Goal: Task Accomplishment & Management: Use online tool/utility

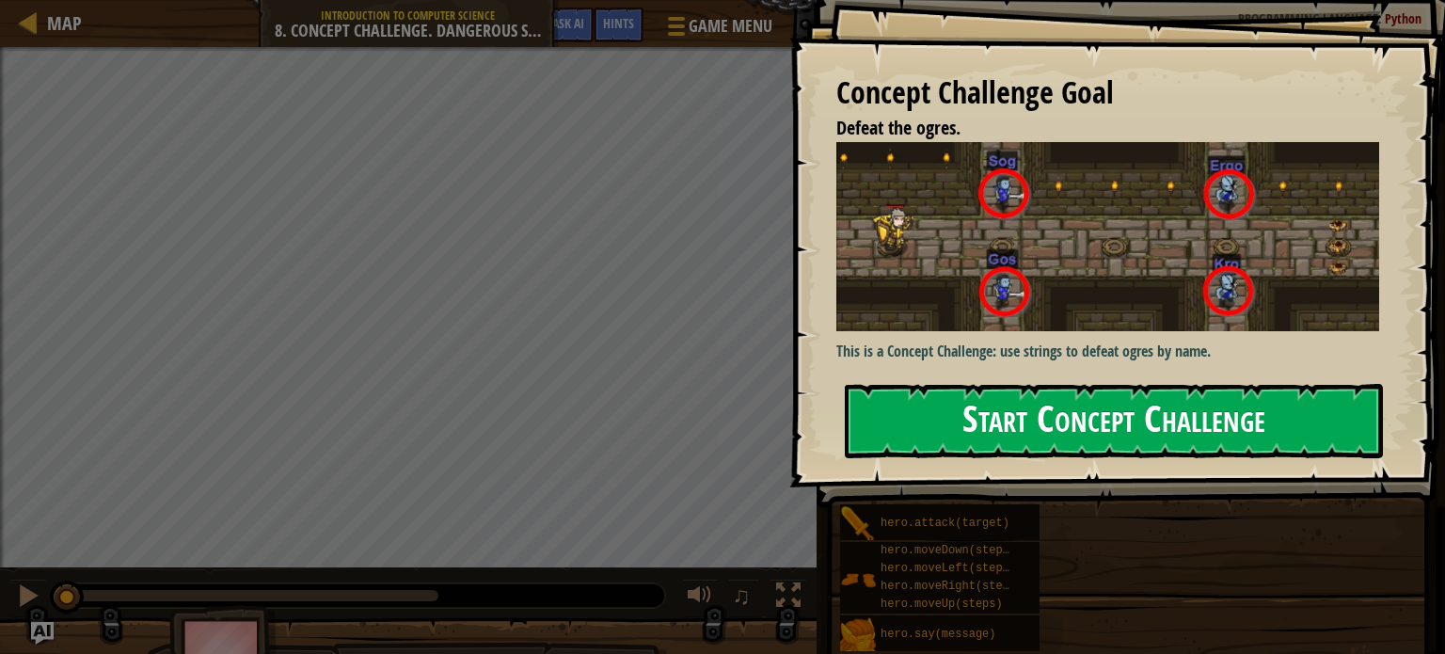
click at [1096, 401] on button "Start Concept Challenge" at bounding box center [1114, 421] width 538 height 74
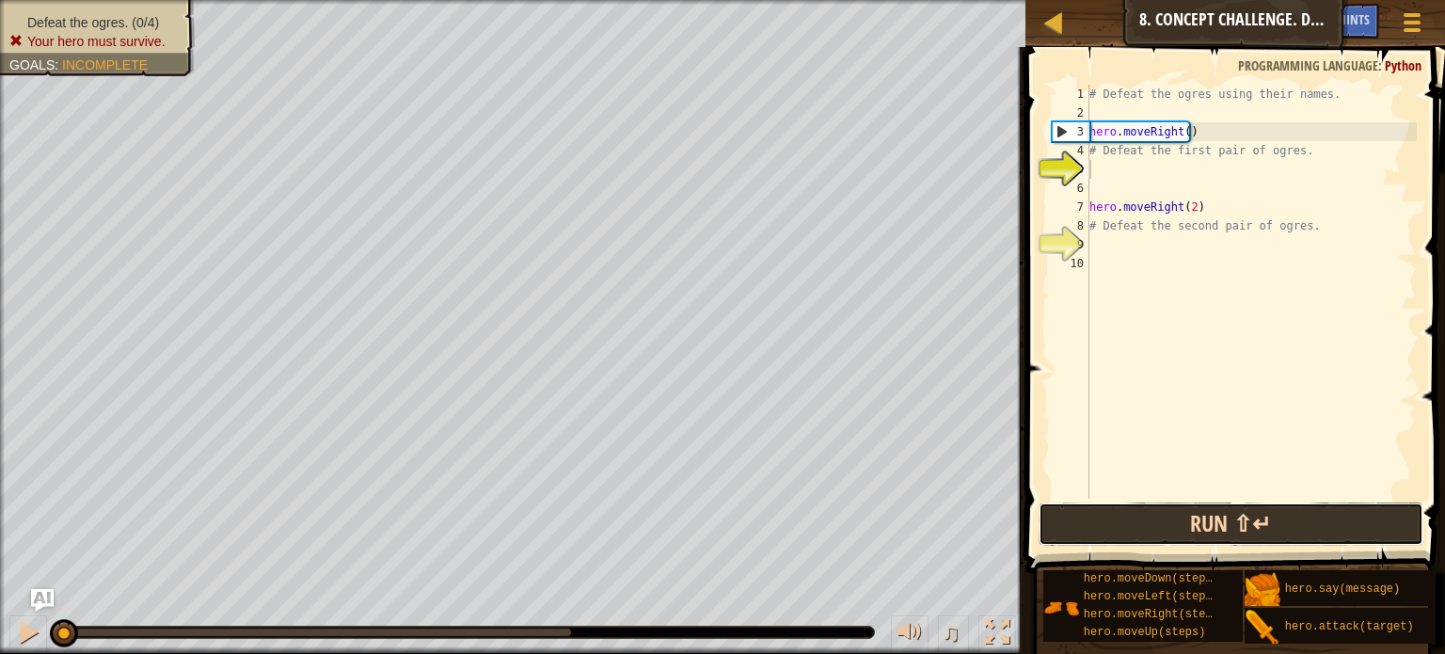
click at [1108, 517] on button "Run ⇧↵" at bounding box center [1230, 523] width 385 height 43
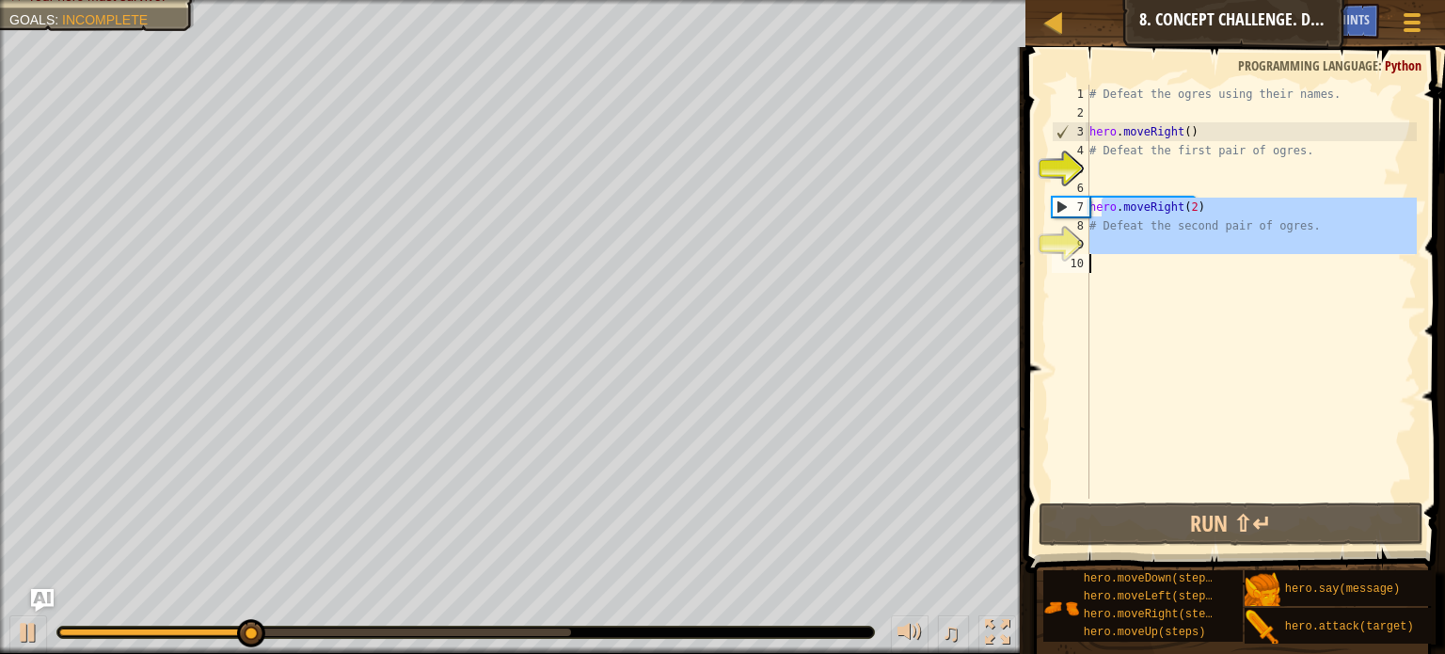
click at [871, 317] on div "Map Introduction to Computer Science 8. Concept Challenge. Dangerous Steps Game…" at bounding box center [722, 327] width 1445 height 654
click at [1127, 342] on div "# Defeat the ogres using their names. hero . moveRight ( ) # Defeat the first p…" at bounding box center [1250, 292] width 331 height 414
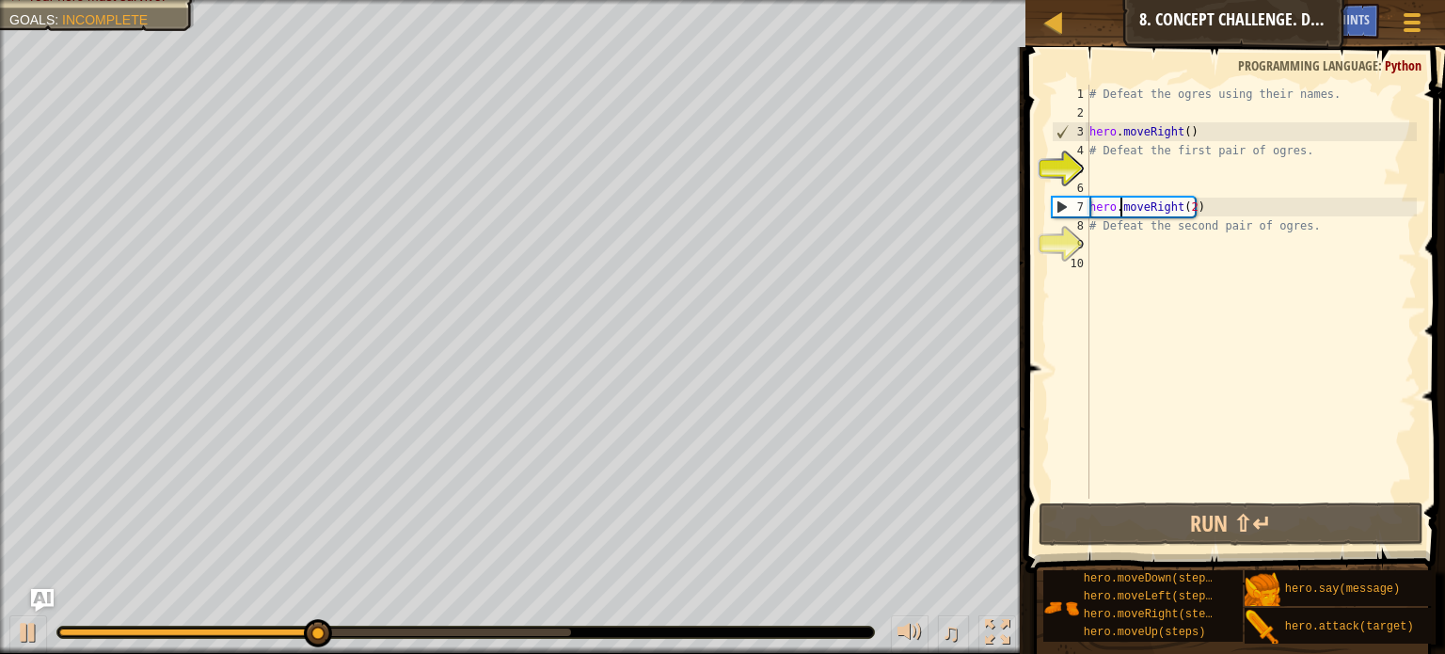
click at [1119, 214] on div "# Defeat the ogres using their names. hero . moveRight ( ) # Defeat the first p…" at bounding box center [1250, 311] width 331 height 452
click at [1209, 198] on div "# Defeat the ogres using their names. hero . moveRight ( ) # Defeat the first p…" at bounding box center [1250, 311] width 331 height 452
click at [1215, 219] on div "# Defeat the ogres using their names. hero . moveRight ( ) # Defeat the first p…" at bounding box center [1250, 311] width 331 height 452
type textarea "# Defeat the second pair of ogres."
click at [1091, 247] on div "# Defeat the ogres using their names. hero . moveRight ( ) # Defeat the first p…" at bounding box center [1250, 311] width 331 height 452
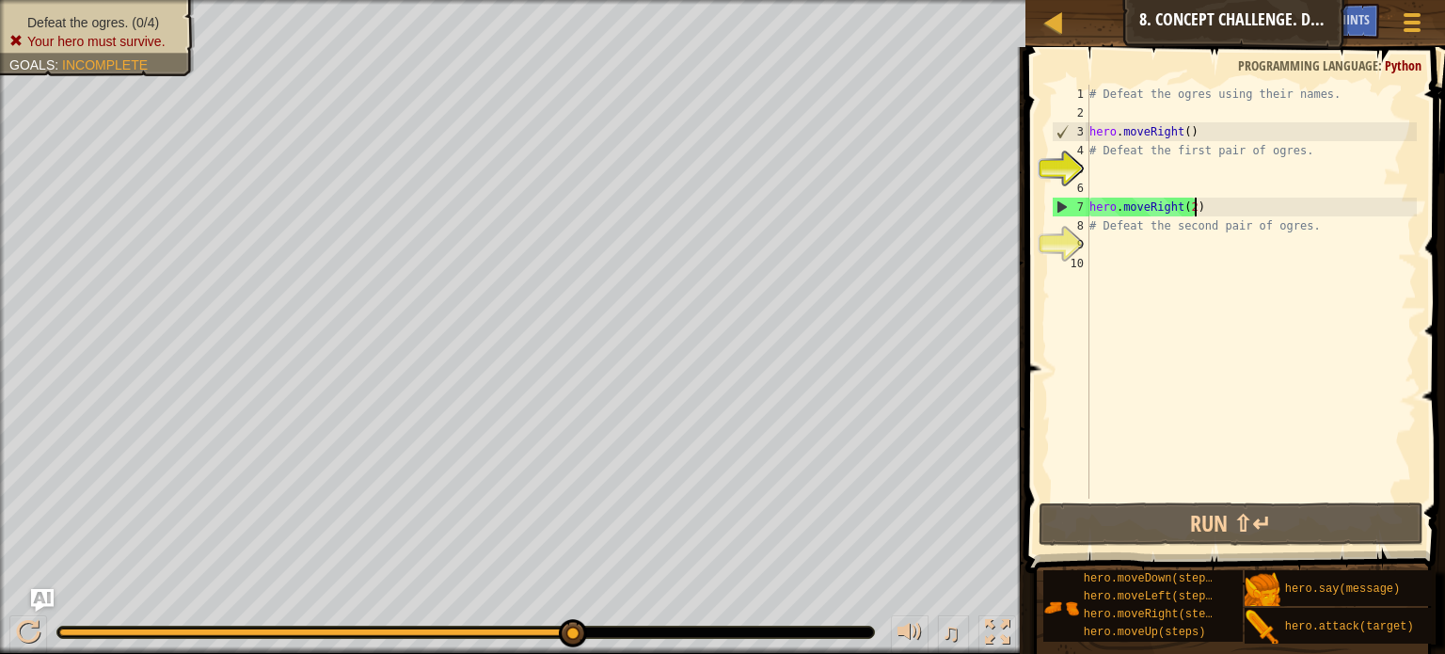
click at [1198, 207] on div "# Defeat the ogres using their names. hero . moveRight ( ) # Defeat the first p…" at bounding box center [1250, 311] width 331 height 452
click at [1299, 229] on div "# Defeat the ogres using their names. hero . moveRight ( ) # Defeat the first p…" at bounding box center [1250, 311] width 331 height 452
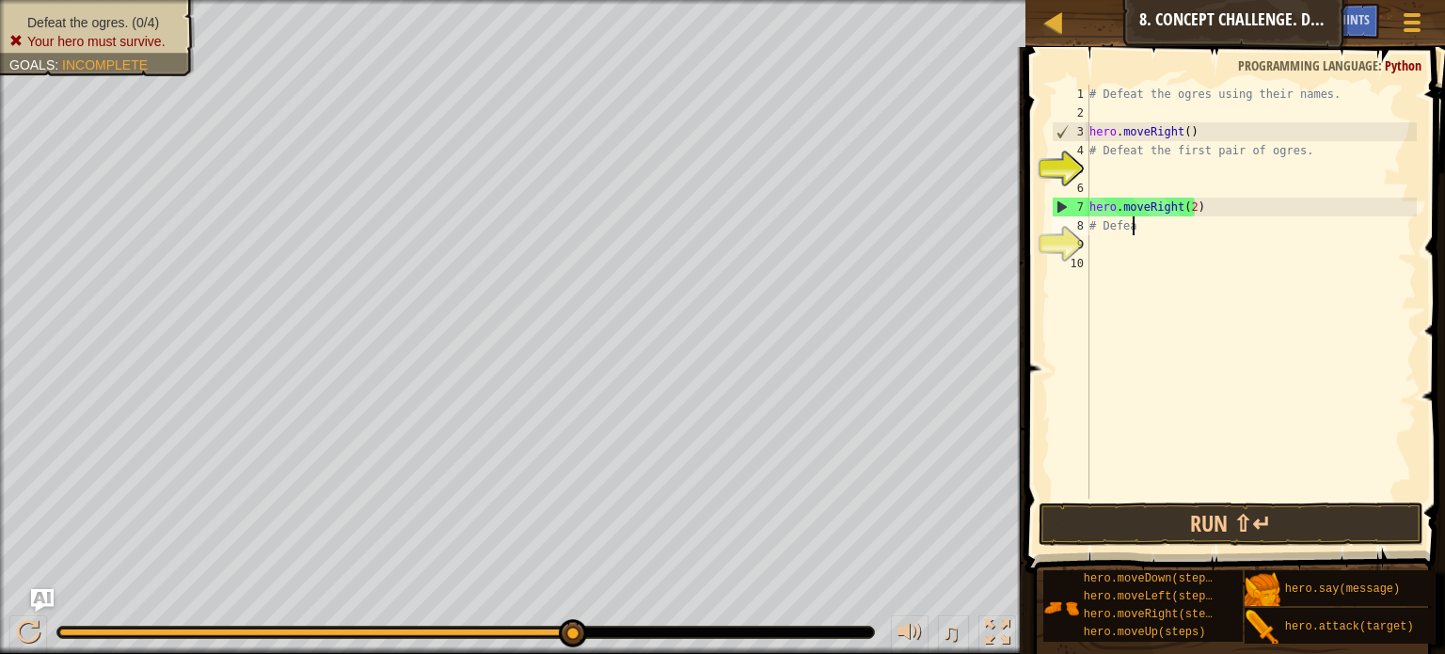
type textarea "#"
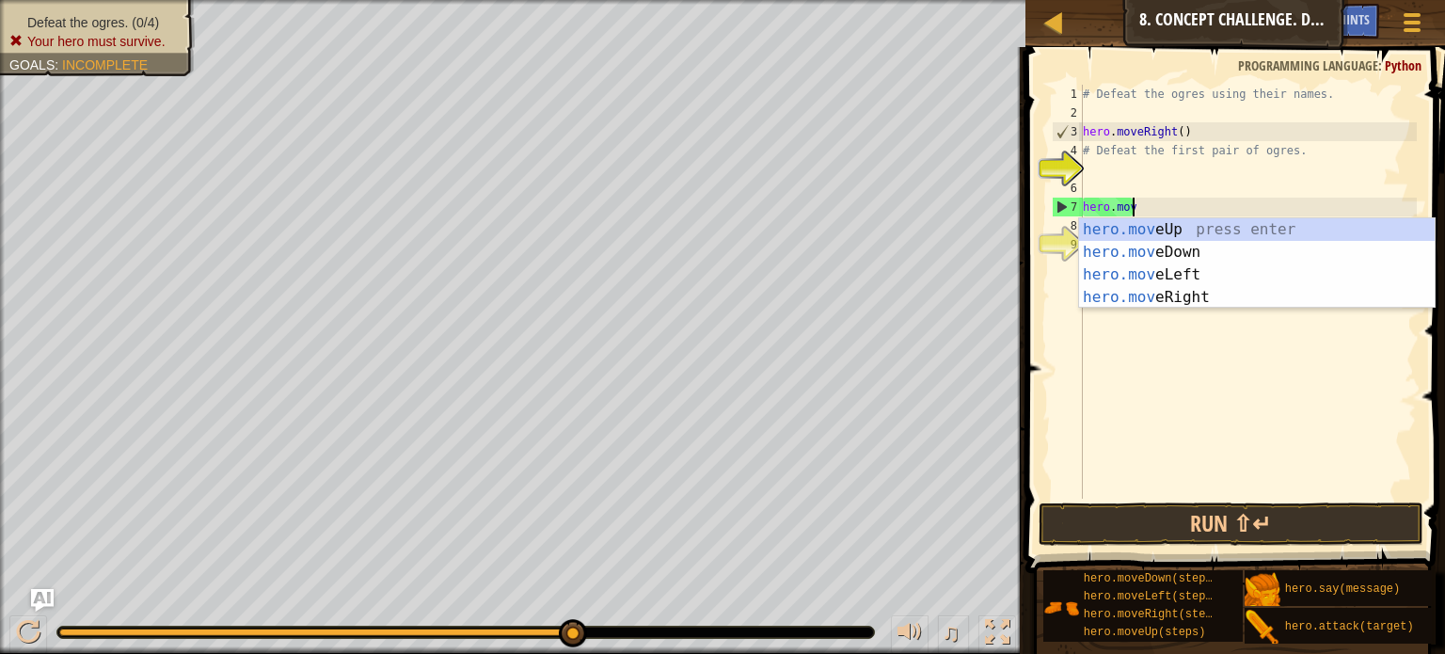
type textarea "h"
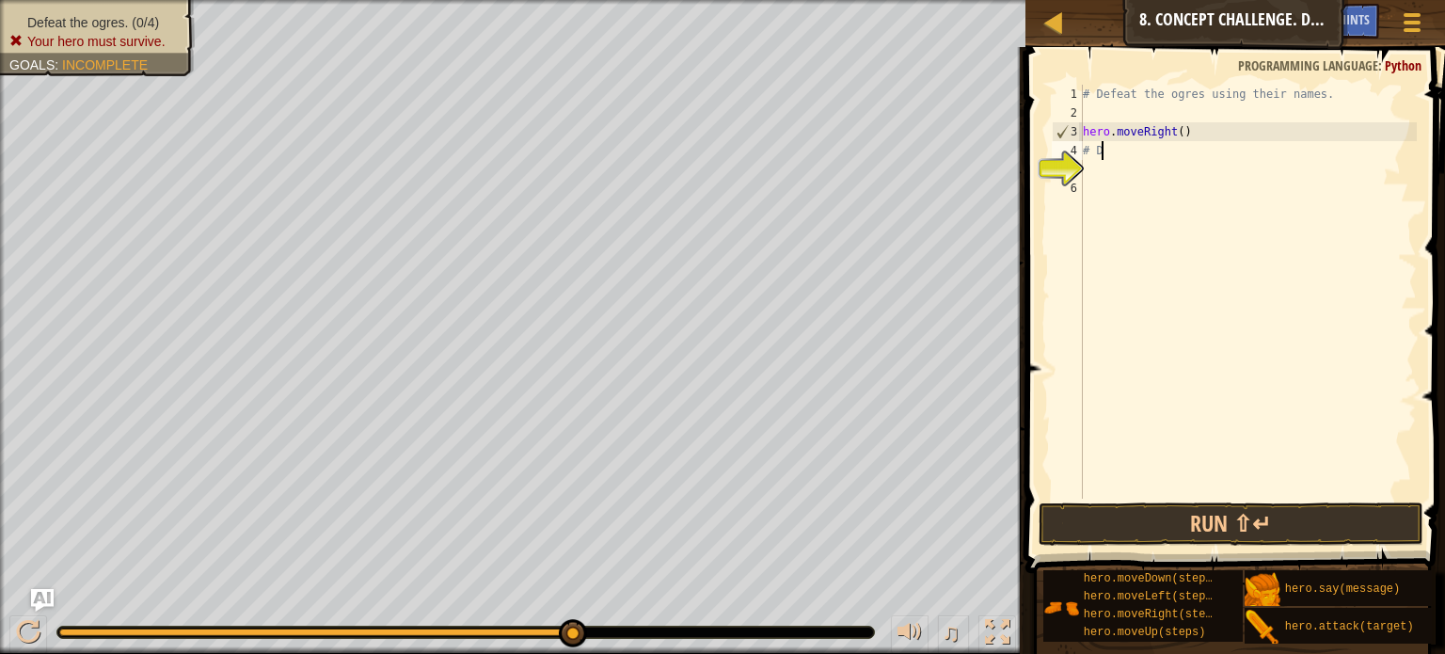
type textarea "#"
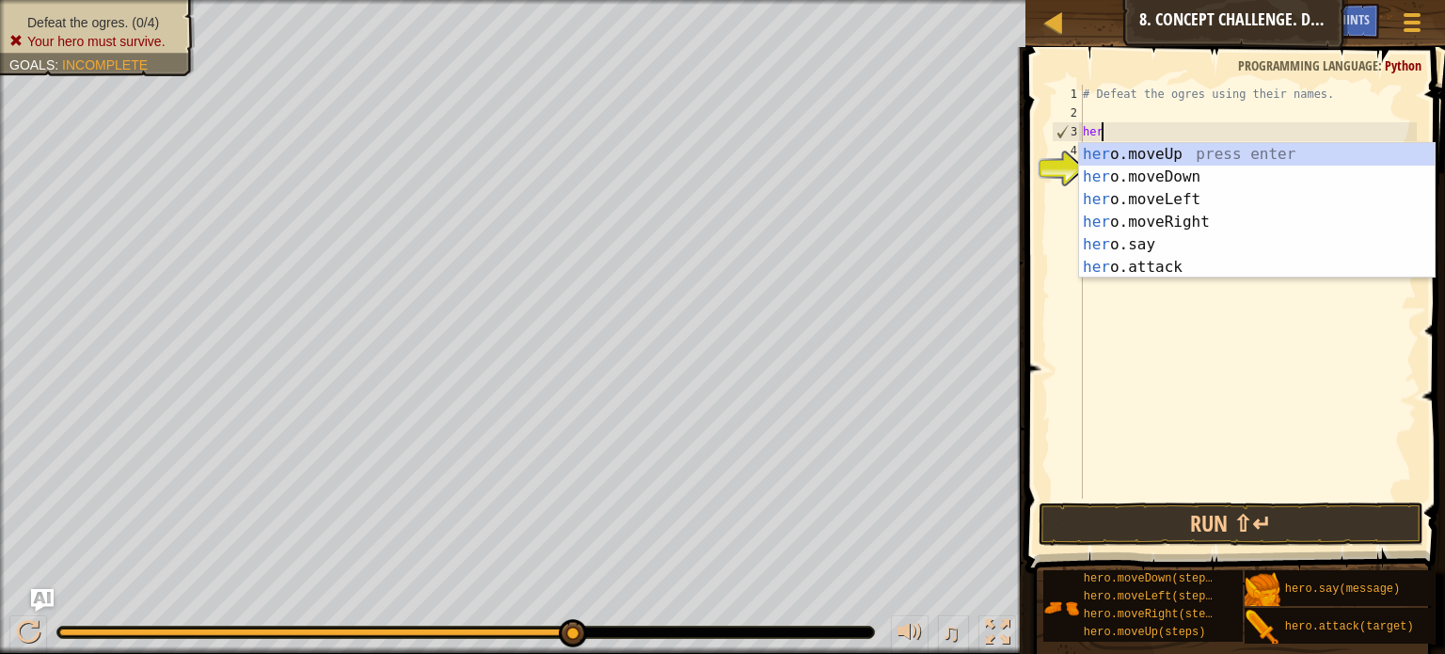
type textarea "h"
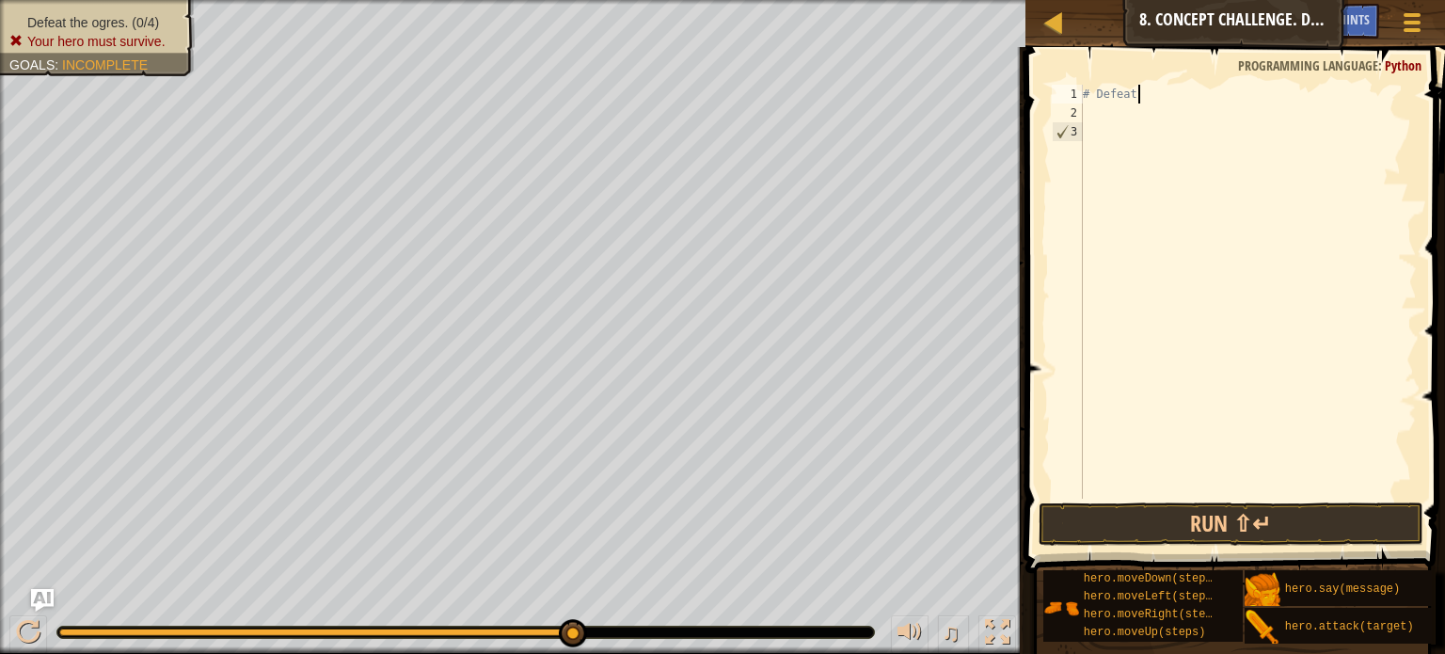
type textarea "#"
click at [1265, 526] on button "Run ⇧↵" at bounding box center [1230, 523] width 385 height 43
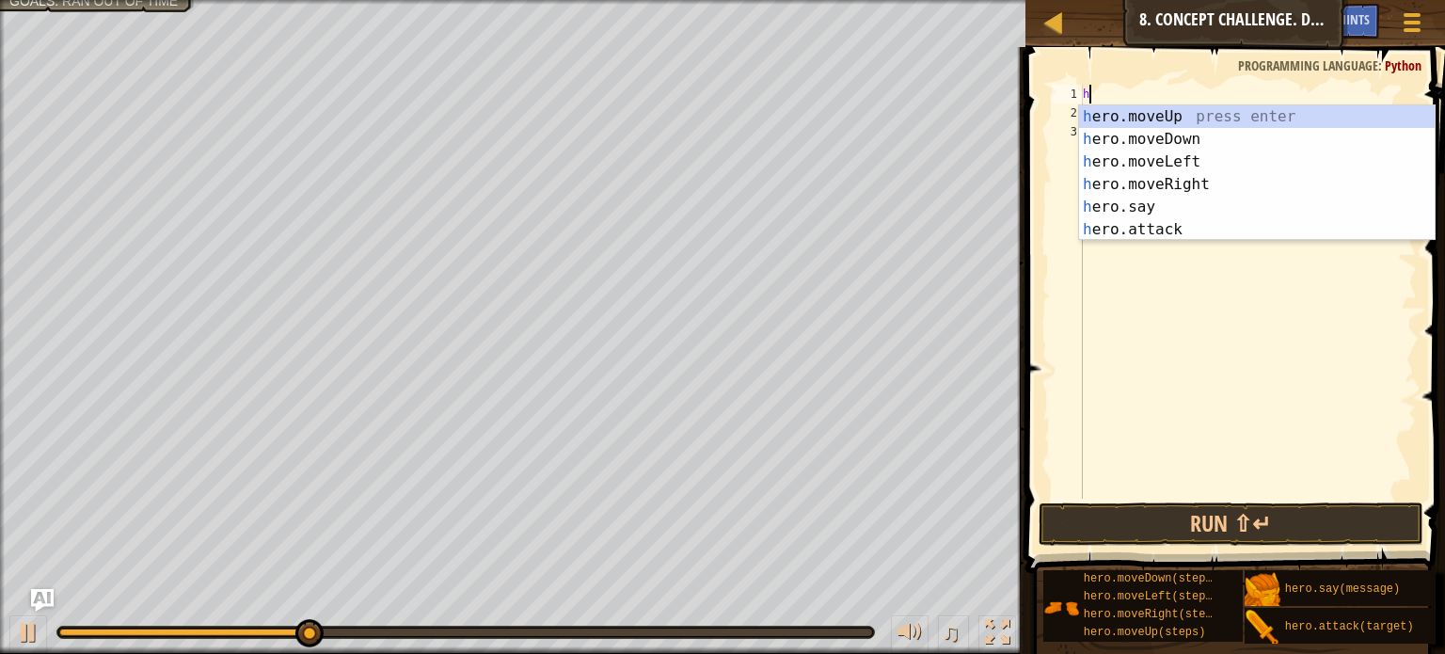
scroll to position [8, 0]
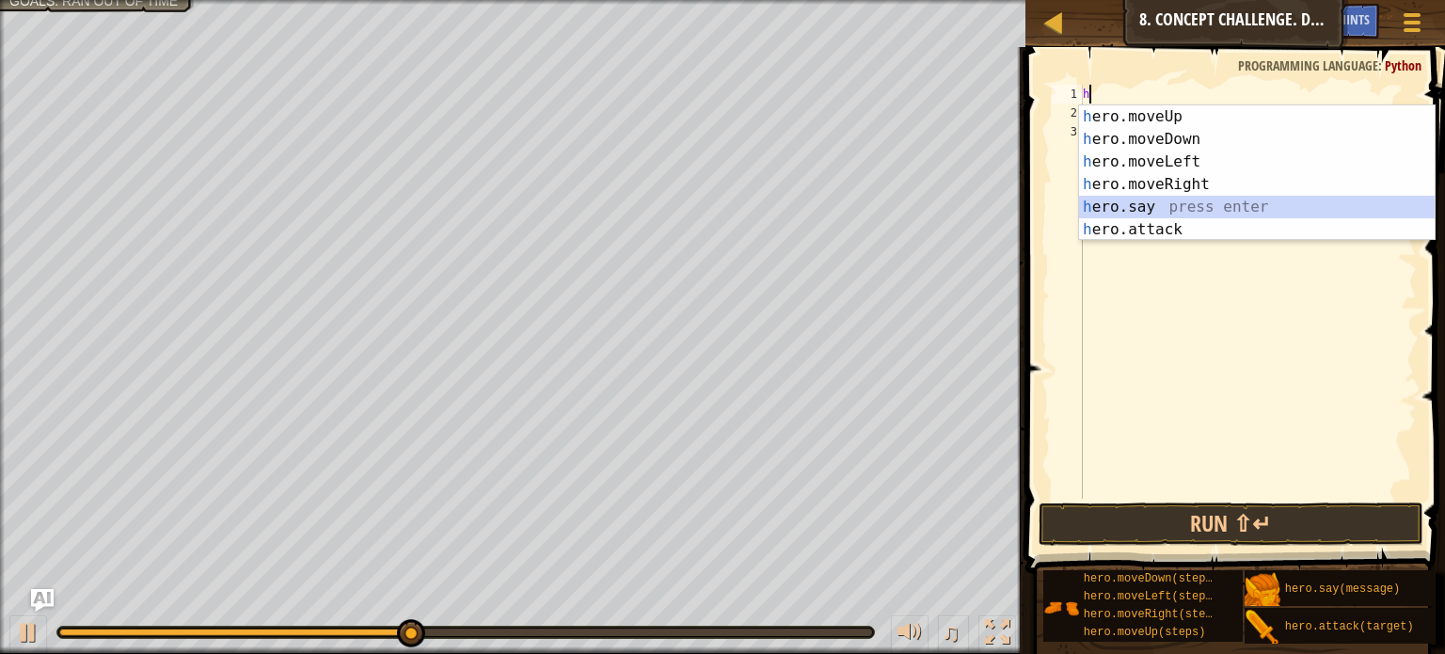
click at [1166, 202] on div "h ero.moveUp press enter h ero.moveDown press enter h ero.moveLeft press enter …" at bounding box center [1257, 195] width 356 height 181
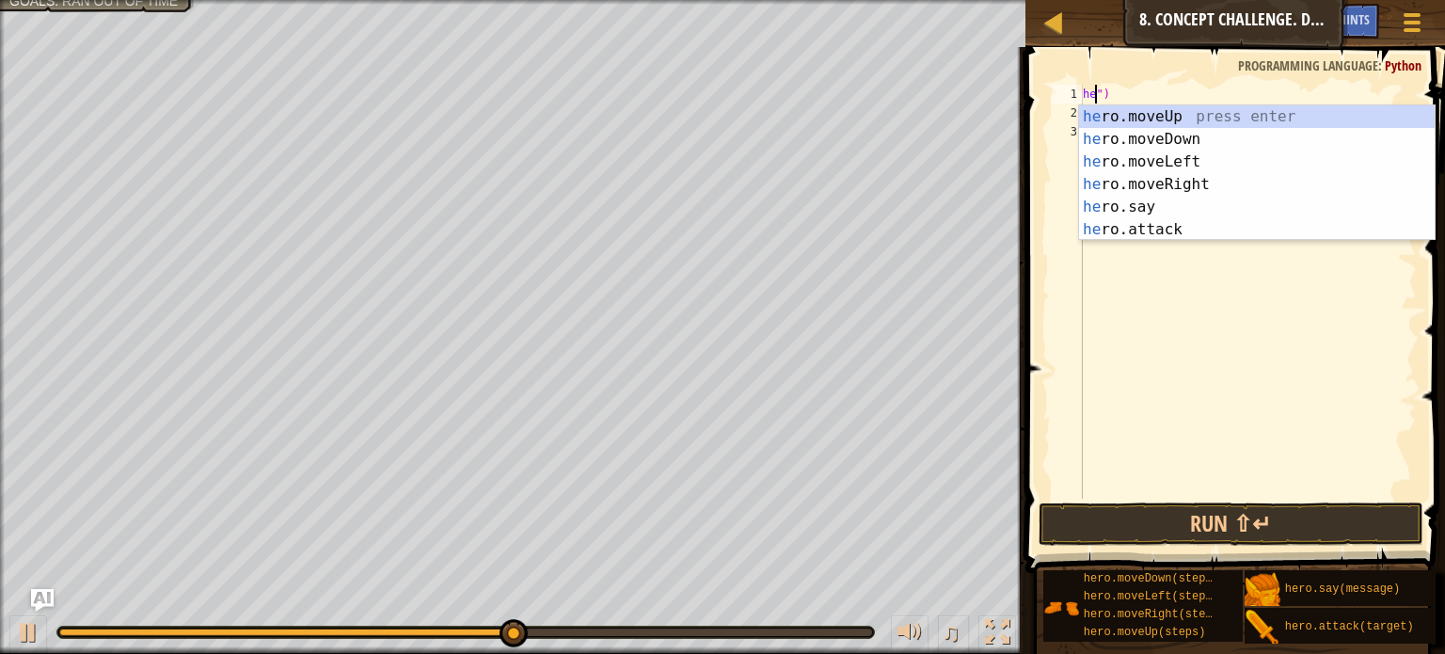
type textarea "")"
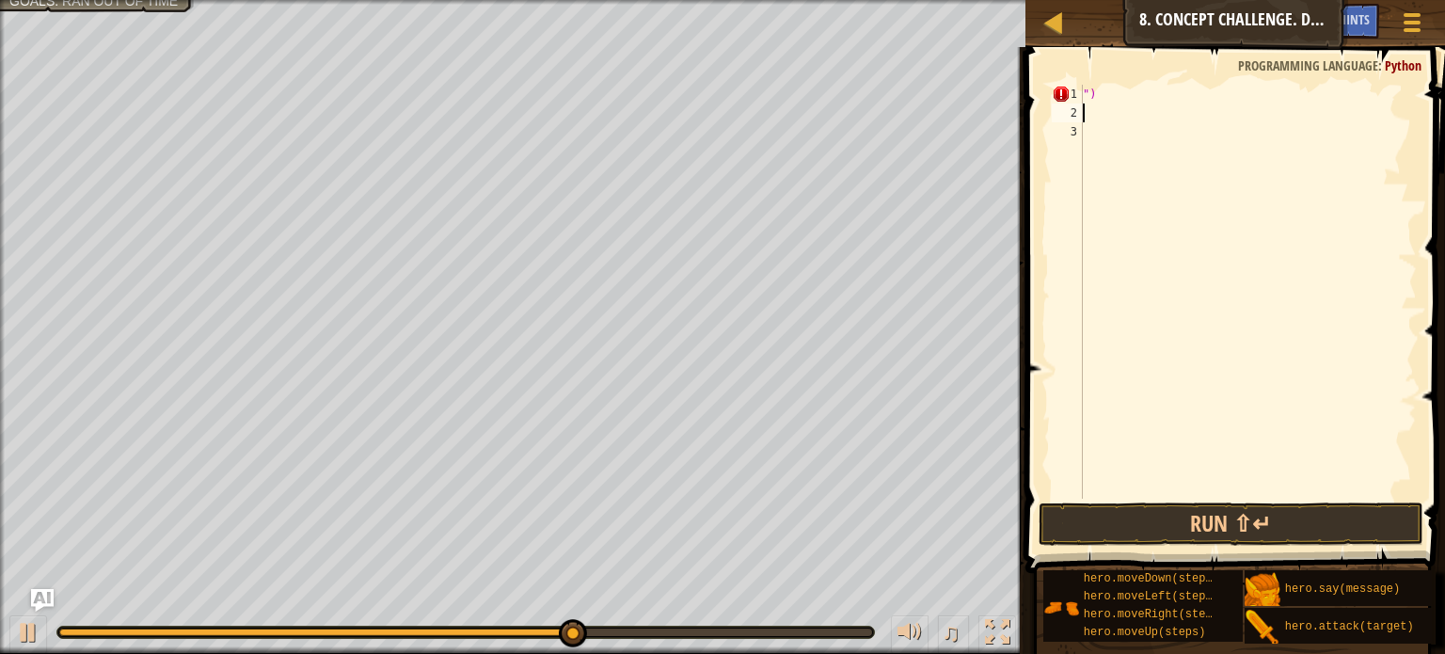
click at [1242, 119] on div "")" at bounding box center [1248, 311] width 338 height 452
click at [1214, 97] on div "")" at bounding box center [1248, 311] width 338 height 452
type textarea """
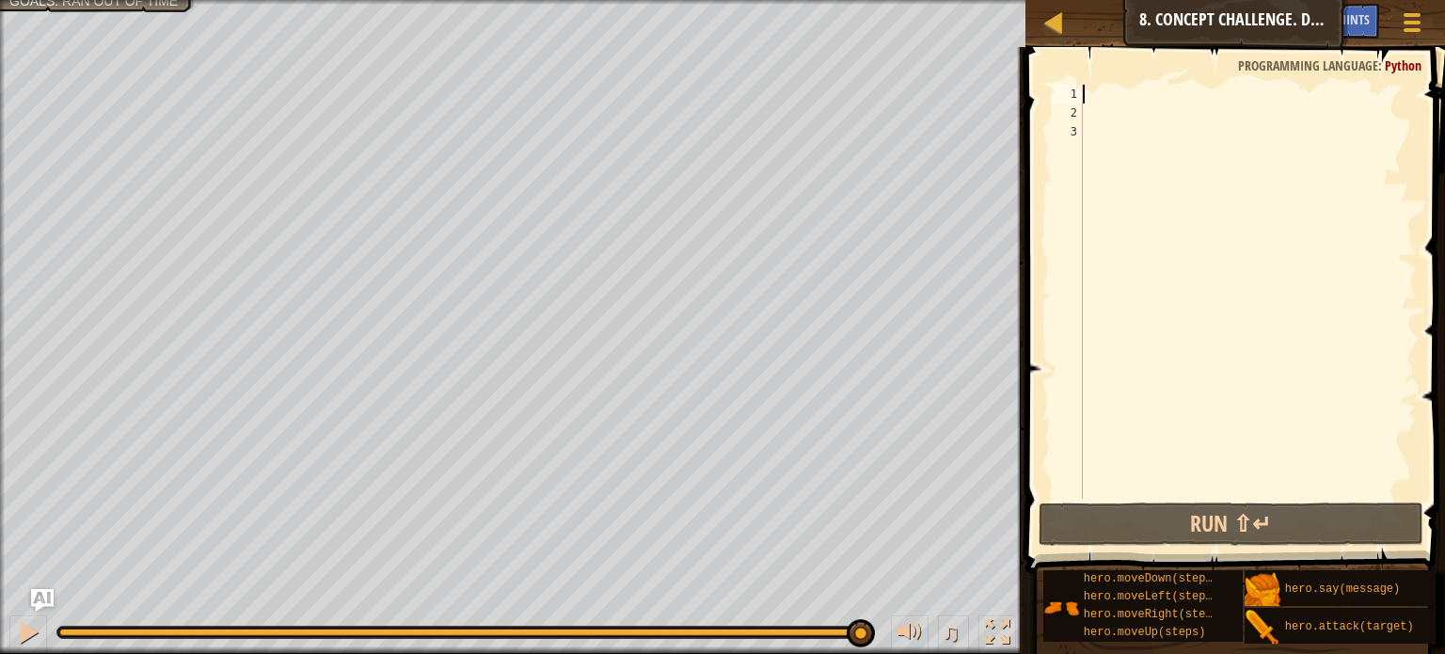
type textarea "h"
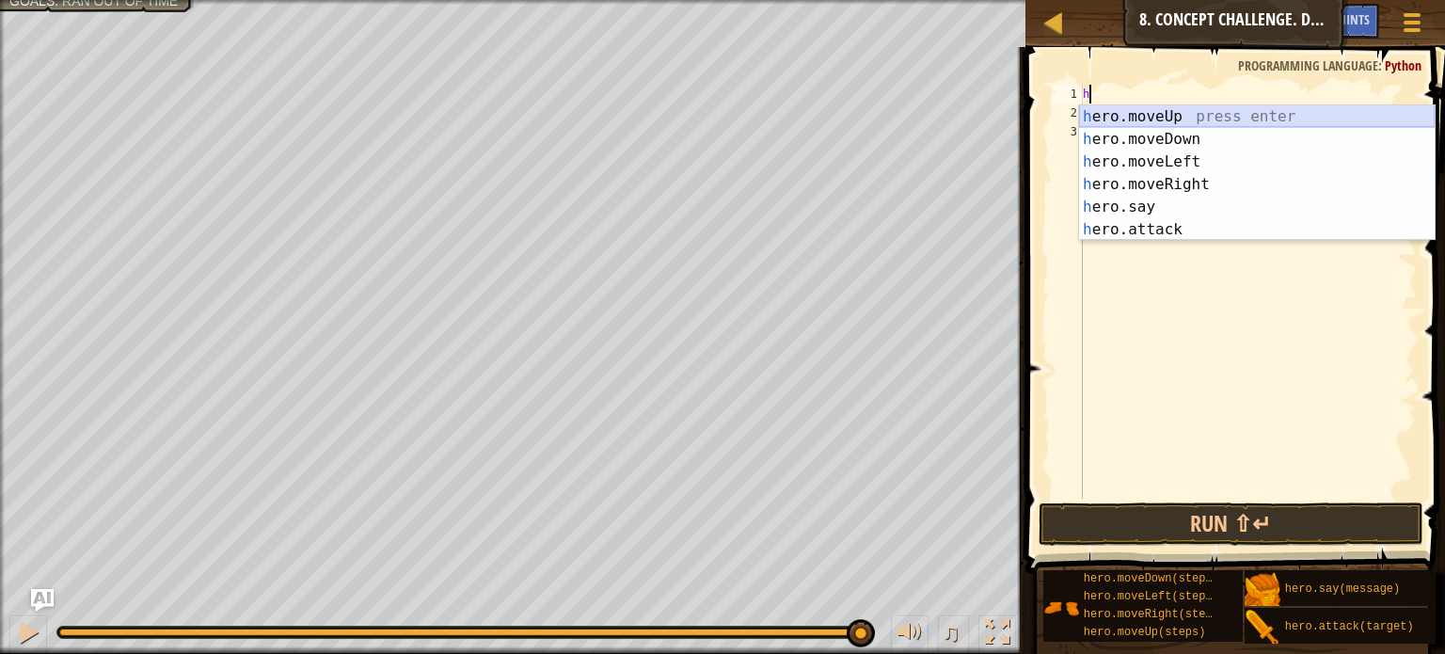
click at [1177, 111] on div "h ero.moveUp press enter h ero.moveDown press enter h ero.moveLeft press enter …" at bounding box center [1257, 195] width 356 height 181
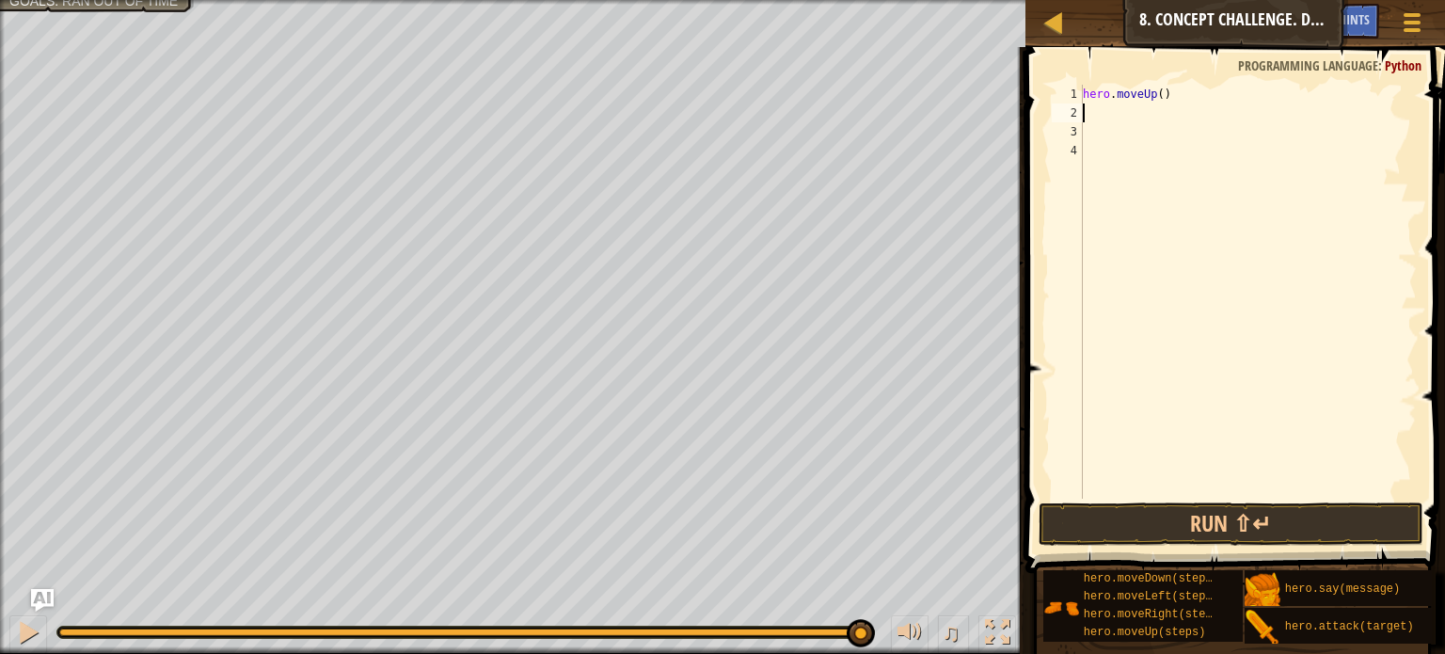
click at [1085, 119] on div "hero . moveUp ( )" at bounding box center [1248, 311] width 338 height 452
click at [1085, 110] on div "hero . moveUp ( )" at bounding box center [1248, 311] width 338 height 452
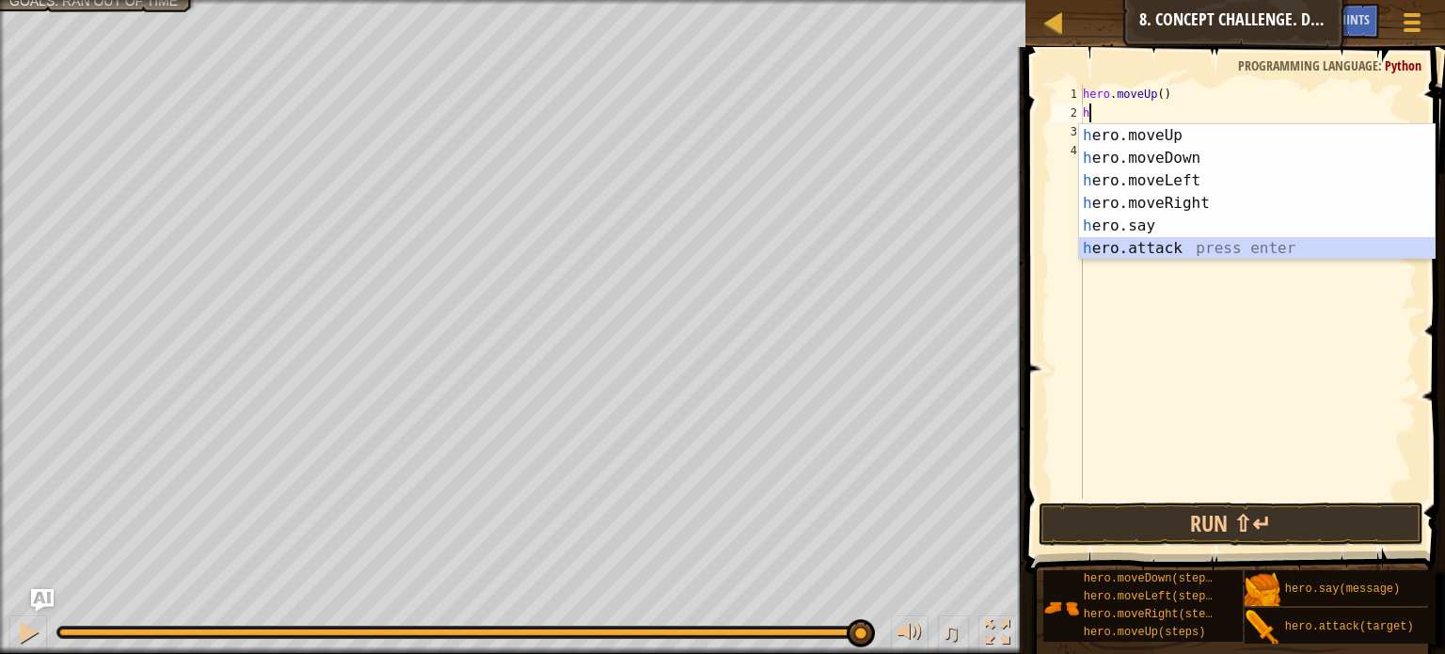
click at [1166, 245] on div "h ero.moveUp press enter h ero.moveDown press enter h ero.moveLeft press enter …" at bounding box center [1257, 214] width 356 height 181
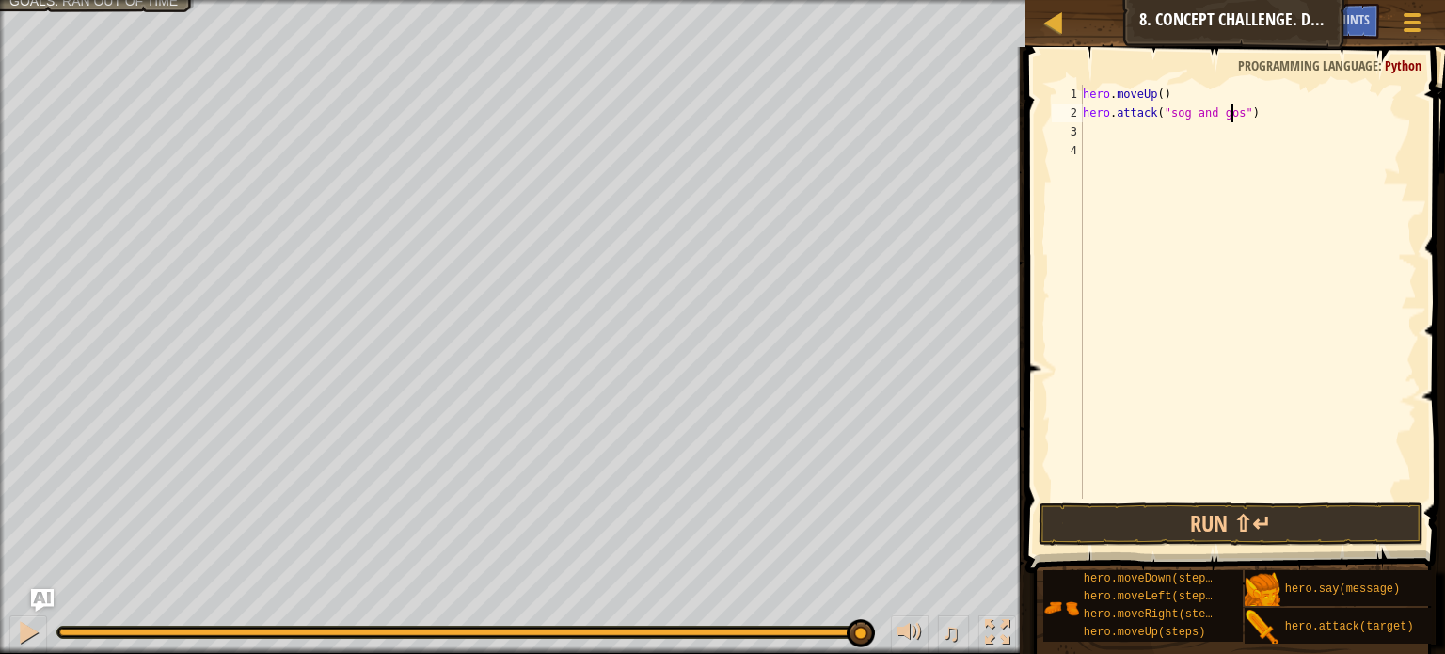
scroll to position [8, 11]
click at [1263, 523] on button "Run ⇧↵" at bounding box center [1230, 523] width 385 height 43
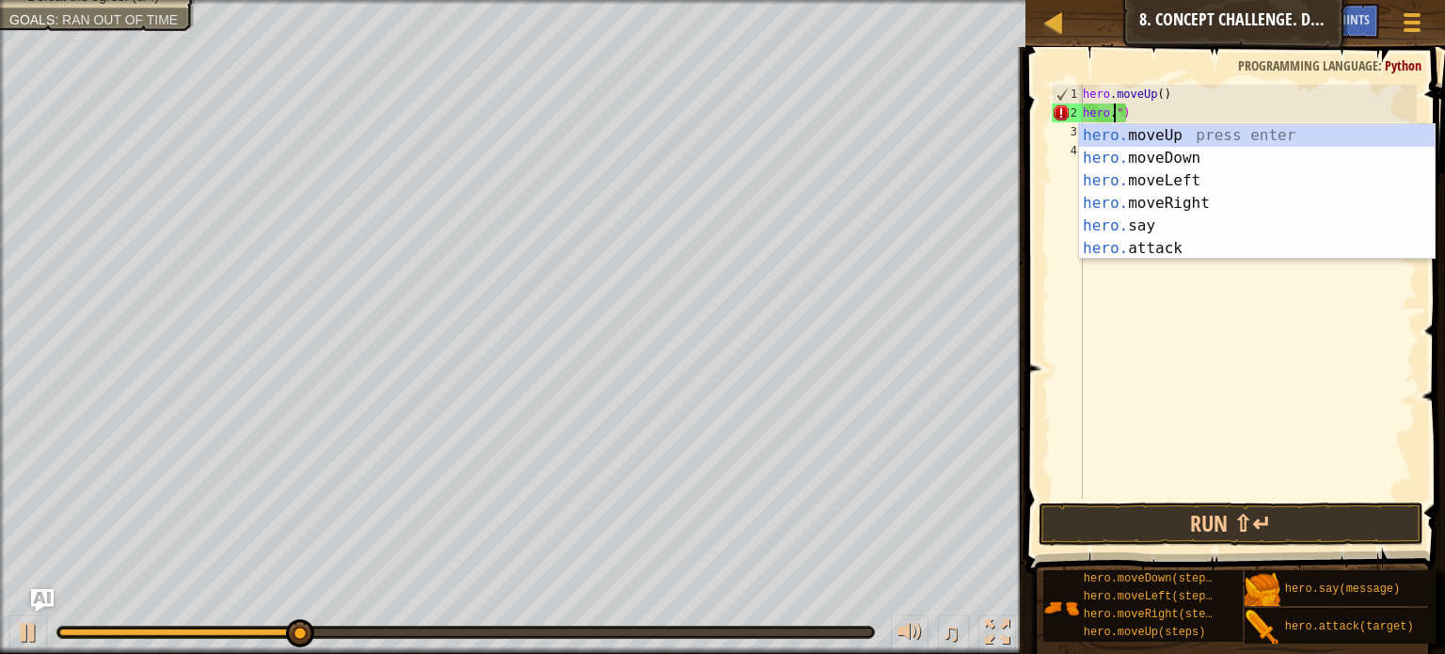
scroll to position [8, 0]
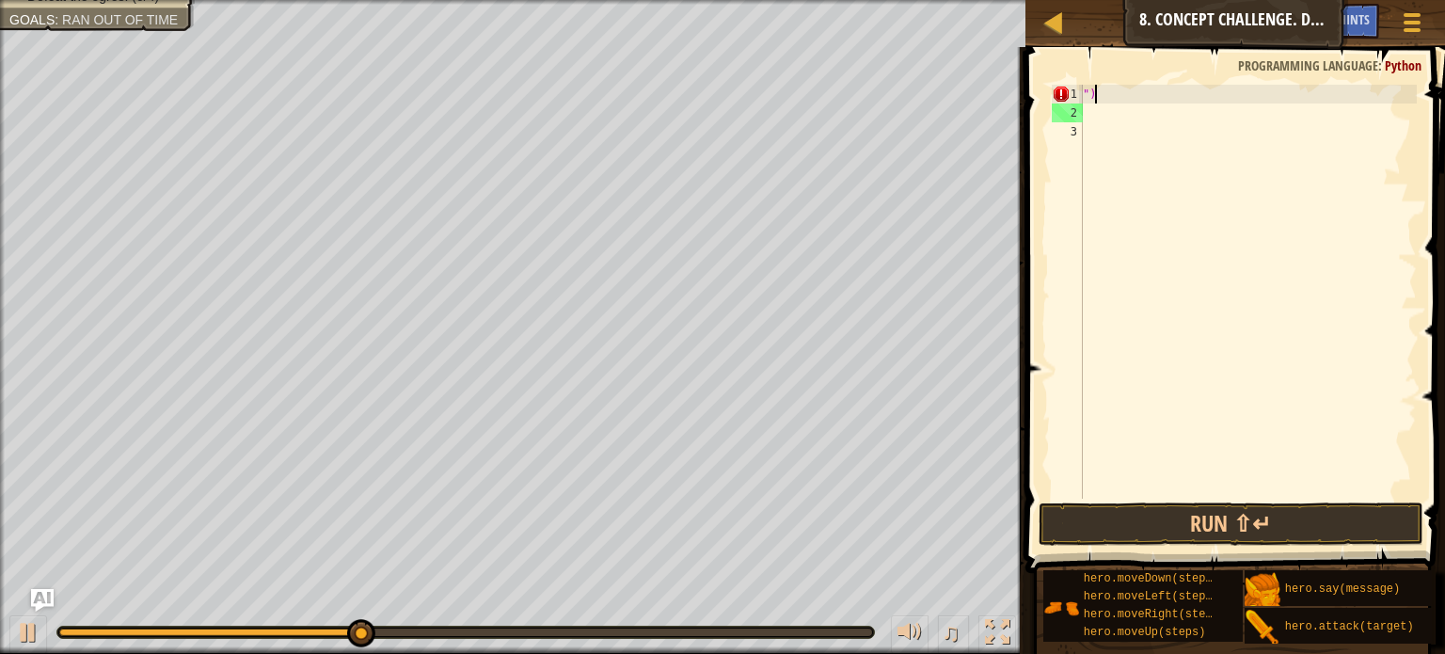
click at [1283, 94] on div "")" at bounding box center [1248, 311] width 338 height 452
type textarea """
type textarea "m"
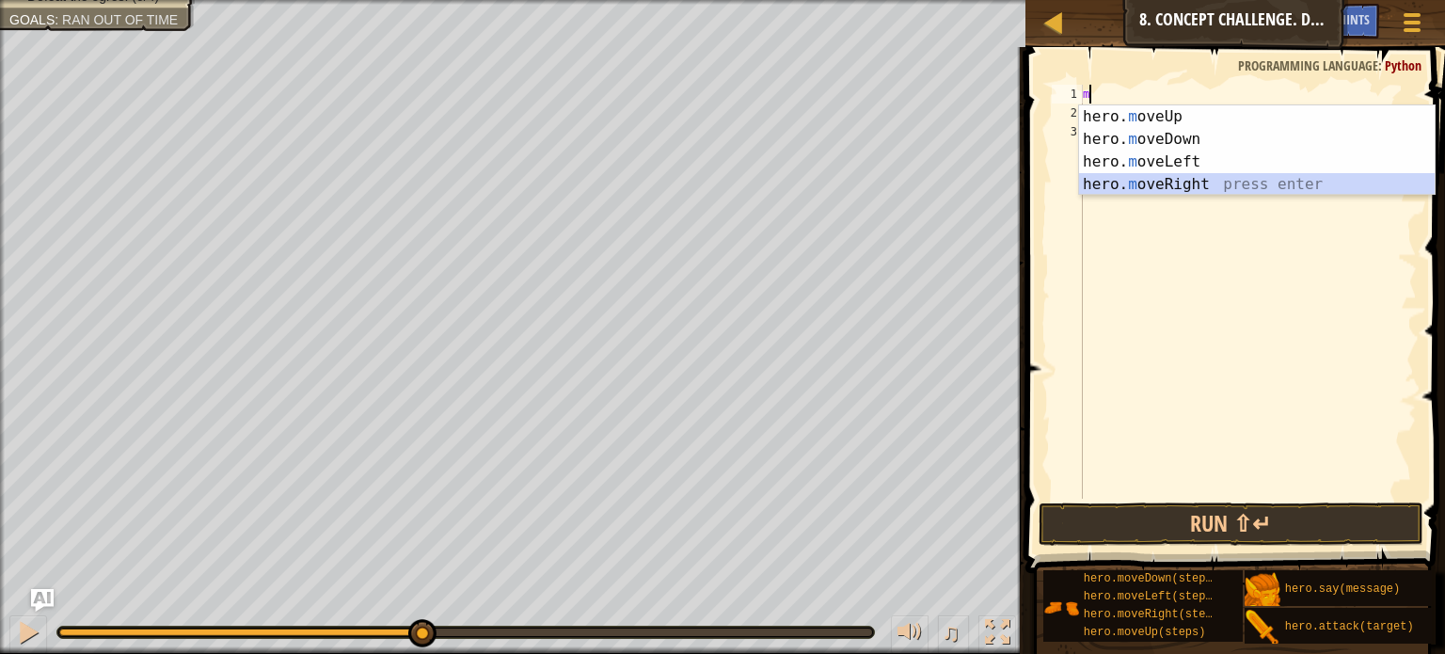
click at [1204, 180] on div "hero. m oveUp press enter hero. m oveDown press enter hero. m oveLeft press ent…" at bounding box center [1257, 172] width 356 height 135
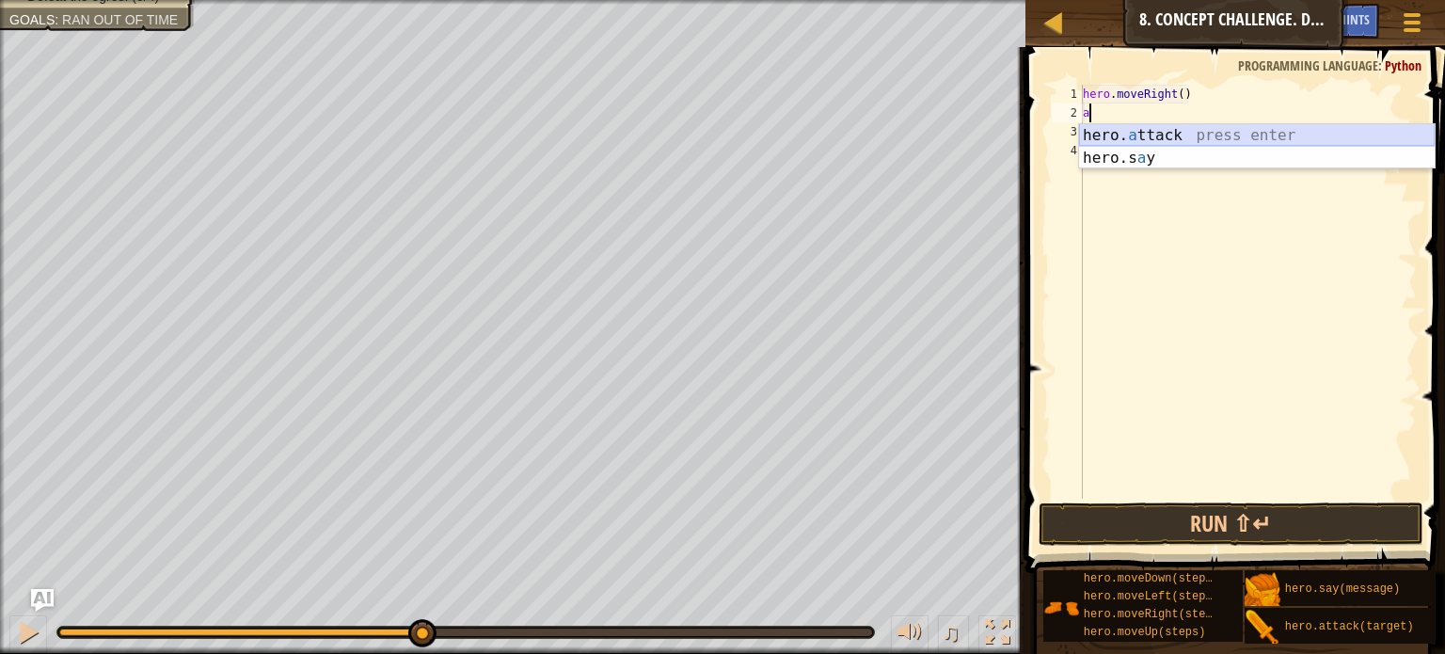
click at [1187, 131] on div "hero. a ttack press enter hero.s a y press enter" at bounding box center [1257, 169] width 356 height 90
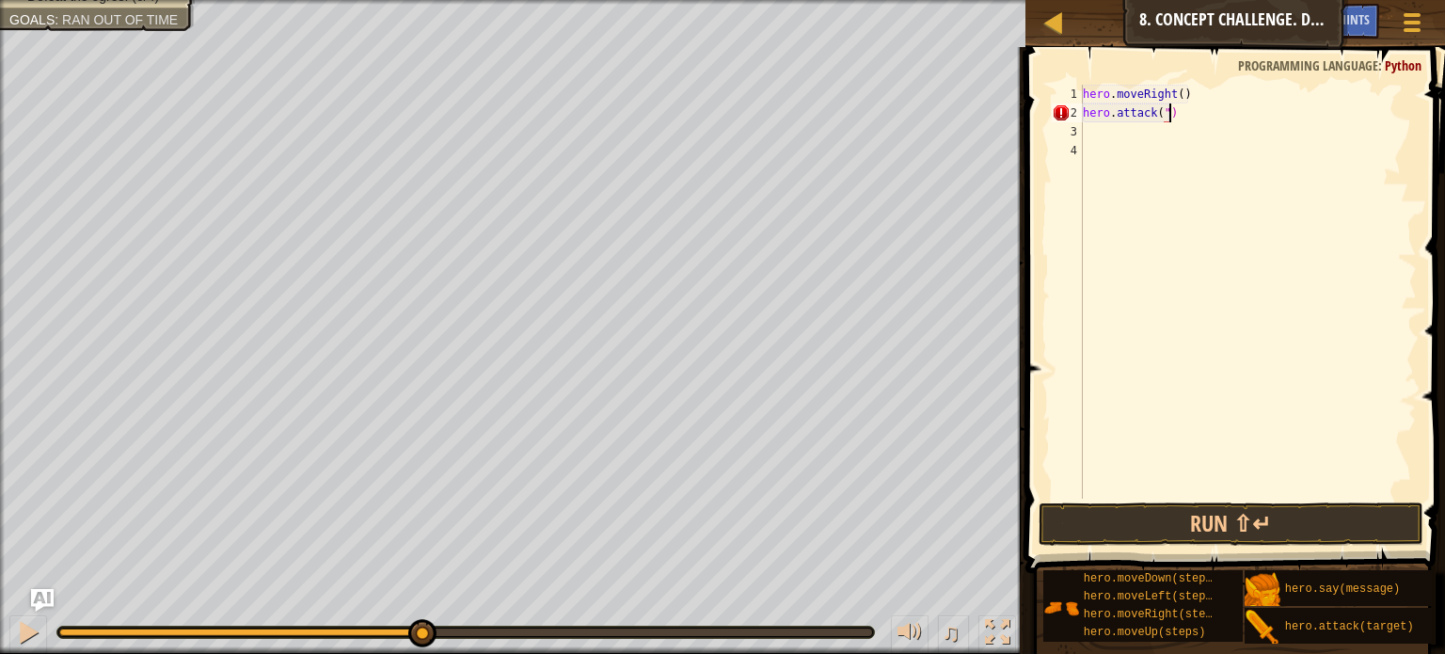
click at [1215, 108] on div "hero . moveRight ( ) hero . attack ( ")" at bounding box center [1248, 311] width 338 height 452
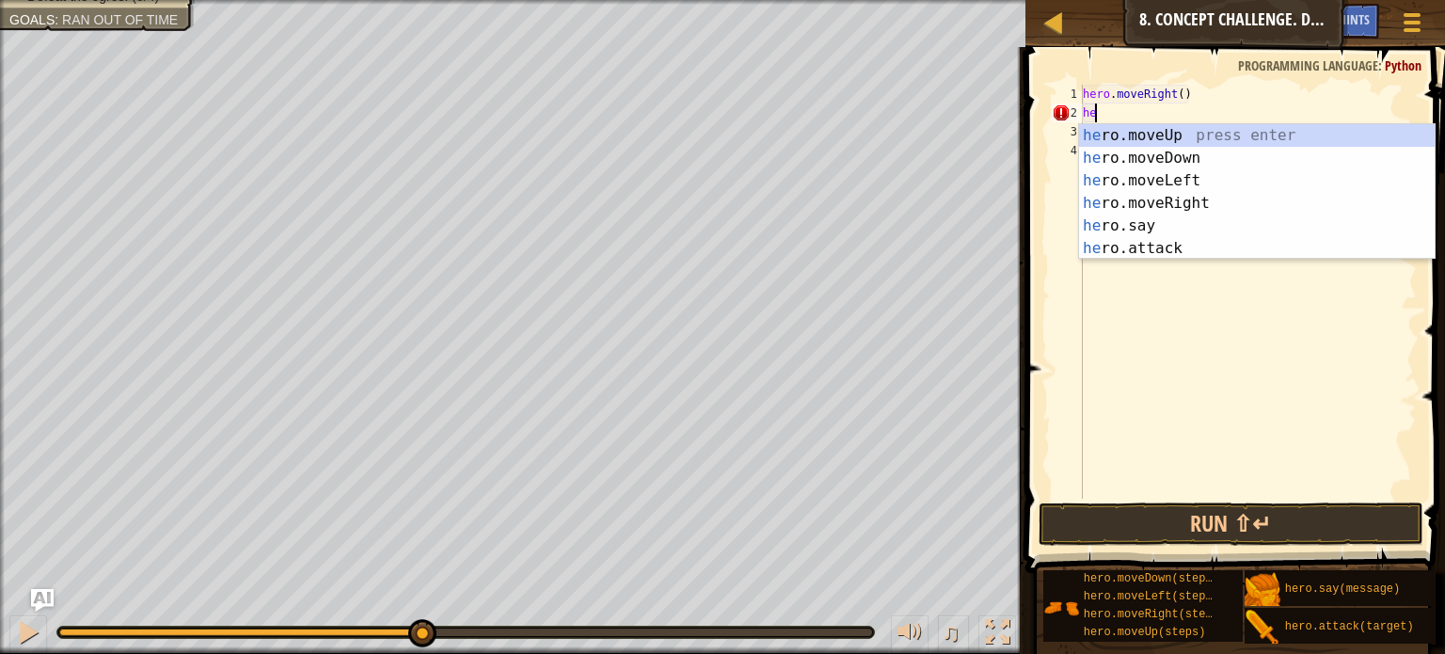
type textarea "h"
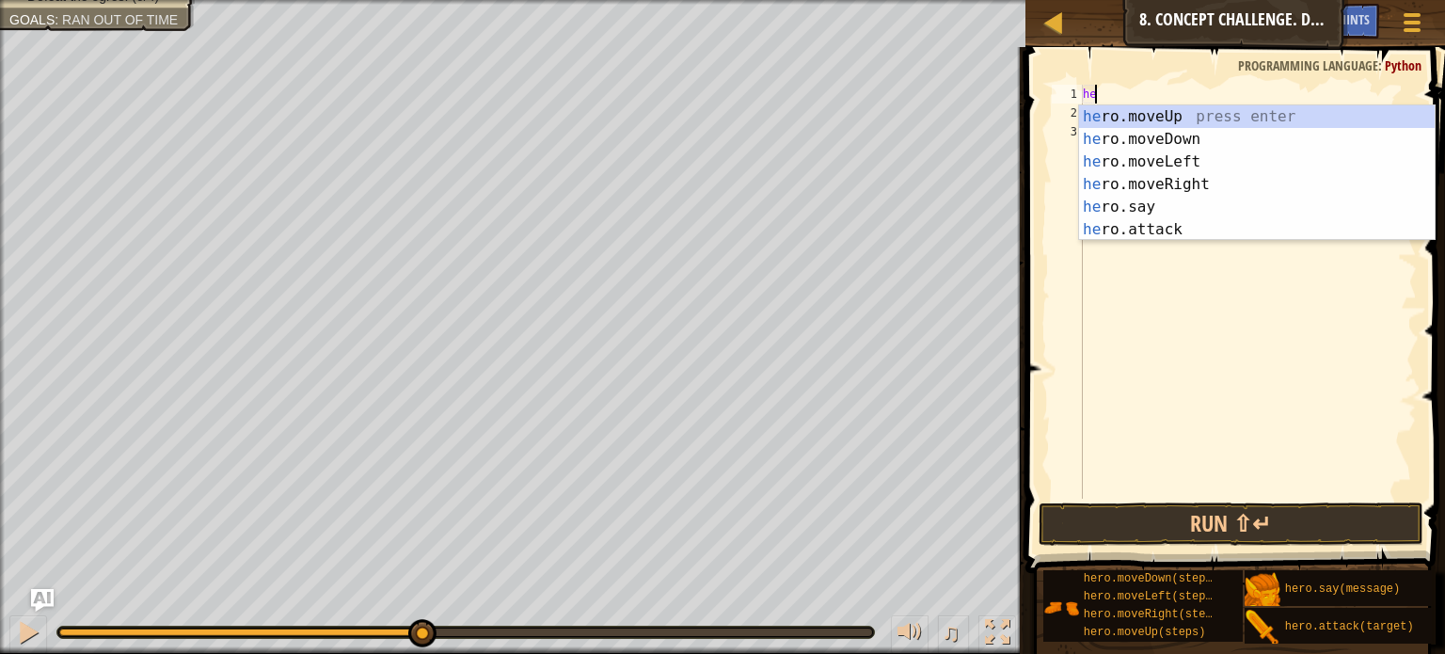
type textarea "h"
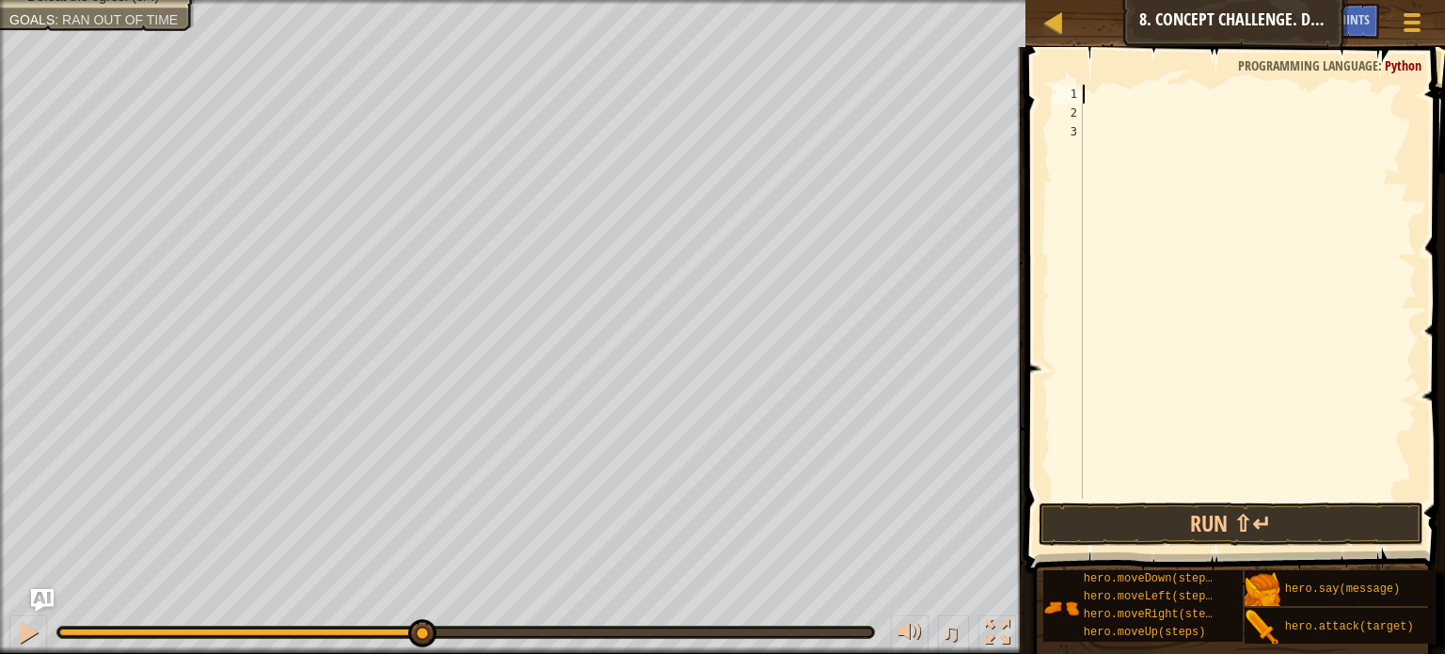
type textarea "m"
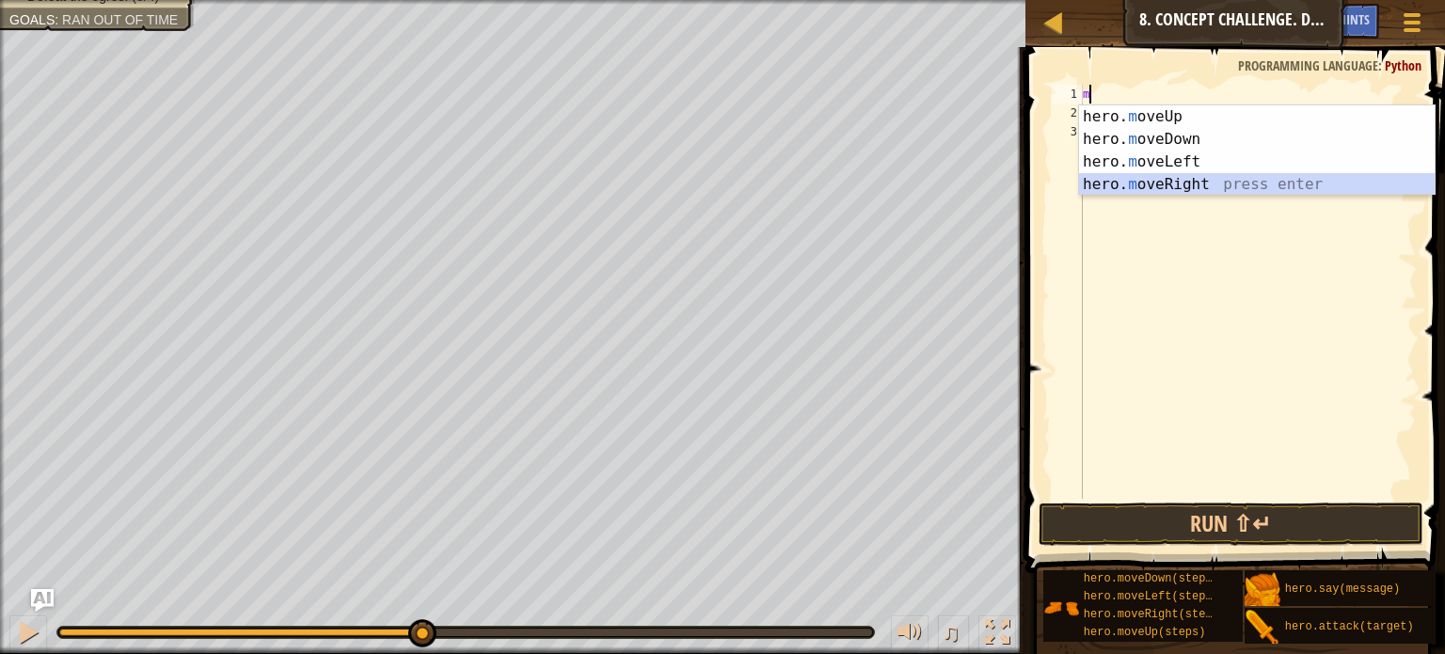
click at [1196, 181] on div "hero. m oveUp press enter hero. m oveDown press enter hero. m oveLeft press ent…" at bounding box center [1257, 172] width 356 height 135
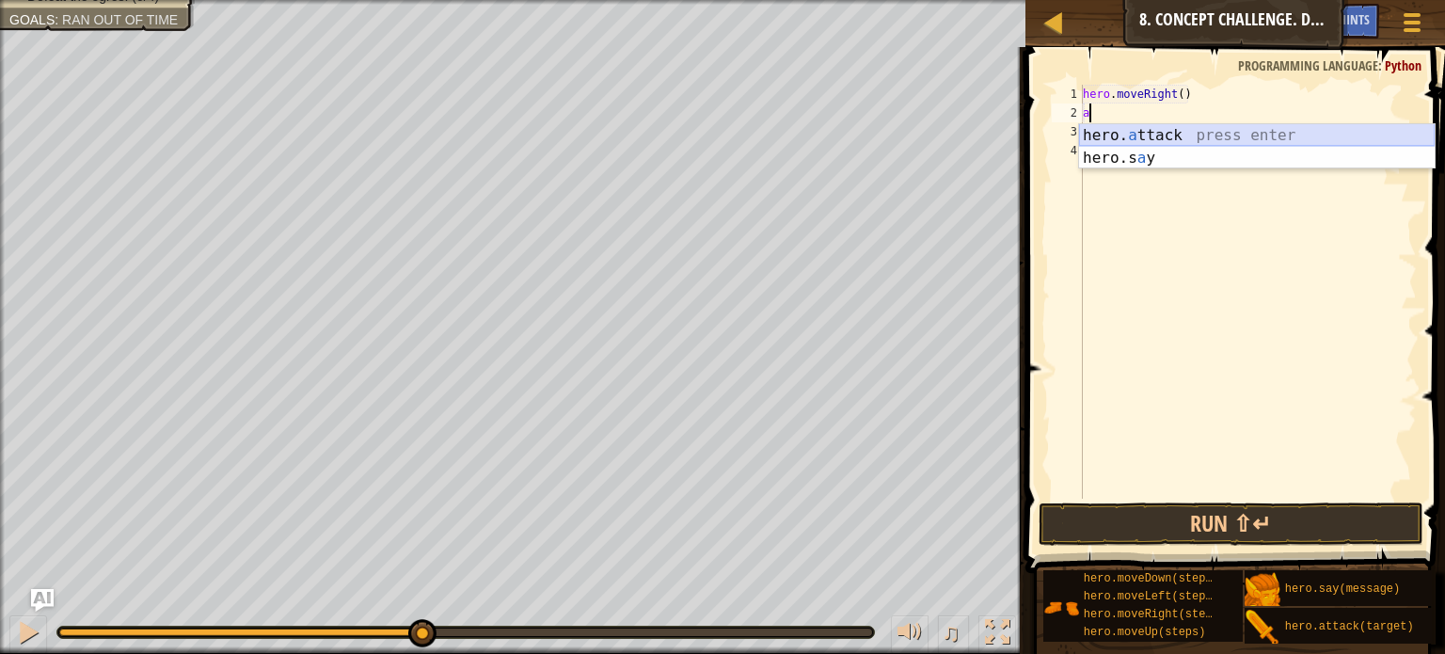
click at [1192, 130] on div "hero. a ttack press enter hero.s a y press enter" at bounding box center [1257, 169] width 356 height 90
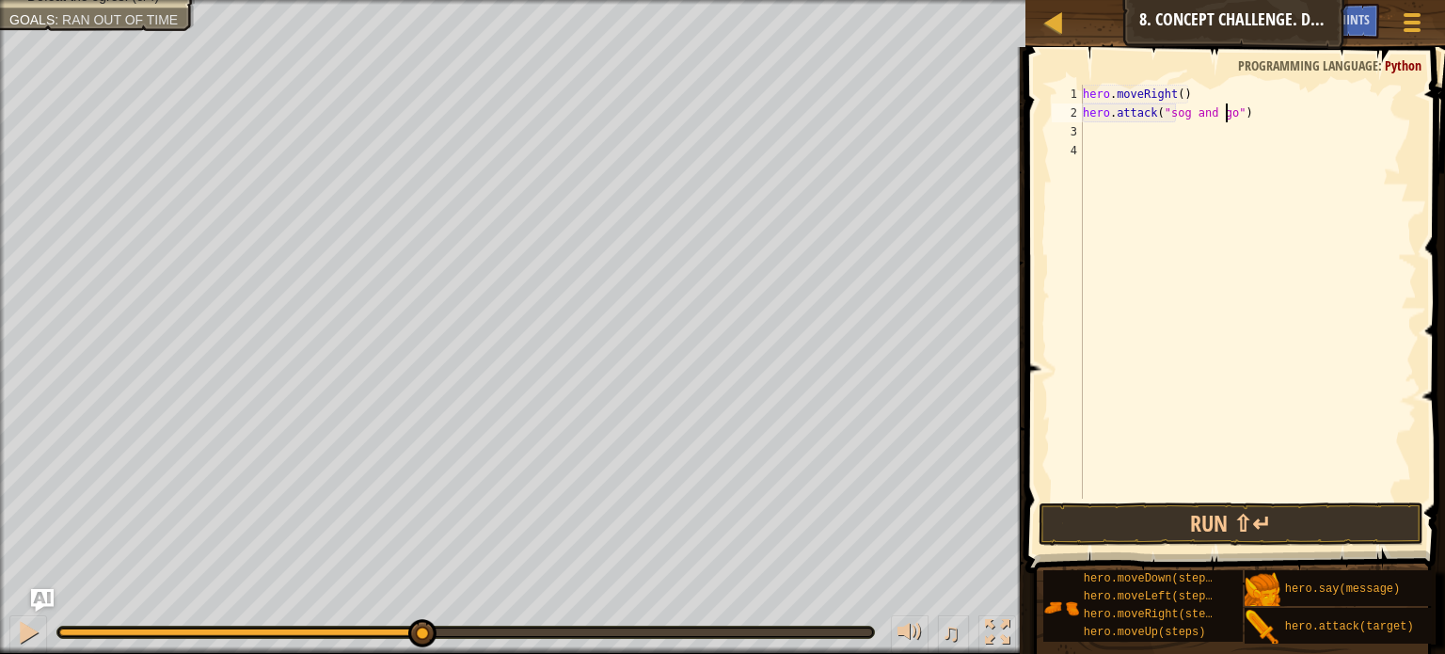
scroll to position [8, 11]
click at [1289, 519] on button "Run ⇧↵" at bounding box center [1230, 523] width 385 height 43
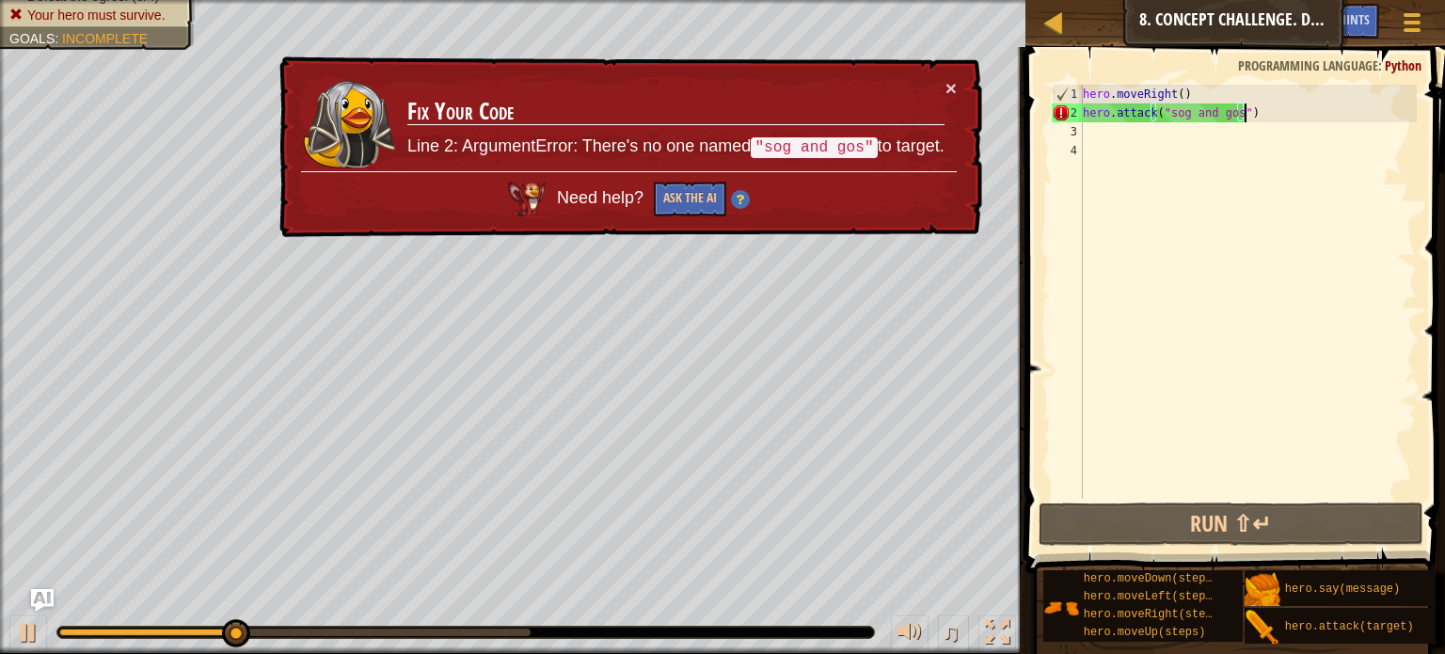
click at [1275, 118] on div "hero . moveRight ( ) hero . attack ( "sog and gos" )" at bounding box center [1248, 311] width 338 height 452
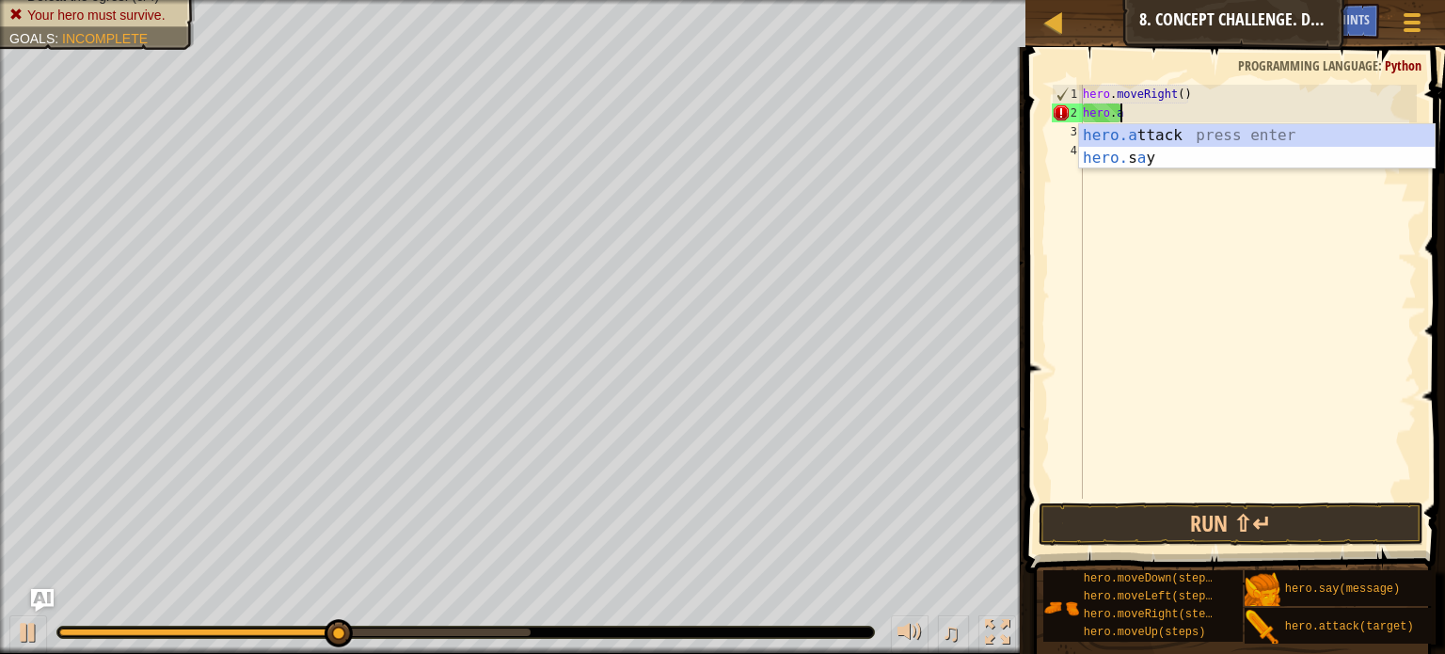
scroll to position [8, 0]
type textarea "h"
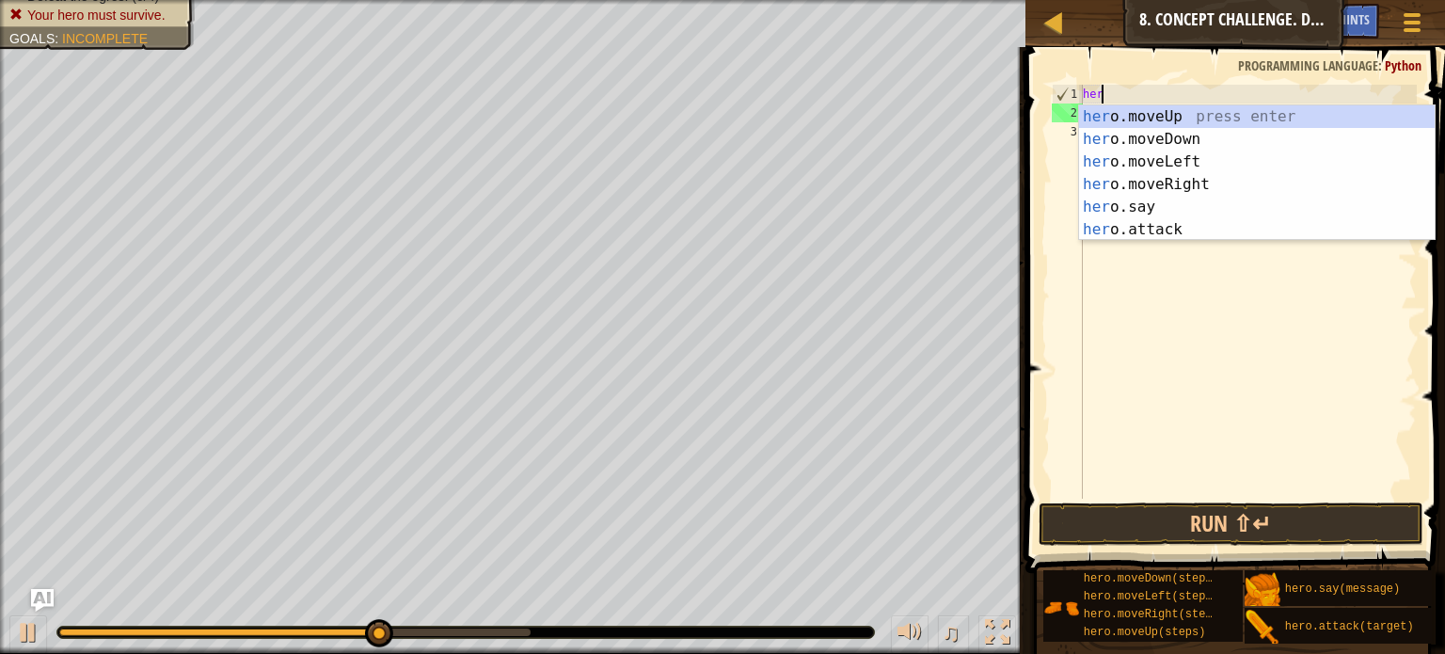
type textarea "h"
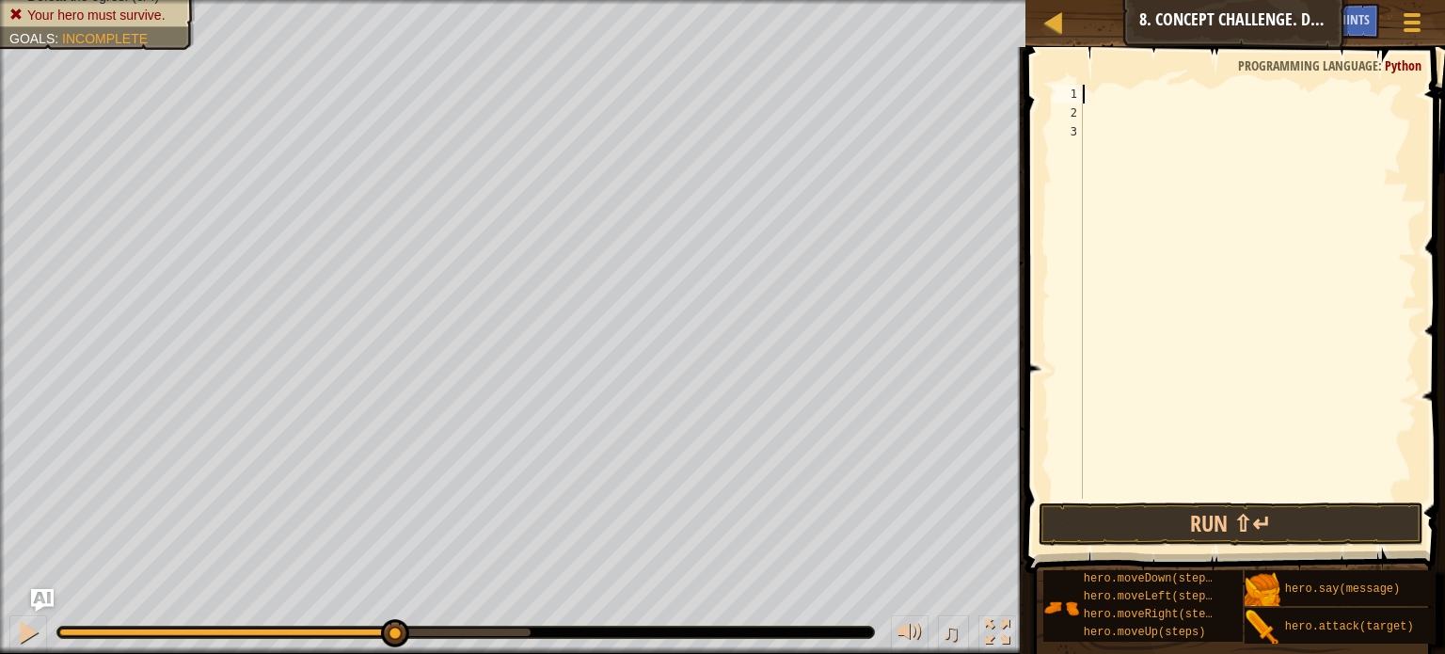
type textarea "m"
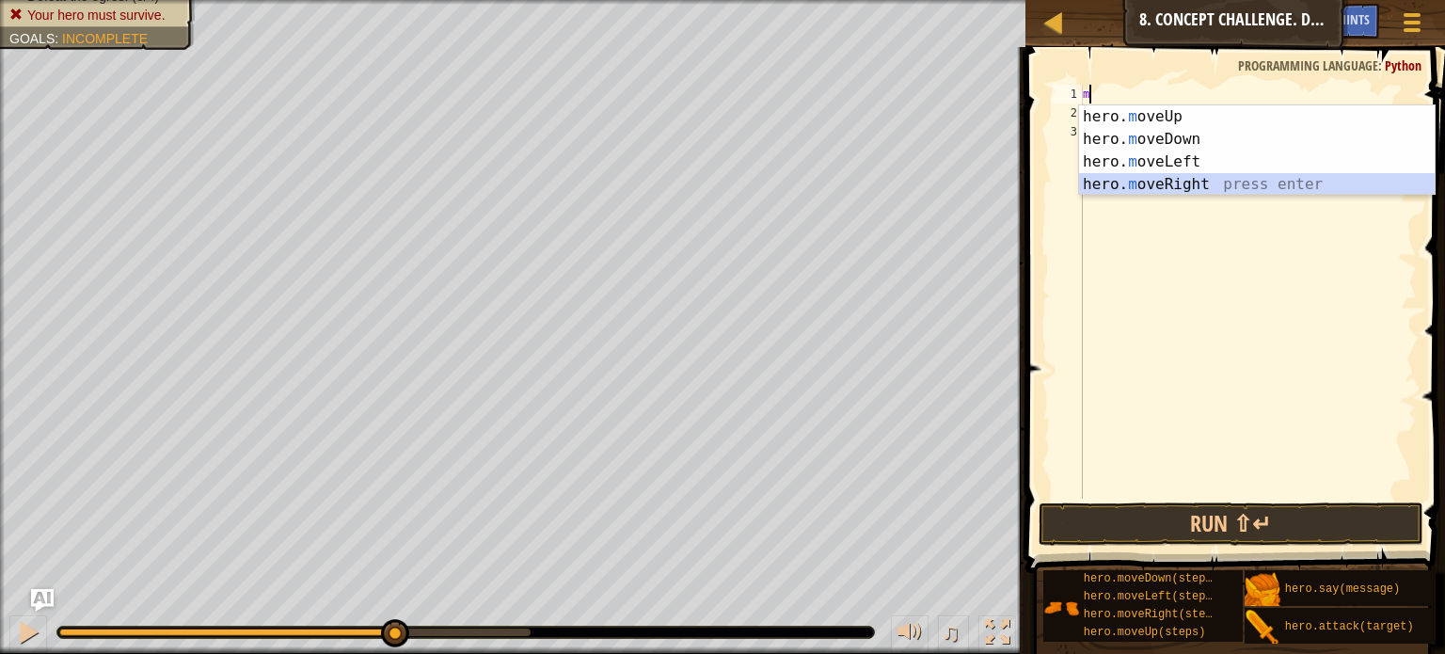
click at [1253, 187] on div "hero. m oveUp press enter hero. m oveDown press enter hero. m oveLeft press ent…" at bounding box center [1257, 172] width 356 height 135
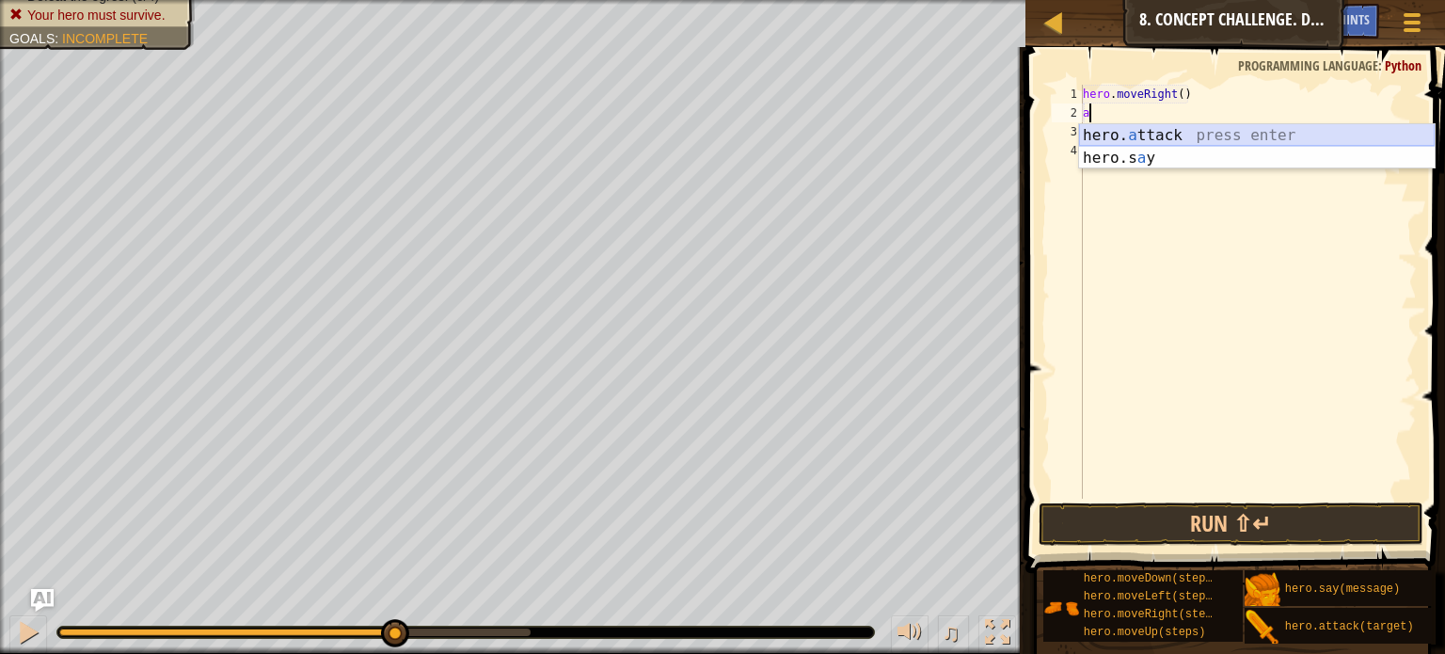
click at [1238, 134] on div "hero. a ttack press enter hero.s a y press enter" at bounding box center [1257, 169] width 356 height 90
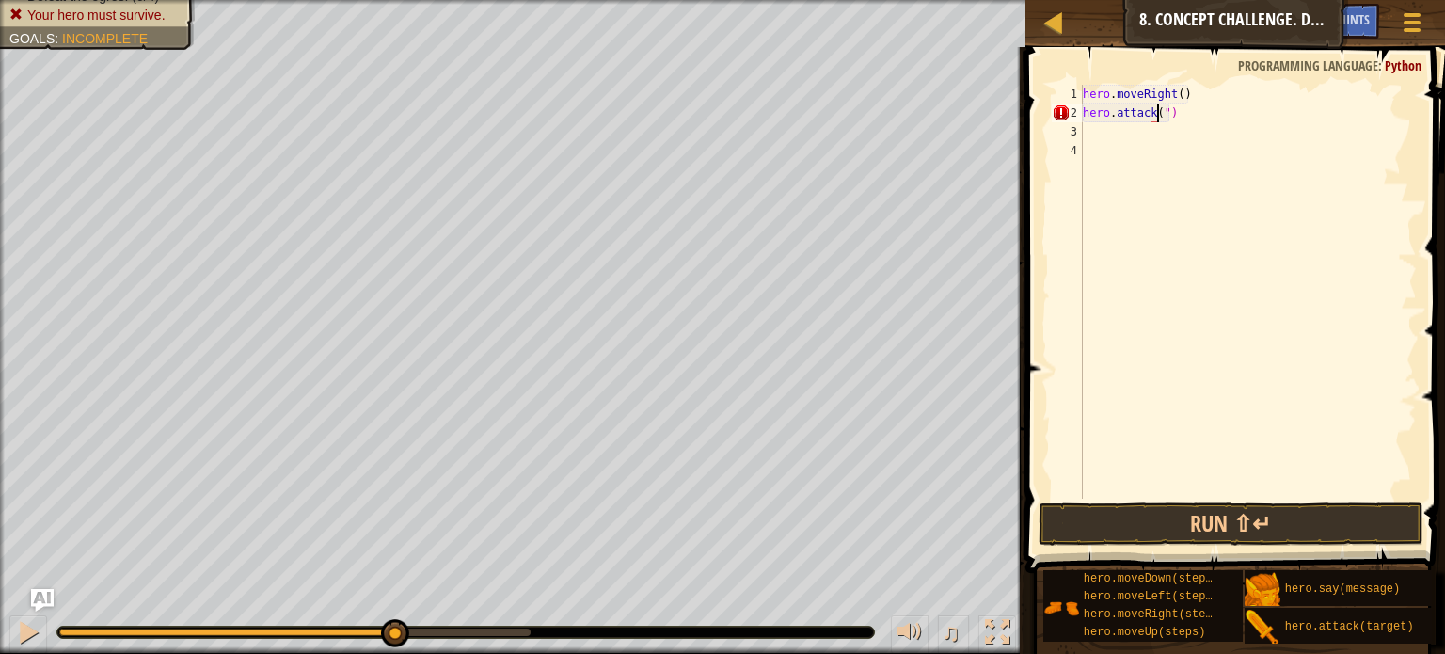
click at [1273, 93] on div "hero . moveRight ( ) hero . attack ( ")" at bounding box center [1248, 311] width 338 height 452
click at [1249, 119] on div "hero . moveRight ( ) hero . attack ( ")" at bounding box center [1248, 311] width 338 height 452
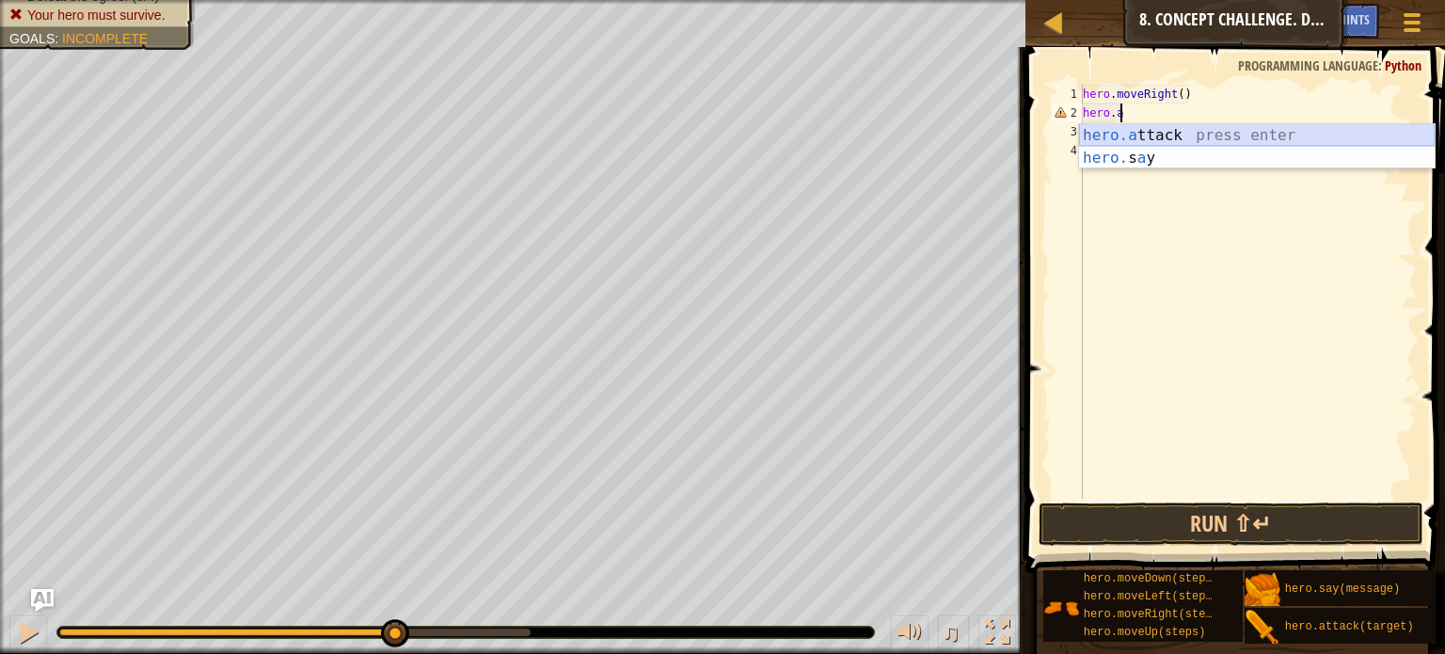
click at [1242, 126] on div "hero.a ttack press enter hero. s a y press enter" at bounding box center [1257, 169] width 356 height 90
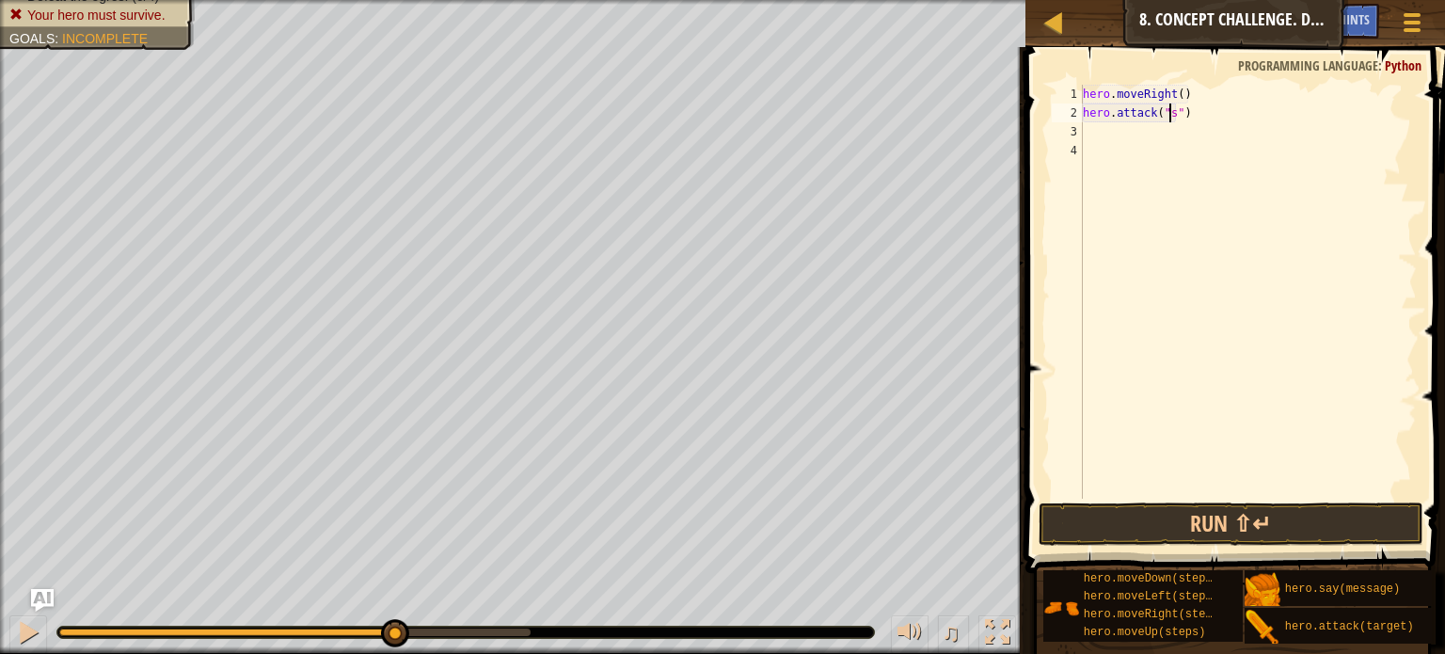
scroll to position [8, 8]
type textarea "hero.attack("sog")"
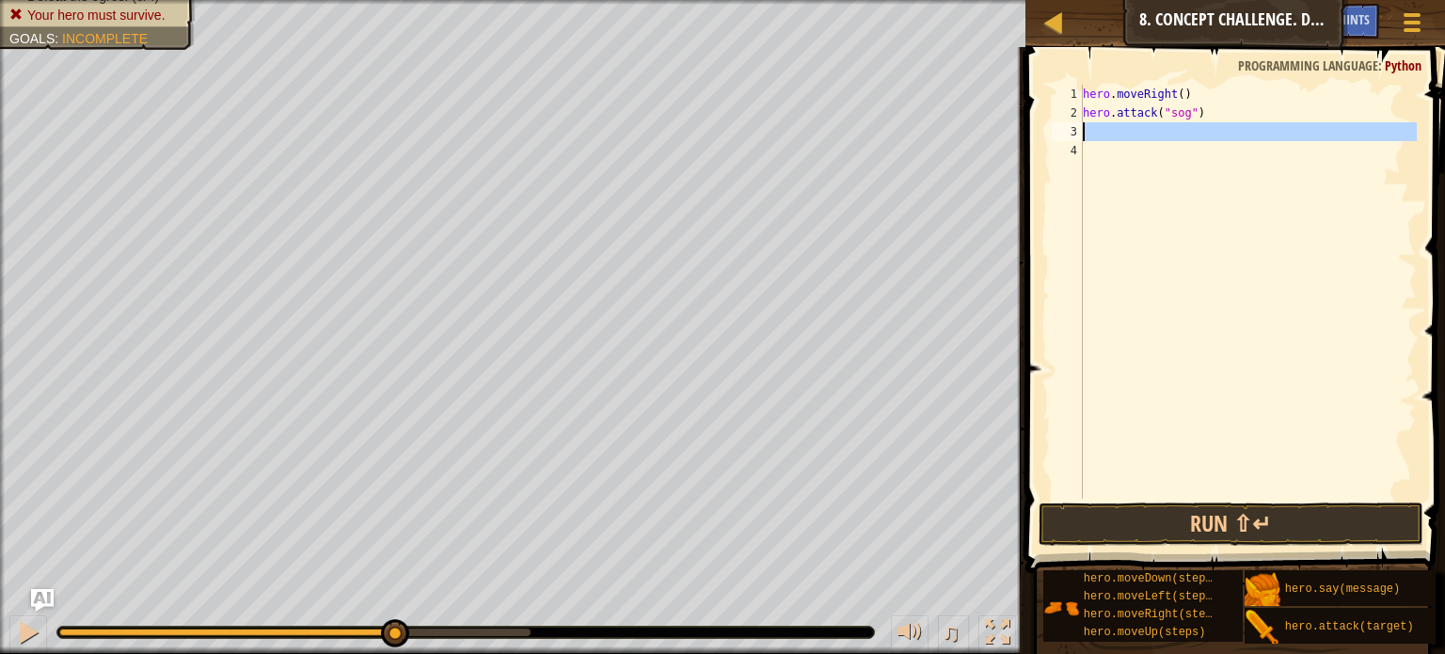
click at [1082, 125] on div "3" at bounding box center [1067, 131] width 31 height 19
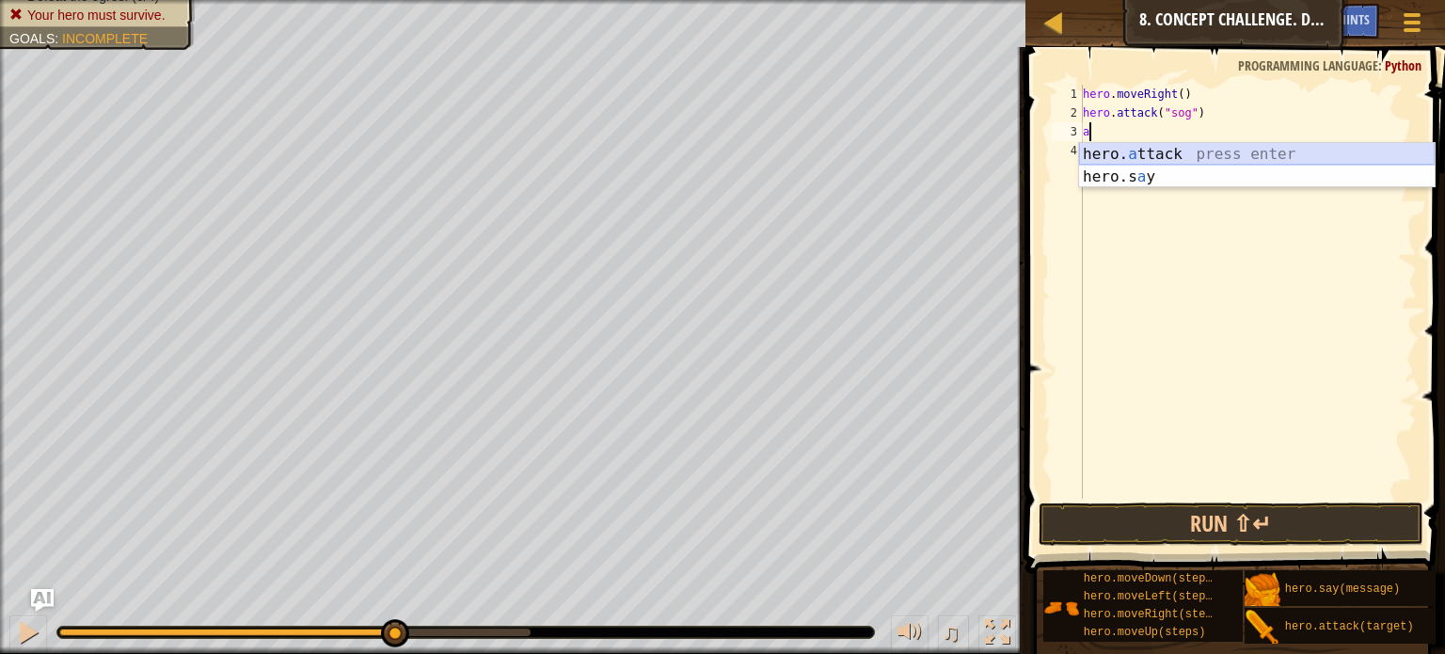
click at [1121, 146] on div "hero. a ttack press enter hero.s a y press enter" at bounding box center [1257, 188] width 356 height 90
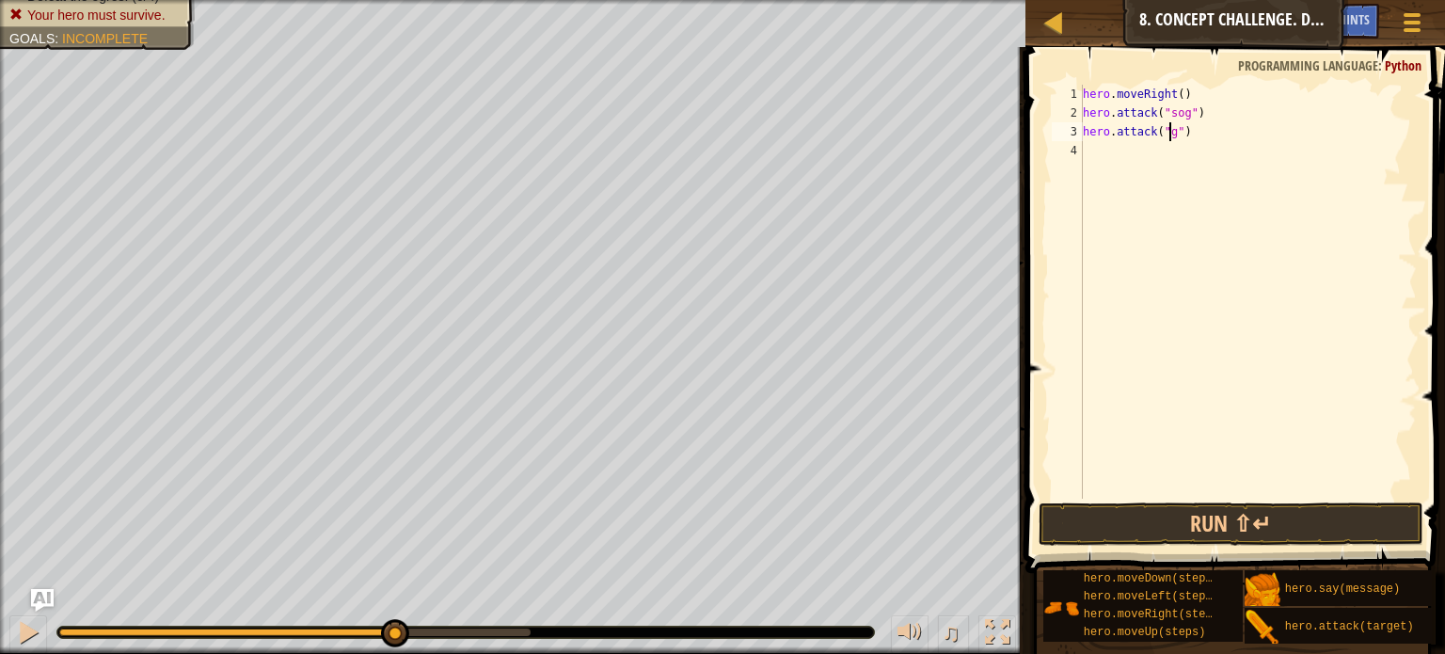
scroll to position [8, 8]
click at [1212, 518] on button "Run ⇧↵" at bounding box center [1230, 523] width 385 height 43
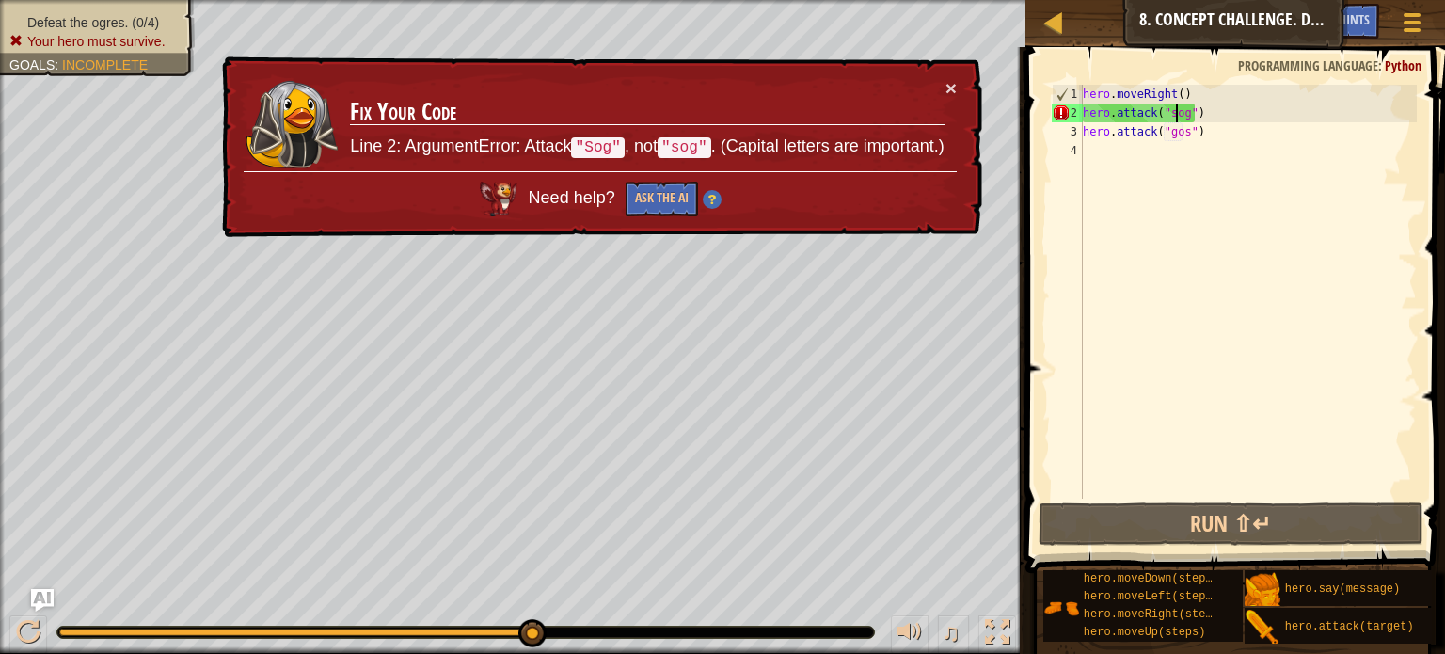
click at [1179, 113] on div "hero . moveRight ( ) hero . attack ( "sog" ) hero . attack ( "gos" )" at bounding box center [1248, 311] width 338 height 452
click at [1182, 113] on div "hero . moveRight ( ) hero . attack ( "sog" ) hero . attack ( "gos" )" at bounding box center [1248, 311] width 338 height 452
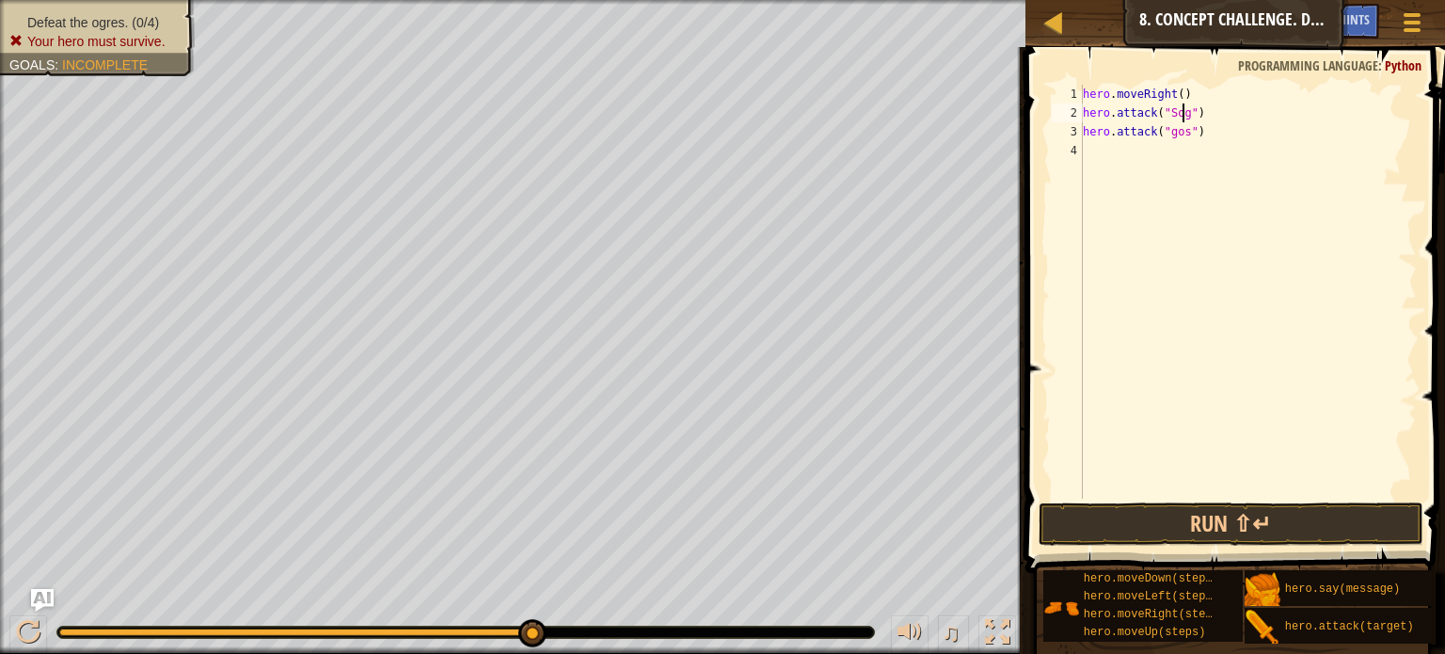
click at [1180, 130] on div "hero . moveRight ( ) hero . attack ( "Sog" ) hero . attack ( "gos" )" at bounding box center [1248, 311] width 338 height 452
click at [1167, 133] on div "hero . moveRight ( ) hero . attack ( "Sog" ) hero . attack ( "gos" )" at bounding box center [1248, 311] width 338 height 452
click at [1264, 518] on button "Run ⇧↵" at bounding box center [1230, 523] width 385 height 43
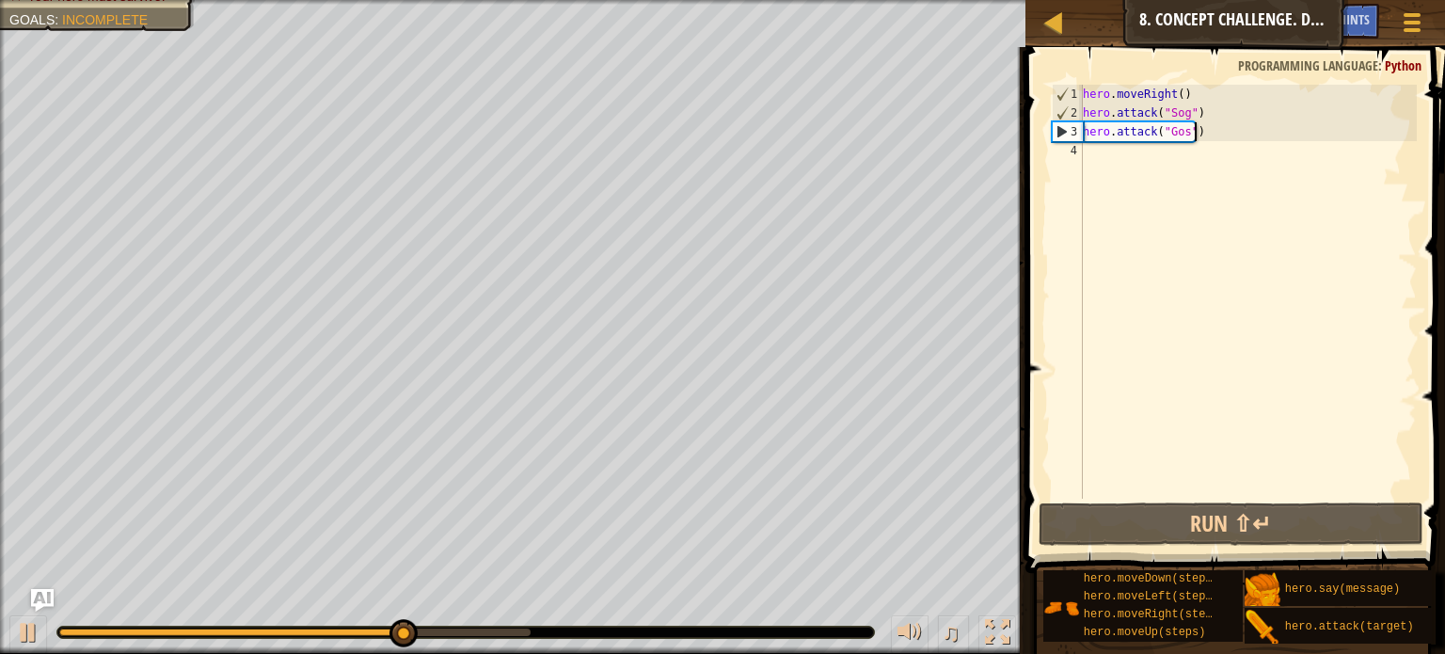
click at [1215, 124] on div "hero . moveRight ( ) hero . attack ( "Sog" ) hero . attack ( "Gos" )" at bounding box center [1248, 311] width 338 height 452
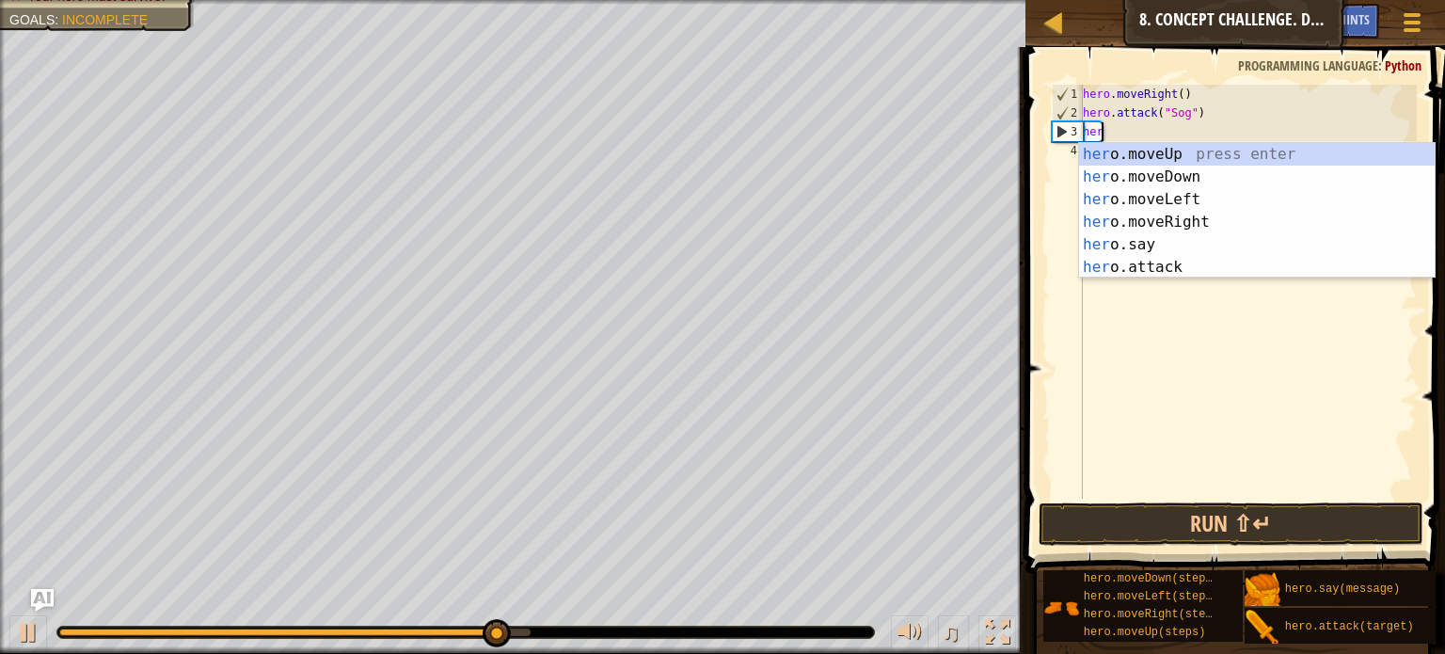
scroll to position [8, 0]
type textarea "h"
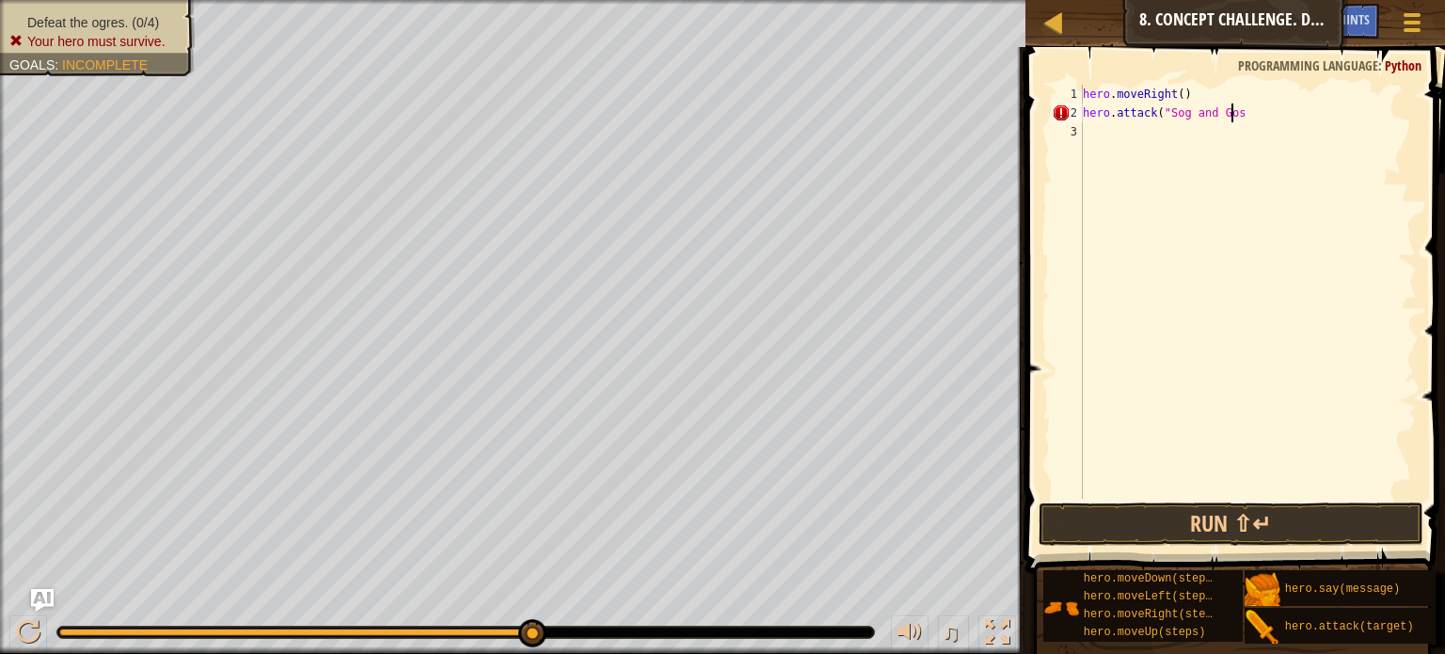
scroll to position [8, 11]
click at [1290, 518] on button "Run ⇧↵" at bounding box center [1230, 523] width 385 height 43
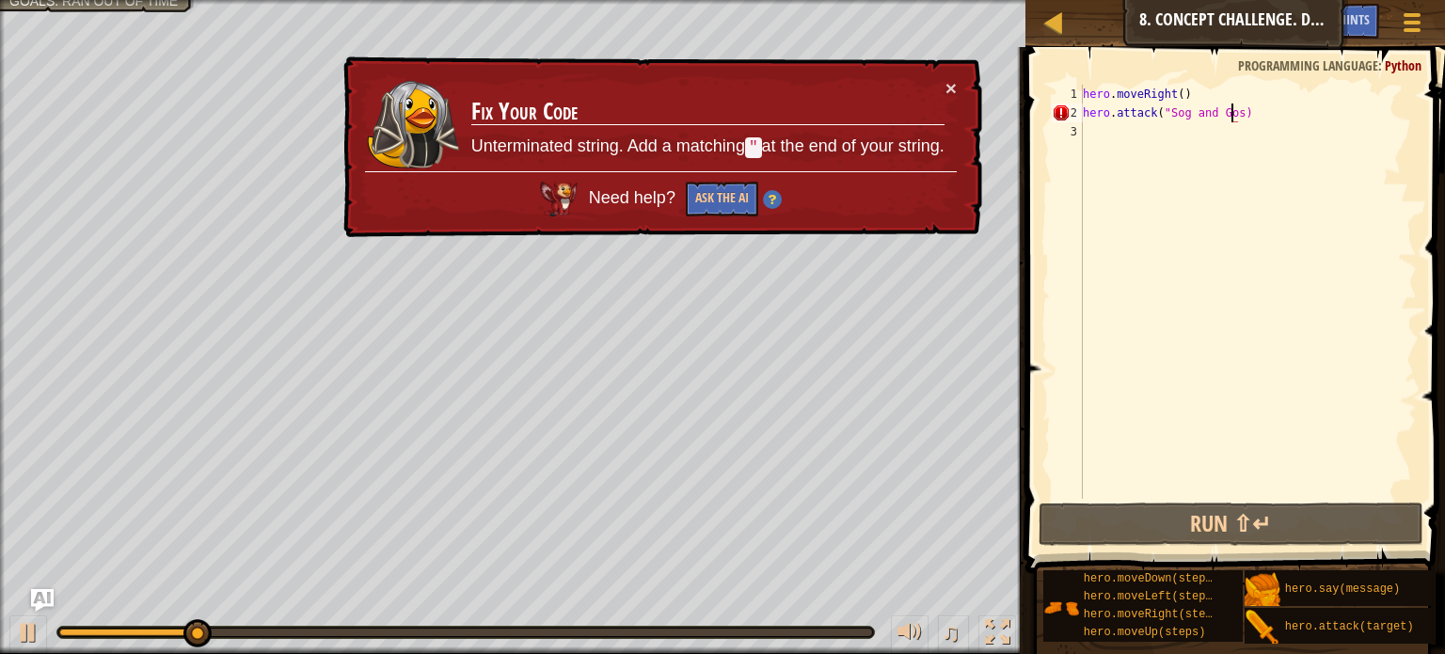
click at [1230, 113] on div "hero . moveRight ( ) hero . attack ( "Sog and Gos)" at bounding box center [1248, 311] width 338 height 452
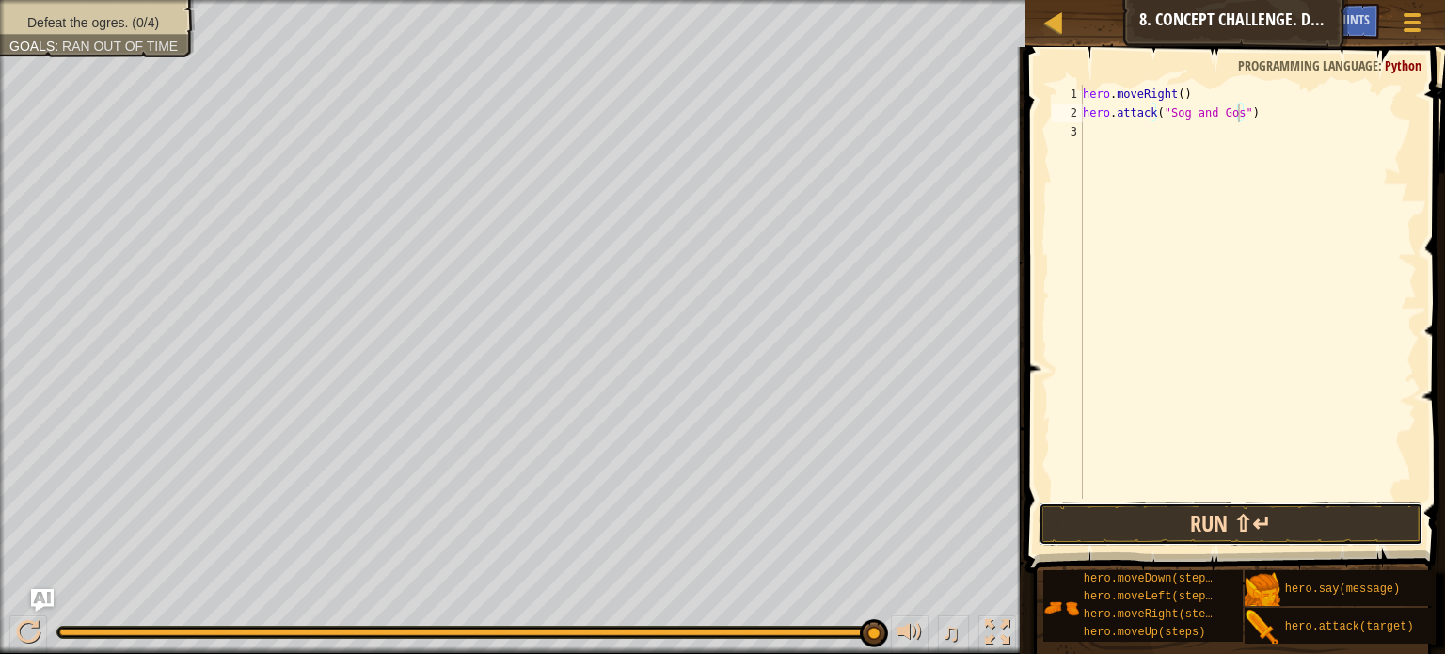
click at [1266, 515] on button "Run ⇧↵" at bounding box center [1230, 523] width 385 height 43
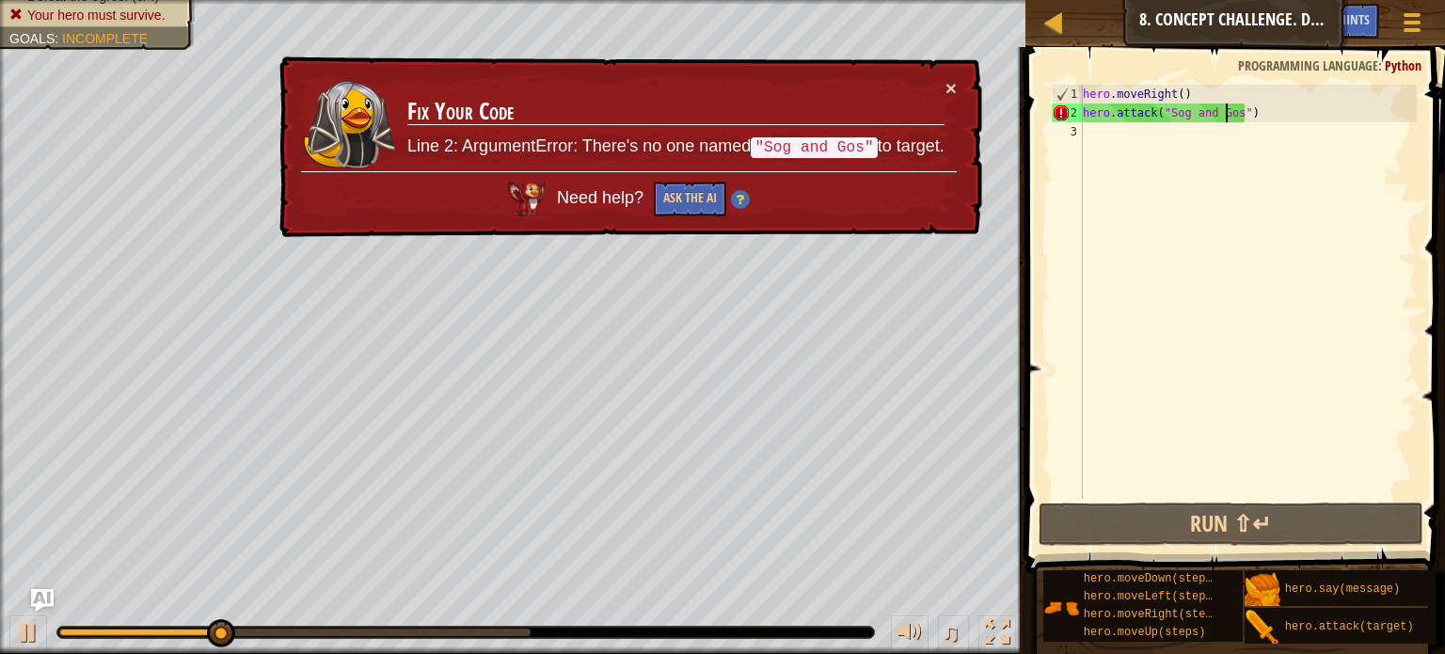
click at [1227, 113] on div "hero . moveRight ( ) hero . attack ( "Sog and Gos" )" at bounding box center [1248, 311] width 338 height 452
click at [1228, 115] on div "hero . moveRight ( ) hero . attack ( "Sog and Gos" )" at bounding box center [1248, 311] width 338 height 452
click at [1230, 116] on div "hero . moveRight ( ) hero . attack ( "Sog and Gos" )" at bounding box center [1248, 311] width 338 height 452
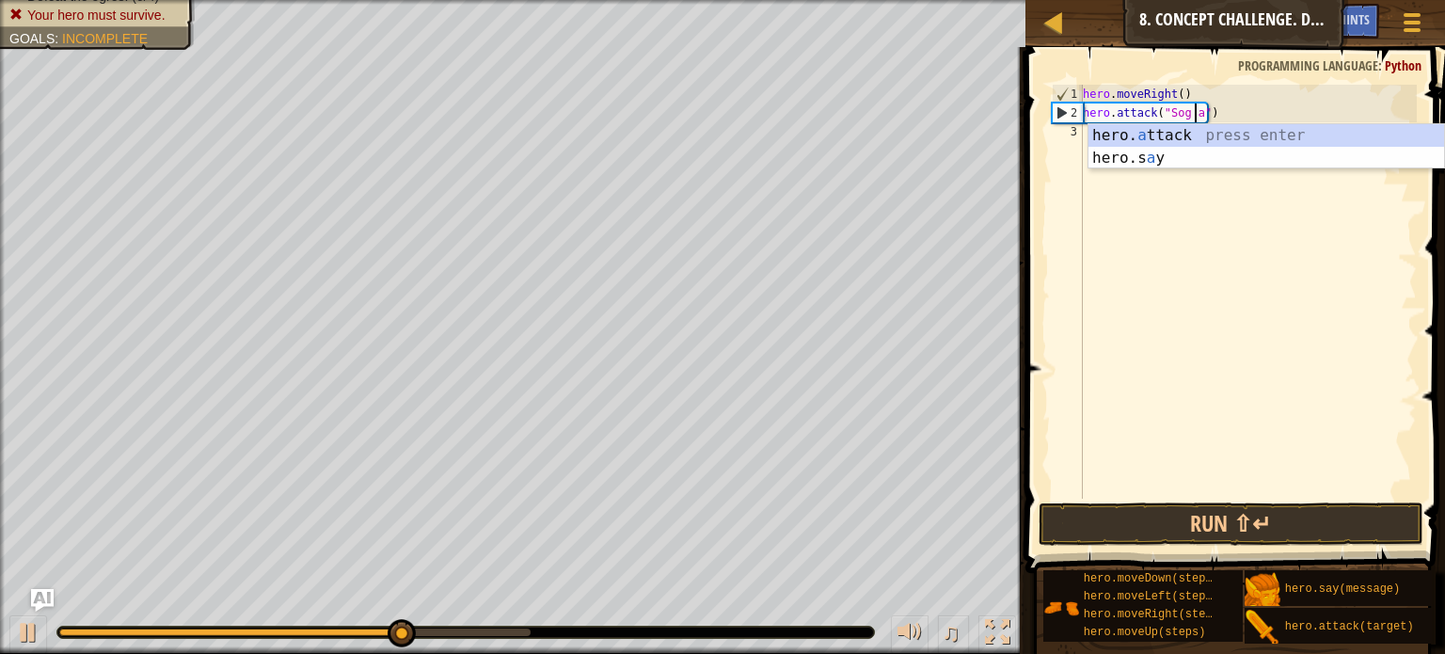
scroll to position [8, 8]
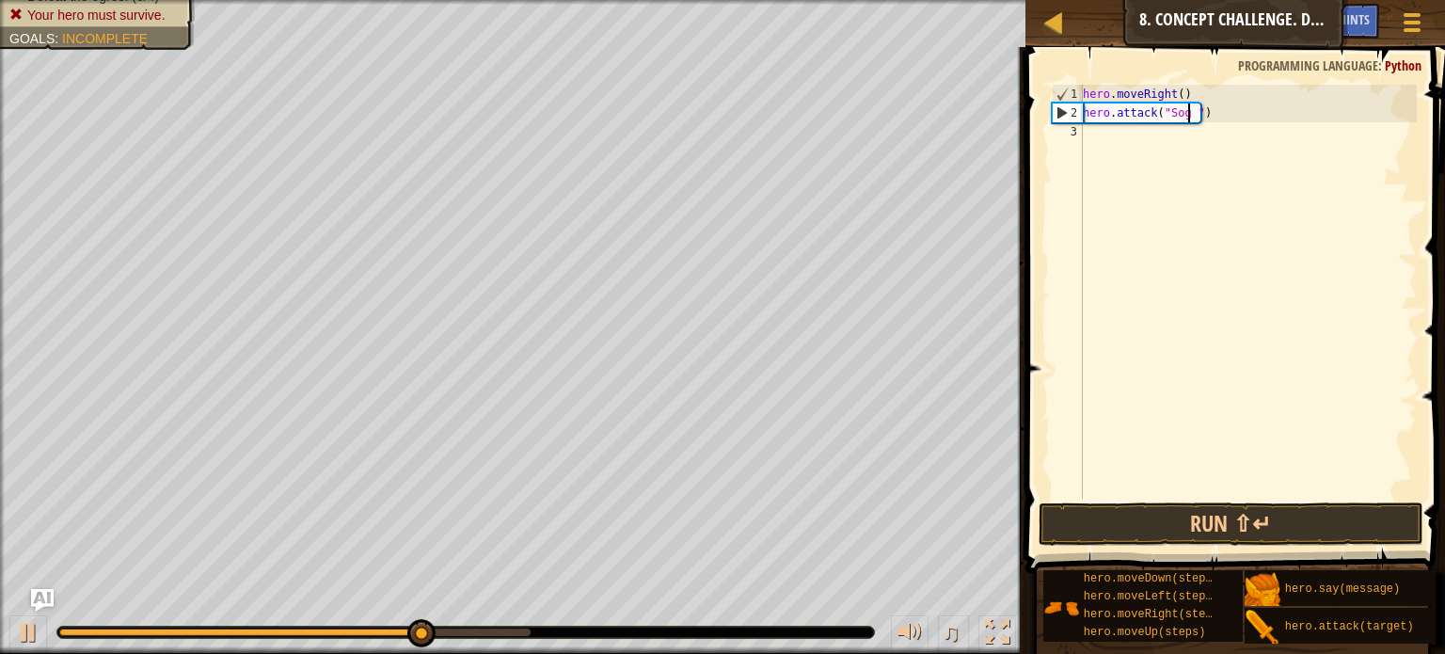
type textarea "hero.attack("Sog")"
click at [1223, 518] on button "Run ⇧↵" at bounding box center [1230, 523] width 385 height 43
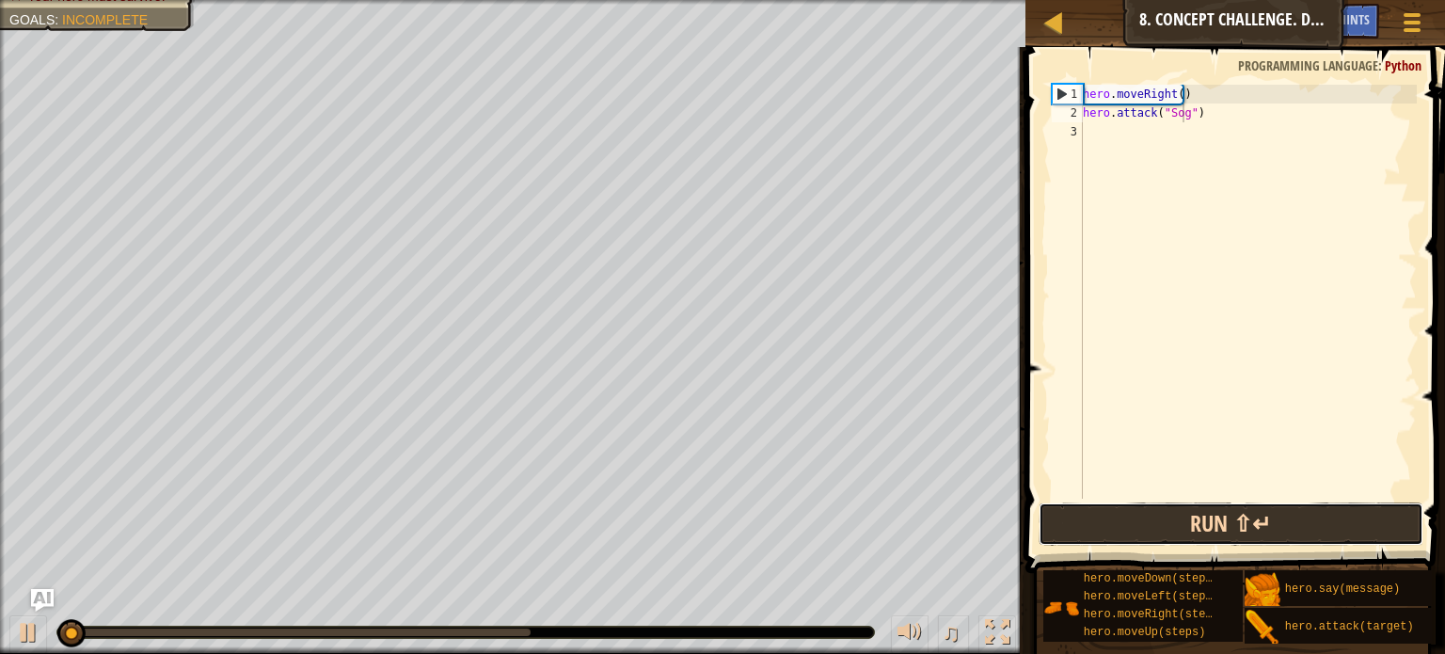
click at [1223, 518] on button "Run ⇧↵" at bounding box center [1230, 523] width 385 height 43
click at [1223, 518] on button "Running" at bounding box center [1230, 523] width 385 height 43
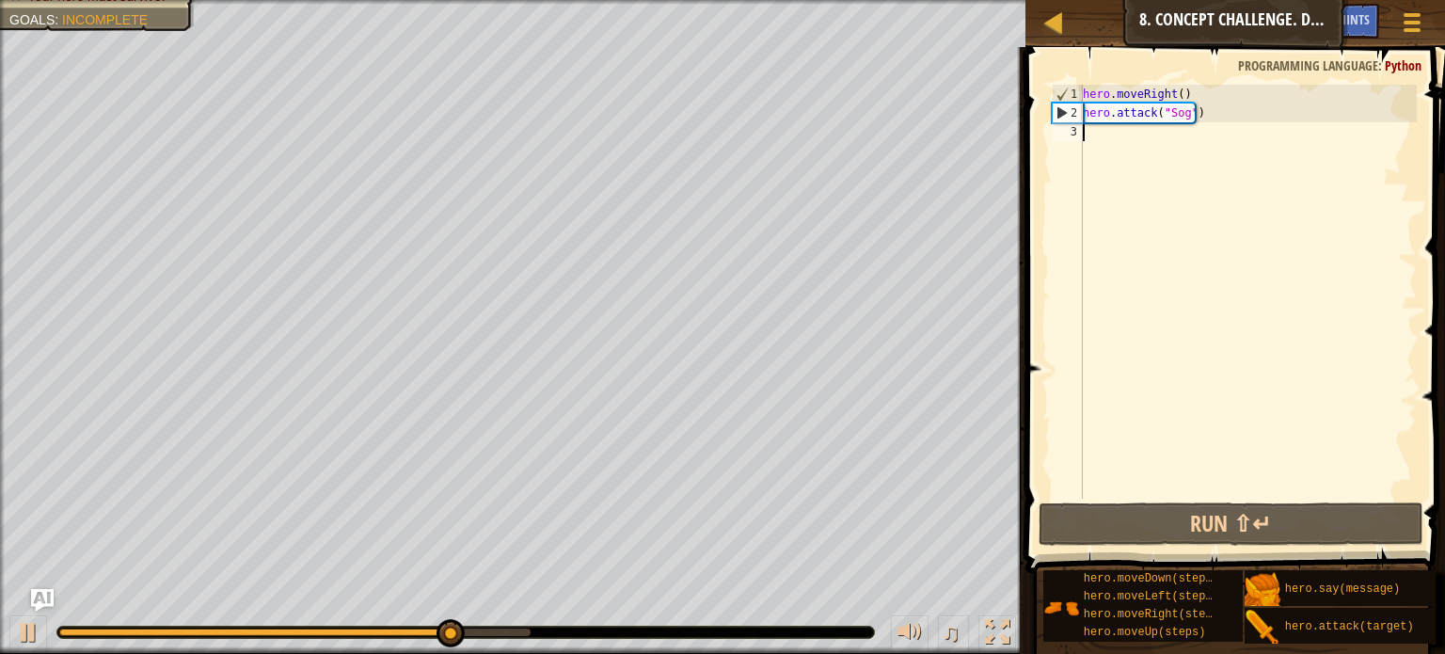
click at [1087, 130] on div "hero . moveRight ( ) hero . attack ( "Sog" )" at bounding box center [1248, 311] width 338 height 452
click at [1213, 117] on div "hero . moveRight ( ) hero . attack ( "Sog" )" at bounding box center [1248, 311] width 338 height 452
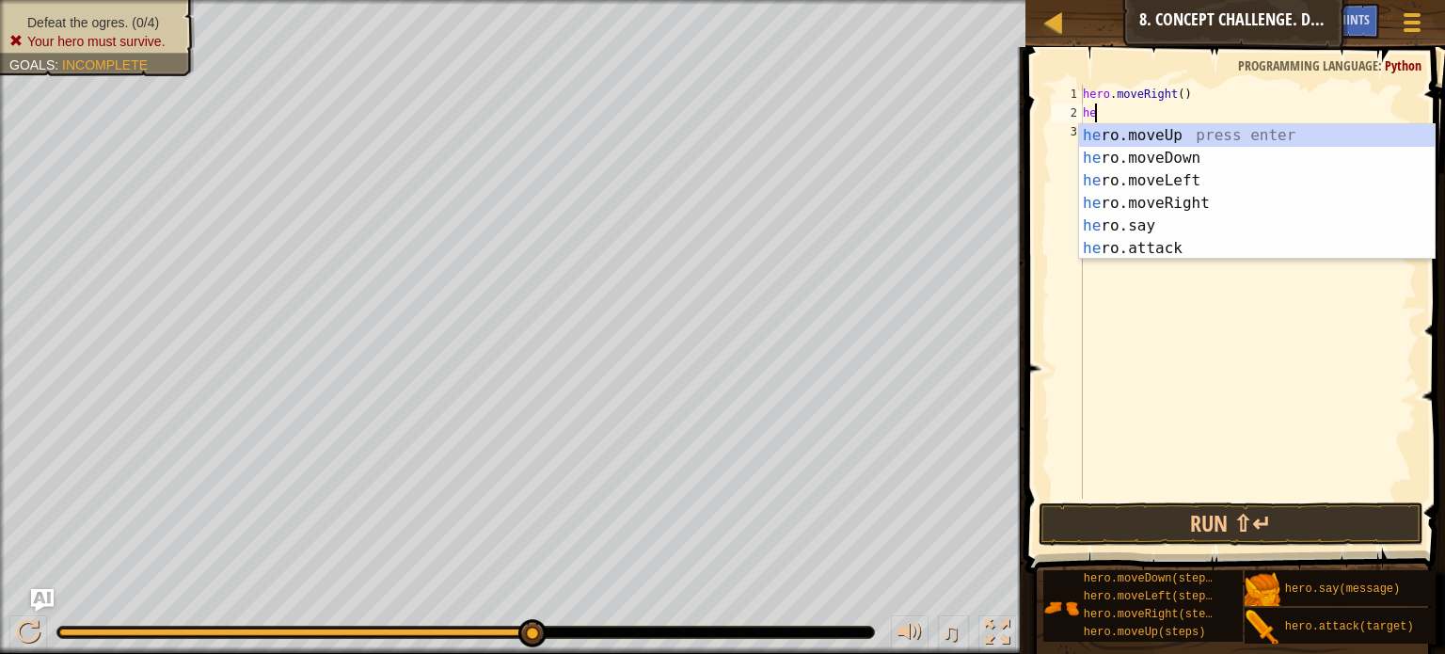
type textarea "h"
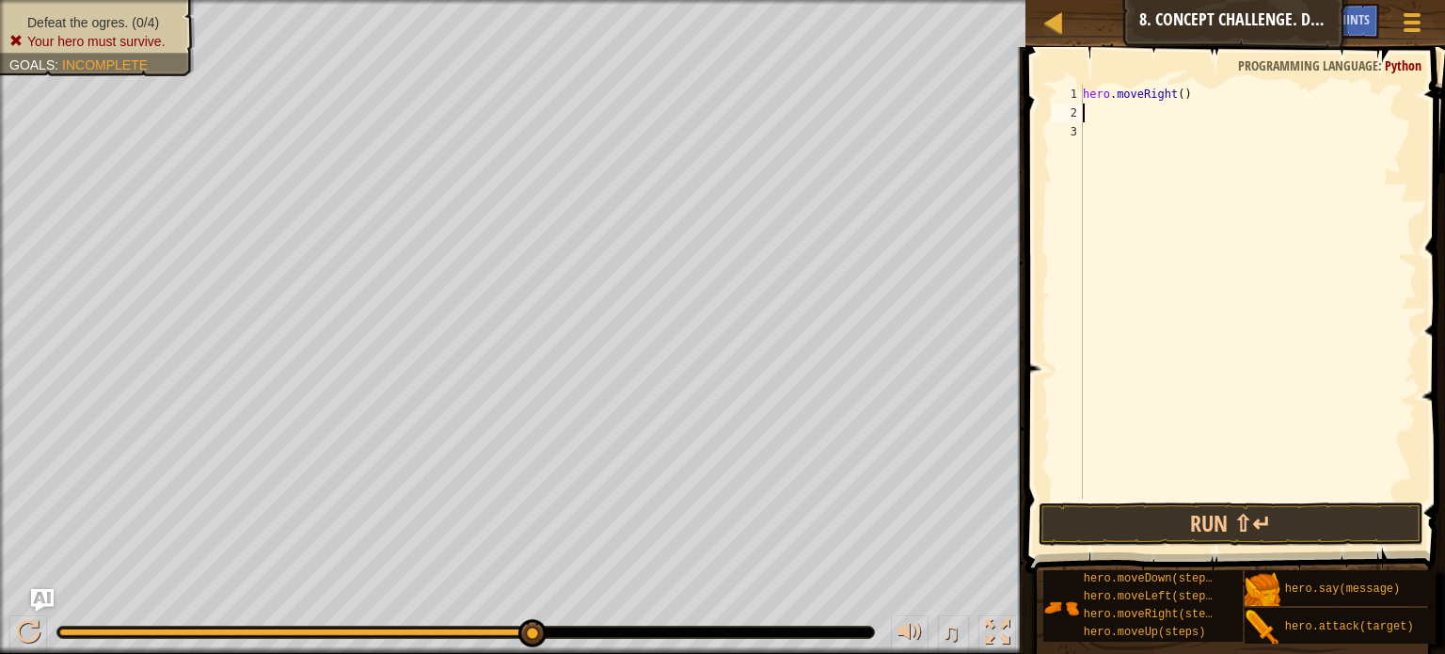
type textarea "m"
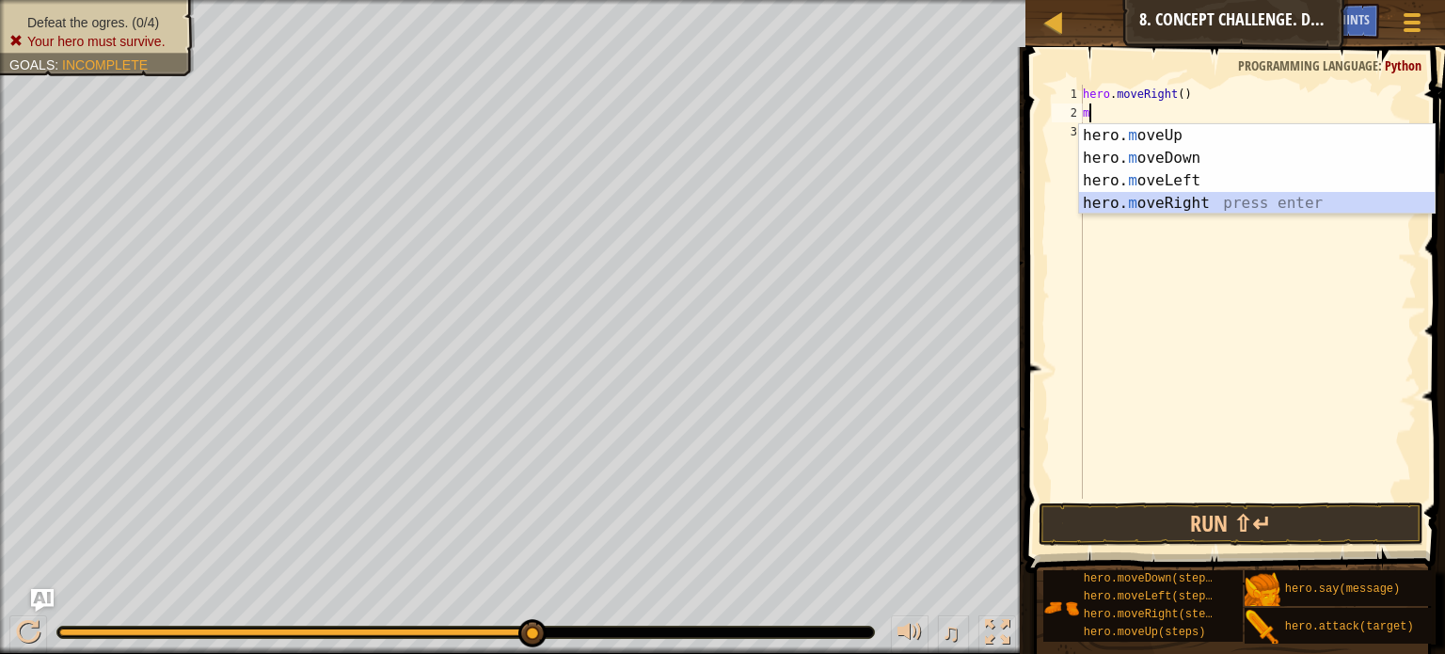
click at [1210, 192] on div "hero. m oveUp press enter hero. m oveDown press enter hero. m oveLeft press ent…" at bounding box center [1257, 191] width 356 height 135
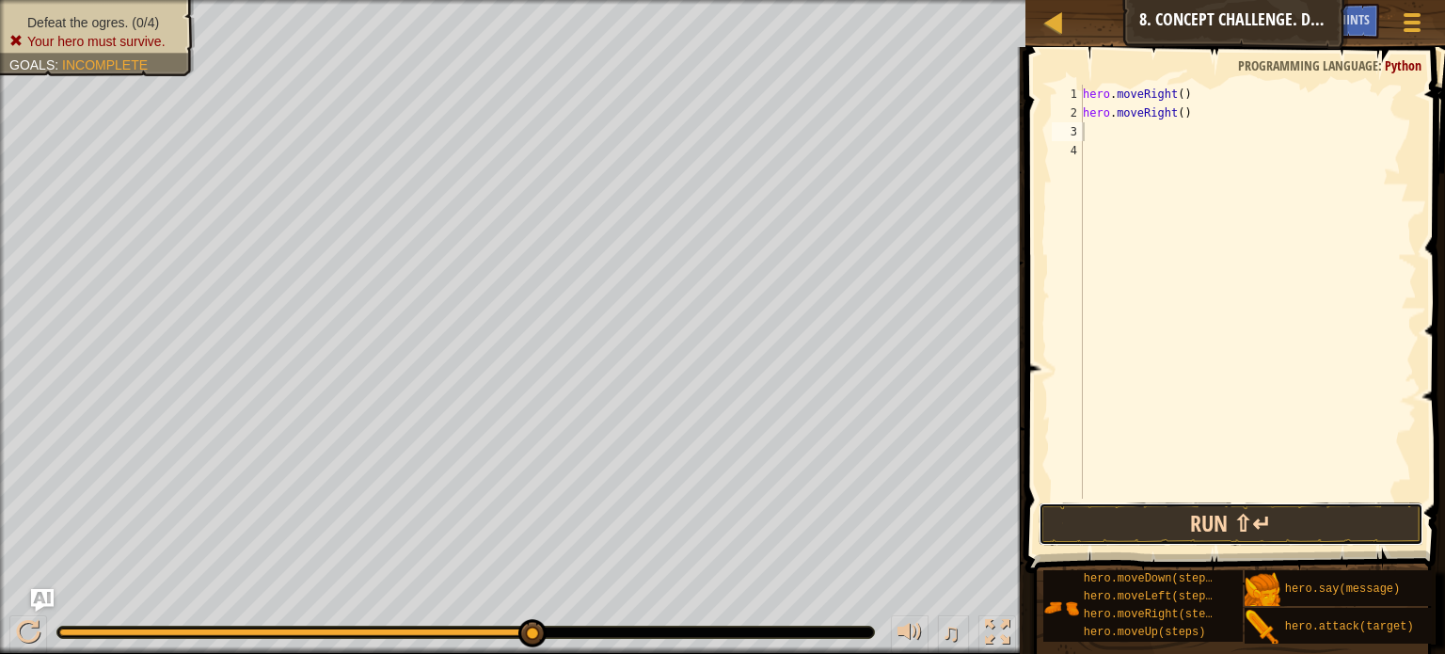
click at [1260, 526] on button "Run ⇧↵" at bounding box center [1230, 523] width 385 height 43
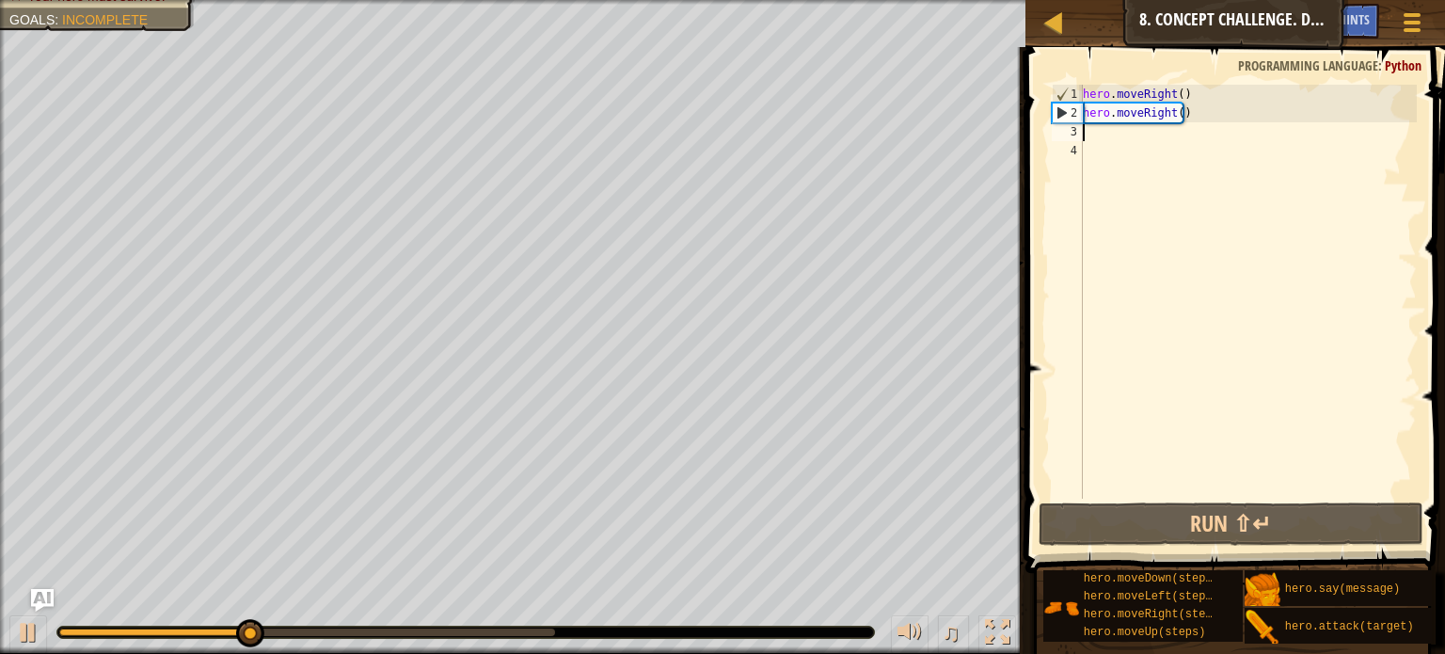
type textarea "m"
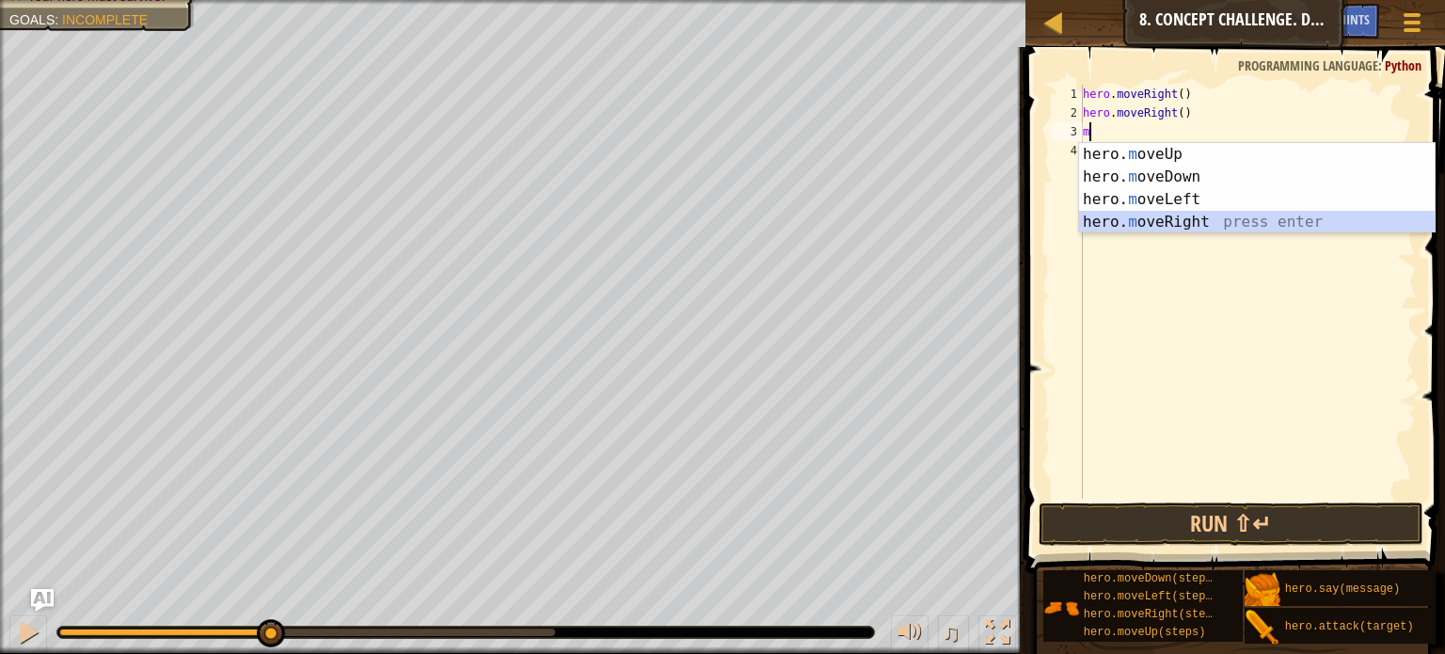
click at [1142, 226] on div "hero. m oveUp press enter hero. m oveDown press enter hero. m oveLeft press ent…" at bounding box center [1257, 210] width 356 height 135
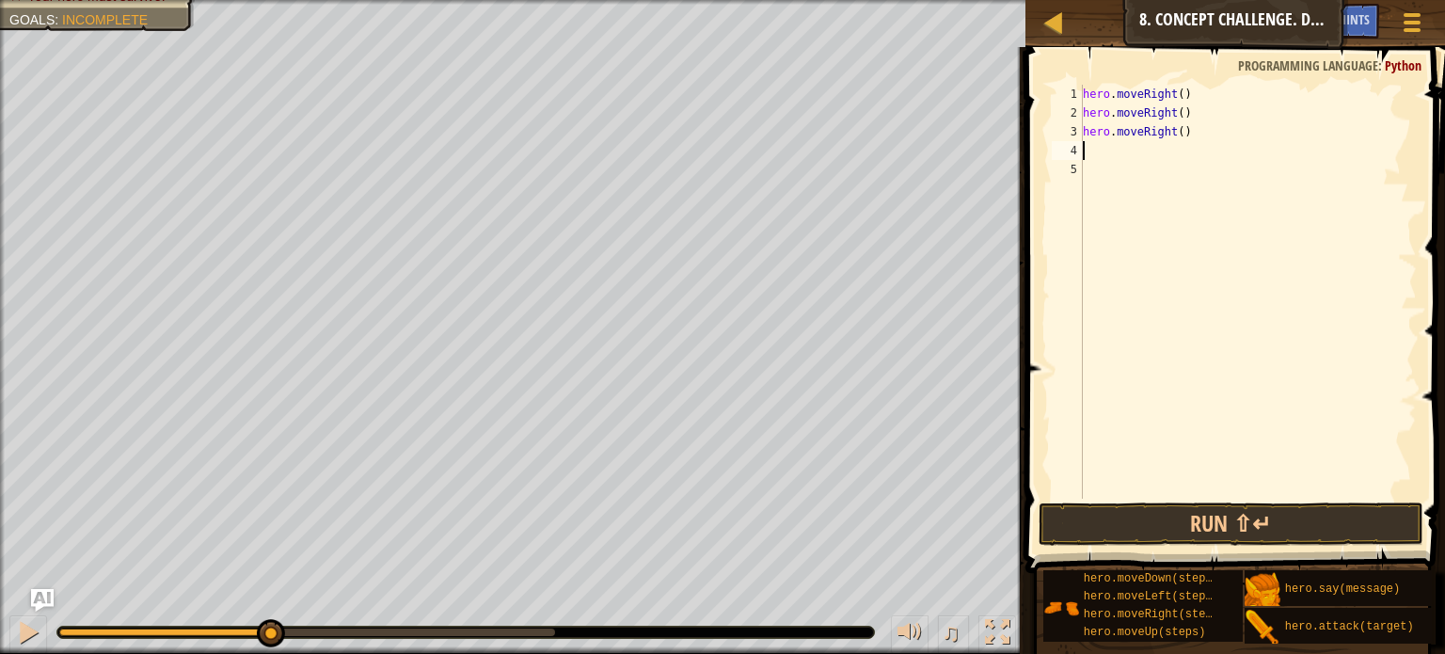
type textarea "m"
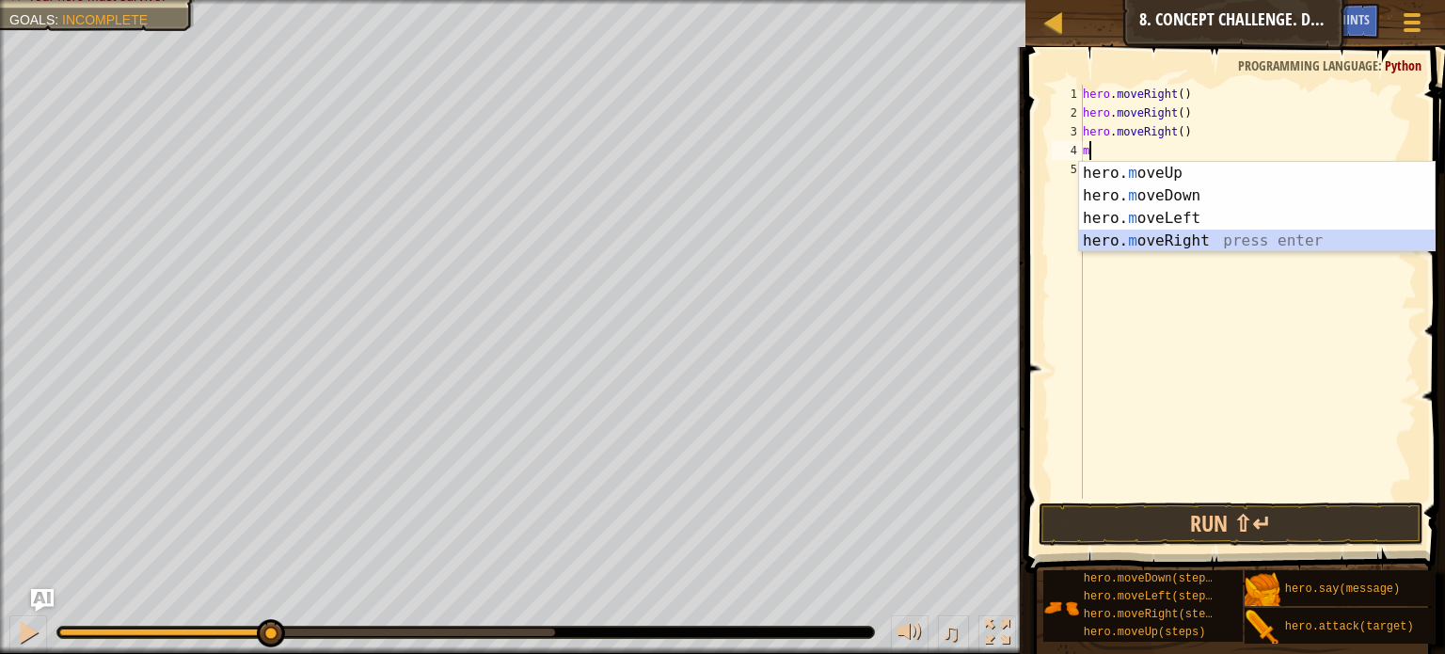
click at [1185, 245] on div "hero. m oveUp press enter hero. m oveDown press enter hero. m oveLeft press ent…" at bounding box center [1257, 229] width 356 height 135
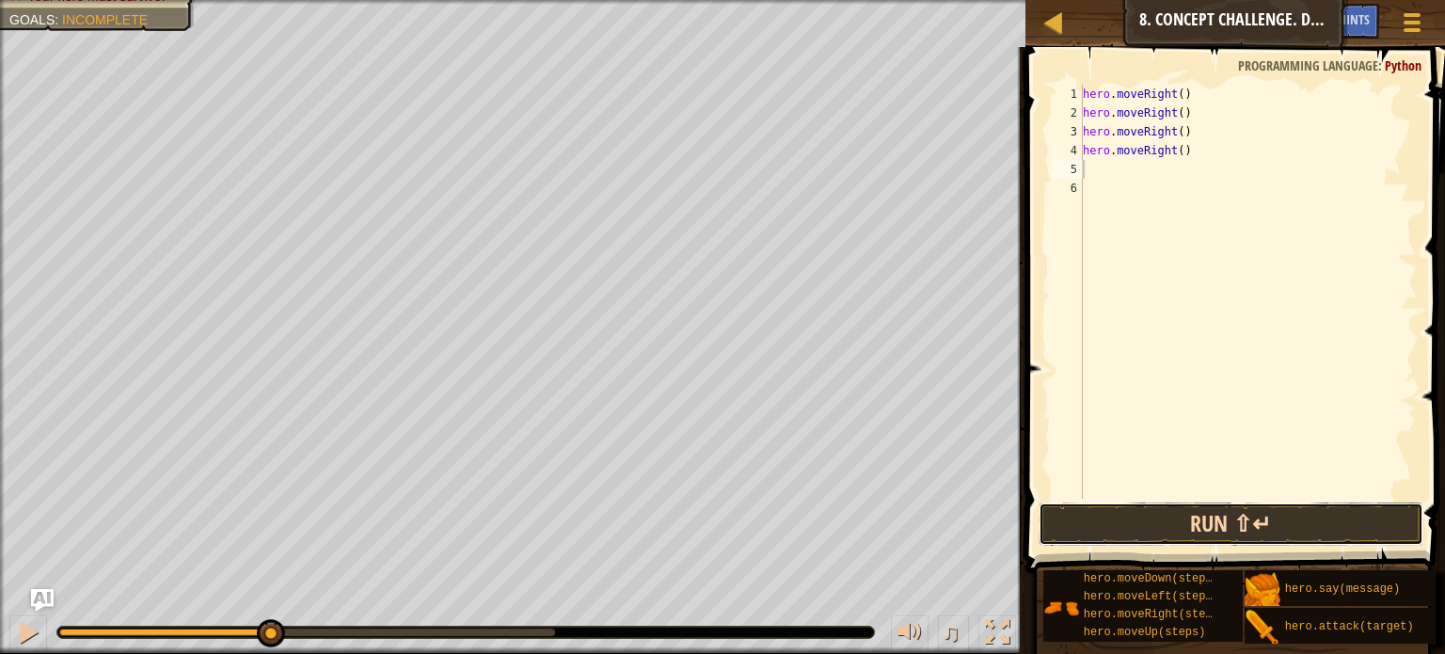
click at [1229, 522] on button "Run ⇧↵" at bounding box center [1230, 523] width 385 height 43
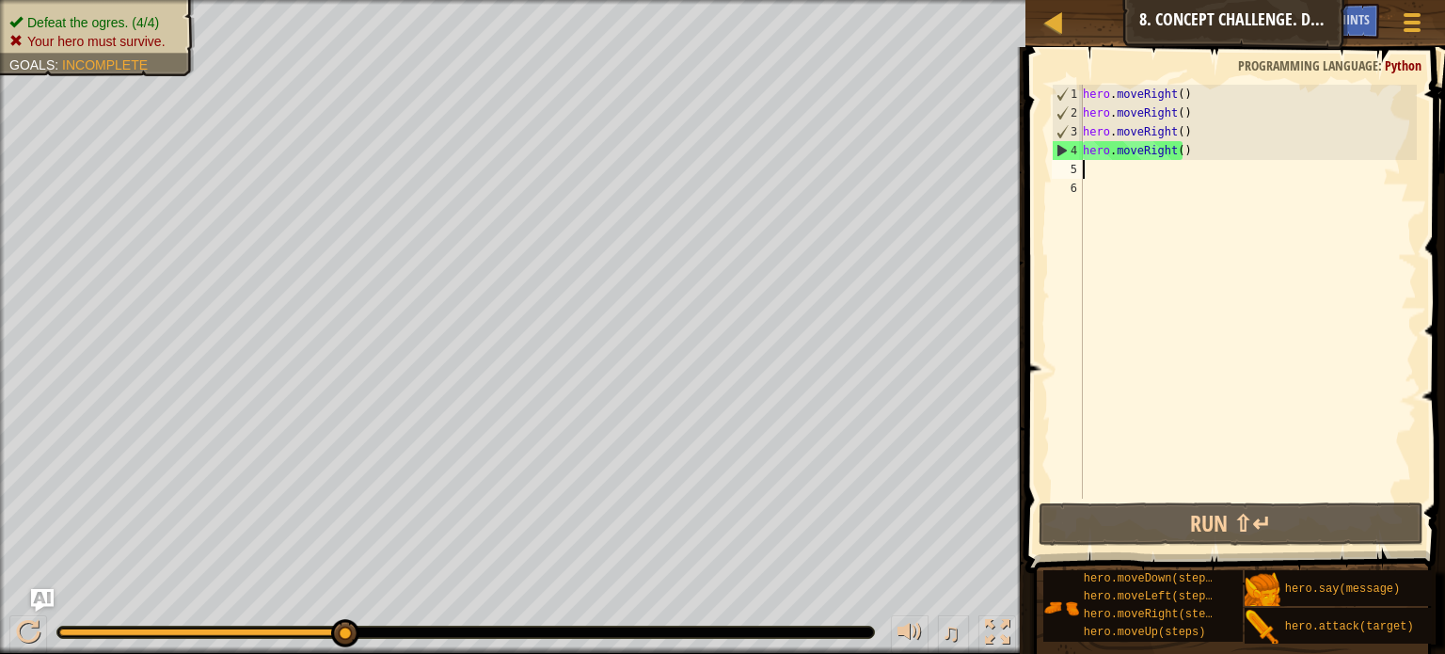
click at [1184, 139] on div "hero . moveRight ( ) hero . moveRight ( ) hero . moveRight ( ) hero . moveRight…" at bounding box center [1248, 311] width 338 height 452
type textarea "hero.moveRight()"
click at [1196, 158] on div "hero . moveRight ( ) hero . moveRight ( ) hero . moveRight ( ) hero . moveRight…" at bounding box center [1248, 311] width 338 height 452
click at [1092, 180] on div "hero . moveRight ( ) hero . moveRight ( ) hero . moveRight ( ) hero . moveRight…" at bounding box center [1248, 311] width 338 height 452
click at [1087, 167] on div "hero . moveRight ( ) hero . moveRight ( ) hero . moveRight ( ) hero . moveRight…" at bounding box center [1248, 311] width 338 height 452
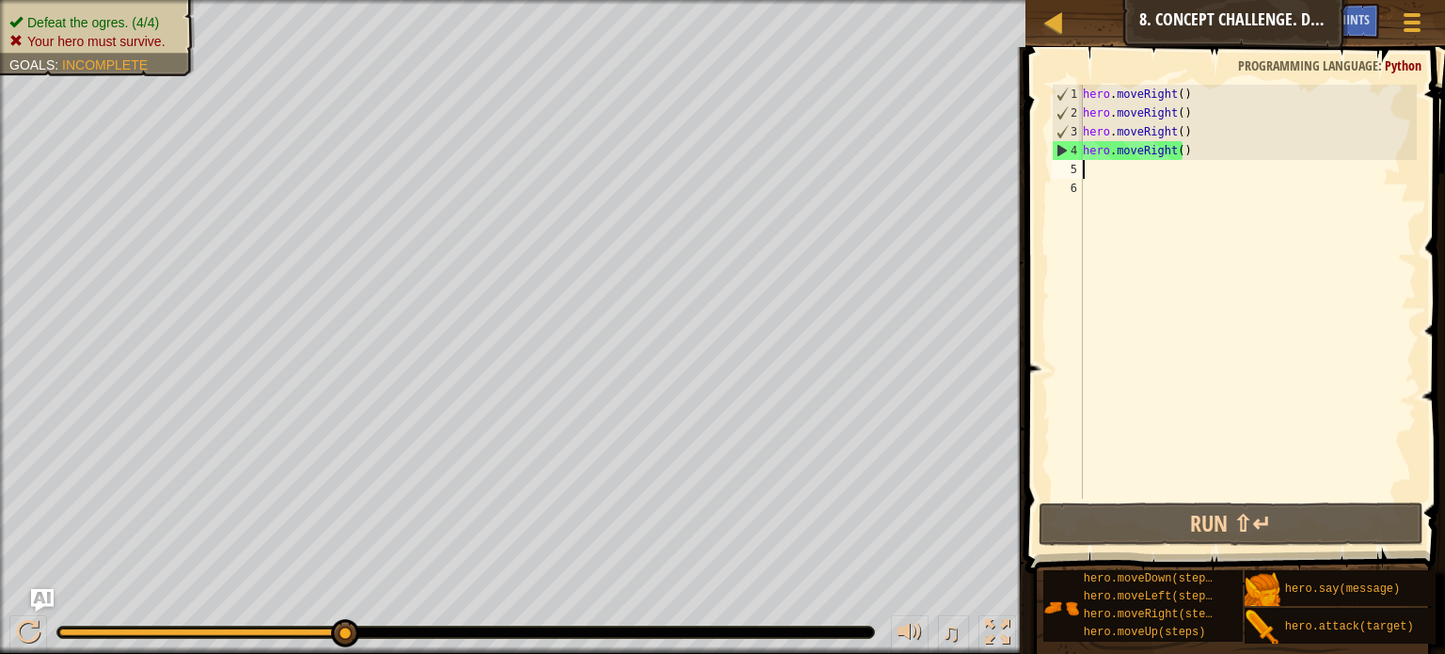
type textarea "m"
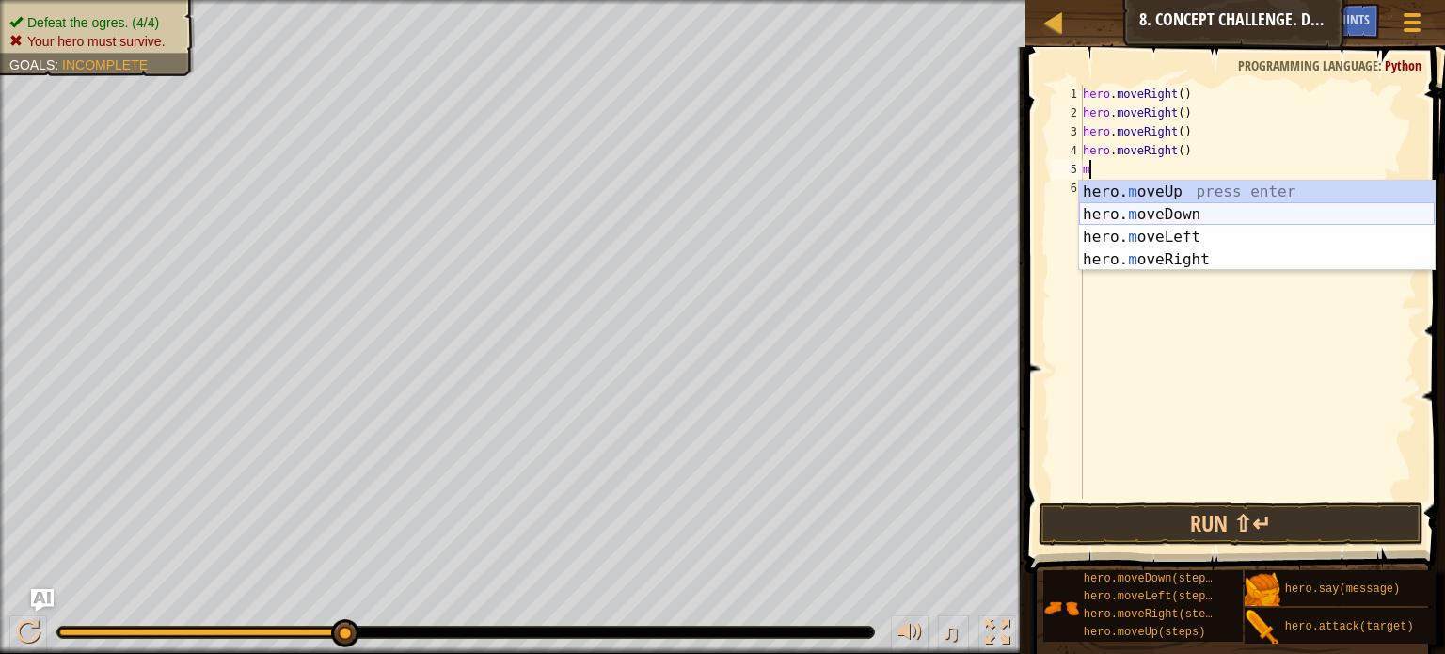
click at [1170, 207] on div "hero. m oveUp press enter hero. m oveDown press enter hero. m oveLeft press ent…" at bounding box center [1257, 248] width 356 height 135
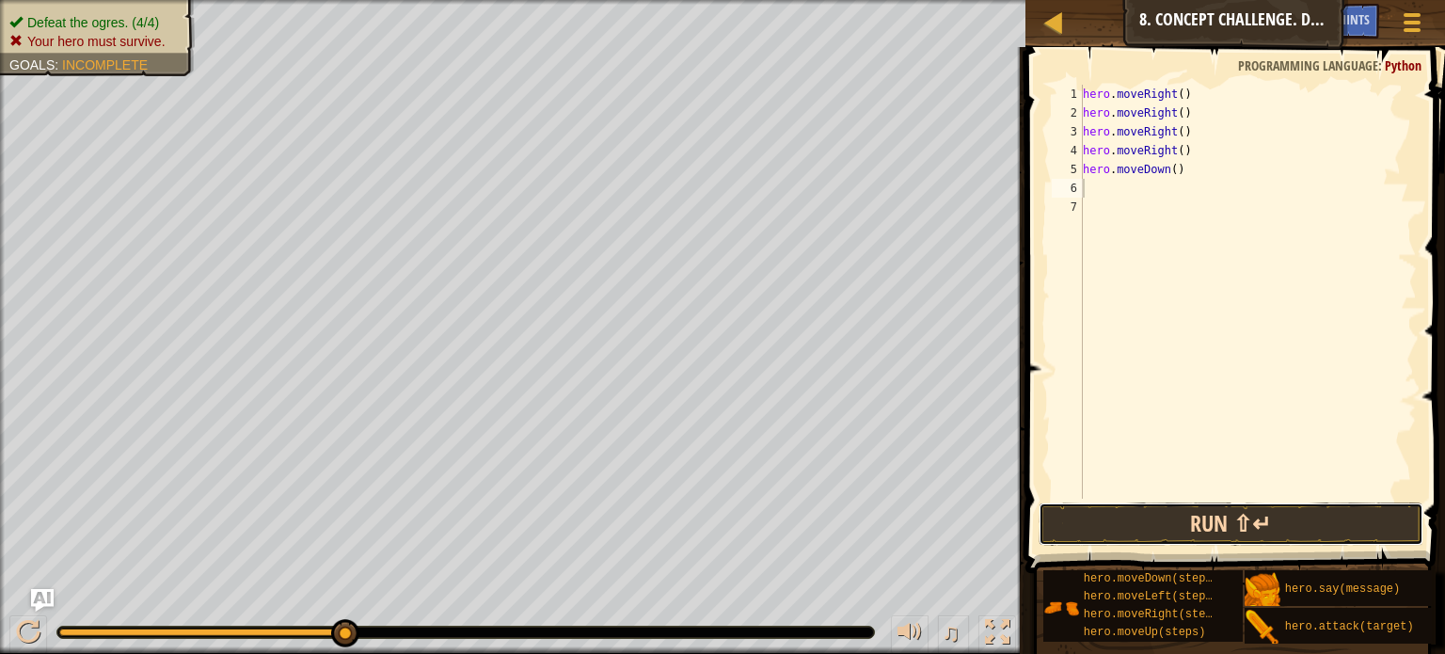
click at [1199, 515] on button "Run ⇧↵" at bounding box center [1230, 523] width 385 height 43
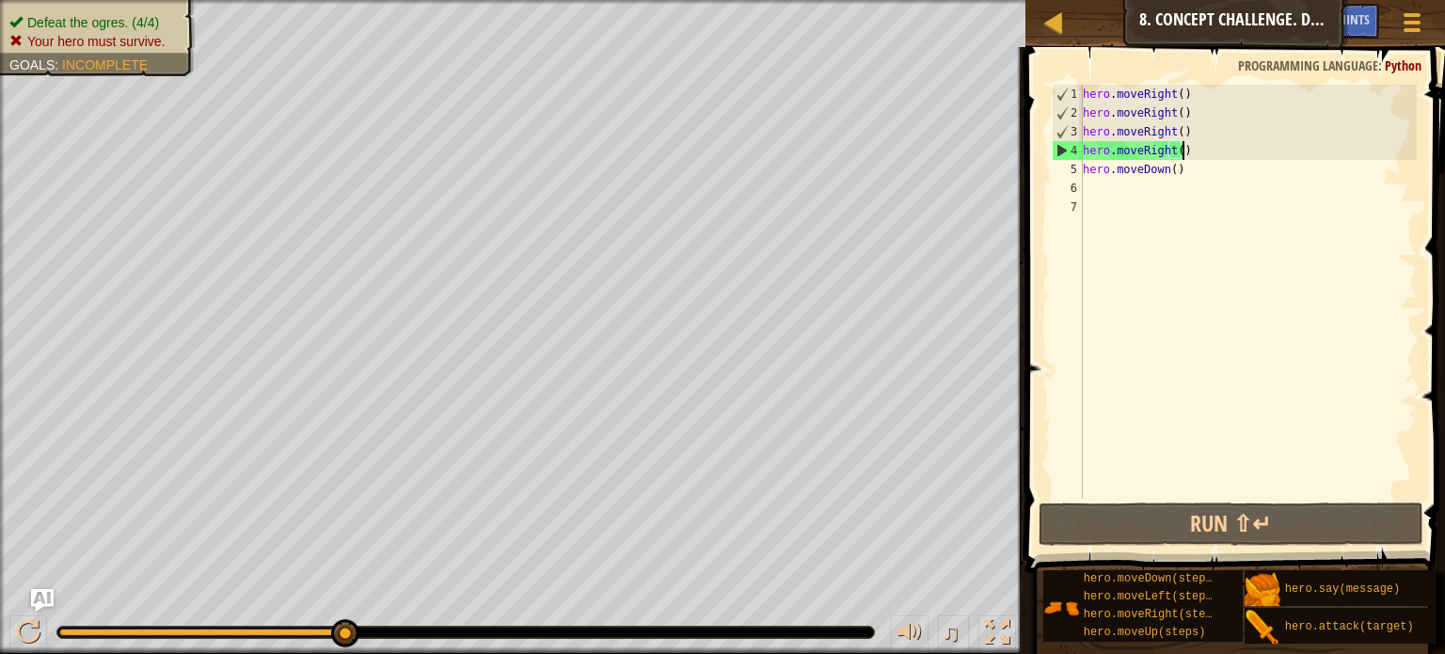
click at [1193, 150] on div "hero . moveRight ( ) hero . moveRight ( ) hero . moveRight ( ) hero . moveRight…" at bounding box center [1248, 311] width 338 height 452
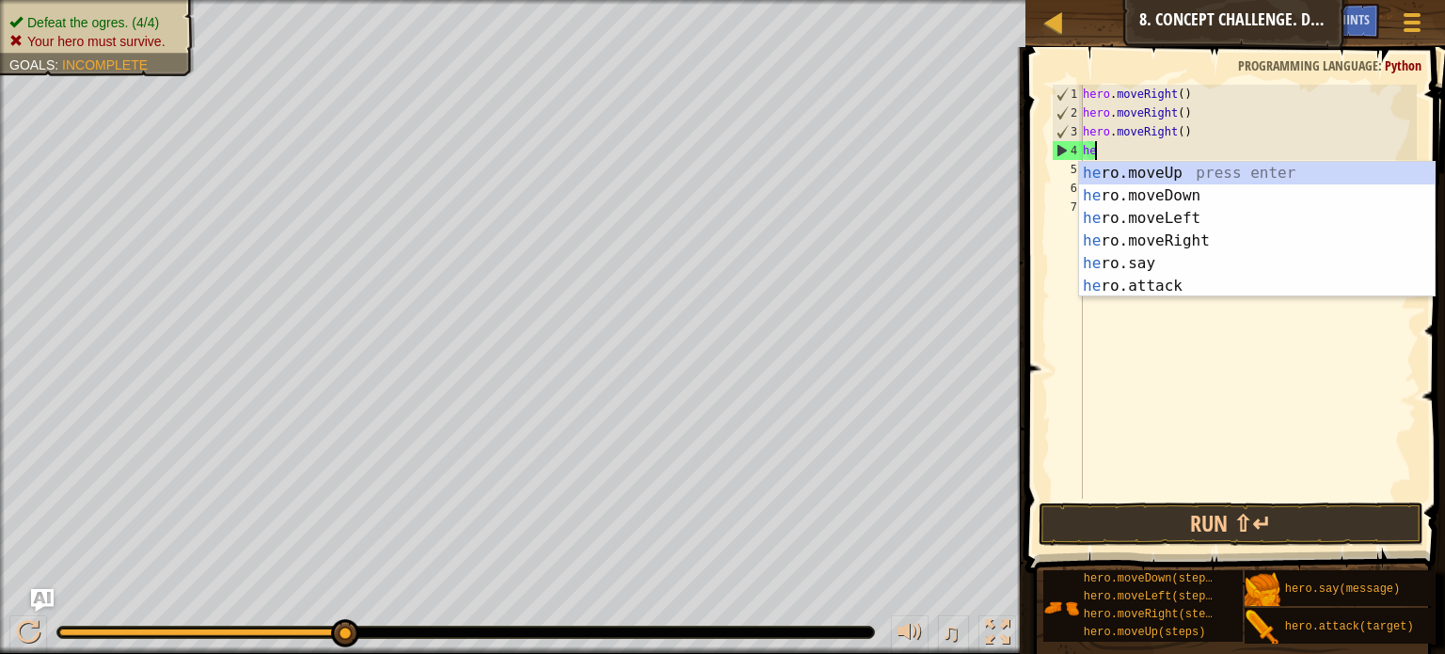
type textarea "h"
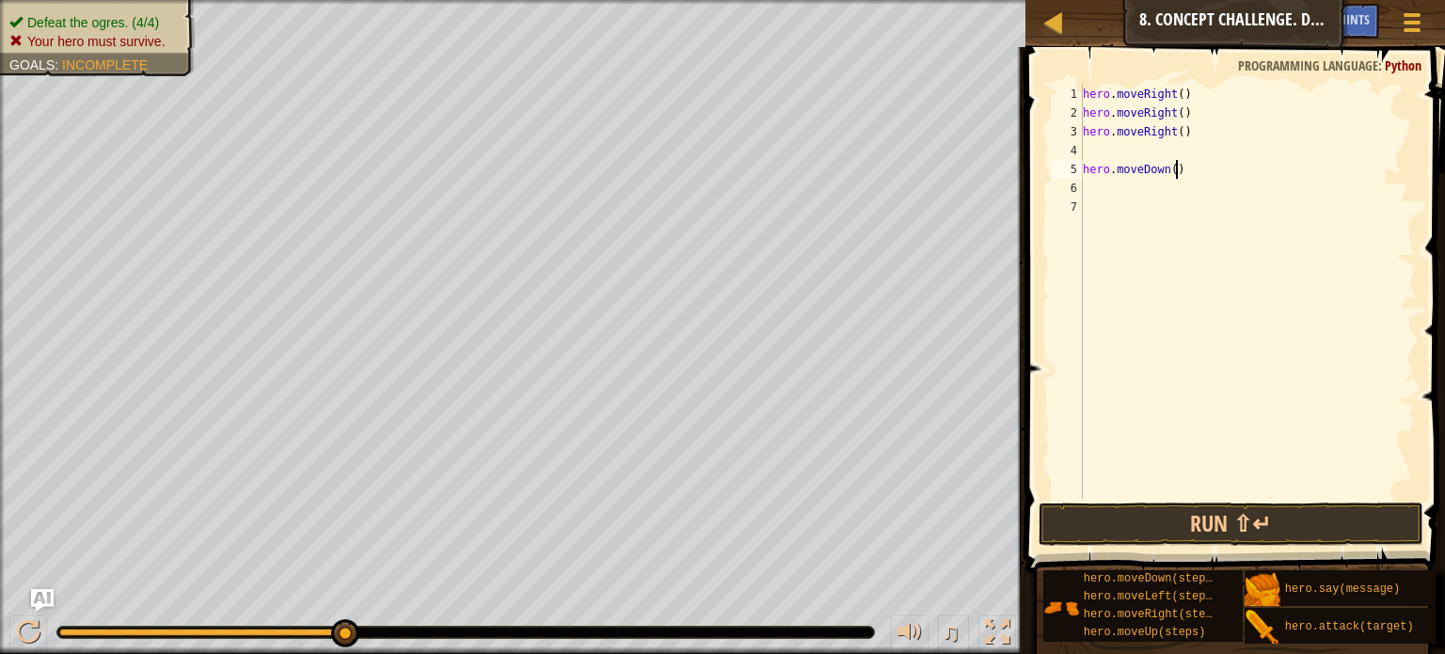
click at [1187, 170] on div "hero . moveRight ( ) hero . moveRight ( ) hero . moveRight ( ) hero . moveDown …" at bounding box center [1248, 311] width 338 height 452
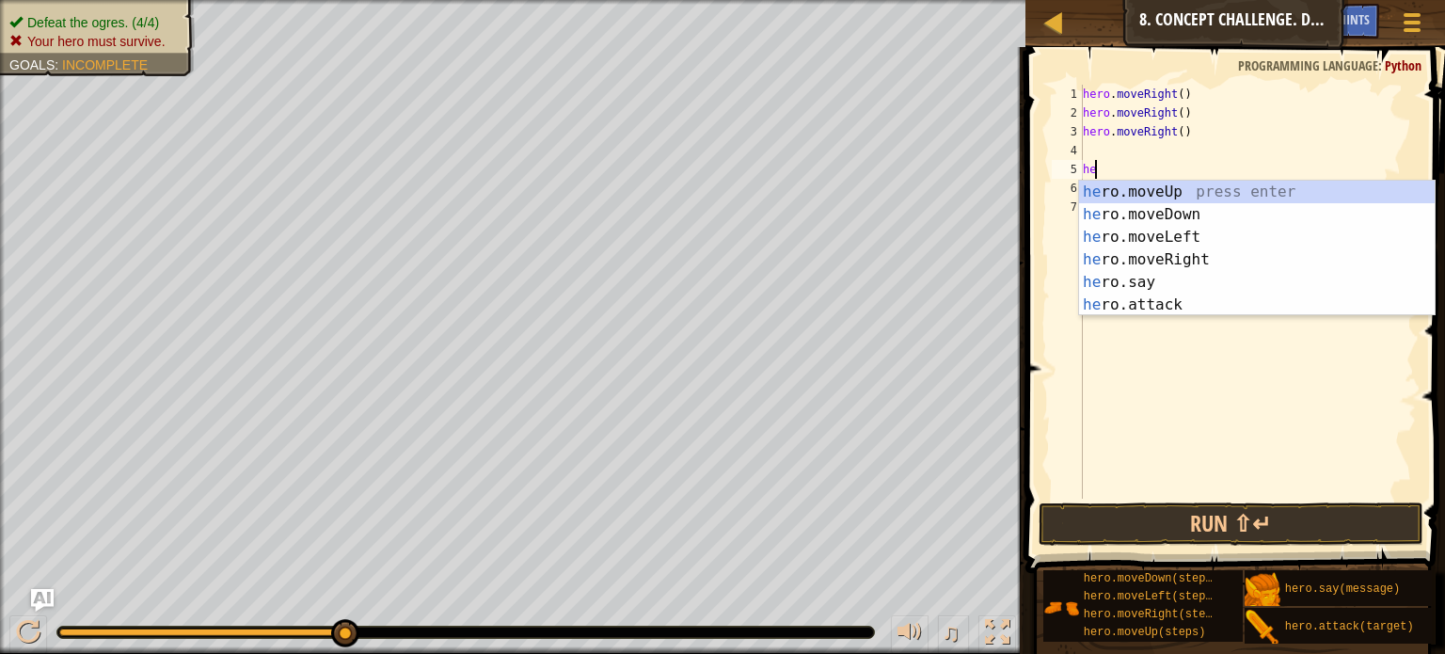
type textarea "h"
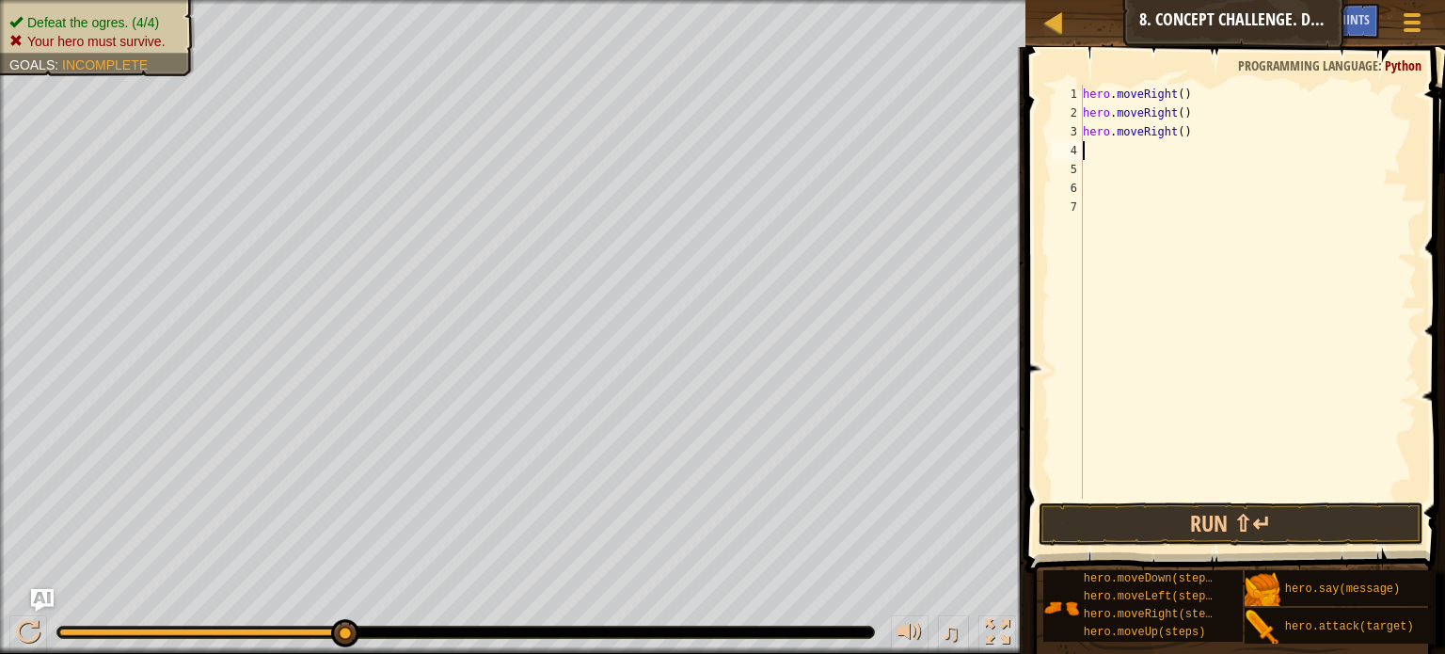
click at [1091, 148] on div "hero . moveRight ( ) hero . moveRight ( ) hero . moveRight ( )" at bounding box center [1248, 311] width 338 height 452
type textarea "m"
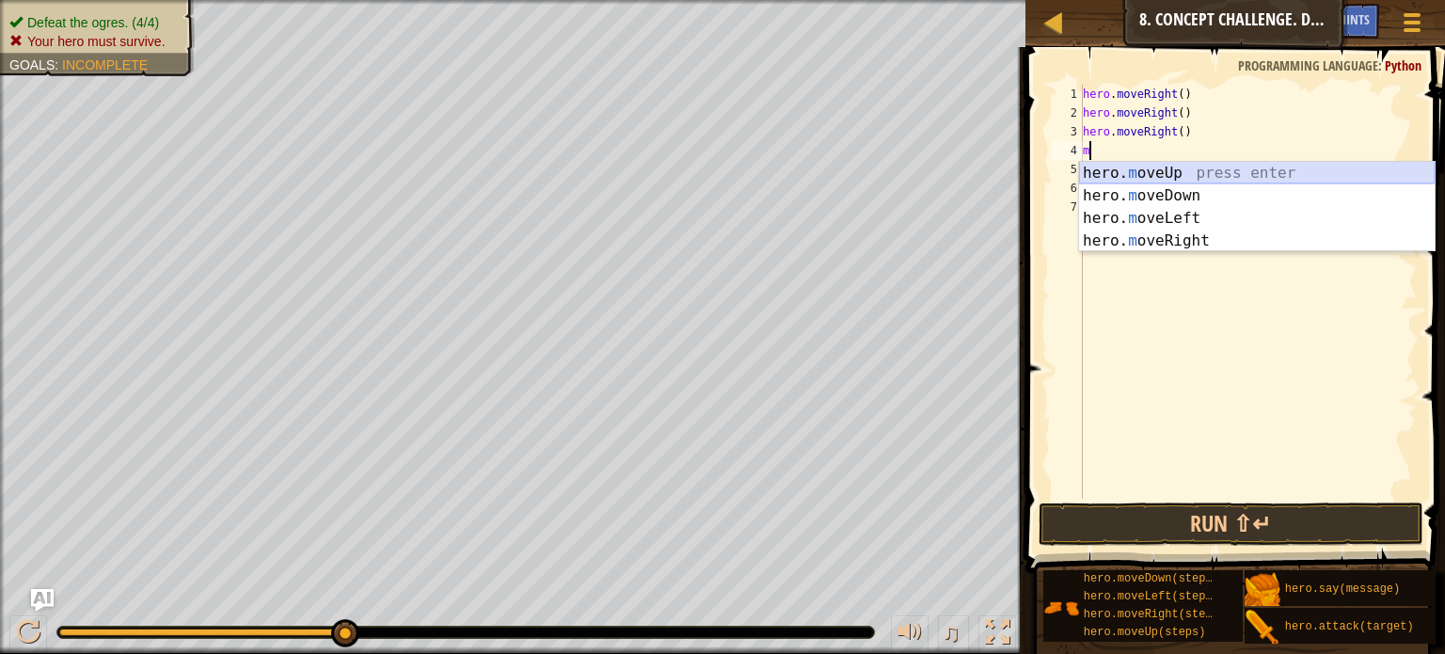
click at [1202, 166] on div "hero. m oveUp press enter hero. m oveDown press enter hero. m oveLeft press ent…" at bounding box center [1257, 229] width 356 height 135
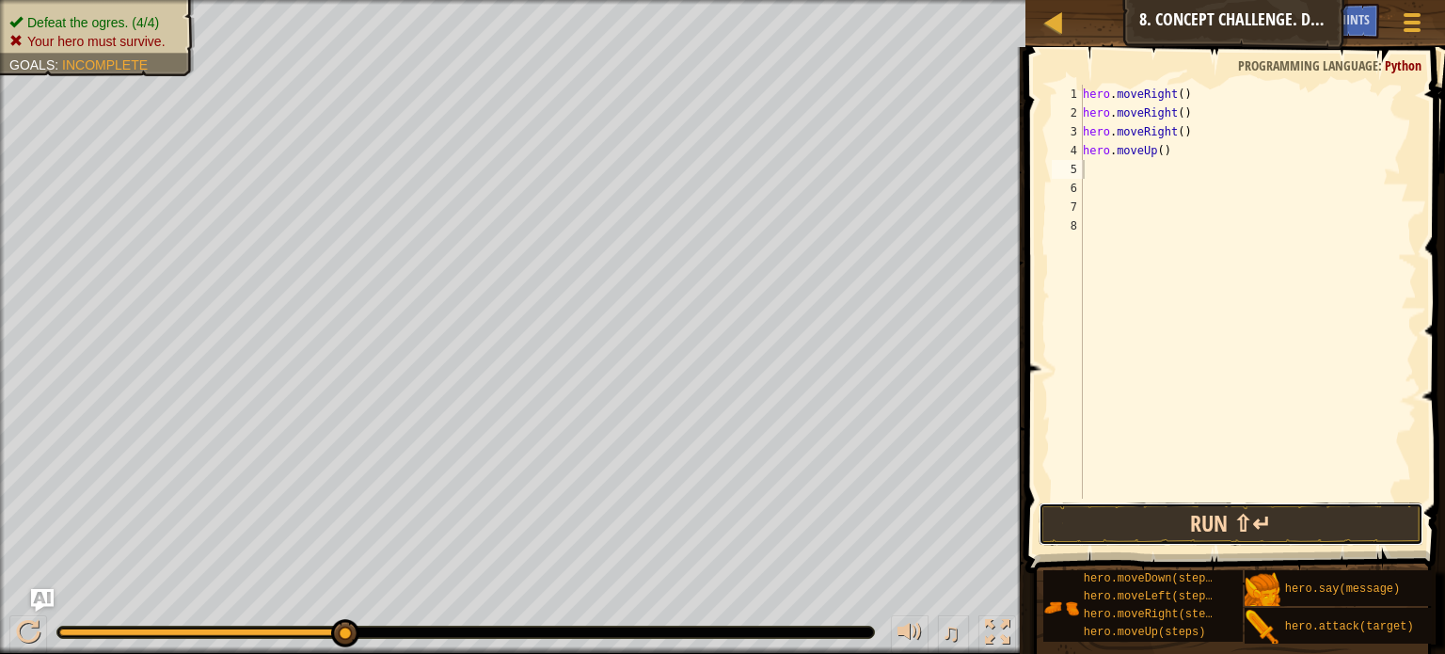
click at [1114, 521] on button "Run ⇧↵" at bounding box center [1230, 523] width 385 height 43
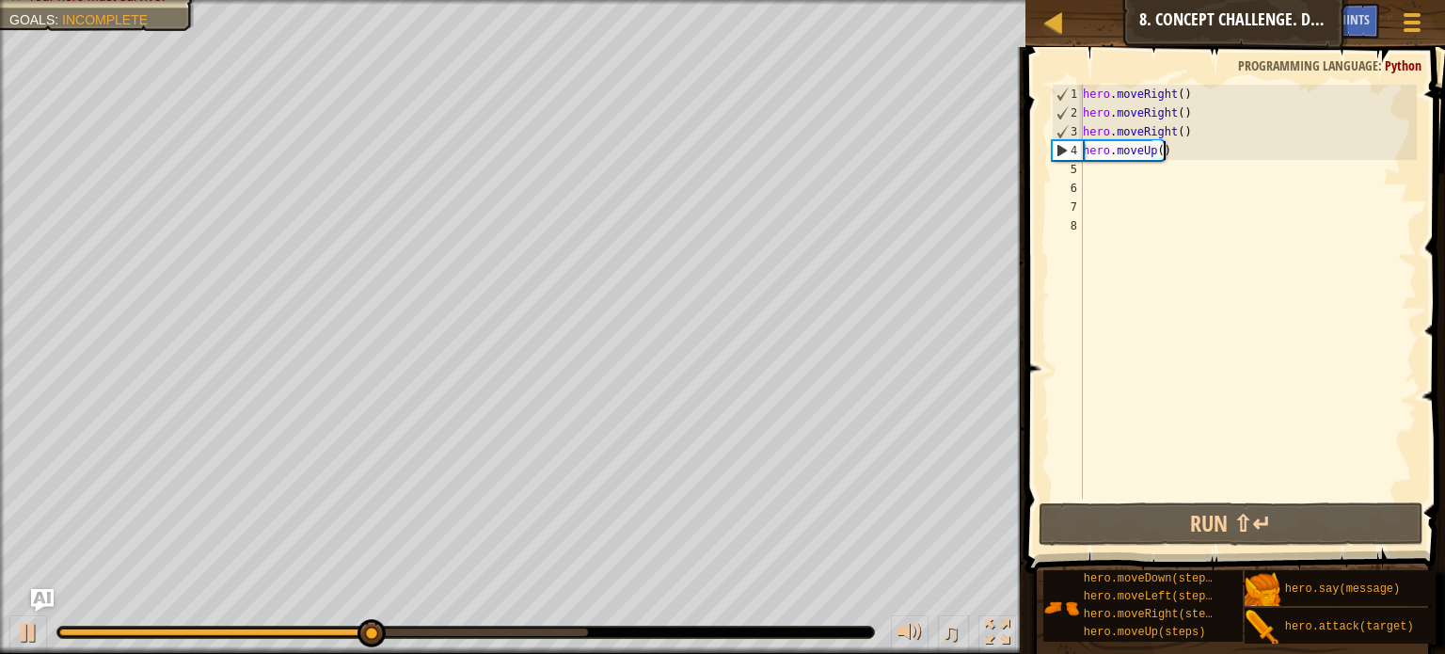
click at [1171, 151] on div "hero . moveRight ( ) hero . moveRight ( ) hero . moveRight ( ) hero . moveUp ( )" at bounding box center [1248, 311] width 338 height 452
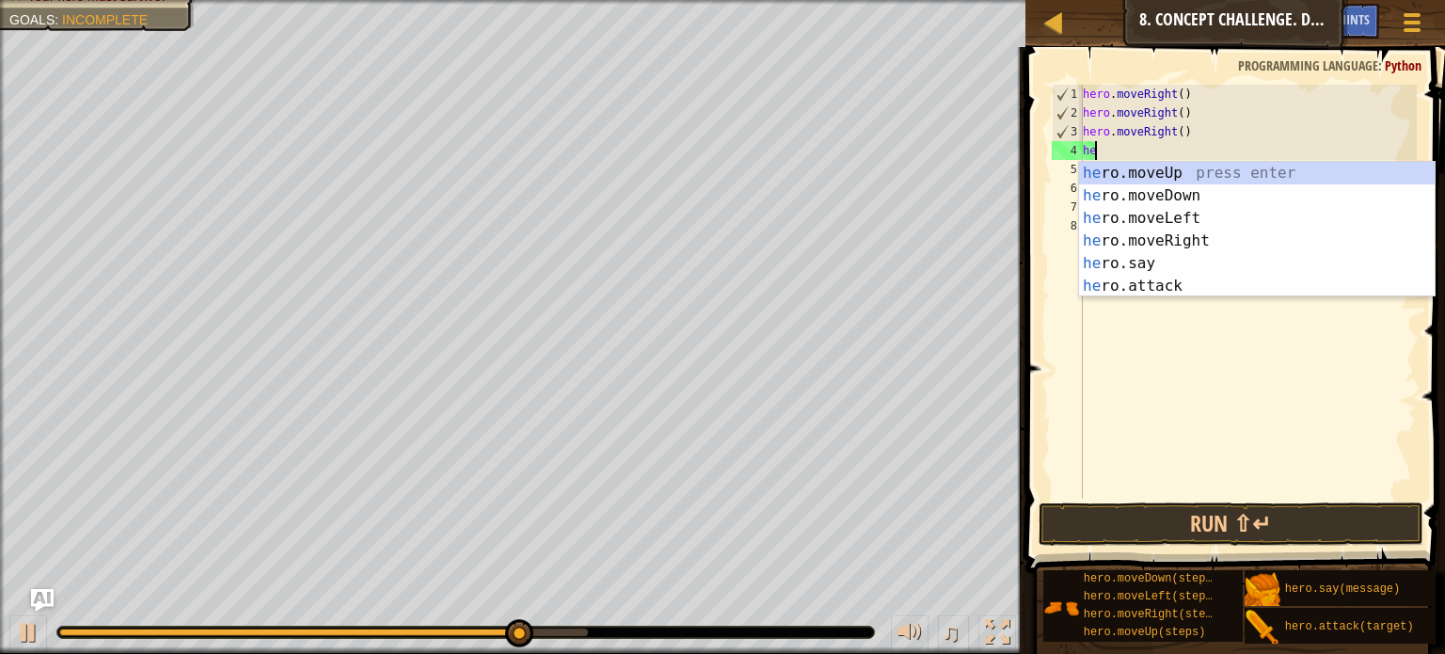
type textarea "h"
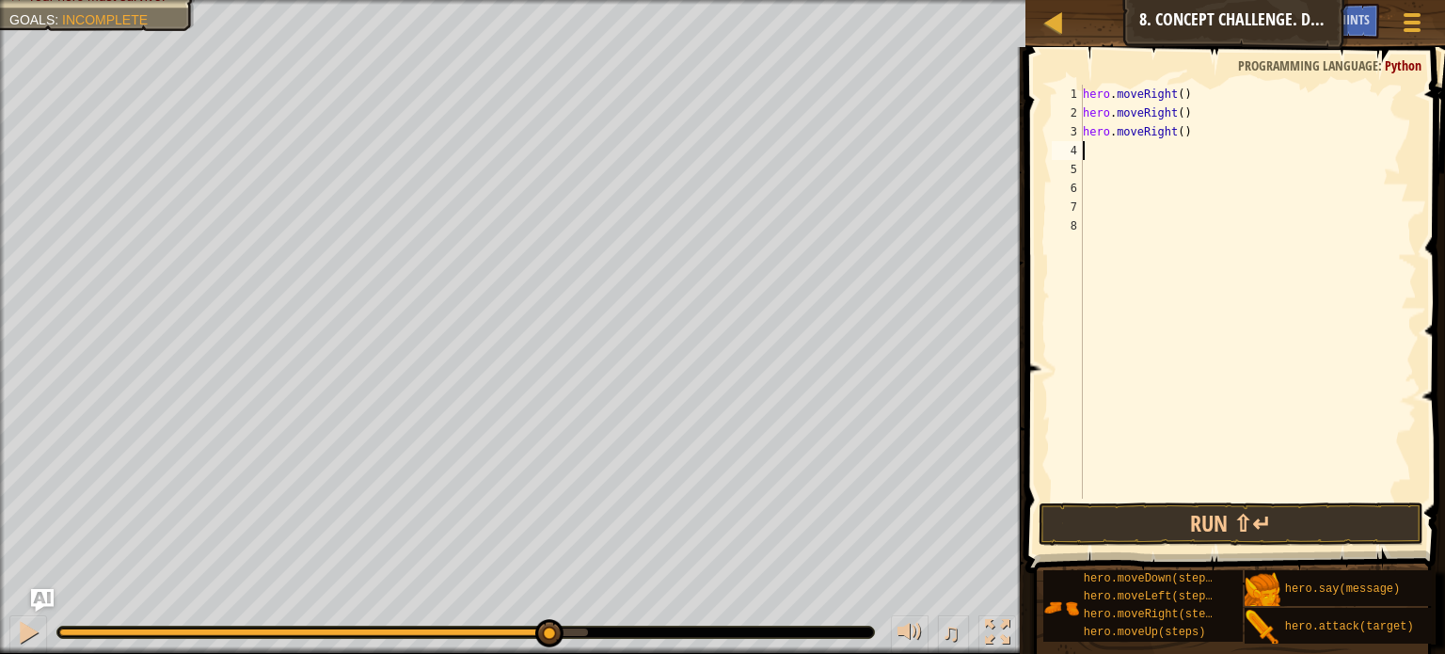
type textarea "m"
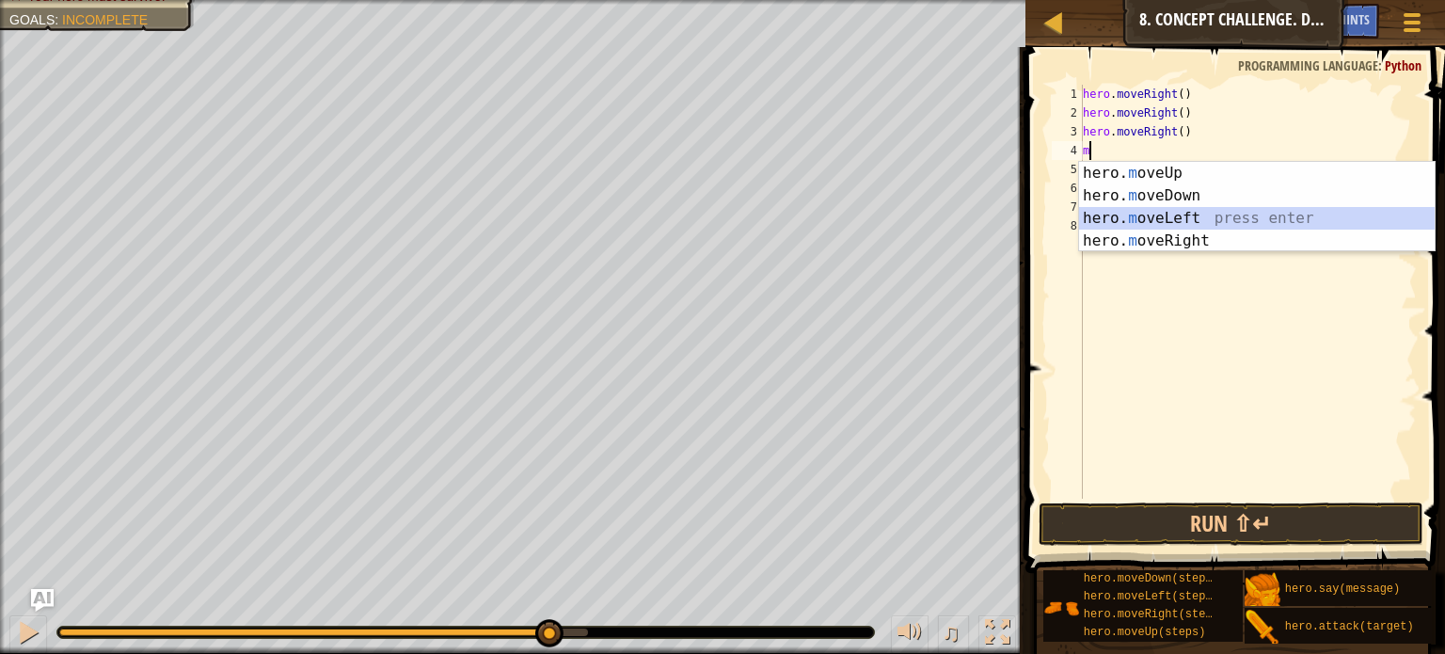
click at [1184, 209] on div "hero. m oveUp press enter hero. m oveDown press enter hero. m oveLeft press ent…" at bounding box center [1257, 229] width 356 height 135
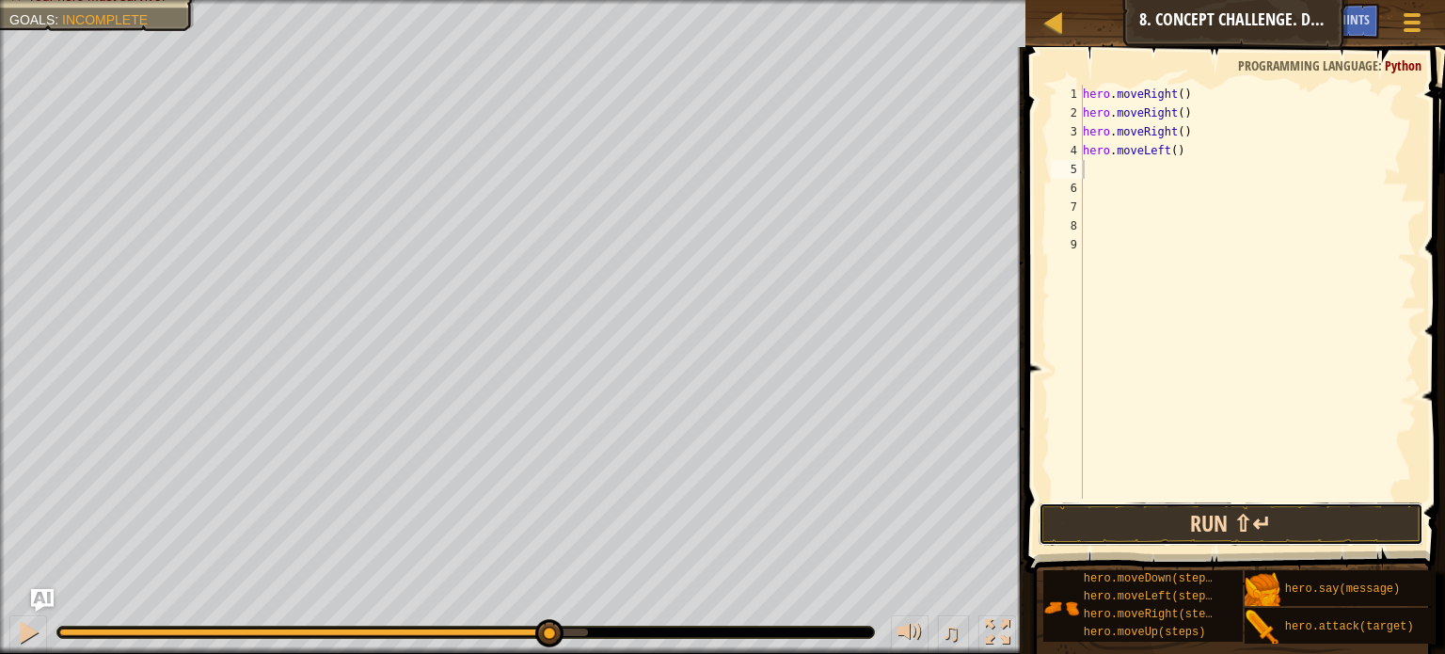
click at [1126, 515] on button "Run ⇧↵" at bounding box center [1230, 523] width 385 height 43
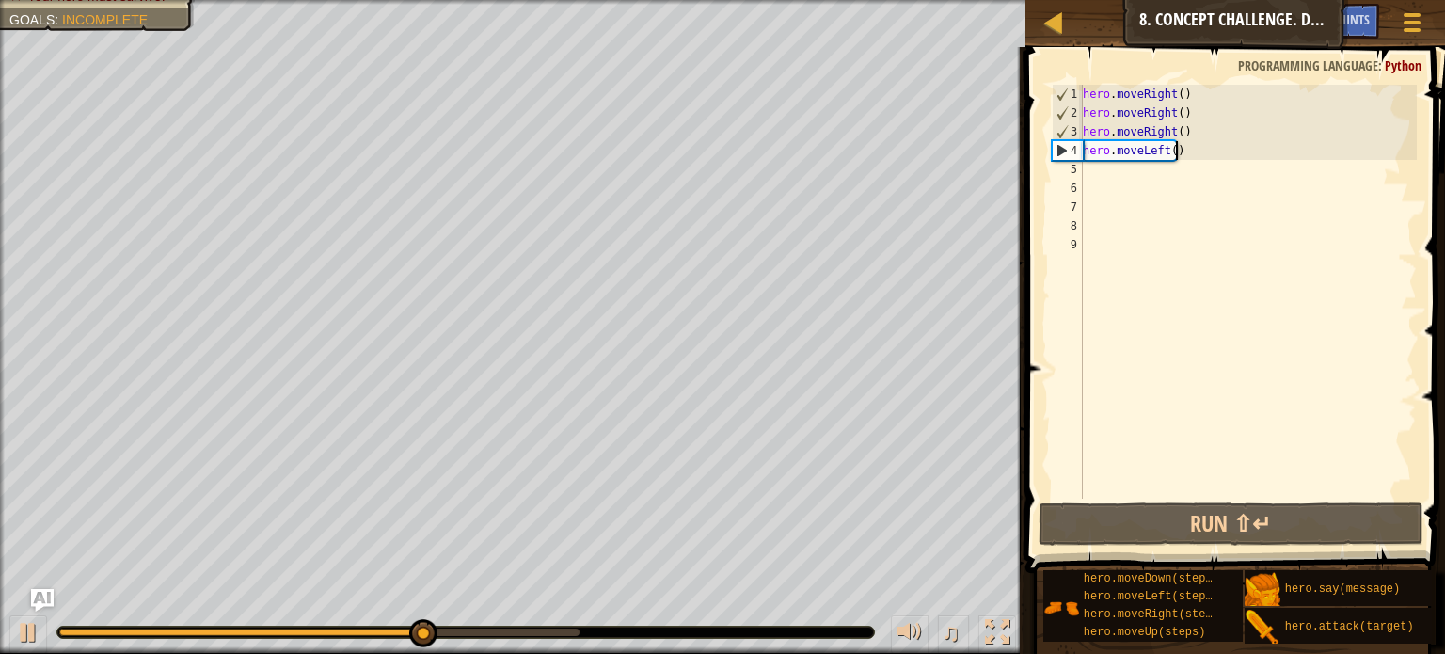
click at [1211, 156] on div "hero . moveRight ( ) hero . moveRight ( ) hero . moveRight ( ) hero . moveLeft …" at bounding box center [1248, 311] width 338 height 452
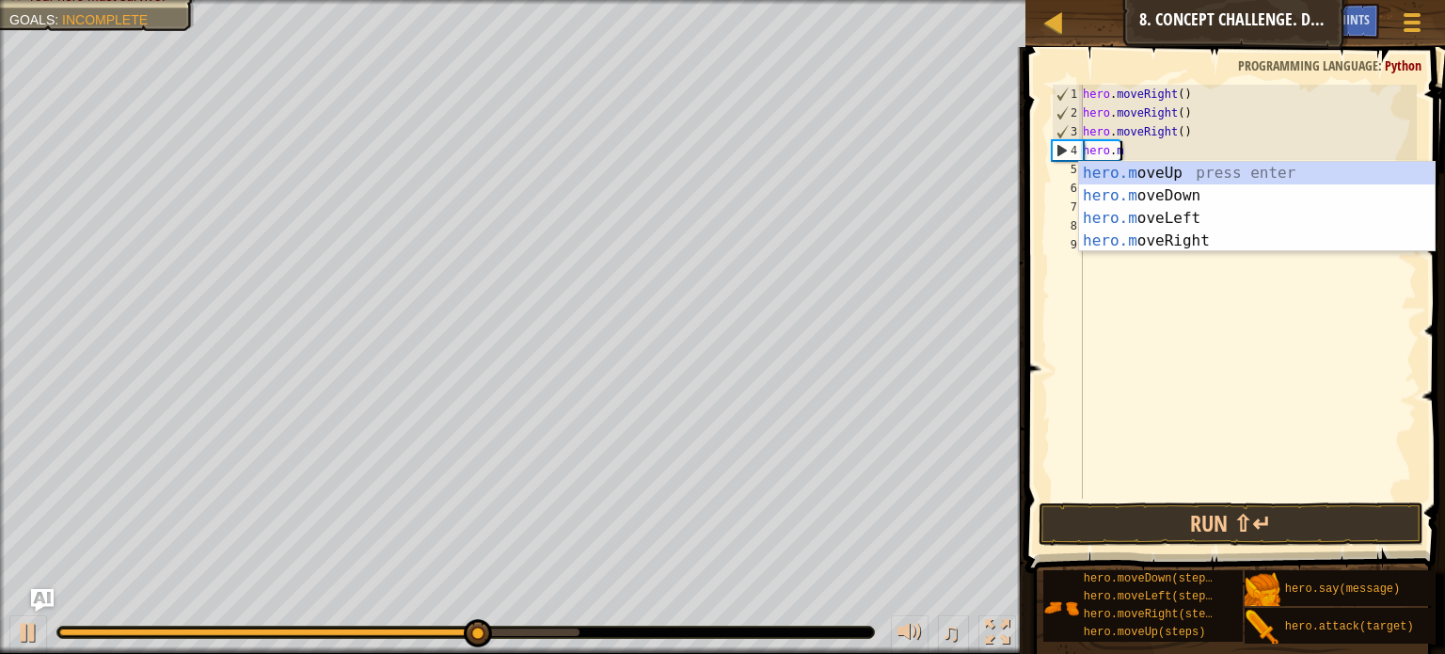
type textarea "h"
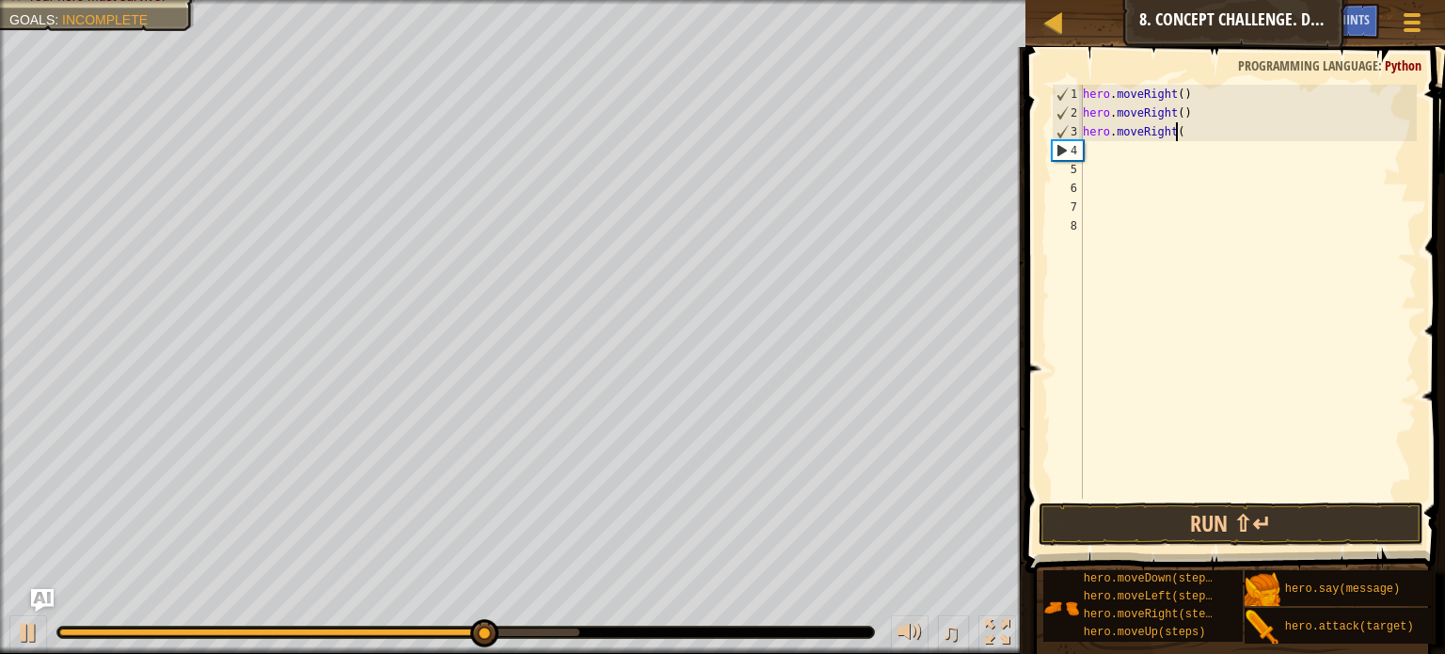
type textarea "hero.moveRi"
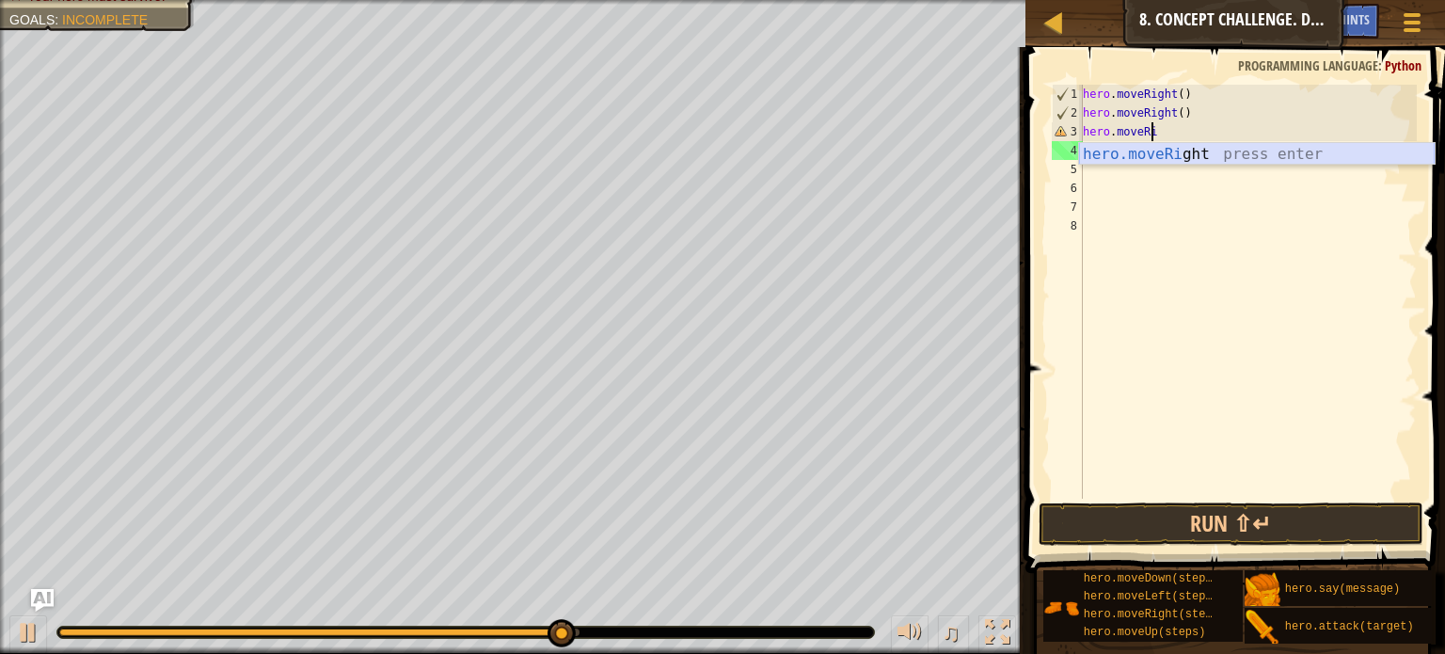
click at [1219, 153] on div "hero.moveRi ght press enter" at bounding box center [1257, 177] width 356 height 68
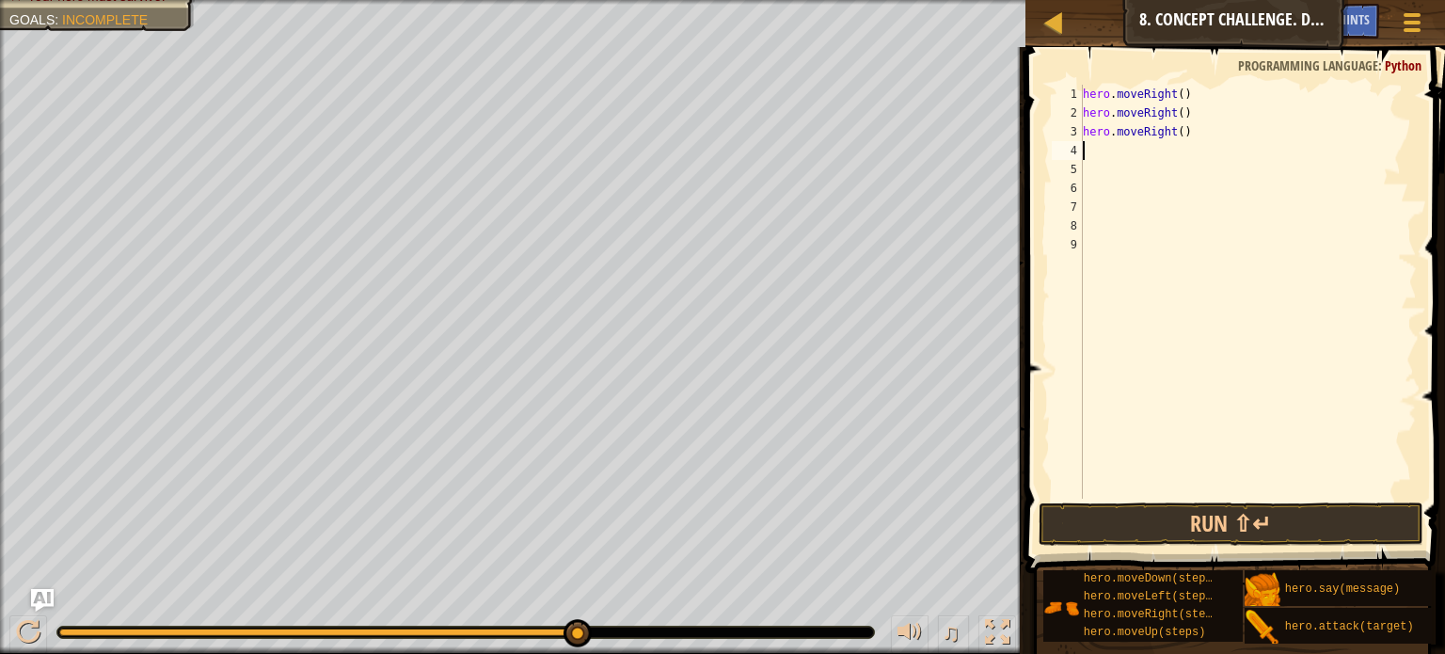
click at [1174, 93] on div "hero . moveRight ( ) hero . moveRight ( ) hero . moveRight ( )" at bounding box center [1248, 311] width 338 height 452
click at [1190, 109] on div "hero . moveRight ( 3 ) hero . moveRight ( ) hero . moveRight ( )" at bounding box center [1248, 311] width 338 height 452
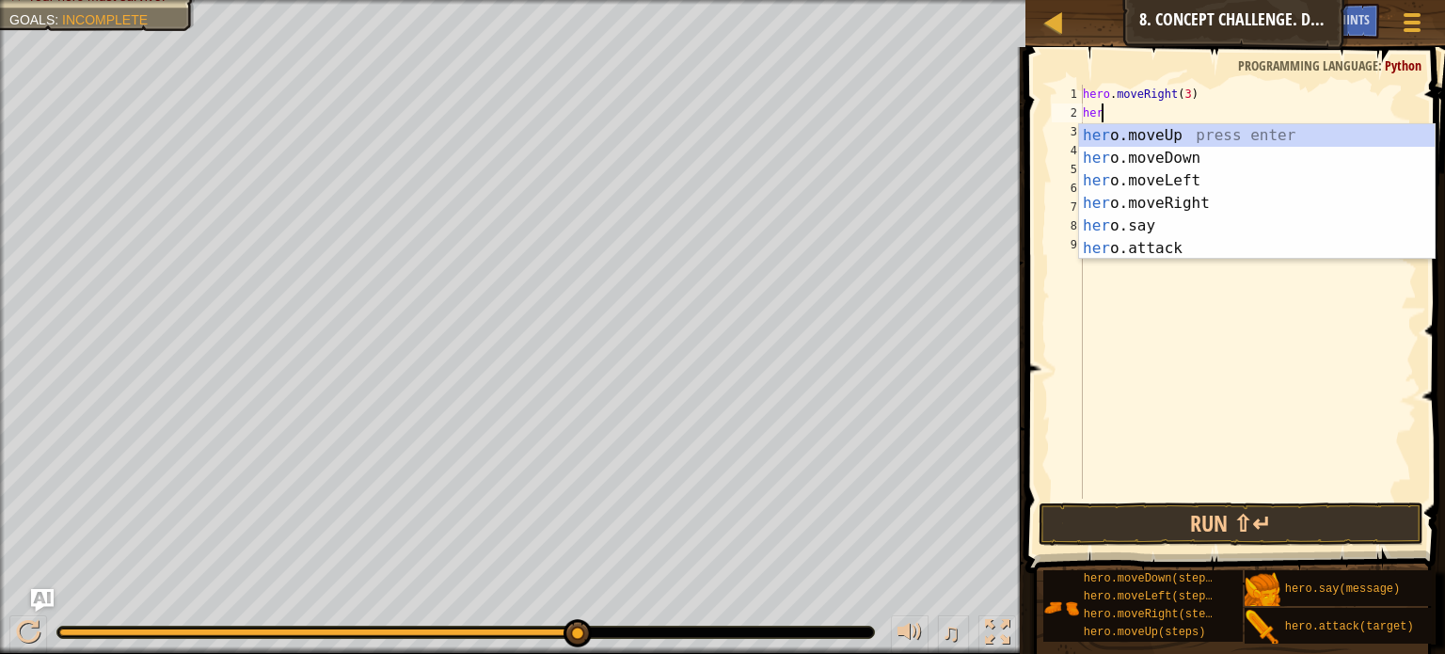
scroll to position [8, 0]
type textarea "h"
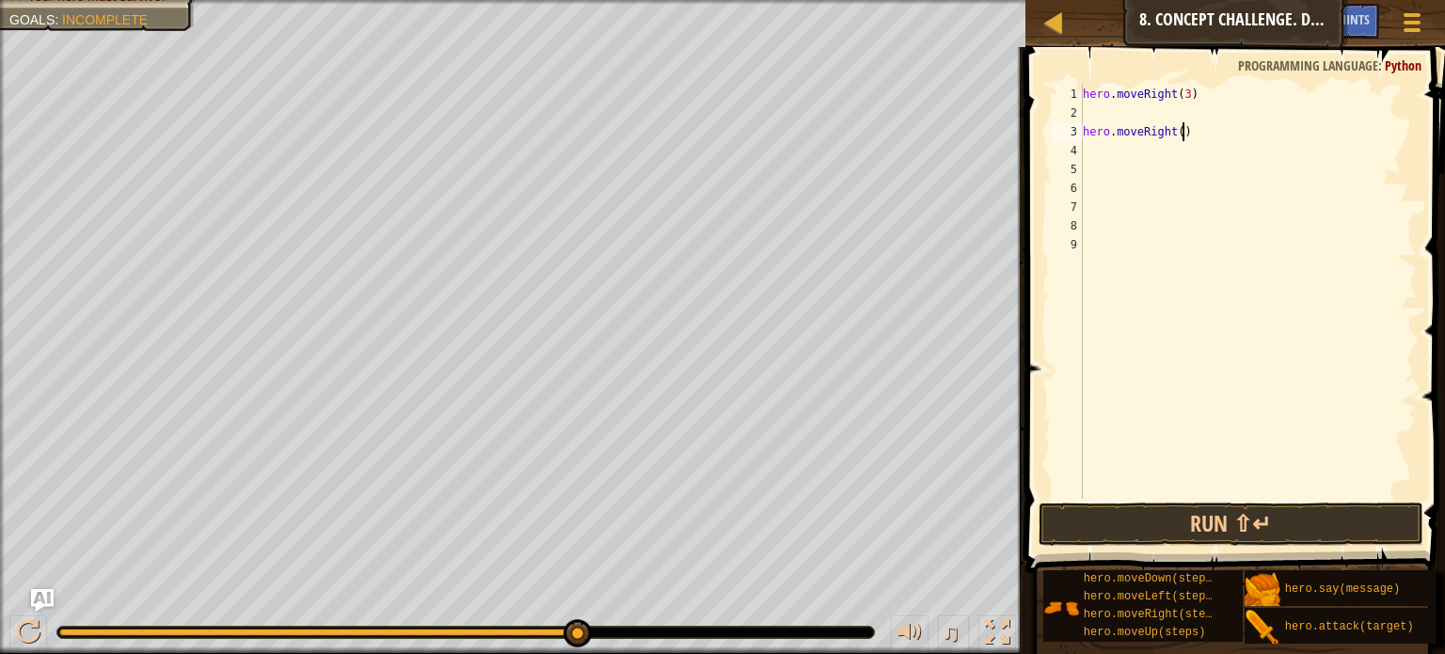
click at [1189, 125] on div "hero . moveRight ( 3 ) hero . moveRight ( )" at bounding box center [1248, 311] width 338 height 452
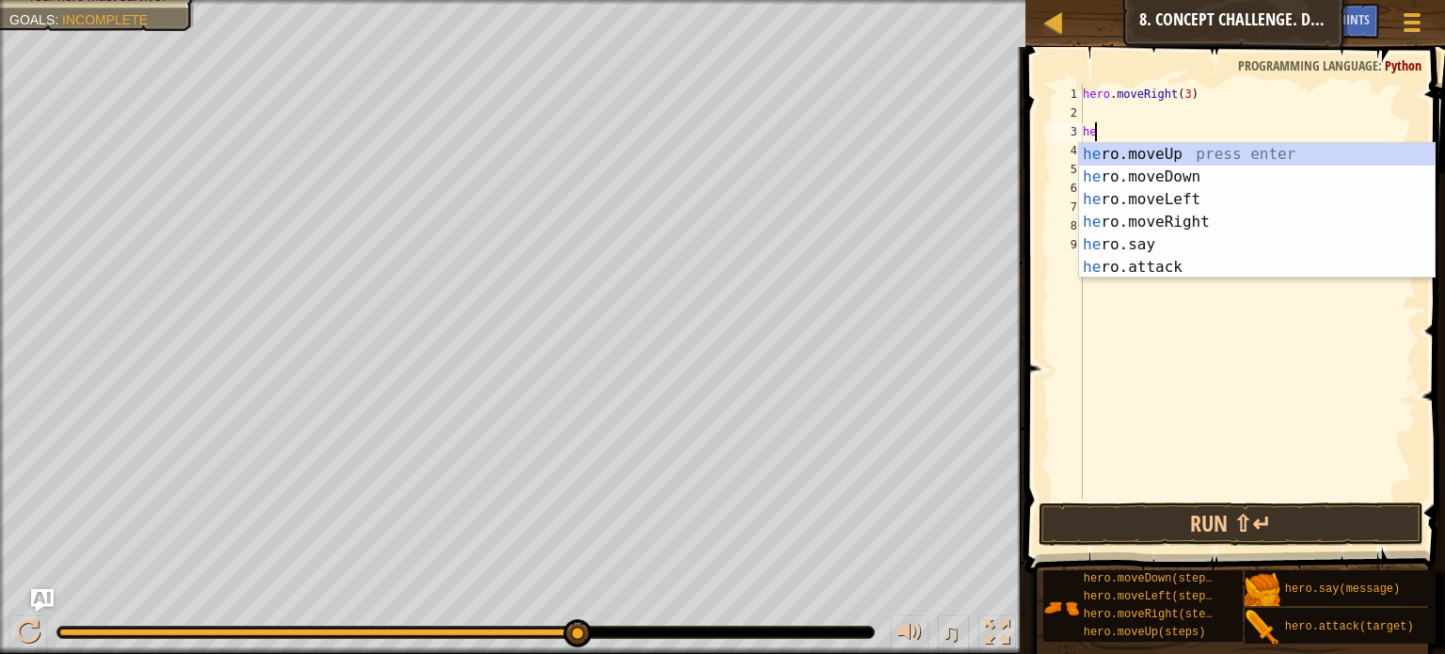
type textarea "h"
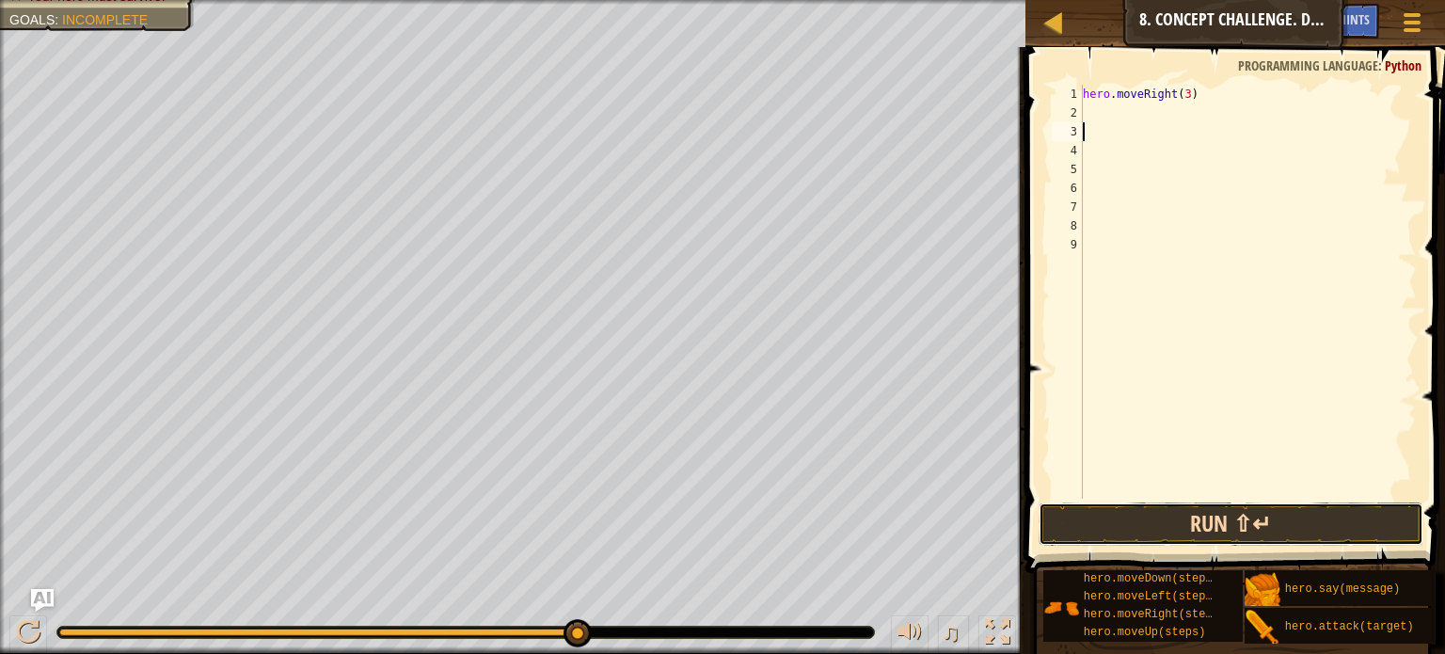
click at [1243, 530] on button "Run ⇧↵" at bounding box center [1230, 523] width 385 height 43
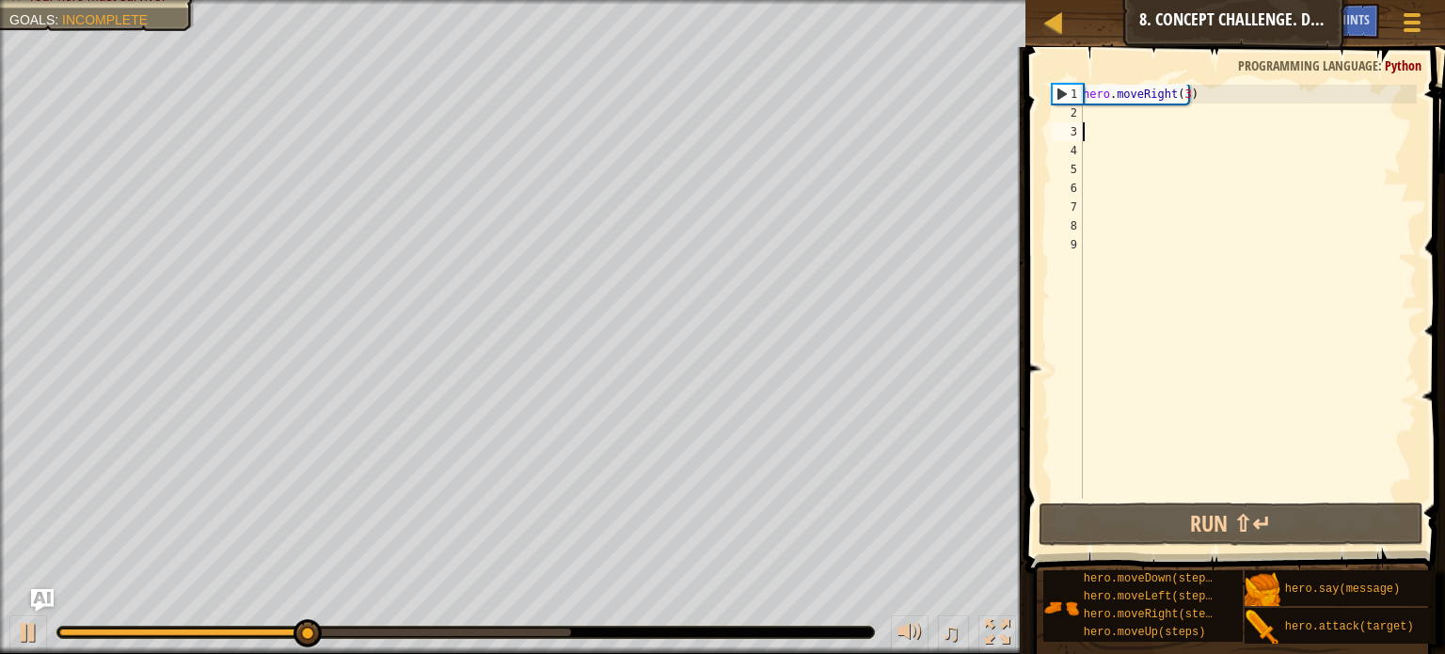
click at [1091, 113] on div "hero . moveRight ( 3 )" at bounding box center [1248, 311] width 338 height 452
type textarea "m"
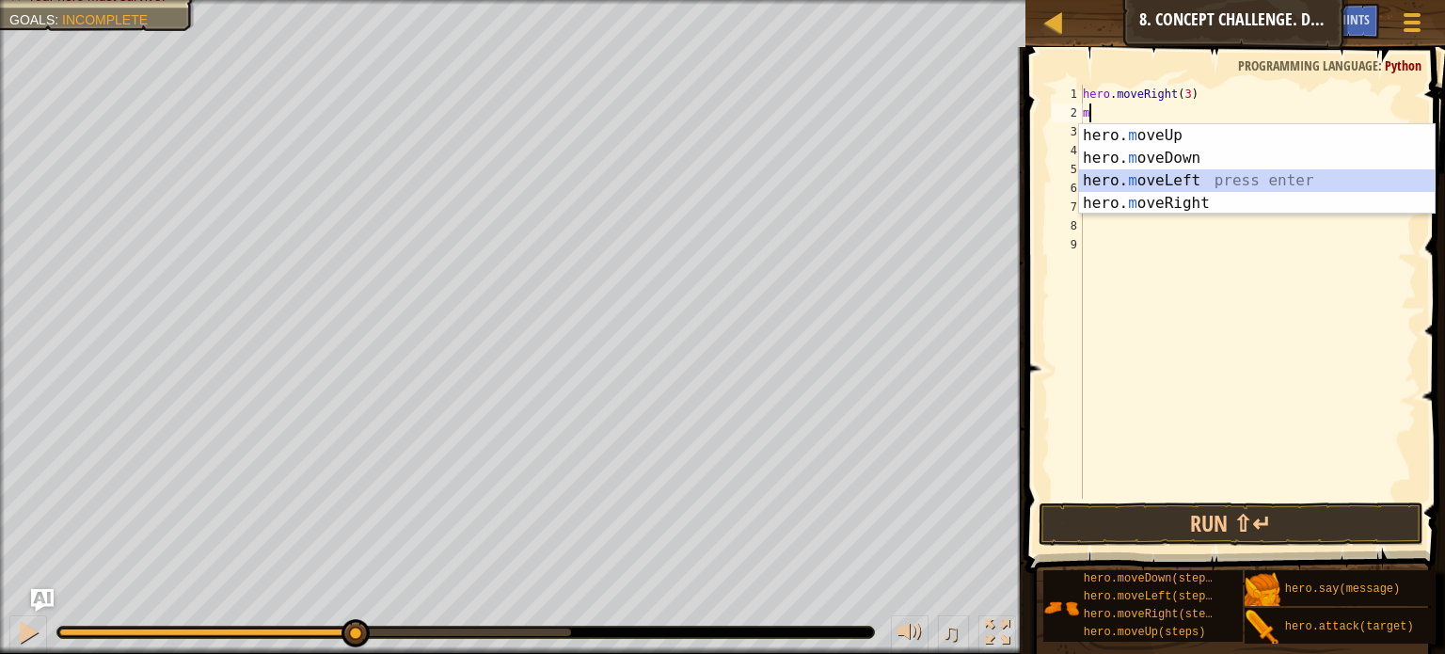
click at [1180, 177] on div "hero. m oveUp press enter hero. m oveDown press enter hero. m oveLeft press ent…" at bounding box center [1257, 191] width 356 height 135
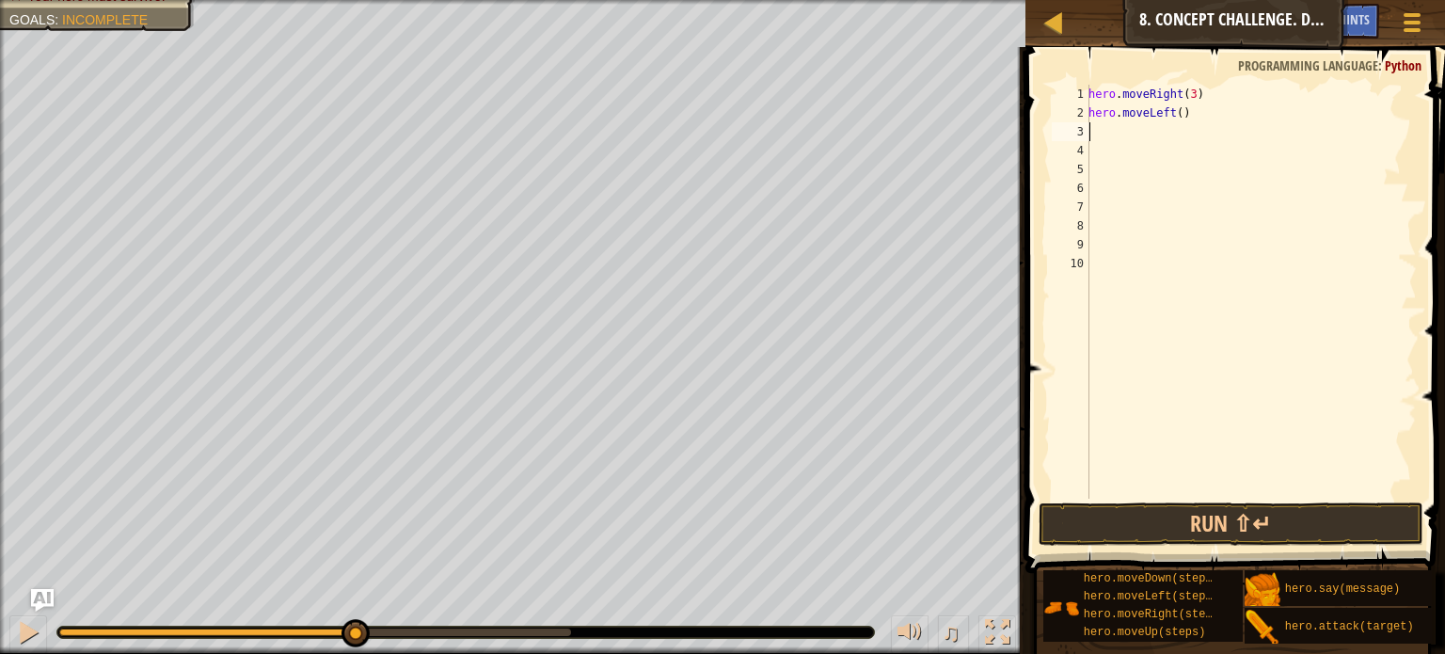
type textarea "m"
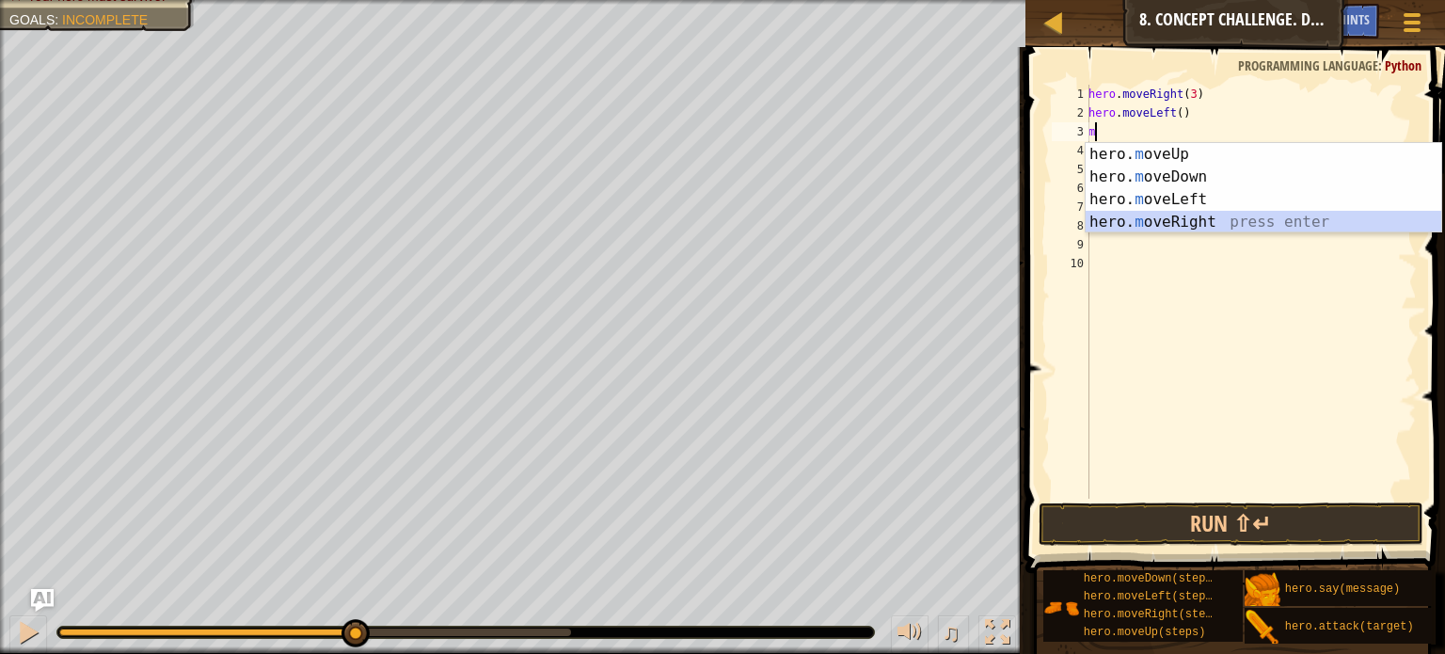
click at [1191, 220] on div "hero. m oveUp press enter hero. m oveDown press enter hero. m oveLeft press ent…" at bounding box center [1263, 210] width 356 height 135
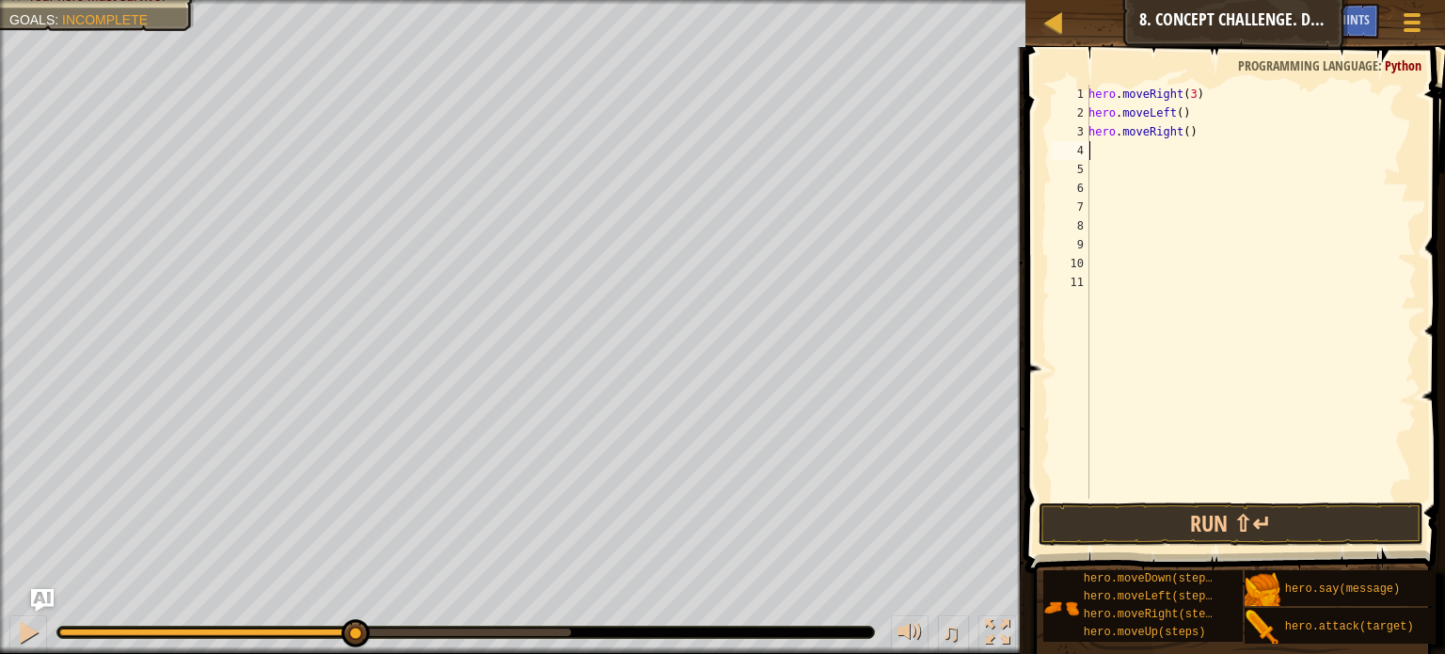
type textarea "m"
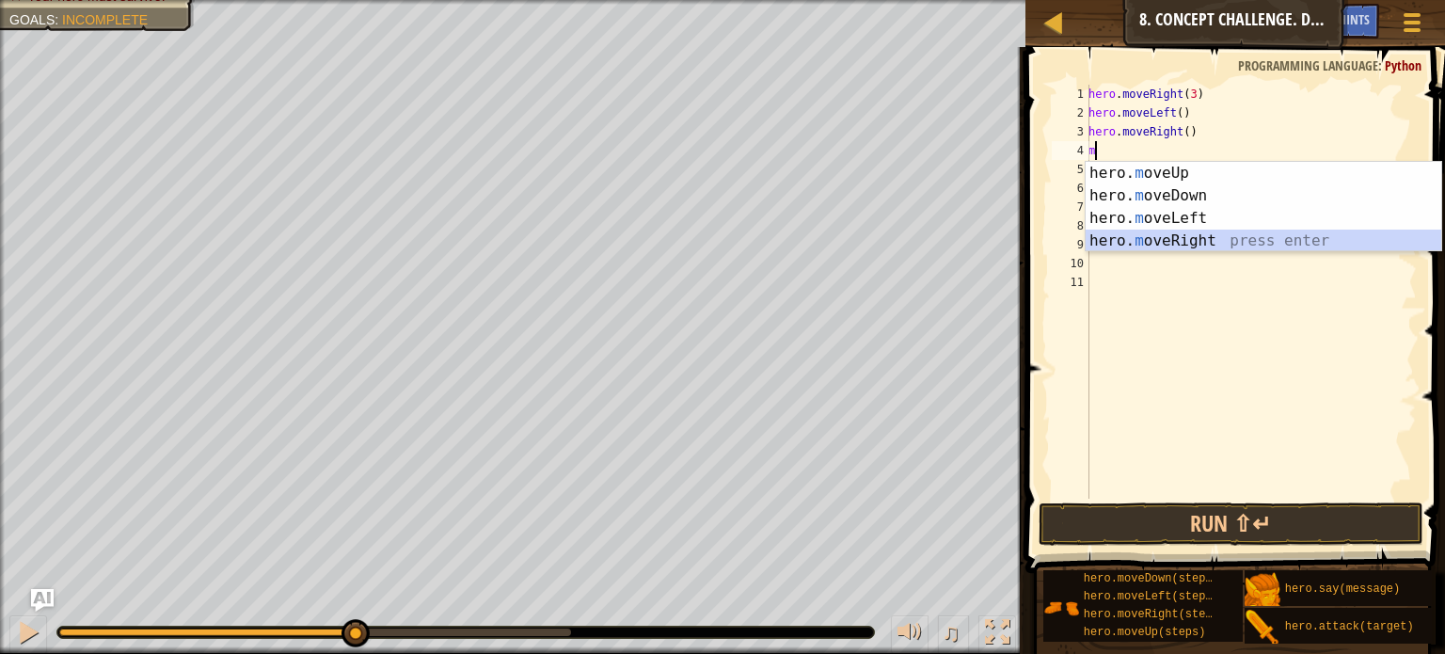
click at [1209, 240] on div "hero. m oveUp press enter hero. m oveDown press enter hero. m oveLeft press ent…" at bounding box center [1263, 229] width 356 height 135
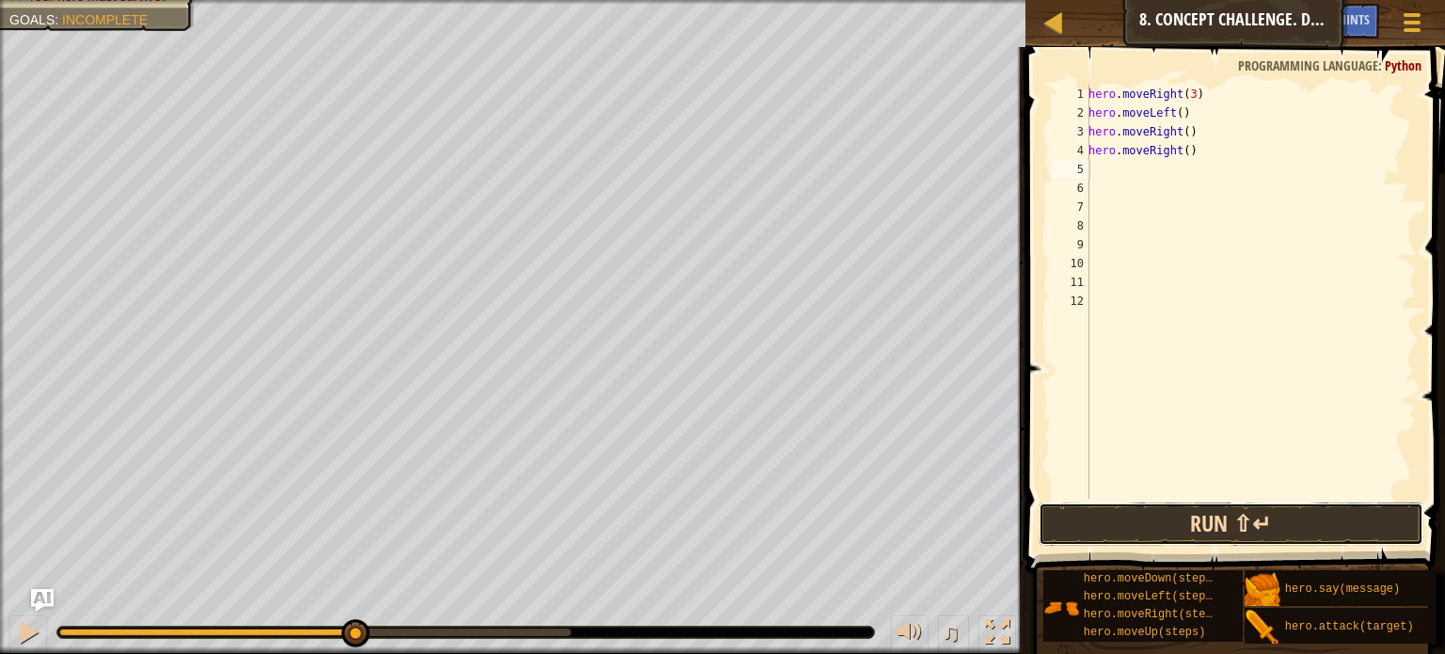
click at [1200, 522] on button "Run ⇧↵" at bounding box center [1230, 523] width 385 height 43
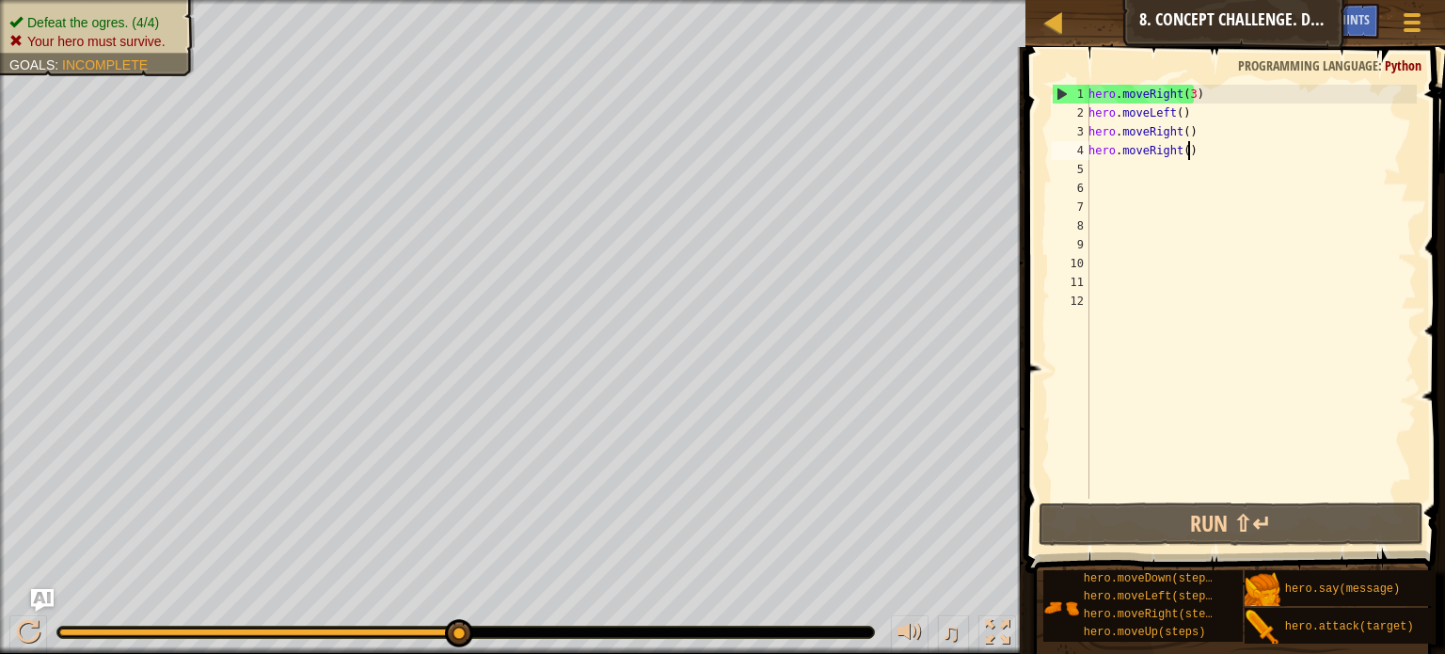
click at [1189, 149] on div "hero . moveRight ( 3 ) hero . moveLeft ( ) hero . moveRight ( ) hero . moveRigh…" at bounding box center [1251, 311] width 332 height 452
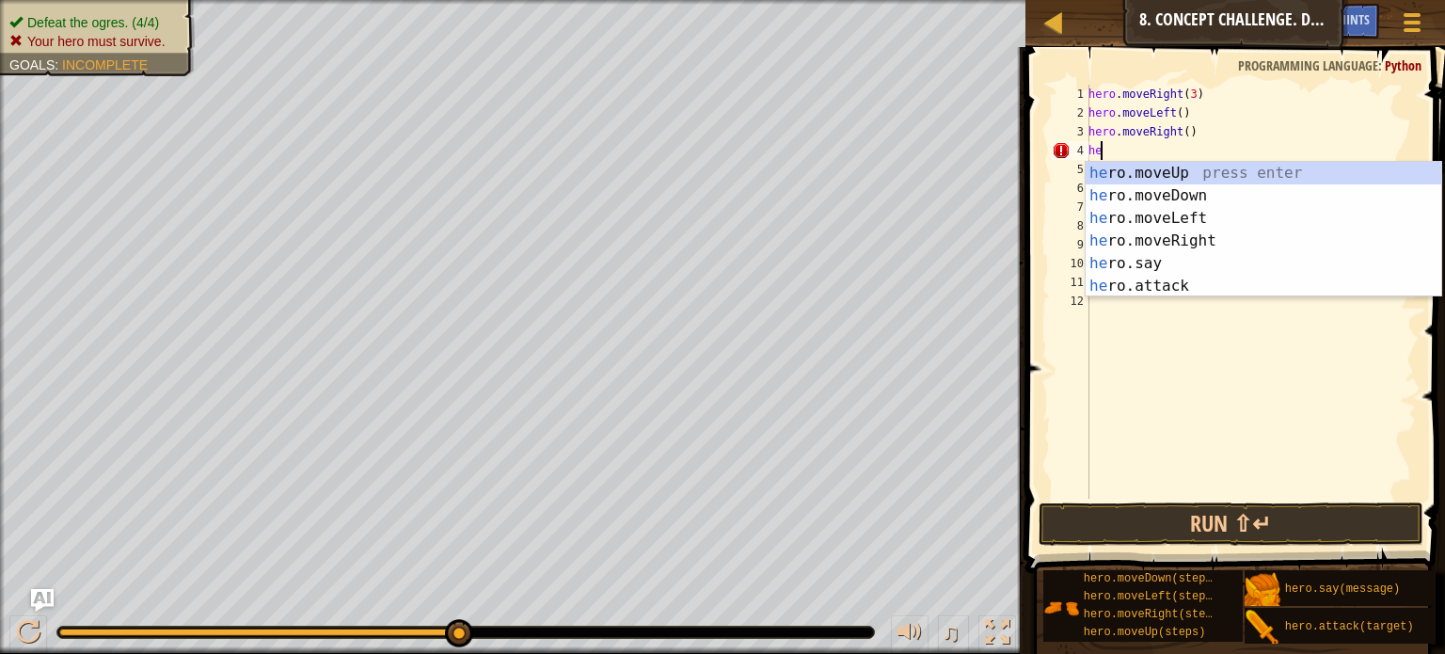
type textarea "h"
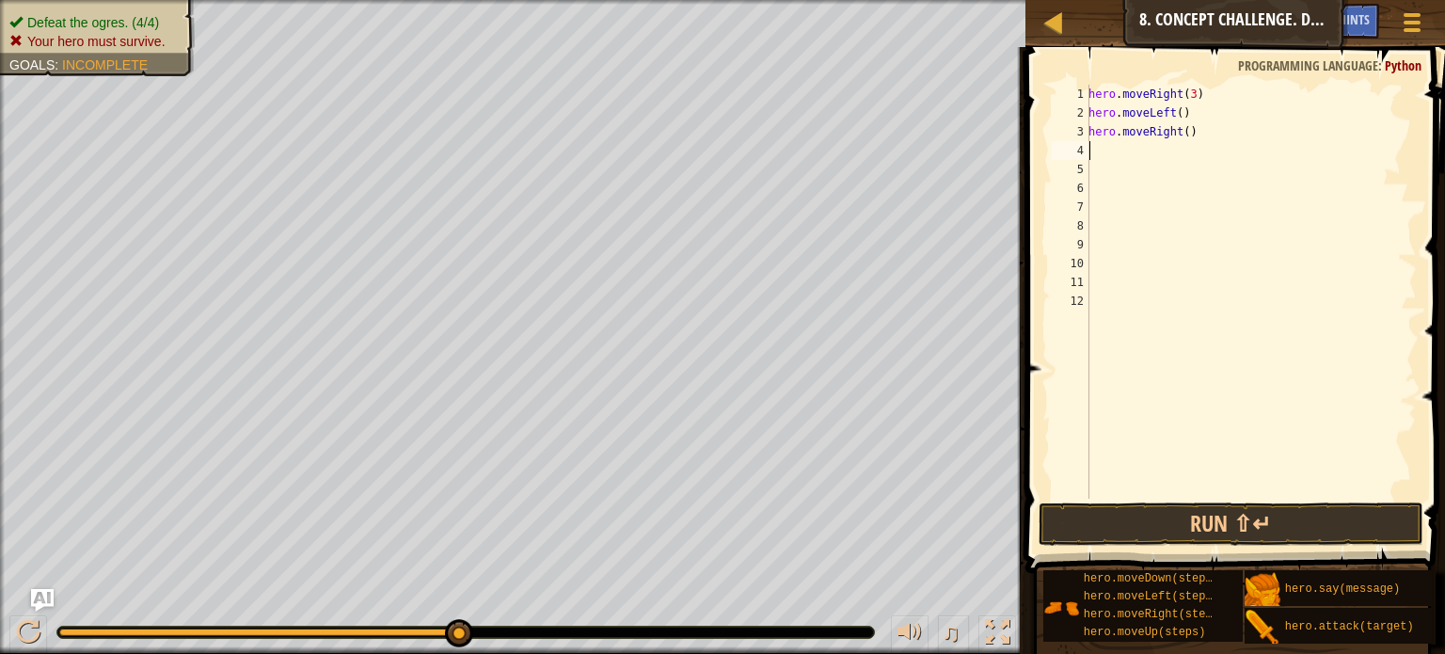
type textarea "m"
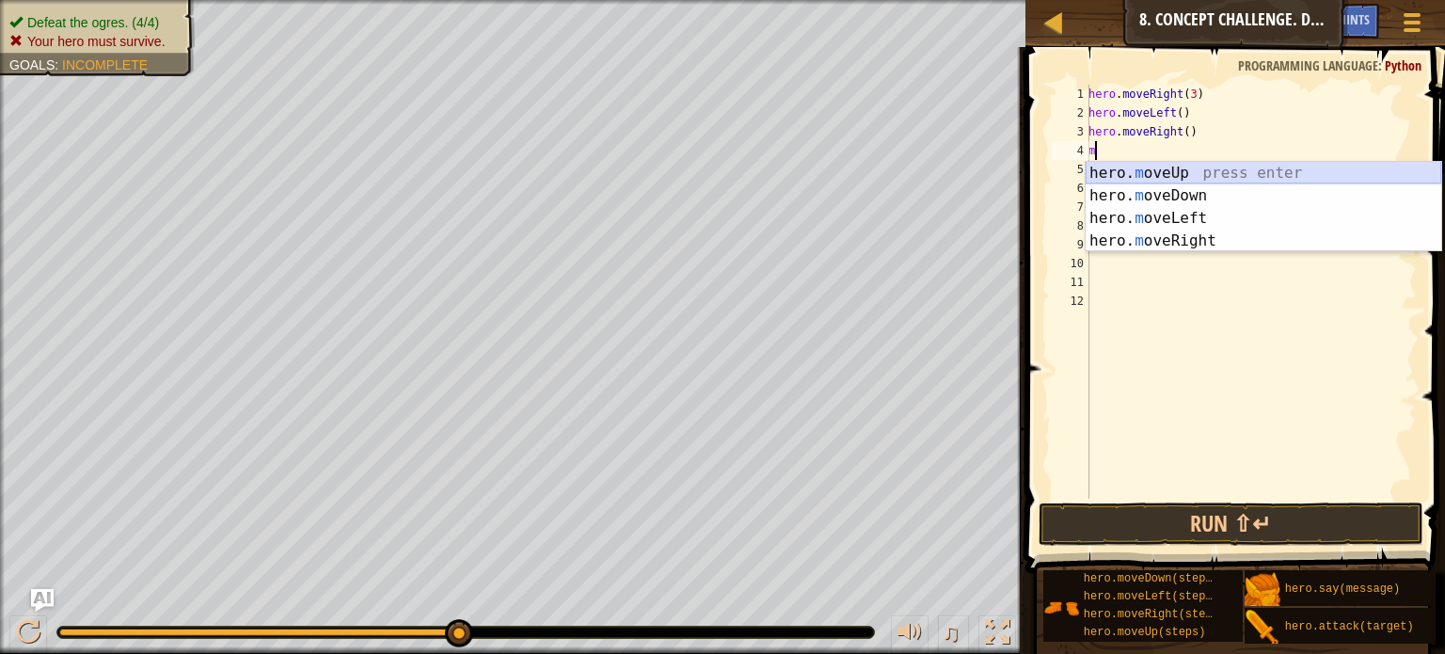
click at [1224, 165] on div "hero. m oveUp press enter hero. m oveDown press enter hero. m oveLeft press ent…" at bounding box center [1263, 229] width 356 height 135
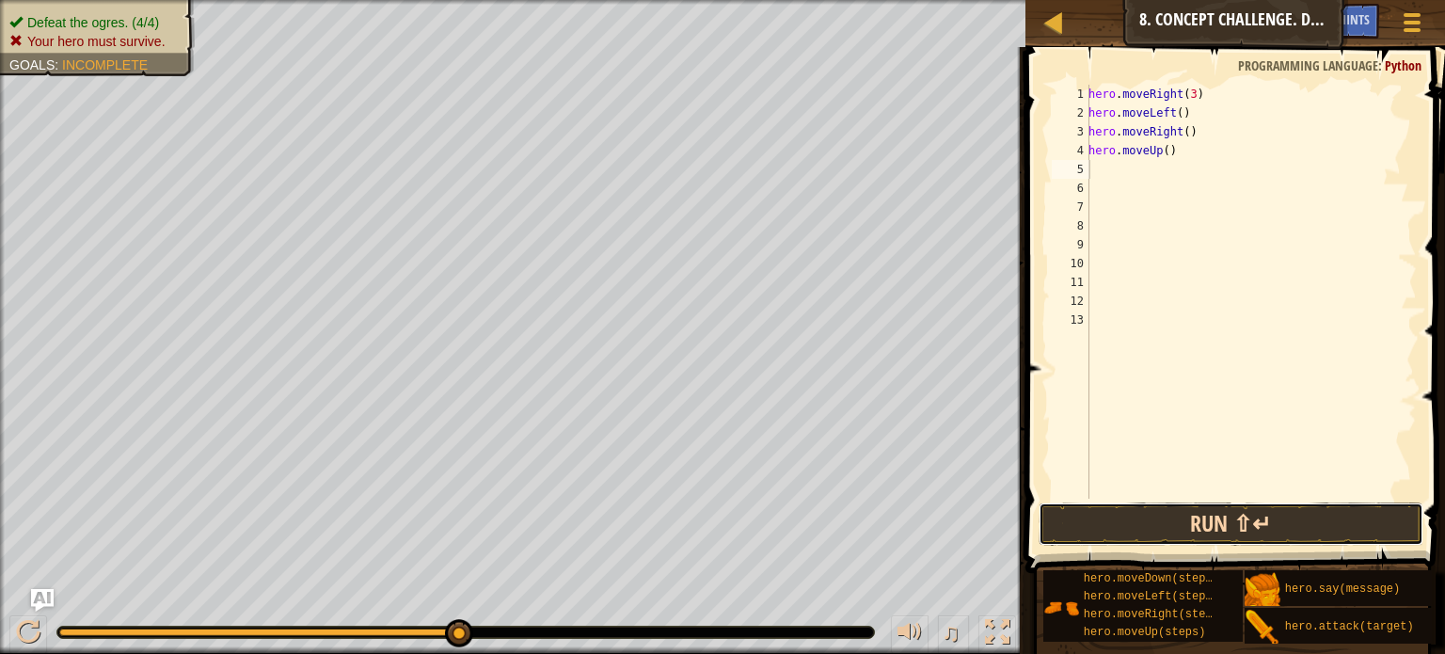
click at [1197, 515] on button "Run ⇧↵" at bounding box center [1230, 523] width 385 height 43
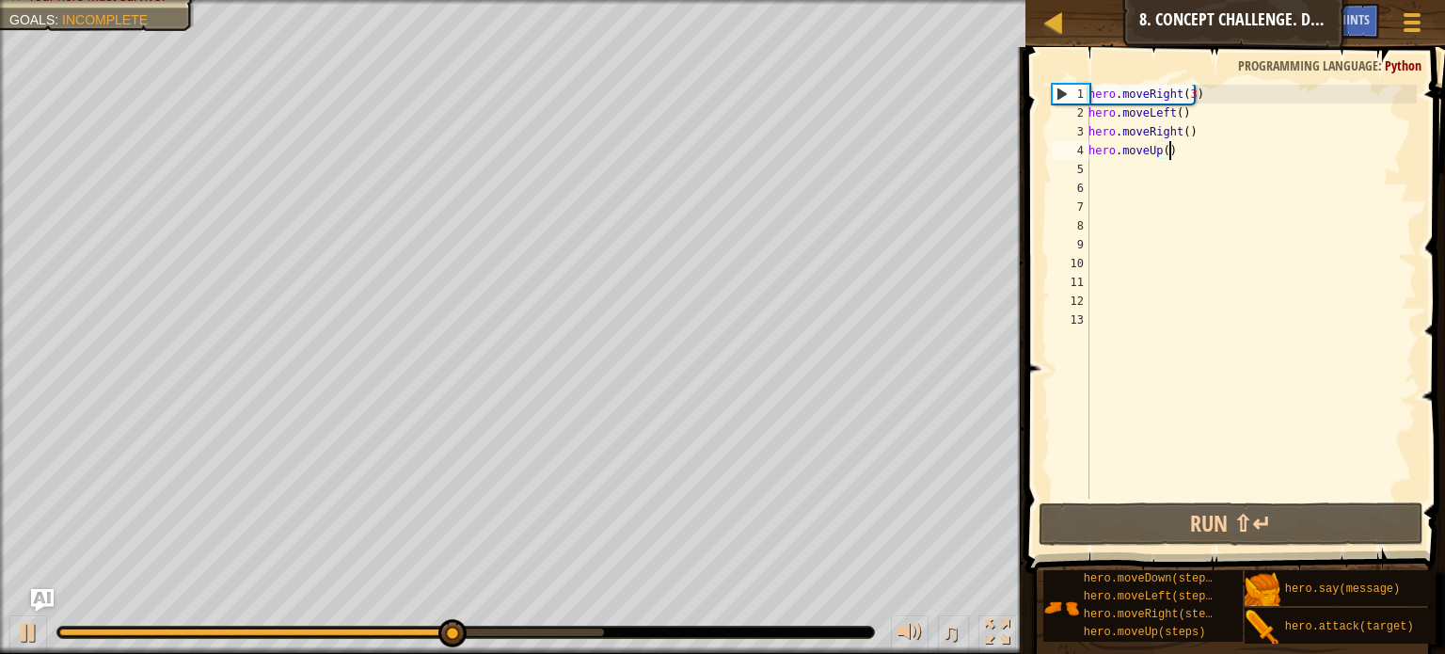
click at [1173, 150] on div "hero . moveRight ( 3 ) hero . moveLeft ( ) hero . moveRight ( ) hero . moveUp (…" at bounding box center [1251, 311] width 332 height 452
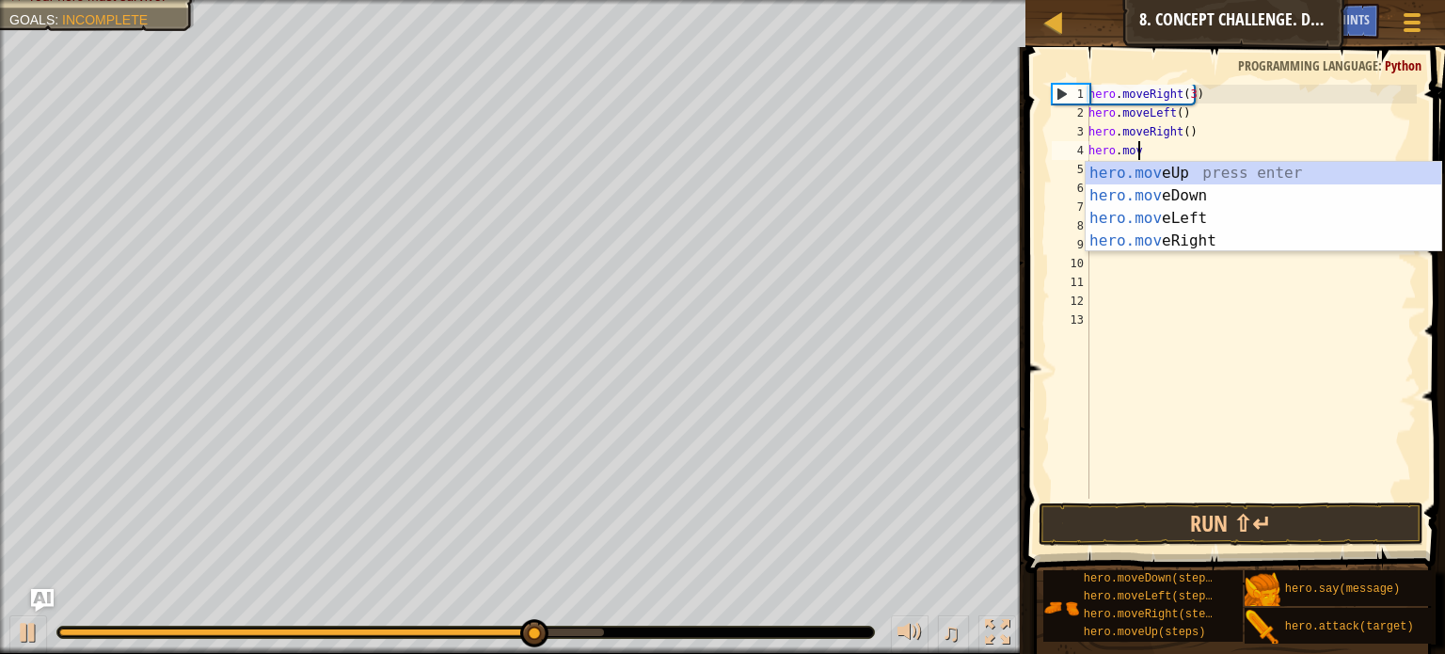
type textarea "h"
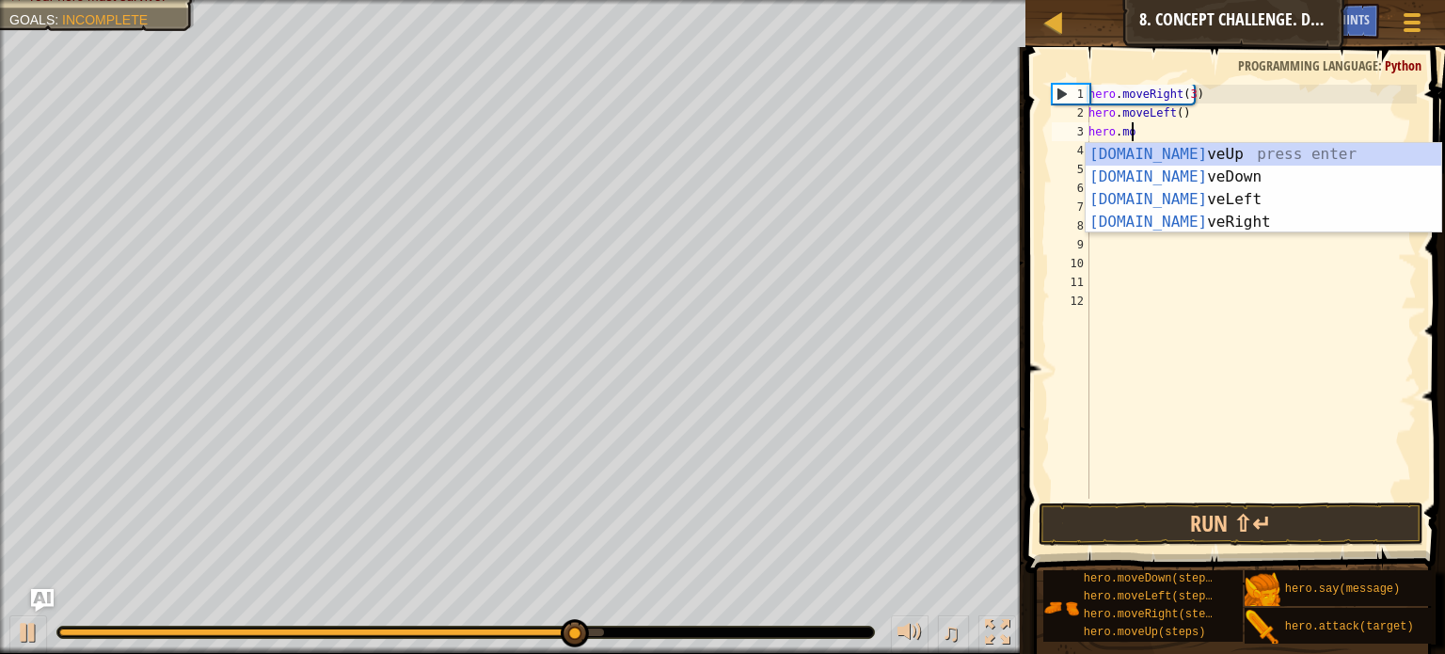
type textarea "h"
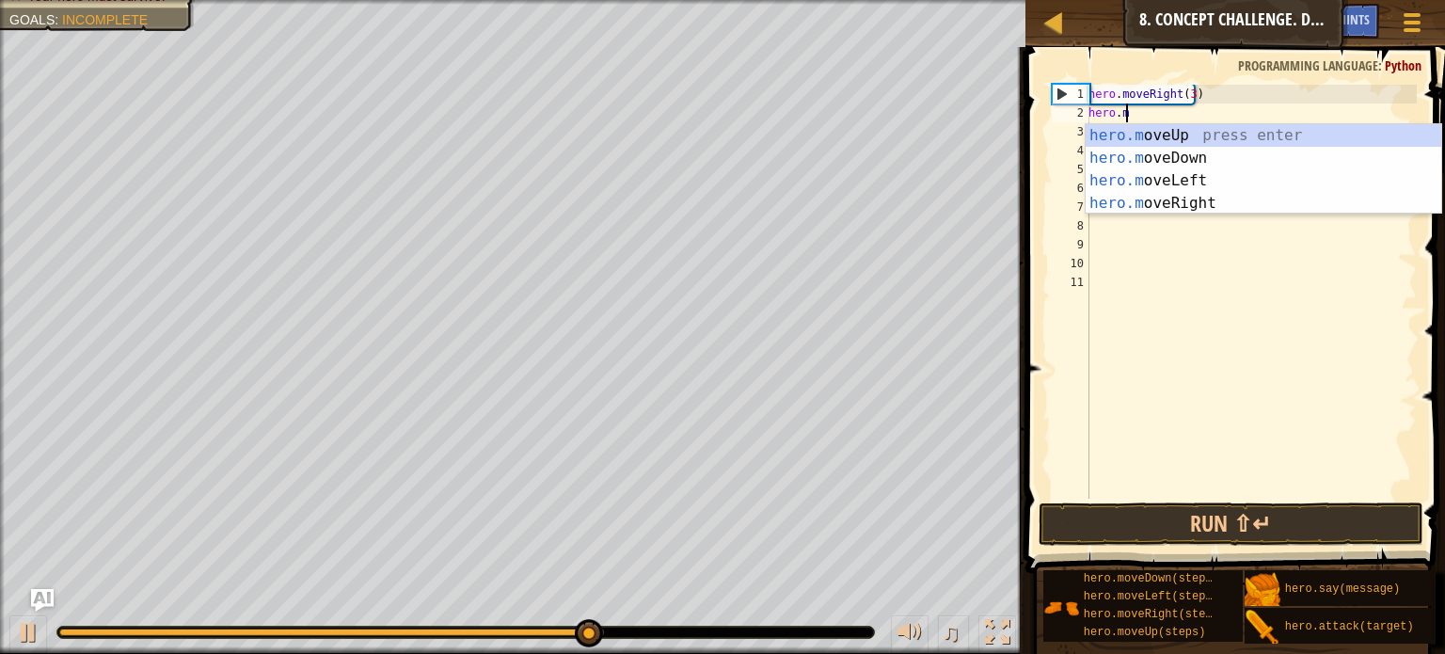
type textarea "h"
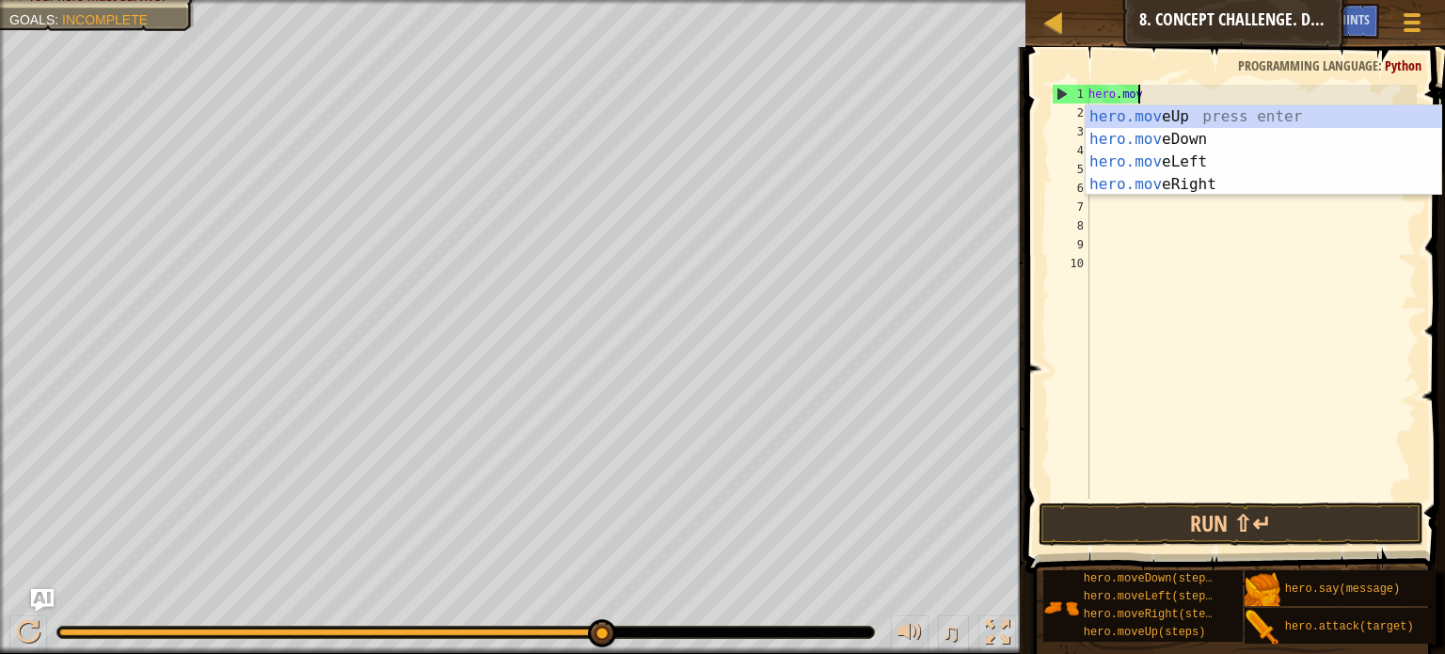
type textarea "h"
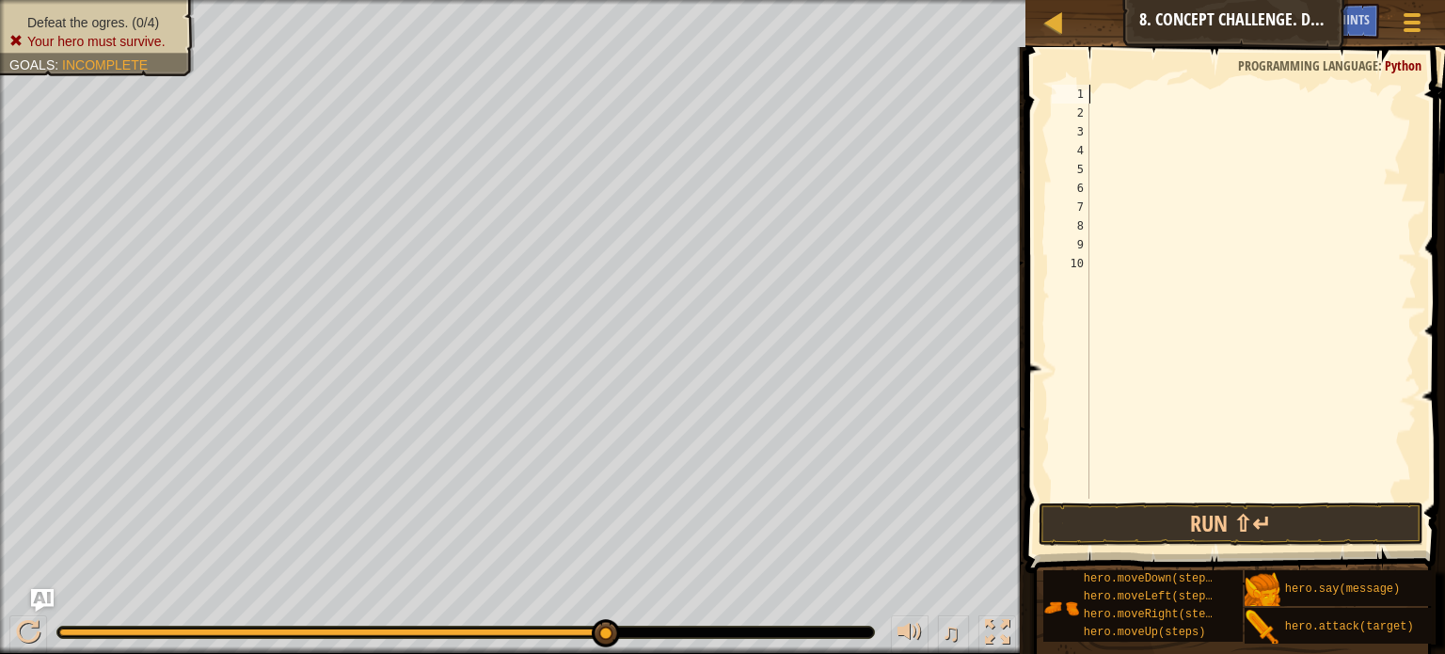
type textarea "m"
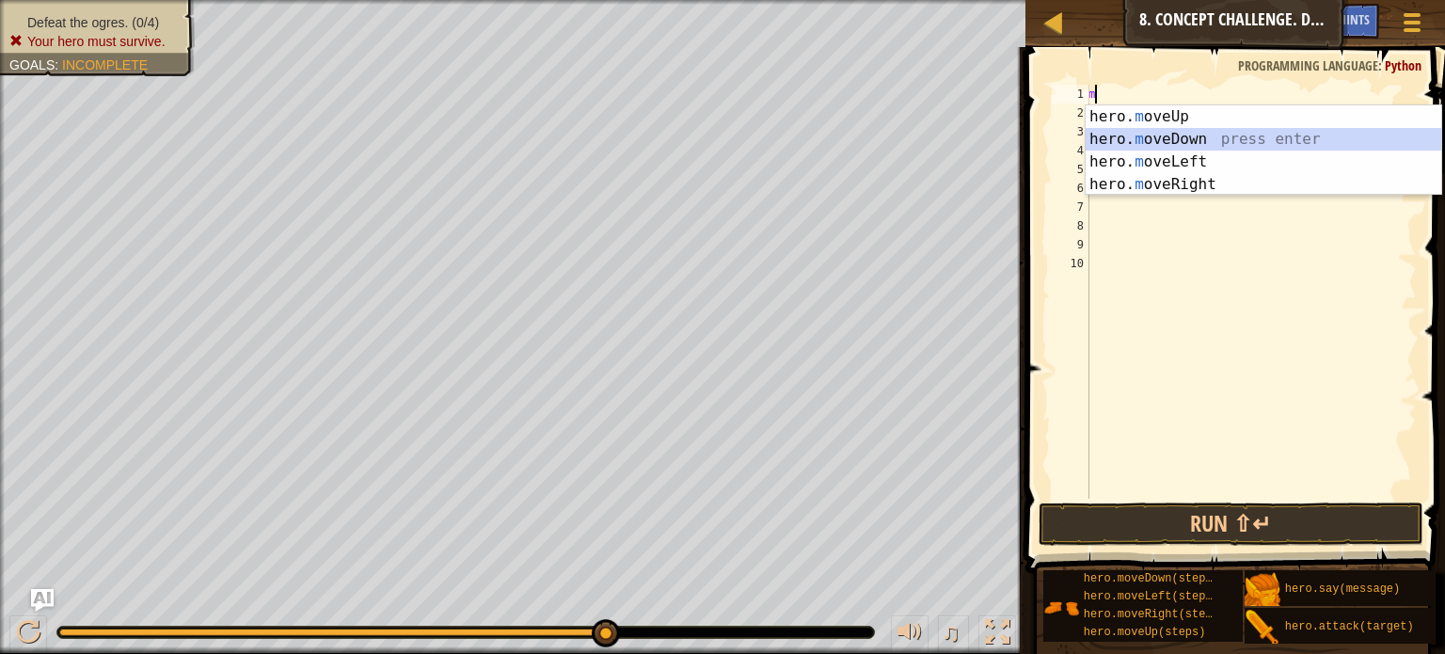
click at [1146, 132] on div "hero. m oveUp press enter hero. m oveDown press enter hero. m oveLeft press ent…" at bounding box center [1263, 172] width 356 height 135
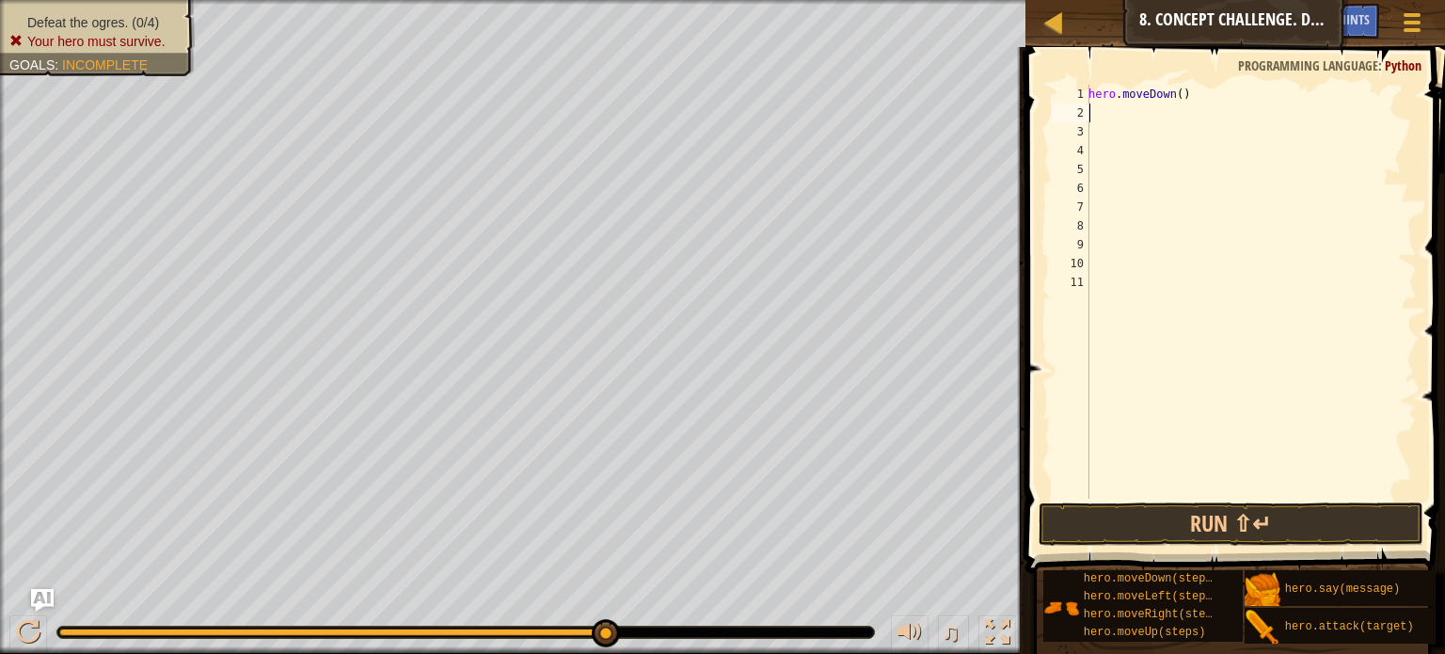
type textarea "m"
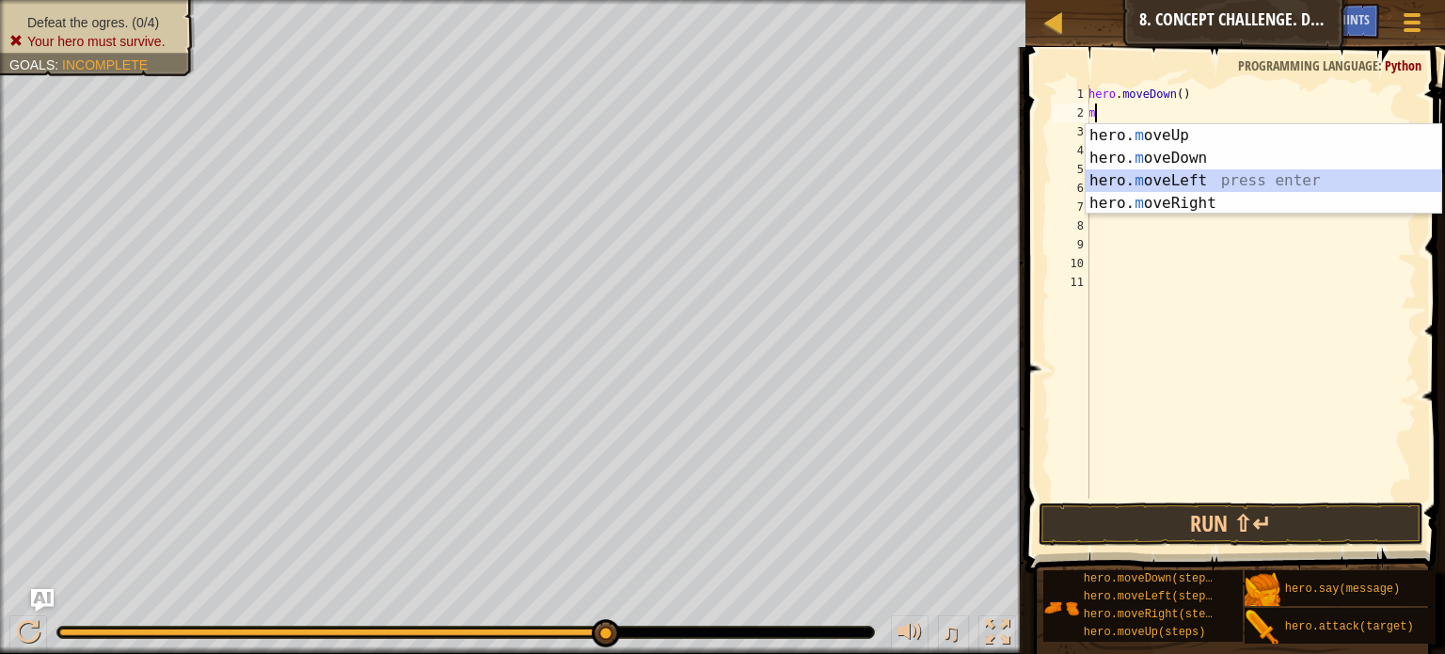
click at [1180, 176] on div "hero. m oveUp press enter hero. m oveDown press enter hero. m oveLeft press ent…" at bounding box center [1263, 191] width 356 height 135
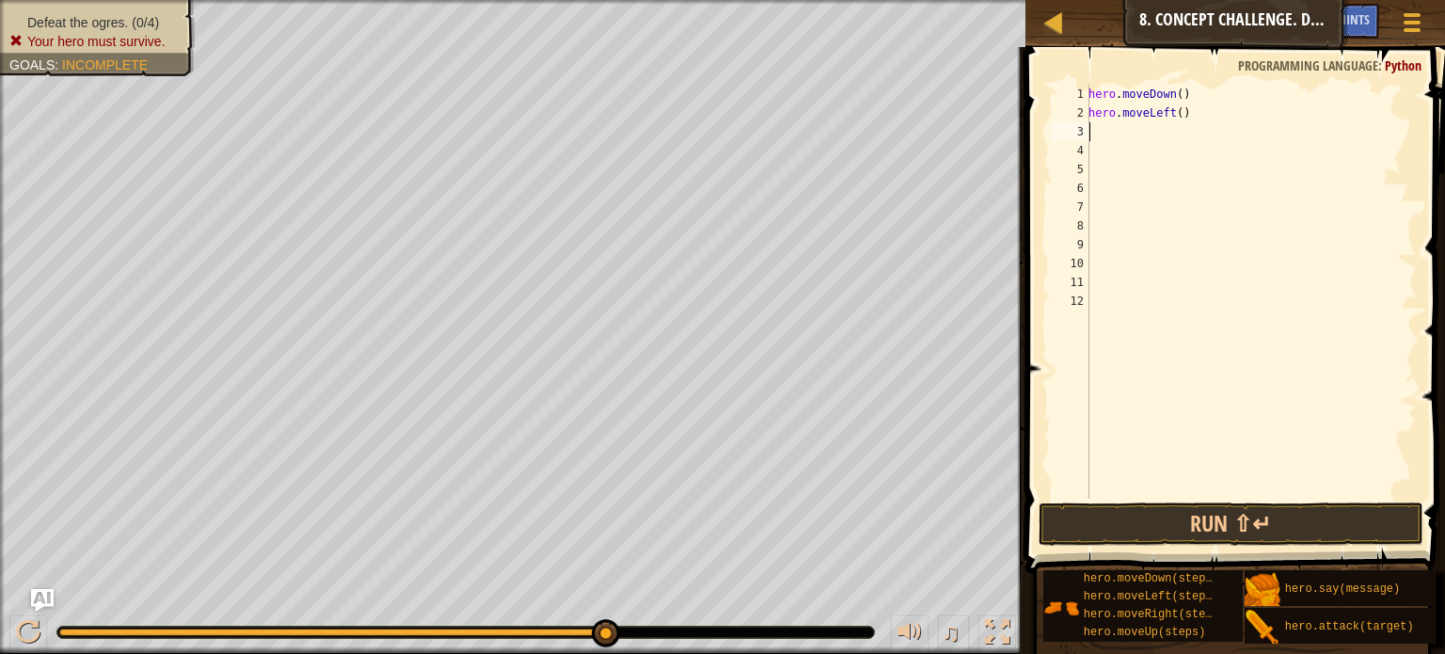
type textarea "m"
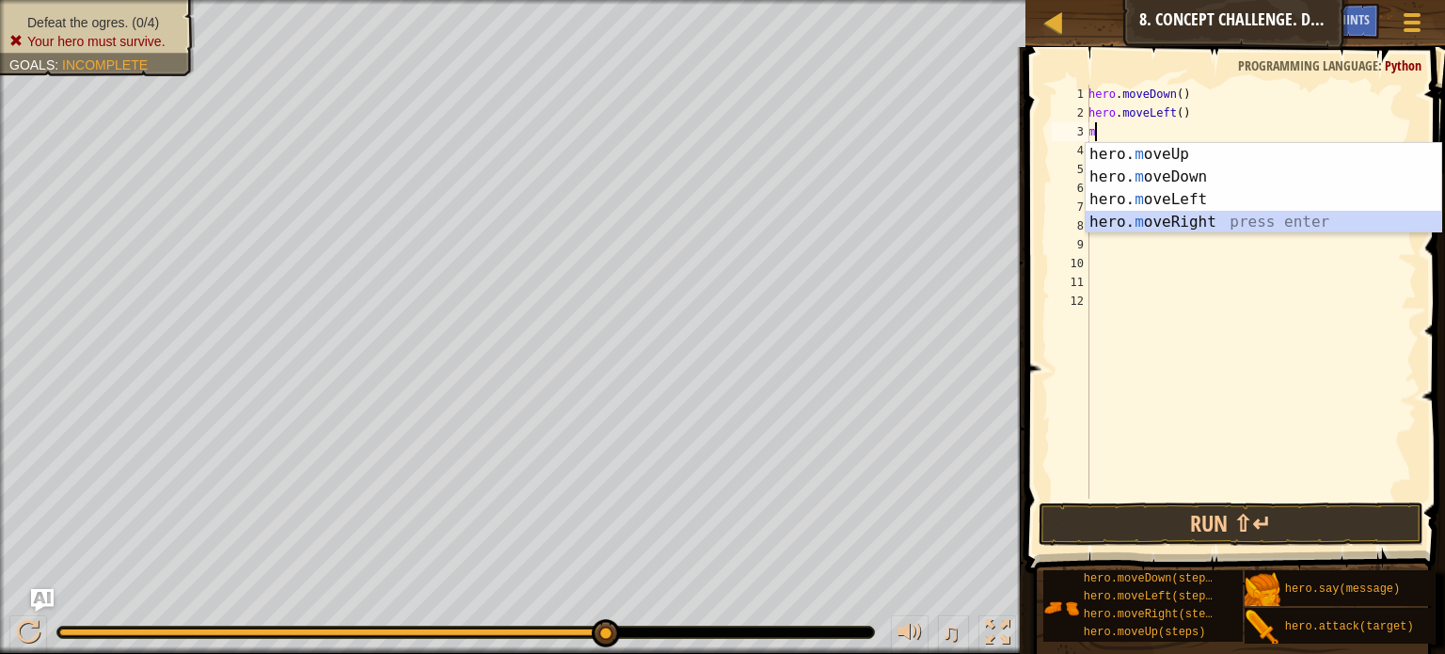
click at [1182, 221] on div "hero. m oveUp press enter hero. m oveDown press enter hero. m oveLeft press ent…" at bounding box center [1263, 210] width 356 height 135
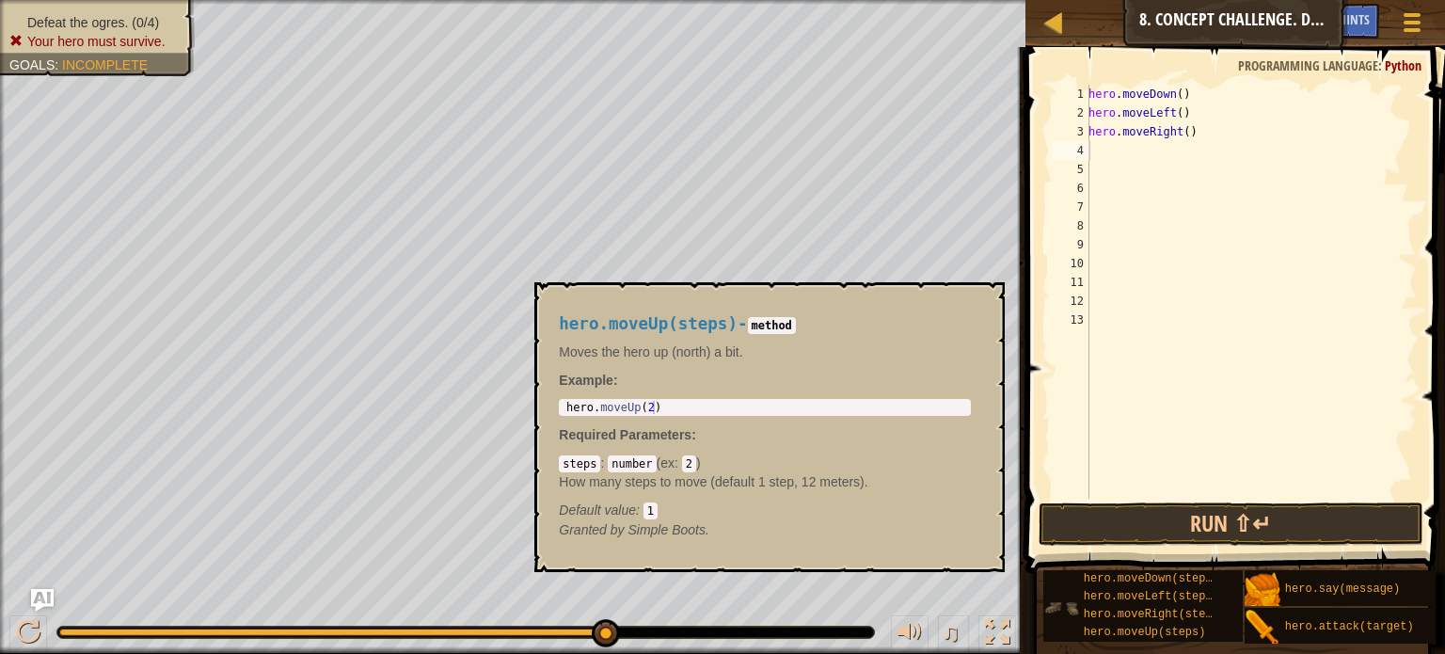
drag, startPoint x: 1238, startPoint y: 590, endPoint x: 1228, endPoint y: 621, distance: 32.4
click at [1228, 621] on div "hero.moveDown(steps) hero.moveLeft(steps) hero.moveRight(steps) hero.moveUp(ste…" at bounding box center [1142, 605] width 199 height 71
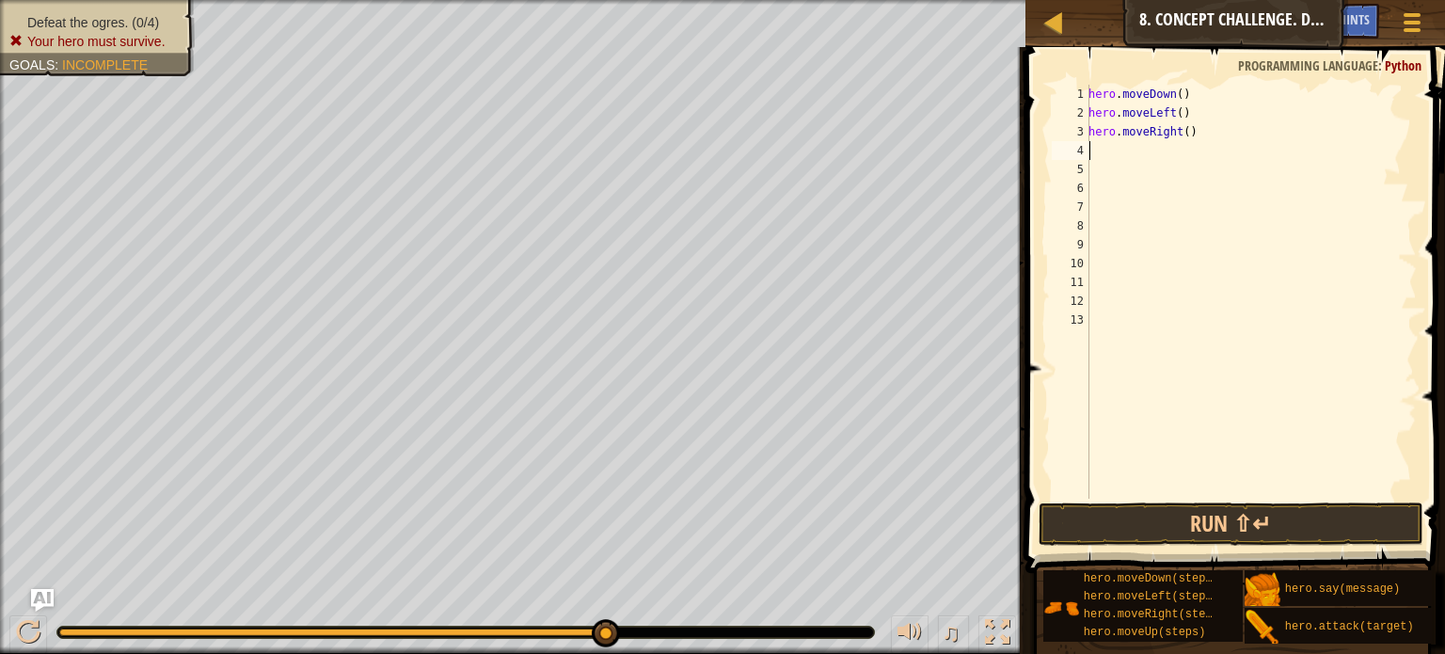
scroll to position [14, 0]
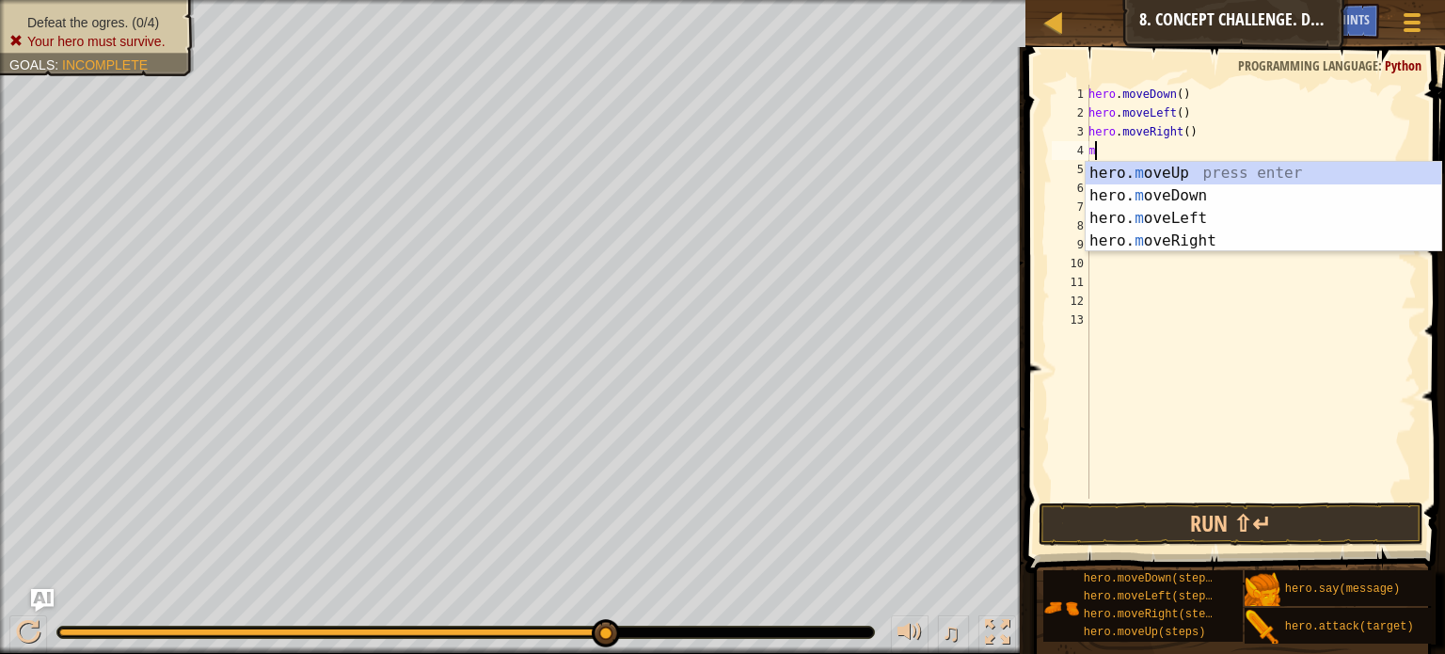
type textarea "m"
click at [1173, 164] on div "hero. m oveUp press enter hero. m oveDown press enter hero. m oveLeft press ent…" at bounding box center [1263, 229] width 356 height 135
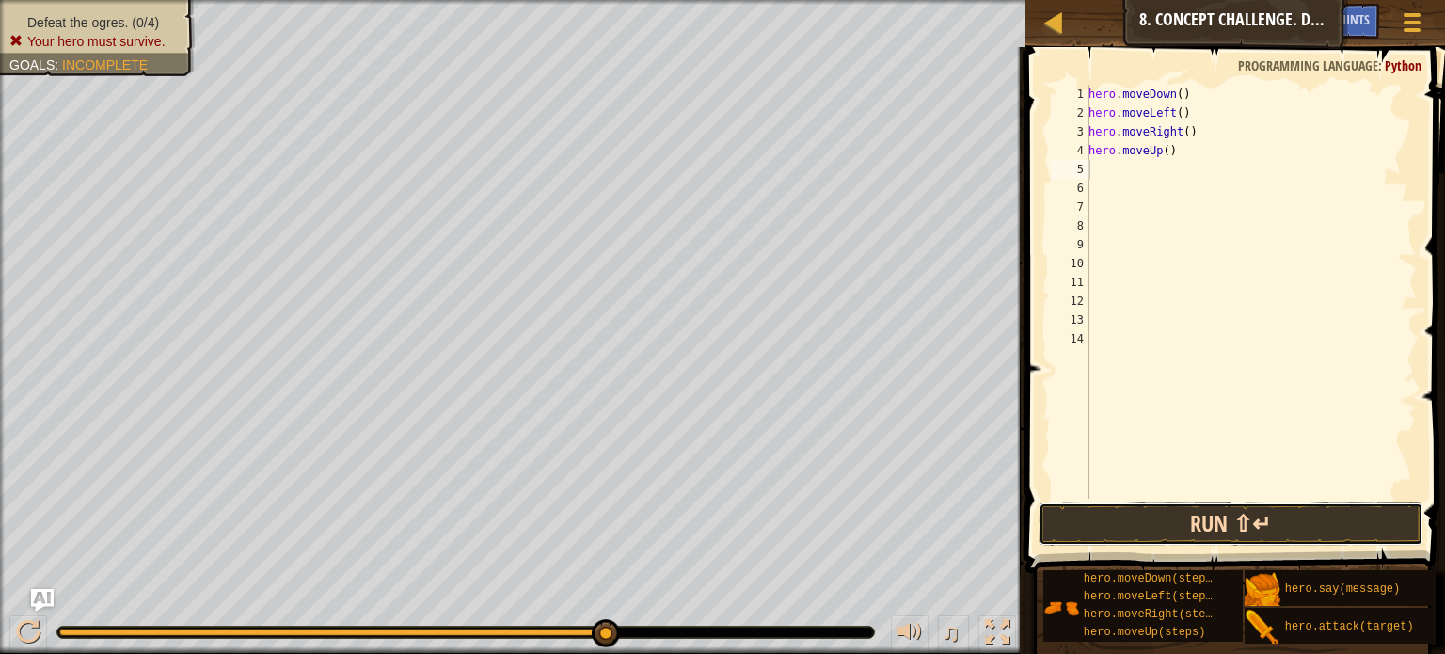
click at [1150, 522] on button "Run ⇧↵" at bounding box center [1230, 523] width 385 height 43
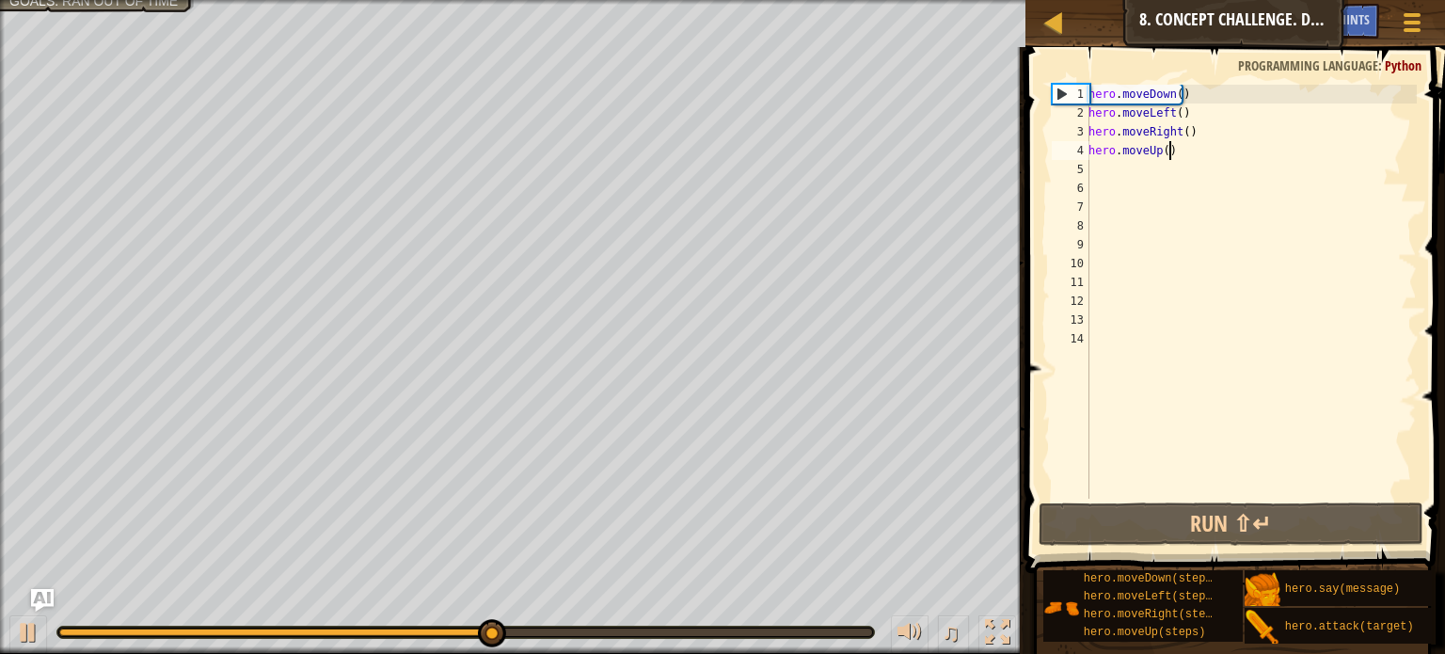
click at [1202, 153] on div "hero . moveDown ( ) hero . moveLeft ( ) hero . moveRight ( ) hero . moveUp ( )" at bounding box center [1251, 311] width 332 height 452
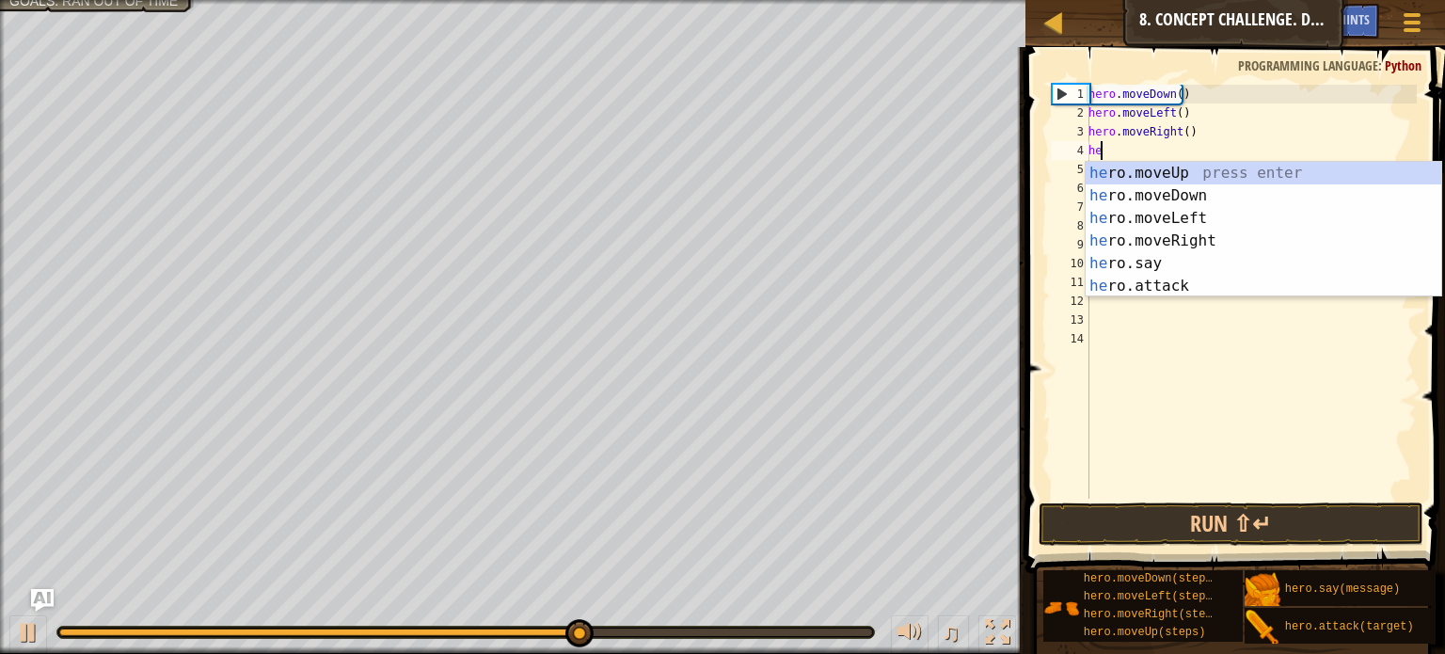
type textarea "h"
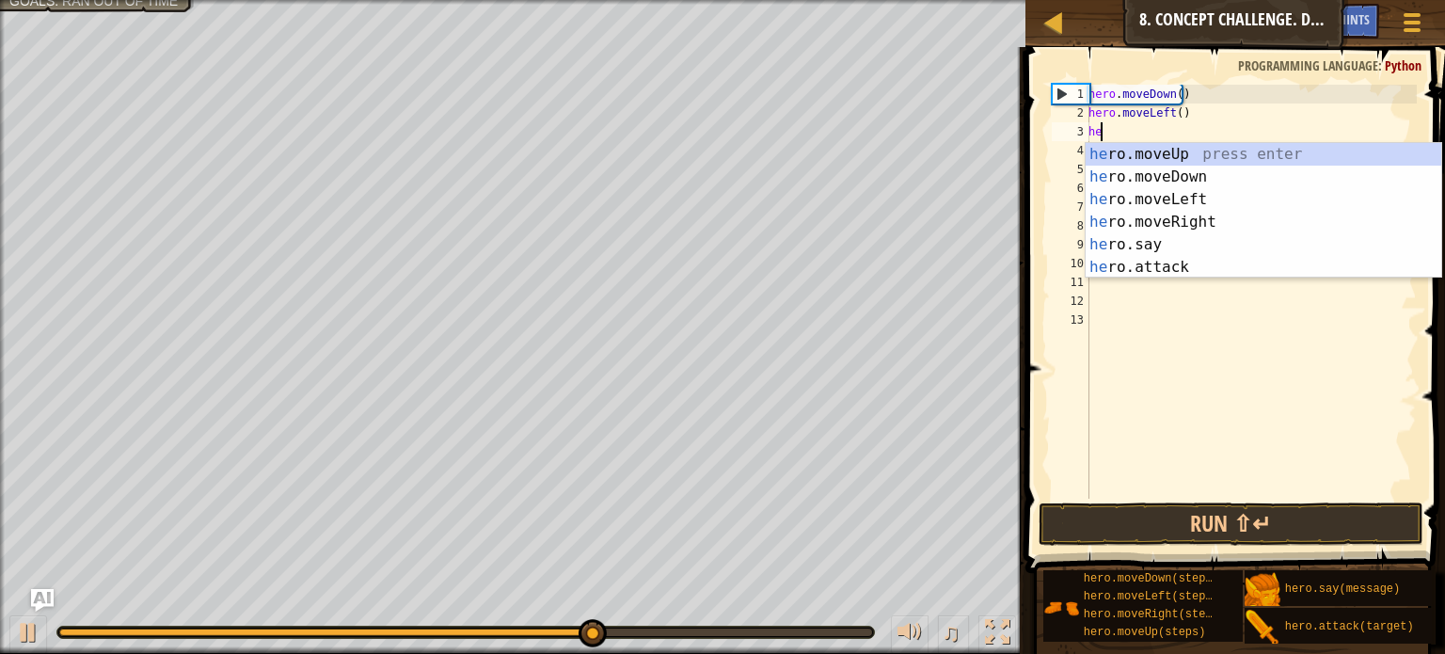
type textarea "h"
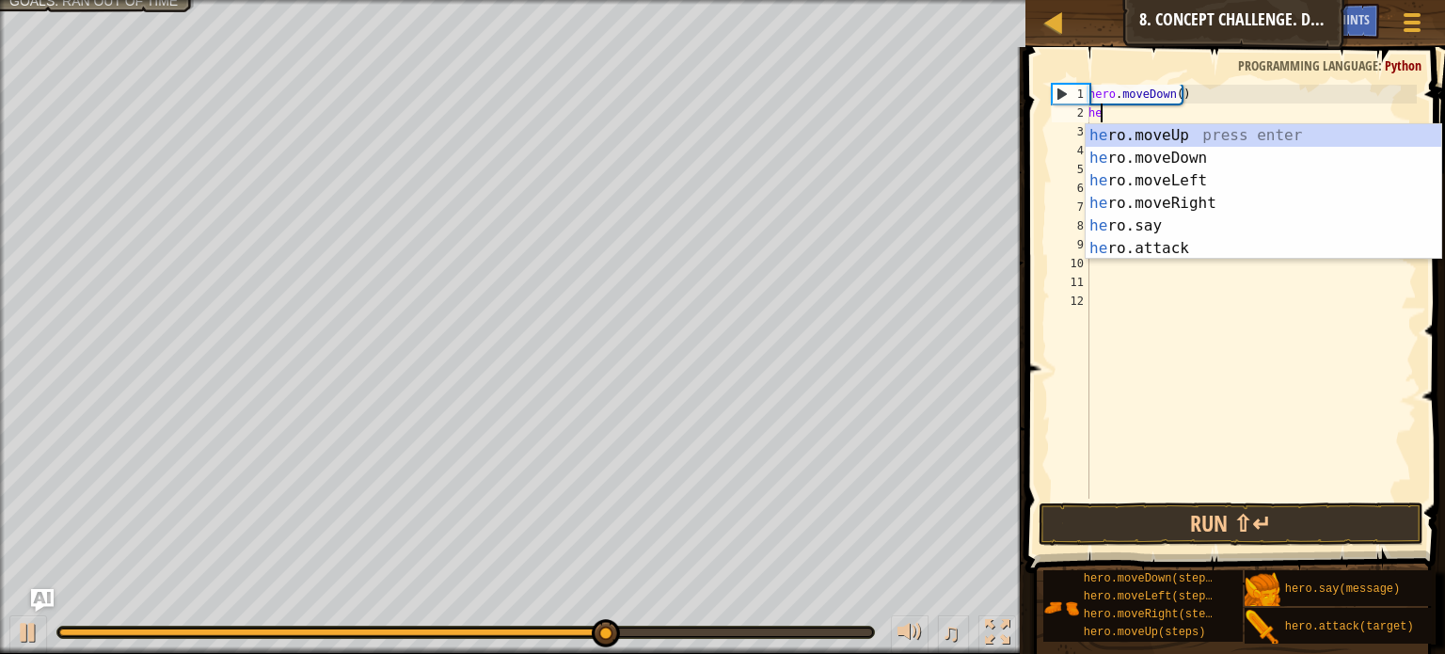
type textarea "h"
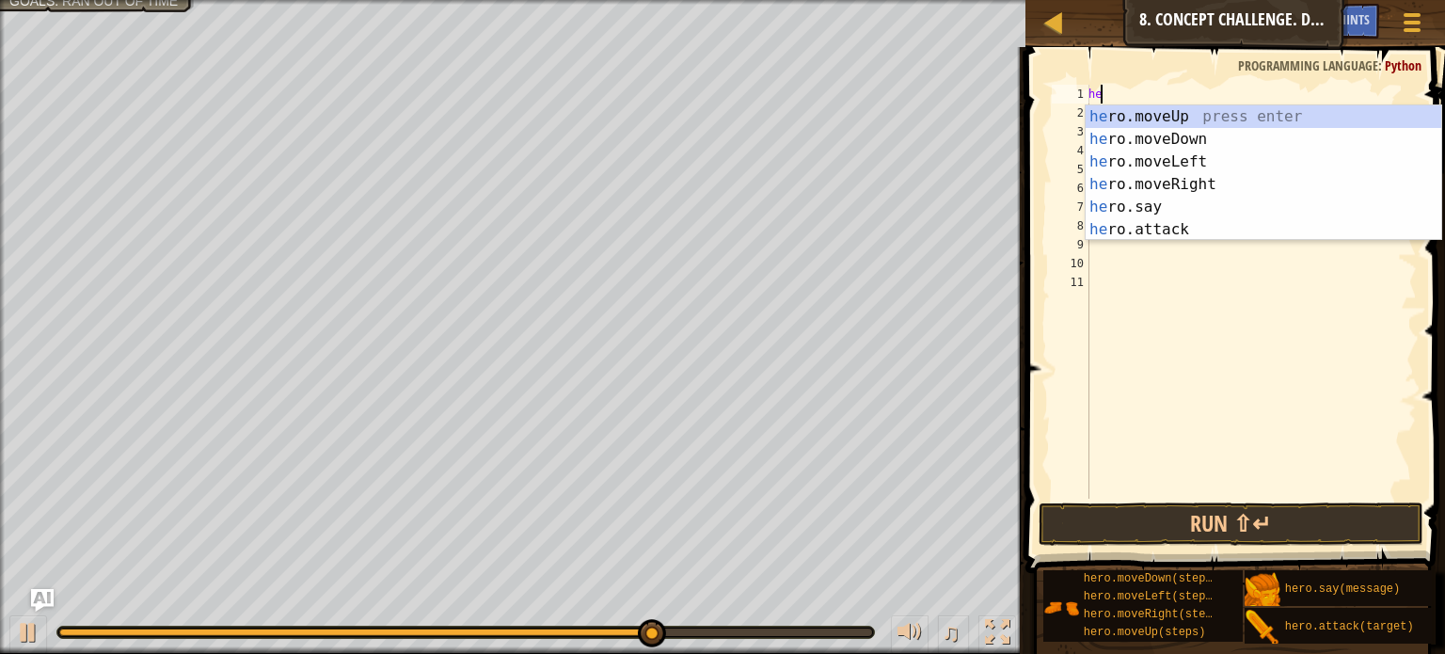
type textarea "h"
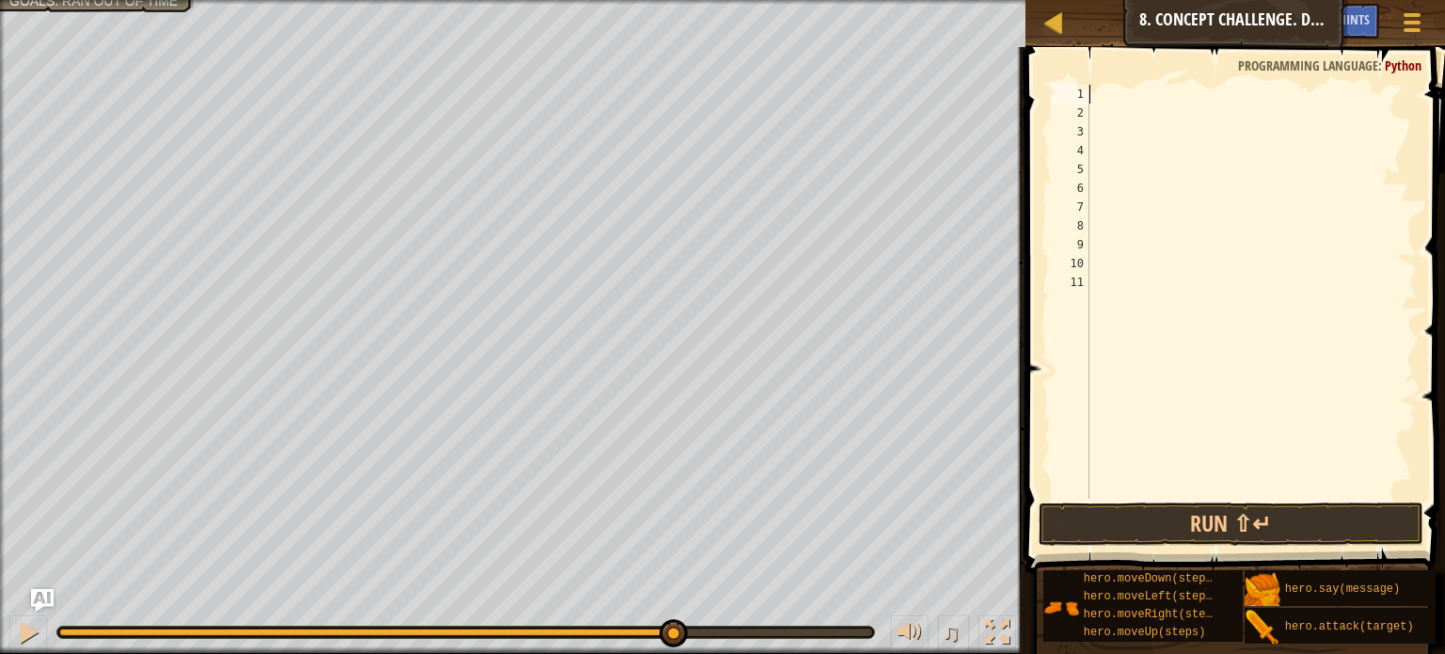
type textarea "m"
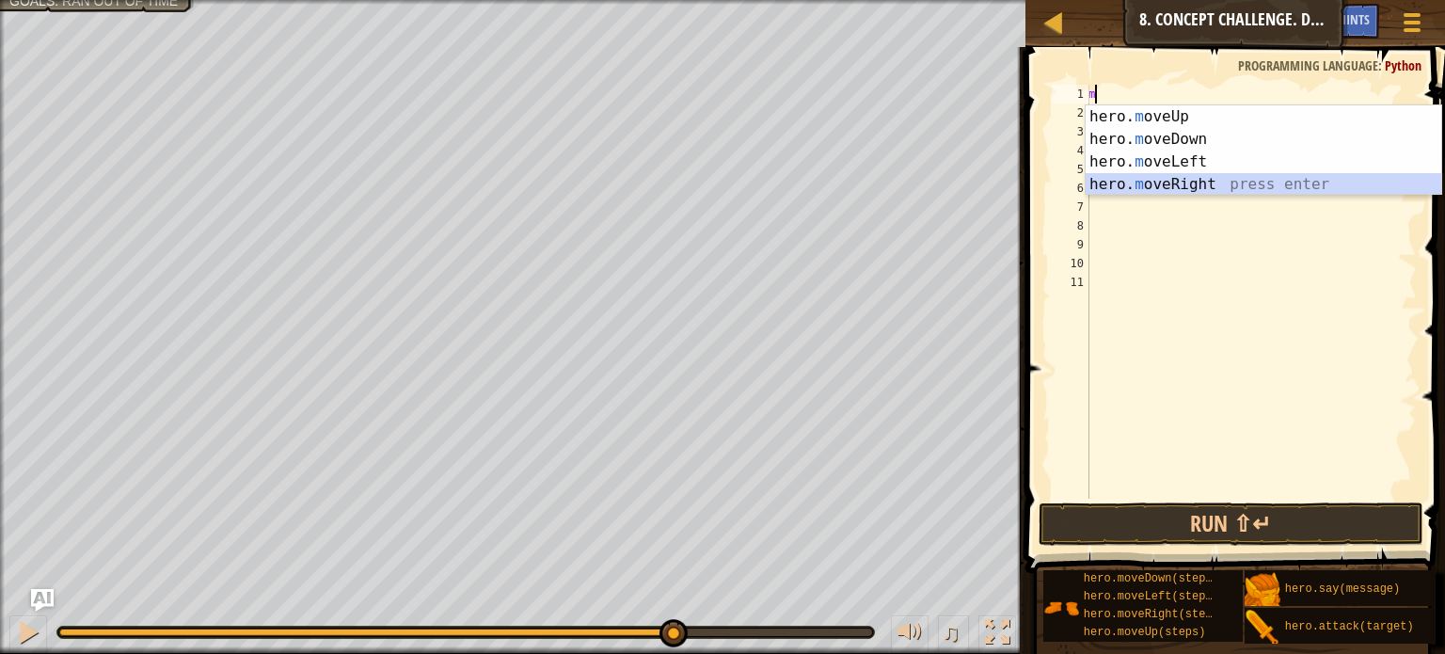
click at [1219, 176] on div "hero. m oveUp press enter hero. m oveDown press enter hero. m oveLeft press ent…" at bounding box center [1263, 172] width 356 height 135
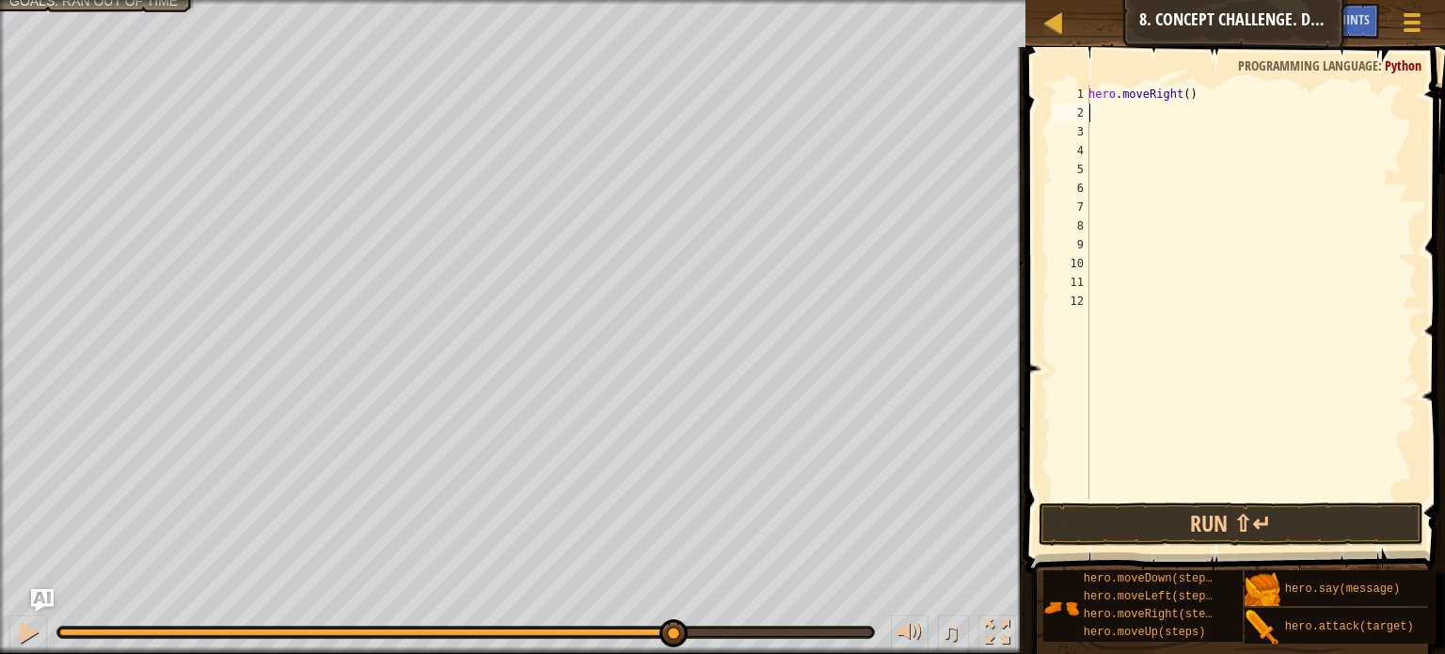
type textarea "m"
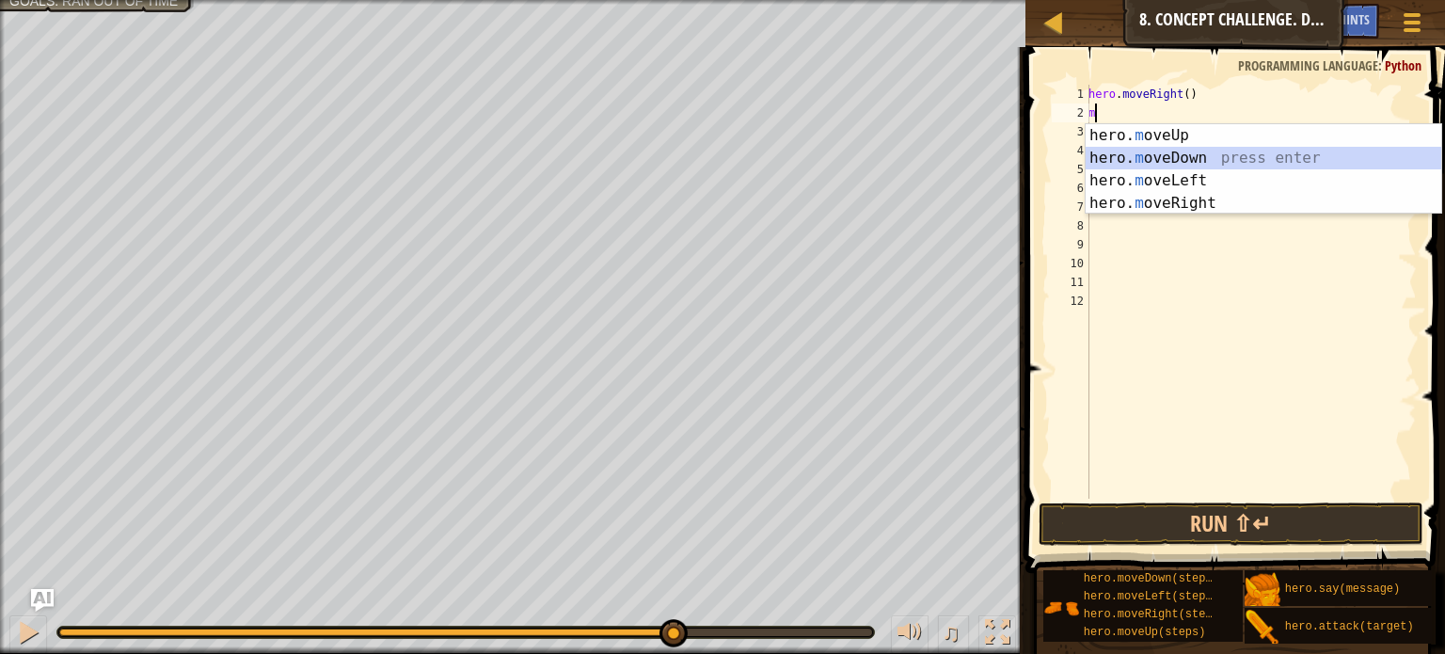
click at [1220, 149] on div "hero. m oveUp press enter hero. m oveDown press enter hero. m oveLeft press ent…" at bounding box center [1263, 191] width 356 height 135
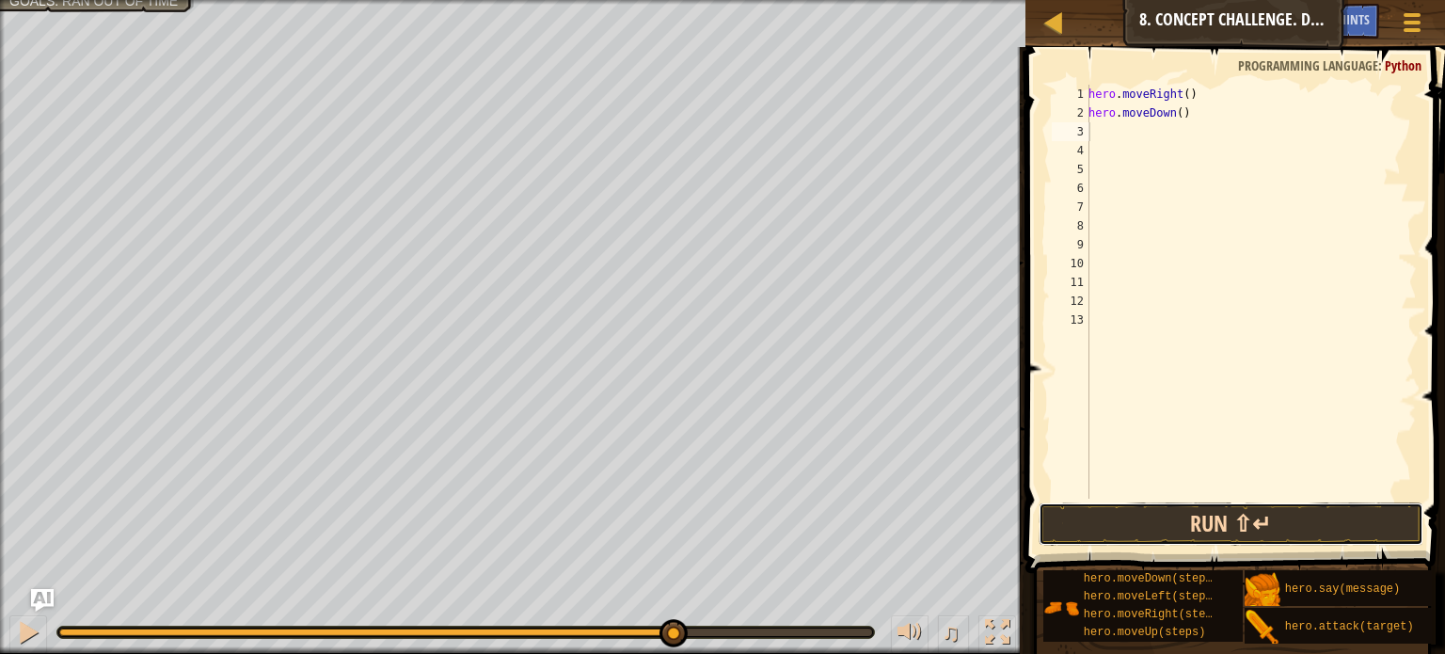
click at [1193, 520] on button "Run ⇧↵" at bounding box center [1230, 523] width 385 height 43
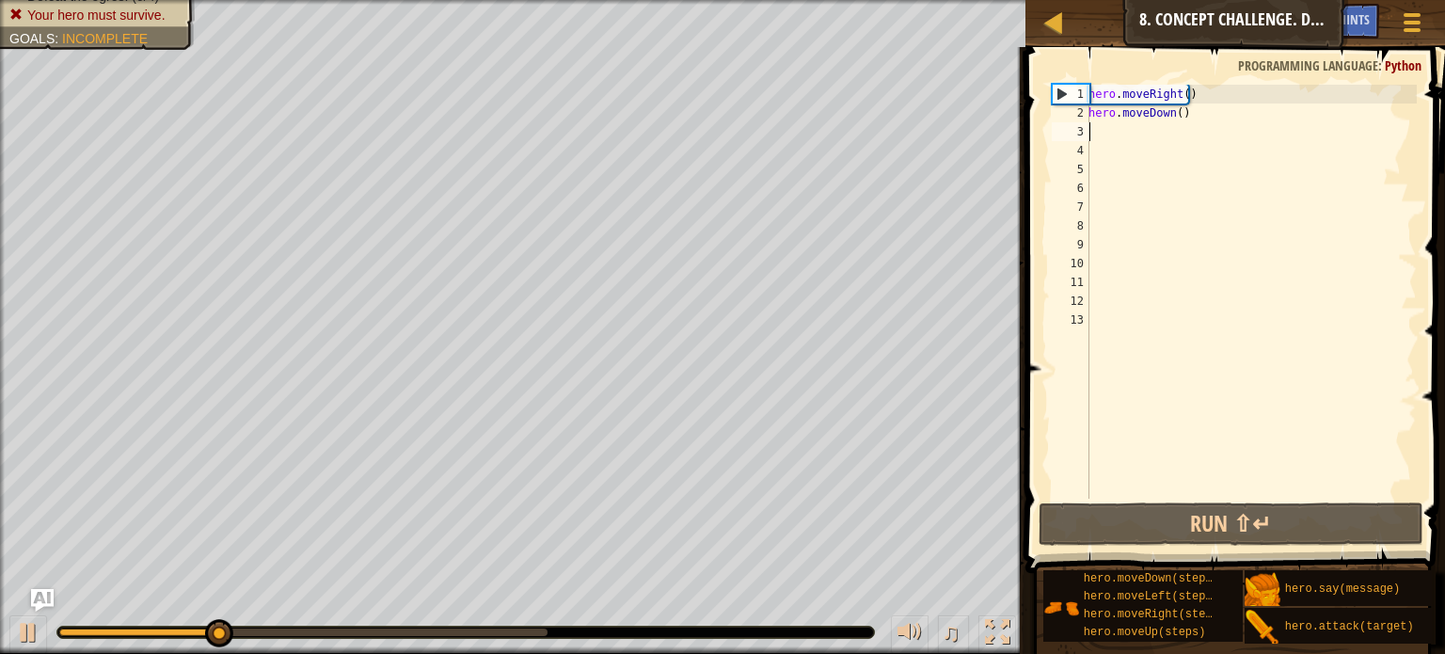
type textarea "m"
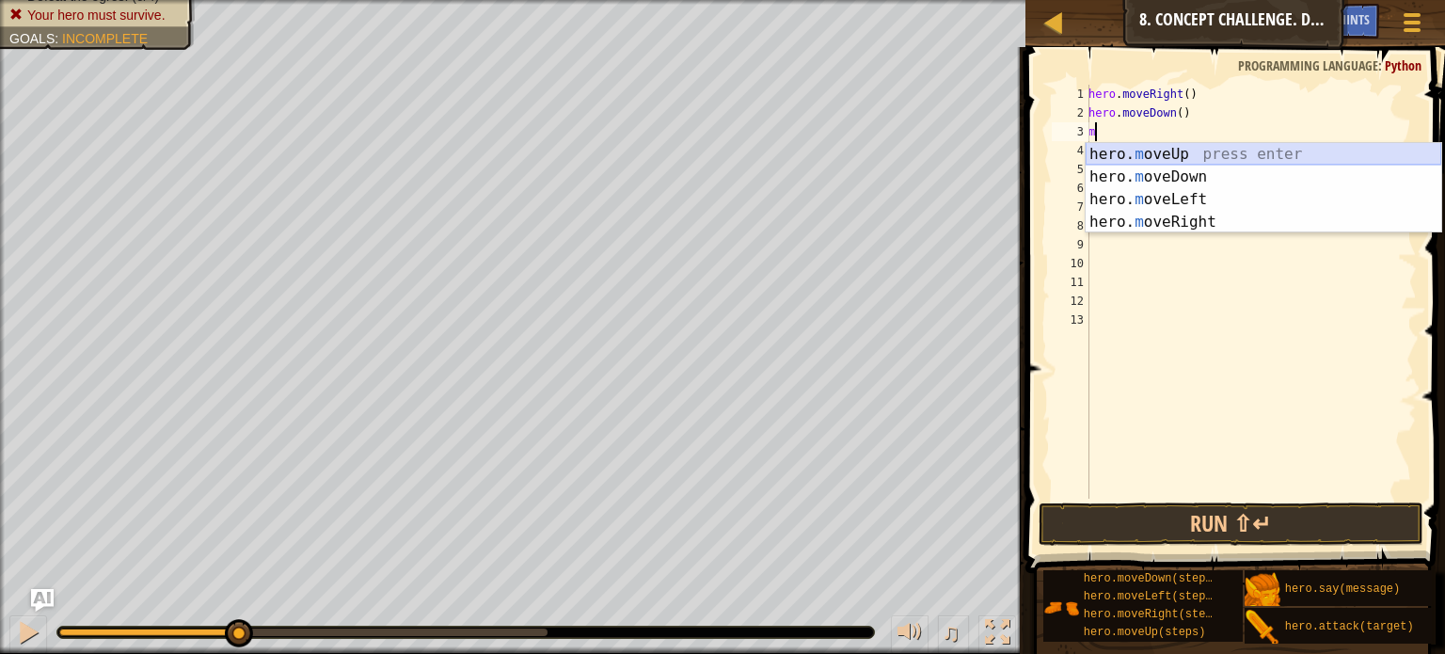
click at [1208, 149] on div "hero. m oveUp press enter hero. m oveDown press enter hero. m oveLeft press ent…" at bounding box center [1263, 210] width 356 height 135
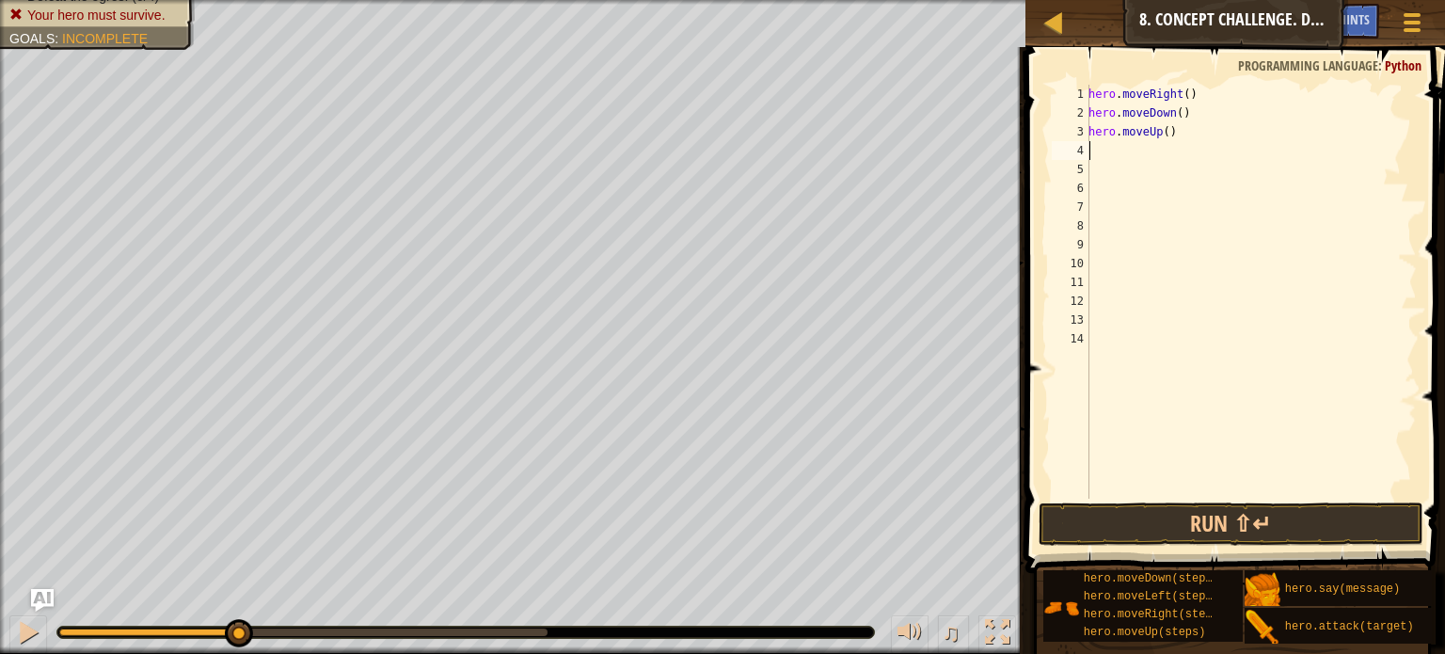
type textarea "m"
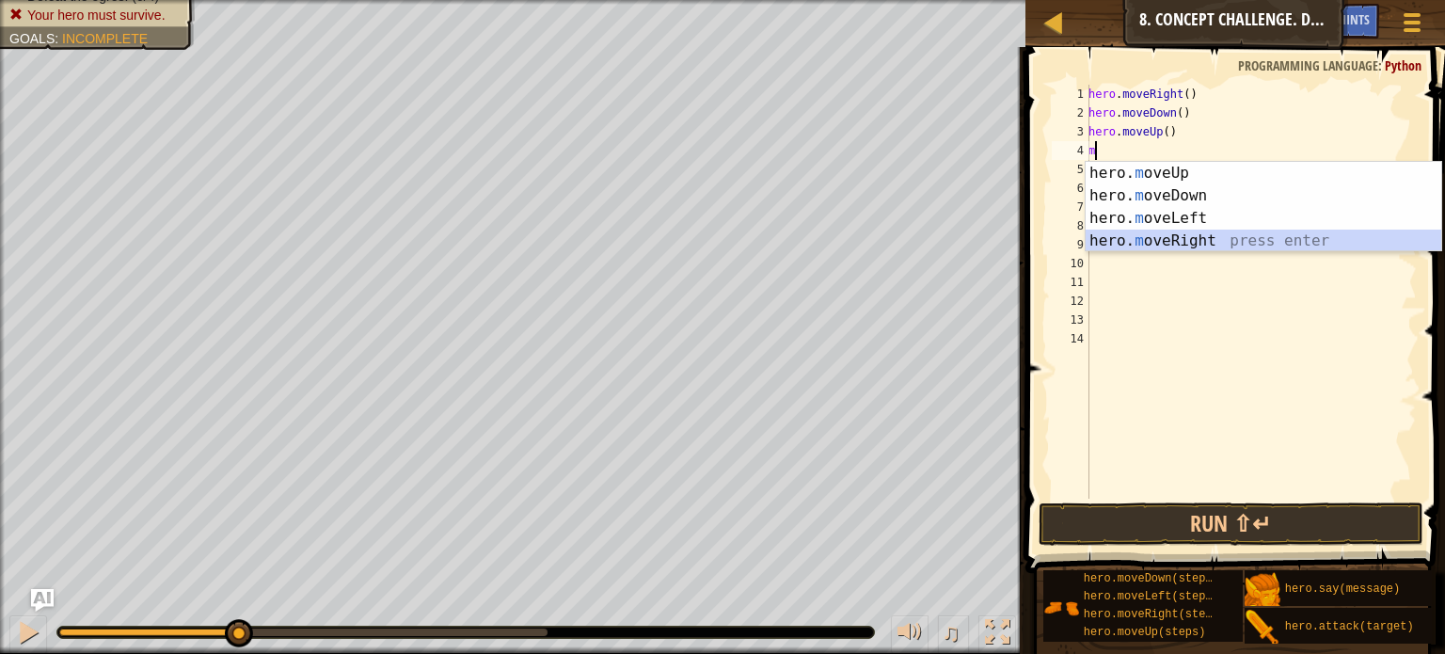
click at [1201, 241] on div "hero. m oveUp press enter hero. m oveDown press enter hero. m oveLeft press ent…" at bounding box center [1263, 229] width 356 height 135
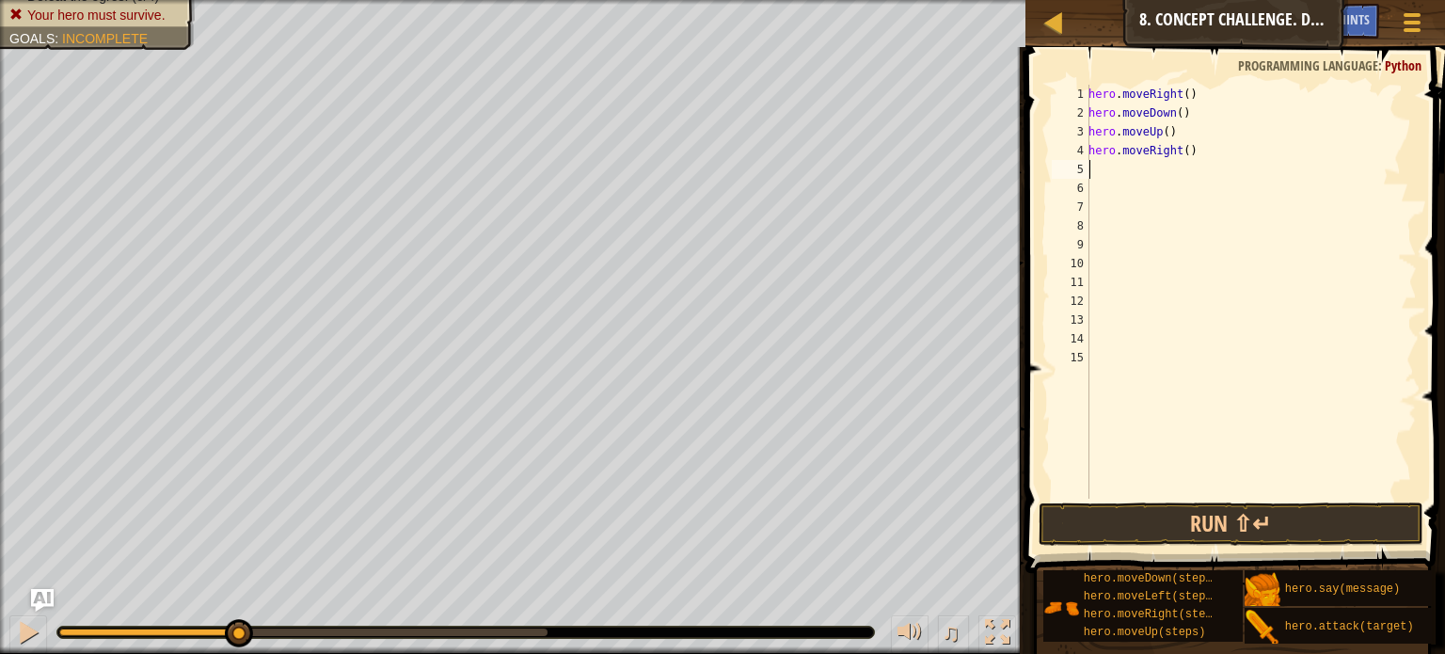
type textarea "m"
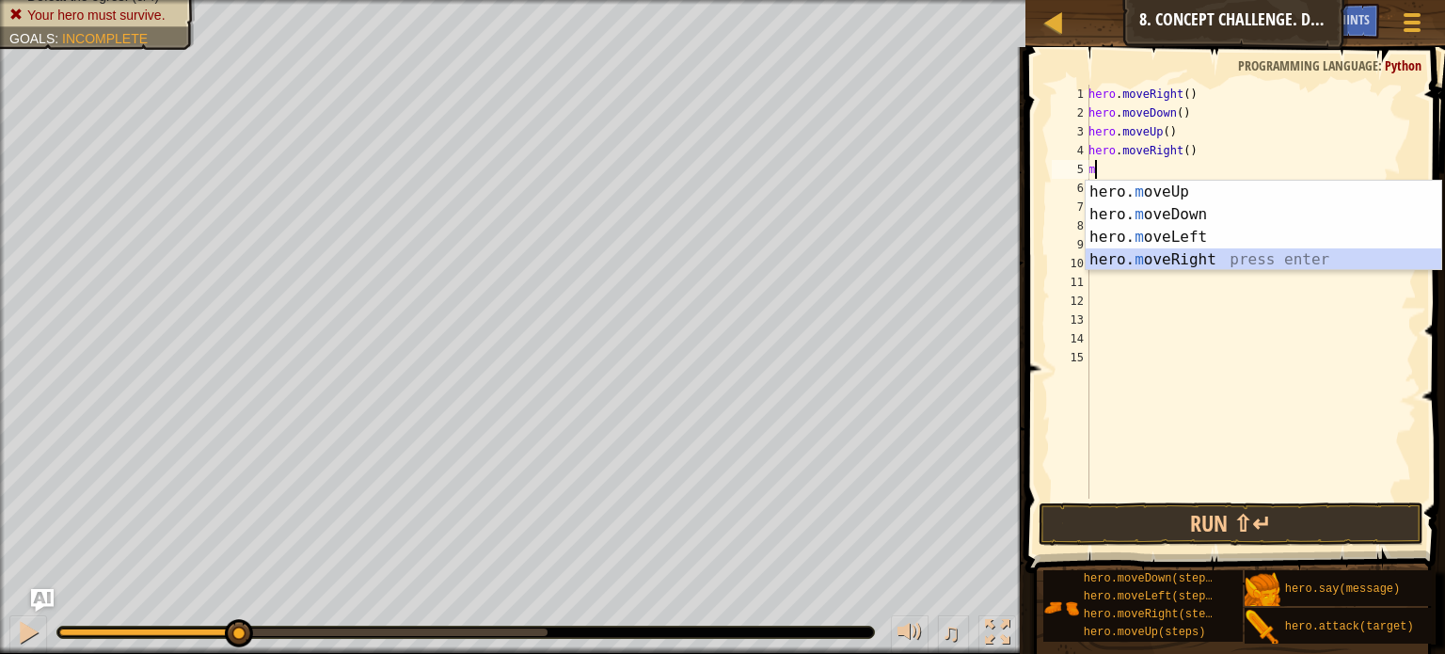
click at [1203, 248] on div "hero. m oveUp press enter hero. m oveDown press enter hero. m oveLeft press ent…" at bounding box center [1263, 248] width 356 height 135
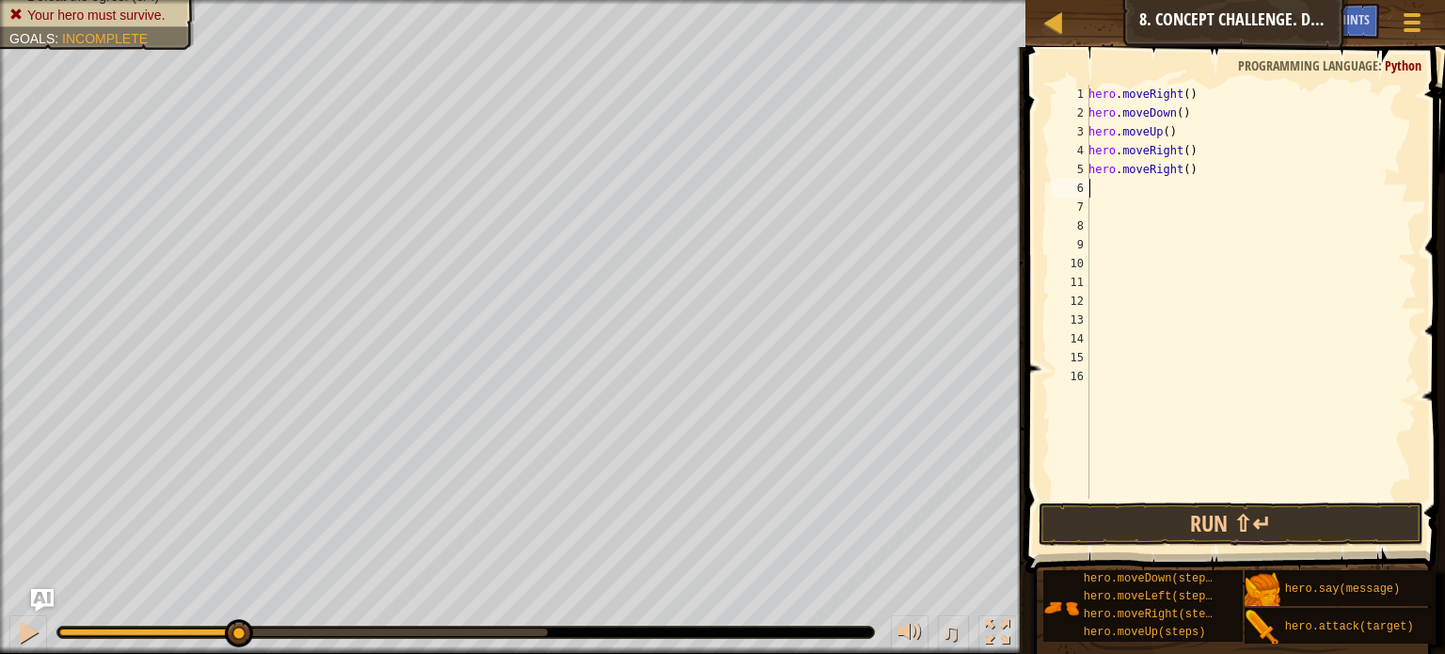
type textarea "m"
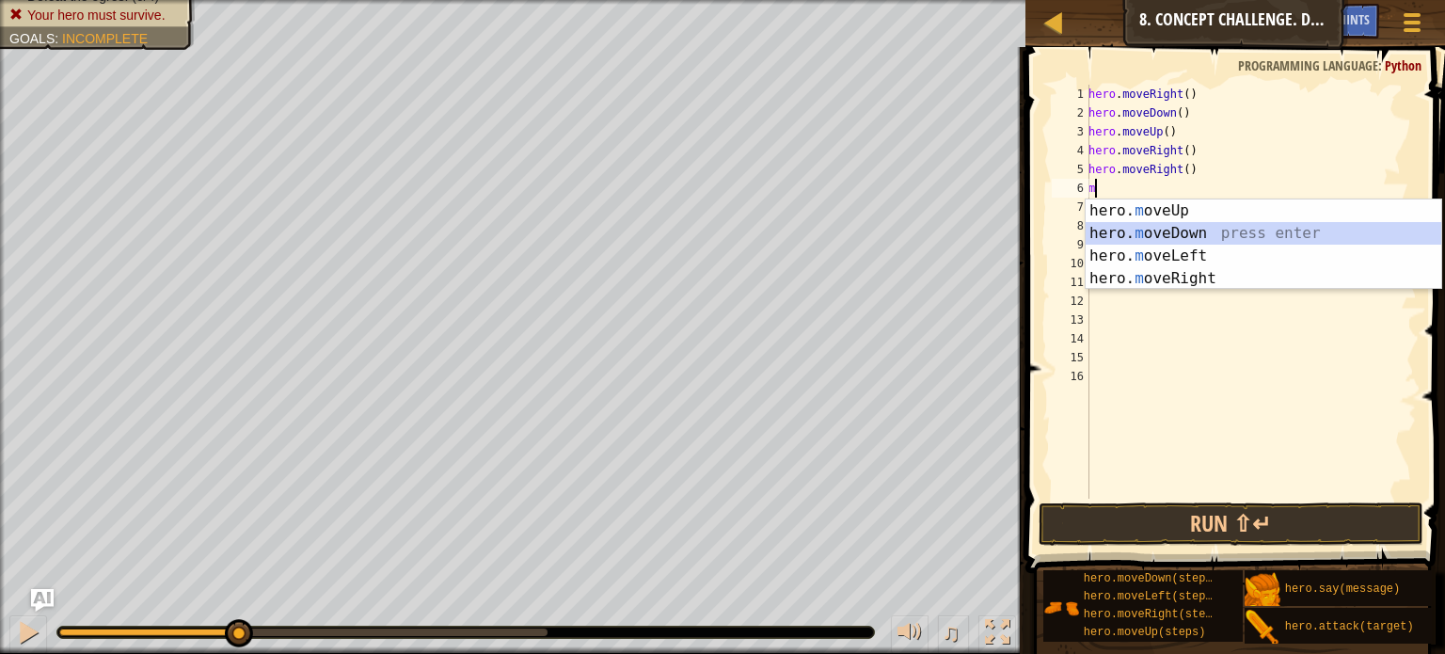
click at [1198, 227] on div "hero. m oveUp press enter hero. m oveDown press enter hero. m oveLeft press ent…" at bounding box center [1263, 266] width 356 height 135
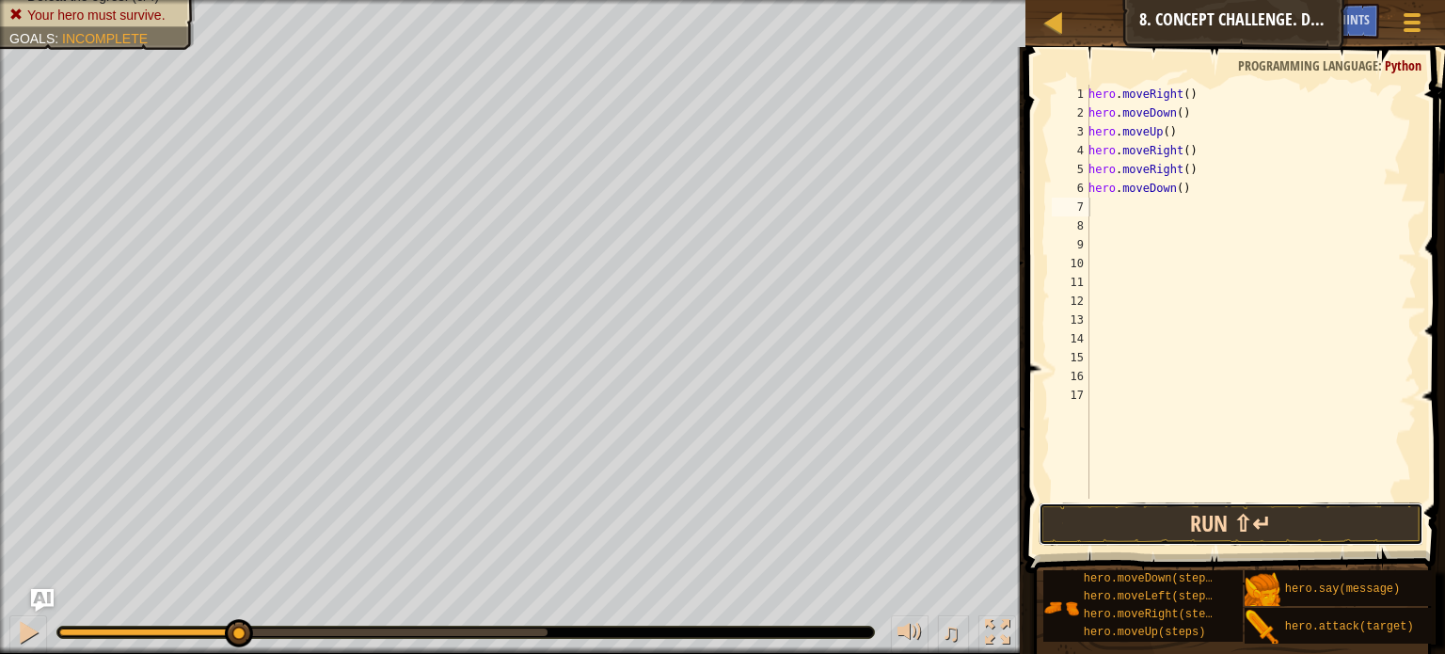
click at [1201, 525] on button "Run ⇧↵" at bounding box center [1230, 523] width 385 height 43
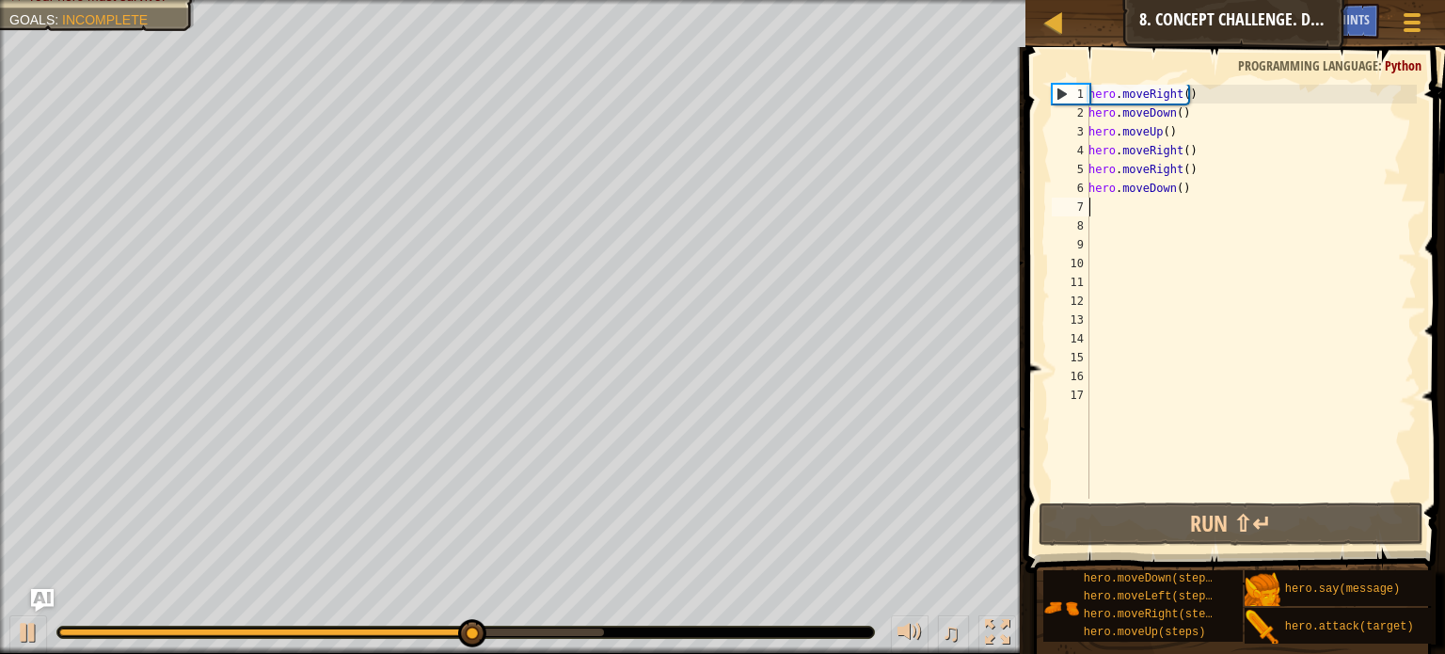
type textarea "m"
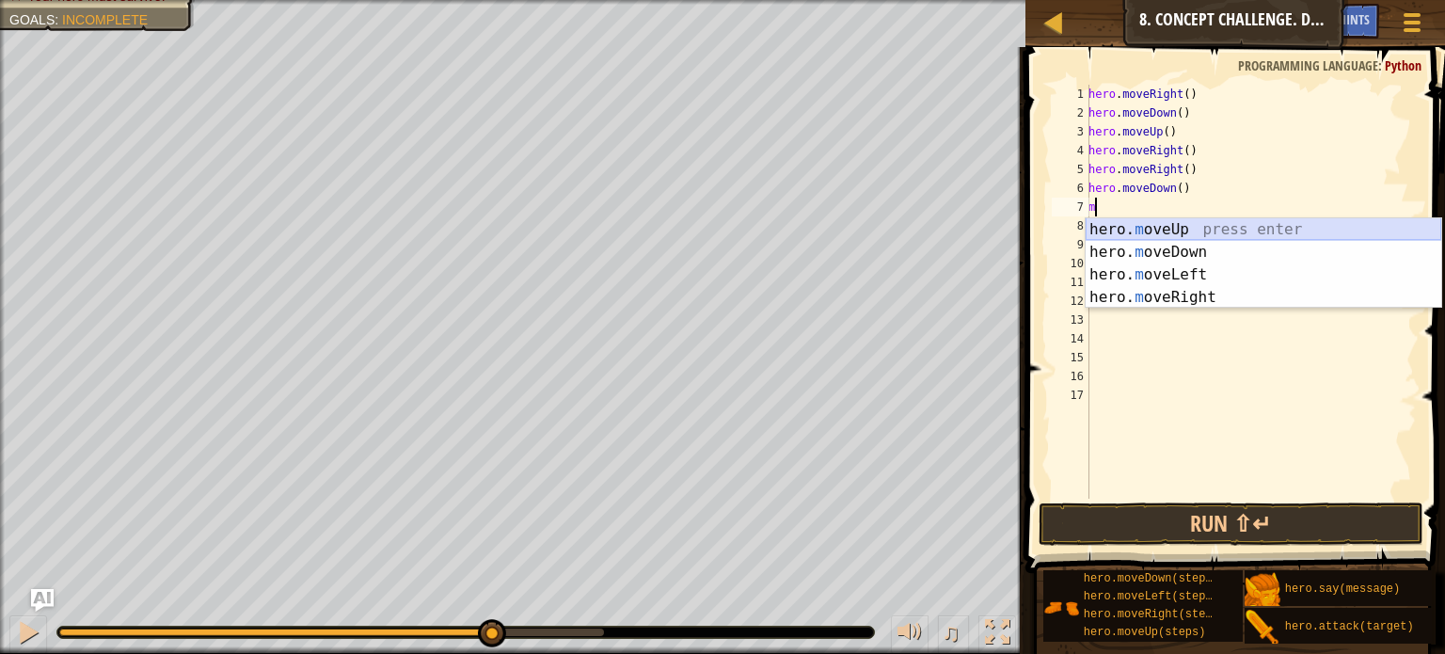
click at [1238, 228] on div "hero. m oveUp press enter hero. m oveDown press enter hero. m oveLeft press ent…" at bounding box center [1263, 285] width 356 height 135
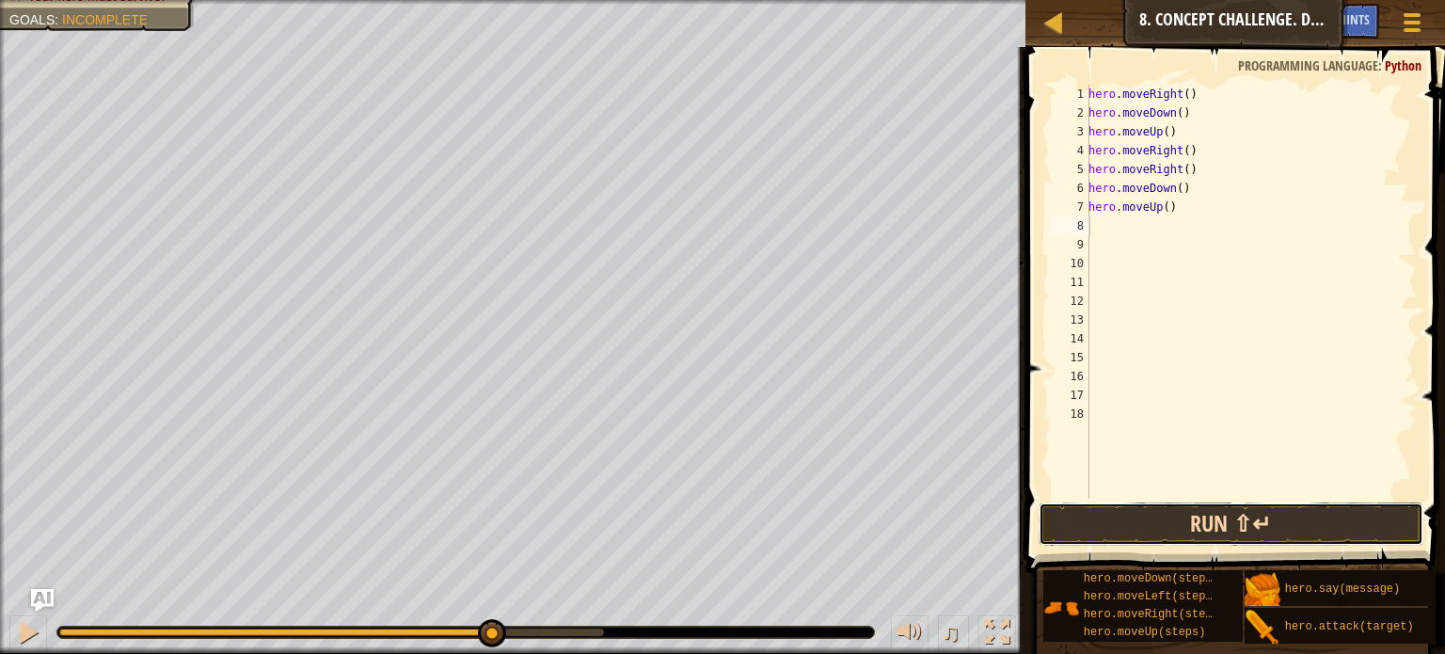
click at [1245, 512] on button "Run ⇧↵" at bounding box center [1230, 523] width 385 height 43
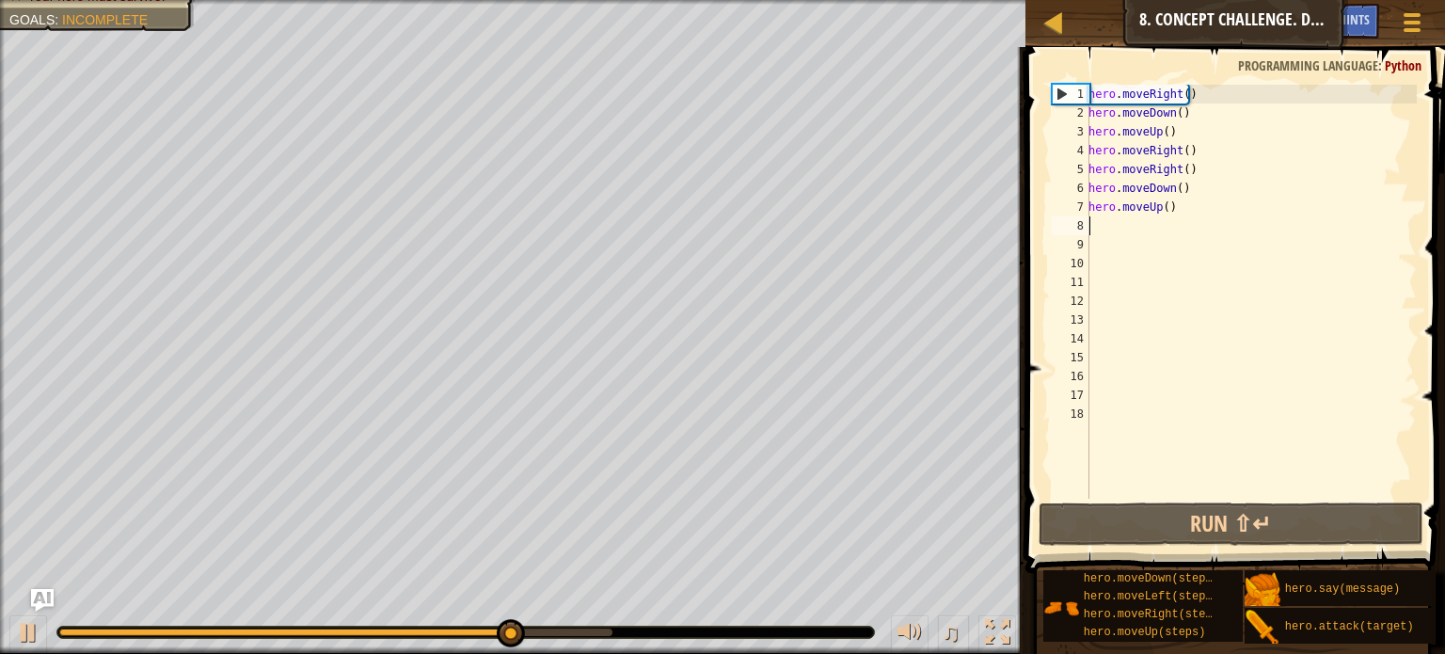
type textarea "m"
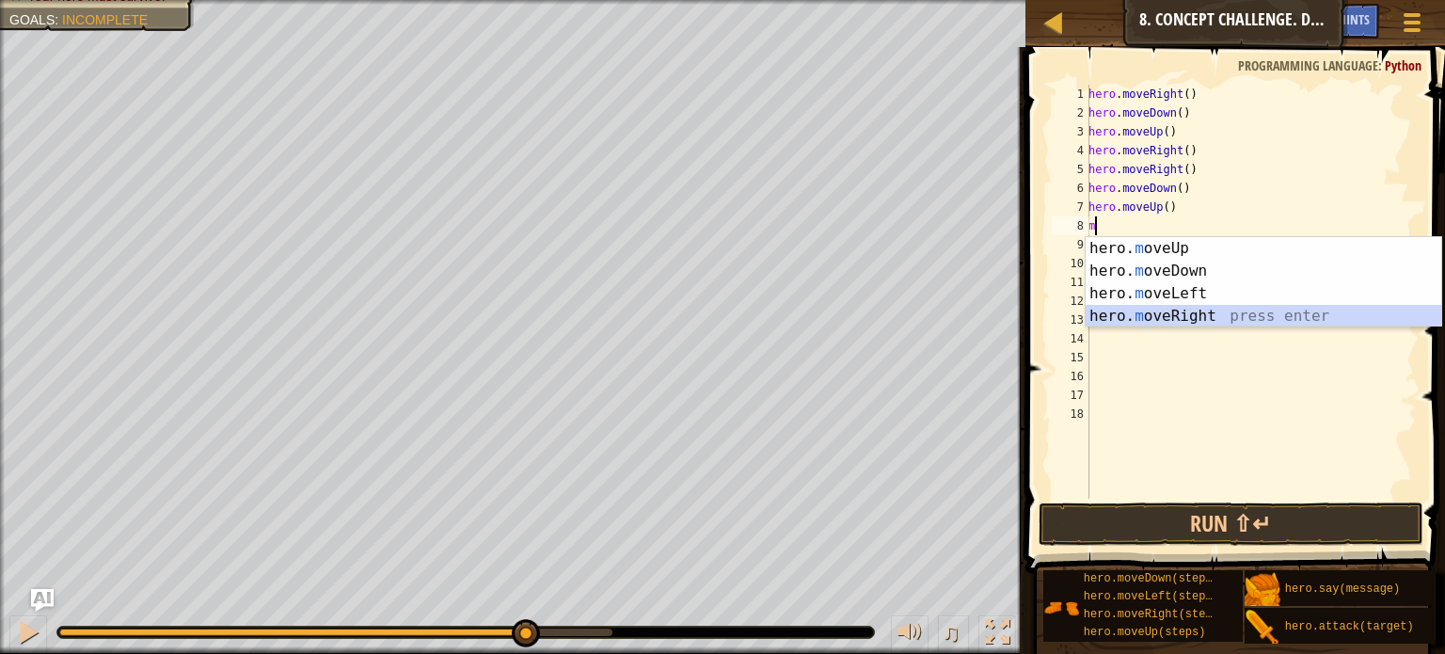
click at [1208, 306] on div "hero. m oveUp press enter hero. m oveDown press enter hero. m oveLeft press ent…" at bounding box center [1263, 304] width 356 height 135
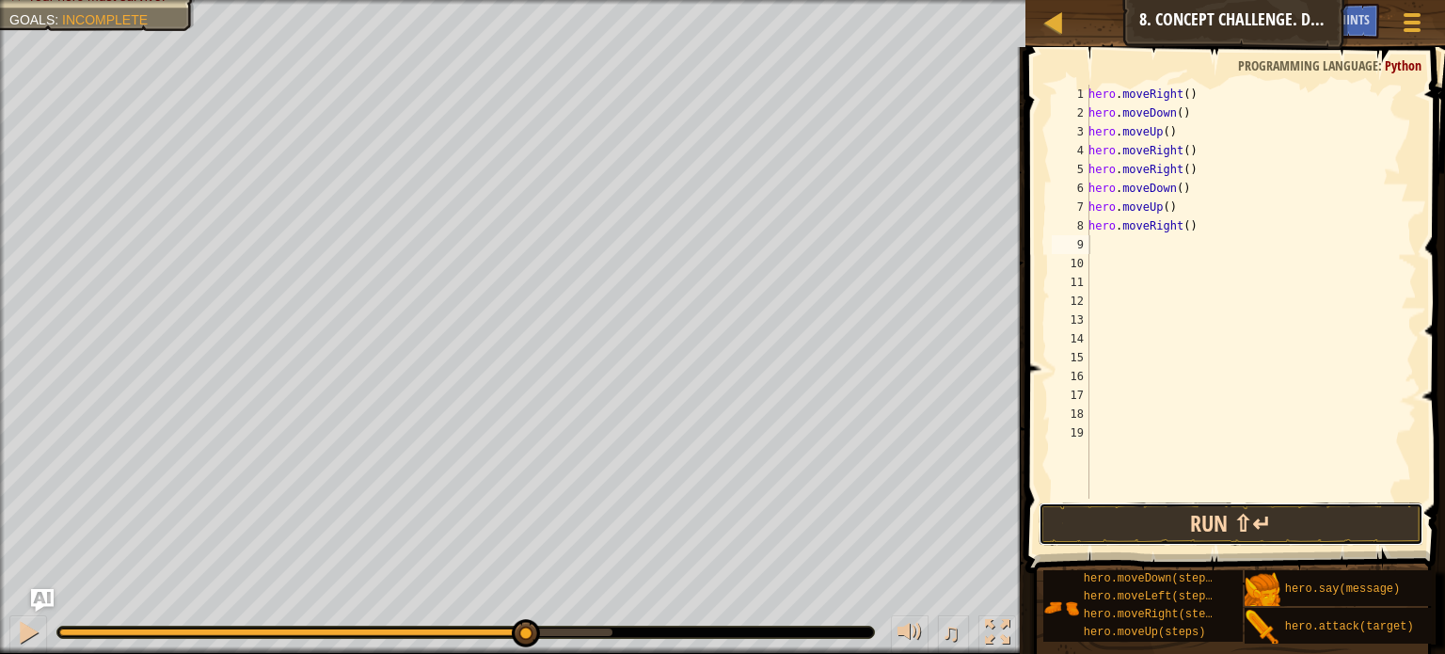
click at [1121, 506] on button "Run ⇧↵" at bounding box center [1230, 523] width 385 height 43
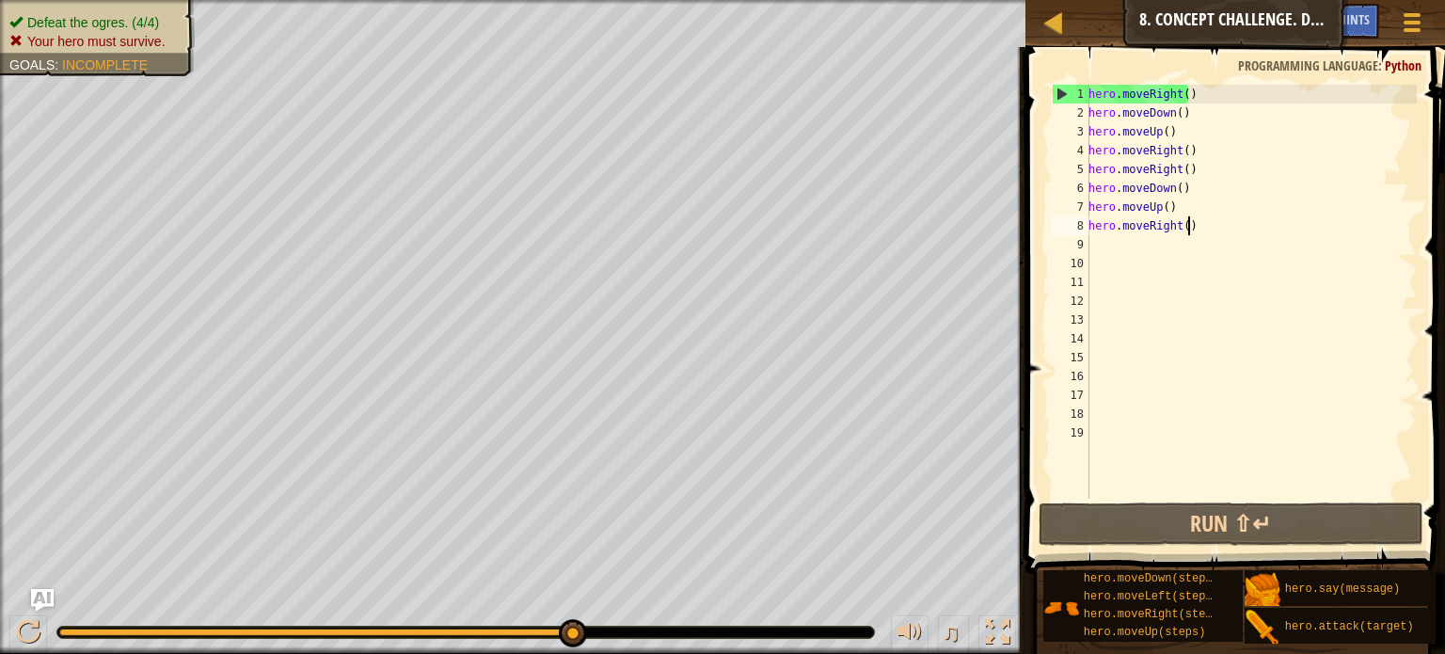
click at [1205, 230] on div "hero . moveRight ( ) hero . moveDown ( ) hero . moveUp ( ) hero . moveRight ( )…" at bounding box center [1251, 311] width 332 height 452
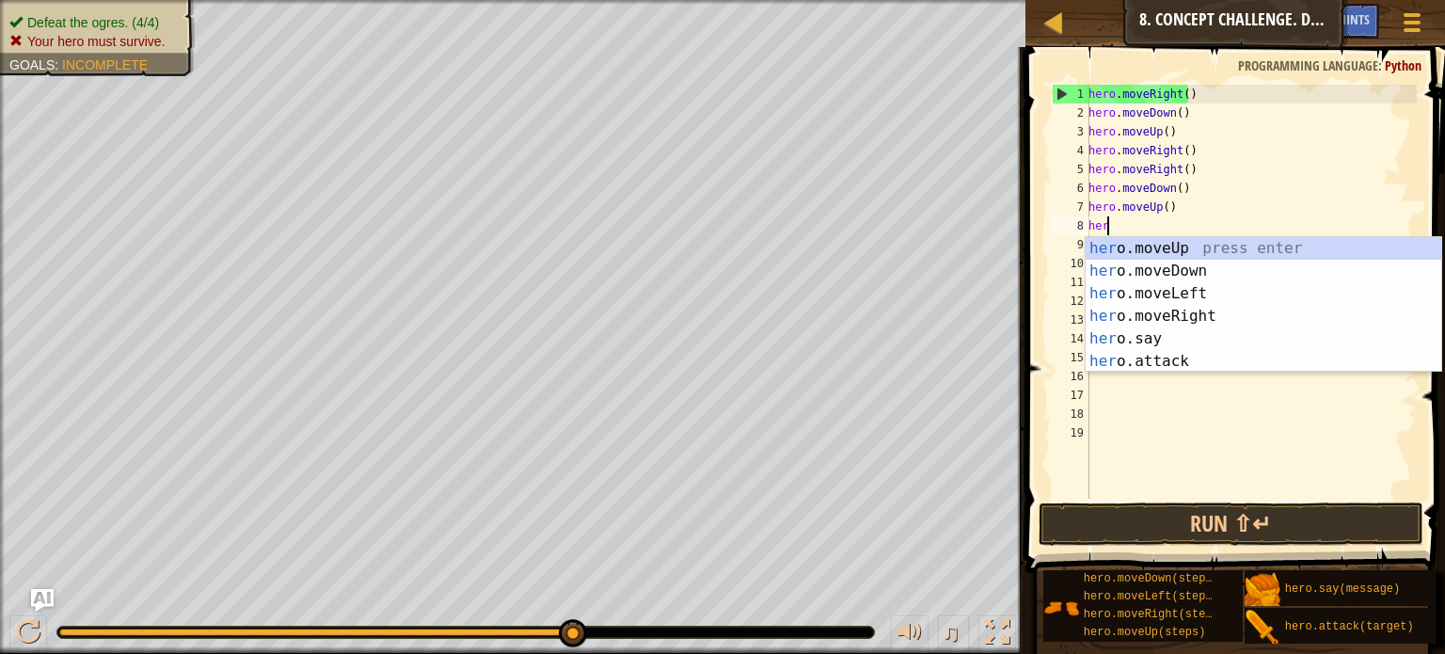
type textarea "h"
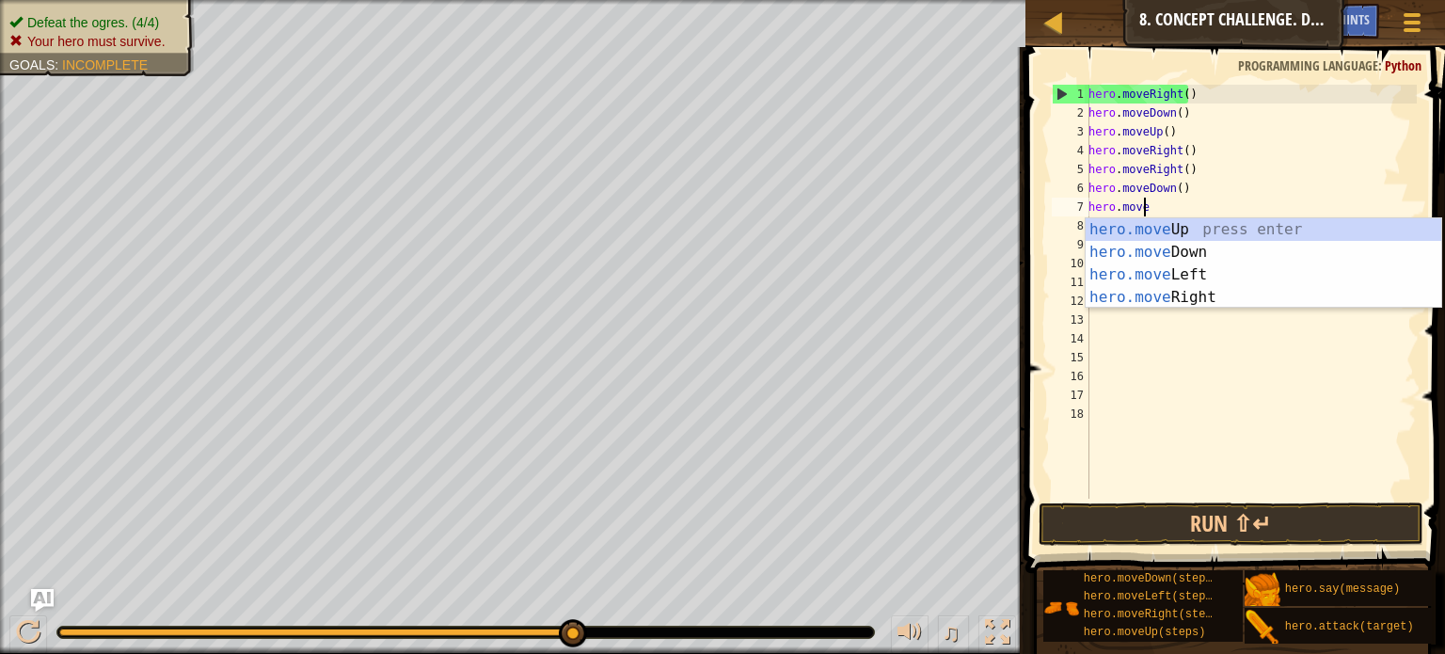
type textarea "h"
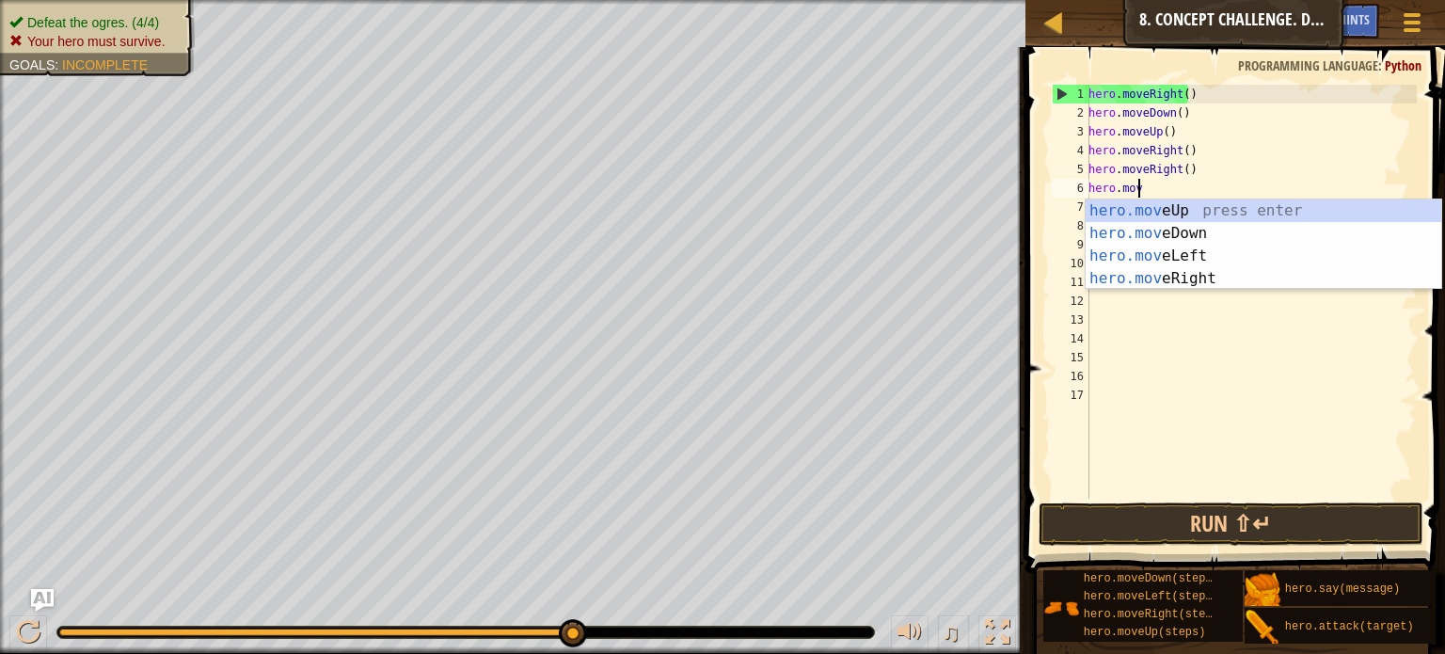
type textarea "h"
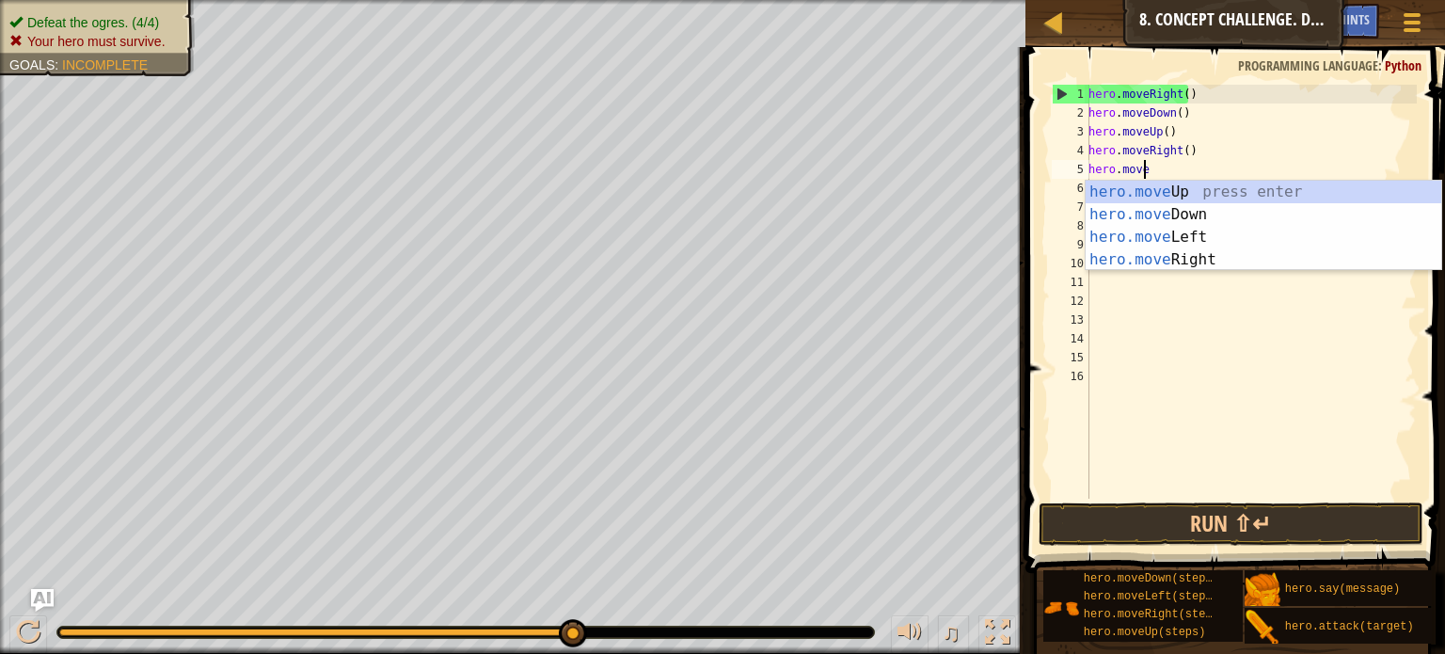
type textarea "h"
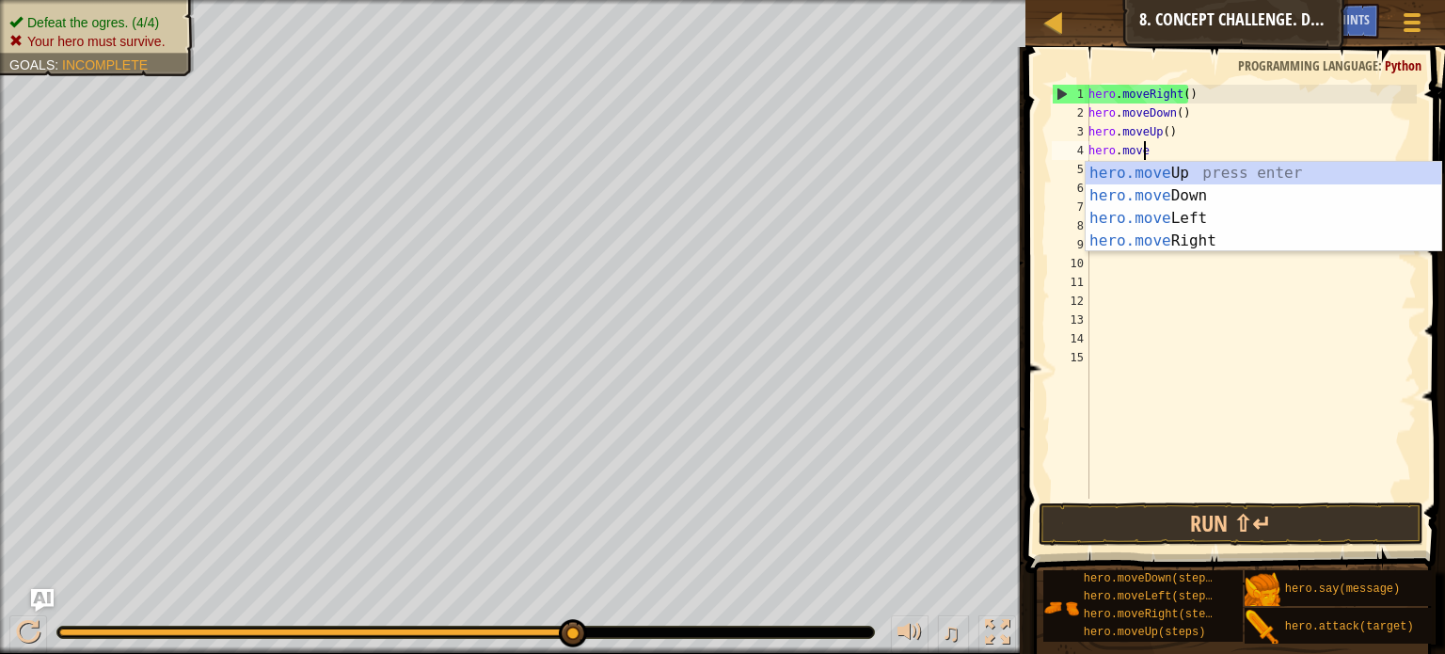
type textarea "h"
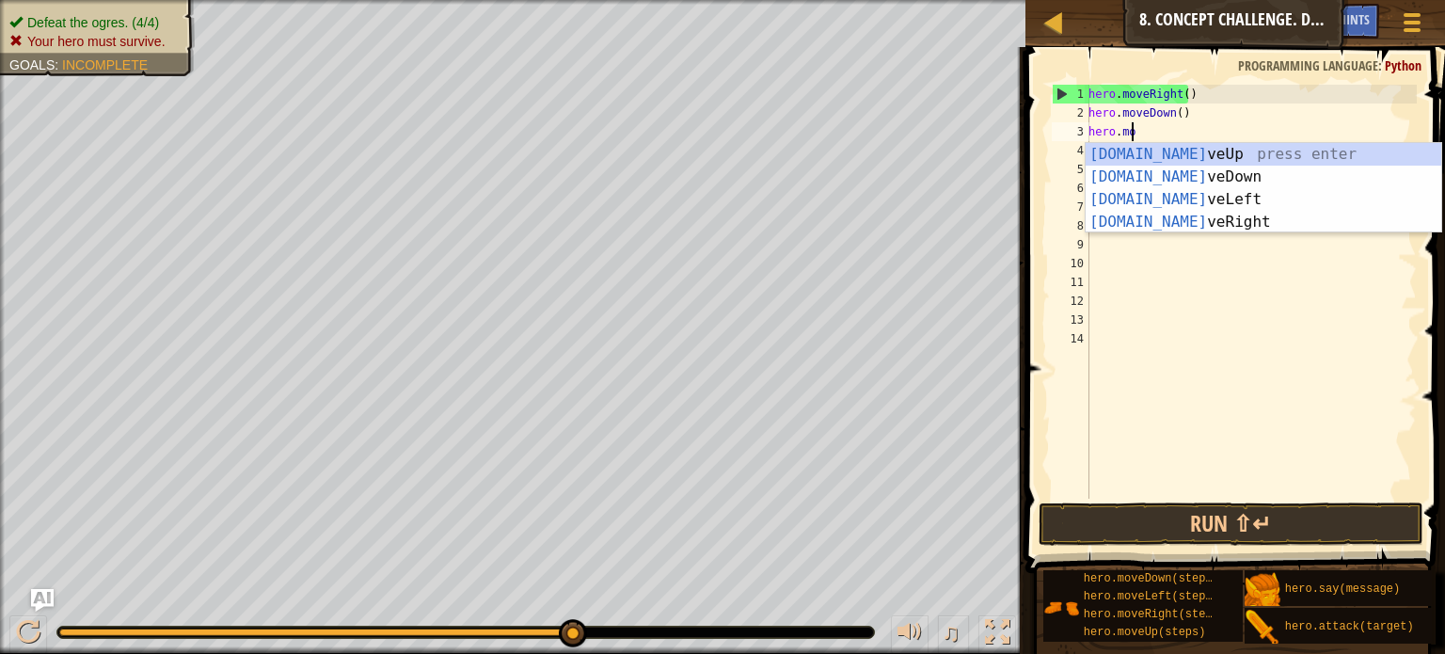
type textarea "h"
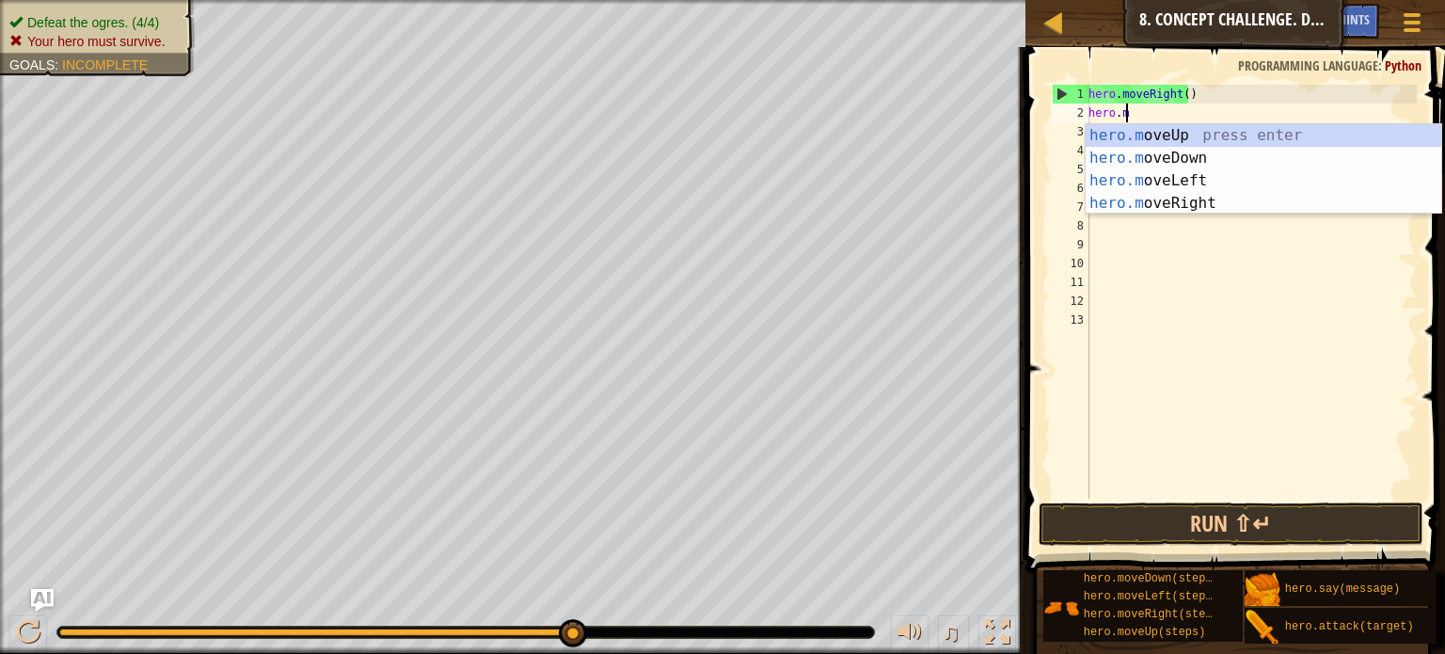
type textarea "h"
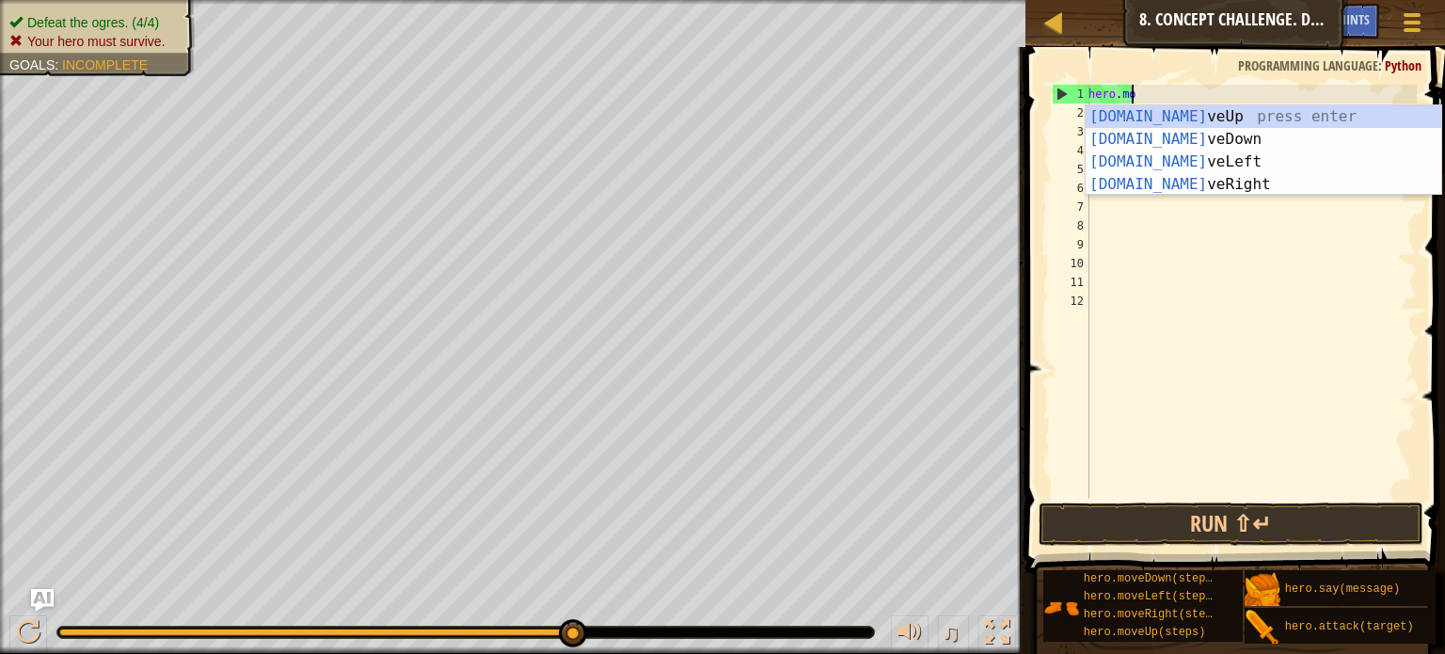
type textarea "h"
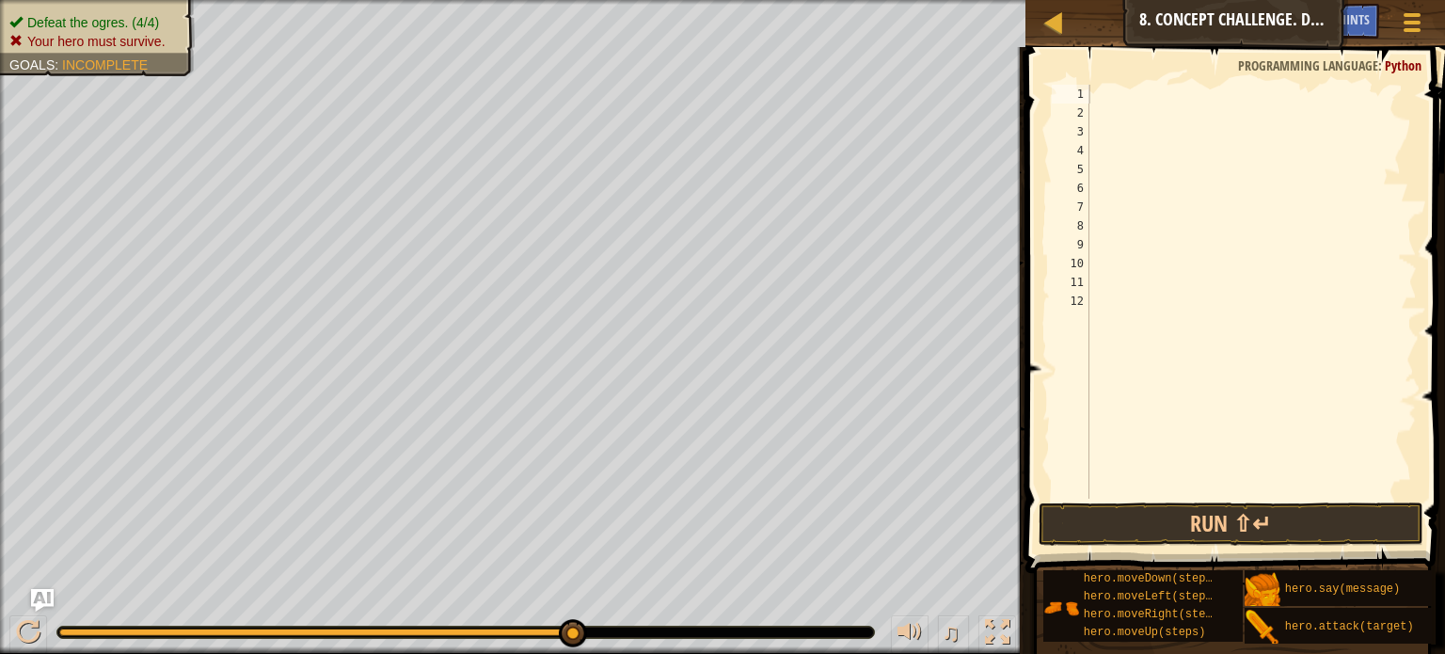
click at [119, 44] on span "Your hero must survive." at bounding box center [96, 41] width 138 height 15
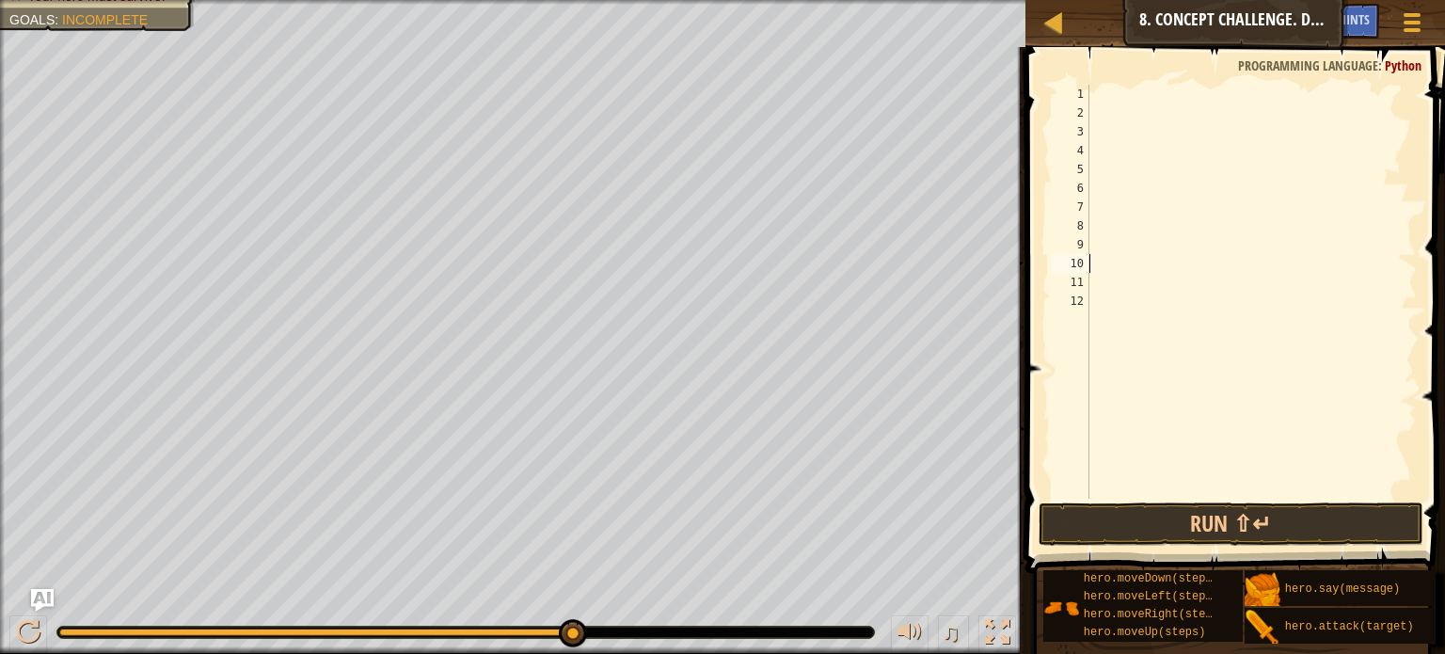
click at [1094, 261] on div at bounding box center [1251, 311] width 332 height 452
click at [1101, 103] on div at bounding box center [1251, 311] width 332 height 452
click at [1158, 520] on button "Run ⇧↵" at bounding box center [1230, 523] width 385 height 43
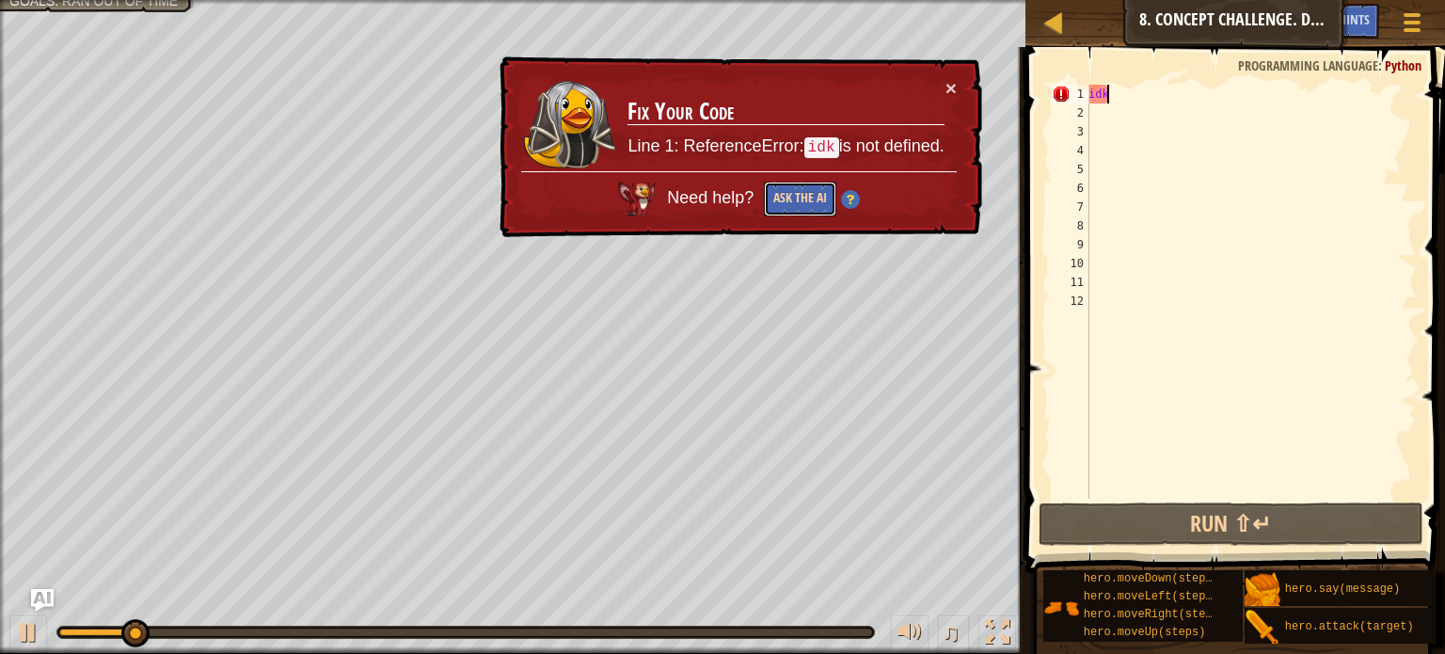
click at [791, 189] on button "Ask the AI" at bounding box center [800, 199] width 72 height 35
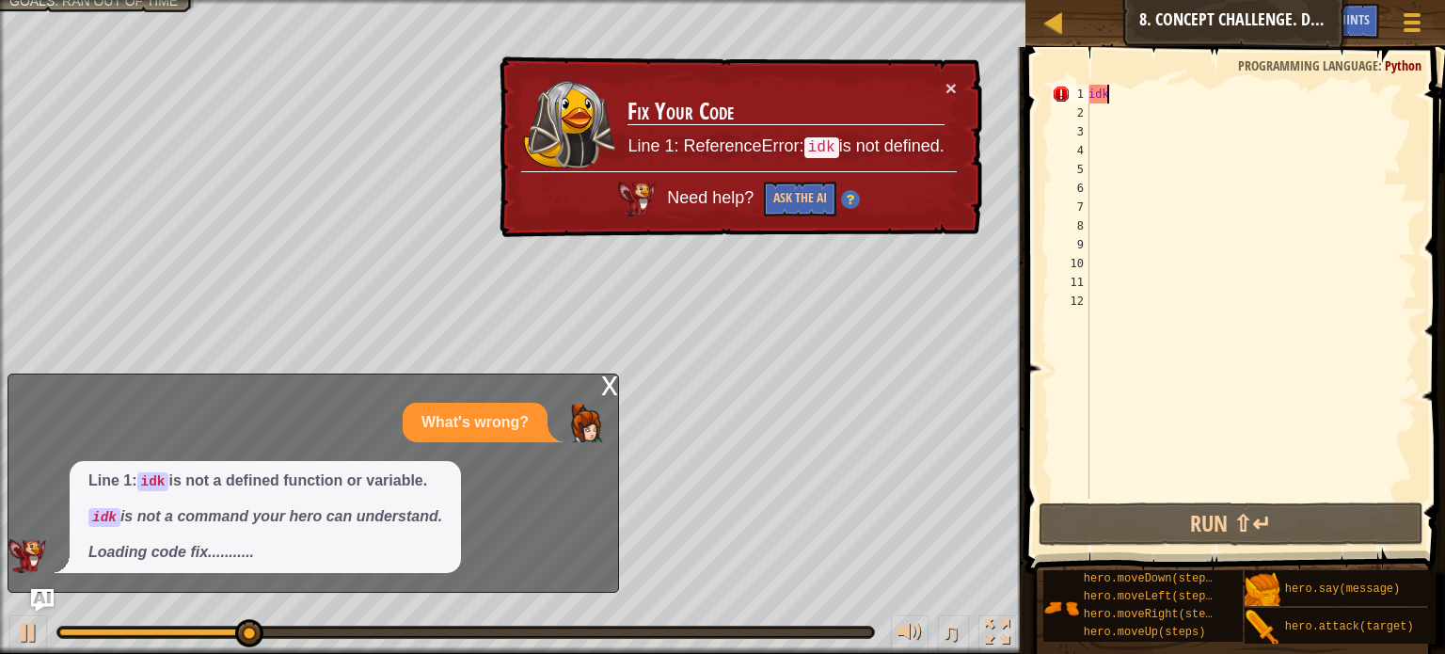
click at [1351, 97] on div "idk" at bounding box center [1251, 311] width 332 height 452
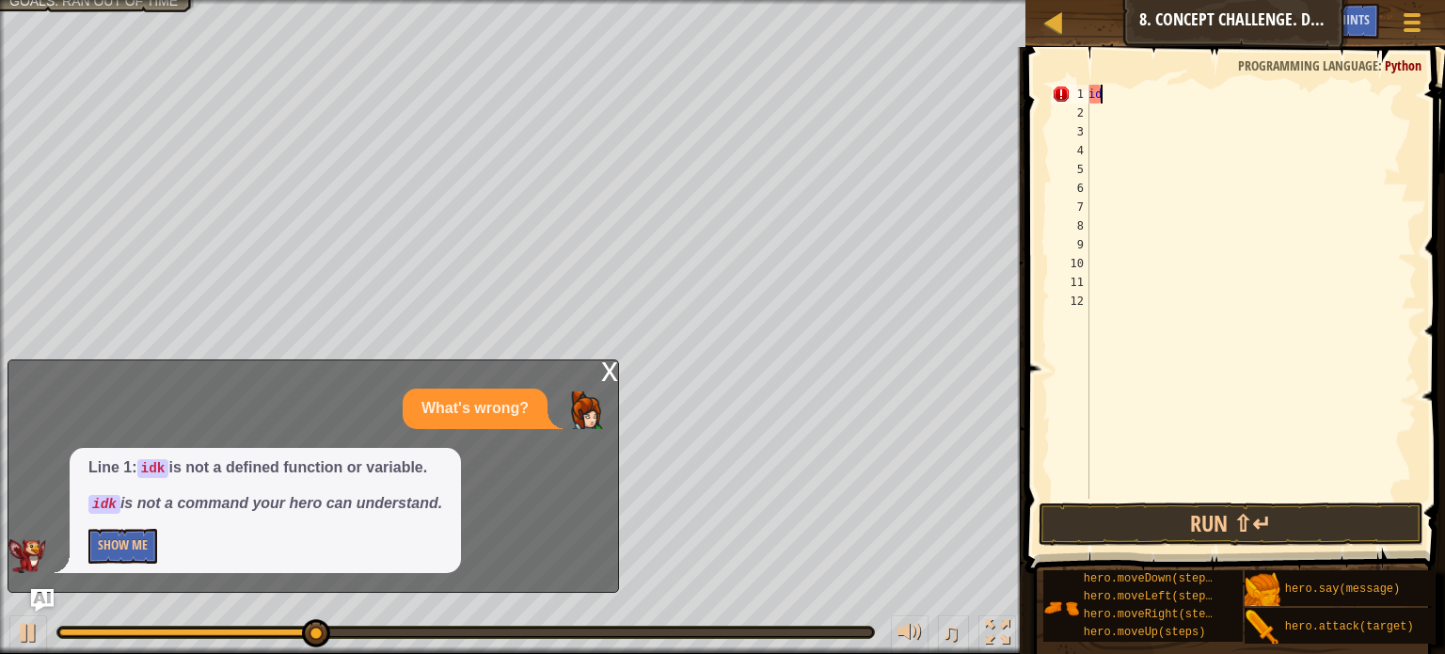
type textarea "i"
click at [132, 550] on button "Show Me" at bounding box center [122, 546] width 69 height 35
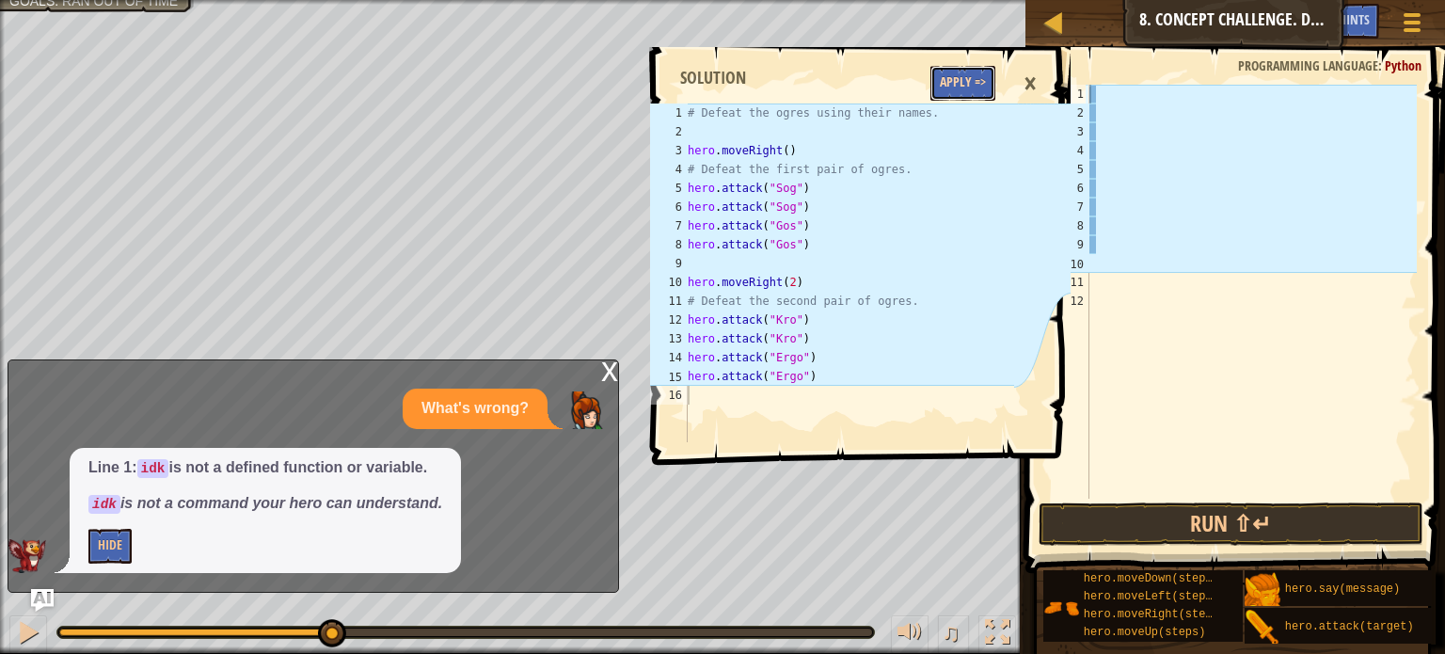
click at [943, 78] on button "Apply =>" at bounding box center [962, 83] width 65 height 35
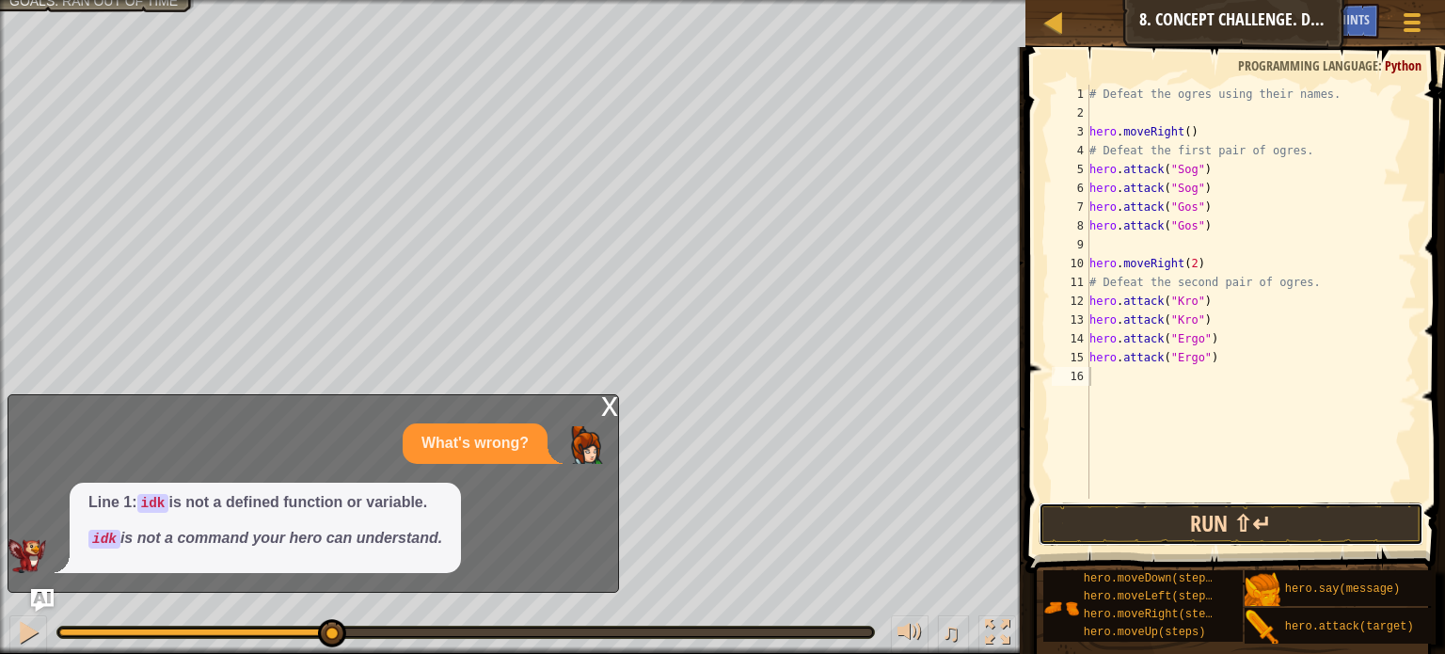
click at [1217, 518] on button "Run ⇧↵" at bounding box center [1230, 523] width 385 height 43
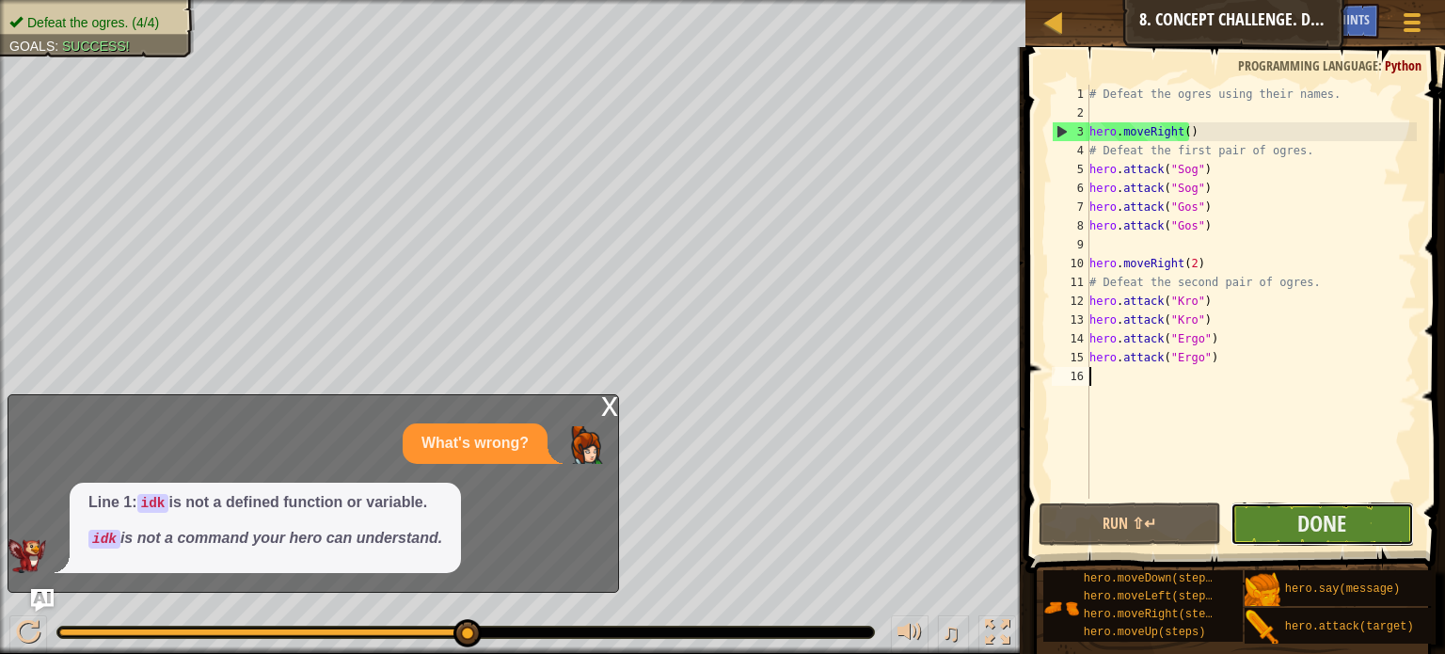
click at [1296, 522] on button "Done" at bounding box center [1321, 523] width 183 height 43
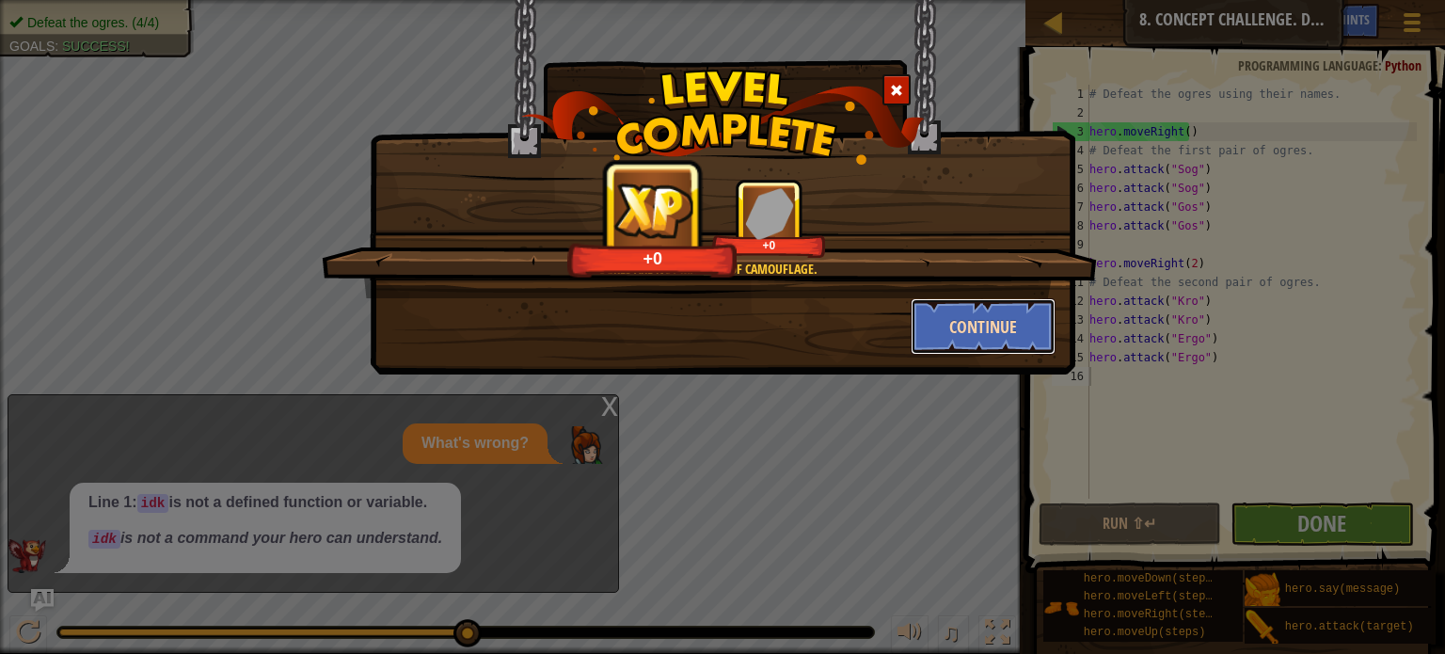
click at [957, 319] on button "Continue" at bounding box center [984, 326] width 146 height 56
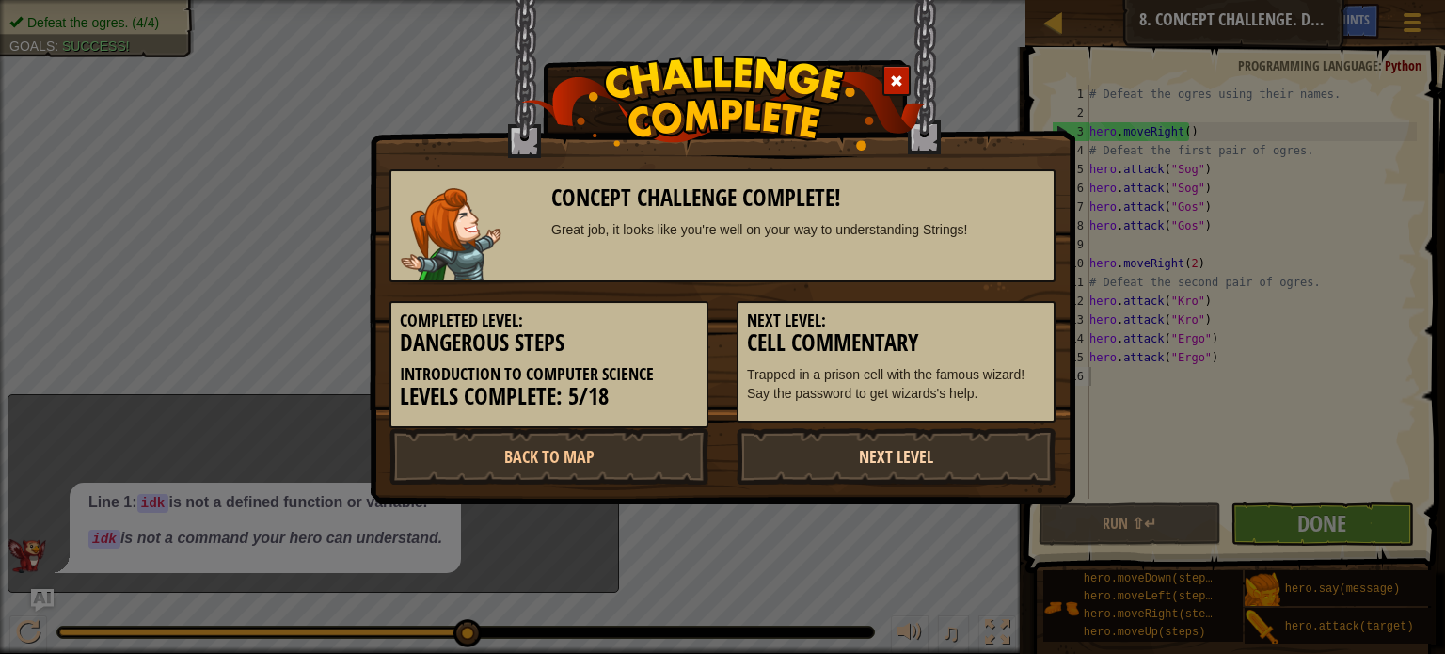
click at [878, 450] on link "Next Level" at bounding box center [896, 456] width 319 height 56
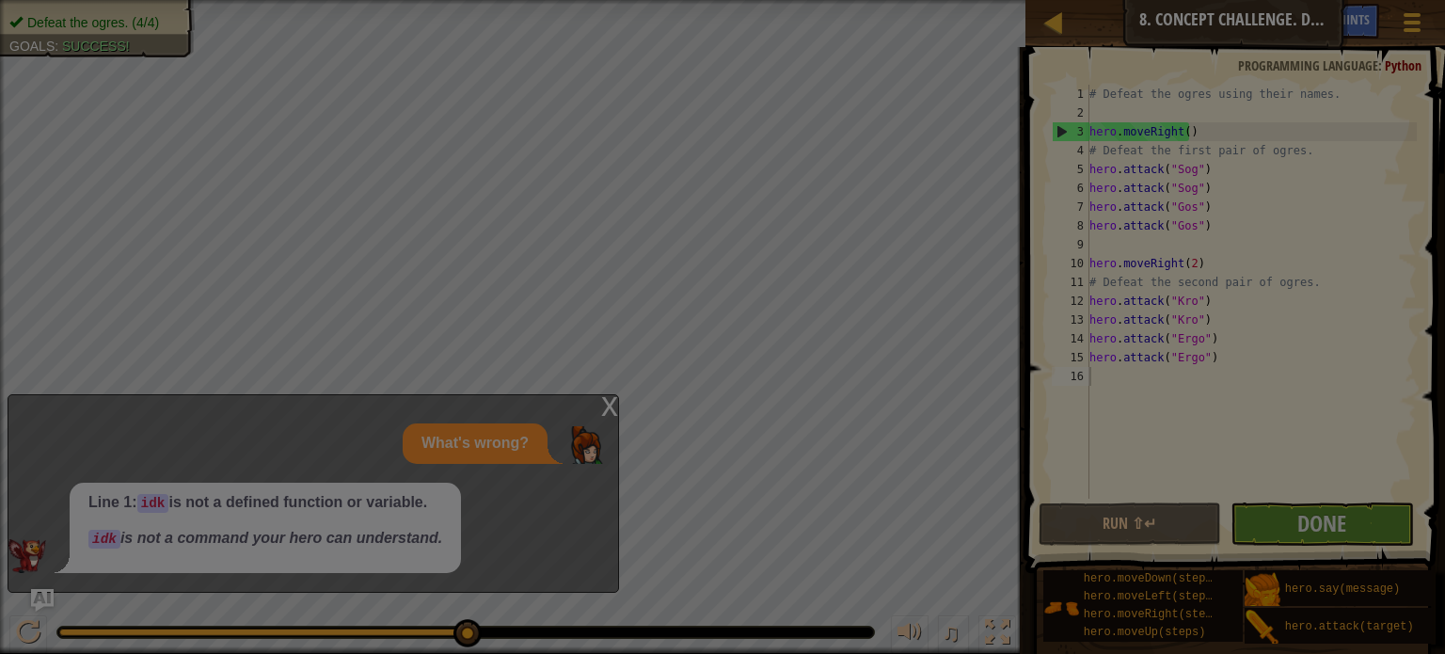
click at [878, 2] on body "Map Introduction to Computer Science 8. Concept Challenge. Dangerous Steps Game…" at bounding box center [722, 1] width 1445 height 2
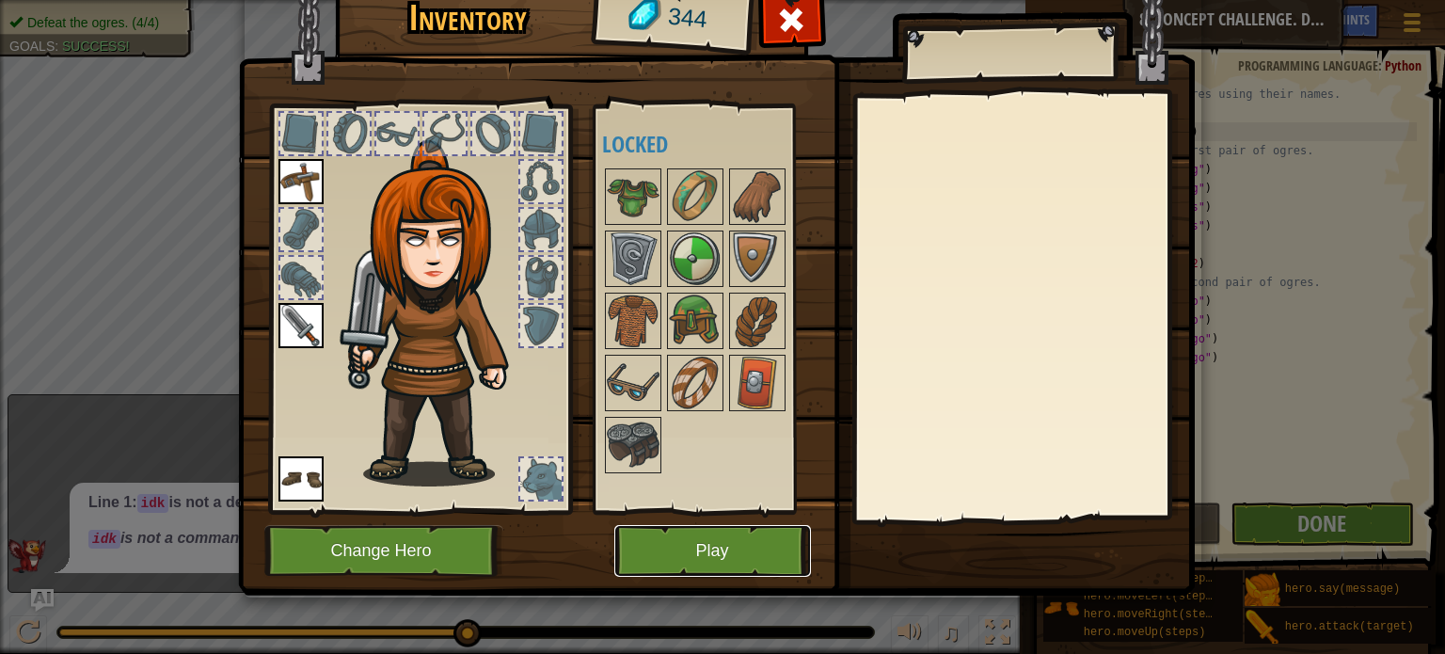
click at [753, 528] on button "Play" at bounding box center [712, 551] width 197 height 52
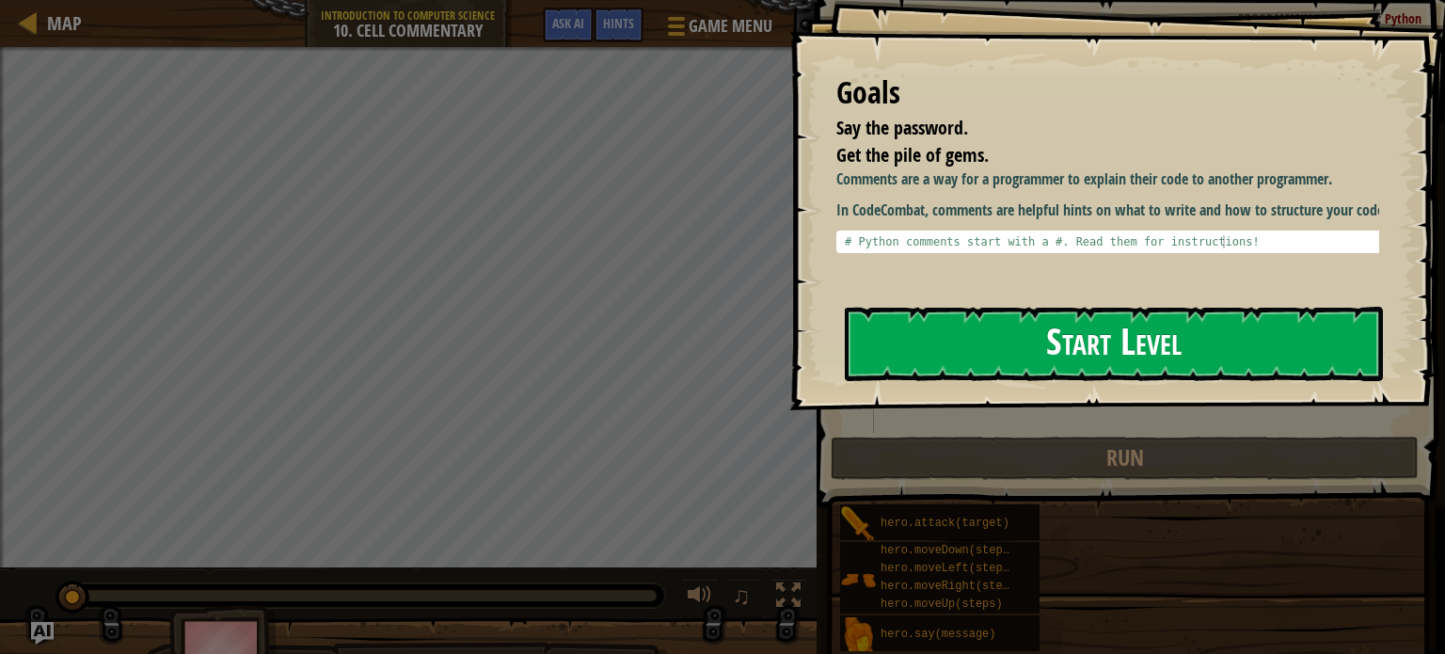
click at [928, 320] on button "Start Level" at bounding box center [1114, 344] width 538 height 74
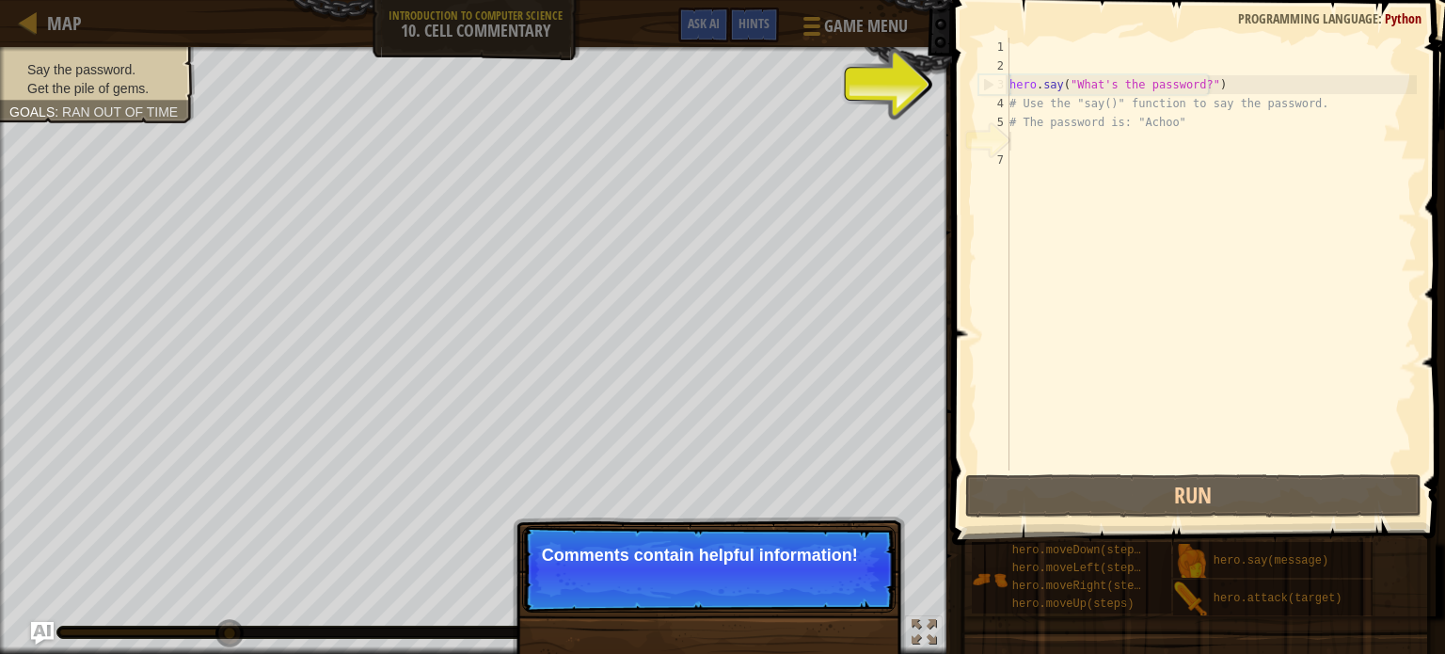
click at [781, 555] on p "Comments contain helpful information!" at bounding box center [709, 555] width 334 height 19
click at [840, 580] on button "Continue" at bounding box center [841, 580] width 78 height 24
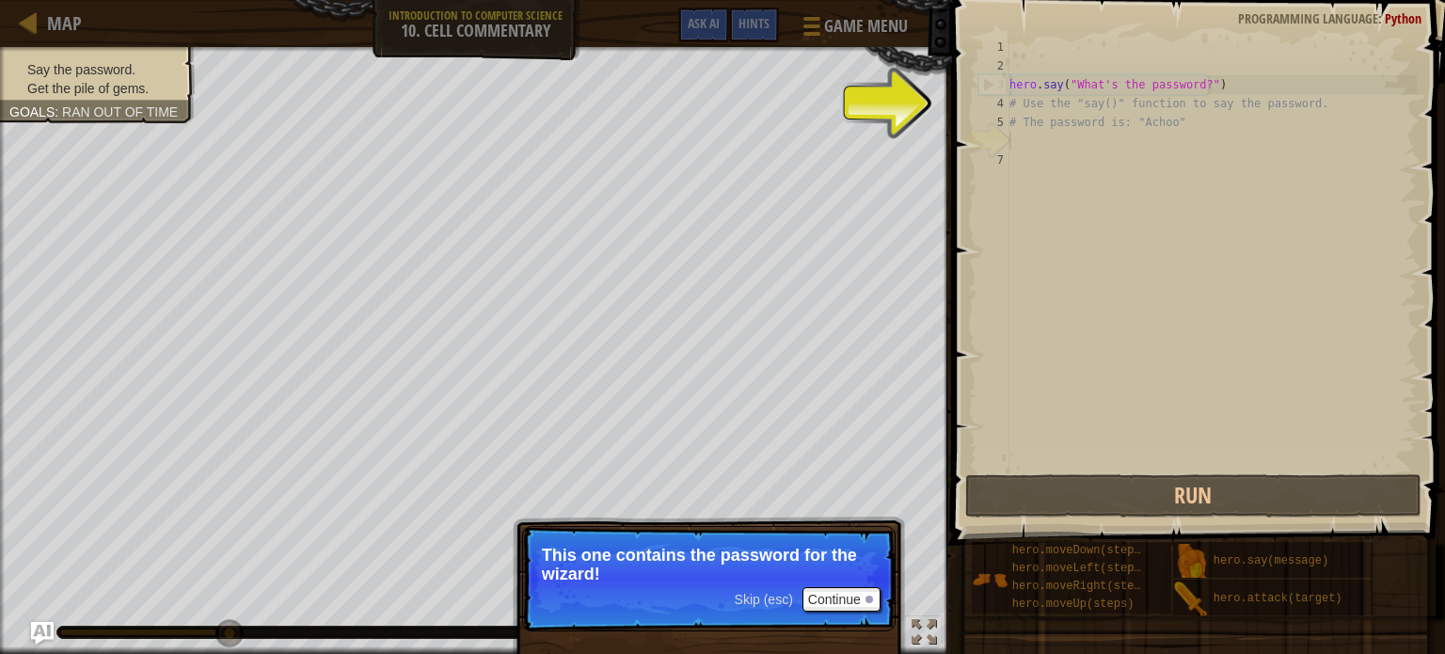
click at [763, 584] on p "Skip (esc) Continue This one contains the password for the wizard!" at bounding box center [708, 578] width 373 height 105
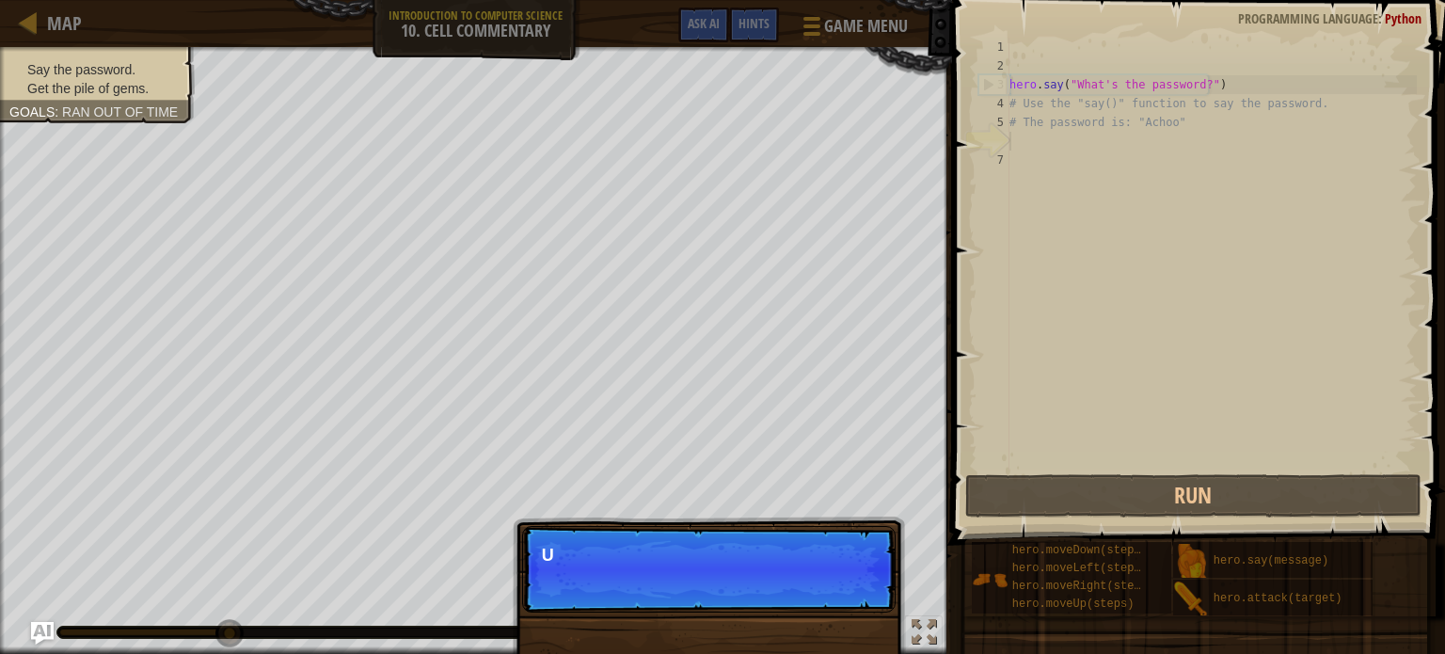
click at [758, 595] on div "Skip (esc) Continue U" at bounding box center [709, 665] width 392 height 278
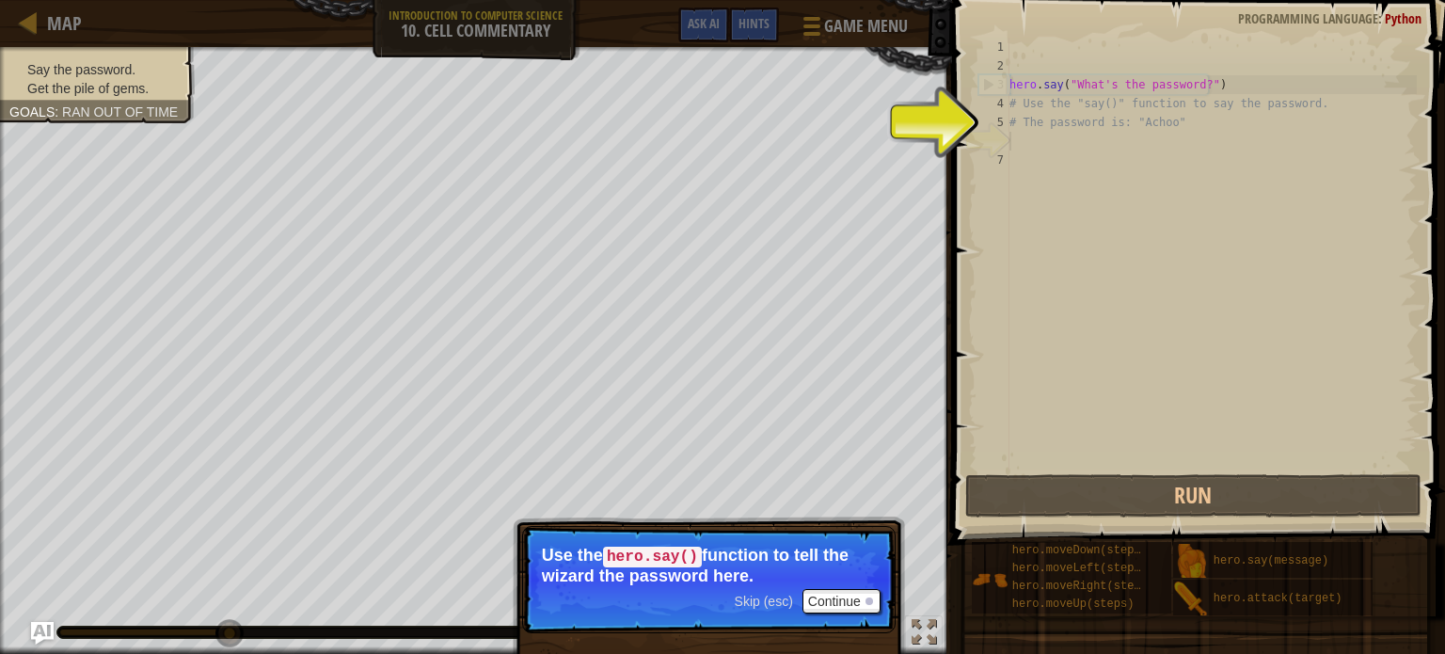
click at [768, 595] on span "Skip (esc)" at bounding box center [764, 601] width 58 height 15
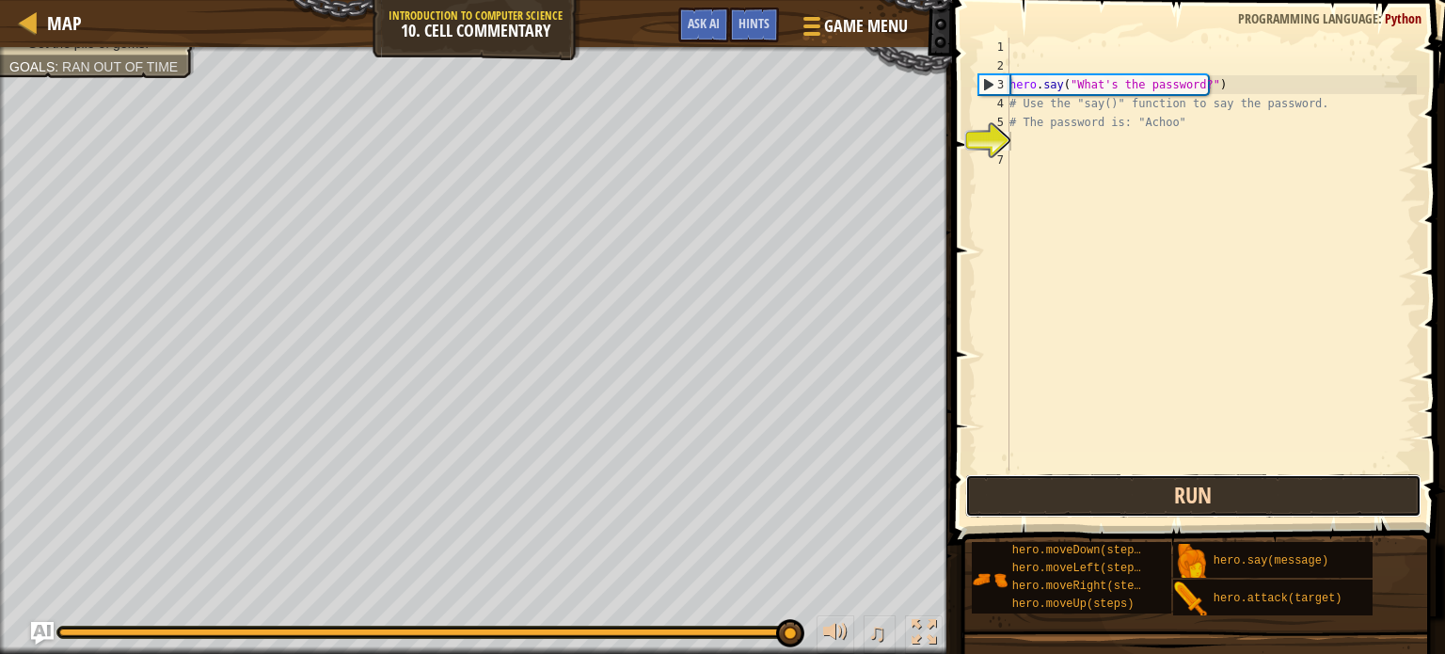
click at [1111, 498] on button "Run" at bounding box center [1193, 495] width 456 height 43
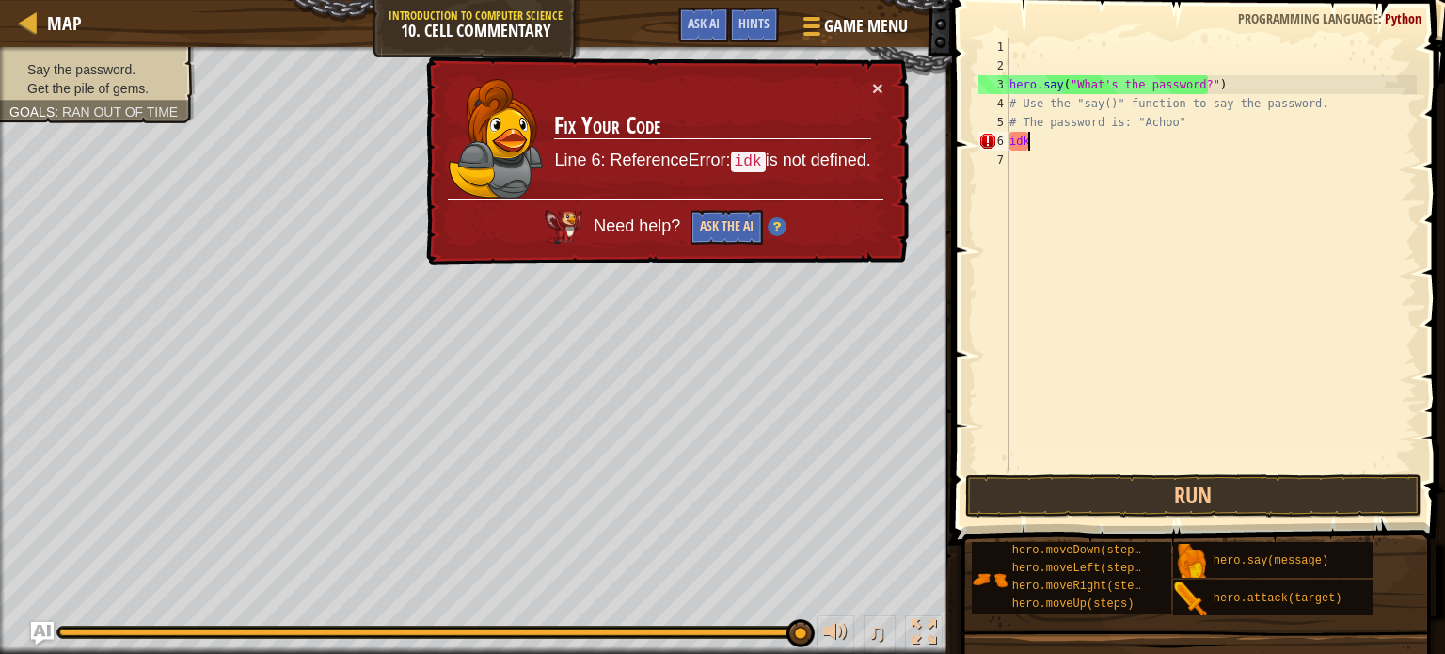
type textarea "idk"
click at [705, 219] on button "Ask the AI" at bounding box center [726, 227] width 72 height 35
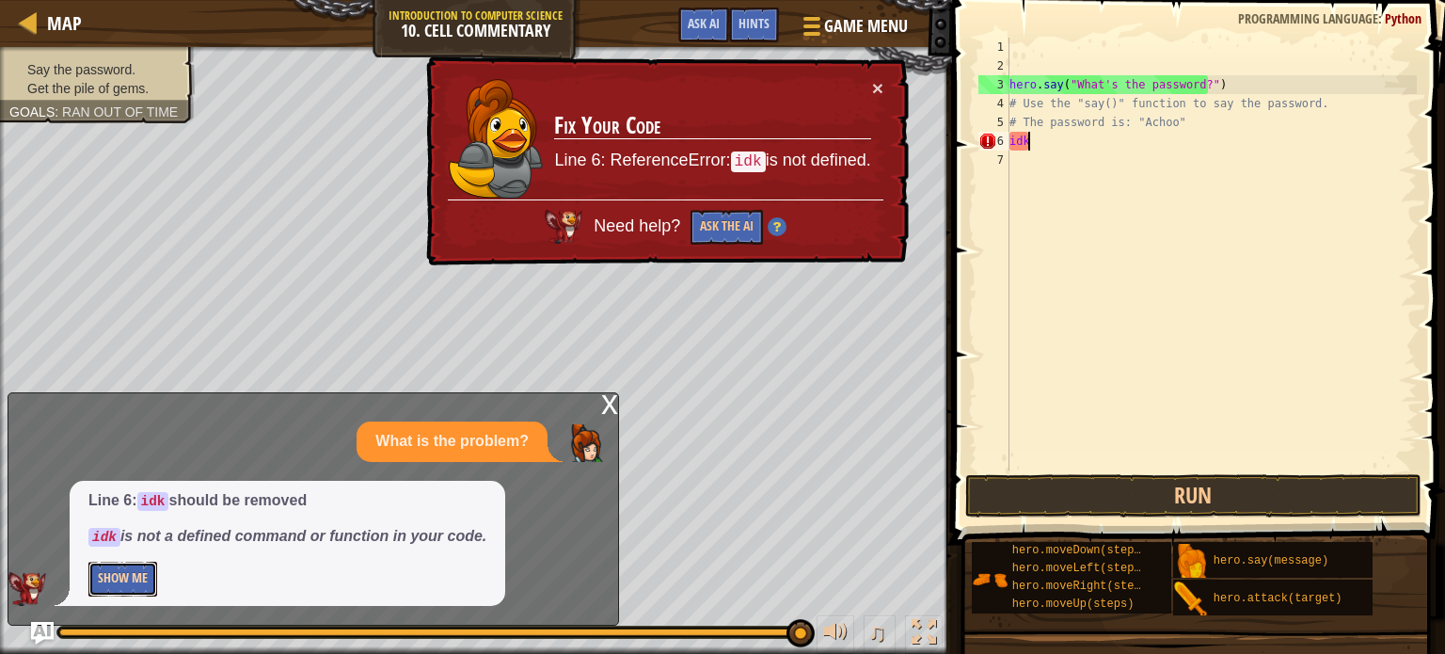
click at [116, 577] on button "Show Me" at bounding box center [122, 579] width 69 height 35
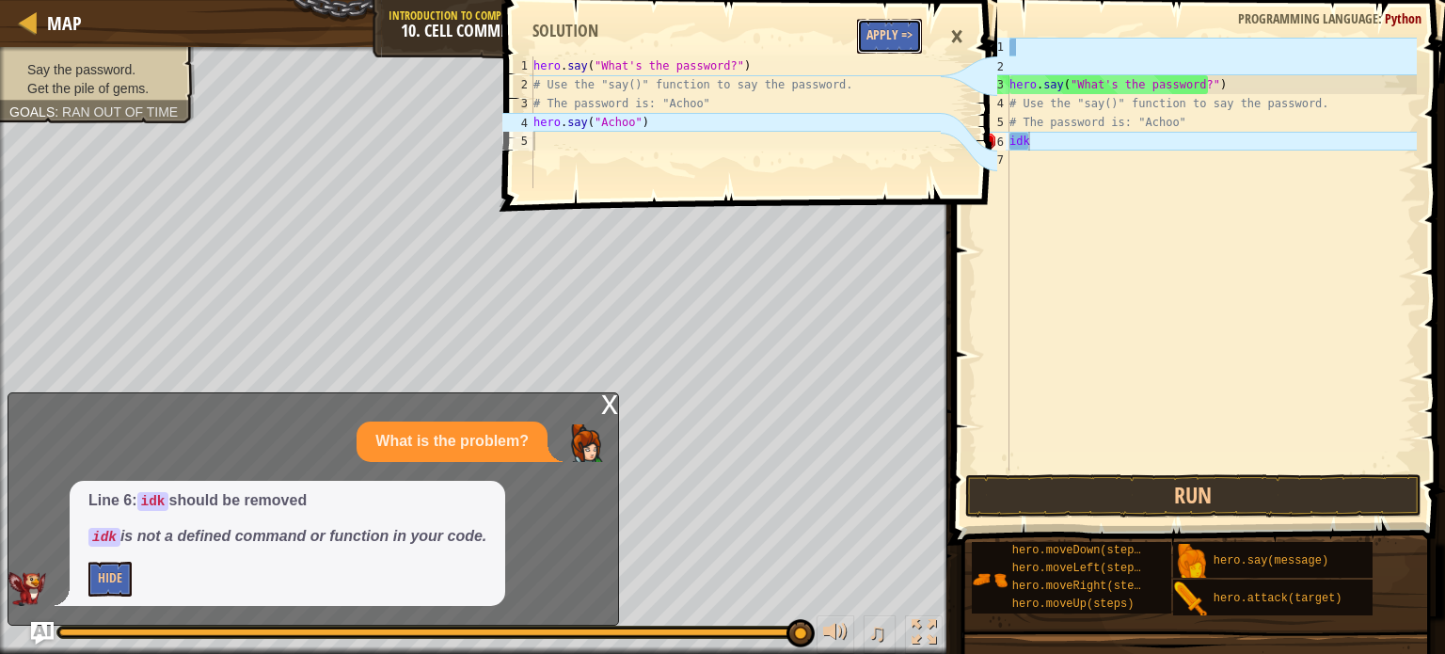
click at [869, 24] on button "Apply =>" at bounding box center [889, 36] width 65 height 35
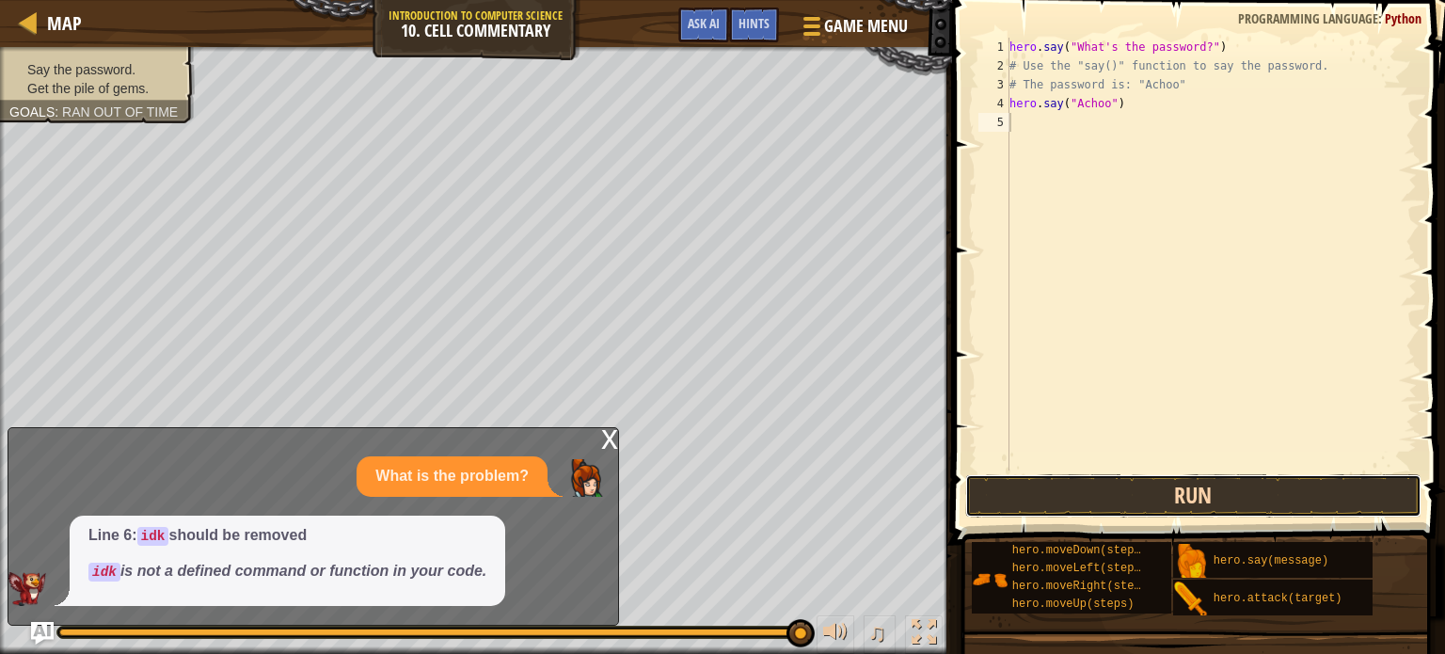
click at [1046, 499] on button "Run" at bounding box center [1193, 495] width 456 height 43
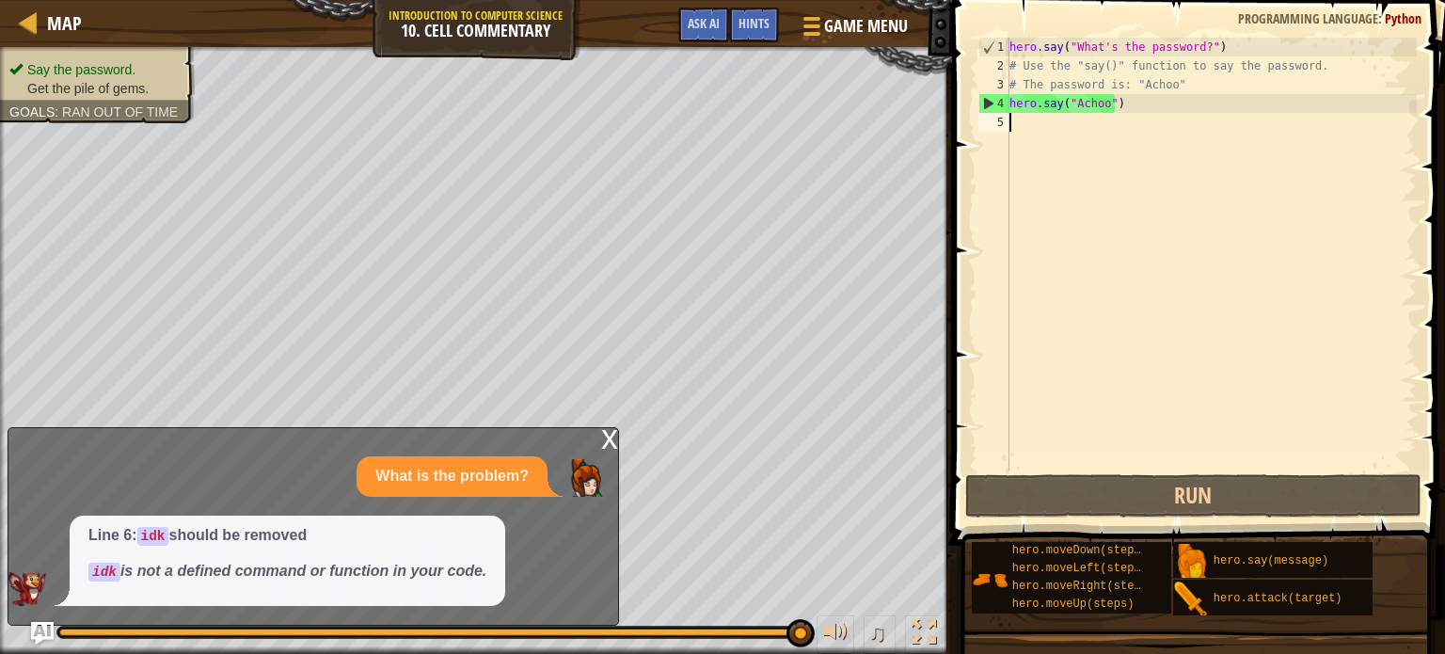
type textarea "m"
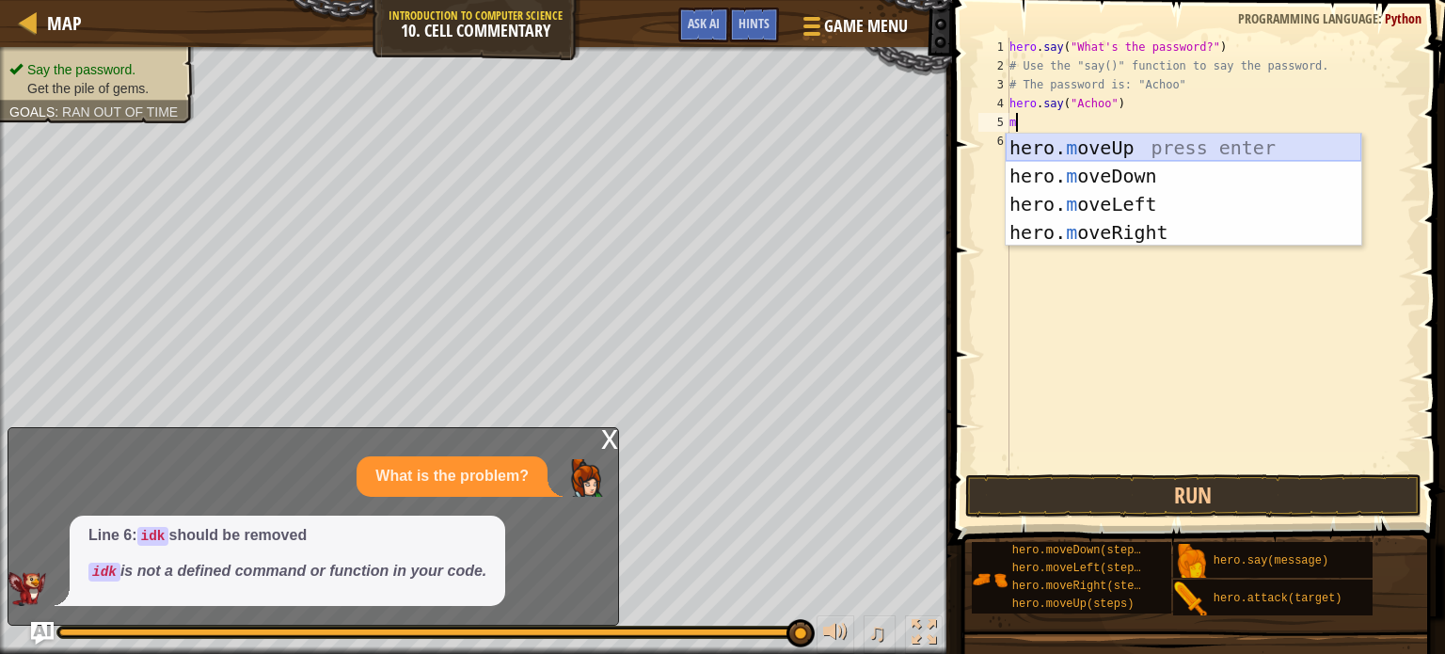
click at [1151, 139] on div "hero. m oveUp press enter hero. m oveDown press enter hero. m oveLeft press ent…" at bounding box center [1184, 218] width 356 height 169
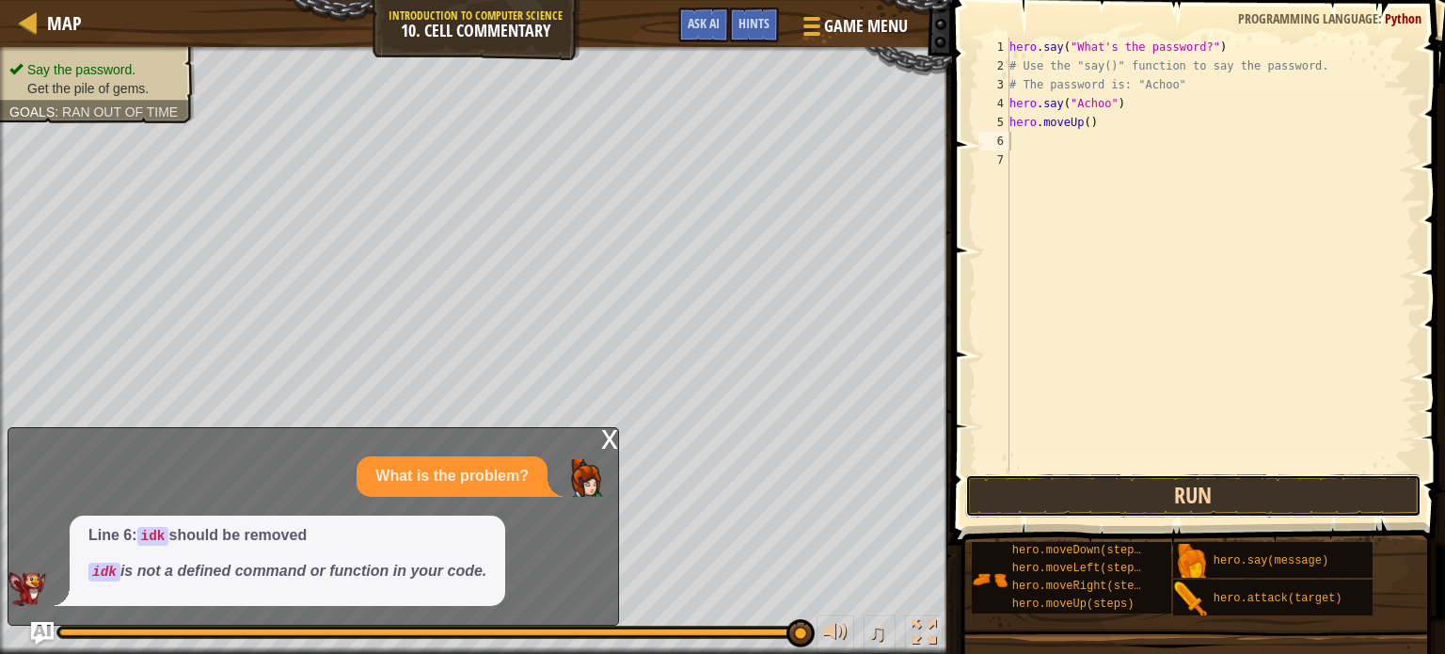
click at [1099, 492] on button "Run" at bounding box center [1193, 495] width 456 height 43
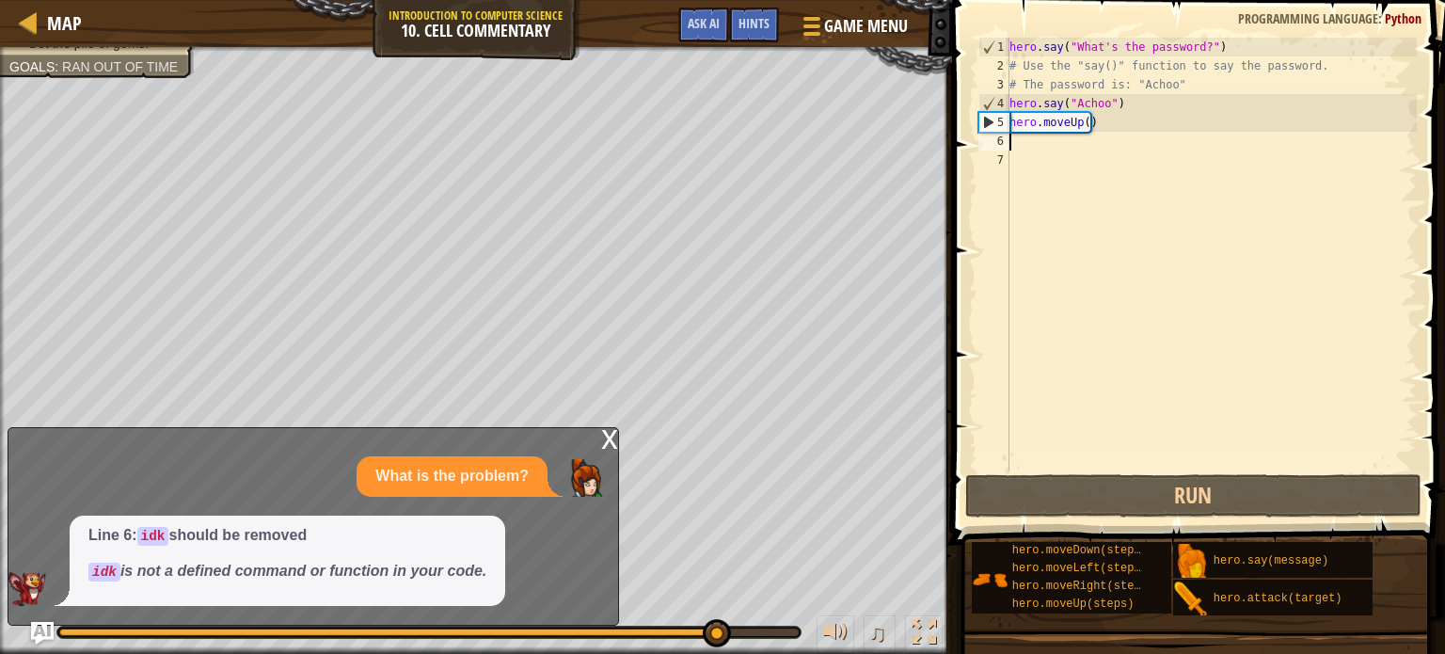
type textarea "m"
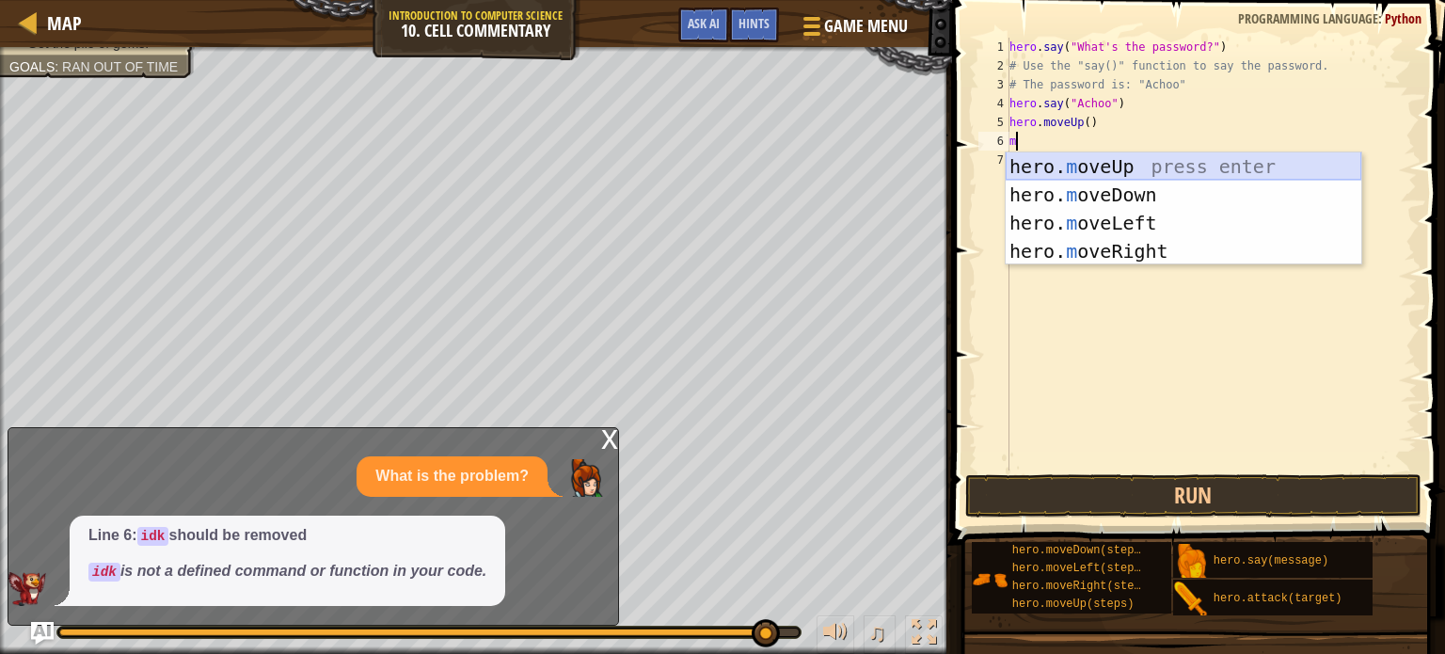
click at [1093, 159] on div "hero. m oveUp press enter hero. m oveDown press enter hero. m oveLeft press ent…" at bounding box center [1184, 236] width 356 height 169
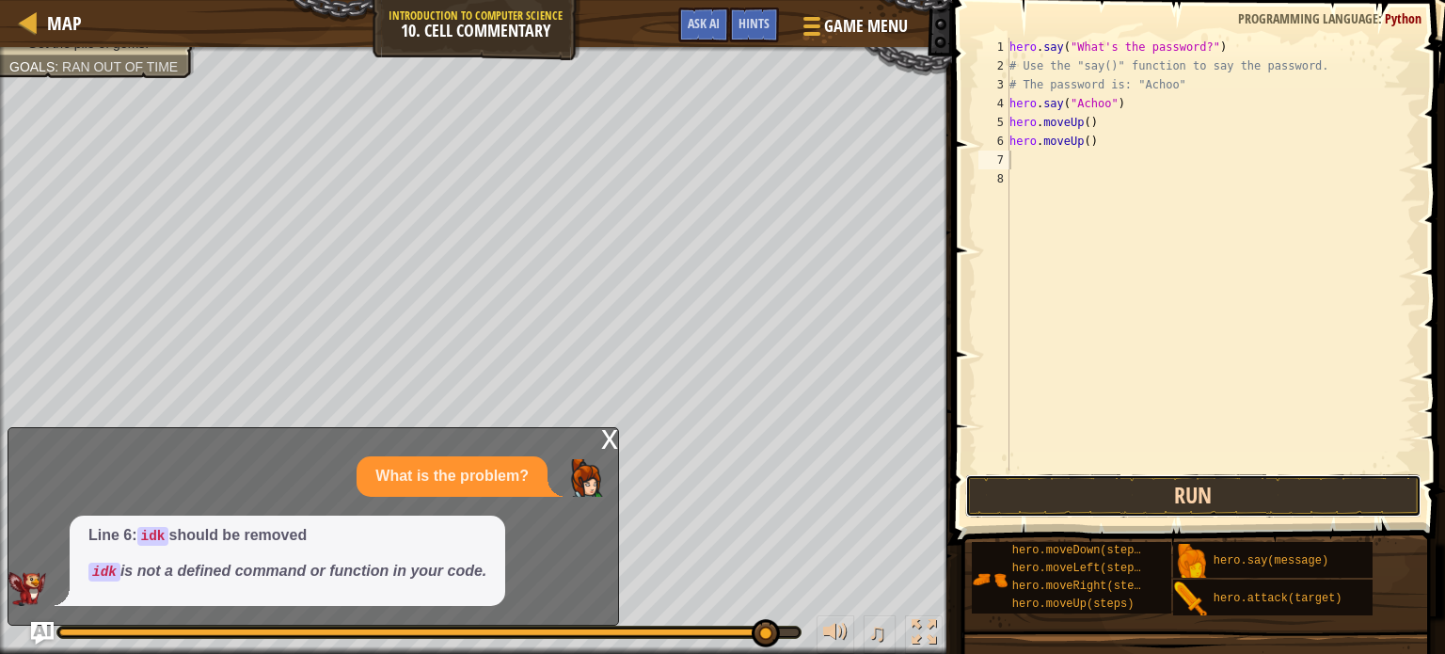
click at [1013, 492] on button "Run" at bounding box center [1193, 495] width 456 height 43
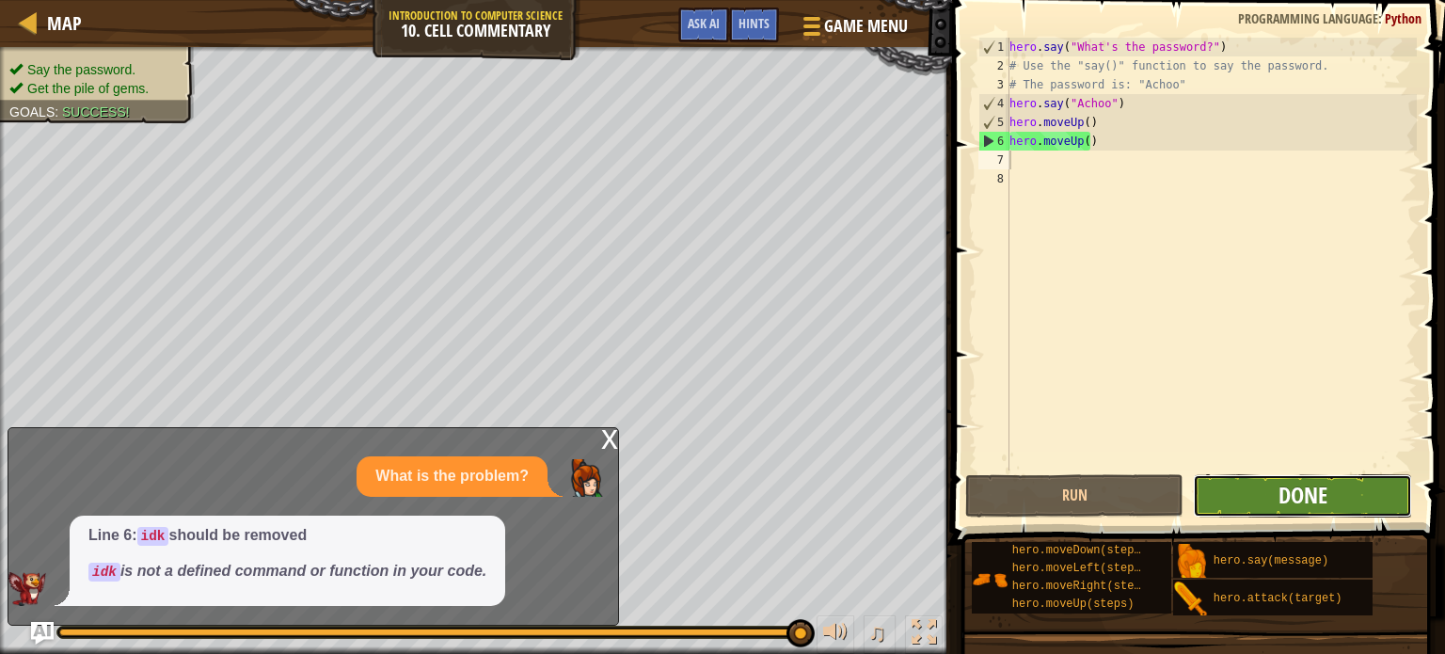
click at [1307, 484] on span "Done" at bounding box center [1302, 495] width 49 height 30
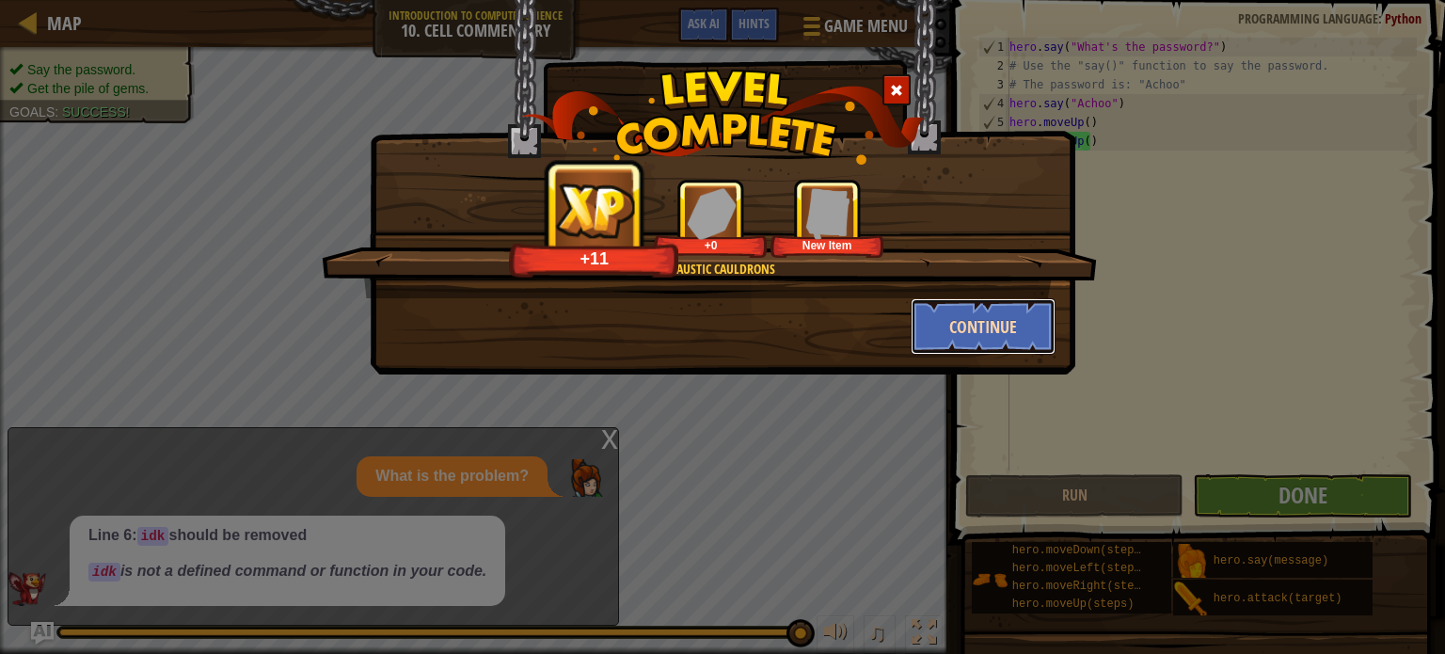
click at [1008, 309] on button "Continue" at bounding box center [984, 326] width 146 height 56
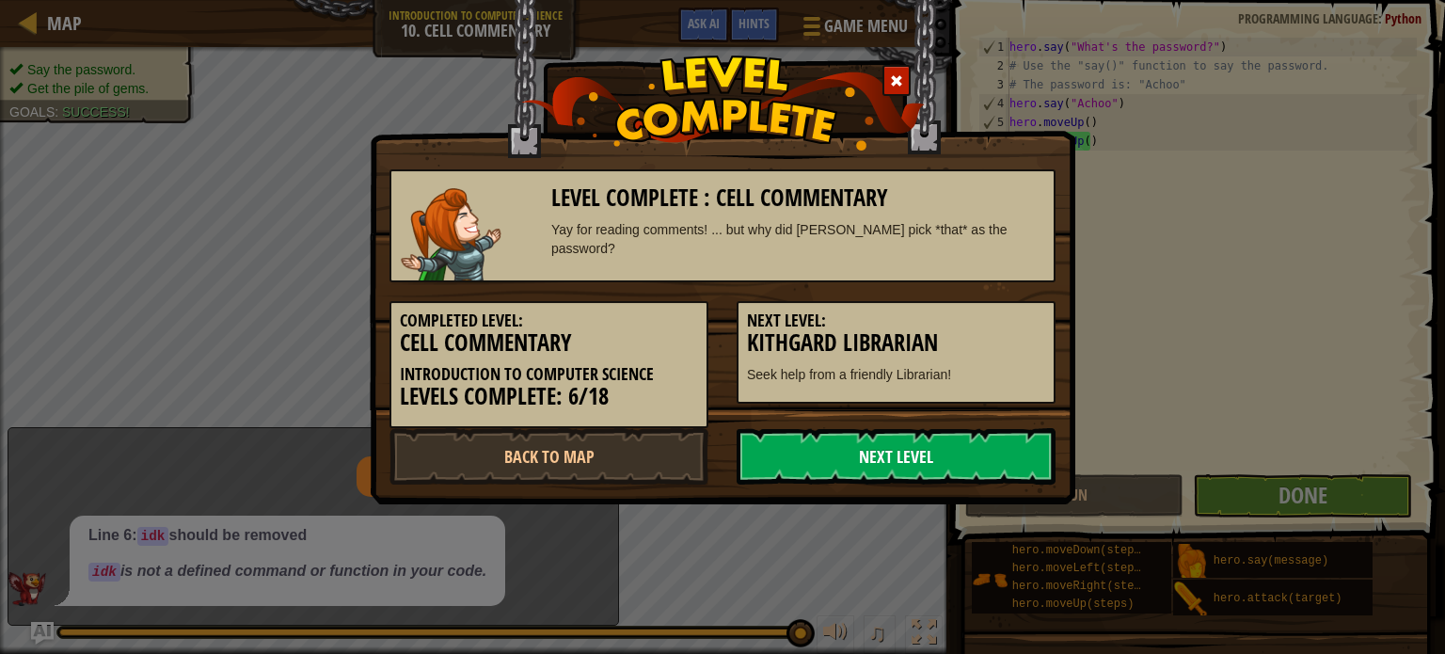
click at [899, 454] on link "Next Level" at bounding box center [896, 456] width 319 height 56
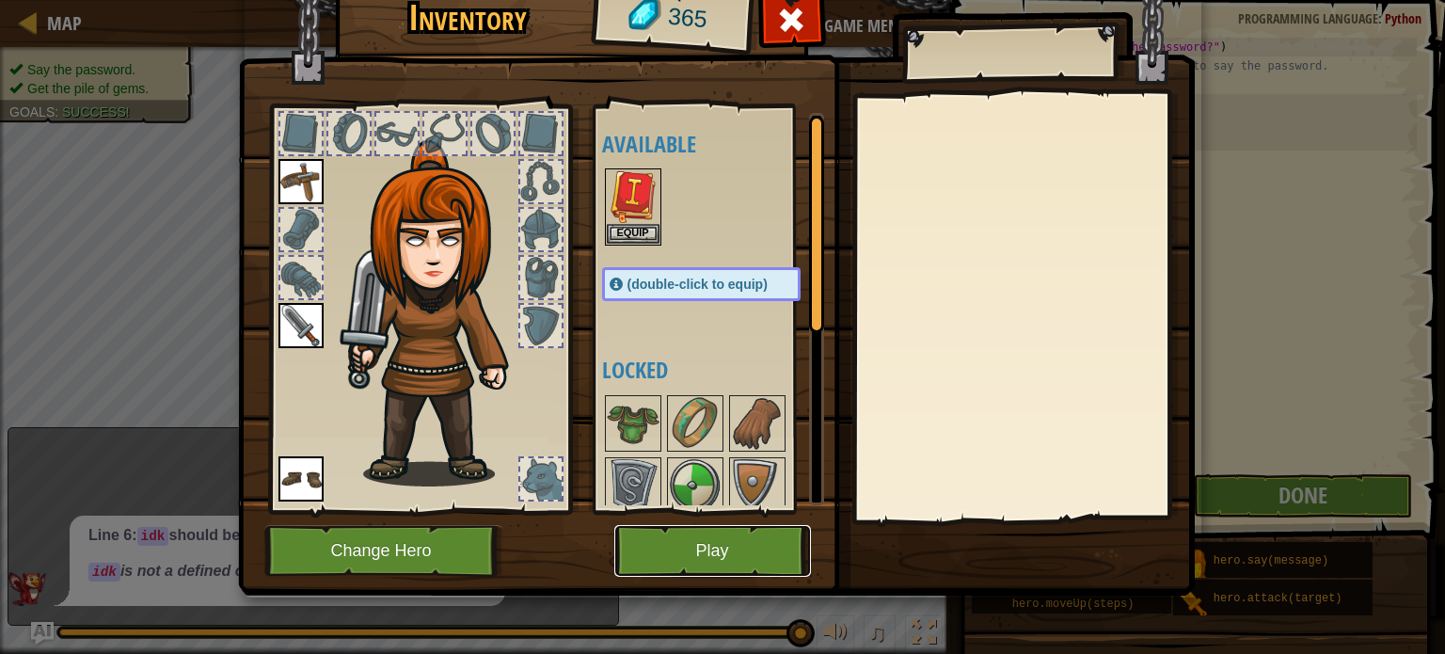
click at [741, 538] on button "Play" at bounding box center [712, 551] width 197 height 52
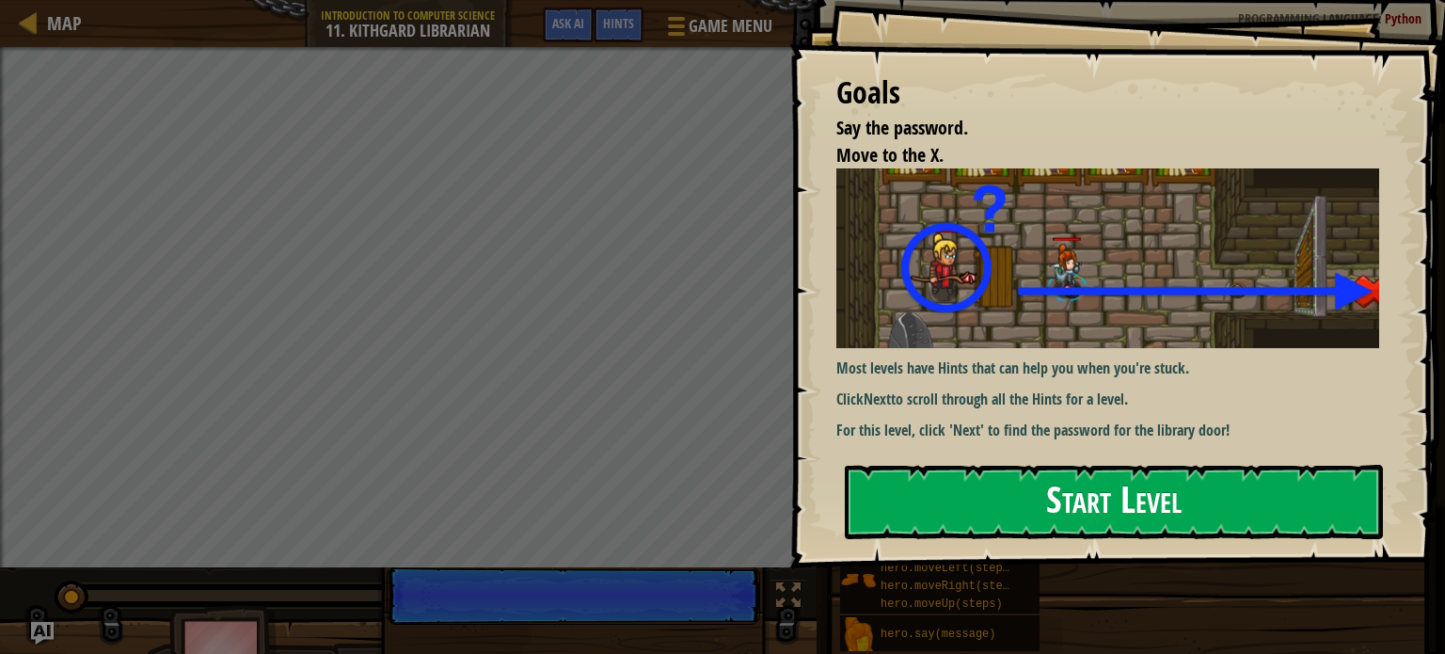
click at [997, 492] on button "Start Level" at bounding box center [1114, 502] width 538 height 74
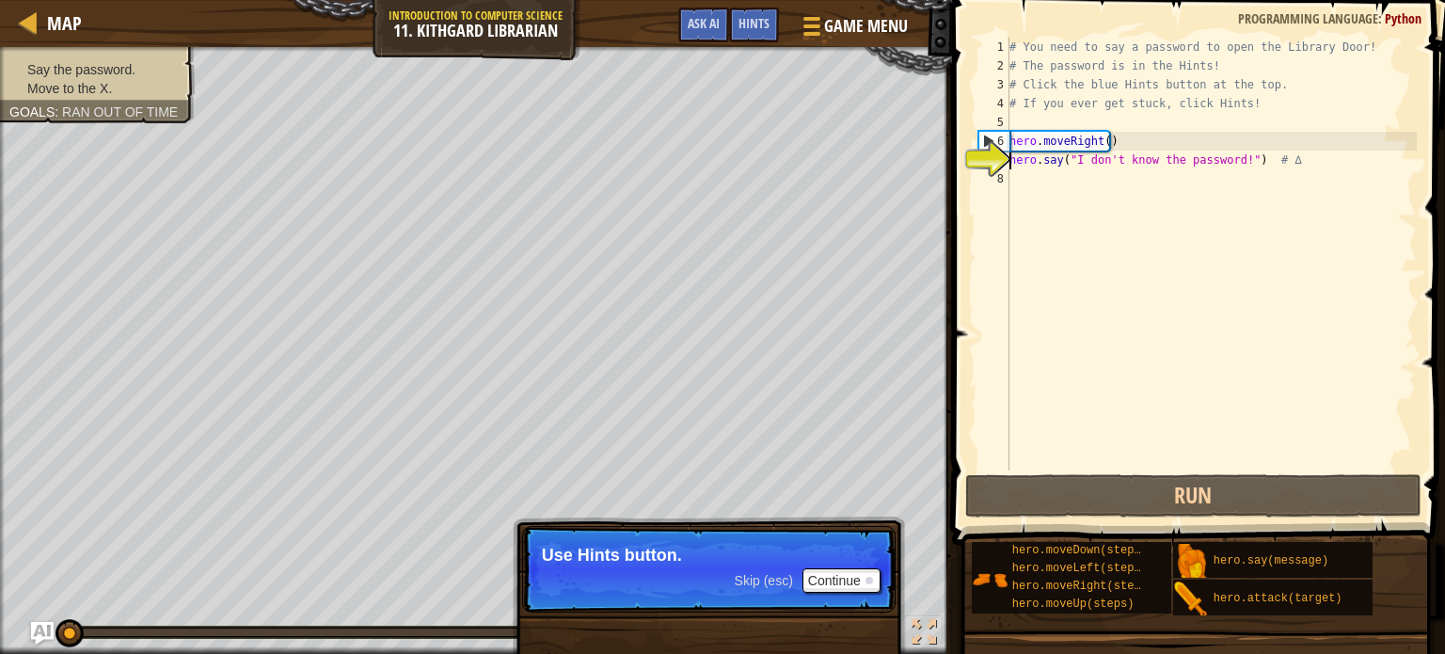
click at [1011, 181] on div "# You need to say a password to open the Library Door! # The password is in the…" at bounding box center [1211, 273] width 411 height 470
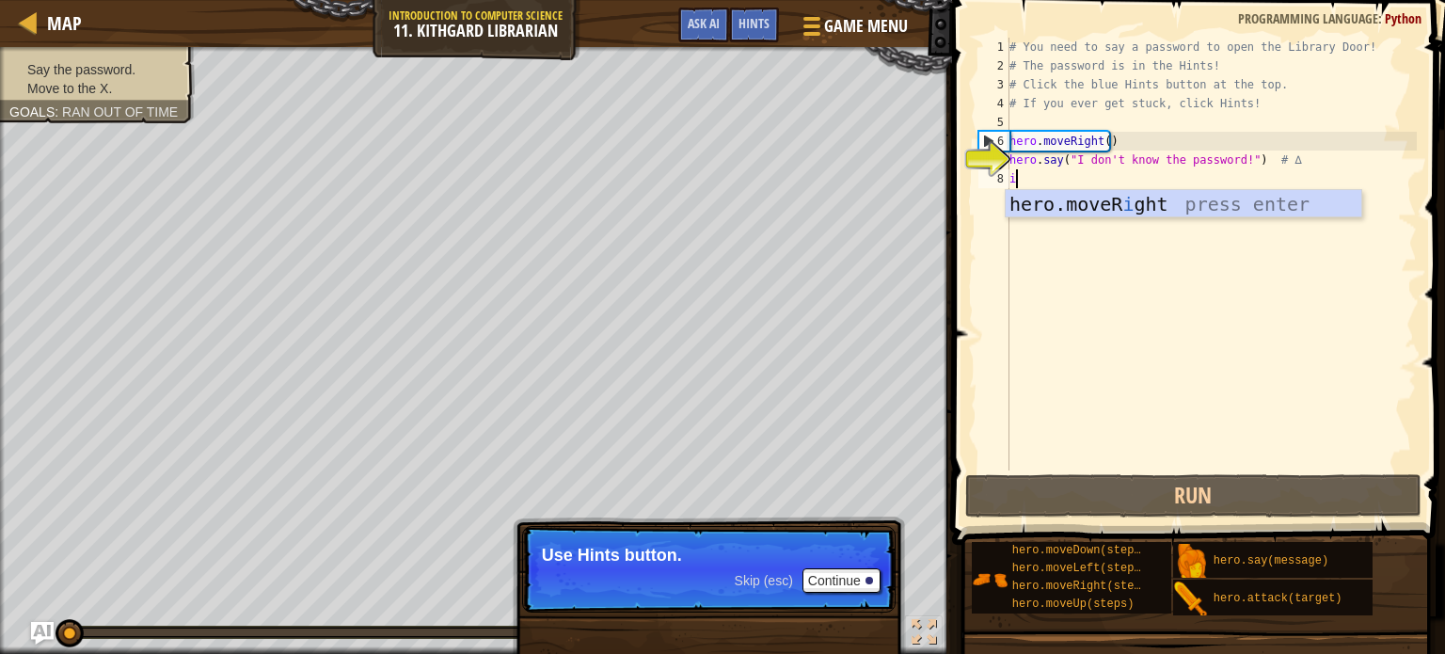
scroll to position [8, 0]
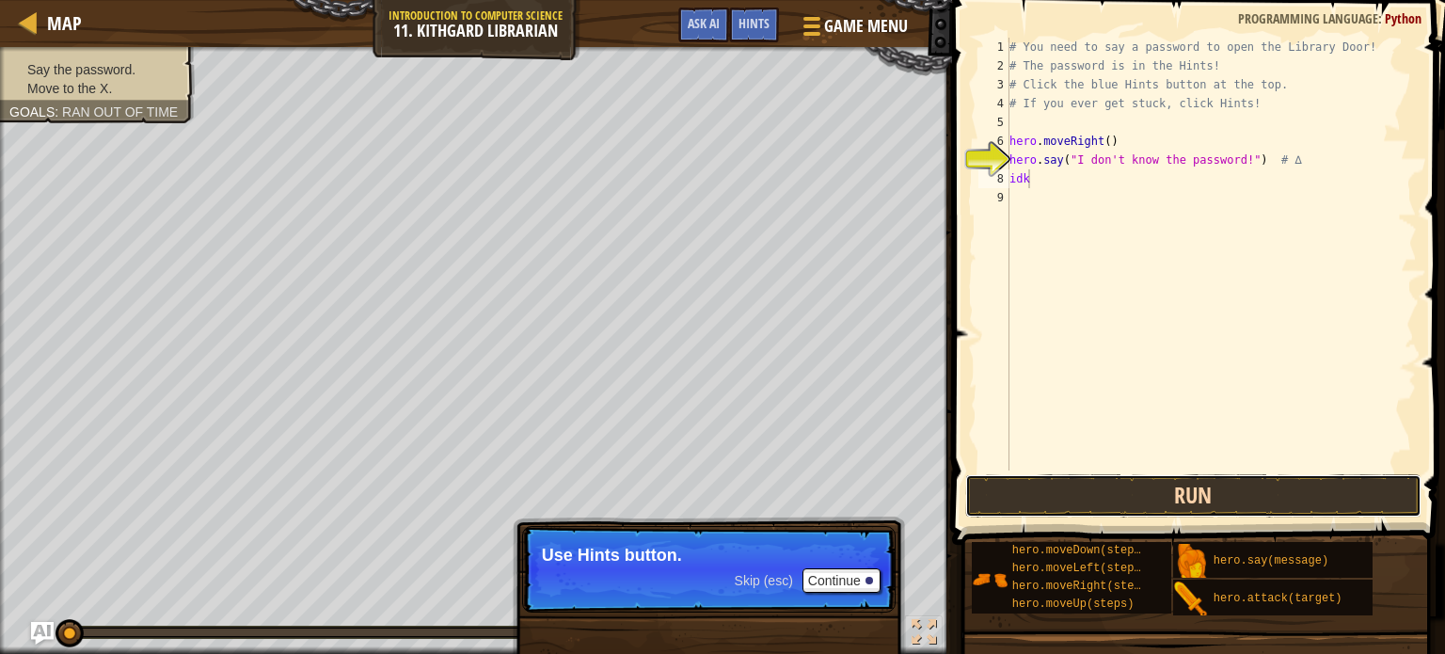
click at [1084, 501] on button "Run" at bounding box center [1193, 495] width 456 height 43
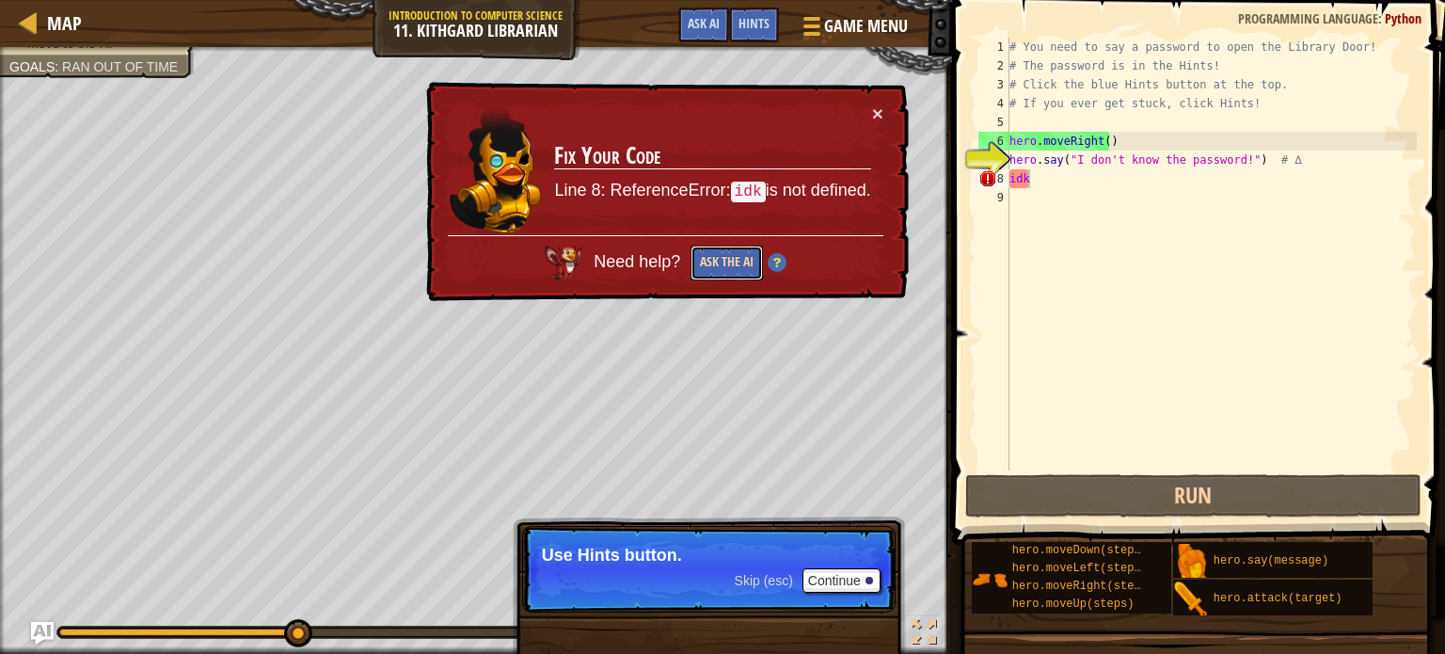
click at [722, 261] on button "Ask the AI" at bounding box center [726, 263] width 72 height 35
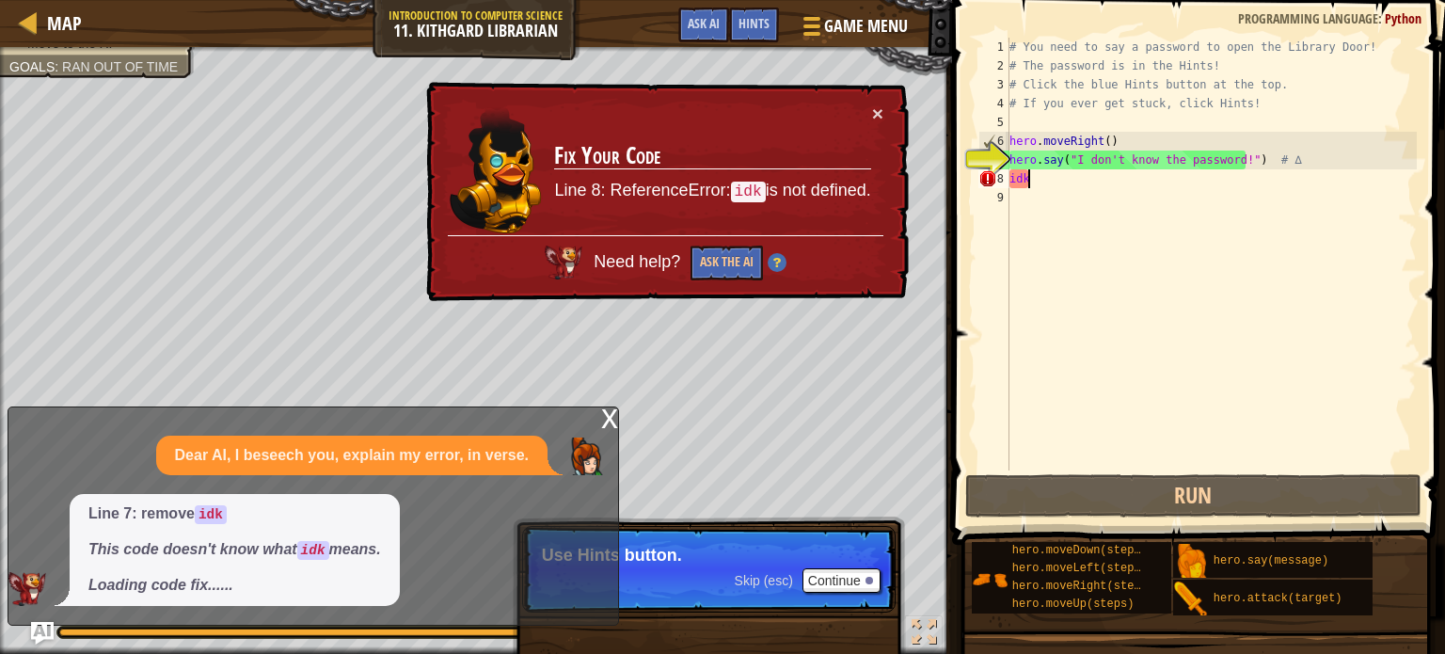
click at [1241, 183] on div "# You need to say a password to open the Library Door! # The password is in the…" at bounding box center [1211, 273] width 411 height 470
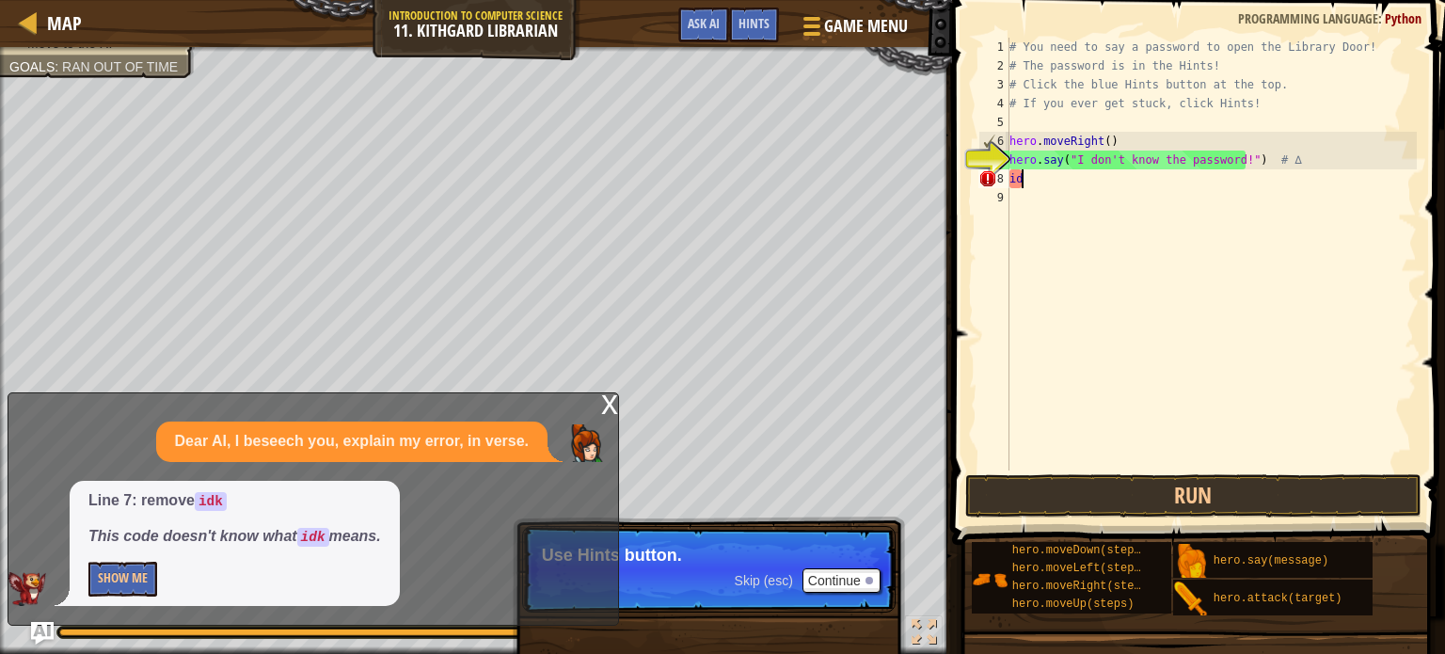
type textarea "i"
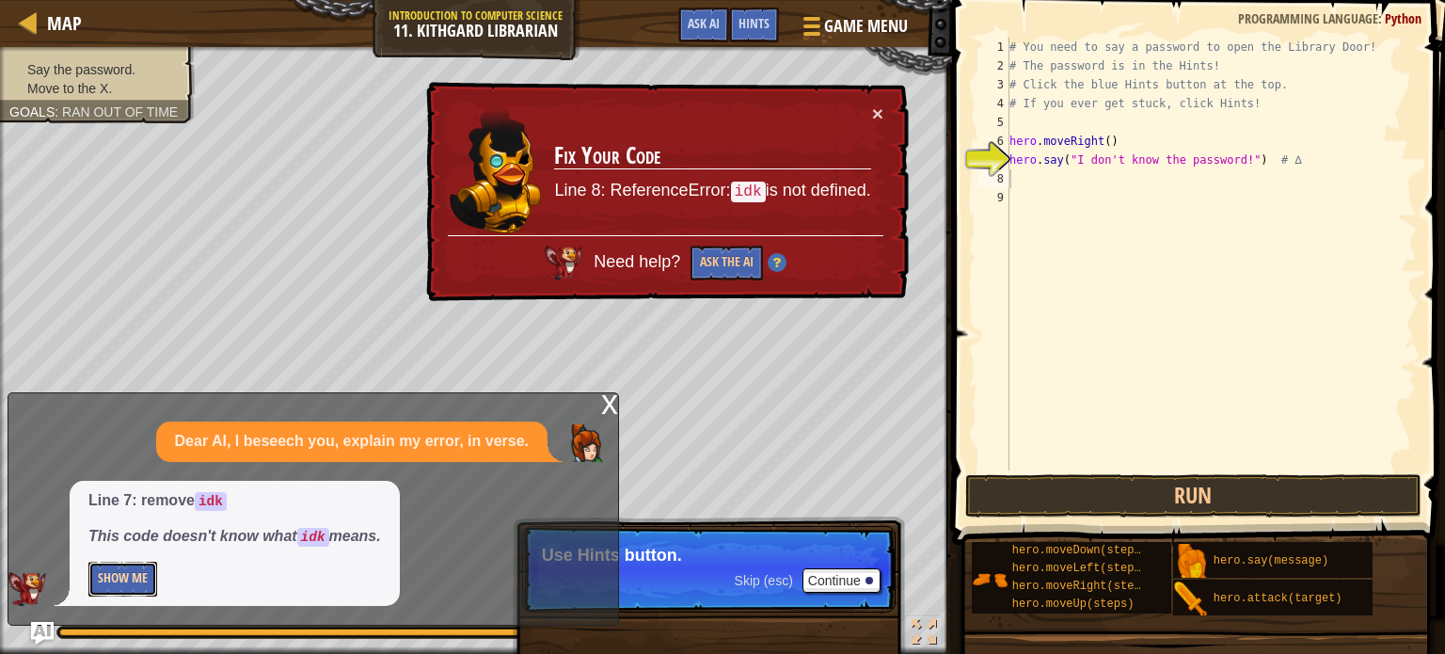
click at [141, 576] on button "Show Me" at bounding box center [122, 579] width 69 height 35
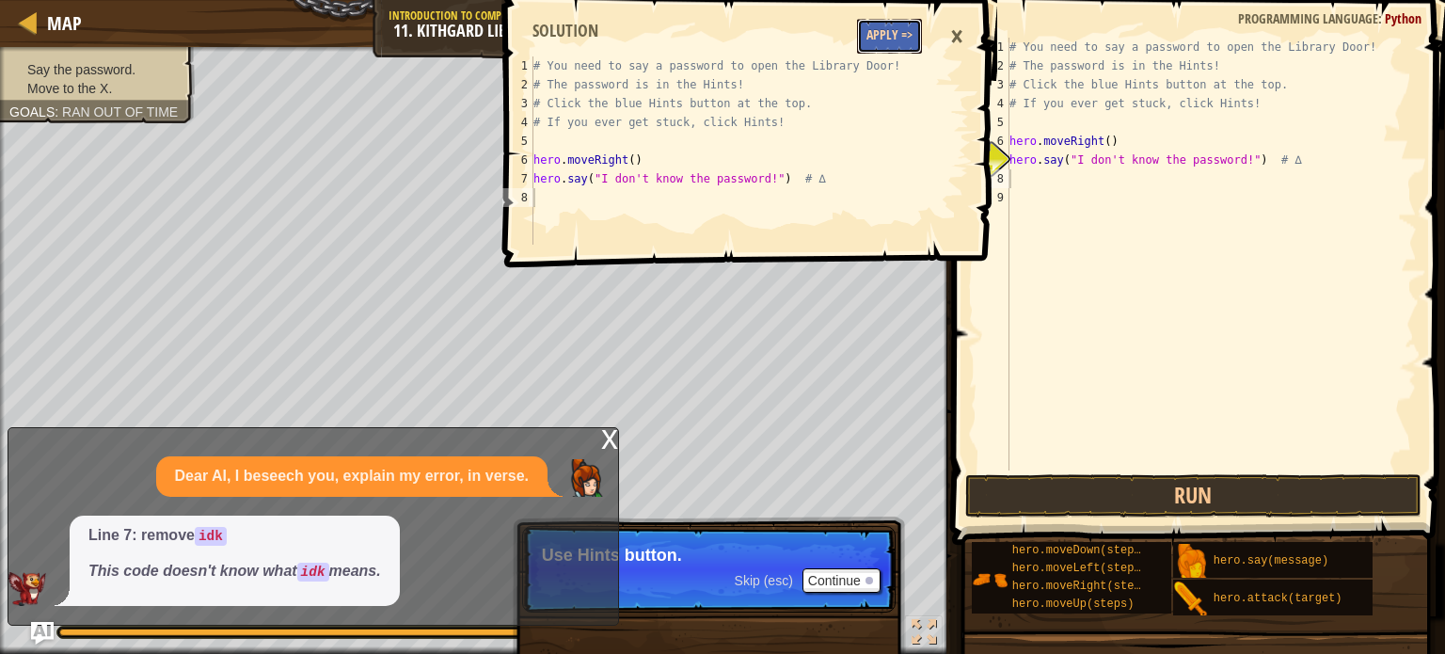
click at [898, 30] on button "Apply =>" at bounding box center [889, 36] width 65 height 35
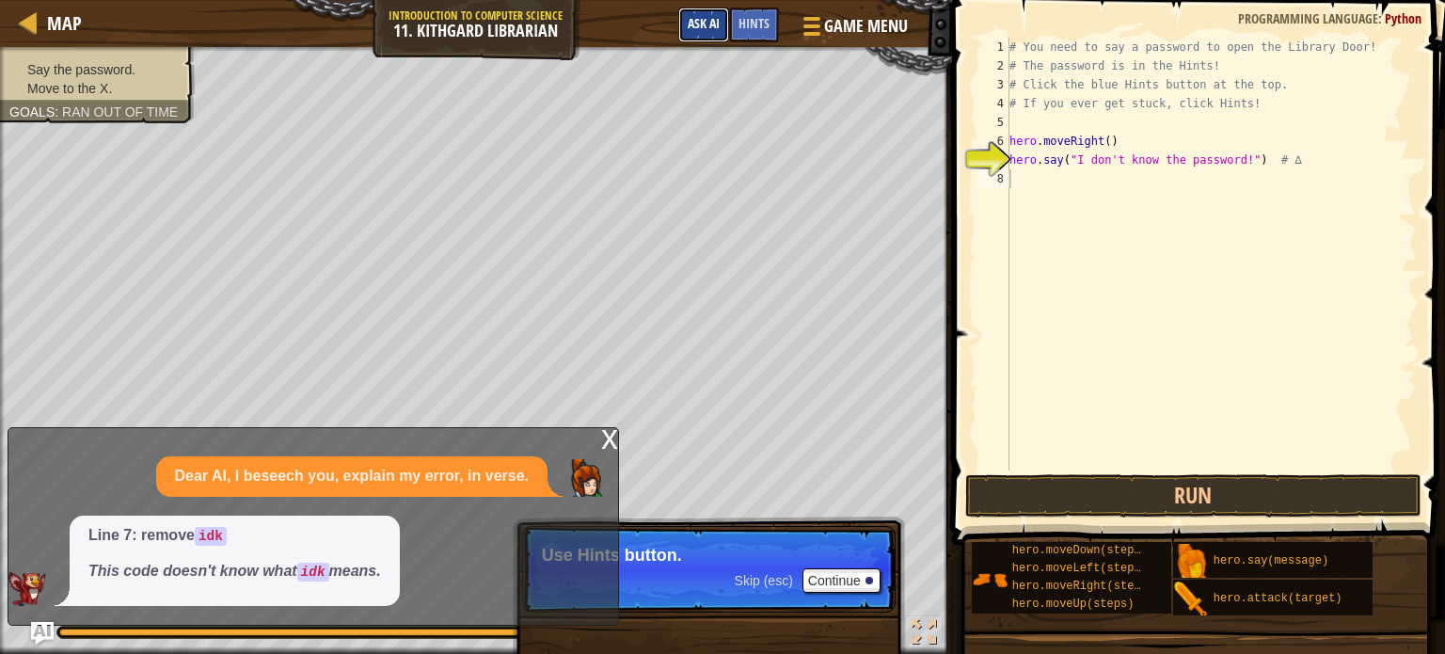
click at [707, 28] on span "Ask AI" at bounding box center [704, 23] width 32 height 18
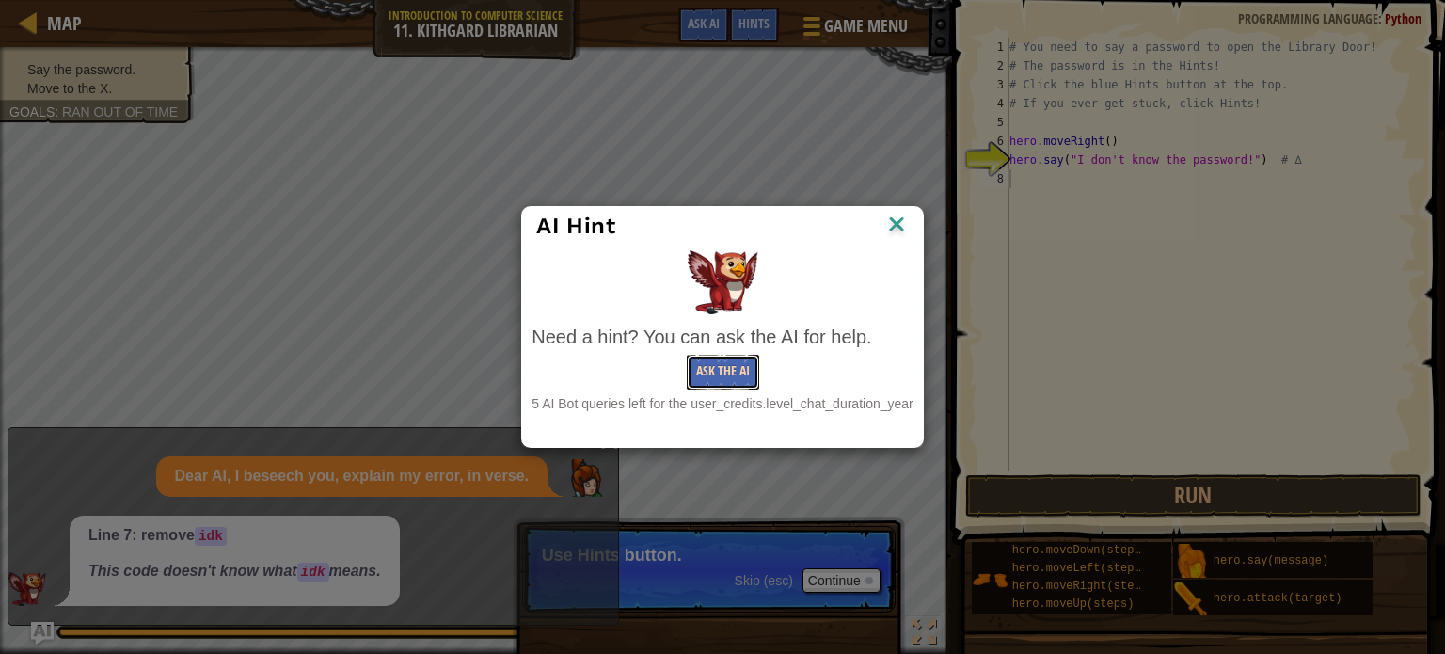
click at [702, 386] on button "Ask the AI" at bounding box center [723, 372] width 72 height 35
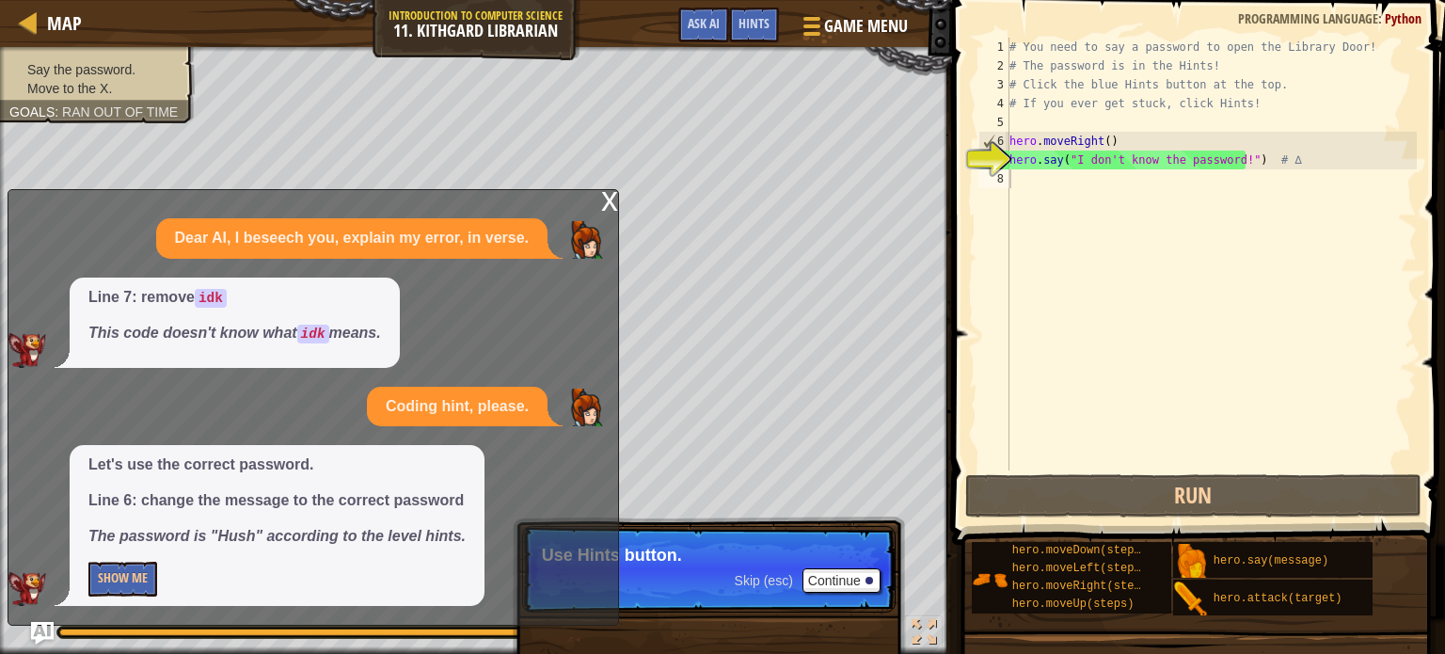
click at [764, 575] on span "Skip (esc)" at bounding box center [764, 580] width 58 height 15
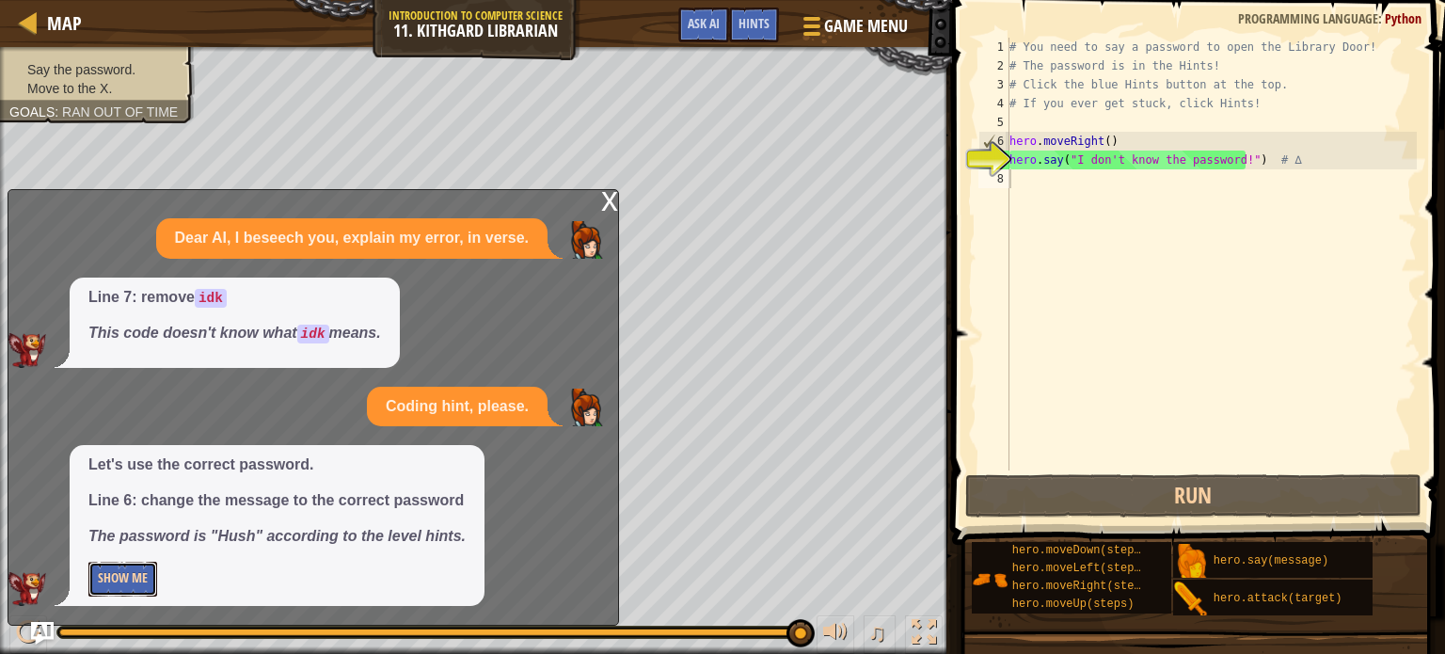
click at [91, 569] on button "Show Me" at bounding box center [122, 579] width 69 height 35
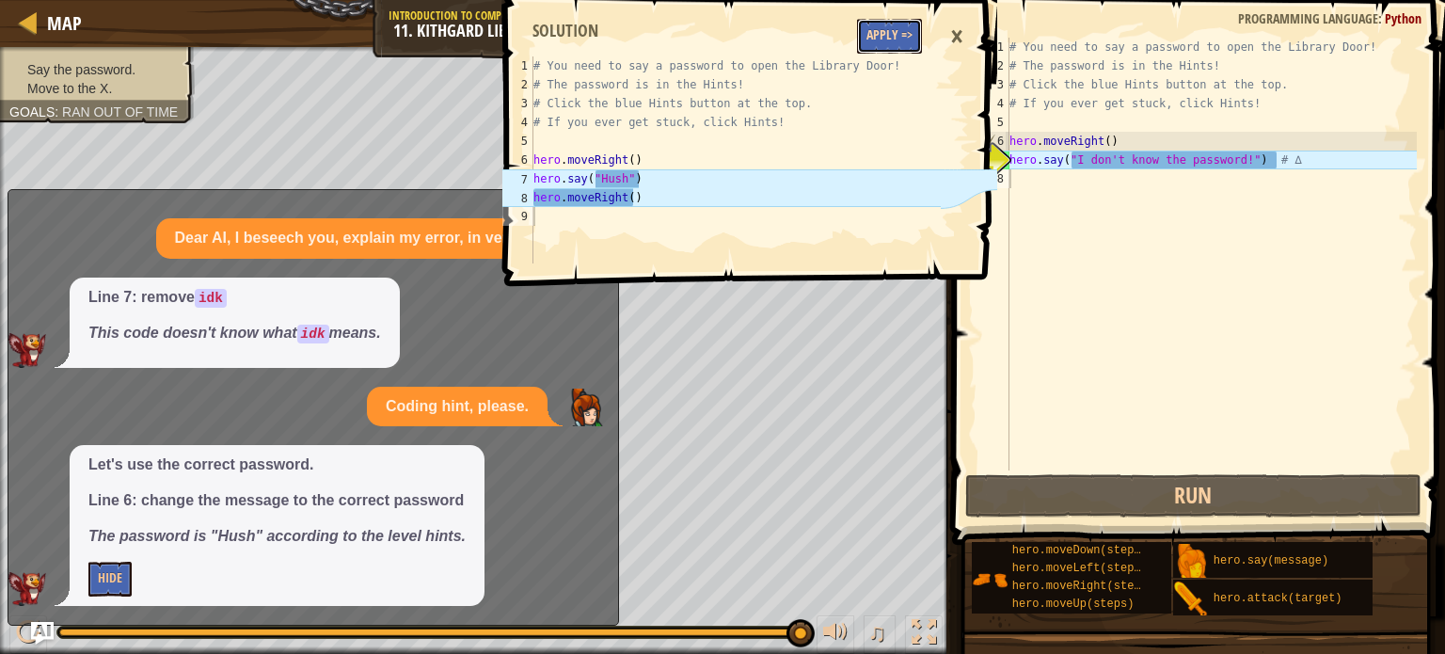
click at [882, 33] on button "Apply =>" at bounding box center [889, 36] width 65 height 35
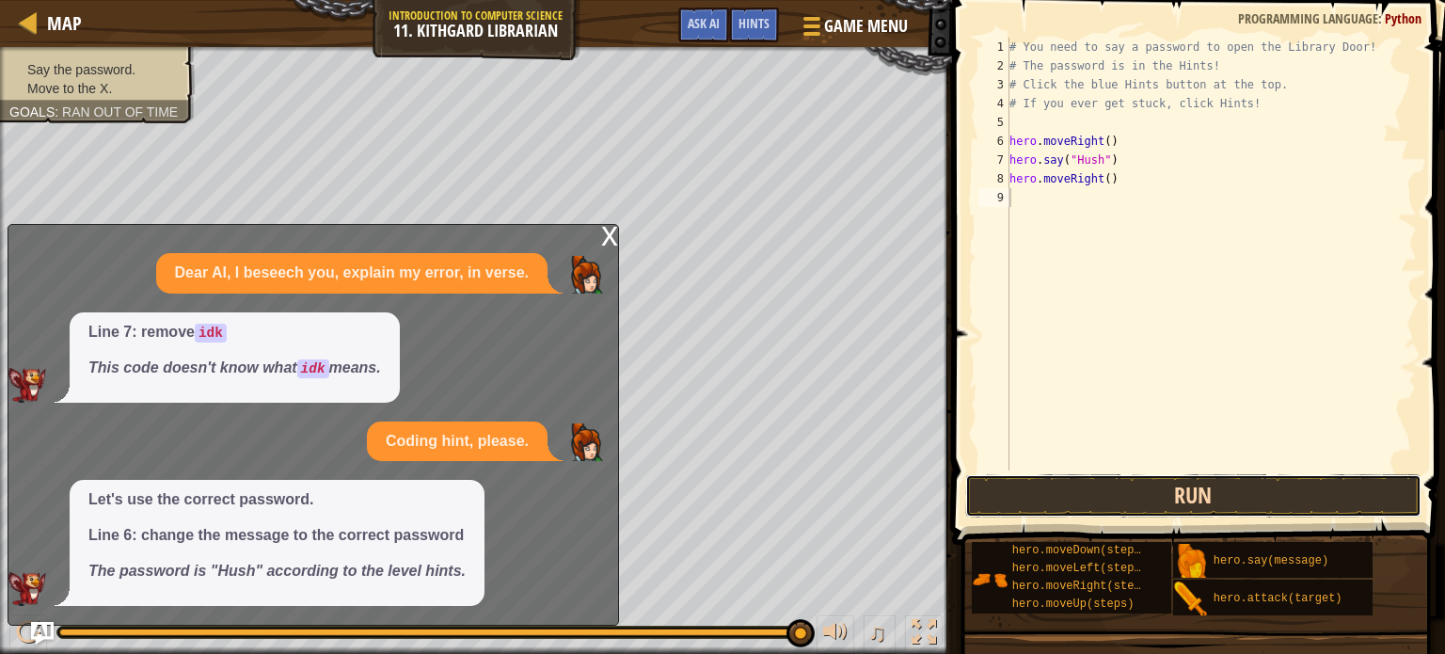
click at [1079, 488] on button "Run" at bounding box center [1193, 495] width 456 height 43
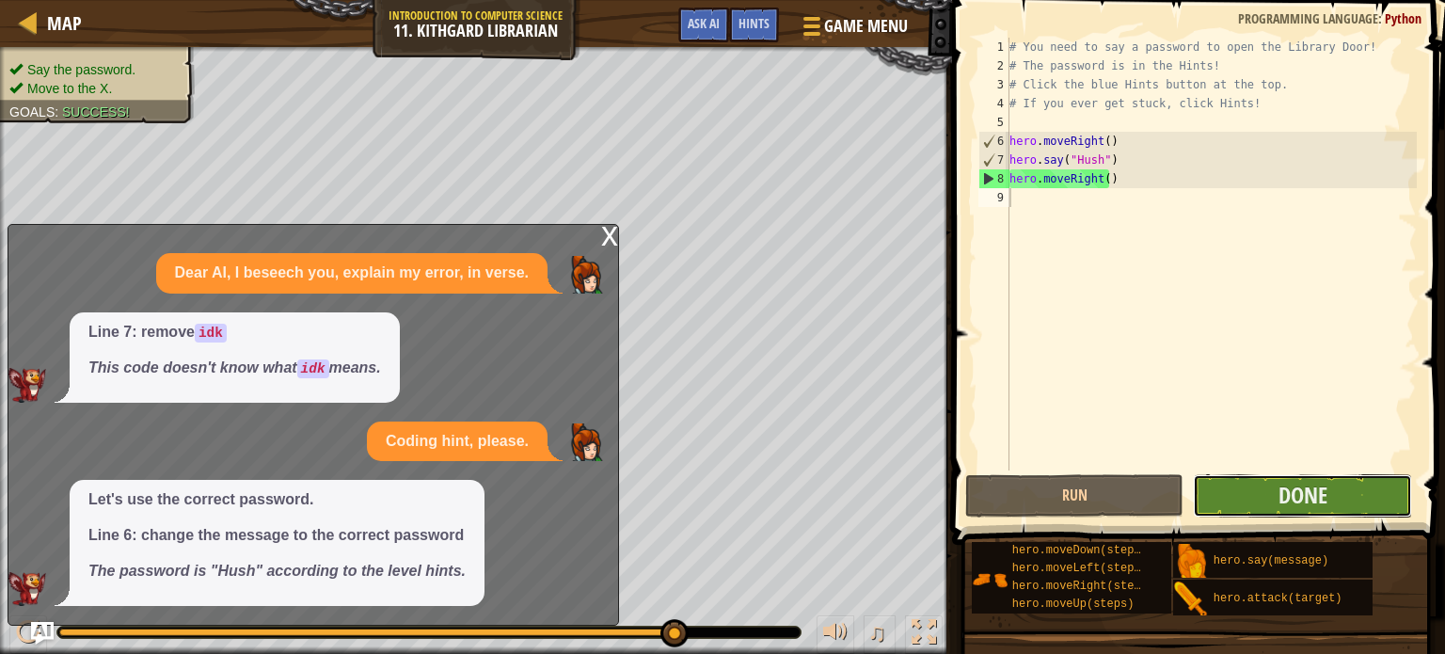
click at [1327, 488] on button "Done" at bounding box center [1302, 495] width 219 height 43
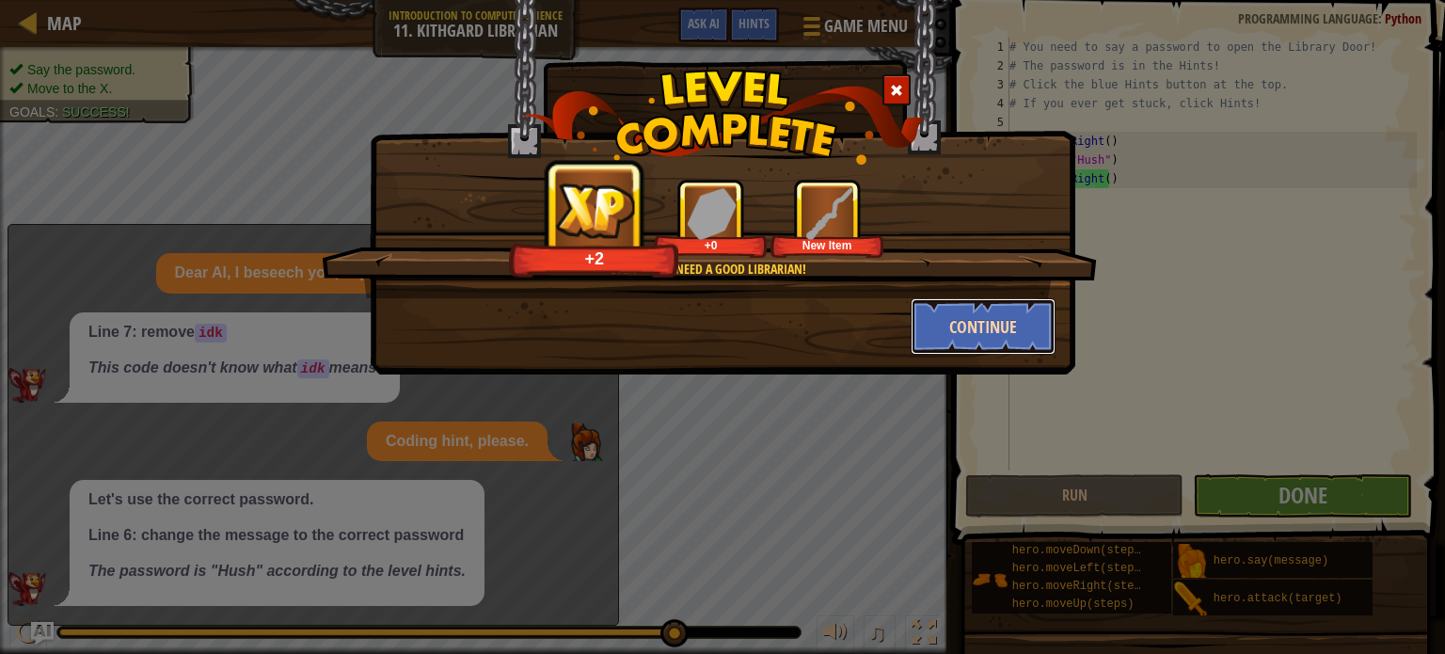
click at [970, 316] on button "Continue" at bounding box center [984, 326] width 146 height 56
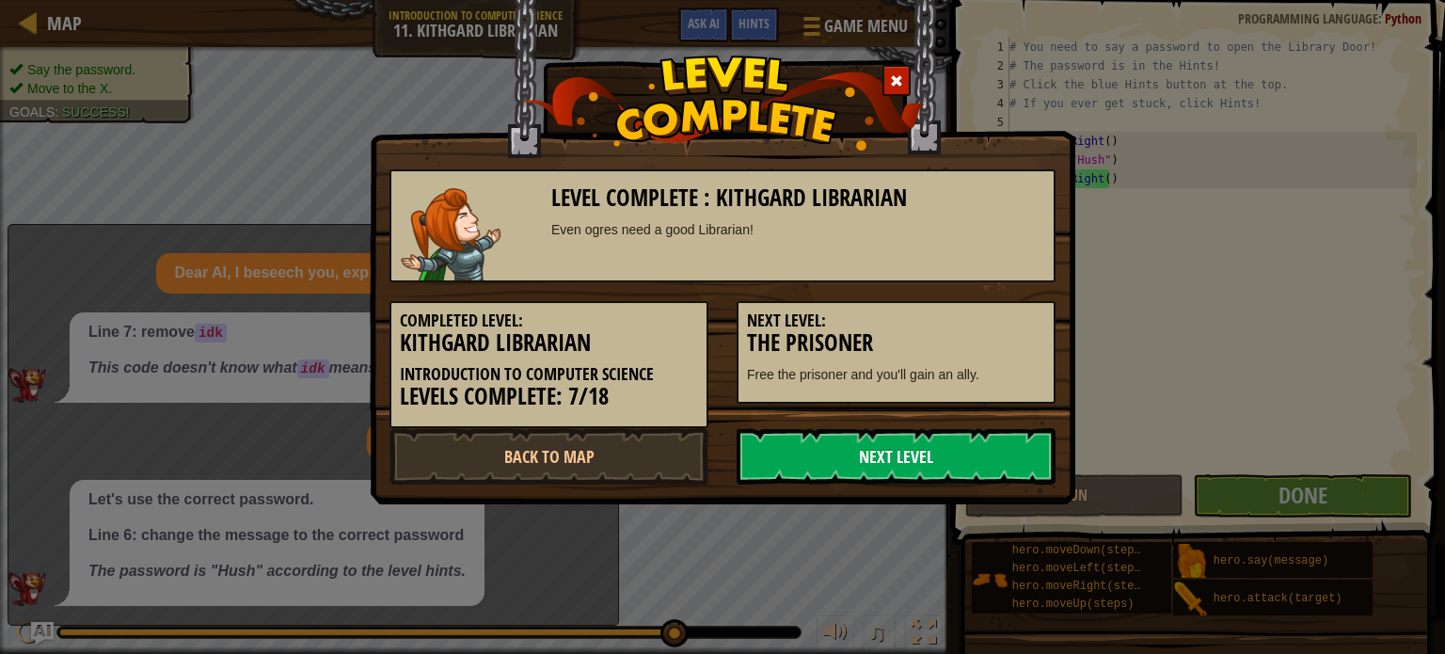
click at [911, 447] on link "Next Level" at bounding box center [896, 456] width 319 height 56
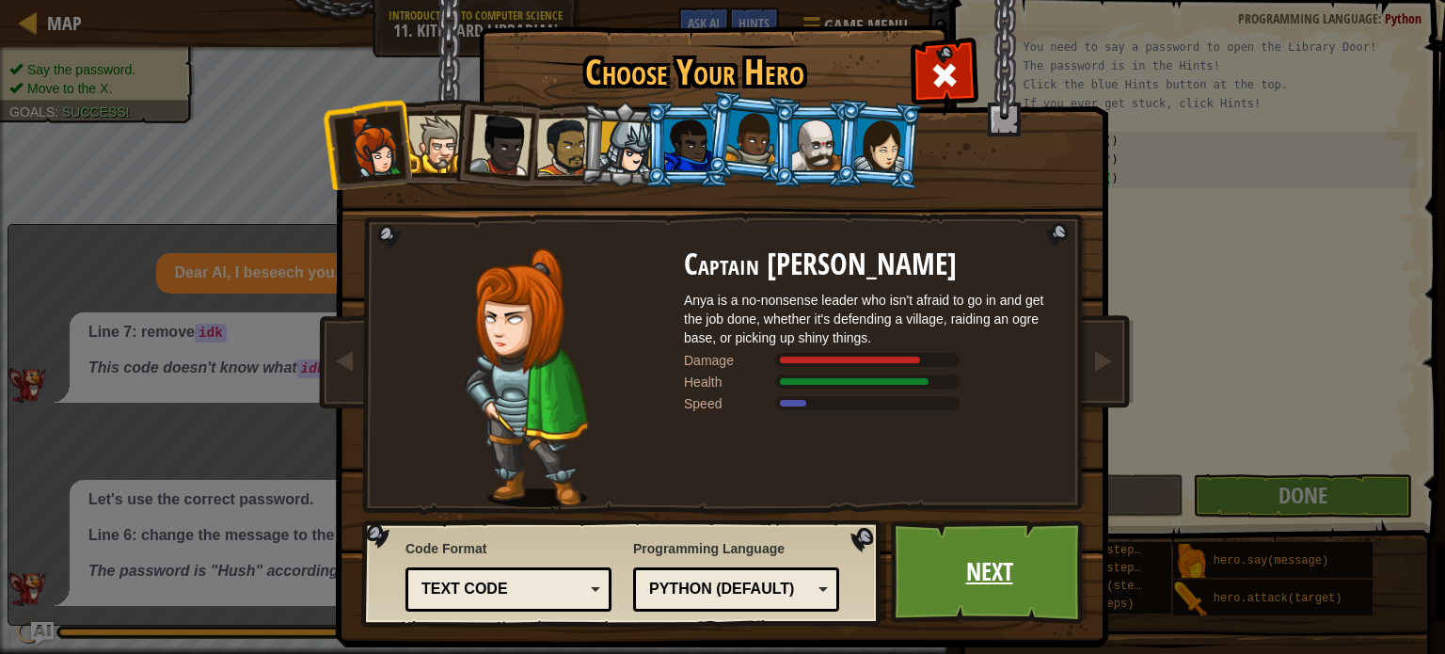
click at [923, 581] on link "Next" at bounding box center [989, 571] width 197 height 103
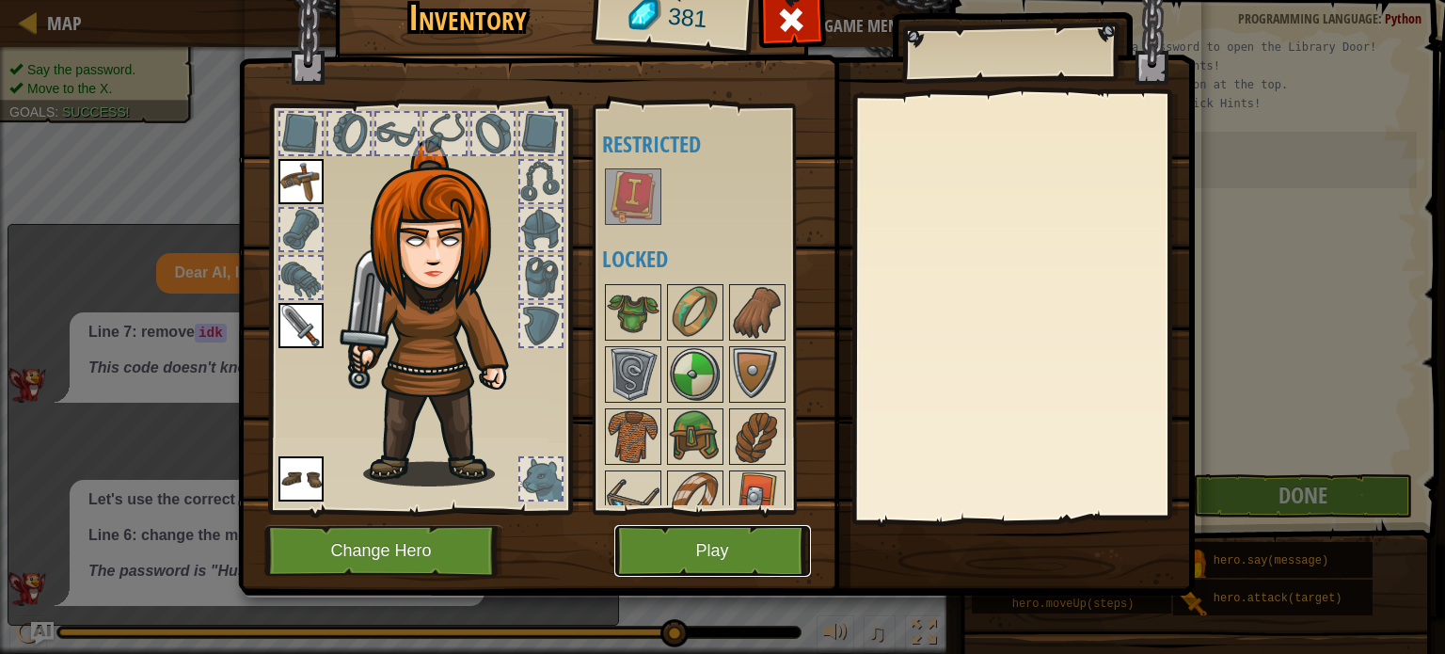
click at [691, 553] on button "Play" at bounding box center [712, 551] width 197 height 52
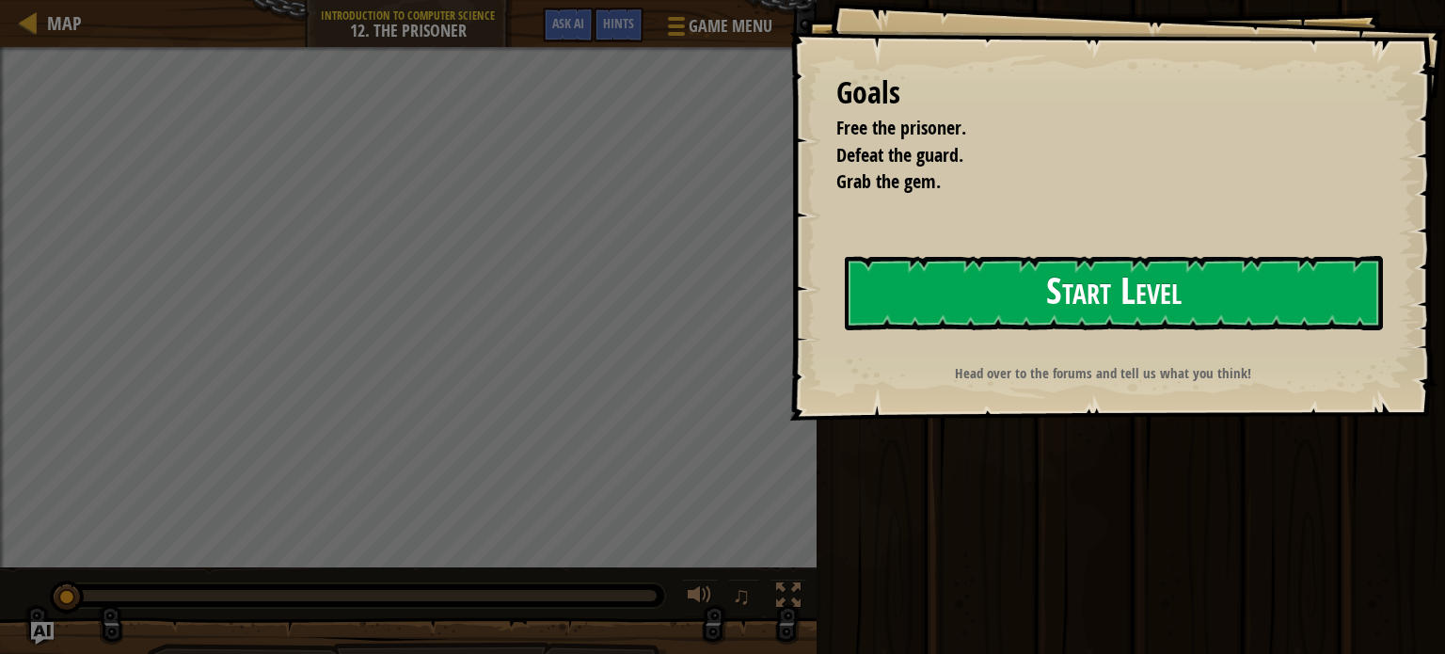
click at [934, 300] on button "Start Level" at bounding box center [1114, 293] width 538 height 74
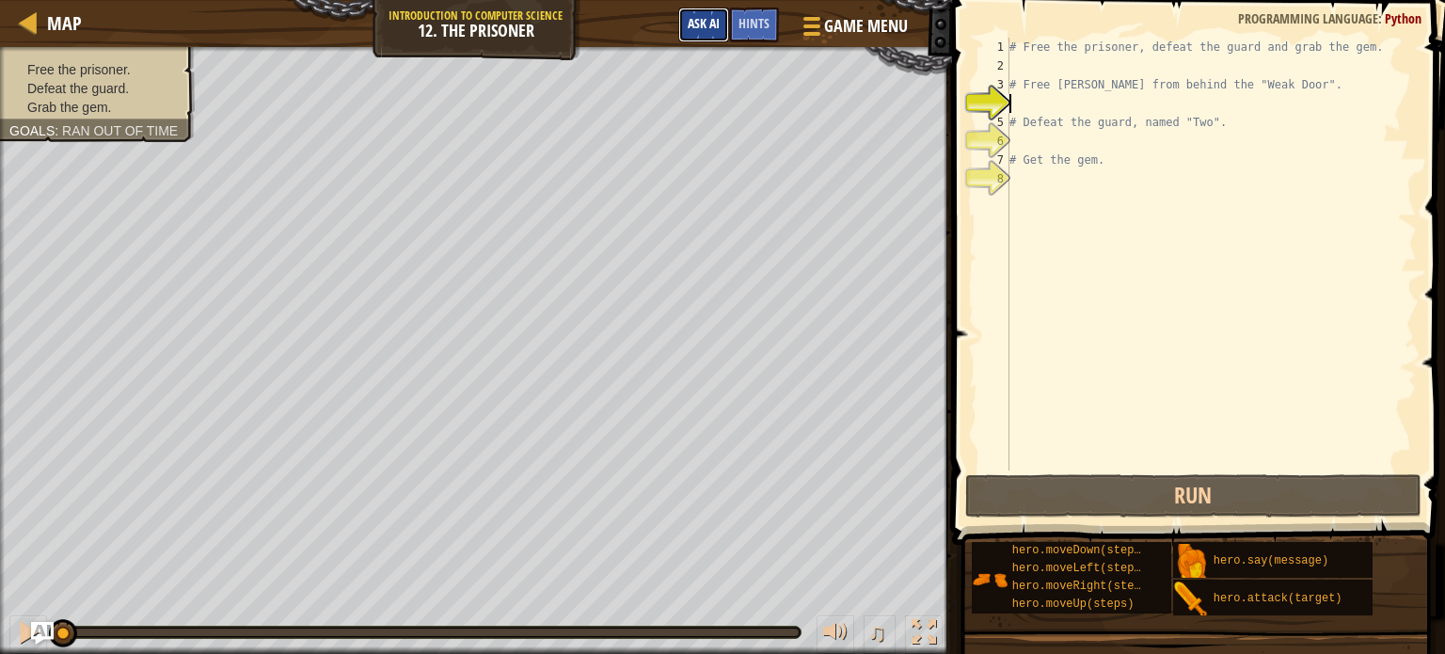
click at [690, 19] on span "Ask AI" at bounding box center [704, 23] width 32 height 18
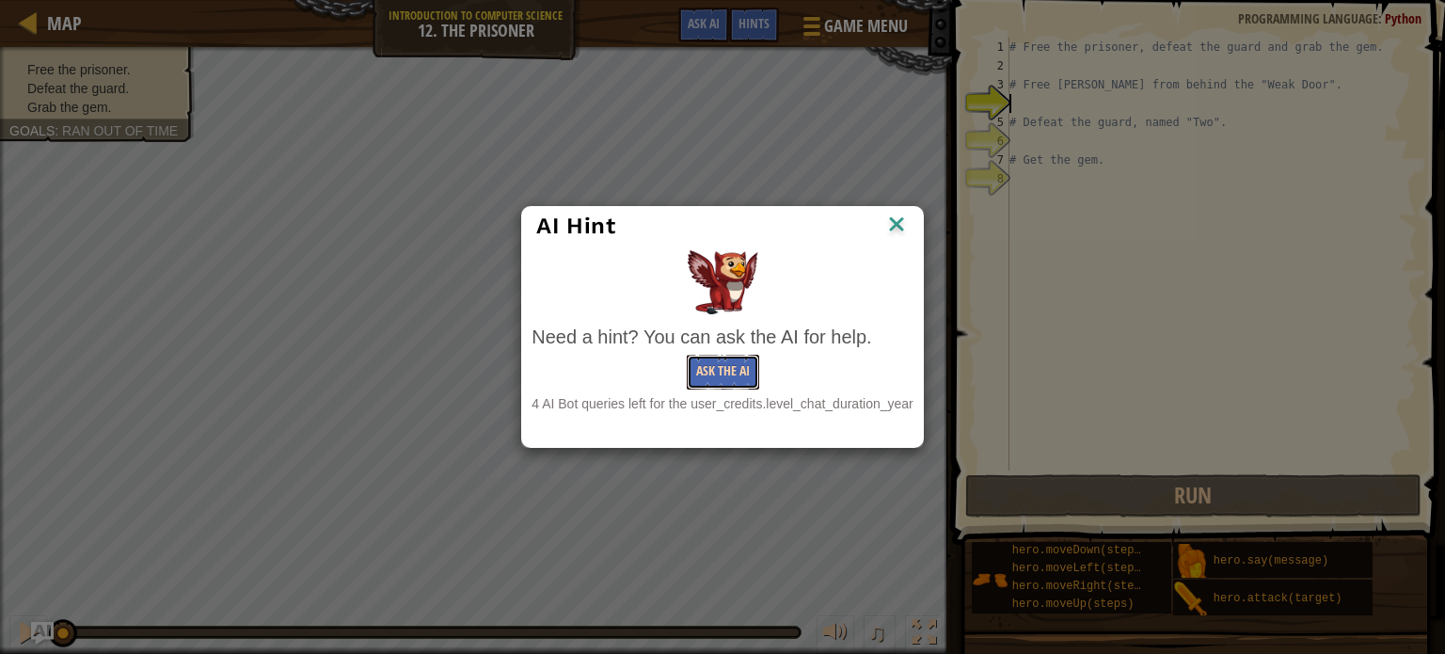
click at [711, 377] on button "Ask the AI" at bounding box center [723, 372] width 72 height 35
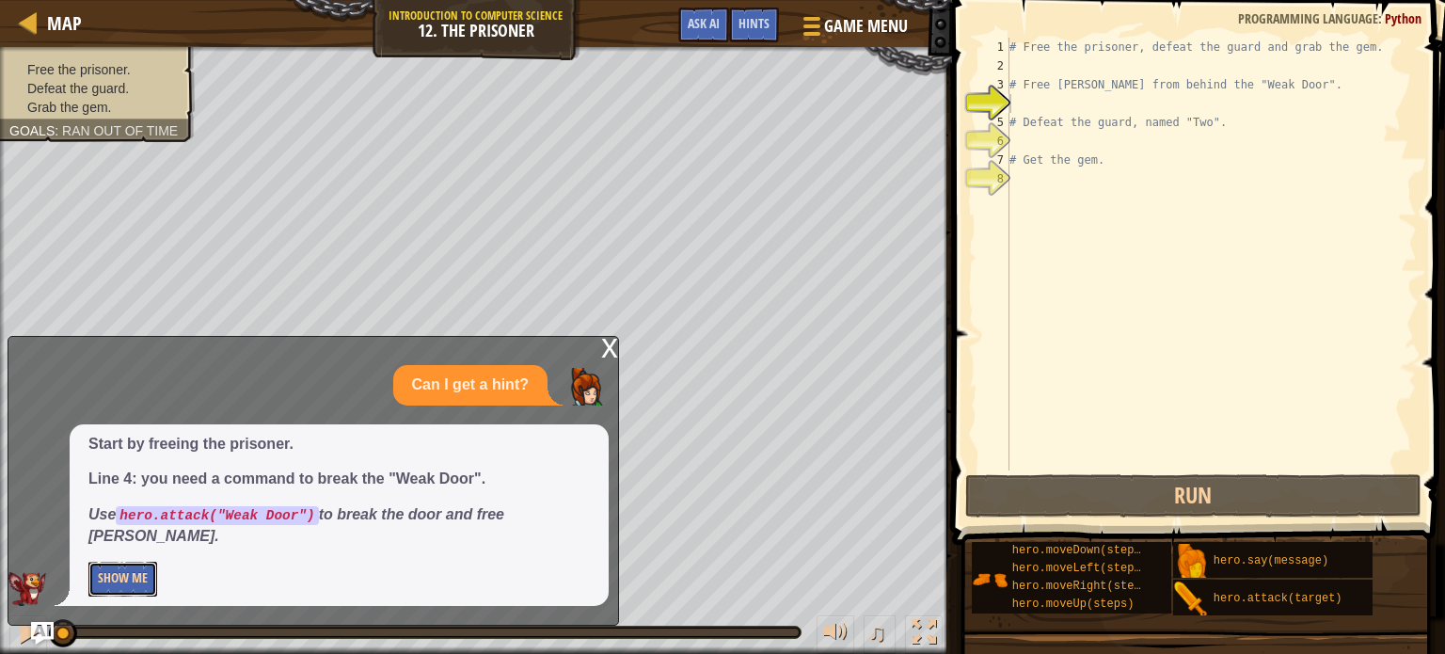
click at [123, 589] on button "Show Me" at bounding box center [122, 579] width 69 height 35
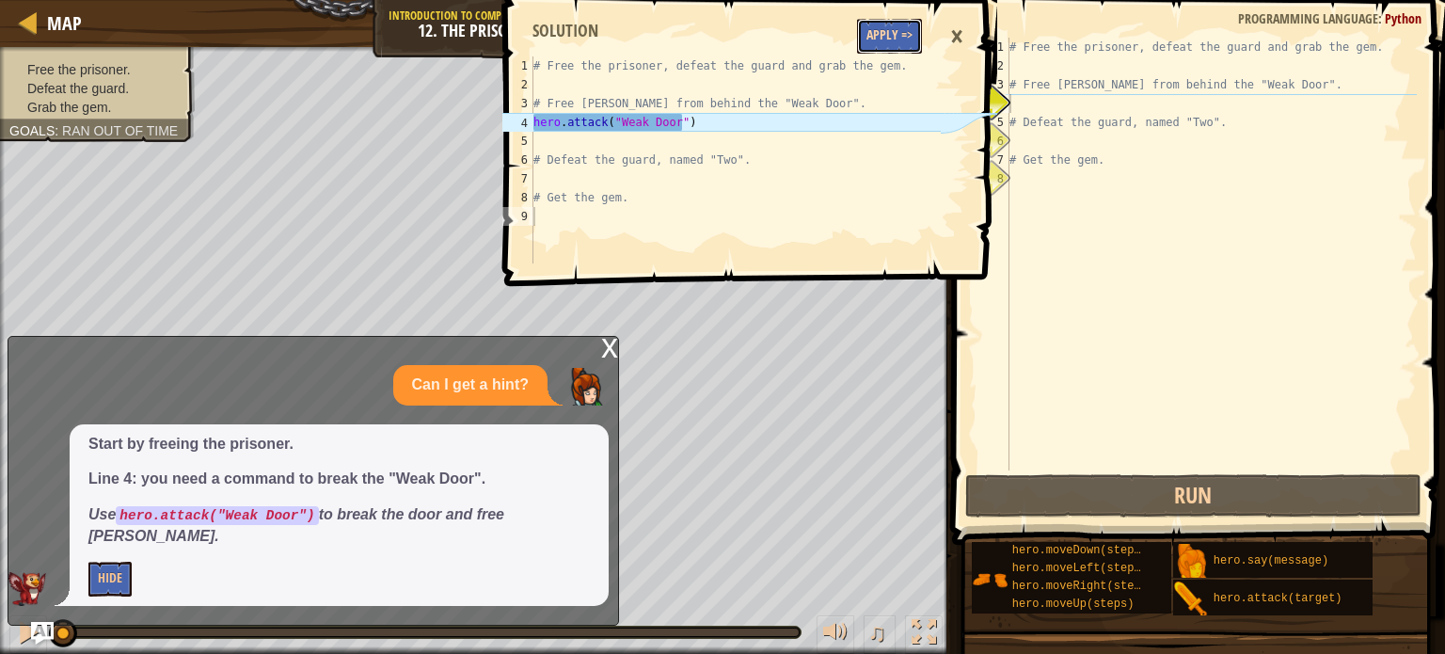
click at [893, 31] on button "Apply =>" at bounding box center [889, 36] width 65 height 35
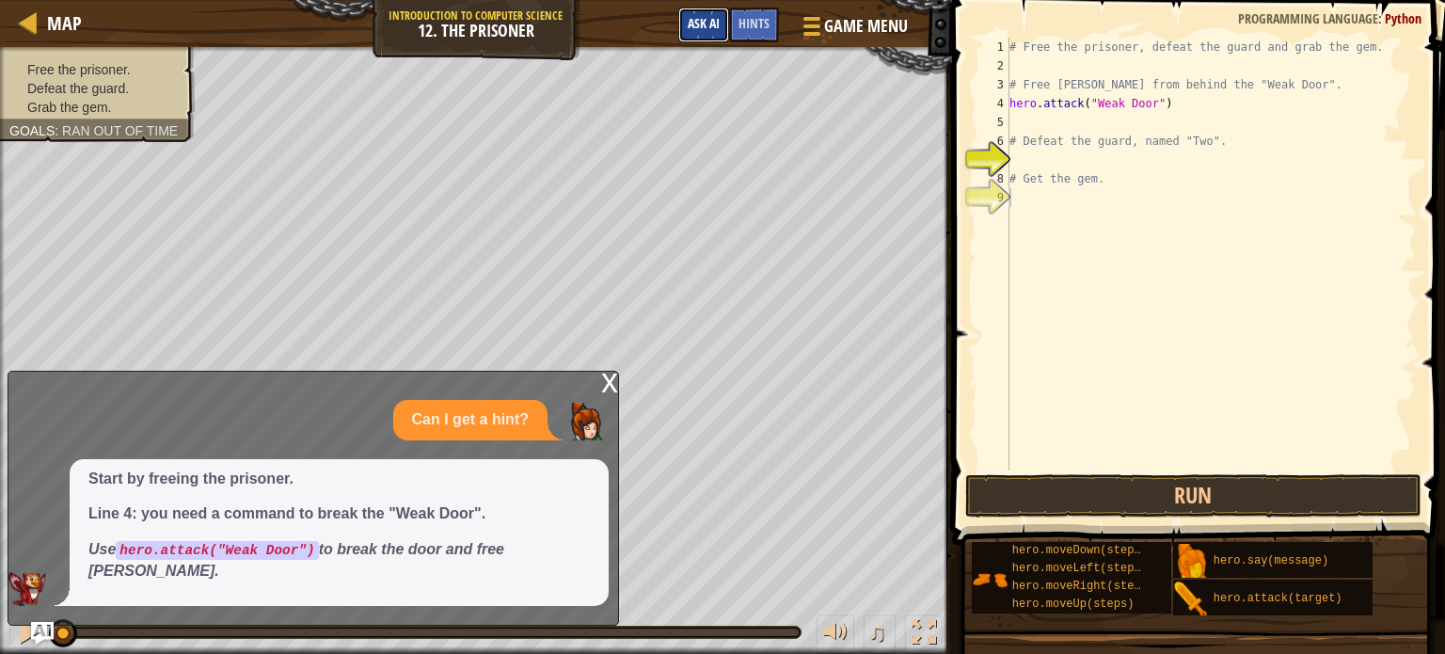
click at [697, 25] on span "Ask AI" at bounding box center [704, 23] width 32 height 18
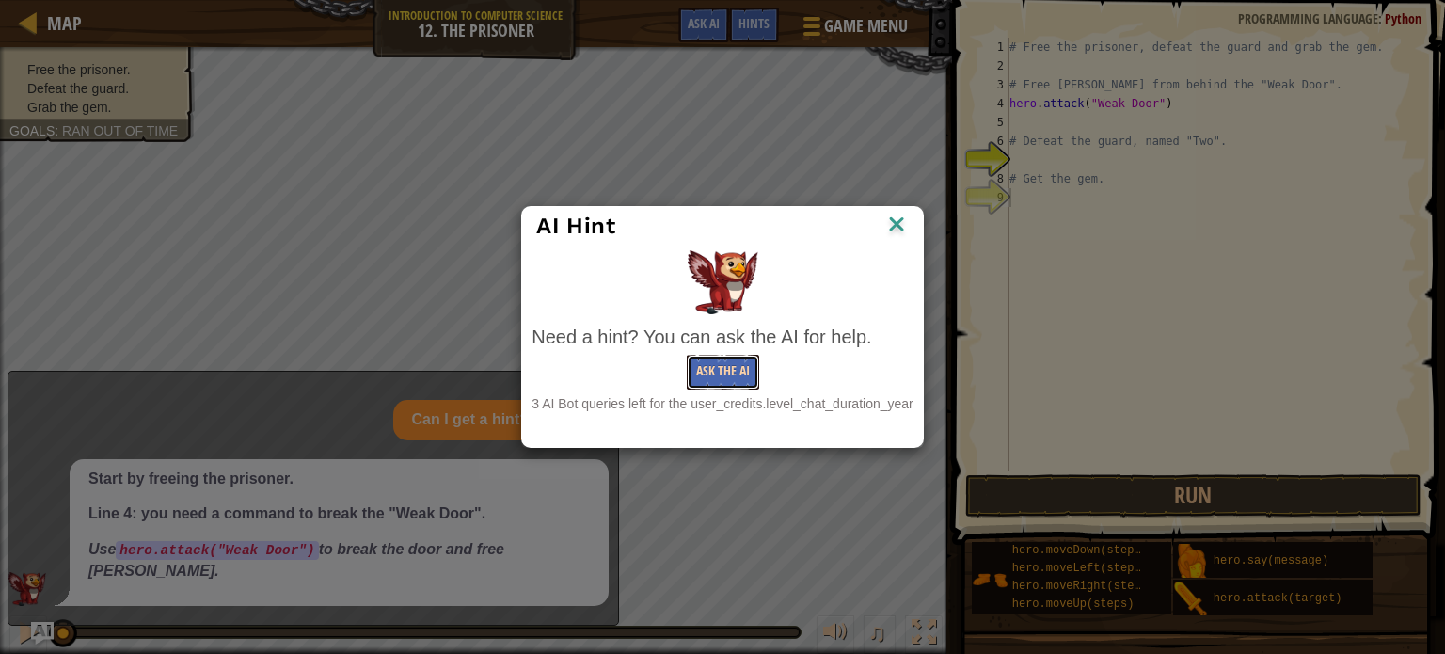
click at [716, 372] on button "Ask the AI" at bounding box center [723, 372] width 72 height 35
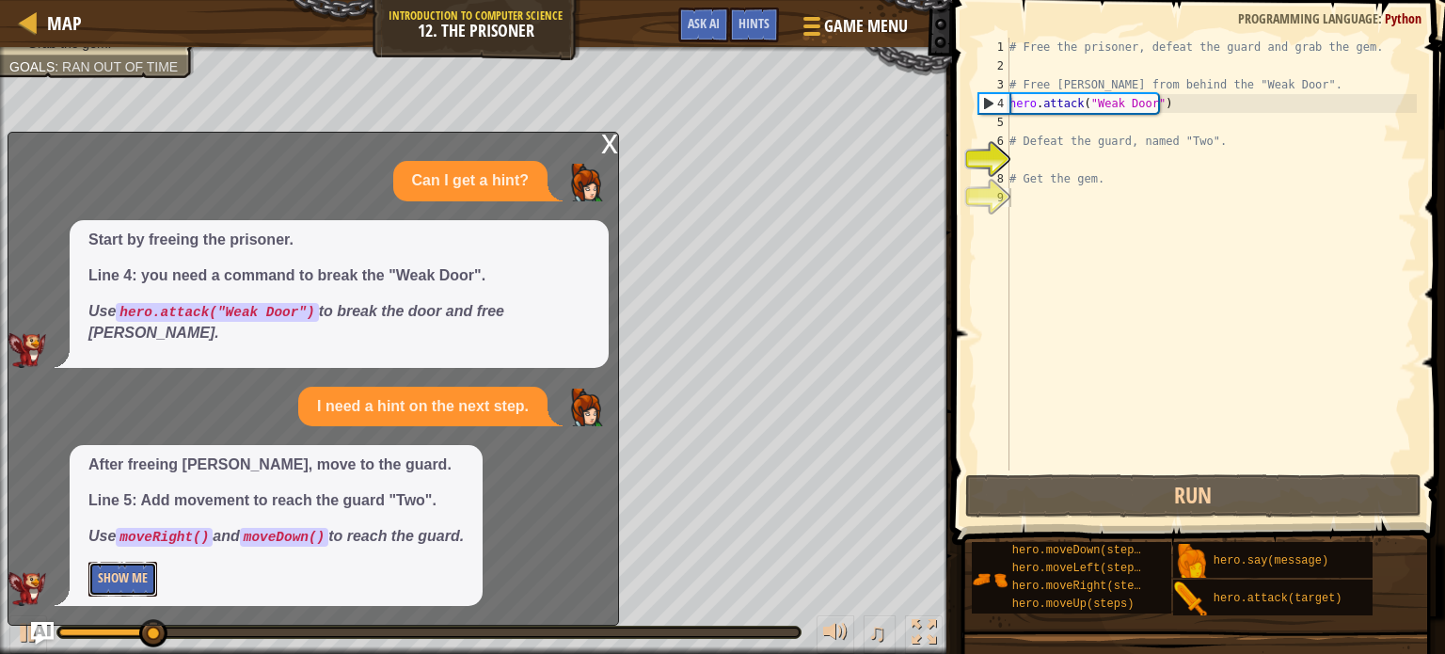
click at [97, 578] on button "Show Me" at bounding box center [122, 579] width 69 height 35
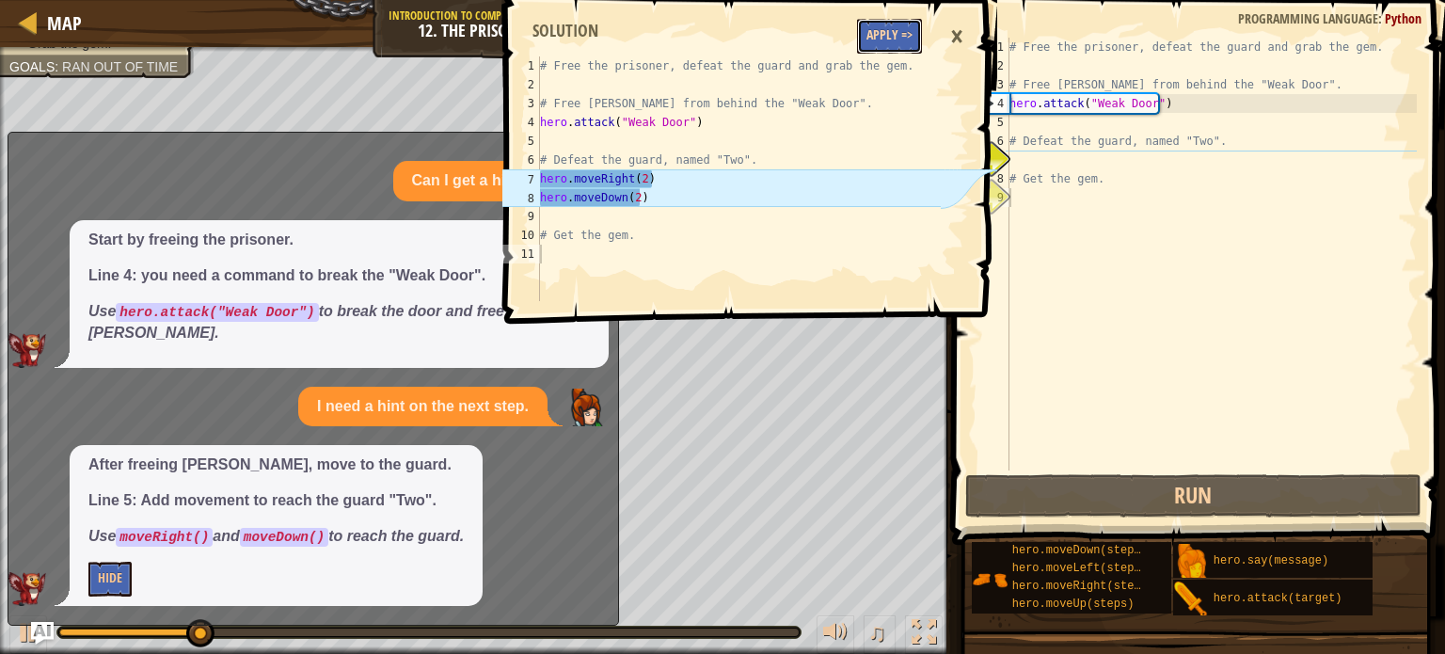
click at [887, 42] on button "Apply =>" at bounding box center [889, 36] width 65 height 35
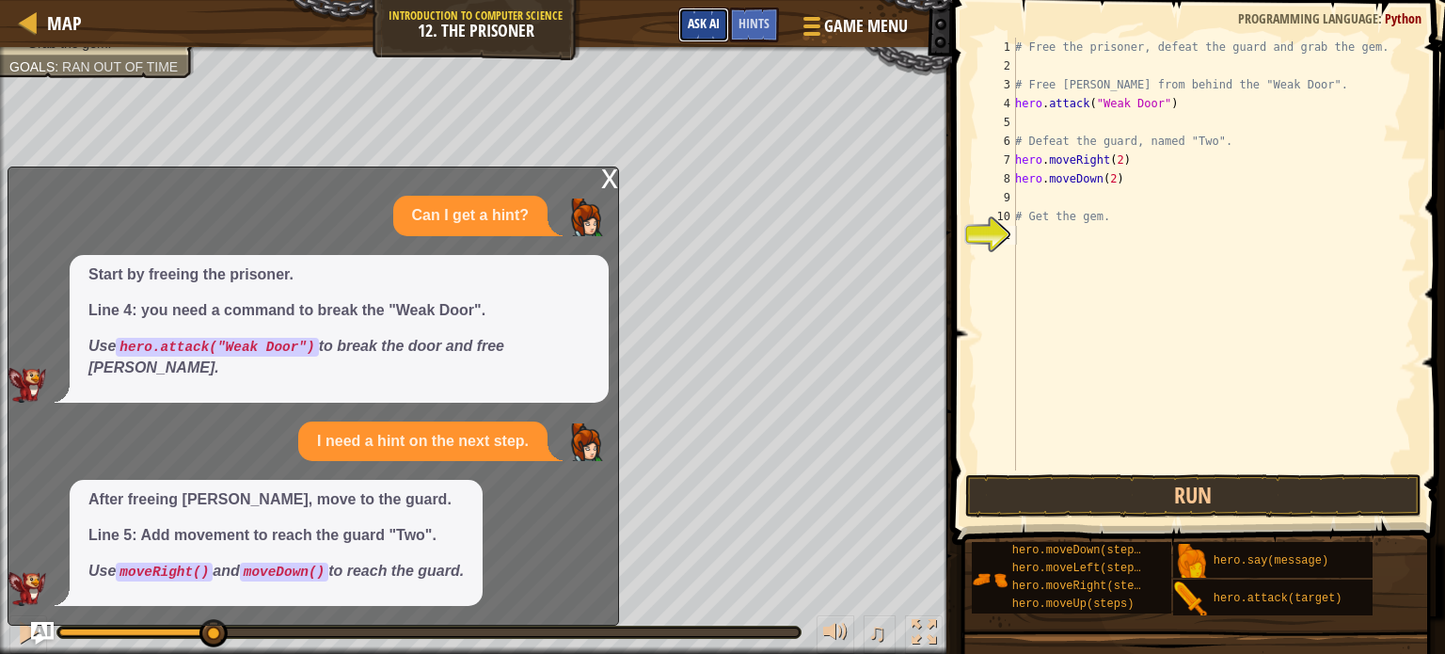
click at [699, 27] on span "Ask AI" at bounding box center [704, 23] width 32 height 18
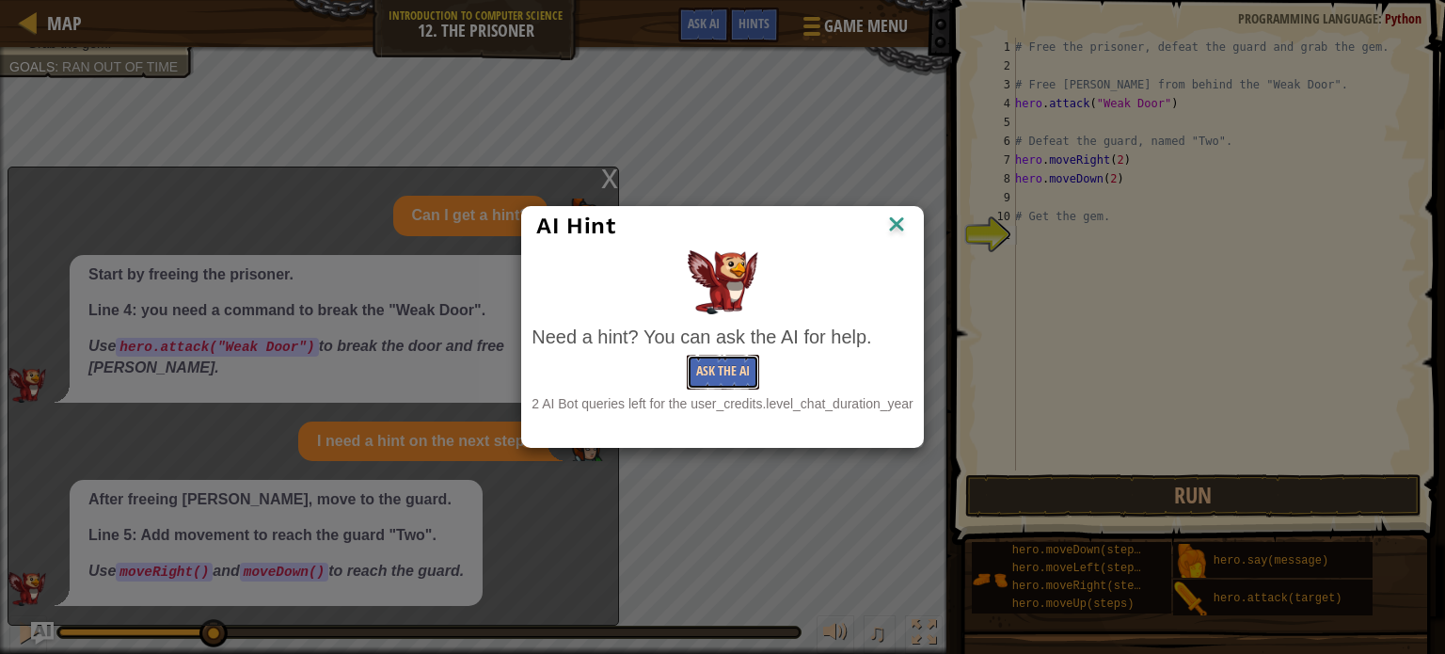
click at [737, 375] on button "Ask the AI" at bounding box center [723, 372] width 72 height 35
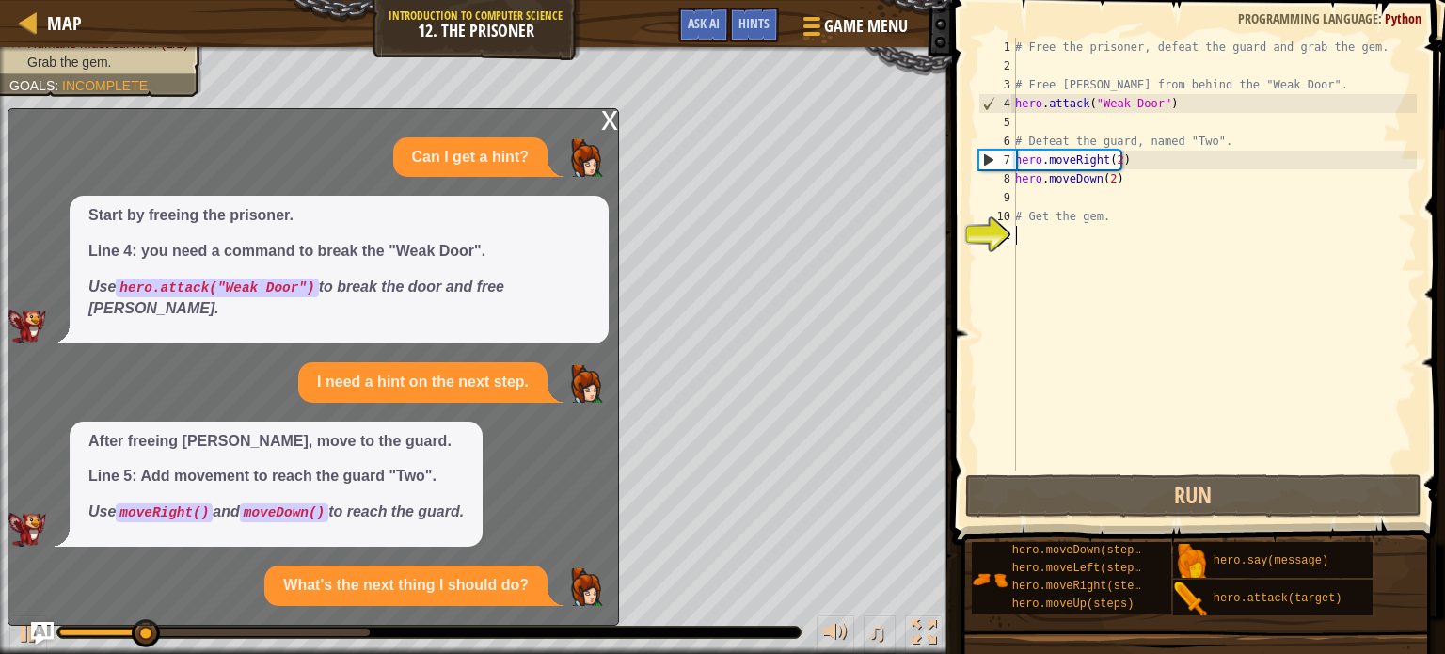
scroll to position [74, 0]
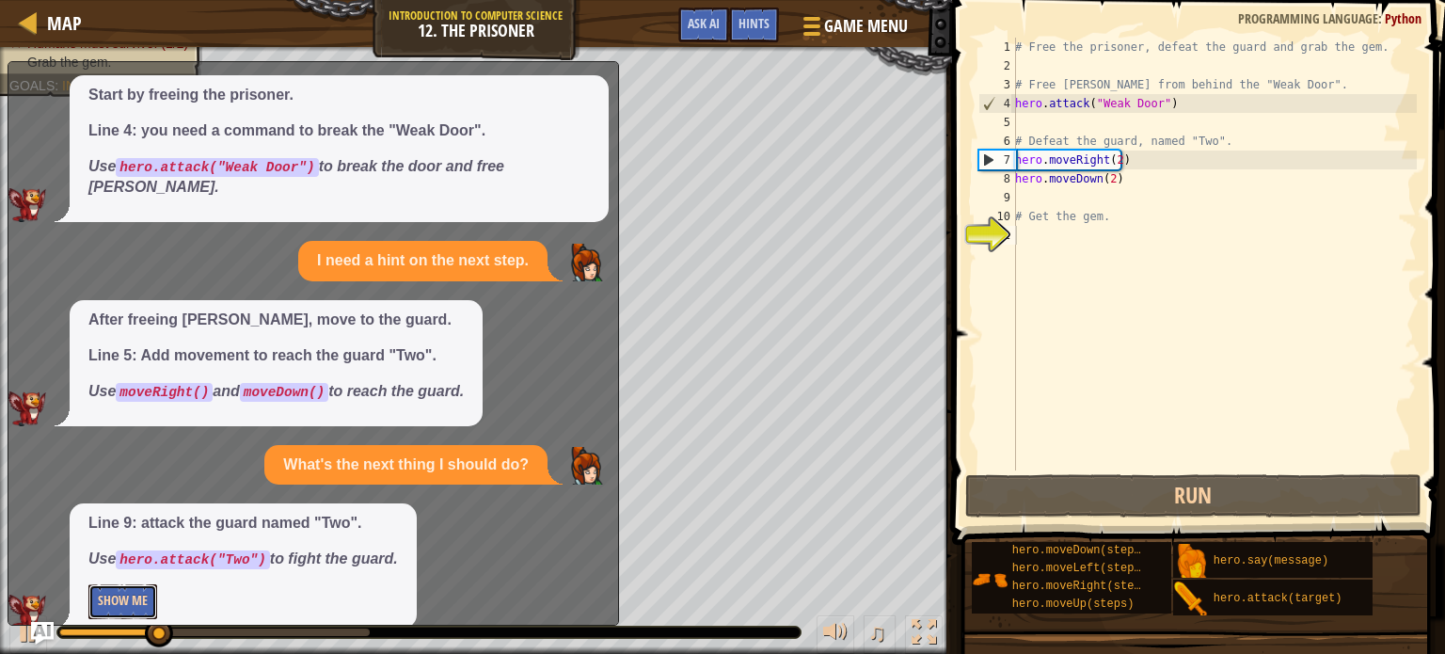
click at [136, 588] on button "Show Me" at bounding box center [122, 601] width 69 height 35
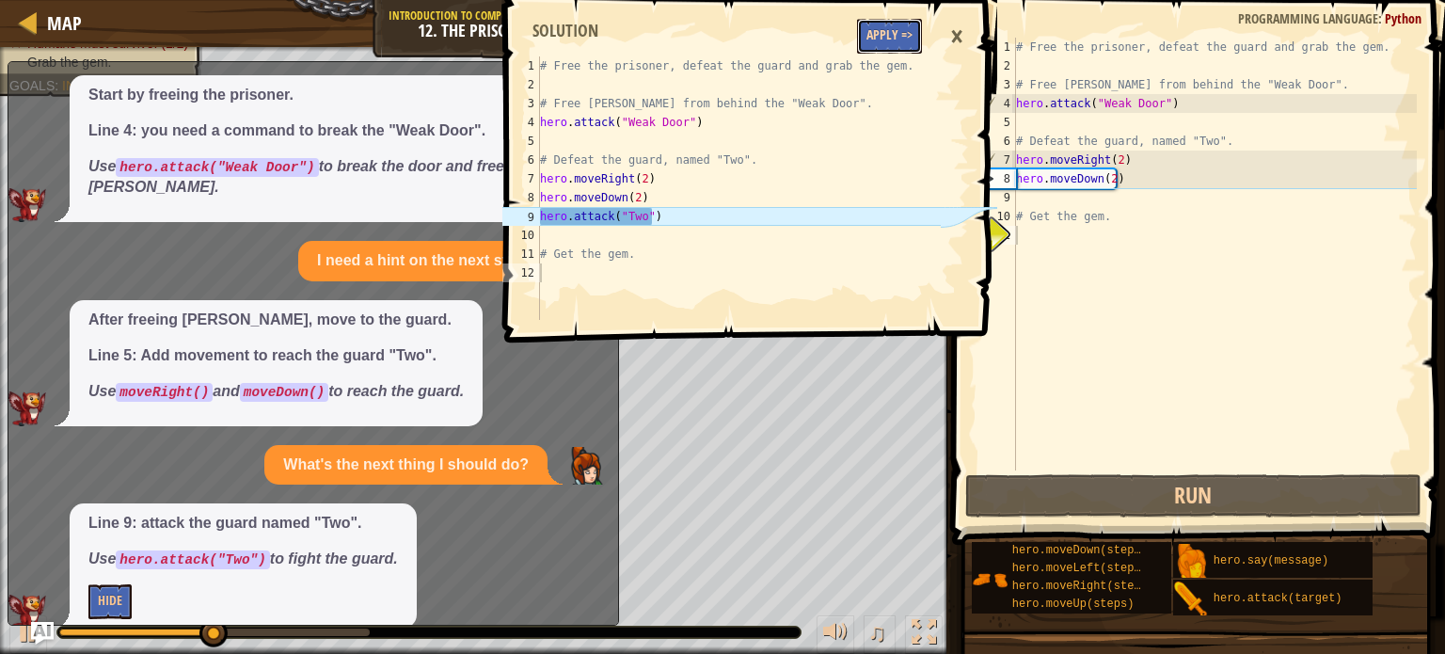
click at [899, 28] on button "Apply =>" at bounding box center [889, 36] width 65 height 35
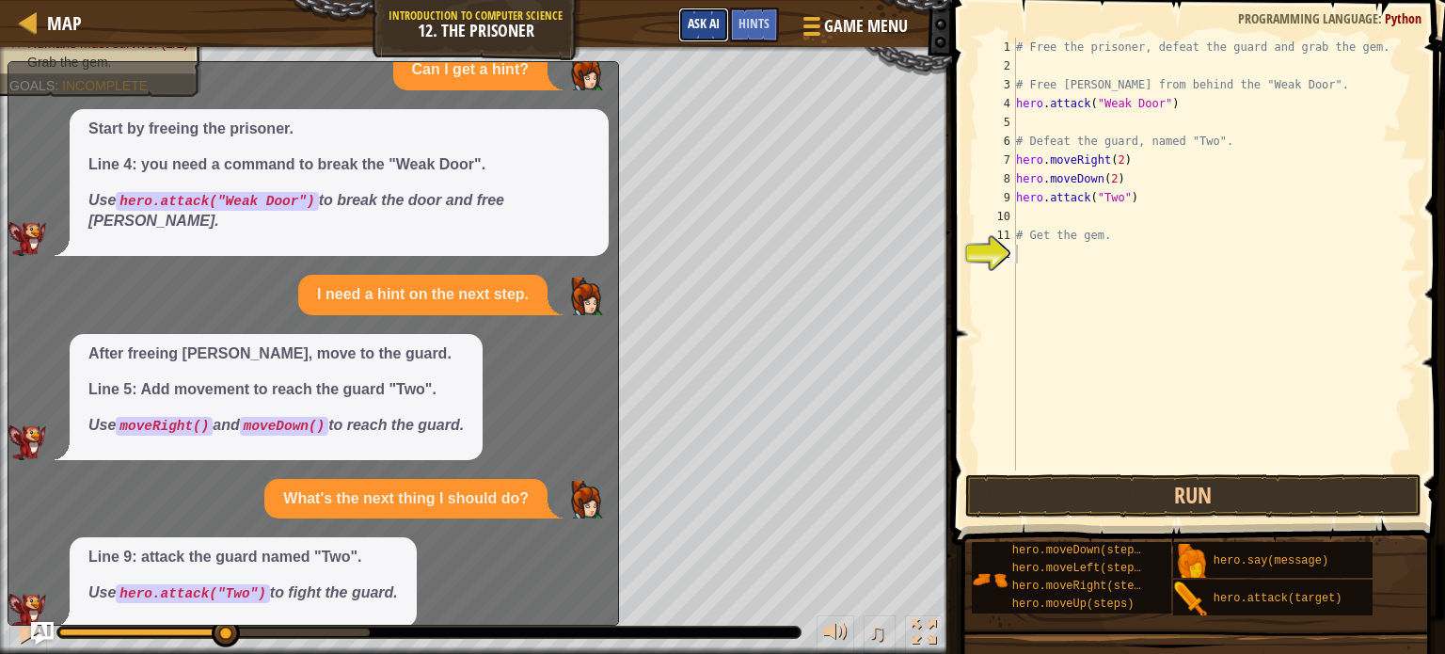
click at [700, 18] on span "Ask AI" at bounding box center [704, 23] width 32 height 18
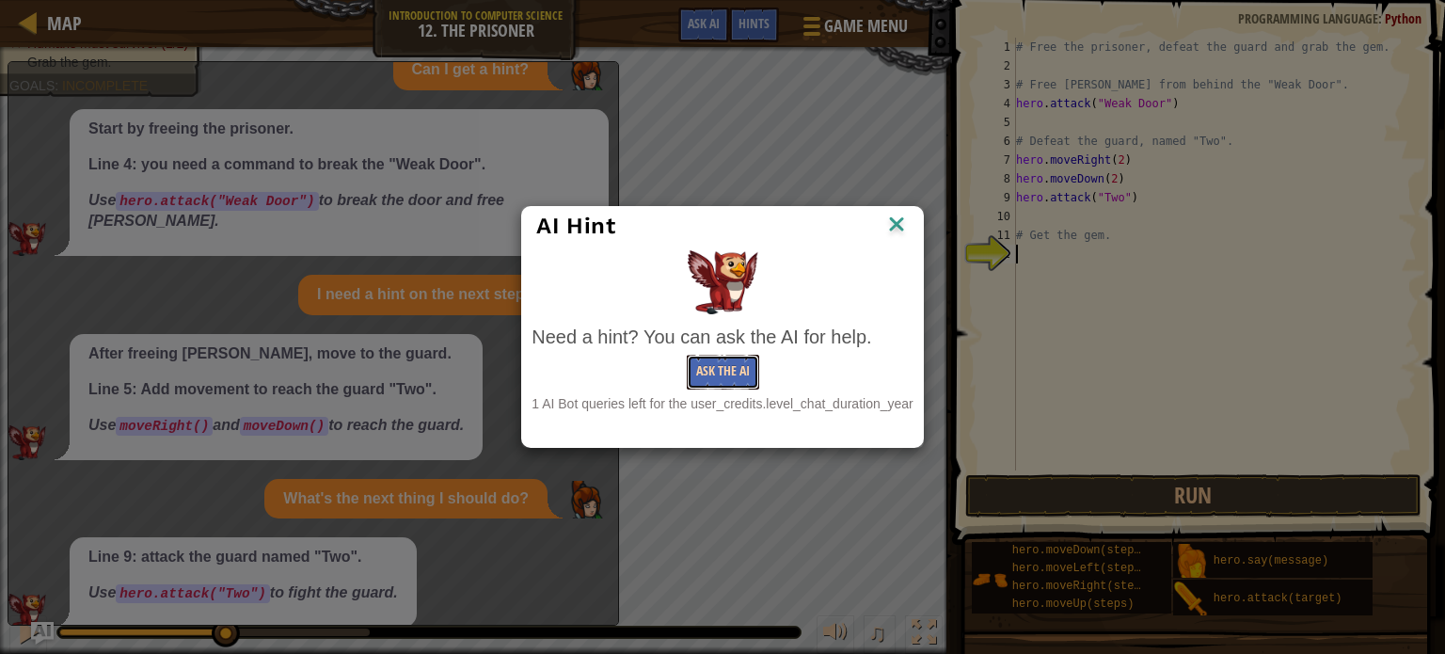
click at [722, 372] on button "Ask the AI" at bounding box center [723, 372] width 72 height 35
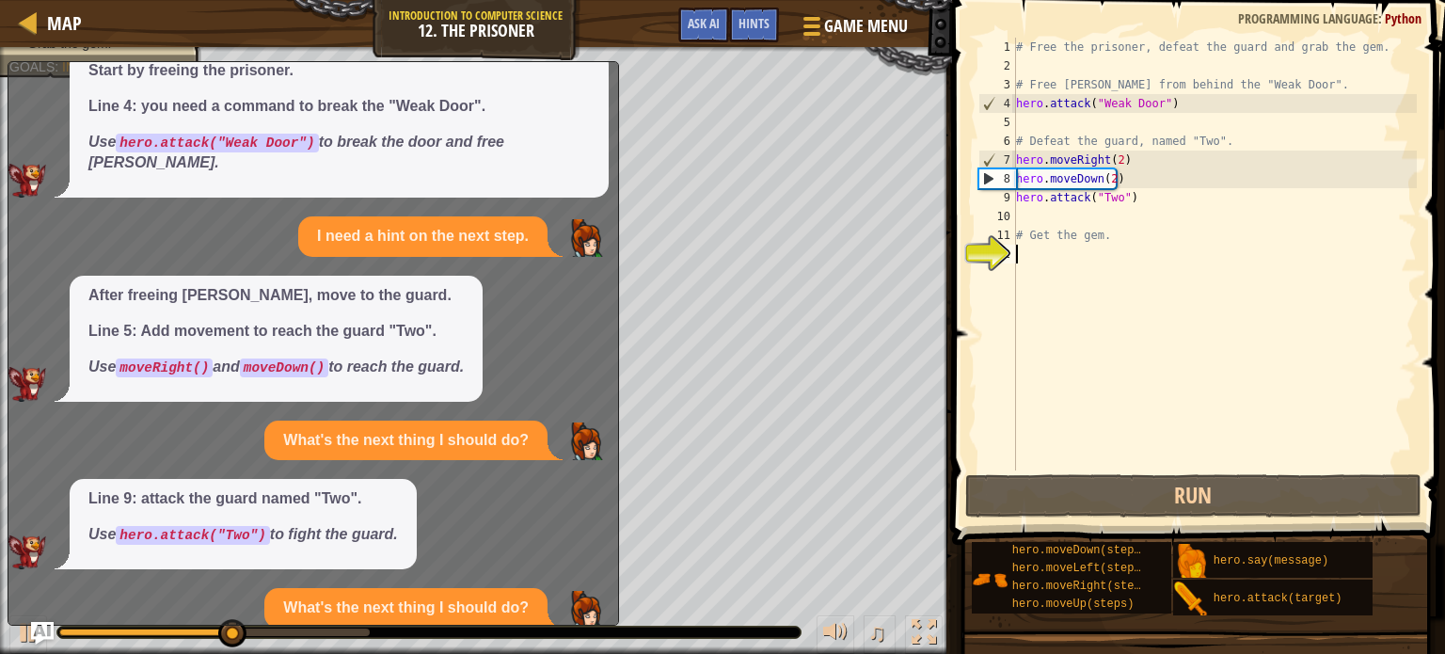
scroll to position [242, 0]
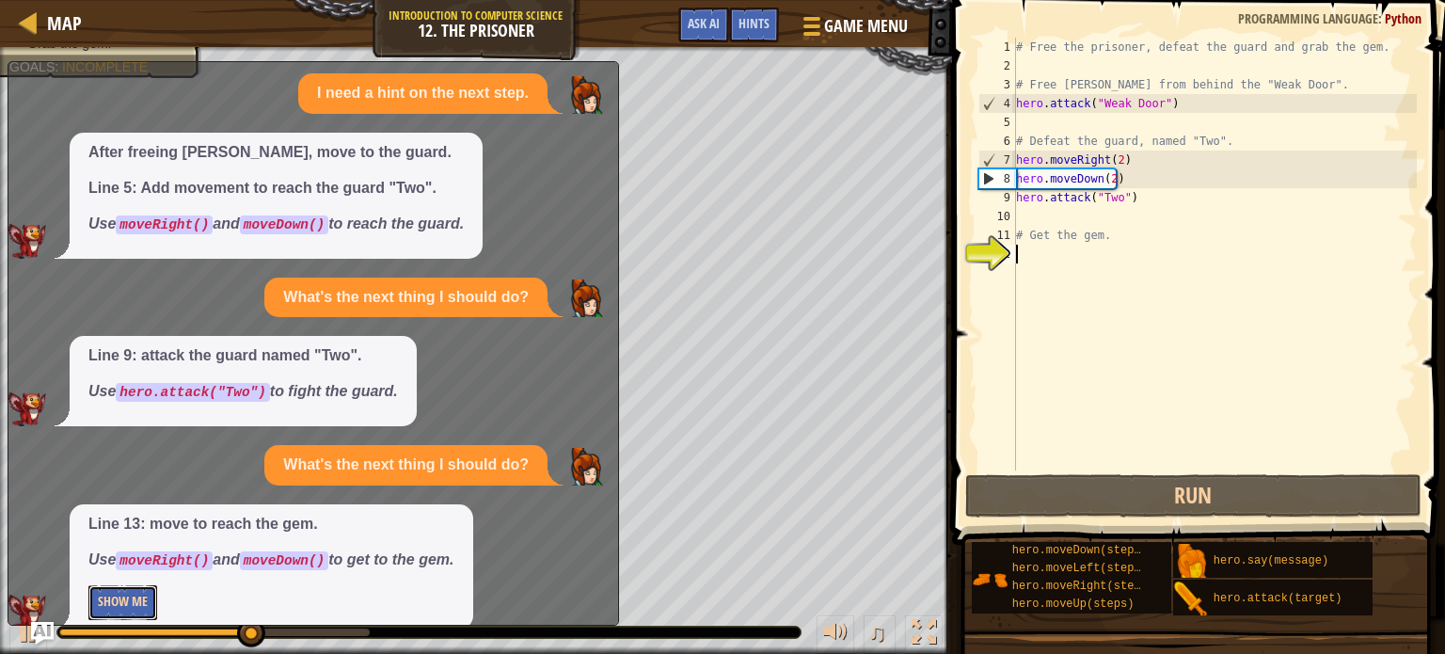
click at [132, 585] on button "Show Me" at bounding box center [122, 602] width 69 height 35
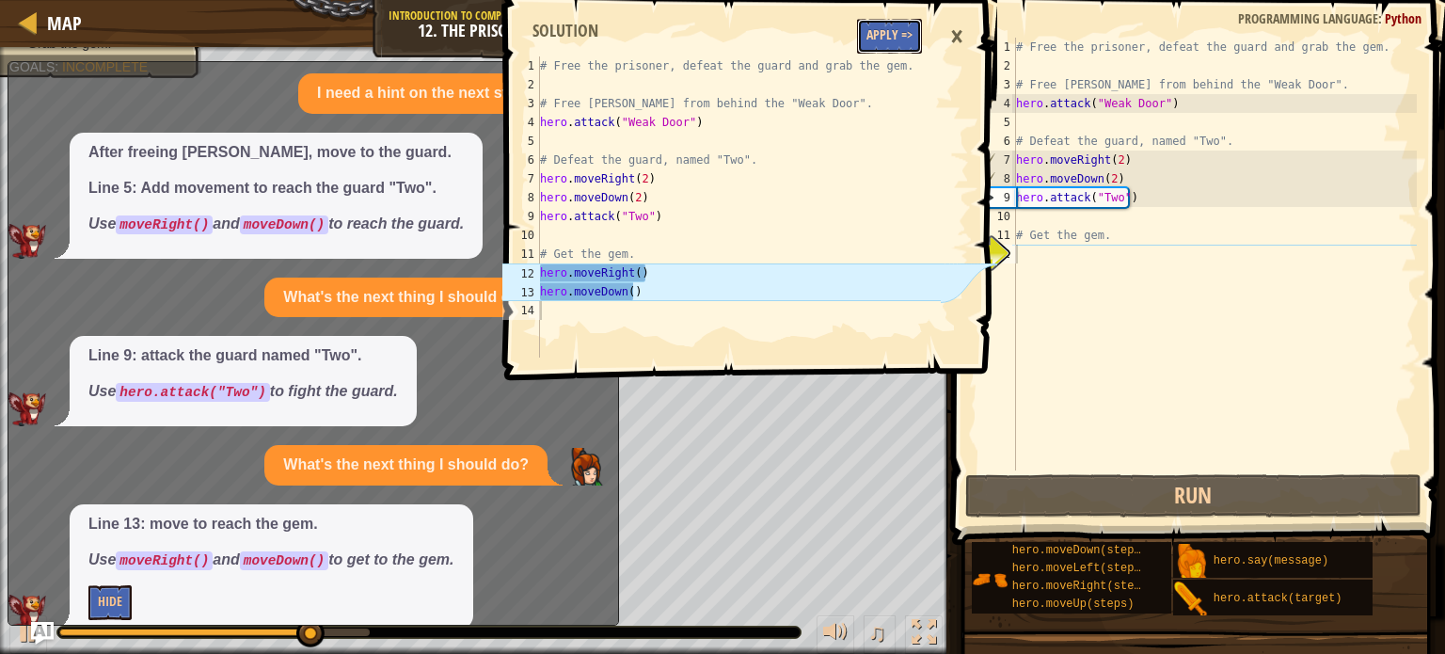
click at [881, 27] on button "Apply =>" at bounding box center [889, 36] width 65 height 35
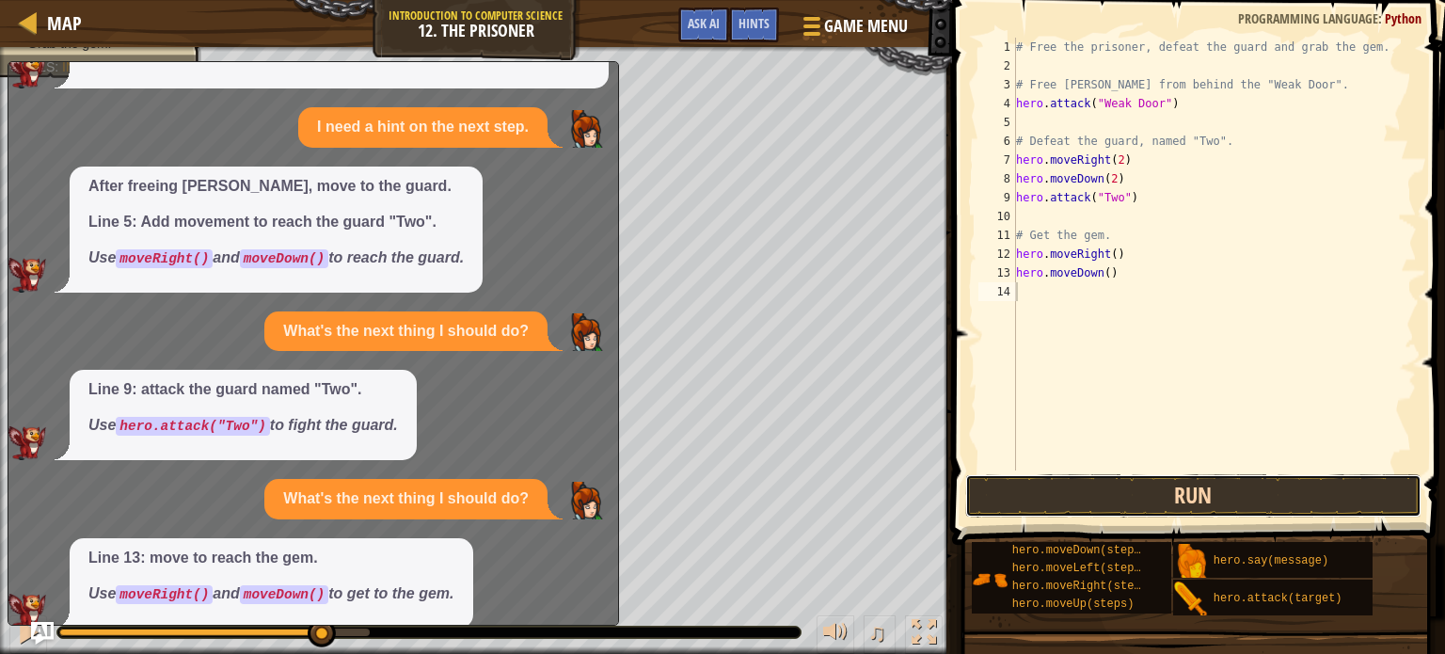
click at [1057, 482] on button "Run" at bounding box center [1193, 495] width 456 height 43
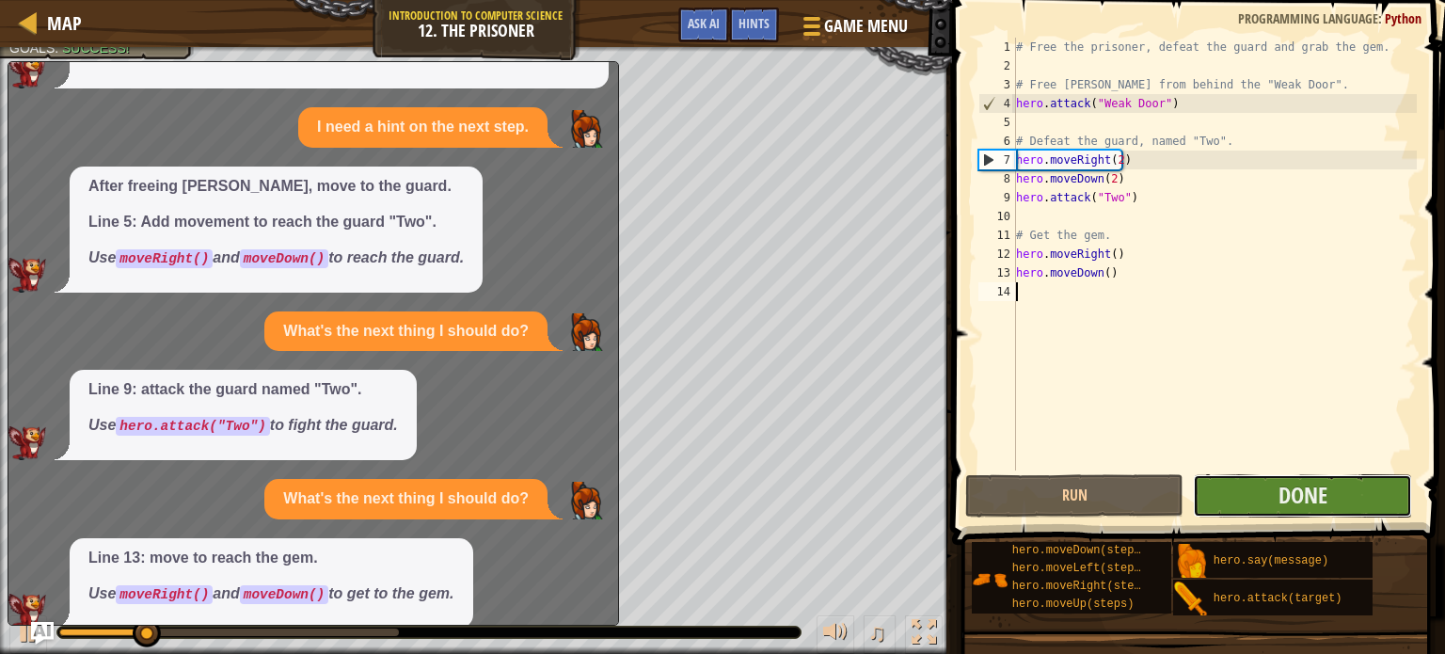
click at [1276, 515] on button "Done" at bounding box center [1302, 495] width 219 height 43
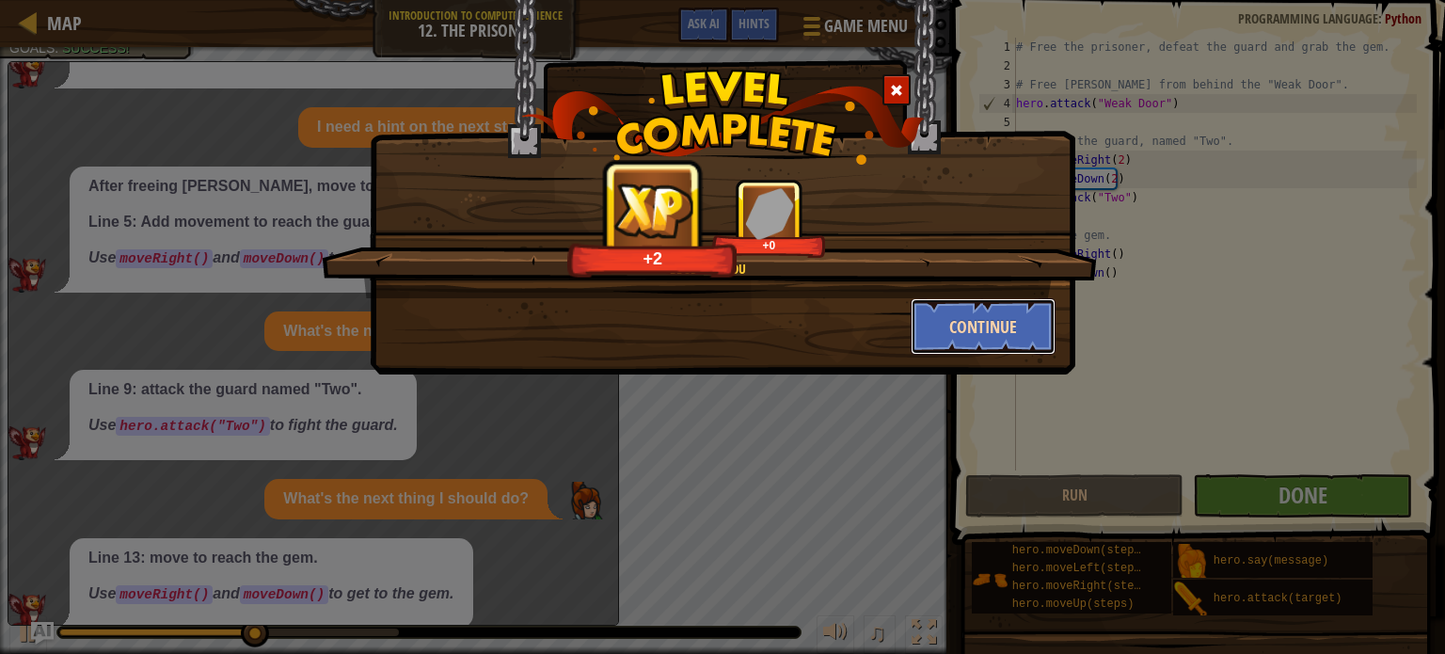
click at [978, 330] on button "Continue" at bounding box center [984, 326] width 146 height 56
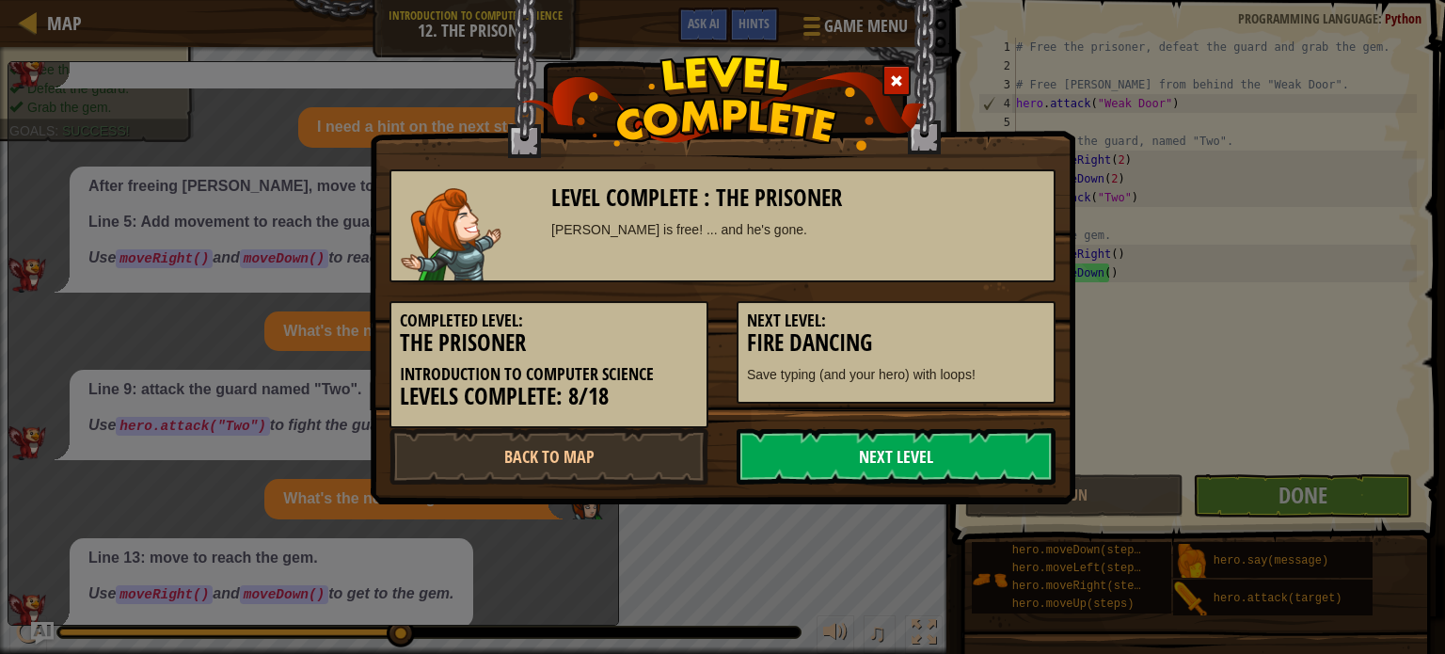
click at [832, 455] on link "Next Level" at bounding box center [896, 456] width 319 height 56
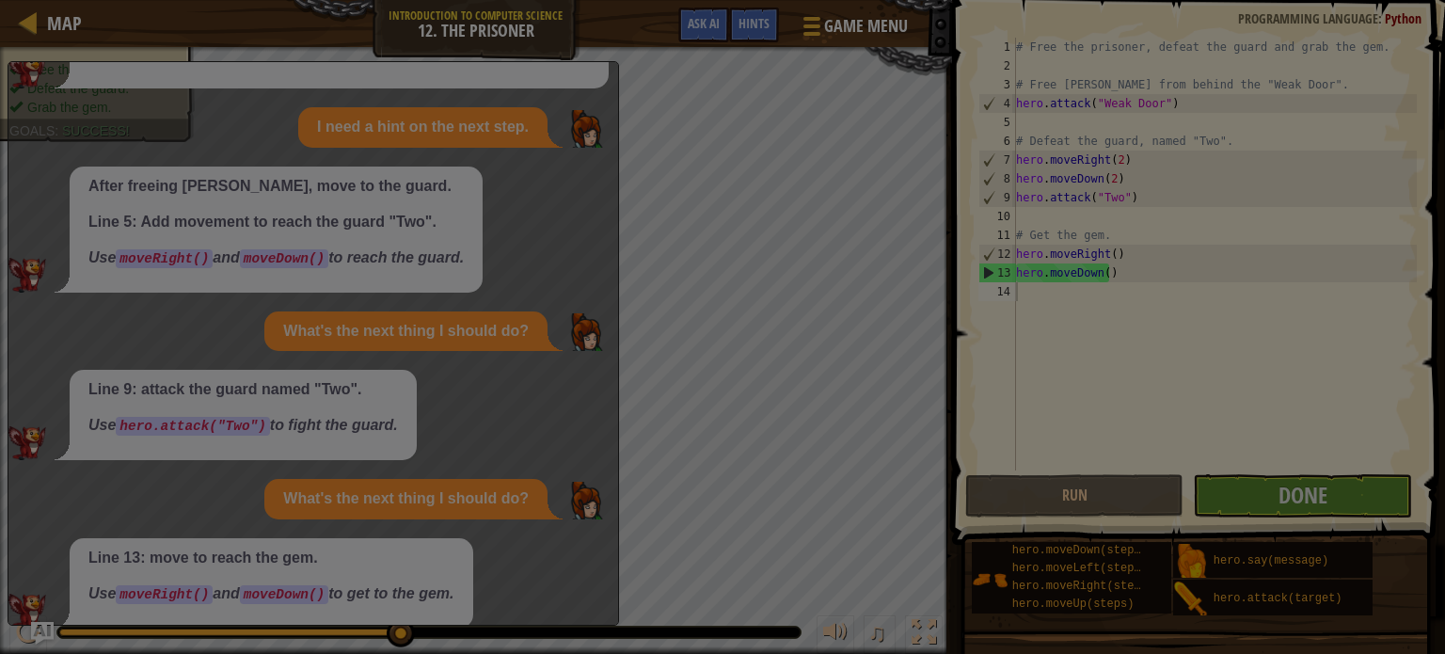
click at [830, 2] on body "Map Introduction to Computer Science 12. The Prisoner Game Menu Done Hints Ask …" at bounding box center [722, 1] width 1445 height 2
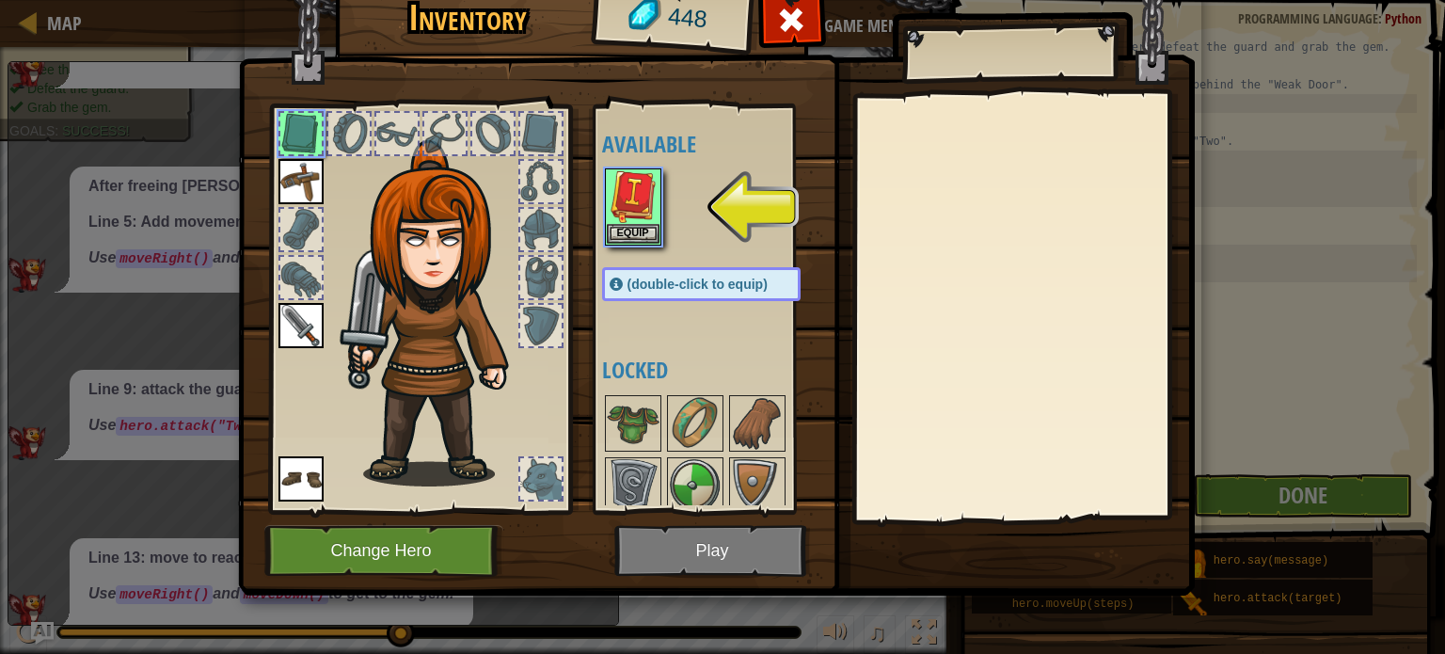
click at [669, 530] on img at bounding box center [716, 254] width 957 height 683
click at [617, 178] on img at bounding box center [633, 196] width 53 height 53
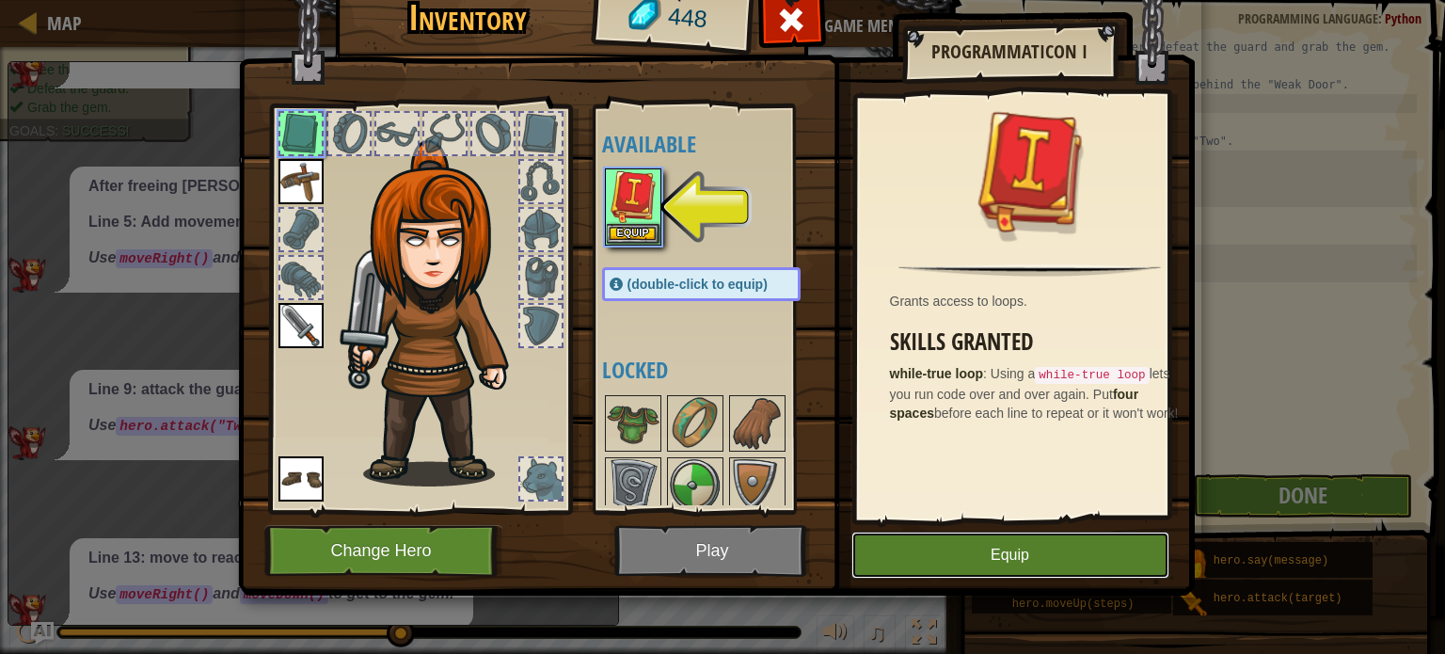
click at [993, 562] on button "Equip" at bounding box center [1010, 554] width 318 height 47
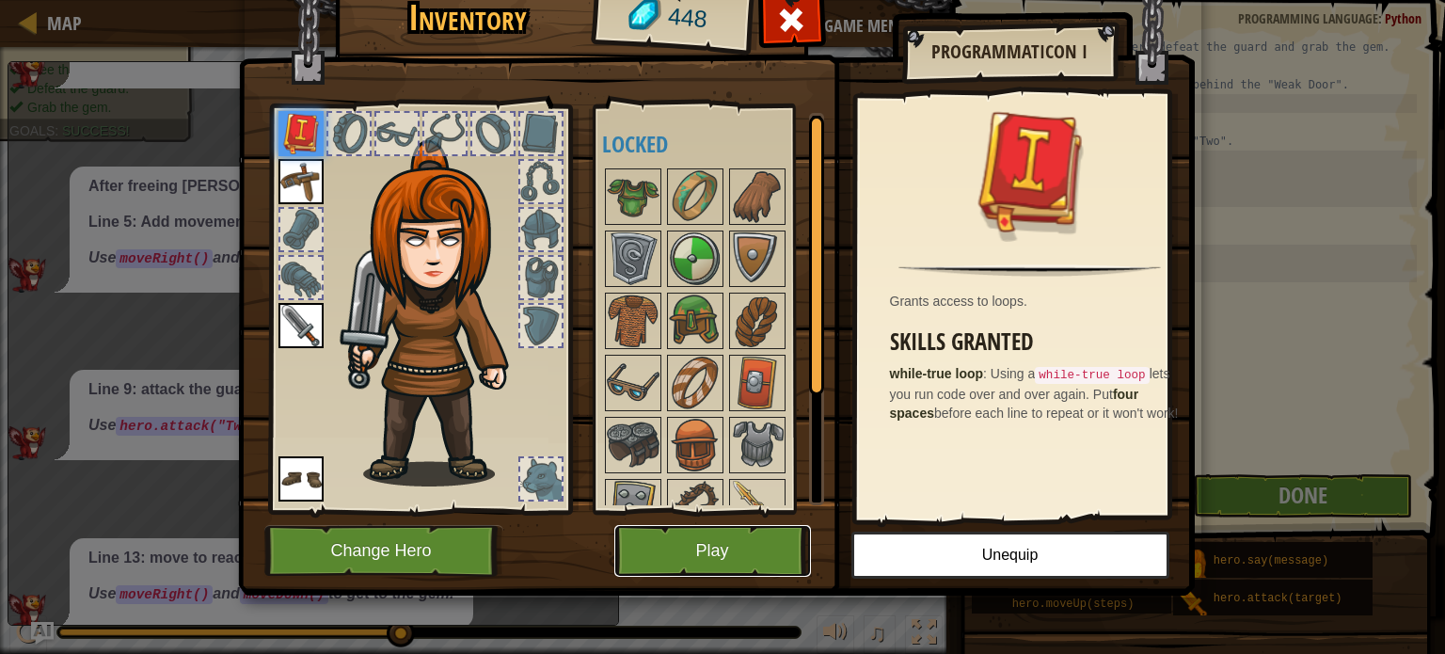
click at [749, 552] on button "Play" at bounding box center [712, 551] width 197 height 52
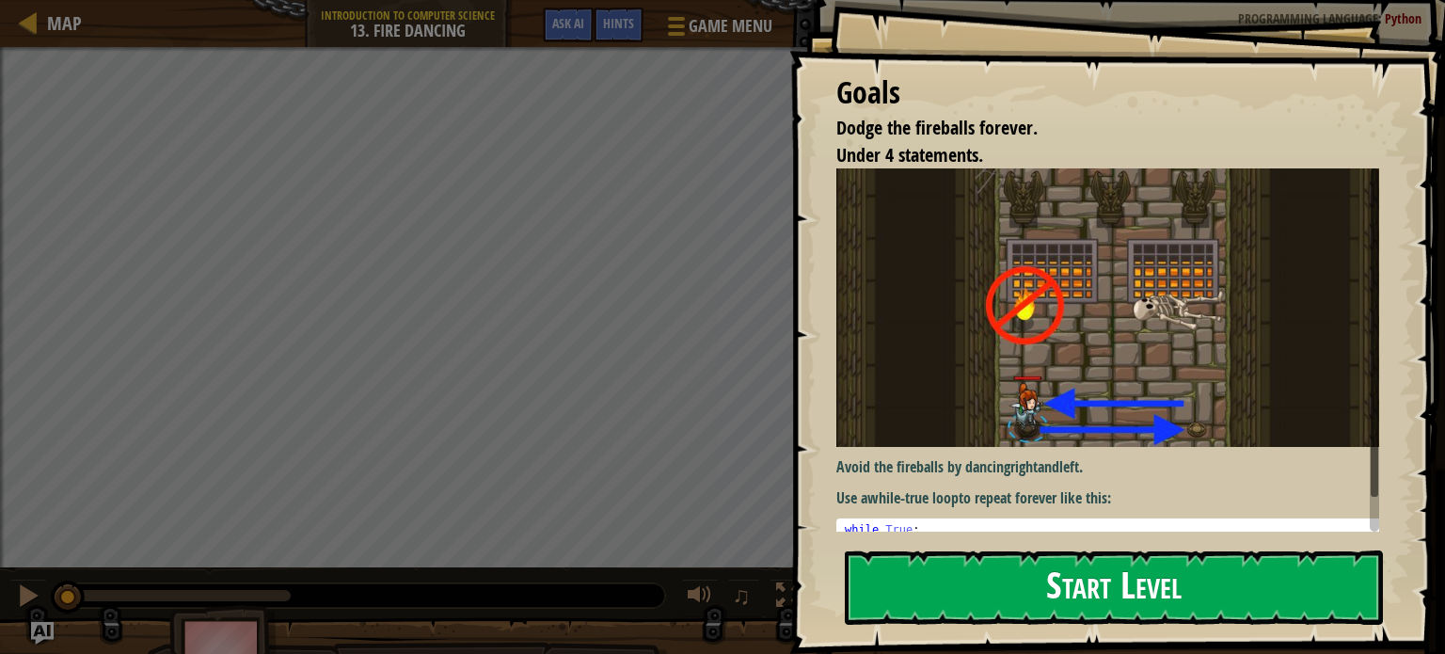
click at [930, 560] on button "Start Level" at bounding box center [1114, 587] width 538 height 74
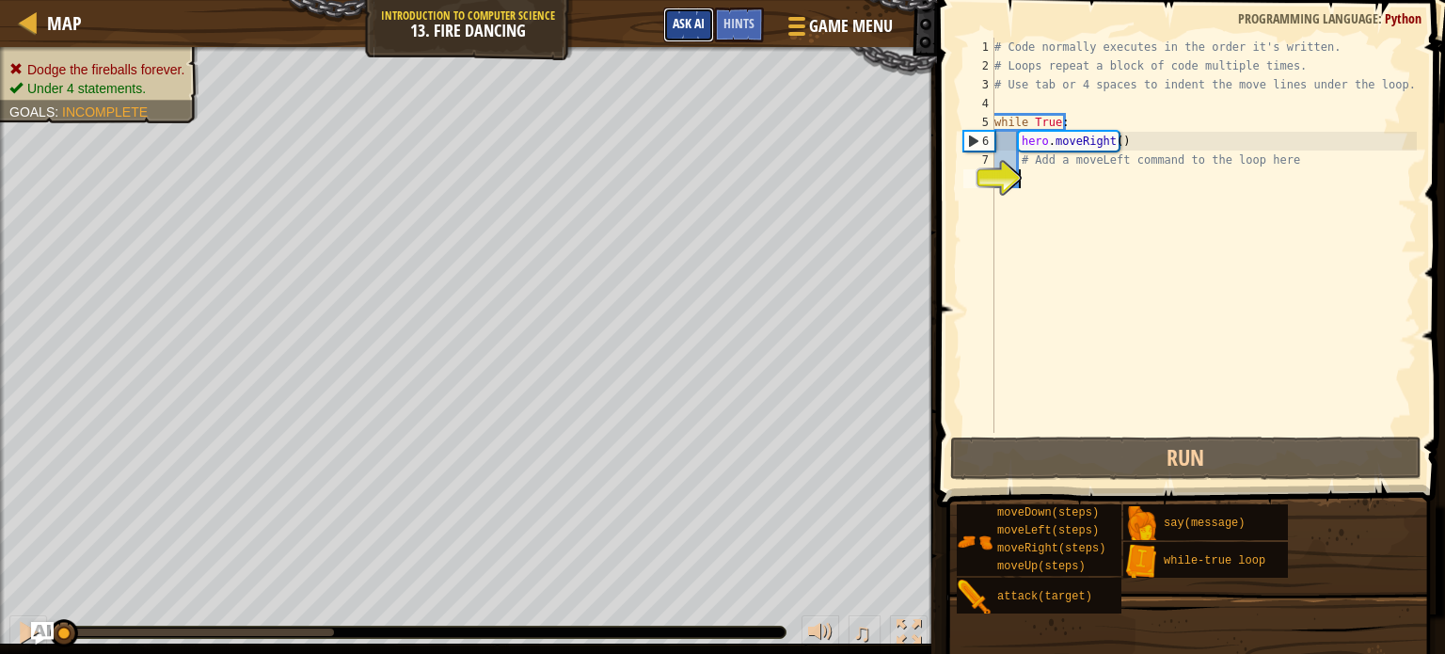
click at [686, 22] on span "Ask AI" at bounding box center [689, 23] width 32 height 18
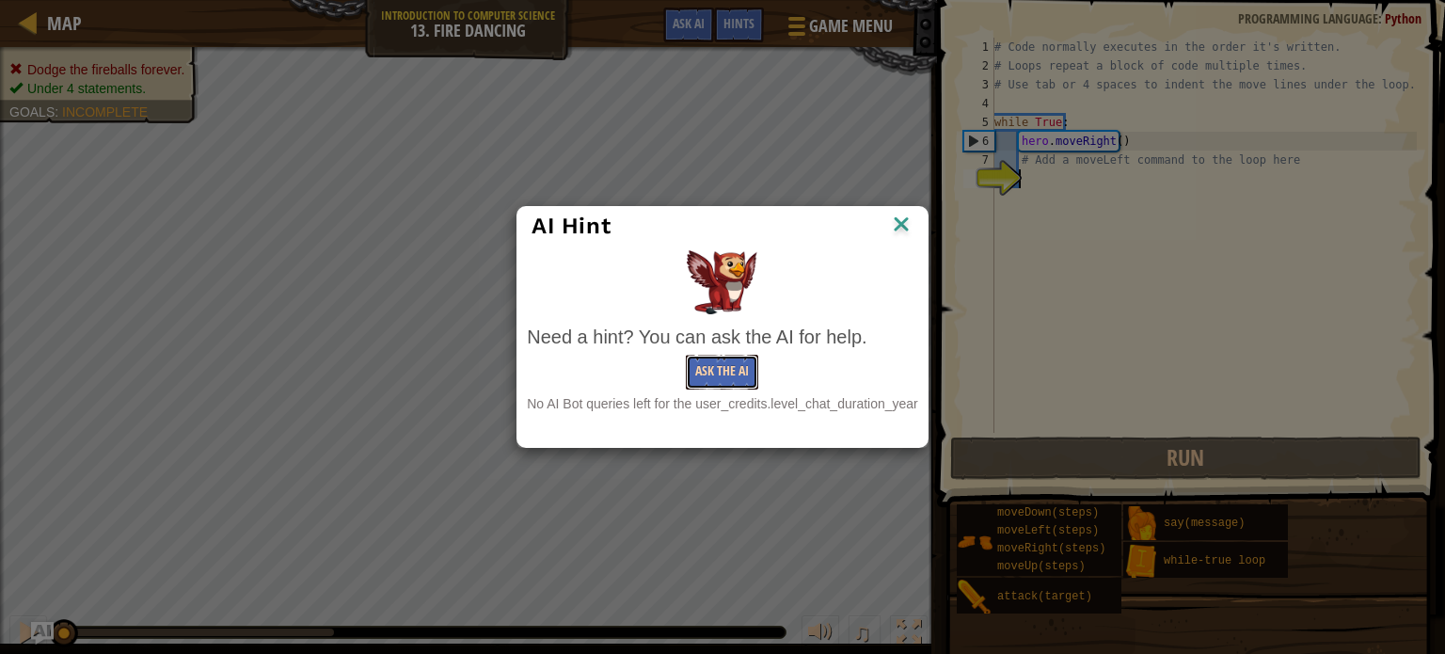
click at [714, 369] on button "Ask the AI" at bounding box center [722, 372] width 72 height 35
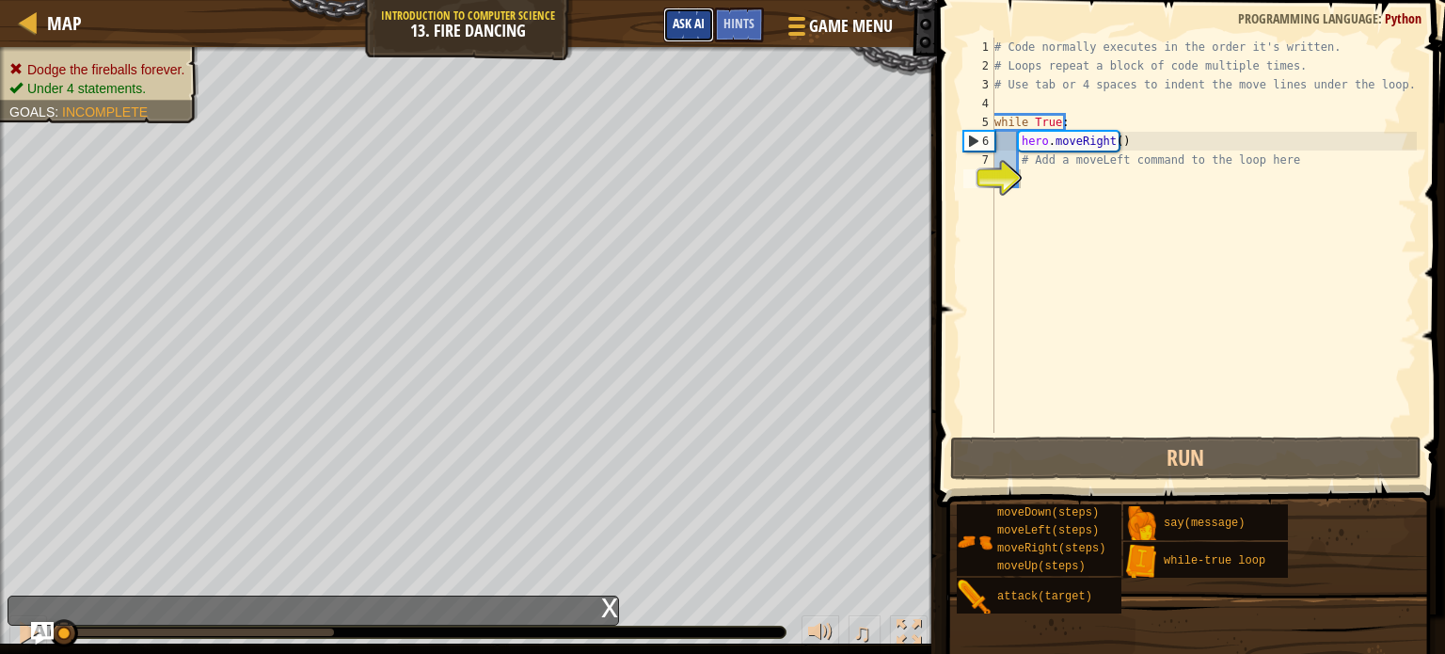
click at [685, 17] on span "Ask AI" at bounding box center [689, 23] width 32 height 18
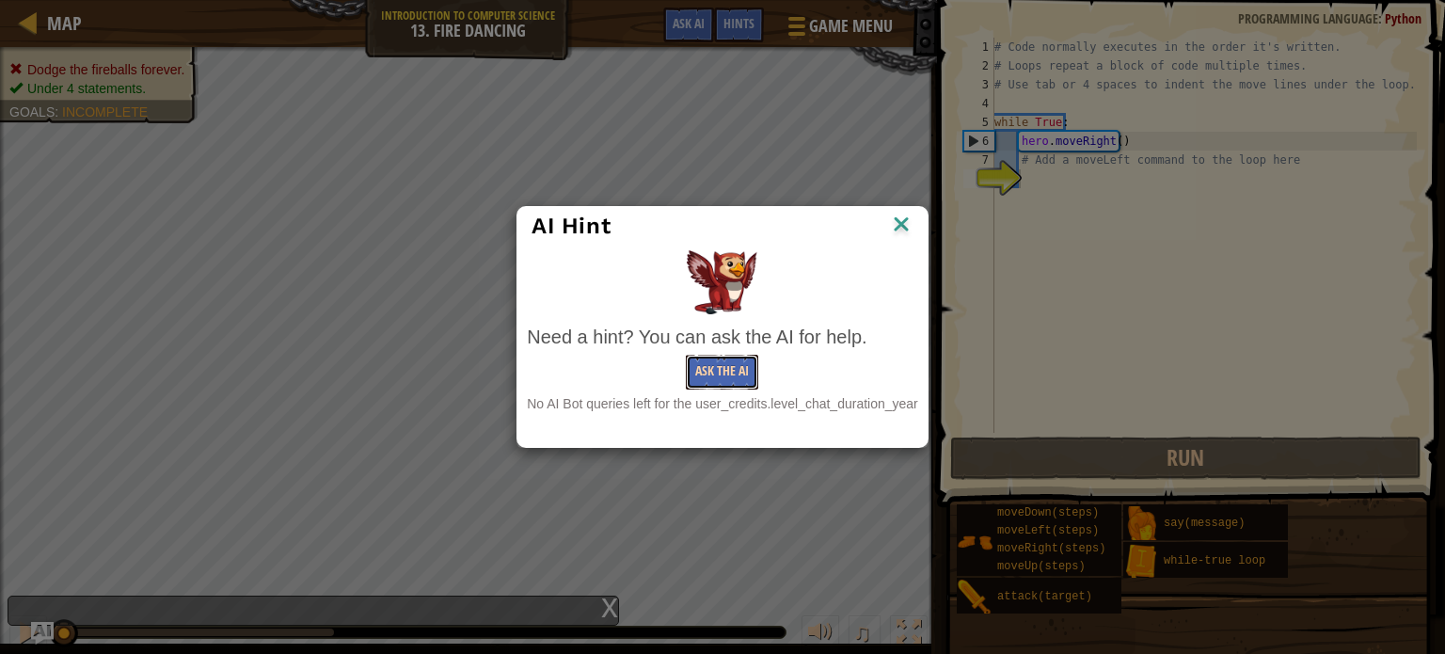
click at [721, 373] on button "Ask the AI" at bounding box center [722, 372] width 72 height 35
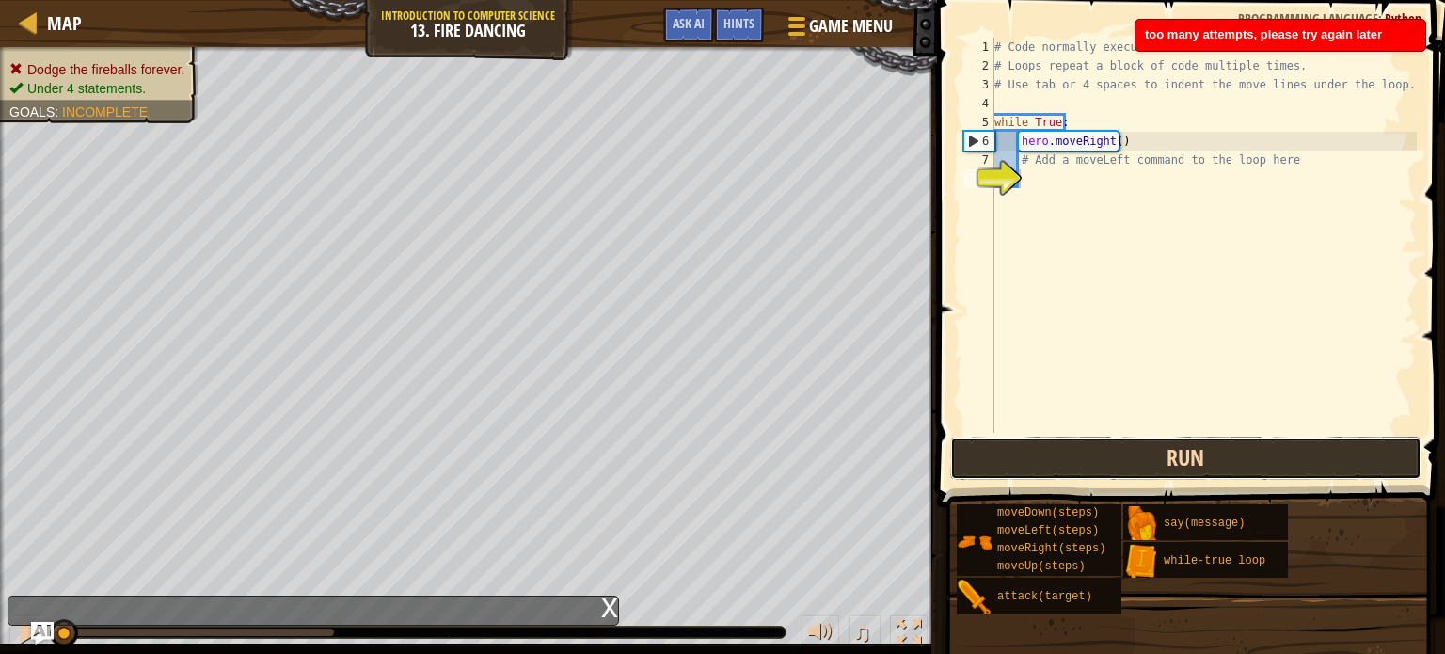
click at [1095, 460] on button "Run" at bounding box center [1185, 457] width 471 height 43
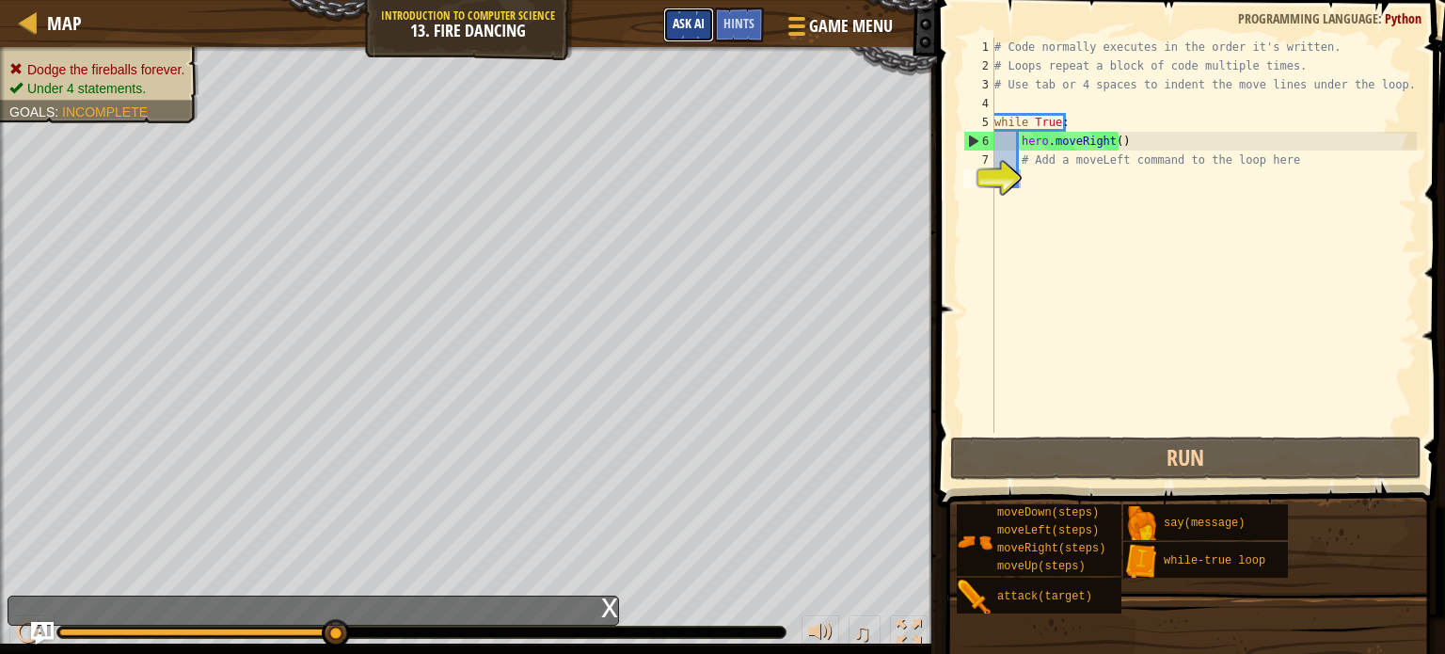
click at [685, 13] on button "Ask AI" at bounding box center [688, 25] width 51 height 35
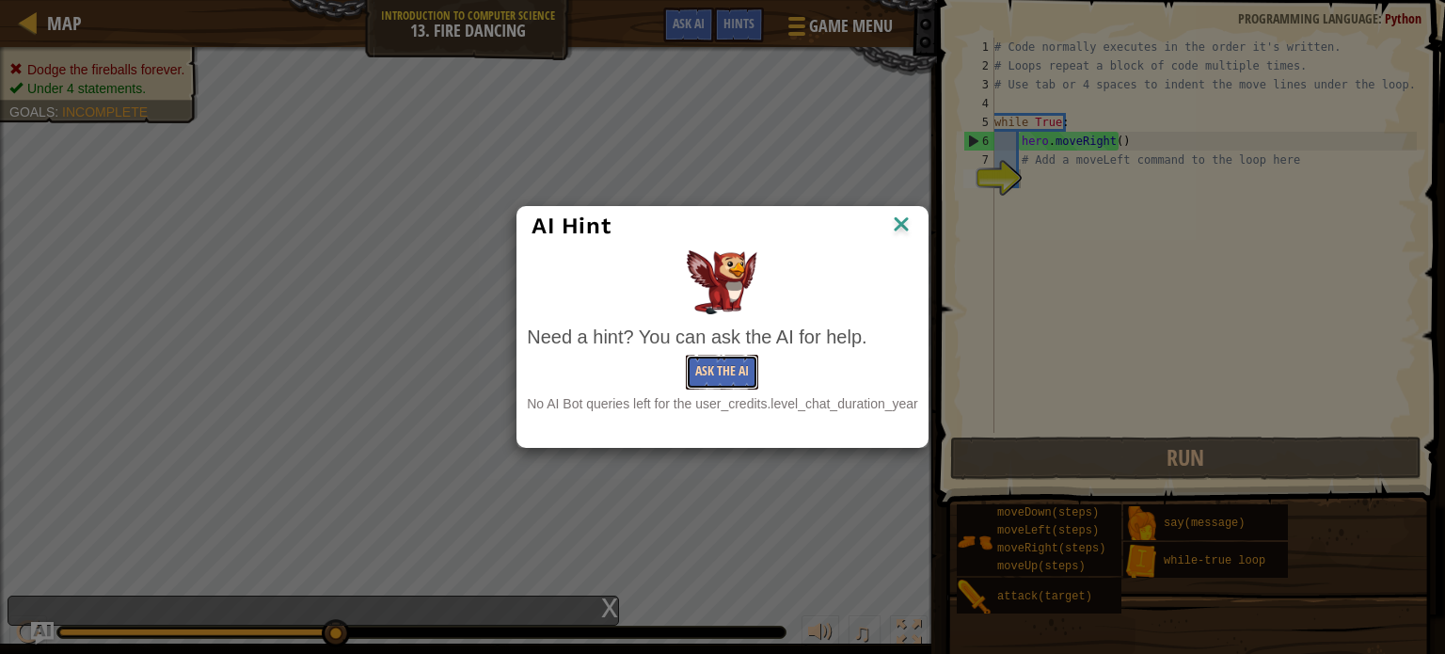
click at [716, 378] on button "Ask the AI" at bounding box center [722, 372] width 72 height 35
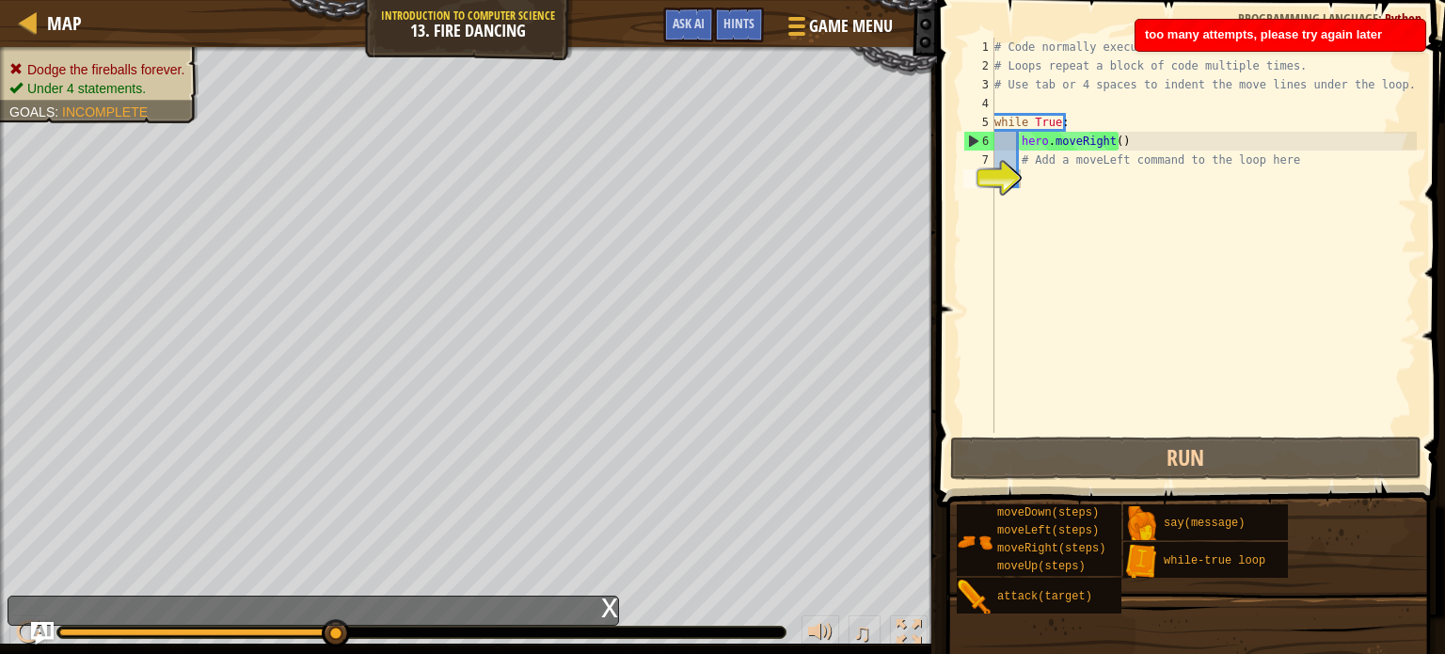
click at [1245, 30] on span "too many attempts, please try again later" at bounding box center [1263, 34] width 237 height 14
click at [1245, 0] on body "Map Introduction to Computer Science 13. Fire Dancing Game Menu Done Hints Ask …" at bounding box center [722, 0] width 1445 height 0
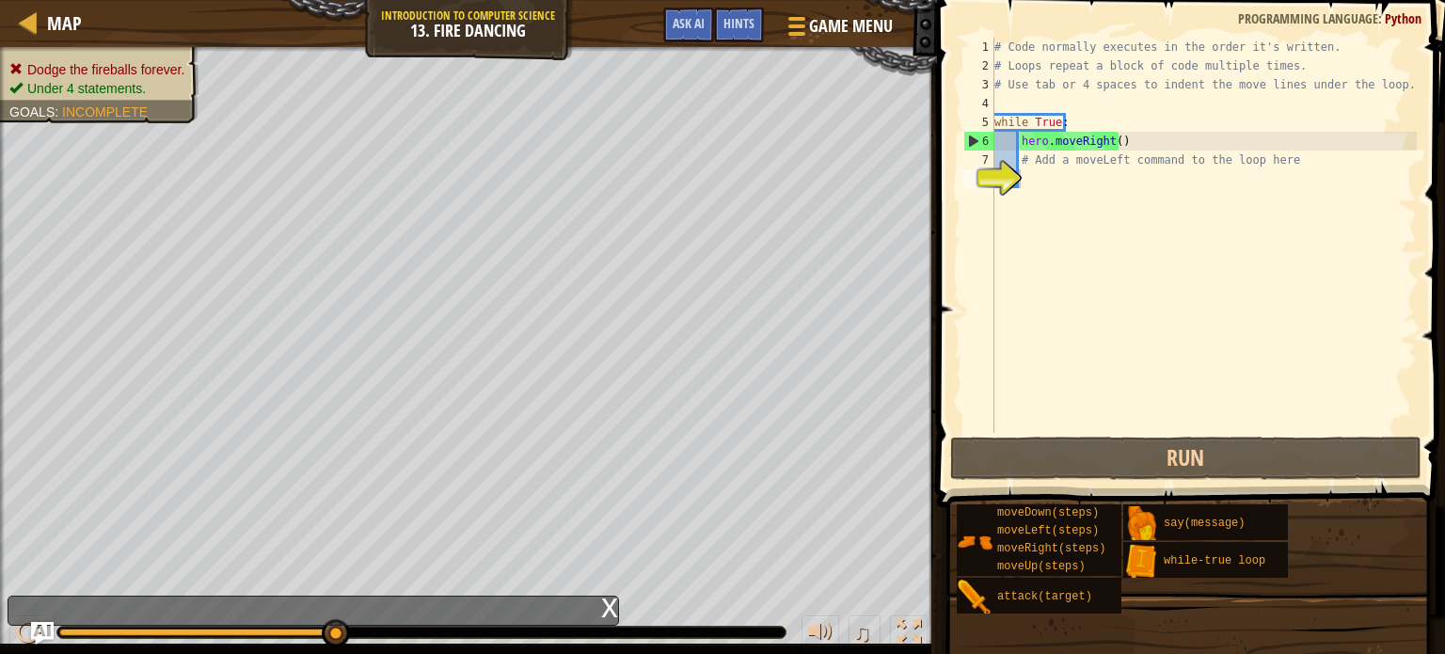
click at [1022, 180] on div "# Code normally executes in the order it's written. # Loops repeat a block of c…" at bounding box center [1203, 254] width 426 height 433
type textarea "m"
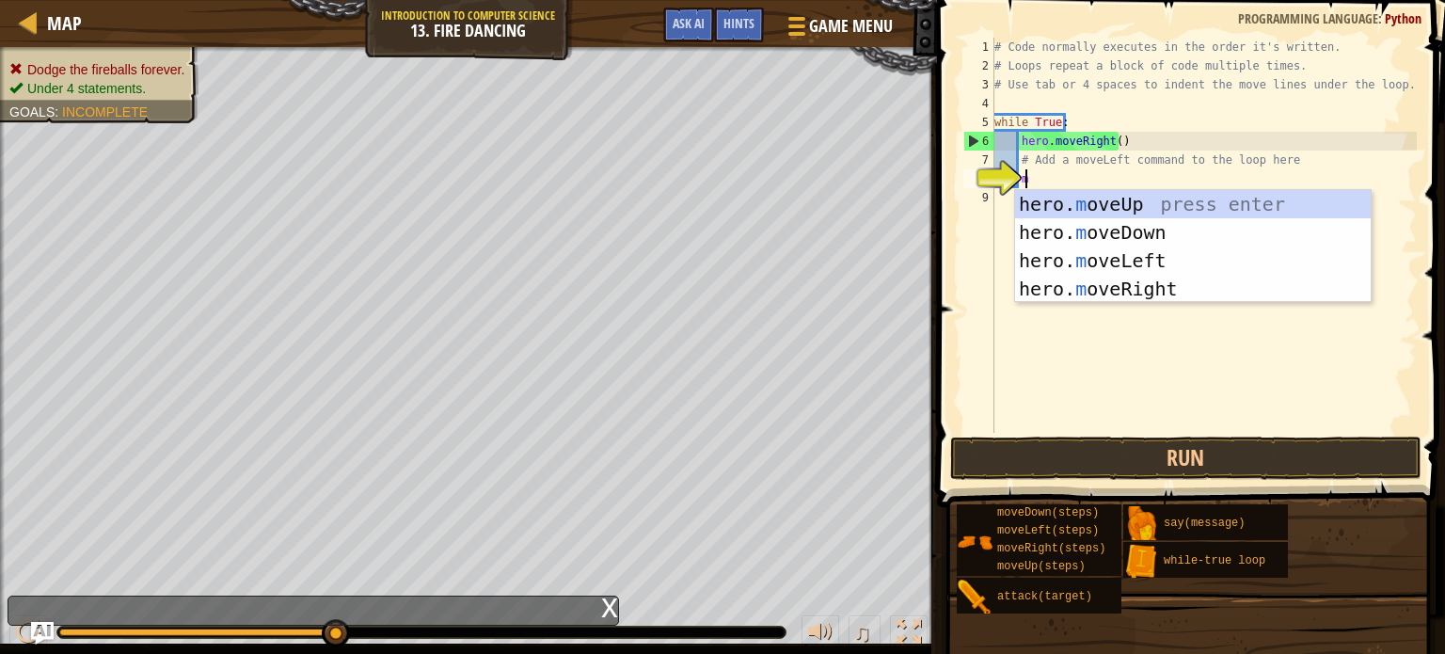
scroll to position [8, 1]
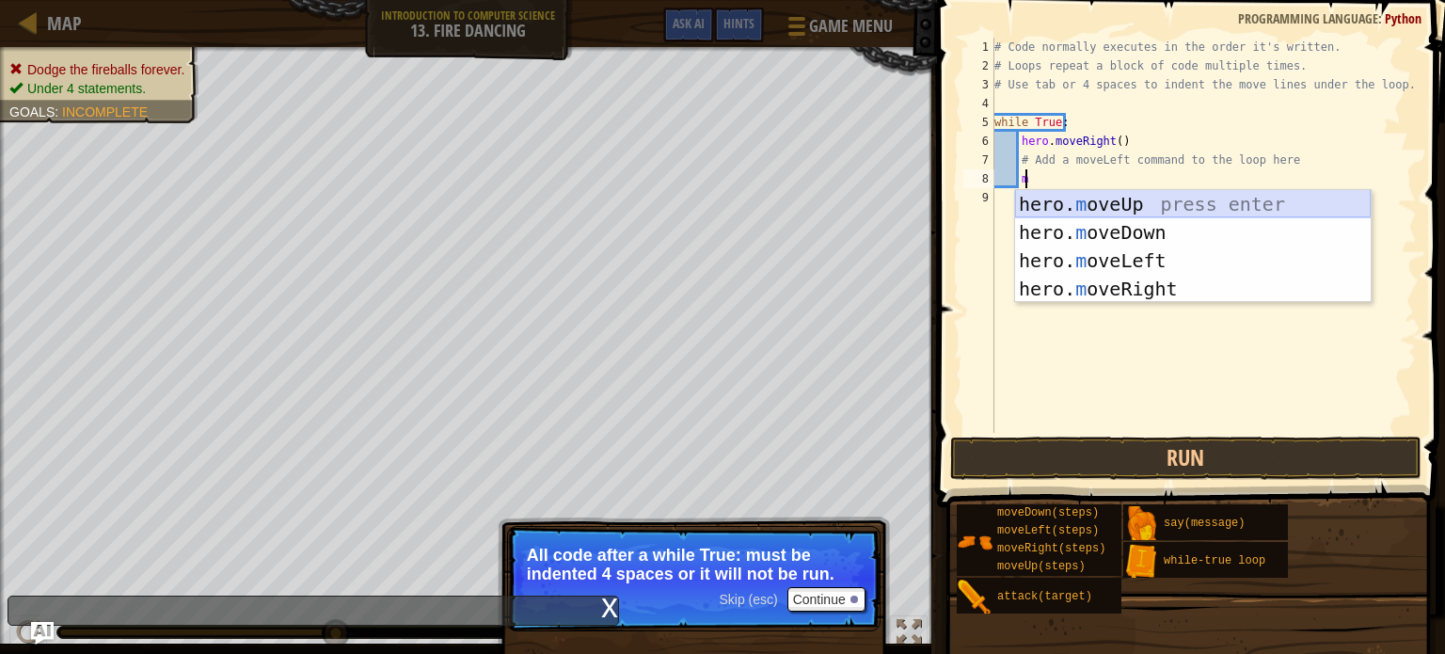
click at [1122, 193] on div "hero. m oveUp press enter hero. m oveDown press enter hero. m oveLeft press ent…" at bounding box center [1193, 274] width 356 height 169
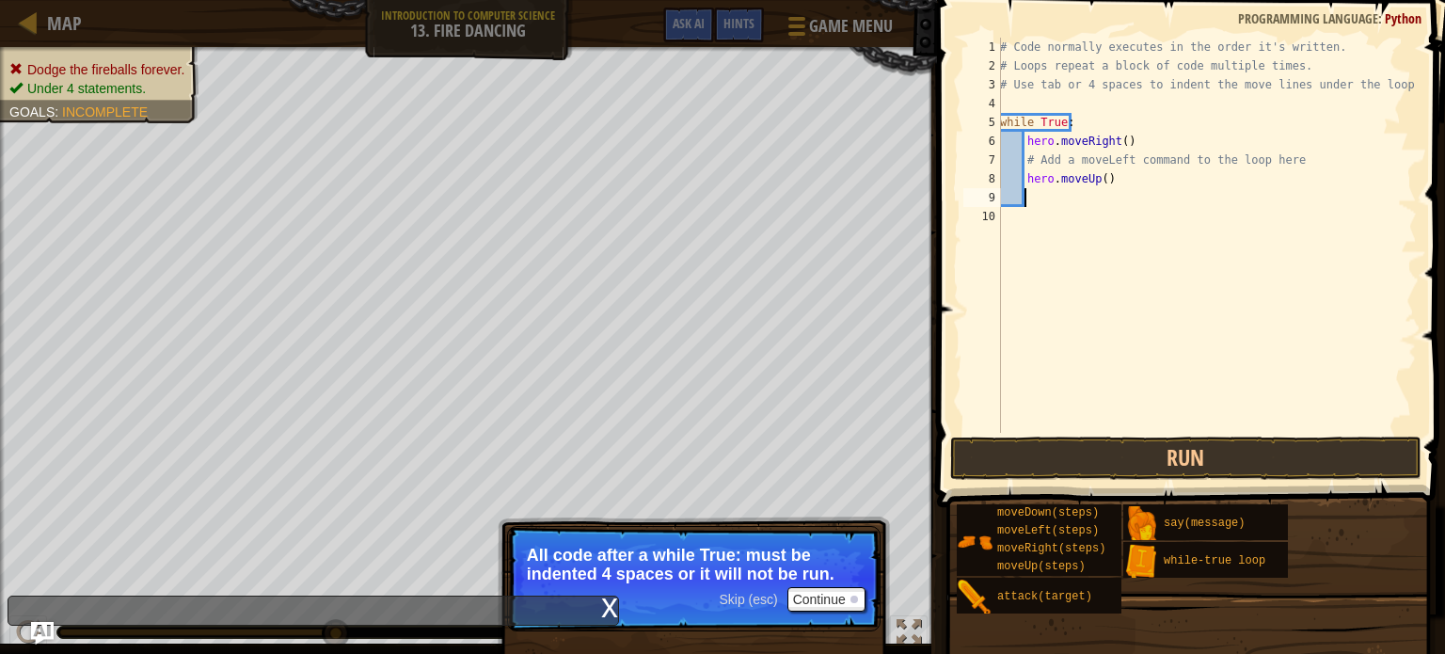
scroll to position [8, 0]
click at [1013, 465] on button "Run" at bounding box center [1185, 457] width 471 height 43
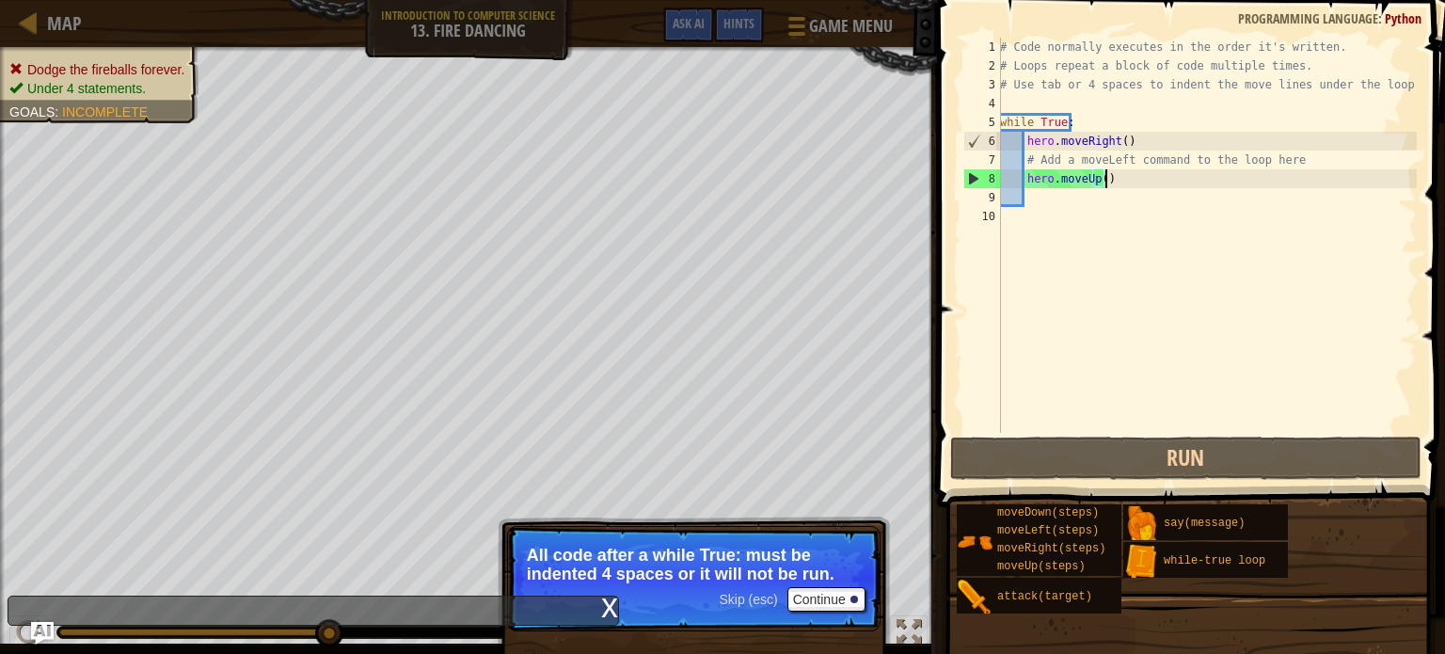
click at [1108, 175] on div "# Code normally executes in the order it's written. # Loops repeat a block of c…" at bounding box center [1206, 254] width 420 height 433
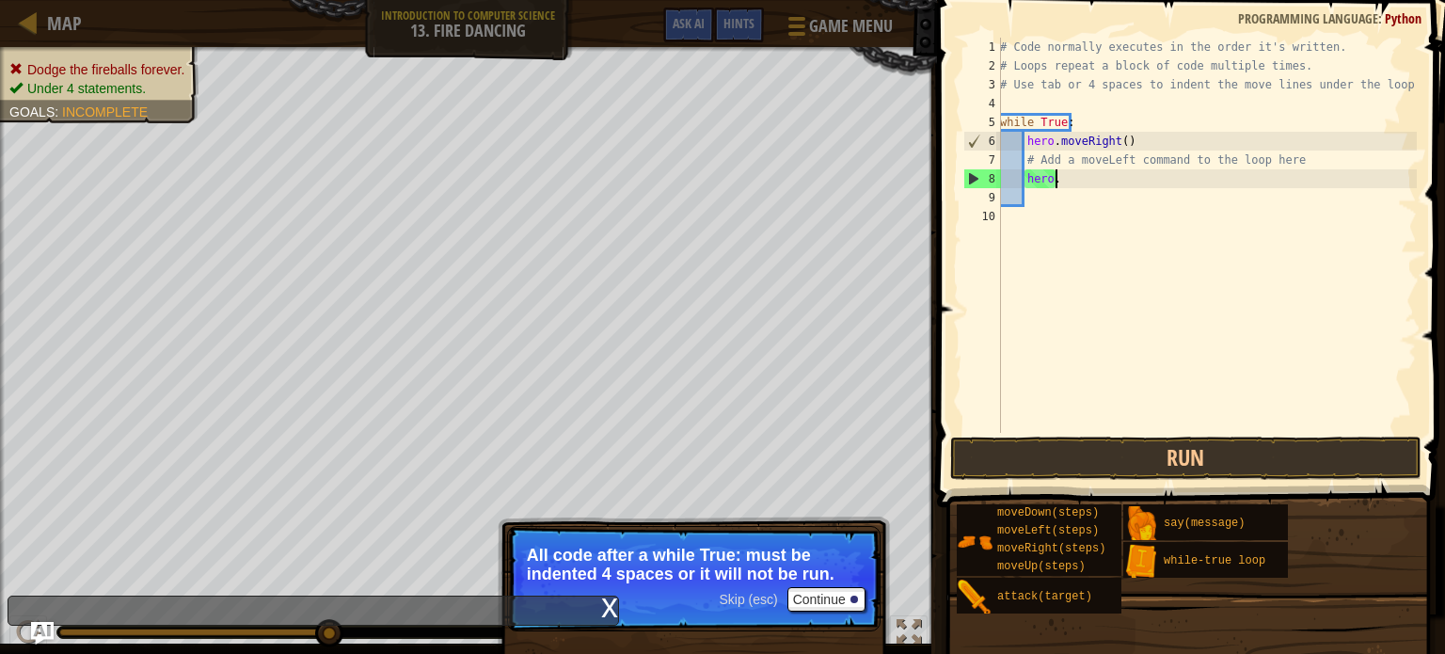
type textarea "h"
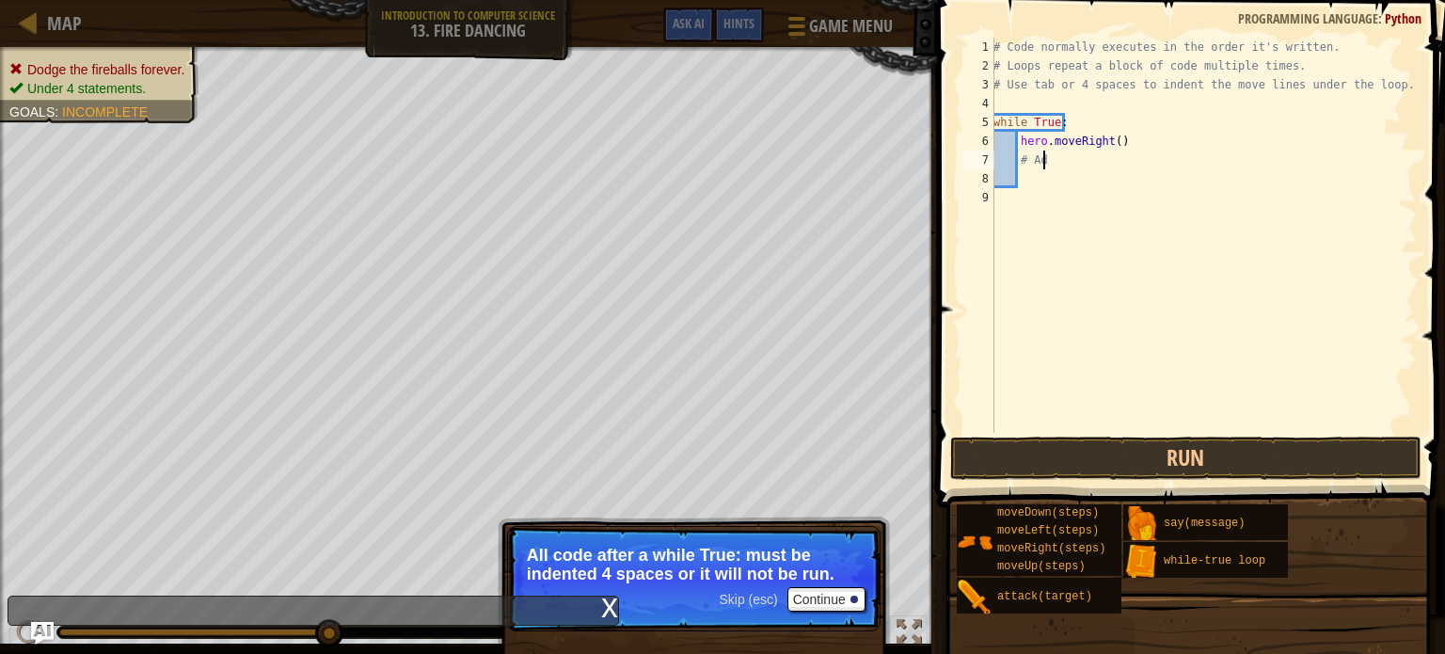
type textarea "#"
type textarea "h"
type textarea "w"
type textarea "# Use tab or 4 spaces to indent the move lines under the loo"
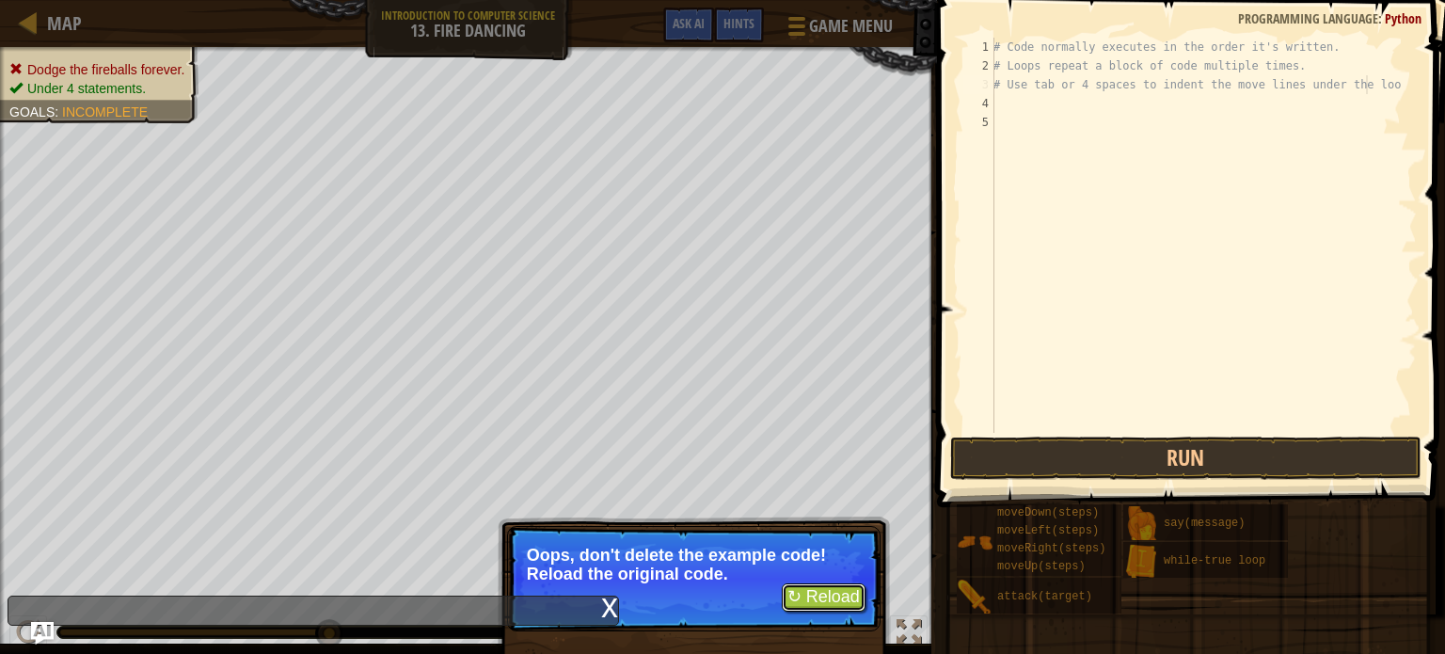
click at [809, 603] on button "↻ Reload" at bounding box center [824, 597] width 84 height 28
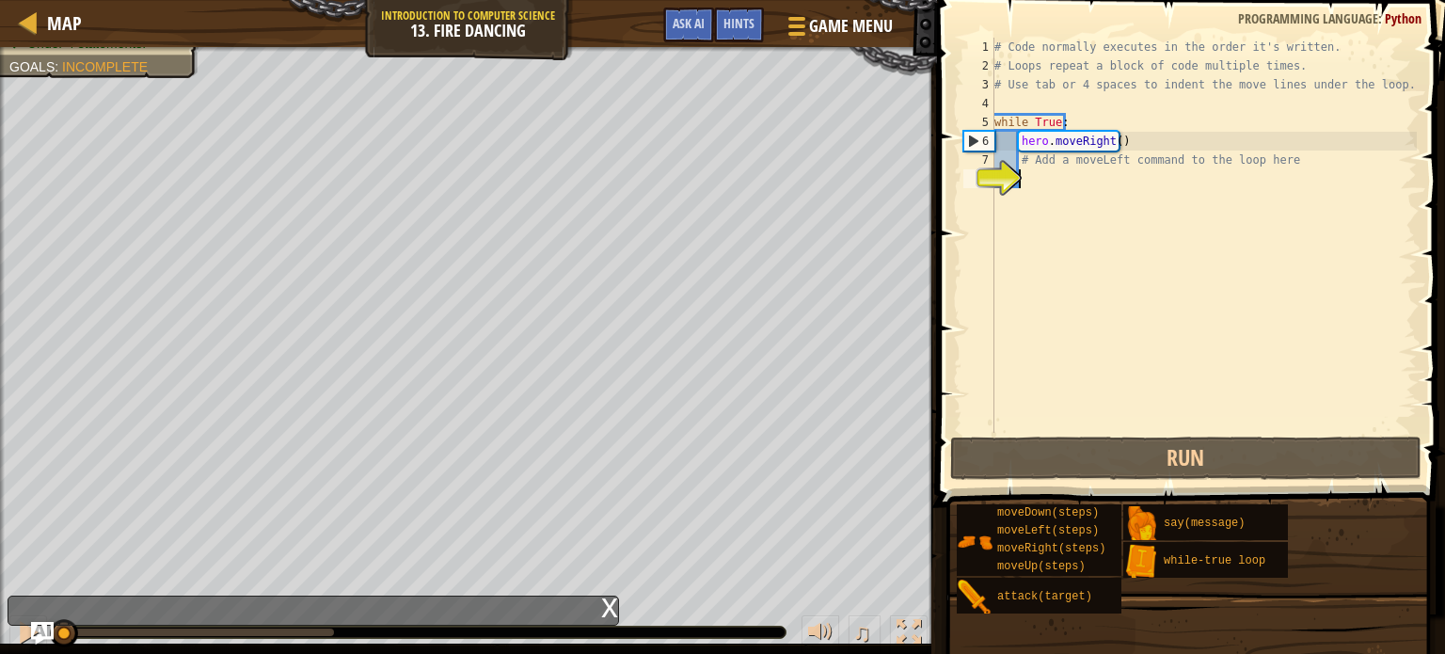
type textarea "m"
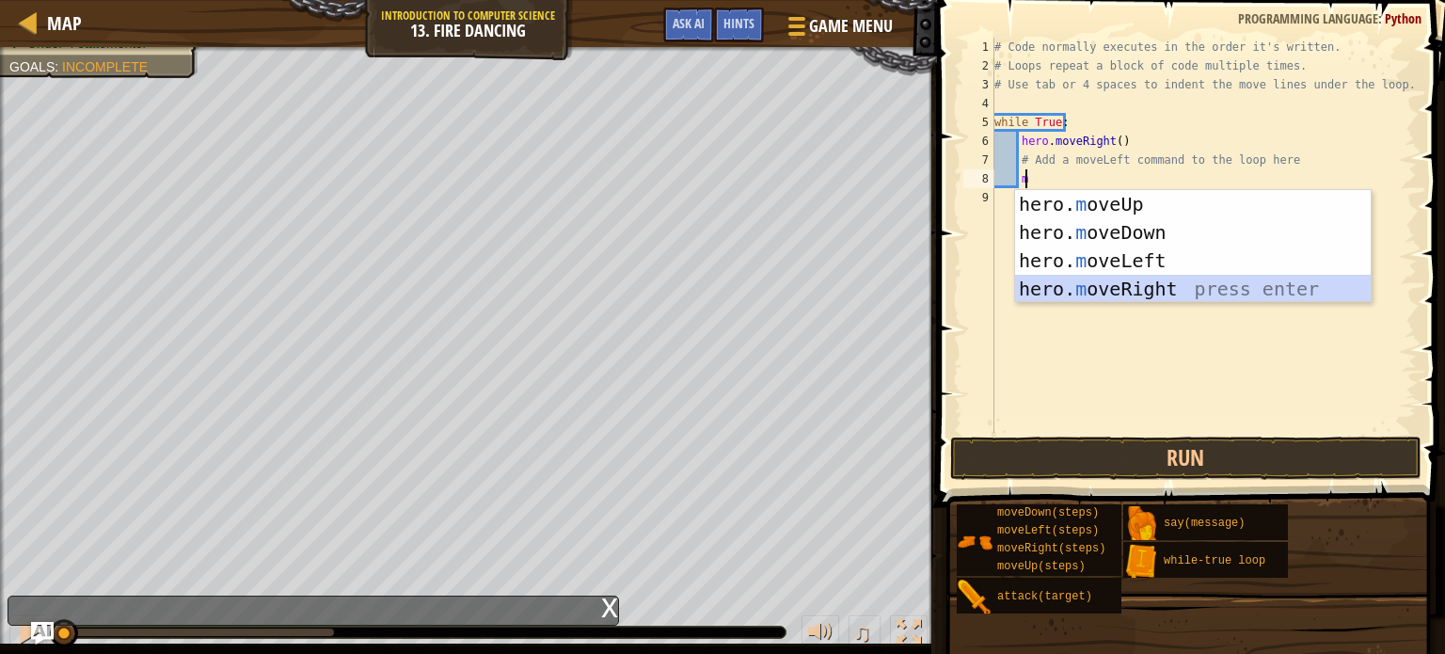
click at [1136, 285] on div "hero. m oveUp press enter hero. m oveDown press enter hero. m oveLeft press ent…" at bounding box center [1193, 274] width 356 height 169
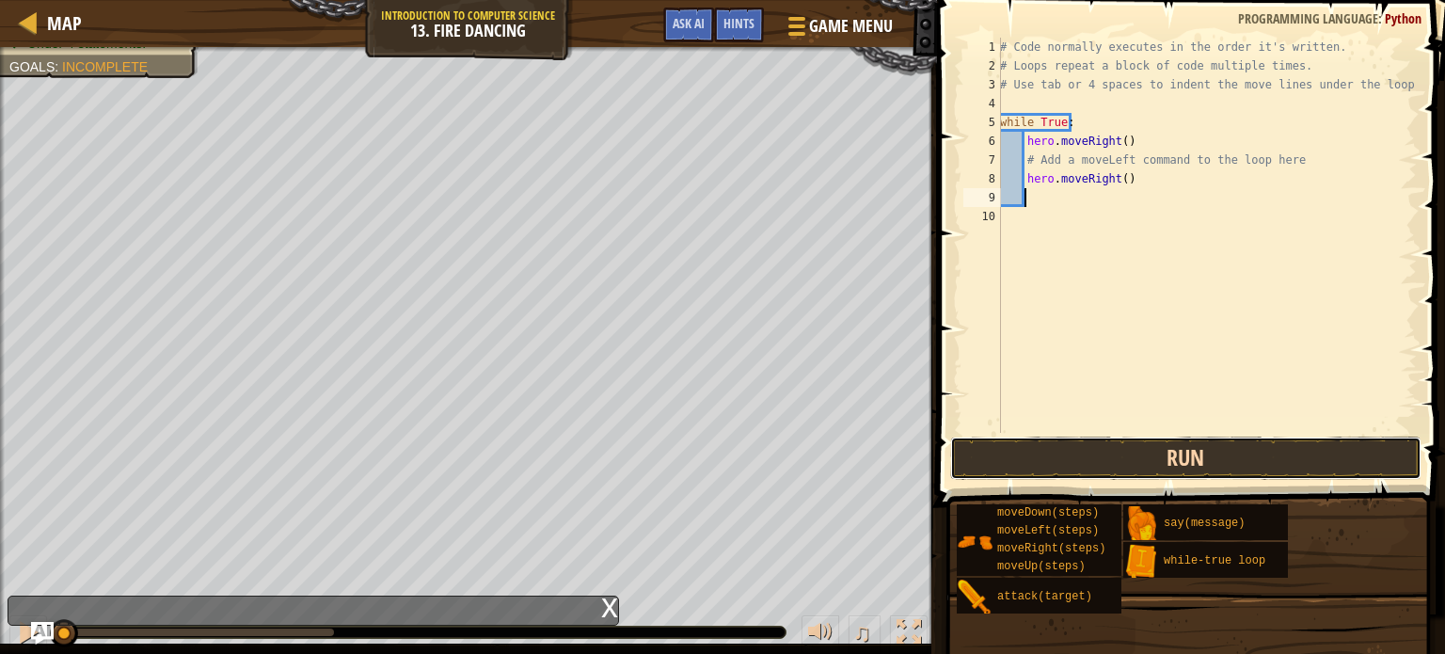
click at [1117, 466] on button "Run" at bounding box center [1185, 457] width 471 height 43
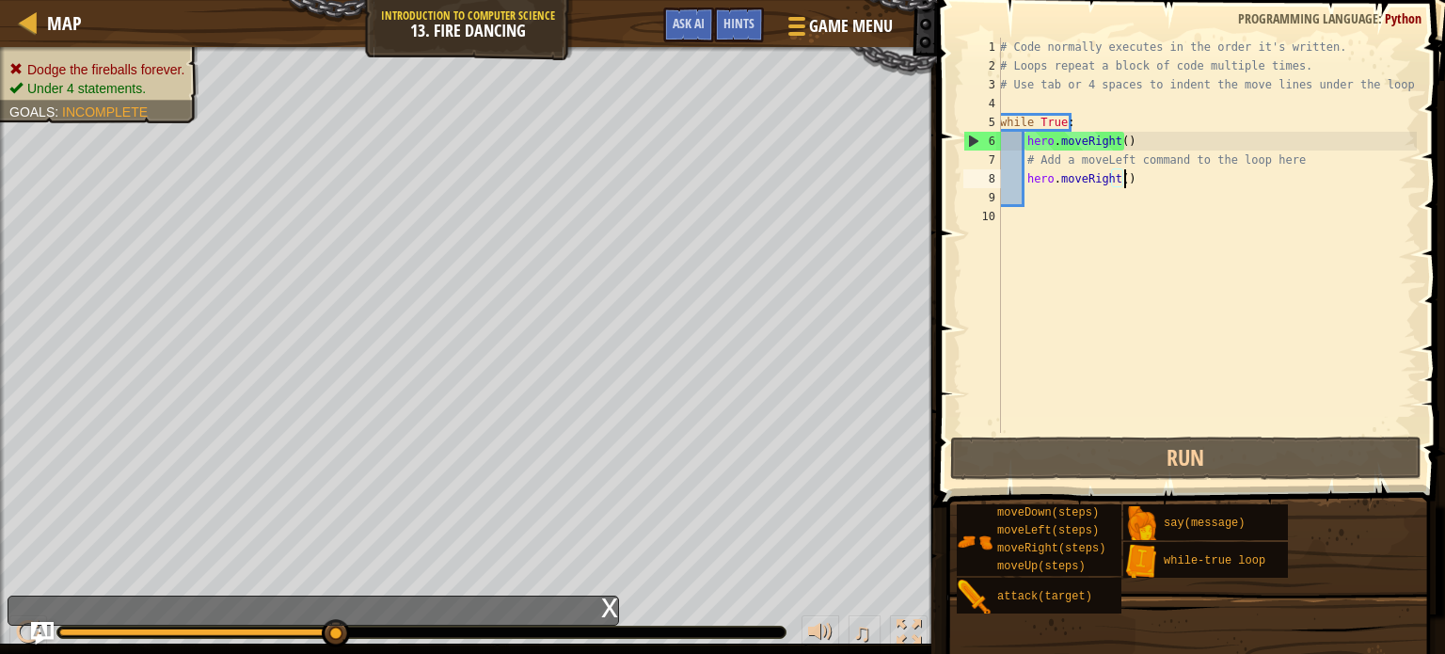
click at [1124, 180] on div "# Code normally executes in the order it's written. # Loops repeat a block of c…" at bounding box center [1206, 254] width 420 height 433
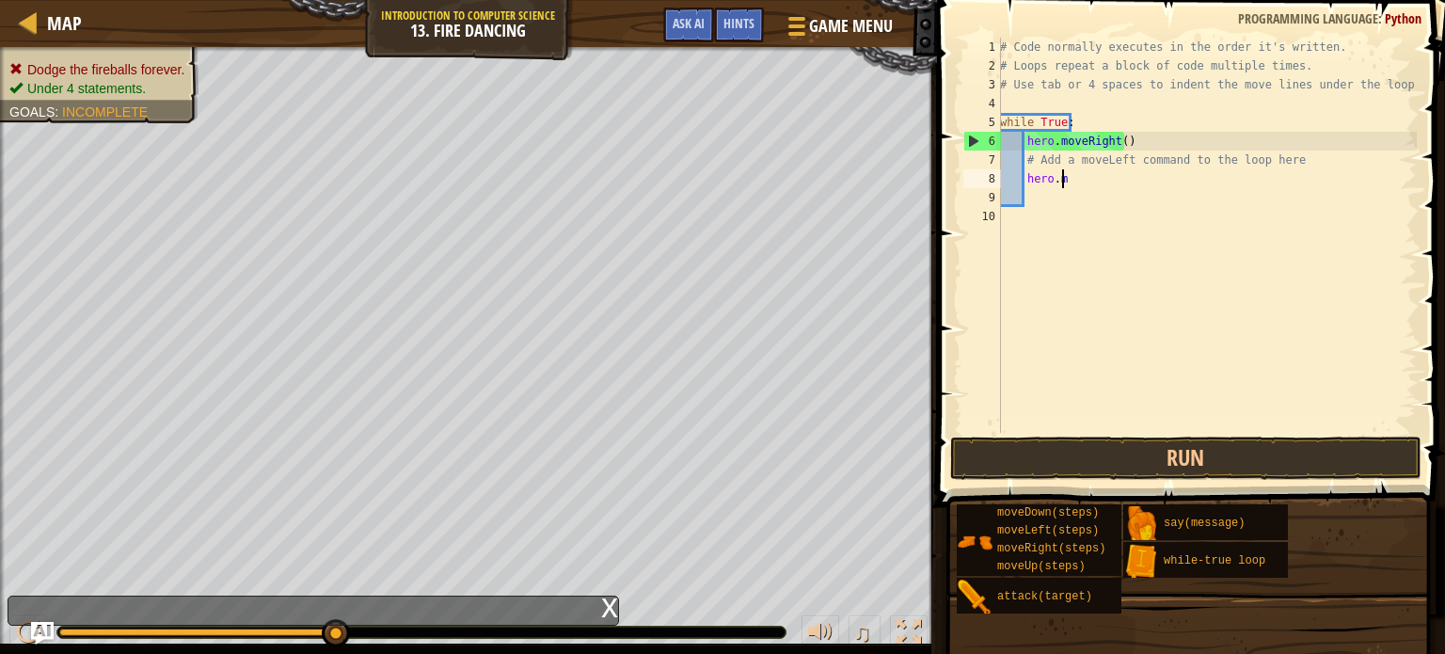
type textarea "h"
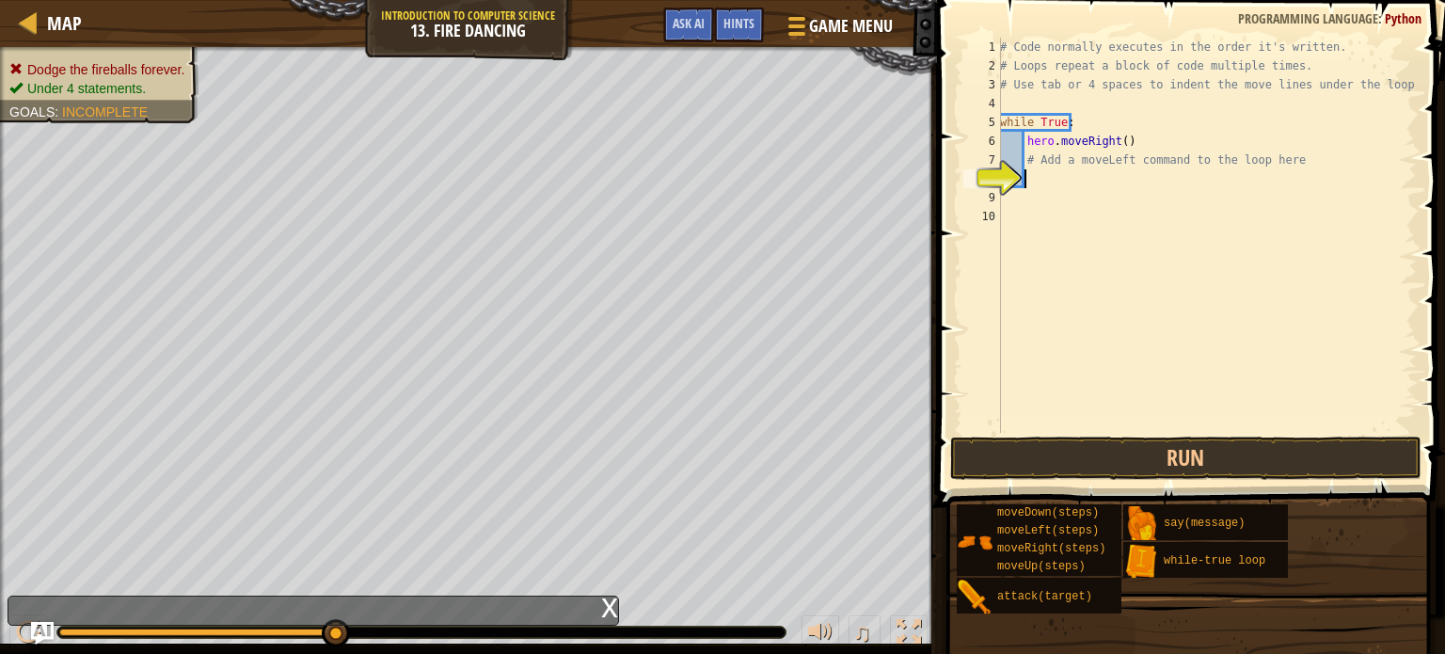
type textarea "h"
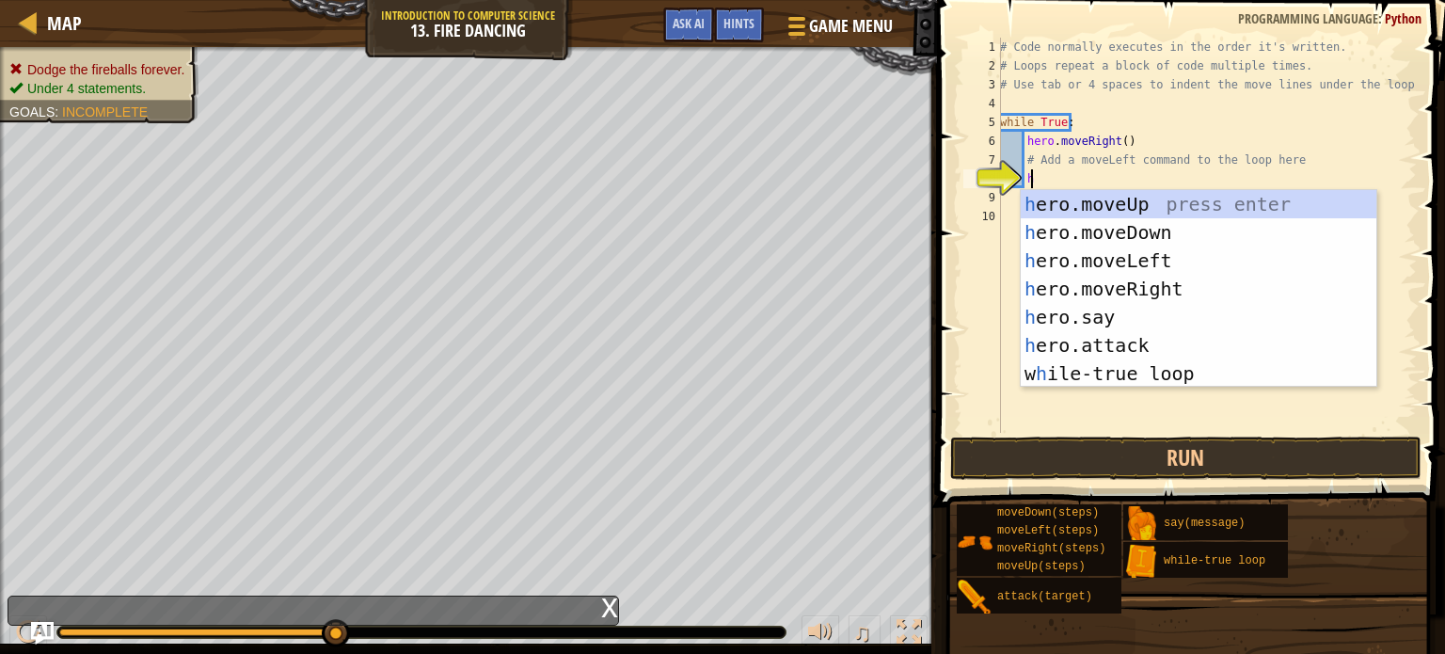
scroll to position [8, 1]
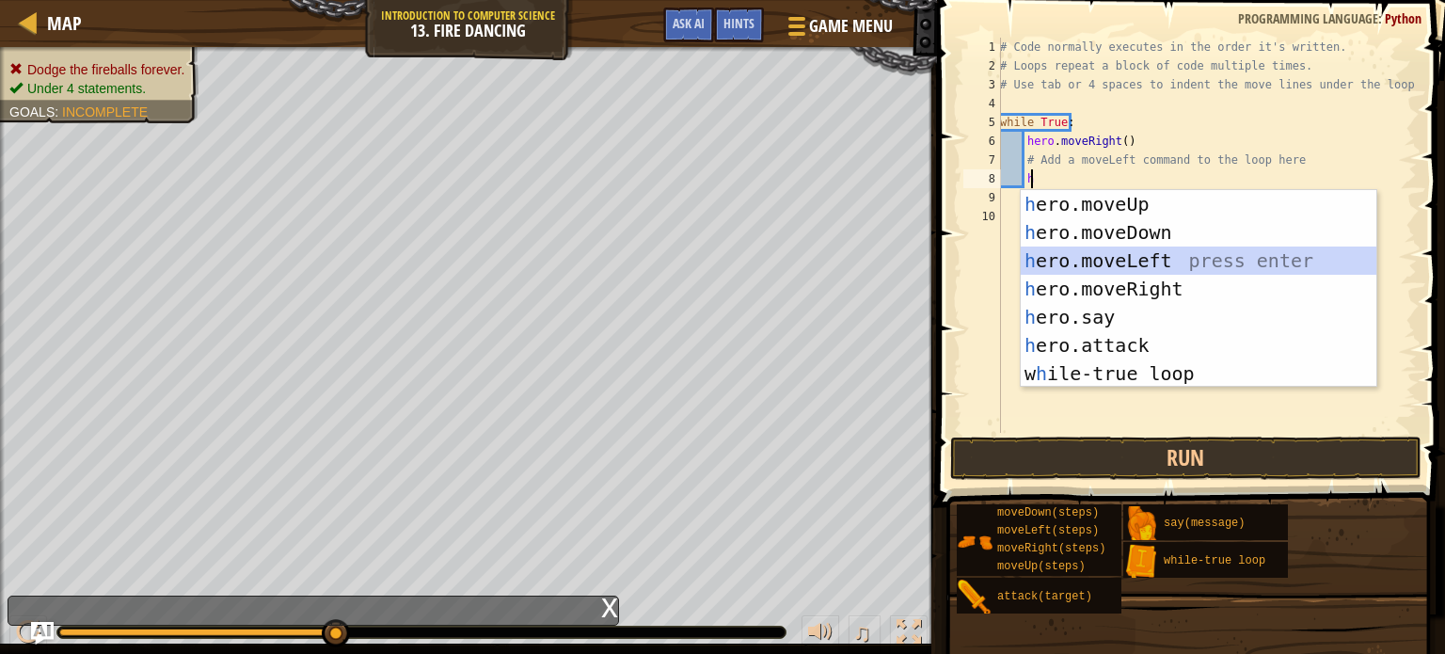
click at [1081, 247] on div "h ero.moveUp press enter h ero.moveDown press enter h ero.moveLeft press enter …" at bounding box center [1199, 317] width 356 height 254
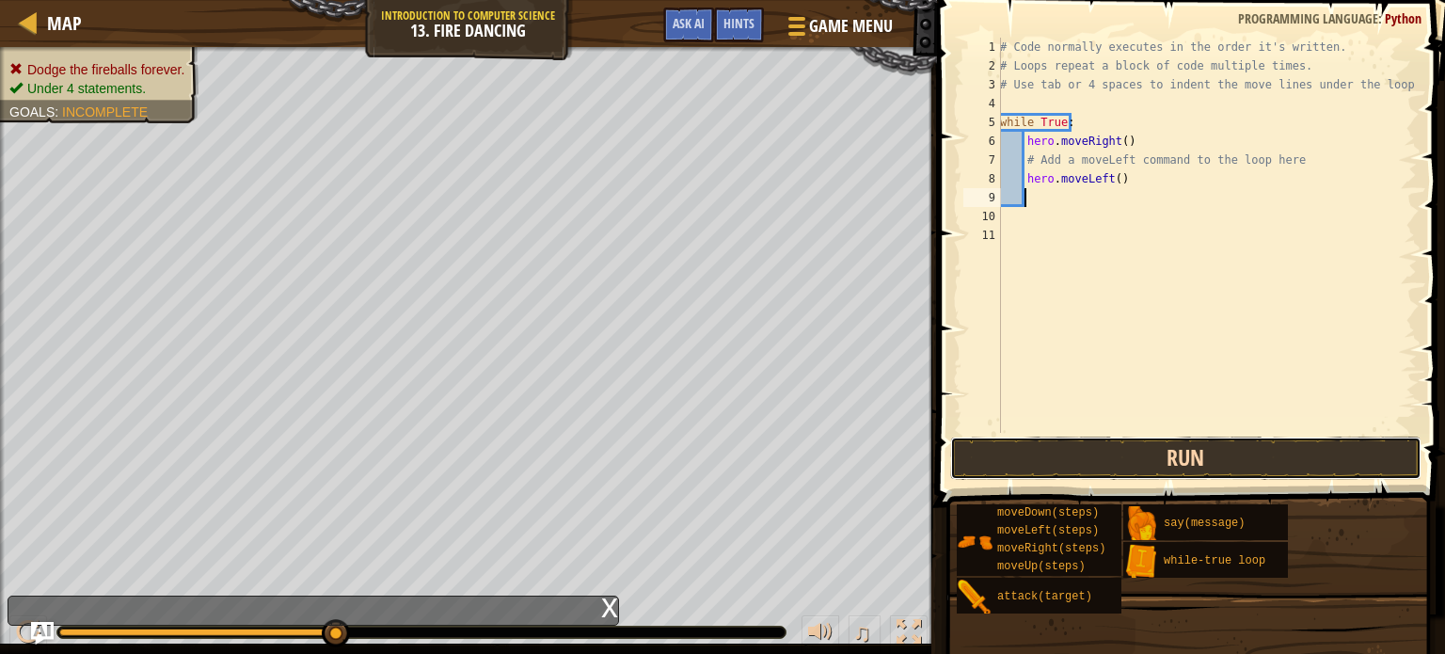
click at [1162, 463] on button "Run" at bounding box center [1185, 457] width 471 height 43
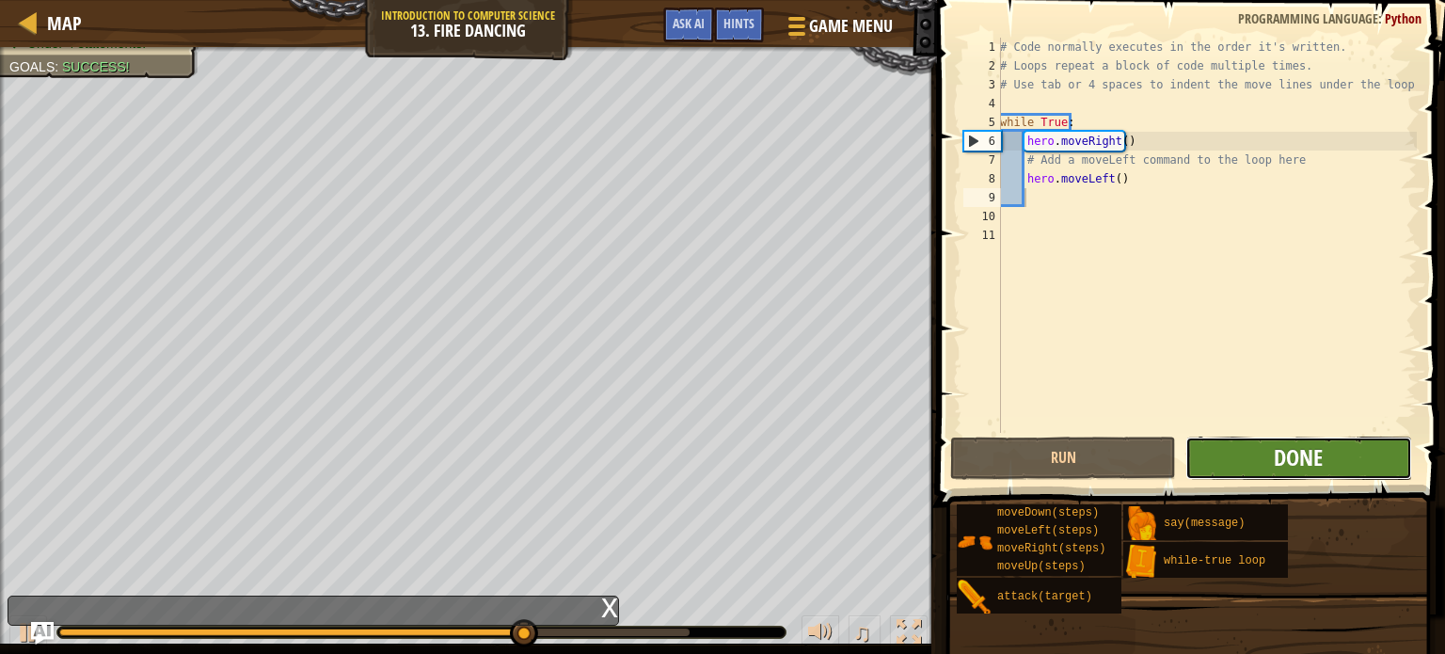
click at [1322, 454] on span "Done" at bounding box center [1298, 457] width 49 height 30
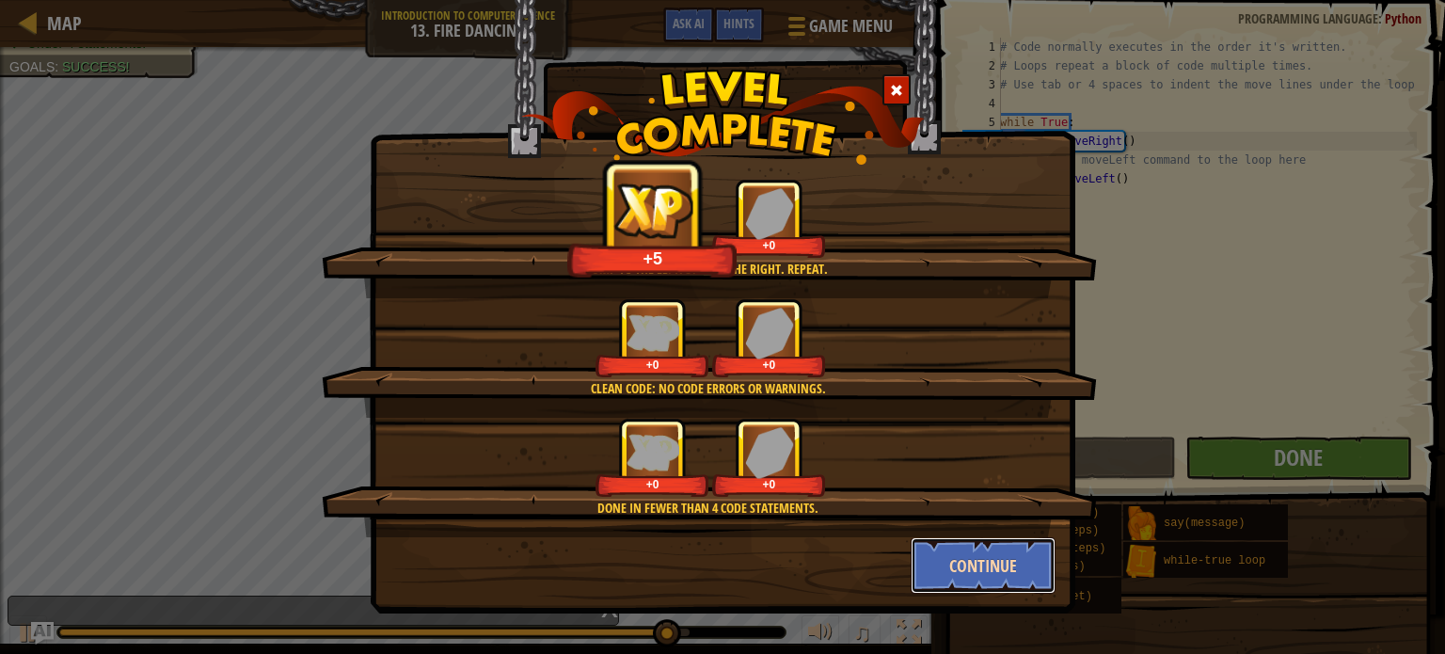
click at [974, 556] on button "Continue" at bounding box center [984, 565] width 146 height 56
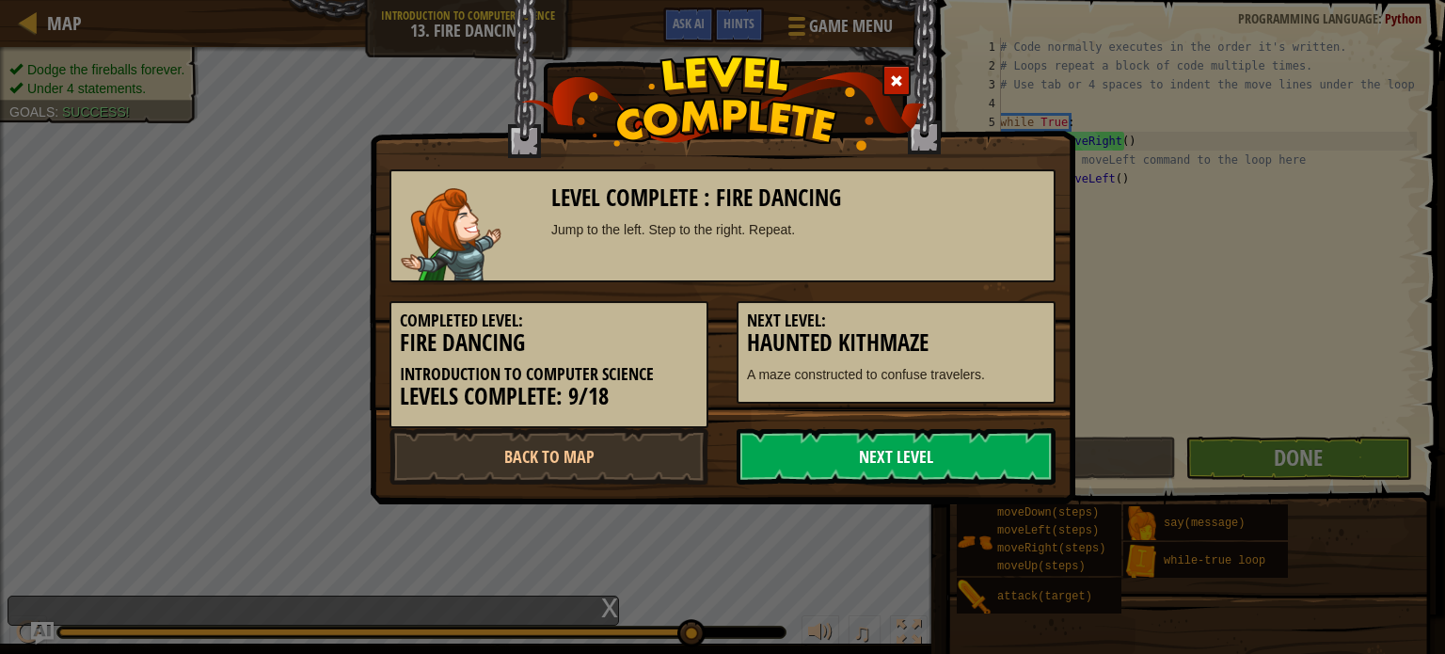
click at [914, 477] on link "Next Level" at bounding box center [896, 456] width 319 height 56
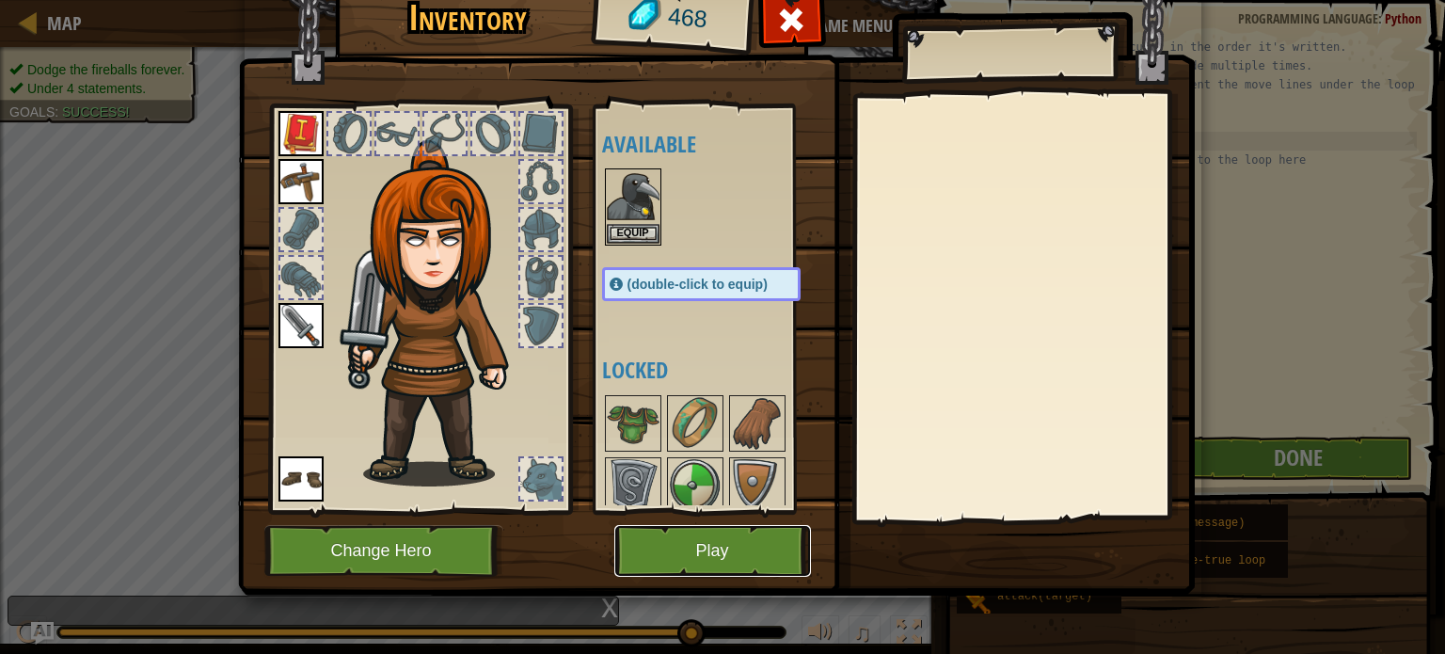
click at [741, 554] on button "Play" at bounding box center [712, 551] width 197 height 52
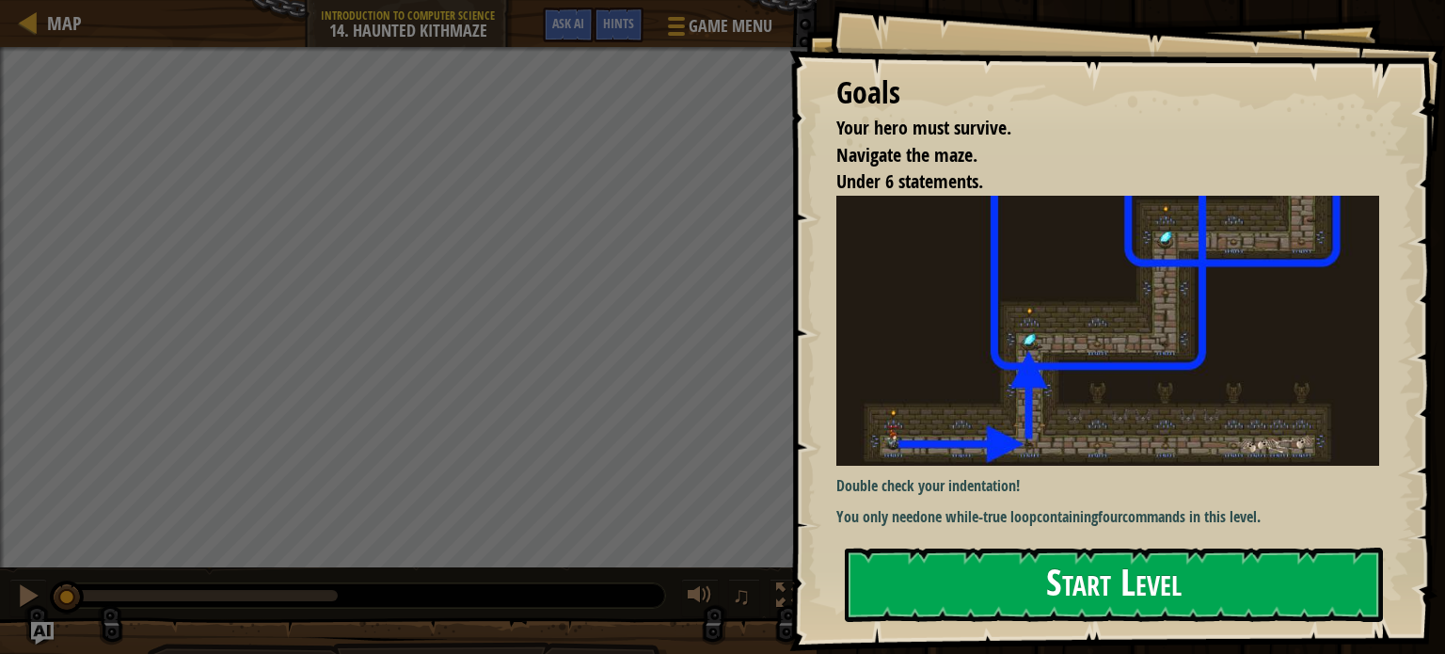
click at [962, 586] on button "Start Level" at bounding box center [1114, 584] width 538 height 74
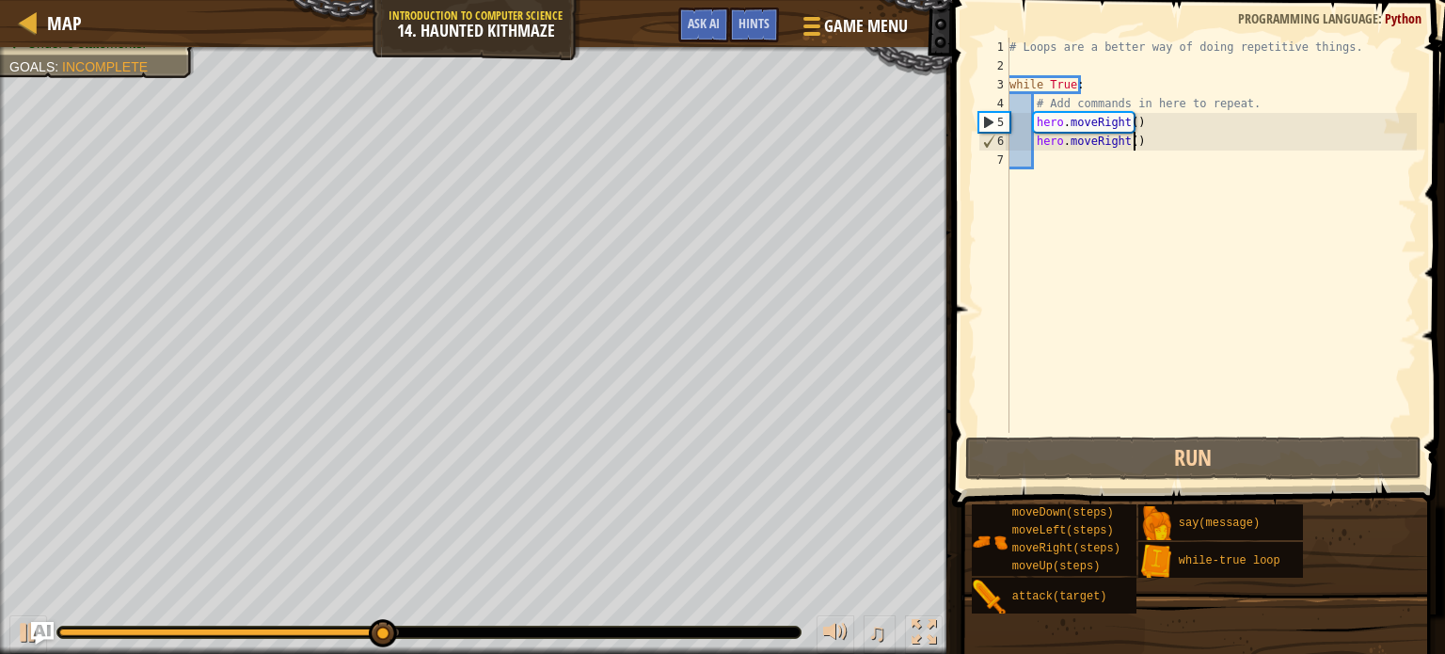
click at [1133, 138] on div "# Loops are a better way of doing repetitive things. while True : # Add command…" at bounding box center [1211, 254] width 411 height 433
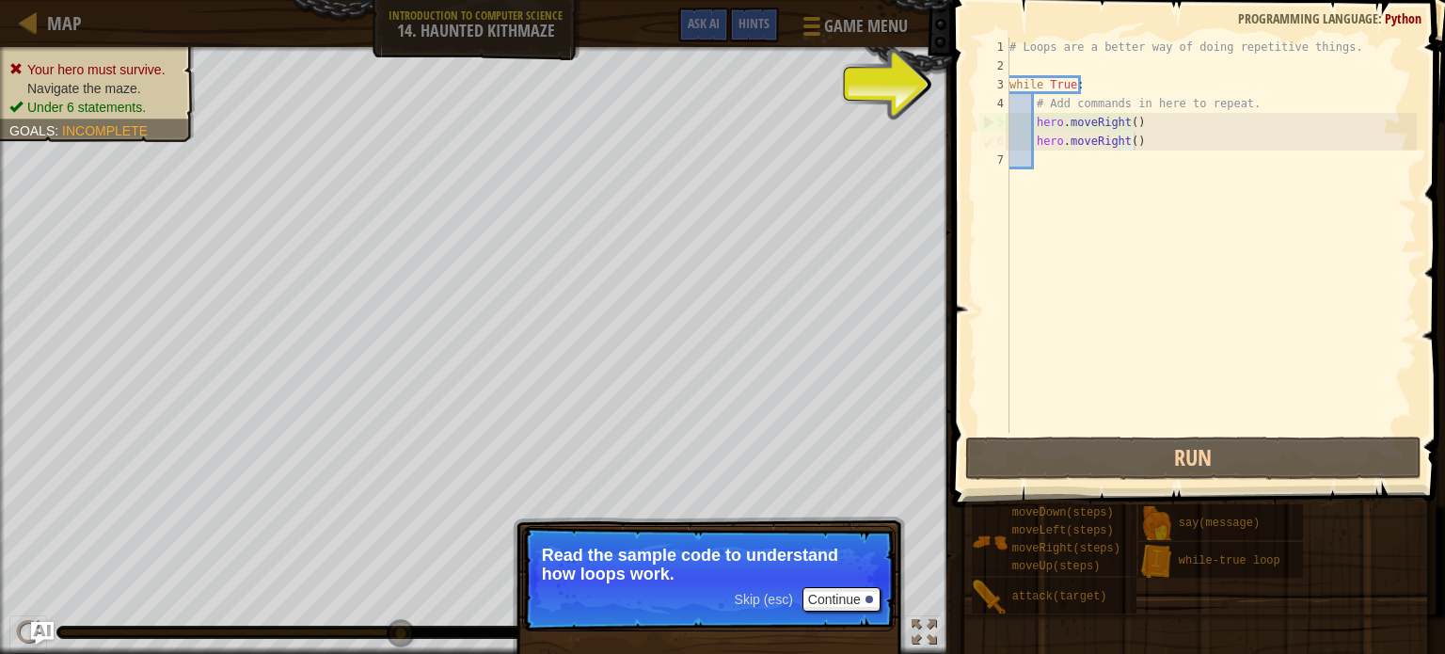
click at [948, 92] on span at bounding box center [1200, 226] width 508 height 562
click at [1052, 105] on div "# Loops are a better way of doing repetitive things. while True : # Add command…" at bounding box center [1211, 254] width 411 height 433
click at [1035, 78] on div "# Loops are a better way of doing repetitive things. while True : # Add command…" at bounding box center [1211, 254] width 411 height 433
click at [1052, 93] on div "# Loops are a better way of doing repetitive things. while True : # Add command…" at bounding box center [1211, 254] width 411 height 433
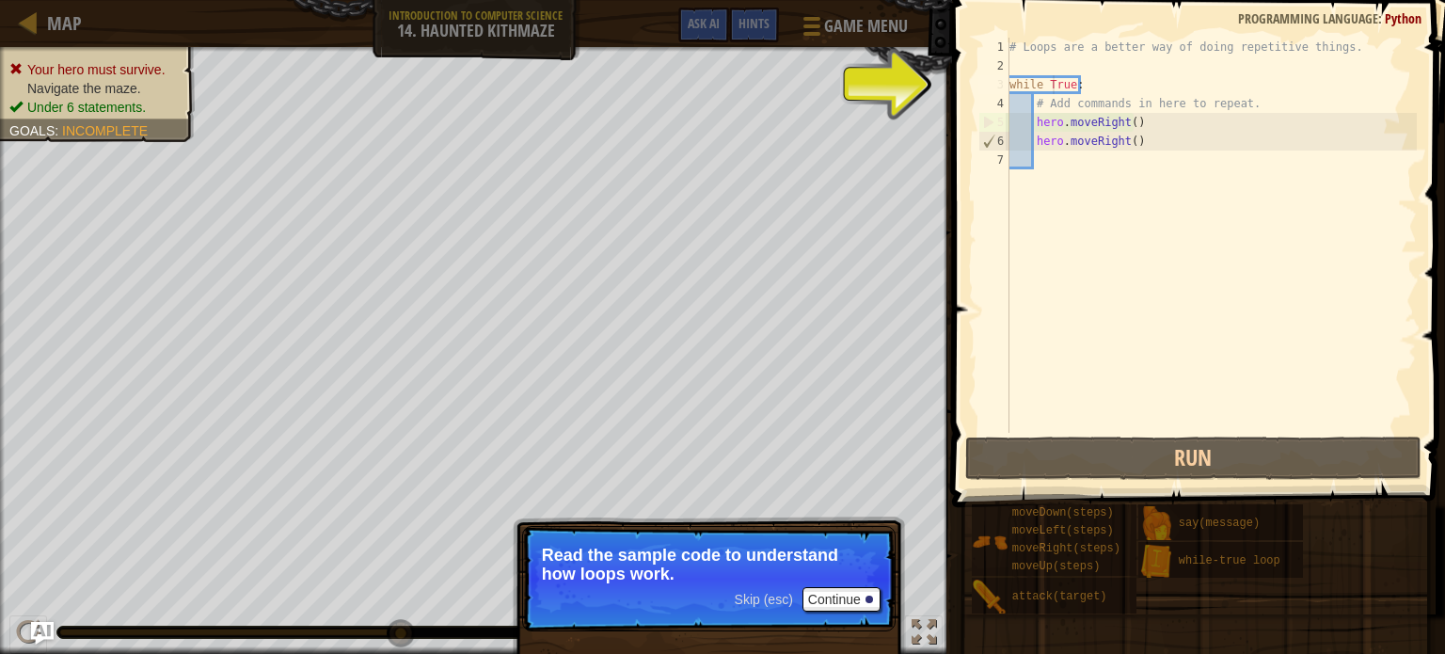
click at [997, 94] on div "4" at bounding box center [993, 103] width 31 height 19
click at [1088, 103] on div "# Loops are a better way of doing repetitive things. while True : # Add command…" at bounding box center [1211, 254] width 411 height 433
click at [1134, 138] on div "# Loops are a better way of doing repetitive things. while True : # Add command…" at bounding box center [1211, 254] width 411 height 433
click at [1135, 138] on div "# Loops are a better way of doing repetitive things. while True : # Add command…" at bounding box center [1211, 254] width 411 height 433
click at [1133, 106] on div "# Loops are a better way of doing repetitive things. while True : # Add command…" at bounding box center [1211, 254] width 411 height 433
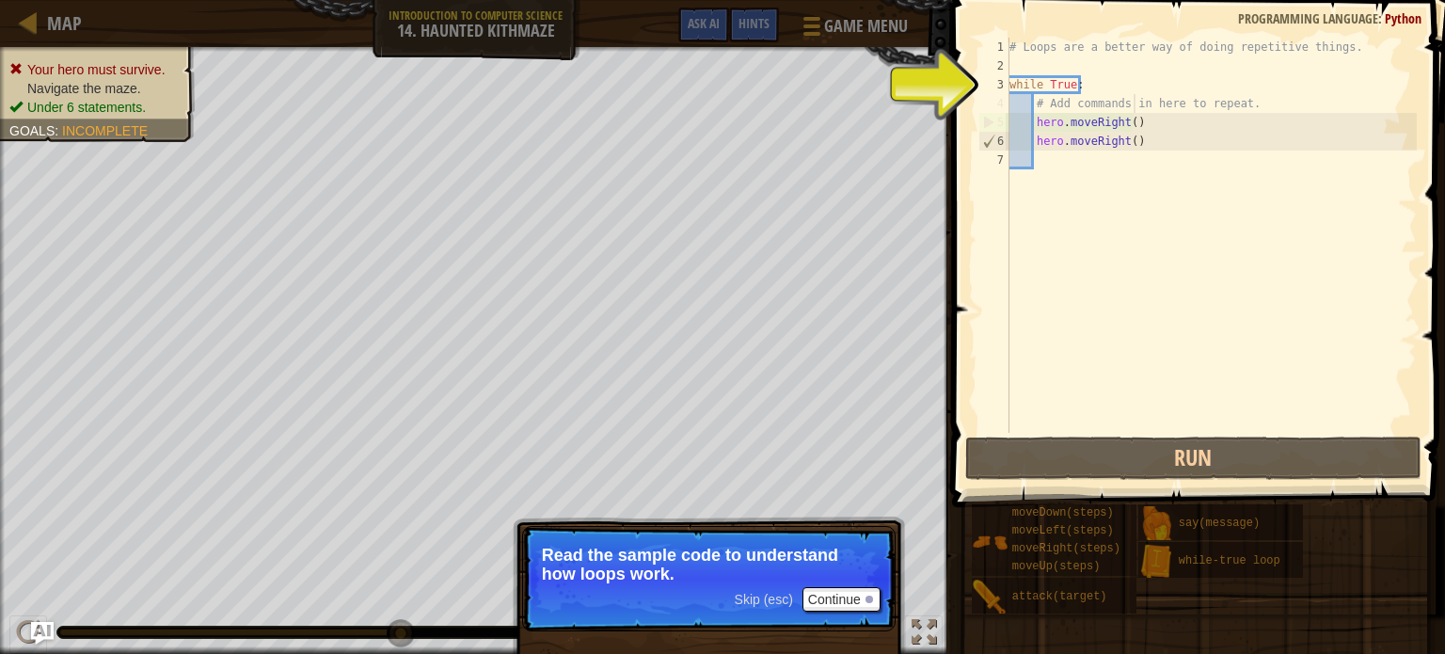
type textarea "# Add commands in here to repeat."
click at [1059, 170] on div "# Loops are a better way of doing repetitive things. while True : # Add command…" at bounding box center [1211, 254] width 411 height 433
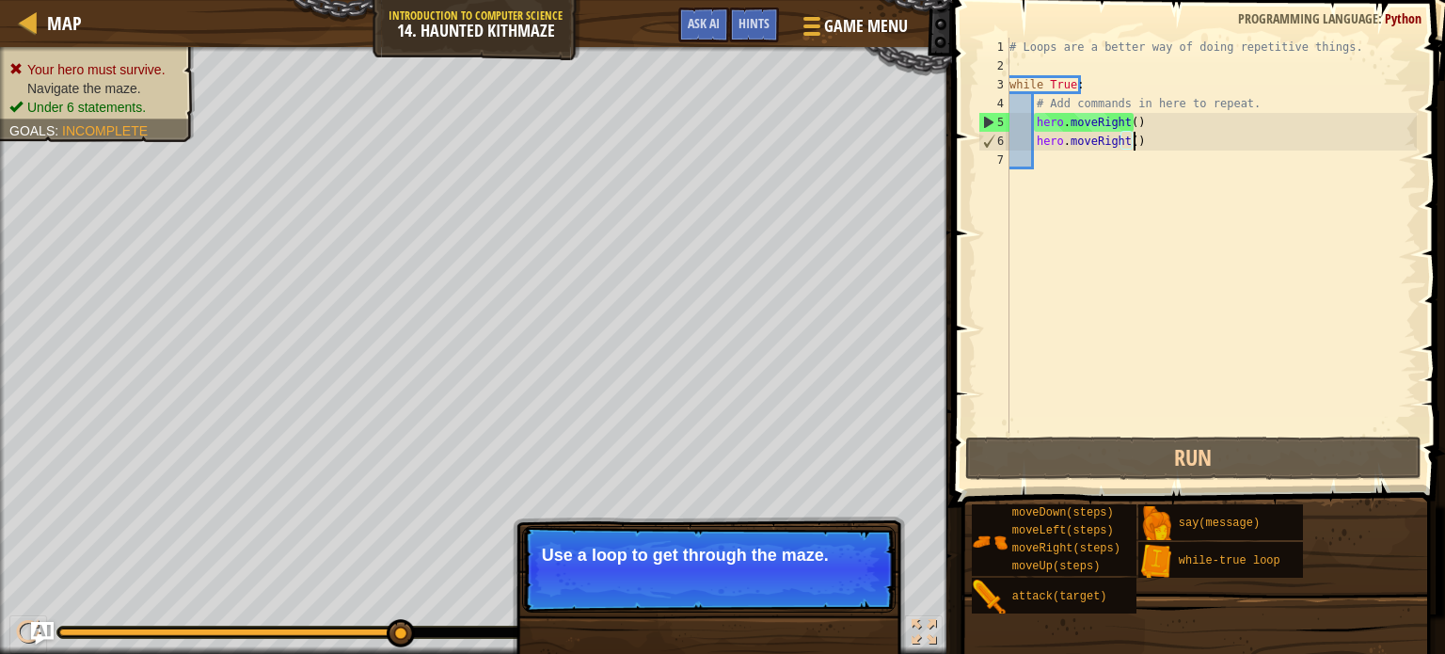
click at [1134, 135] on div "# Loops are a better way of doing repetitive things. while True : # Add command…" at bounding box center [1211, 254] width 411 height 433
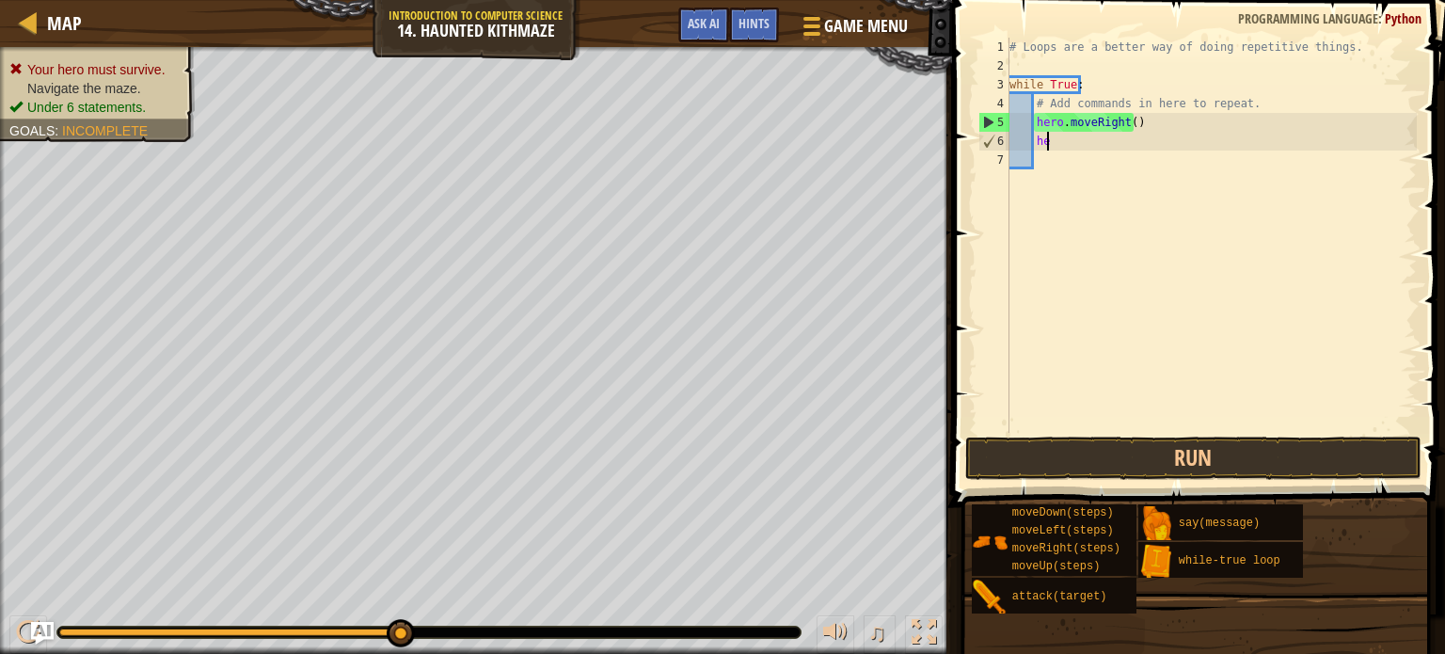
type textarea "h"
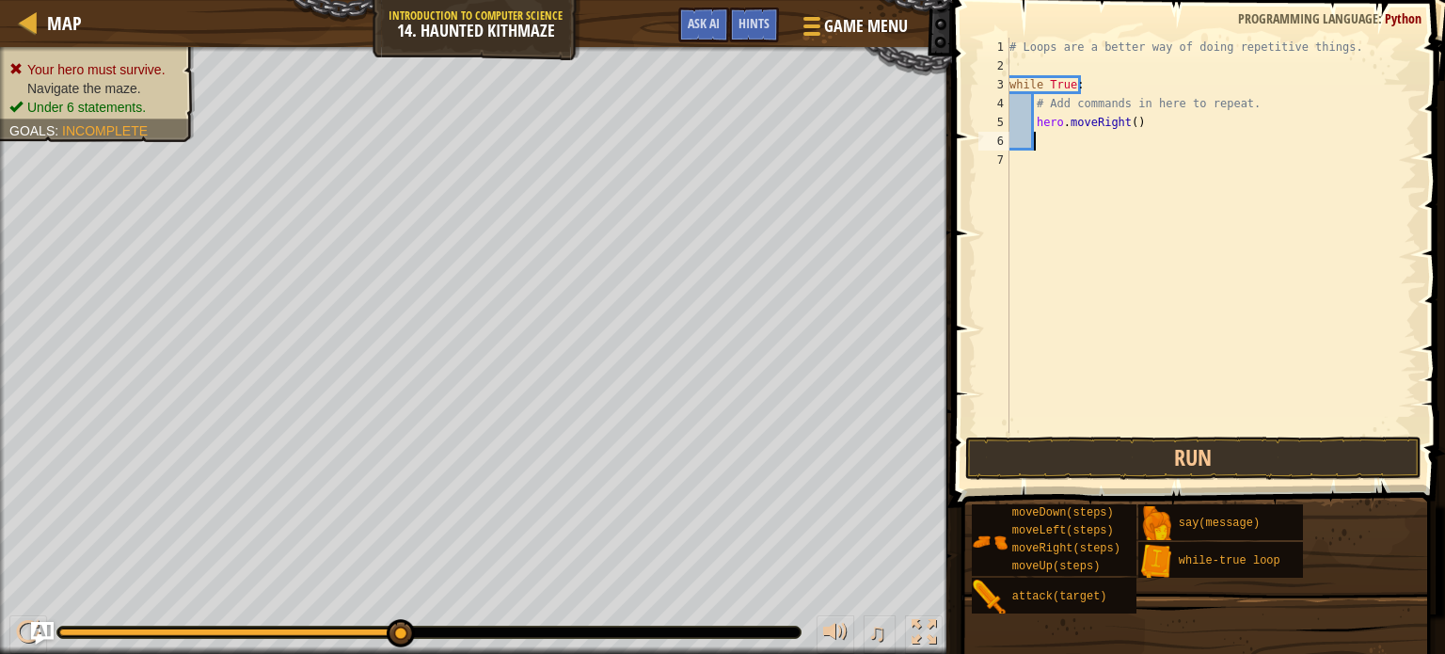
type textarea "m"
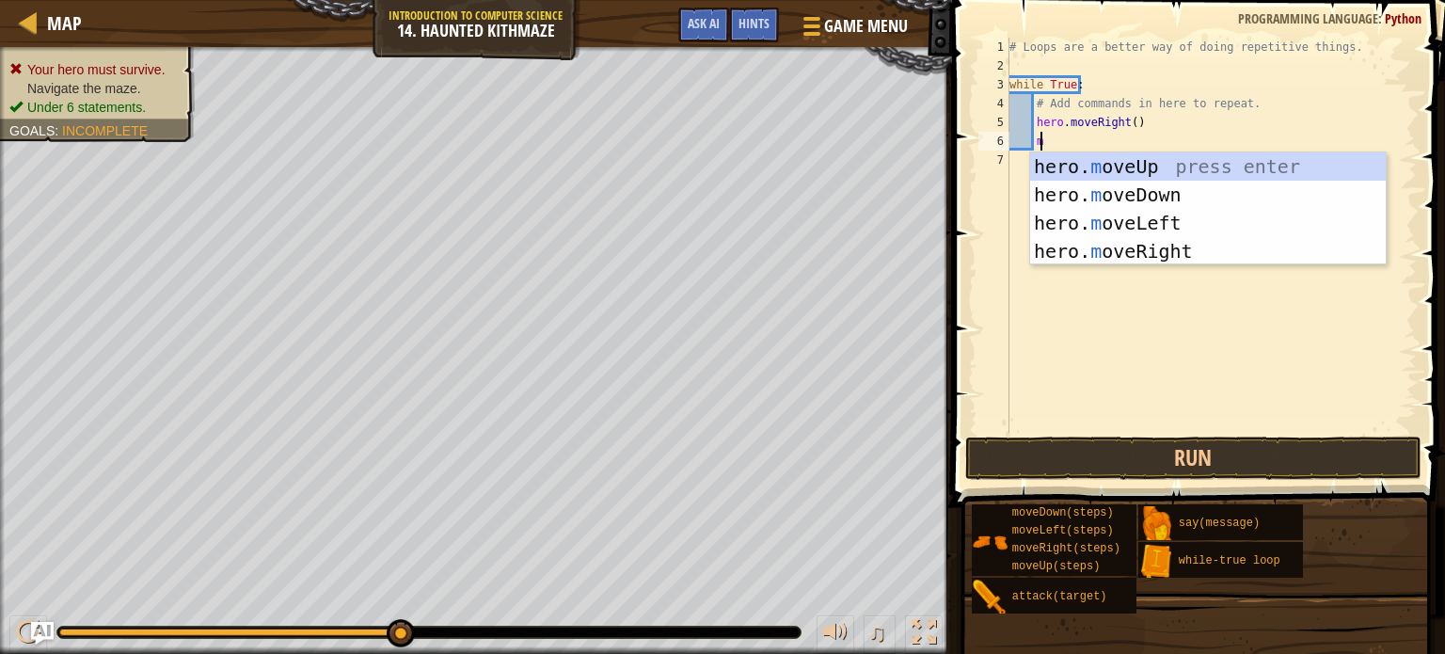
scroll to position [8, 1]
click at [1117, 161] on div "hero. m oveUp press enter hero. m oveDown press enter hero. m oveLeft press ent…" at bounding box center [1208, 236] width 356 height 169
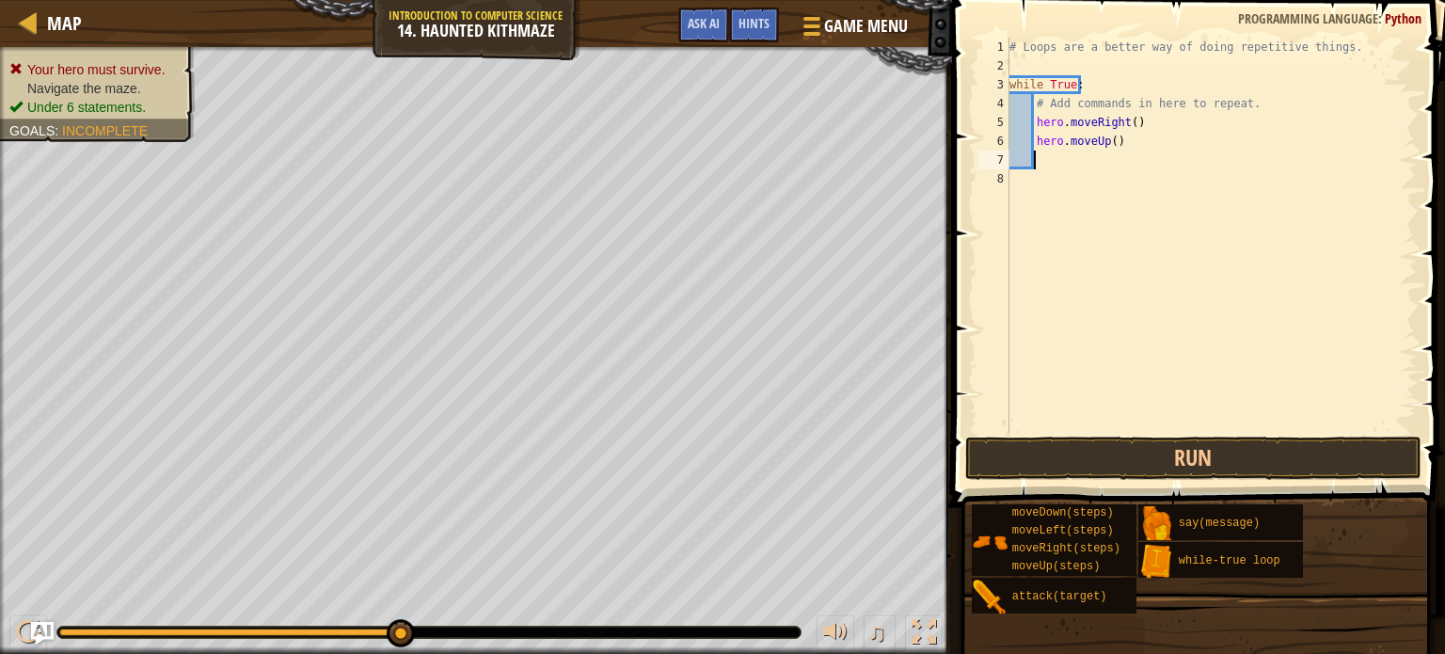
scroll to position [8, 0]
click at [1117, 458] on button "Run" at bounding box center [1193, 457] width 456 height 43
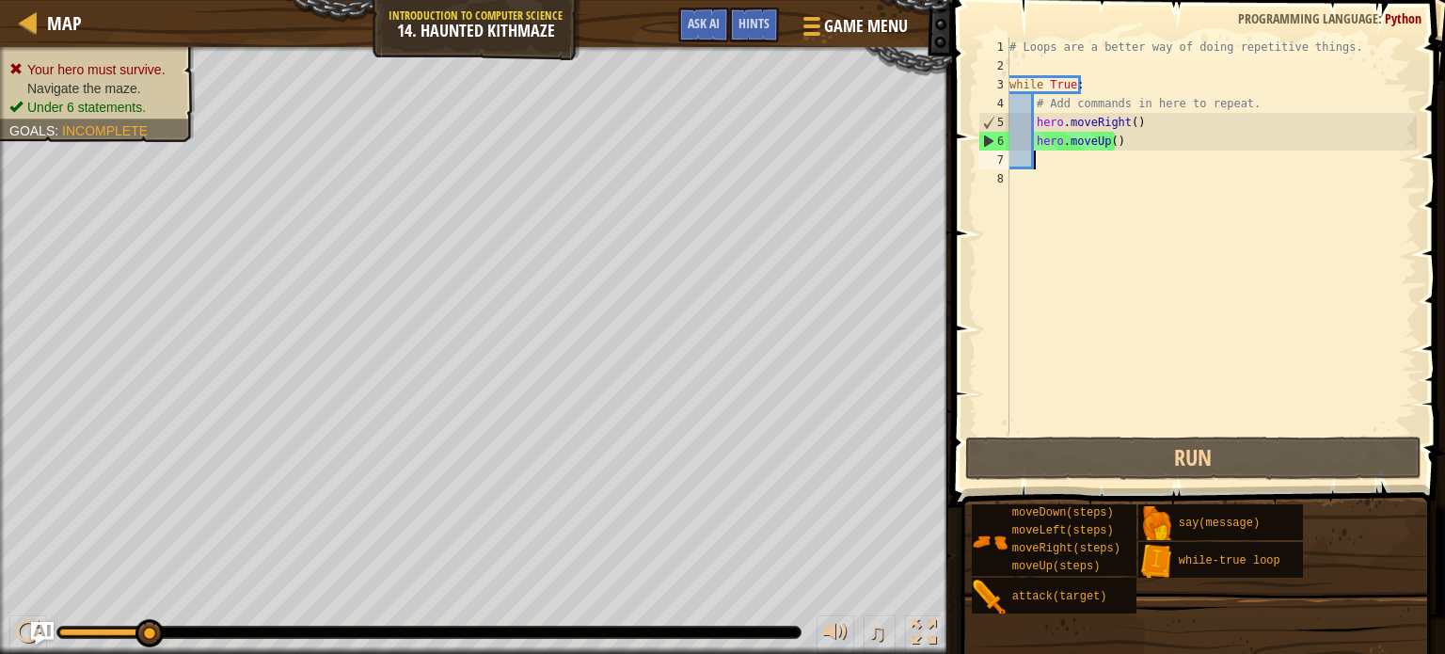
click at [1117, 144] on div "# Loops are a better way of doing repetitive things. while True : # Add command…" at bounding box center [1211, 254] width 411 height 433
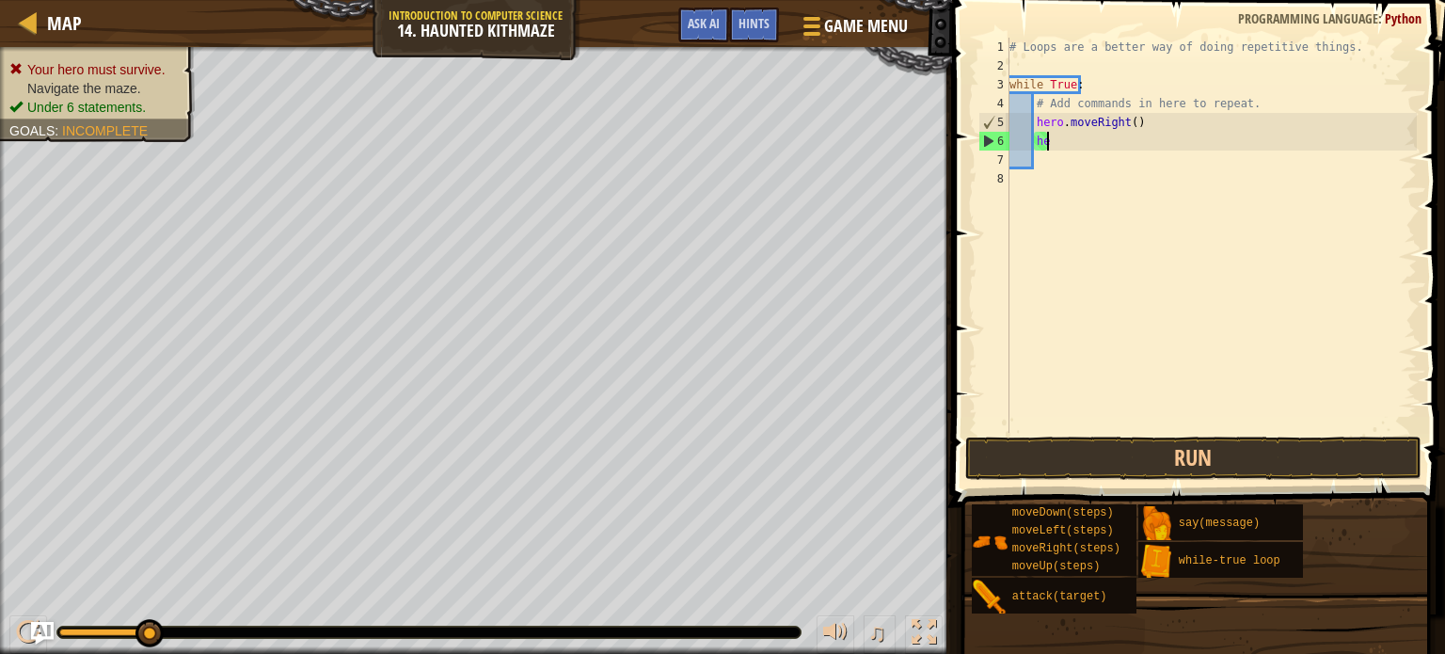
type textarea "h"
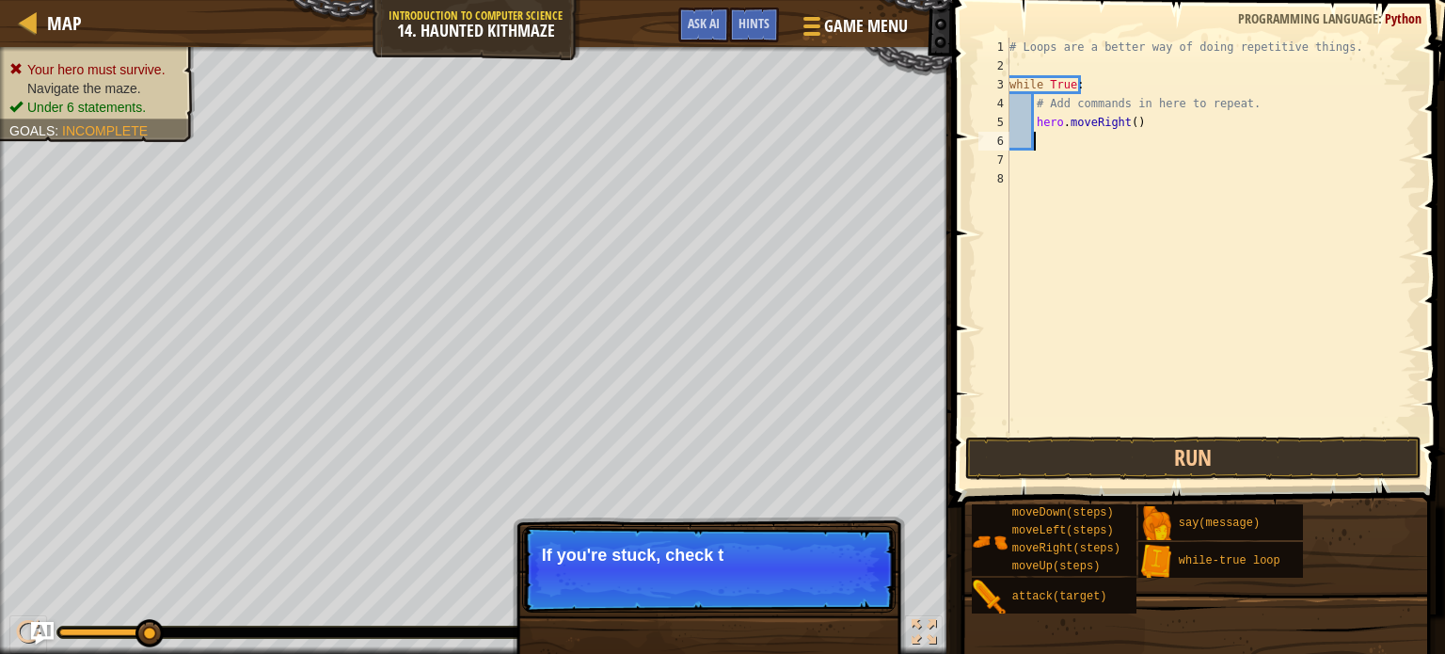
type textarea "m"
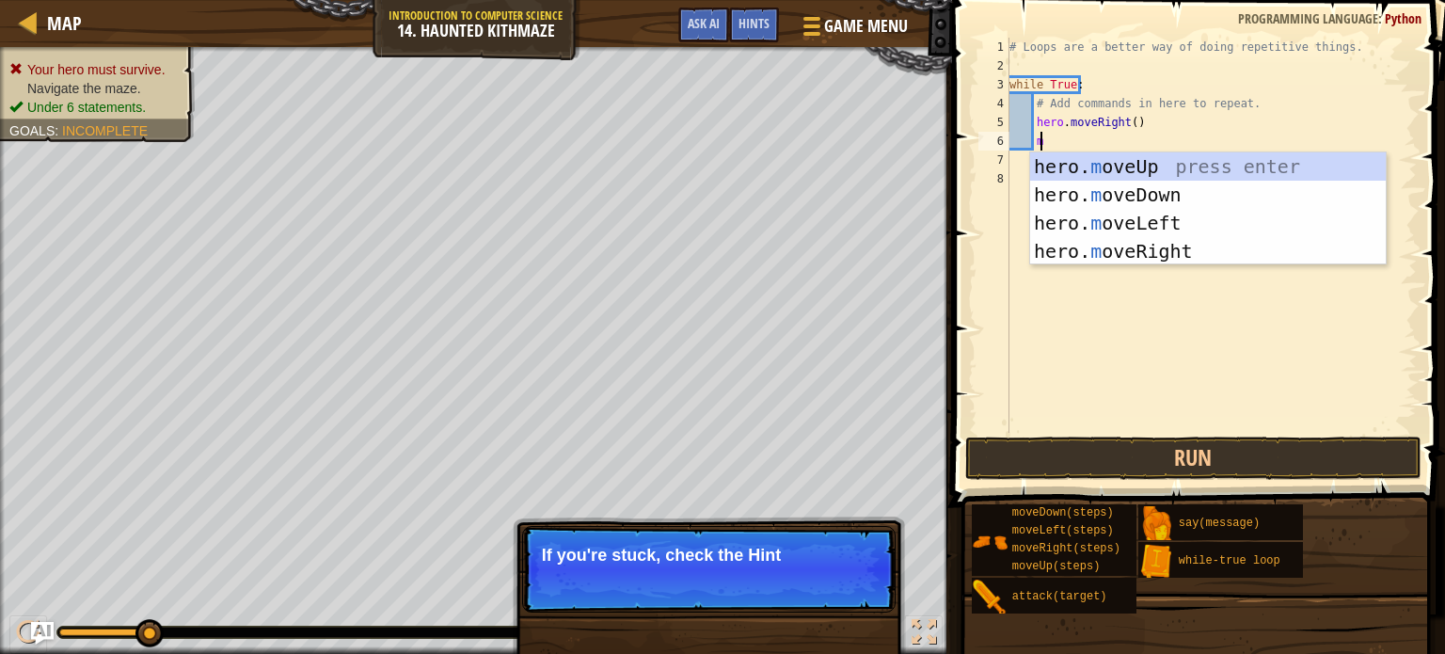
scroll to position [8, 1]
click at [1192, 254] on div "hero. m oveUp press enter hero. m oveDown press enter hero. m oveLeft press ent…" at bounding box center [1208, 236] width 356 height 169
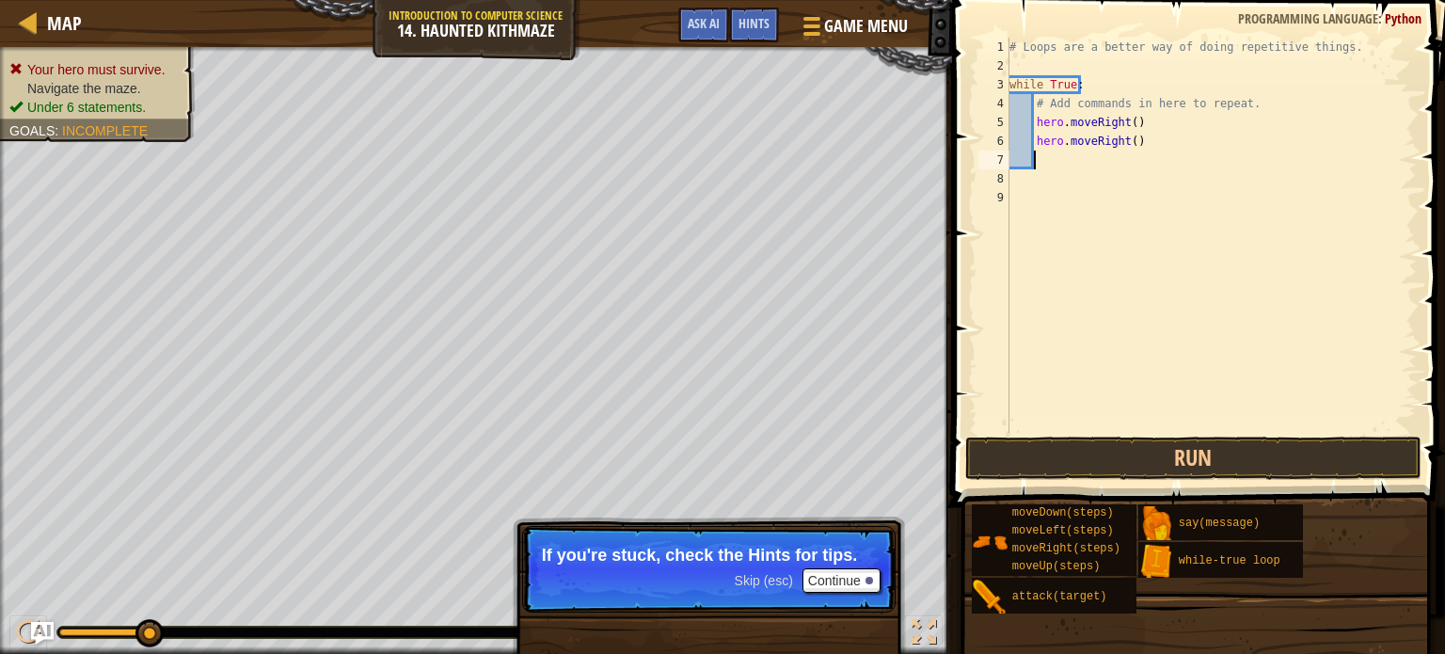
scroll to position [8, 0]
type textarea "m"
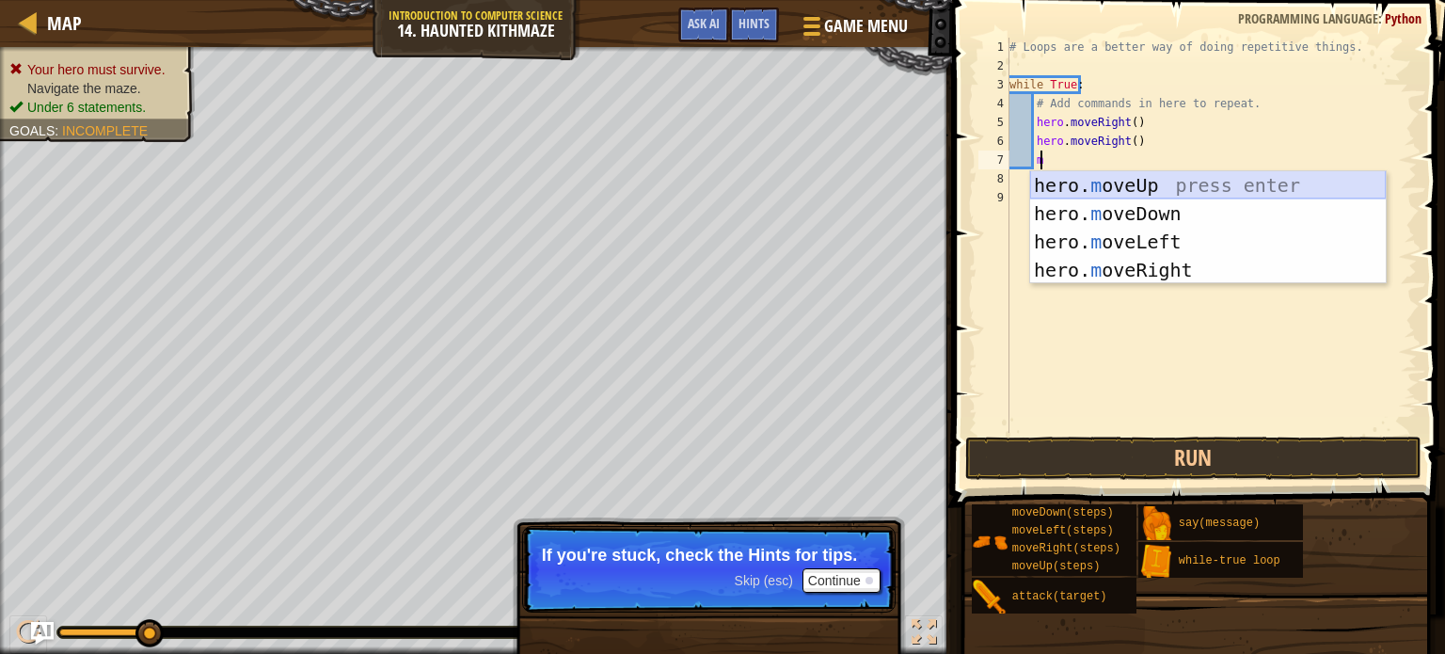
click at [1165, 180] on div "hero. m oveUp press enter hero. m oveDown press enter hero. m oveLeft press ent…" at bounding box center [1208, 255] width 356 height 169
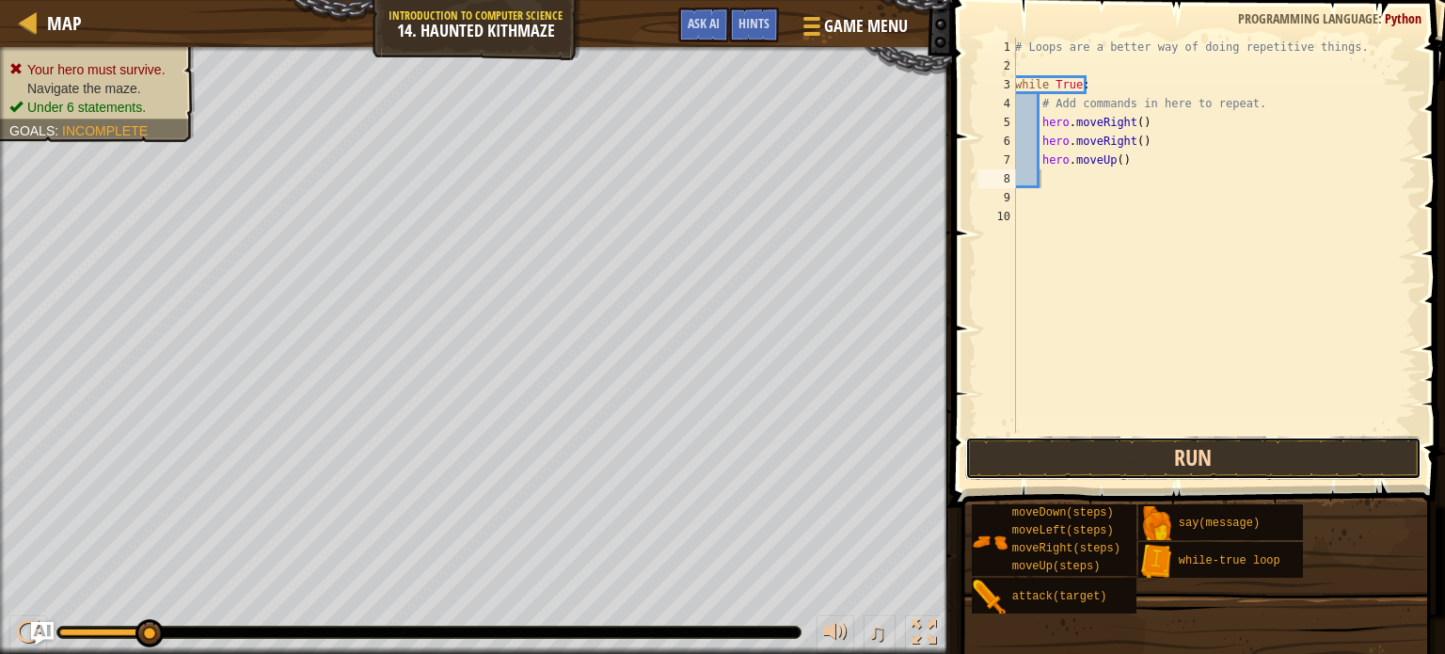
click at [1164, 455] on button "Run" at bounding box center [1193, 457] width 456 height 43
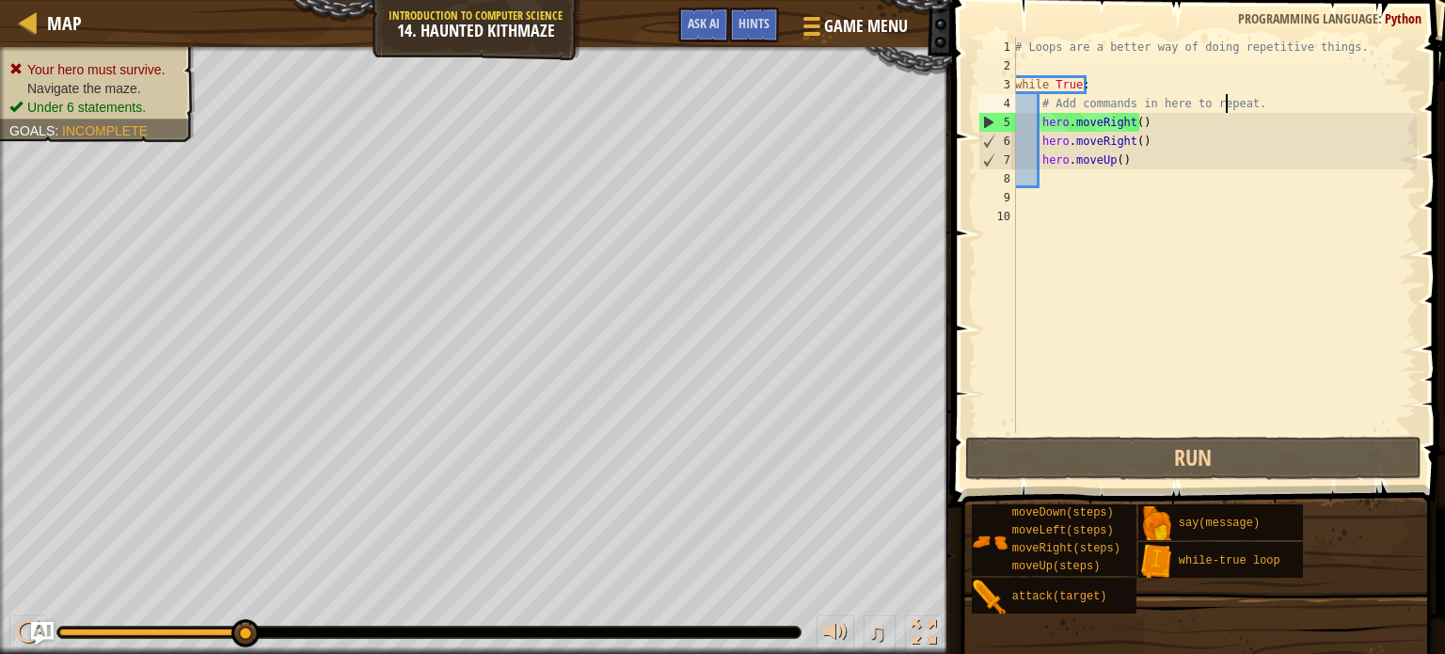
click at [1227, 107] on div "# Loops are a better way of doing repetitive things. while True : # Add command…" at bounding box center [1213, 254] width 405 height 433
click at [1244, 104] on div "# Loops are a better way of doing repetitive things. while True : # Add command…" at bounding box center [1213, 254] width 405 height 433
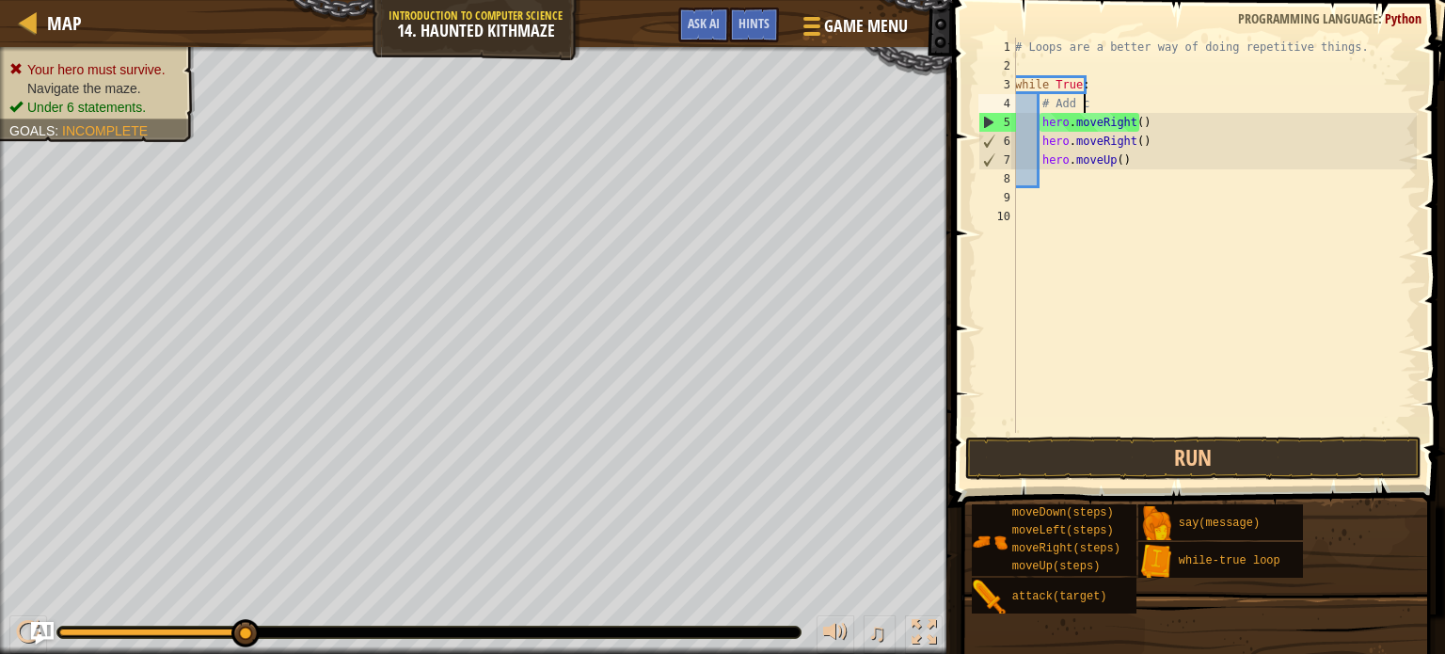
type textarea "#"
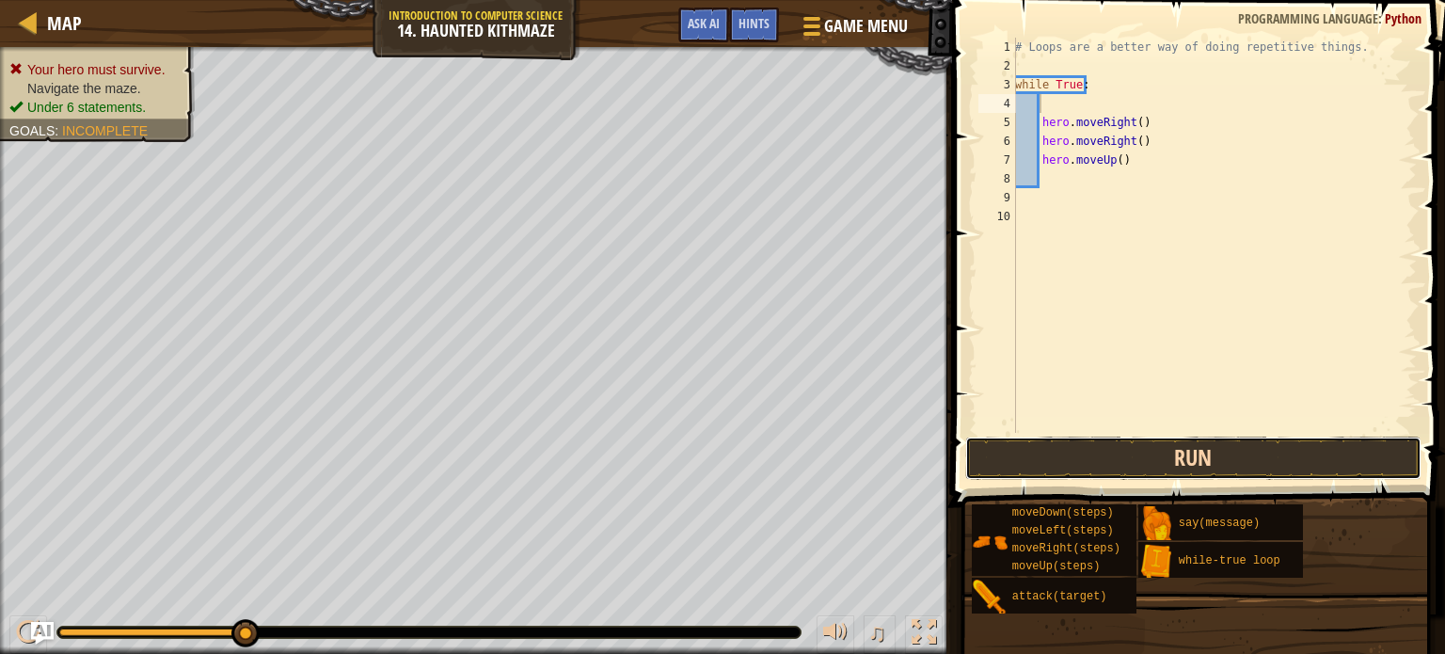
click at [1211, 461] on button "Run" at bounding box center [1193, 457] width 456 height 43
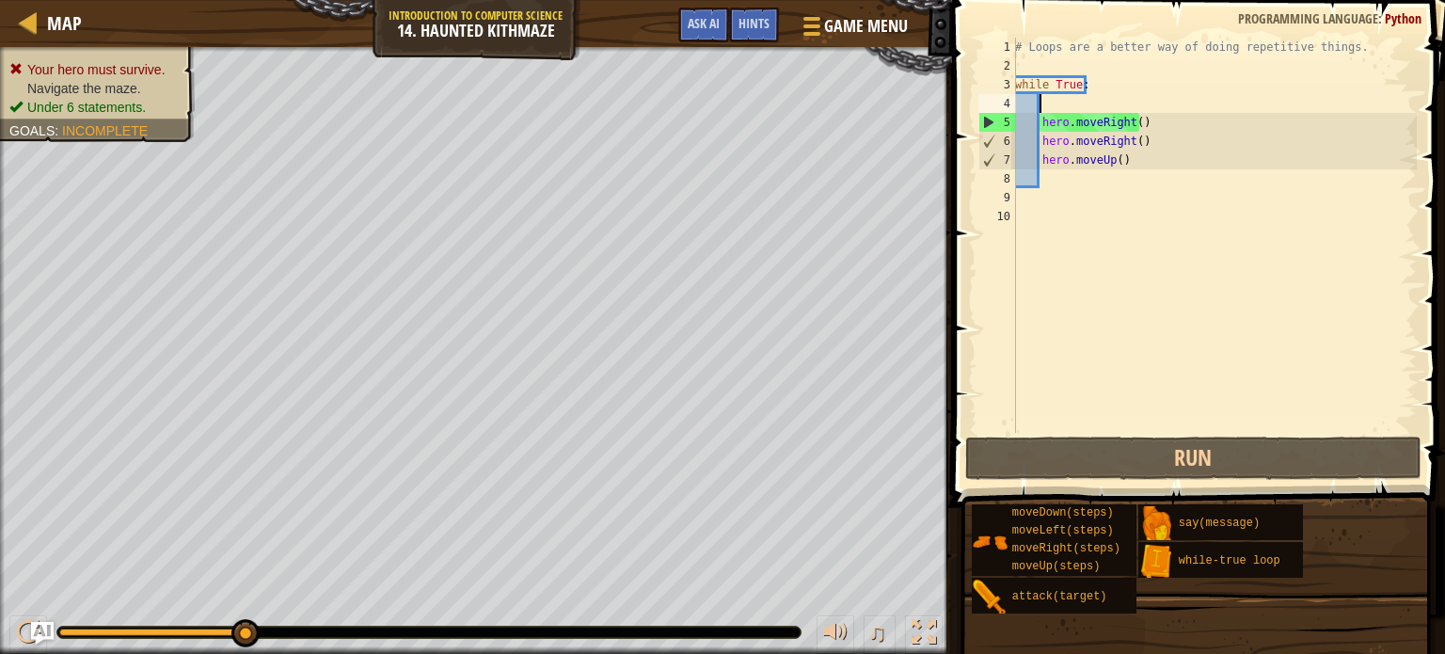
click at [1050, 183] on div "# Loops are a better way of doing repetitive things. while True : hero . moveRi…" at bounding box center [1213, 254] width 405 height 433
type textarea "m"
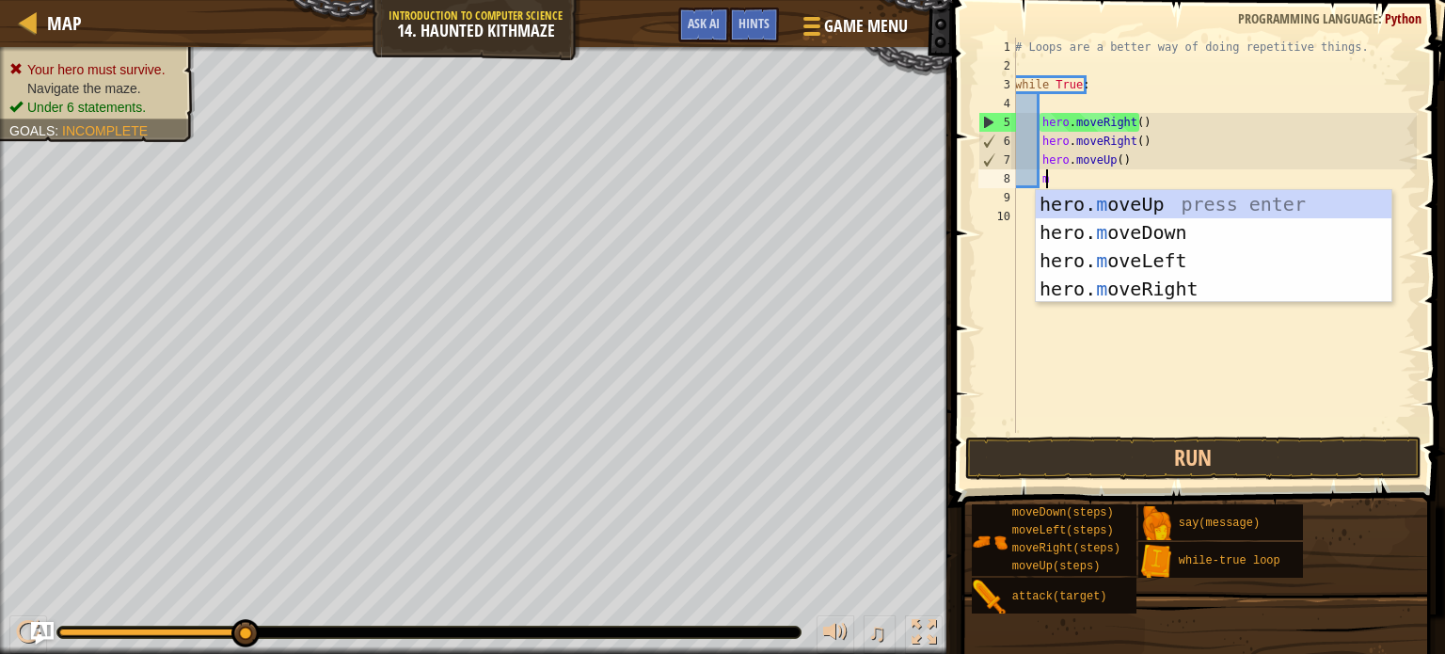
scroll to position [8, 1]
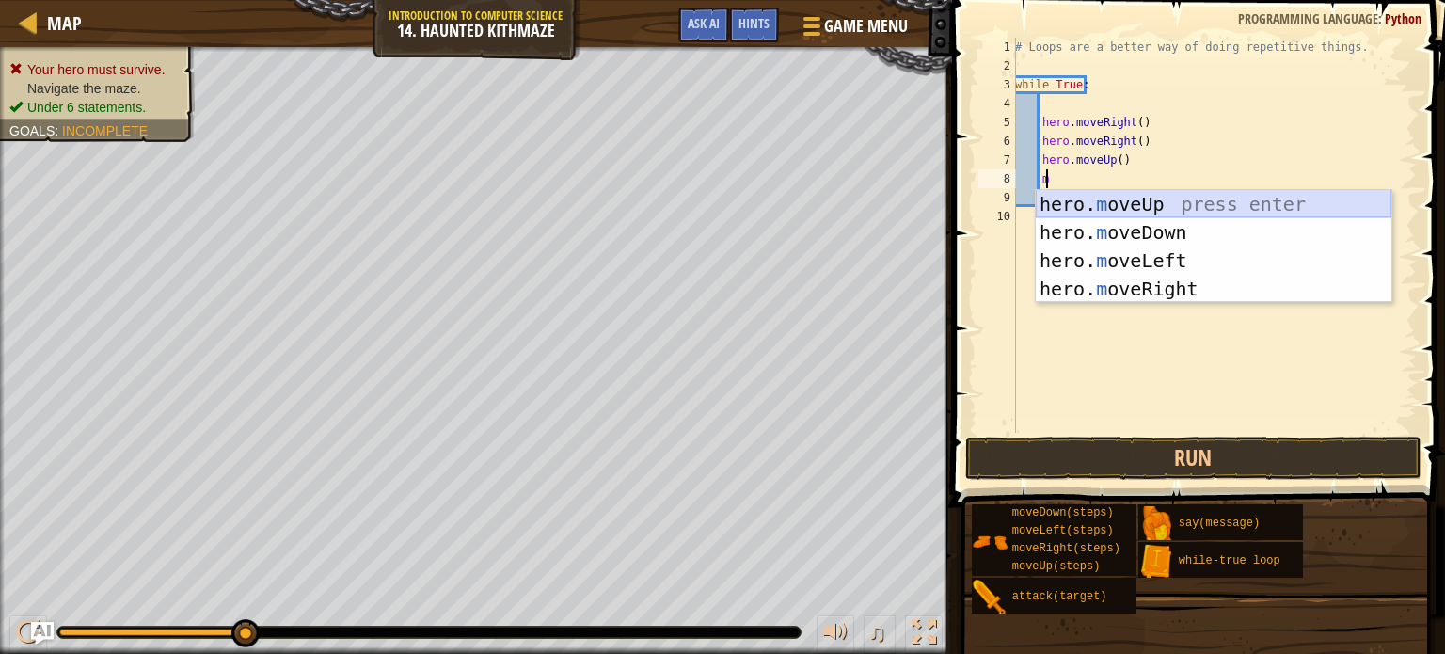
click at [1136, 195] on div "hero. m oveUp press enter hero. m oveDown press enter hero. m oveLeft press ent…" at bounding box center [1214, 274] width 356 height 169
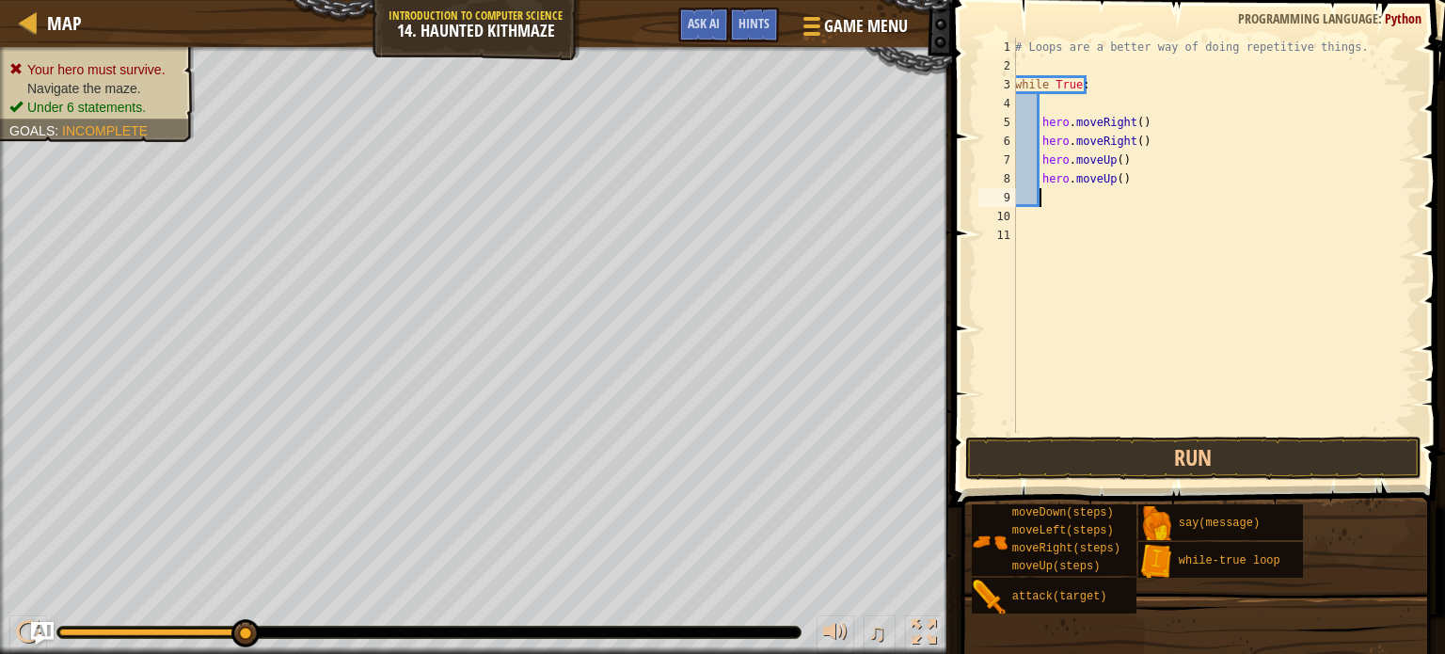
scroll to position [8, 0]
click at [1095, 436] on button "Run" at bounding box center [1193, 457] width 456 height 43
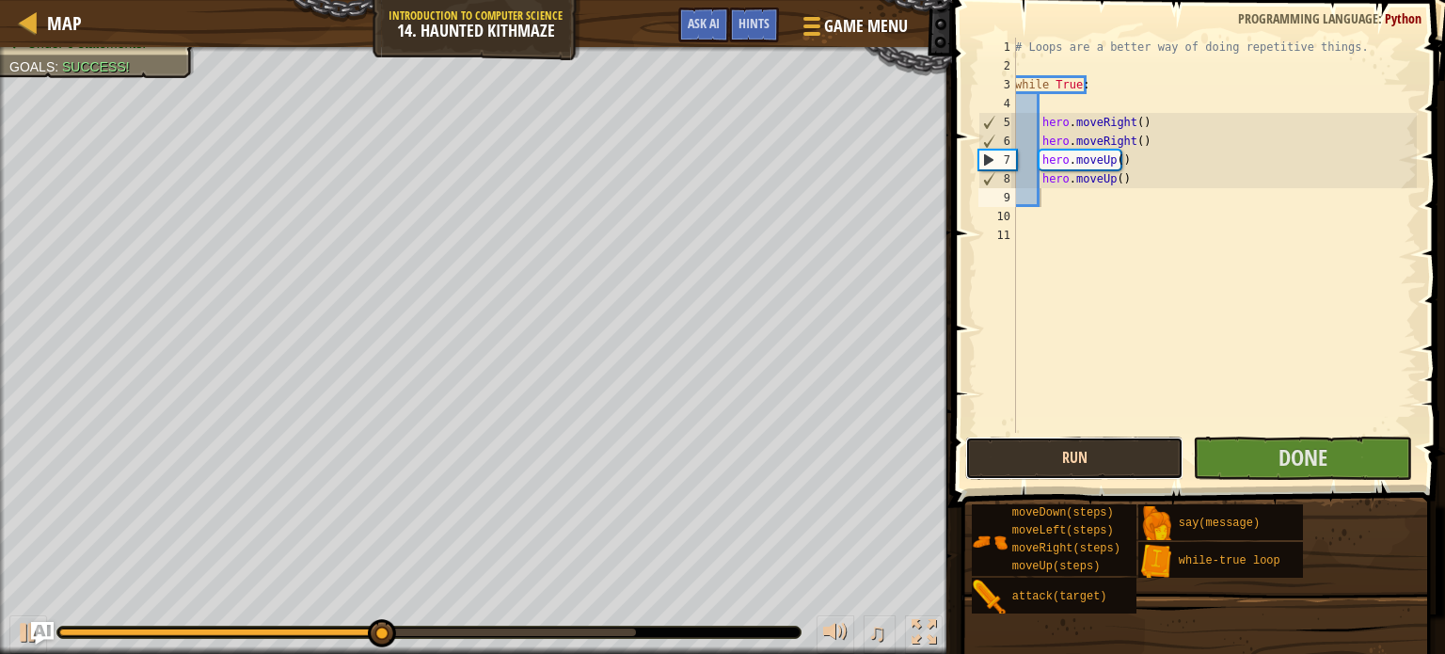
click at [1098, 436] on button "Run" at bounding box center [1074, 457] width 219 height 43
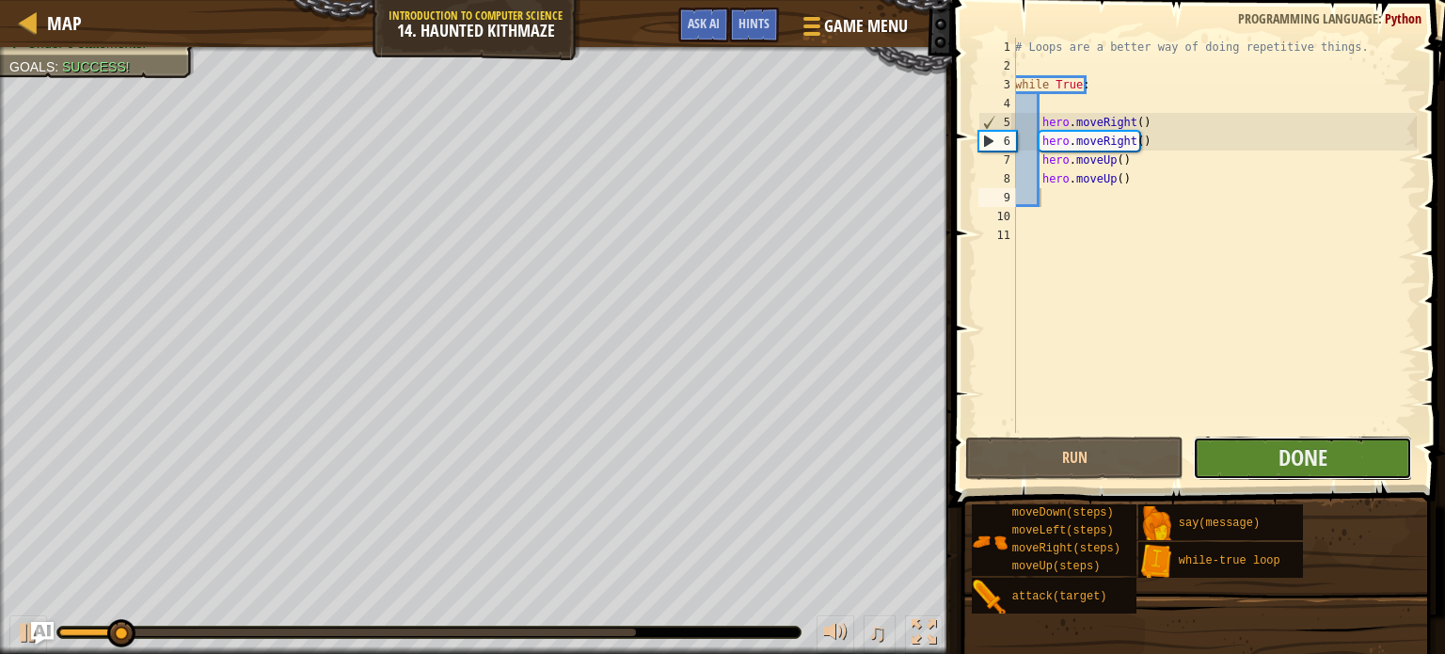
click at [1265, 460] on button "Done" at bounding box center [1302, 457] width 219 height 43
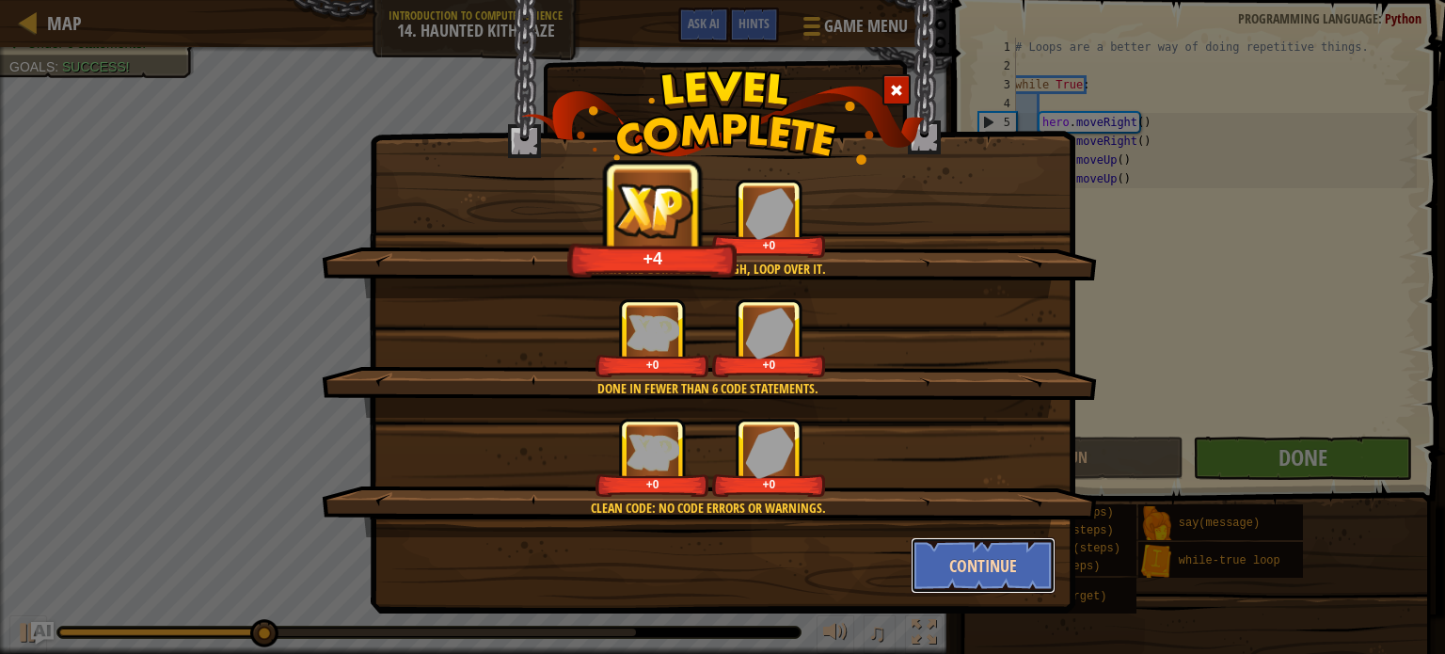
click at [988, 571] on button "Continue" at bounding box center [984, 565] width 146 height 56
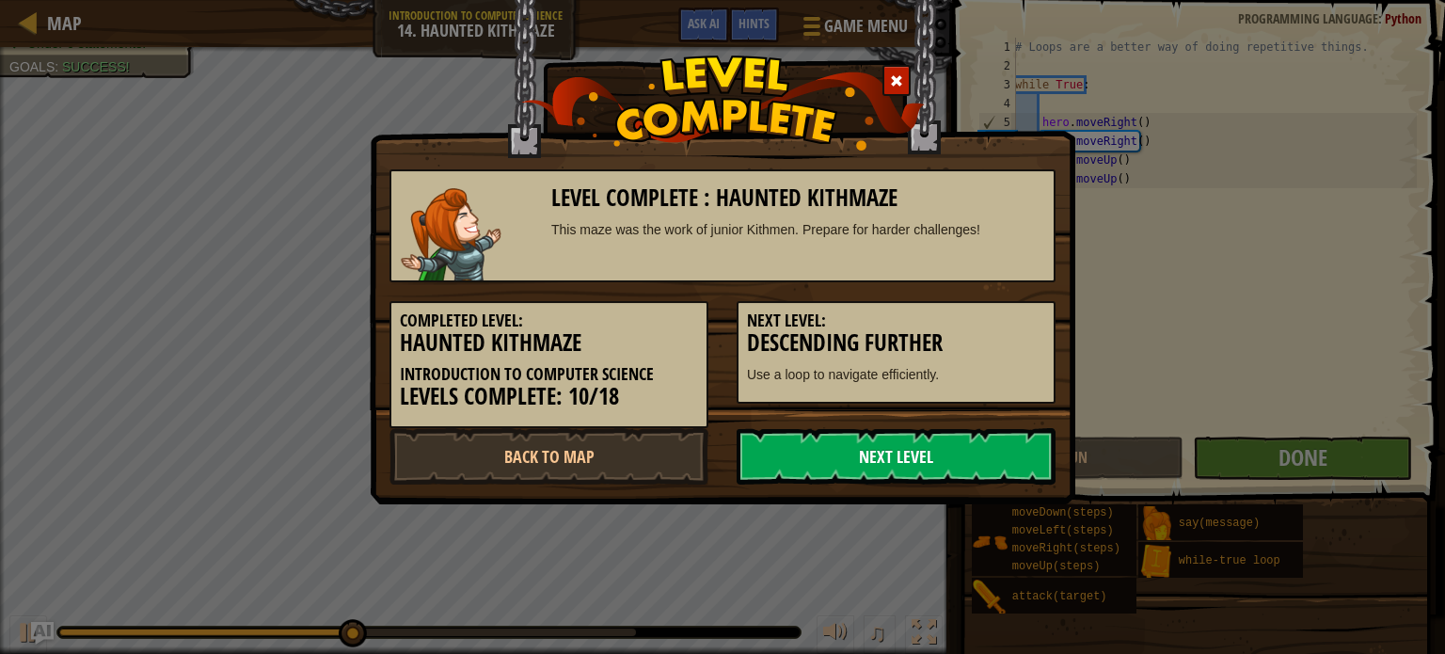
click at [959, 455] on link "Next Level" at bounding box center [896, 456] width 319 height 56
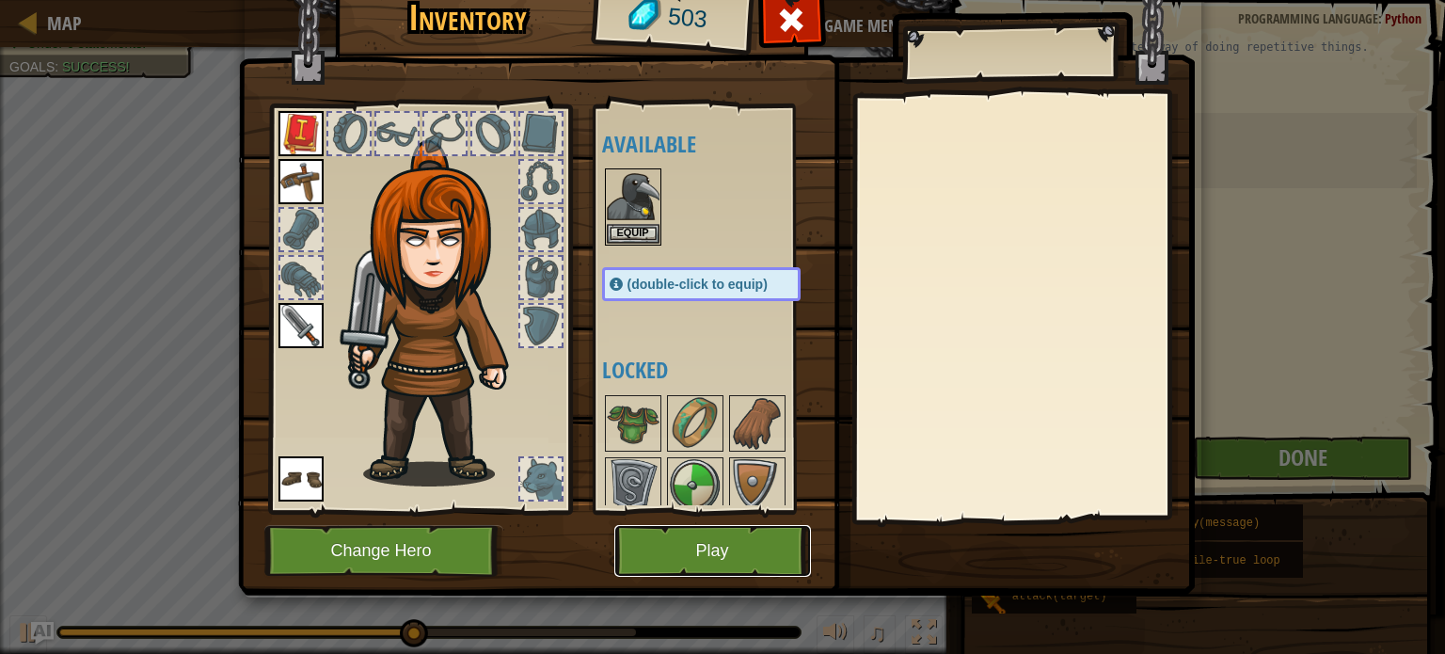
click at [731, 550] on button "Play" at bounding box center [712, 551] width 197 height 52
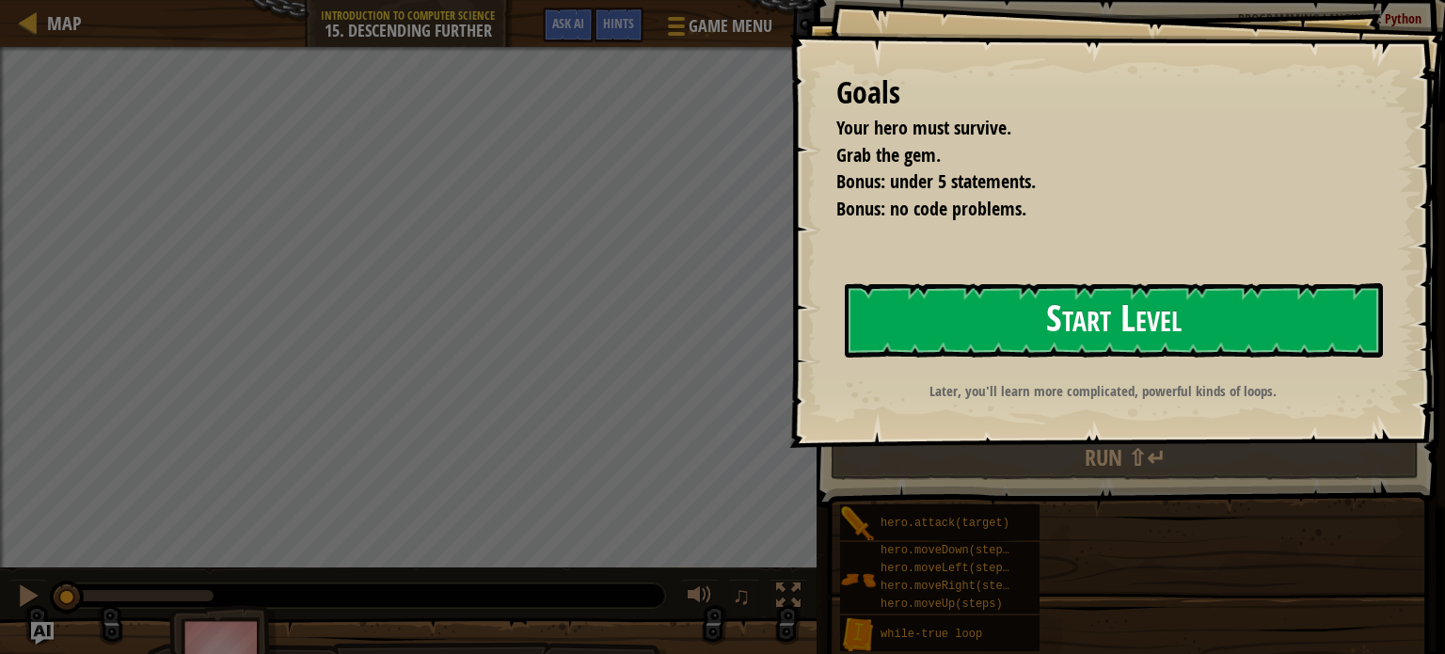
click at [1044, 314] on button "Start Level" at bounding box center [1114, 320] width 538 height 74
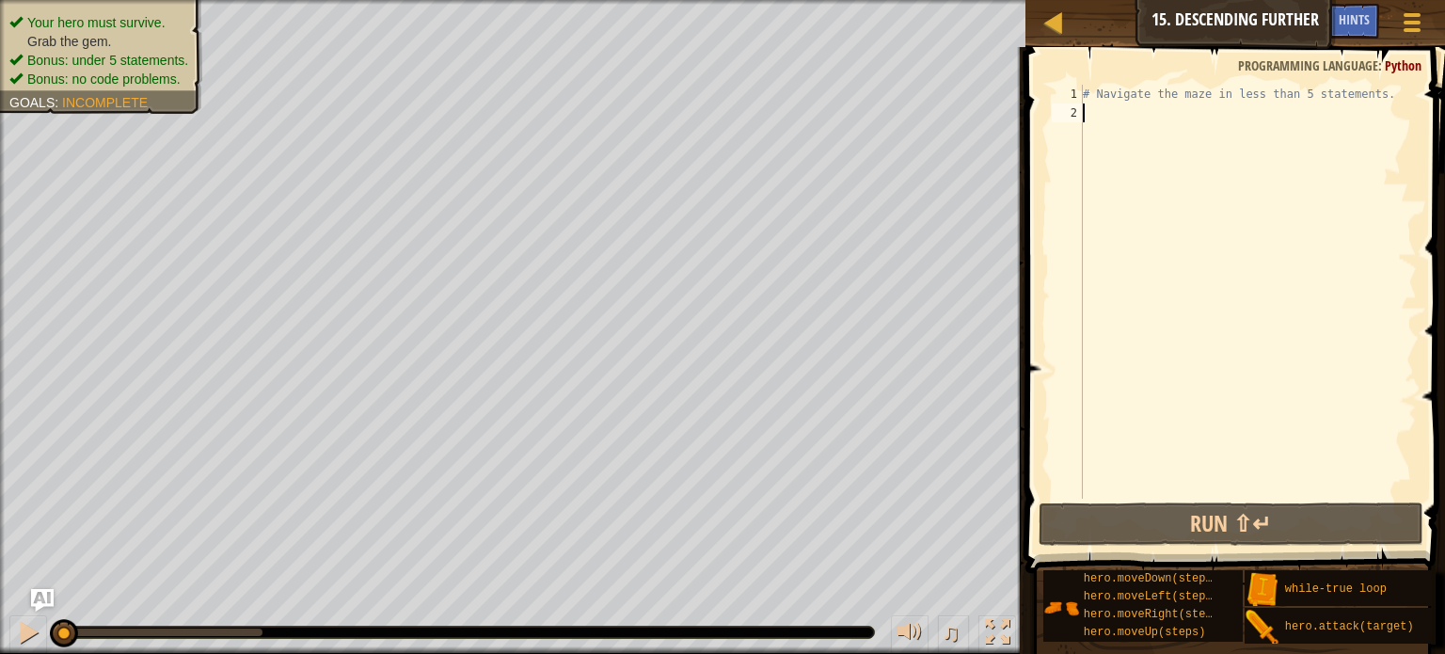
type textarea "m"
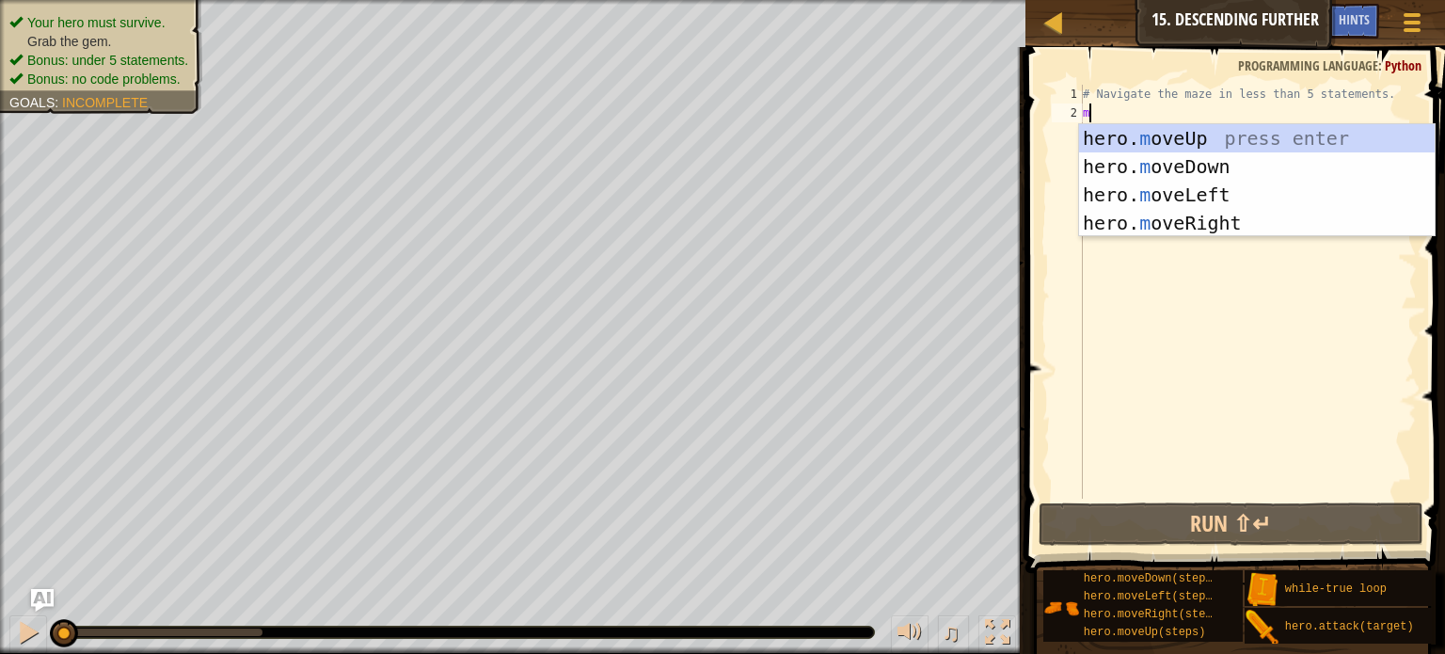
scroll to position [8, 0]
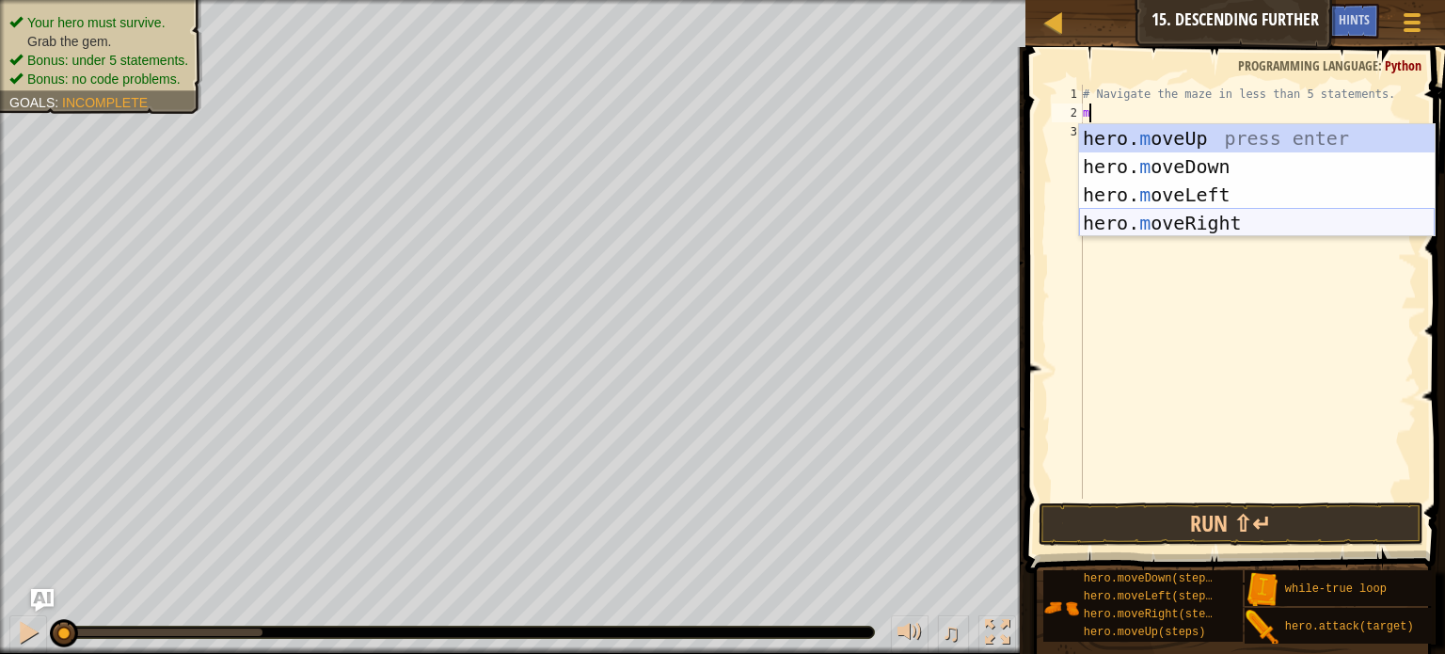
click at [1199, 227] on div "hero. m oveUp press enter hero. m oveDown press enter hero. m oveLeft press ent…" at bounding box center [1257, 208] width 356 height 169
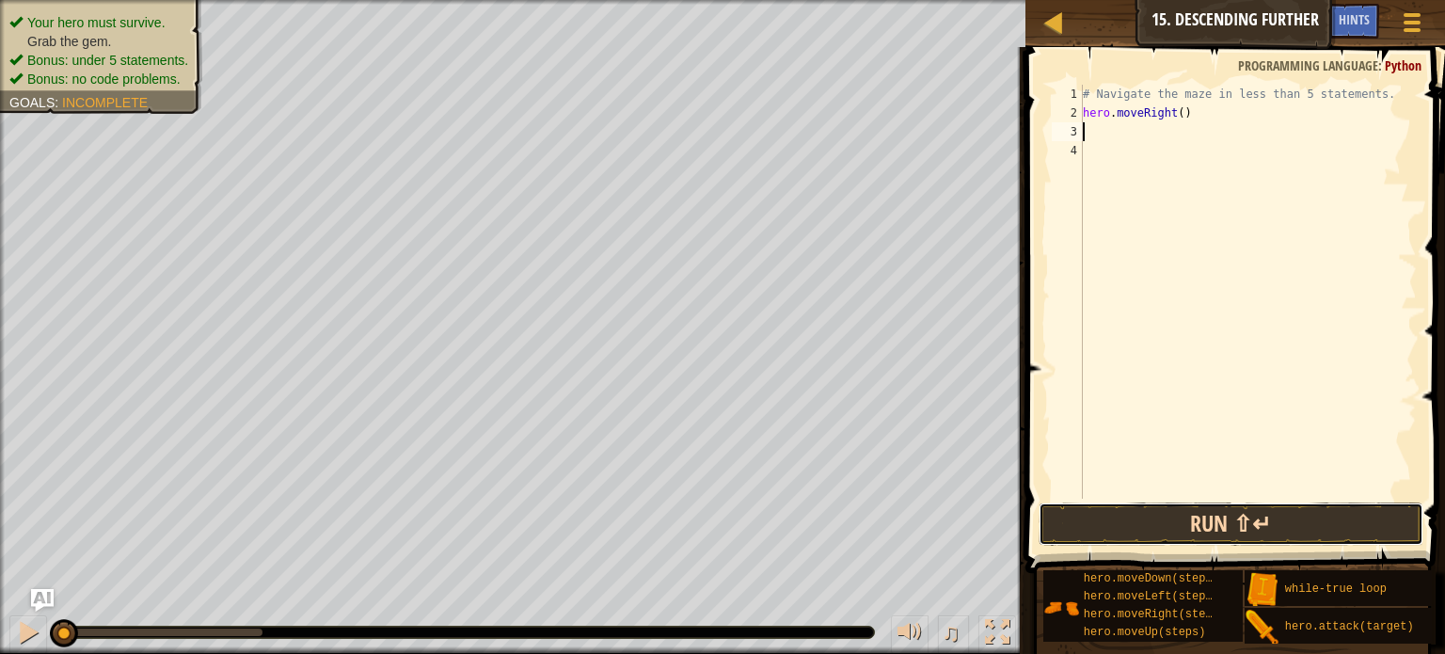
click at [1173, 518] on button "Run ⇧↵" at bounding box center [1230, 523] width 385 height 43
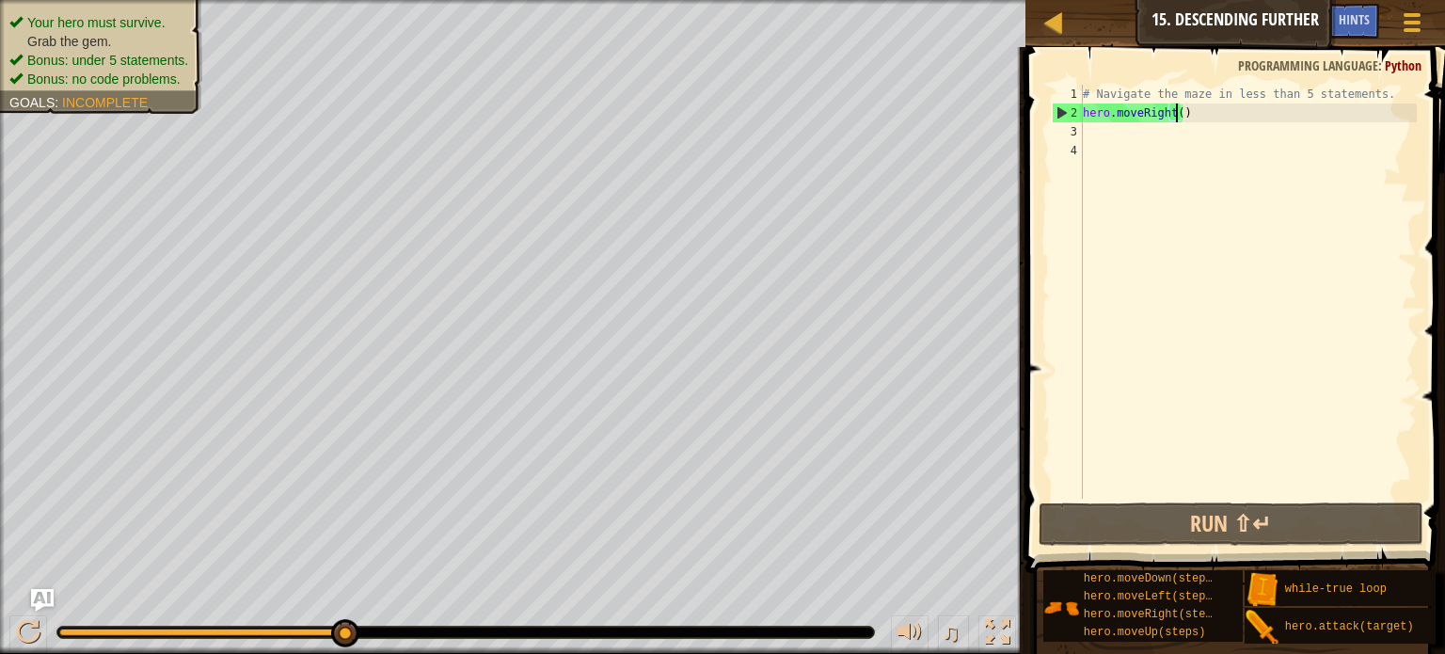
click at [1173, 110] on div "# Navigate the maze in less than 5 statements. hero . moveRight ( )" at bounding box center [1248, 311] width 338 height 452
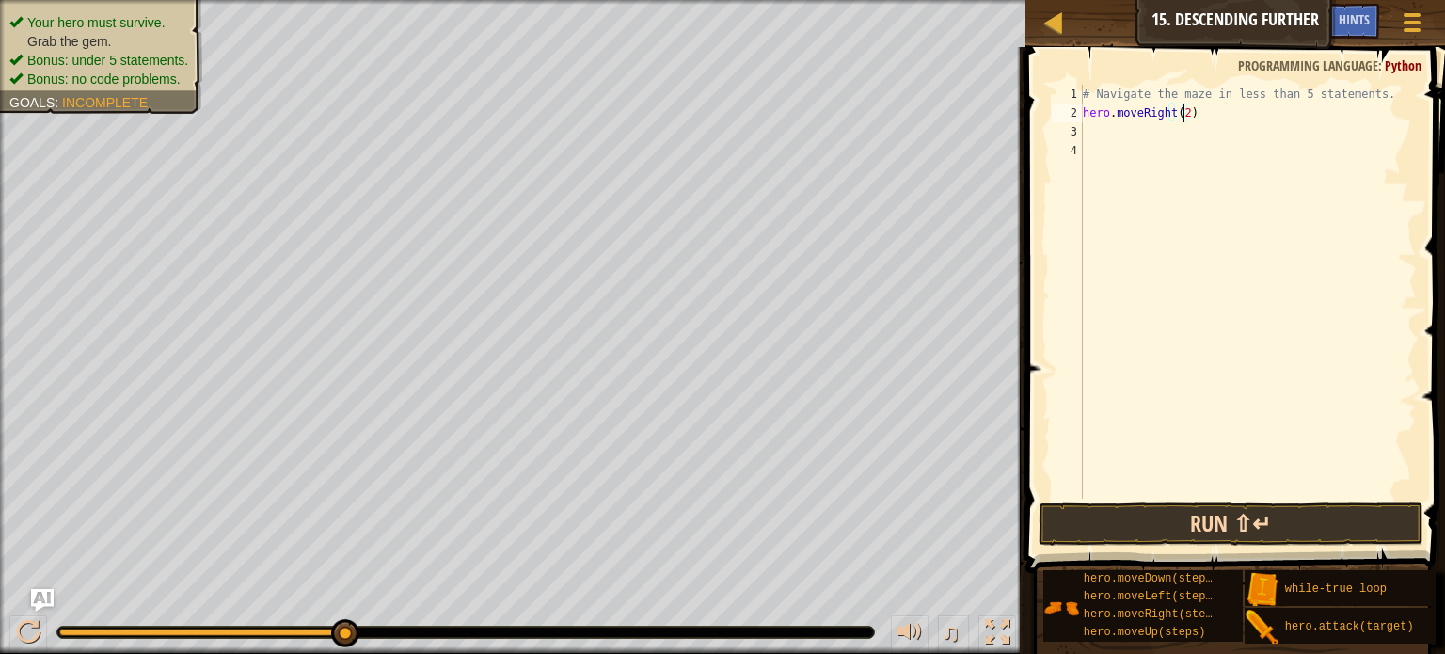
type textarea "hero.moveRight(2)"
click at [1129, 513] on button "Run ⇧↵" at bounding box center [1230, 523] width 385 height 43
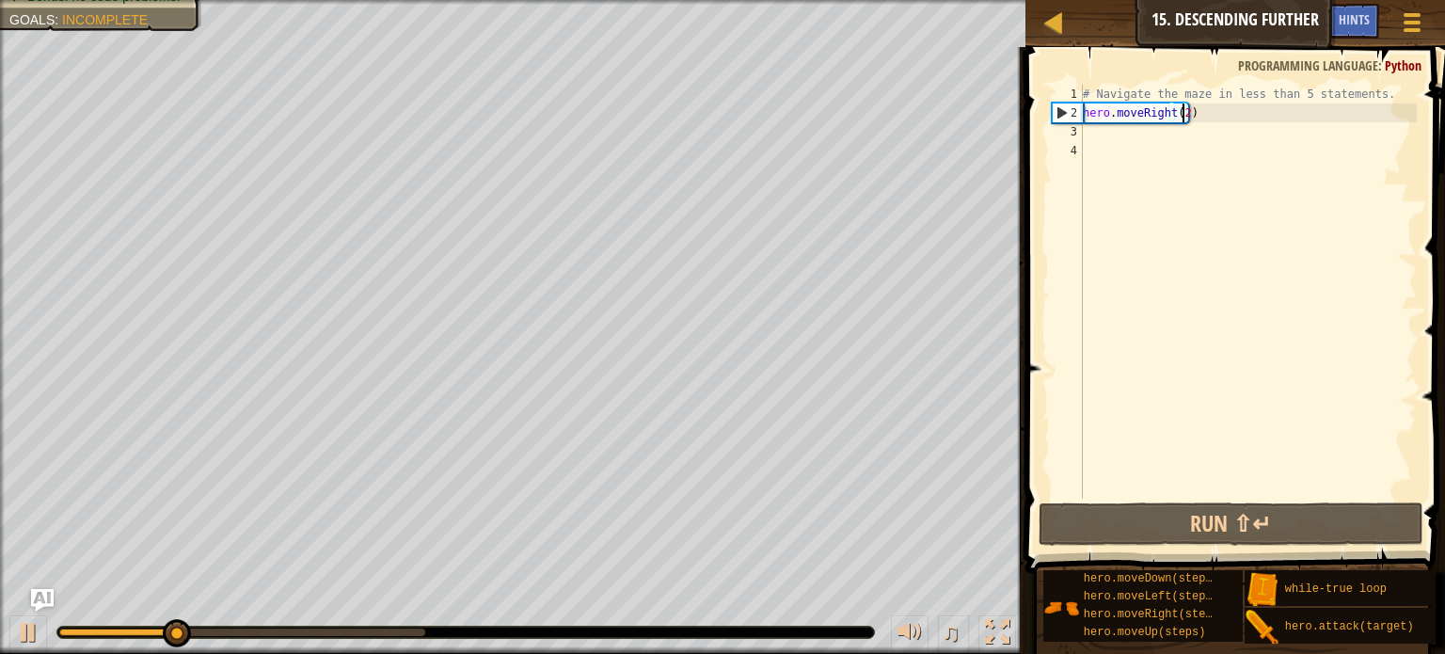
click at [1079, 132] on div "3" at bounding box center [1067, 131] width 31 height 19
type textarea "m"
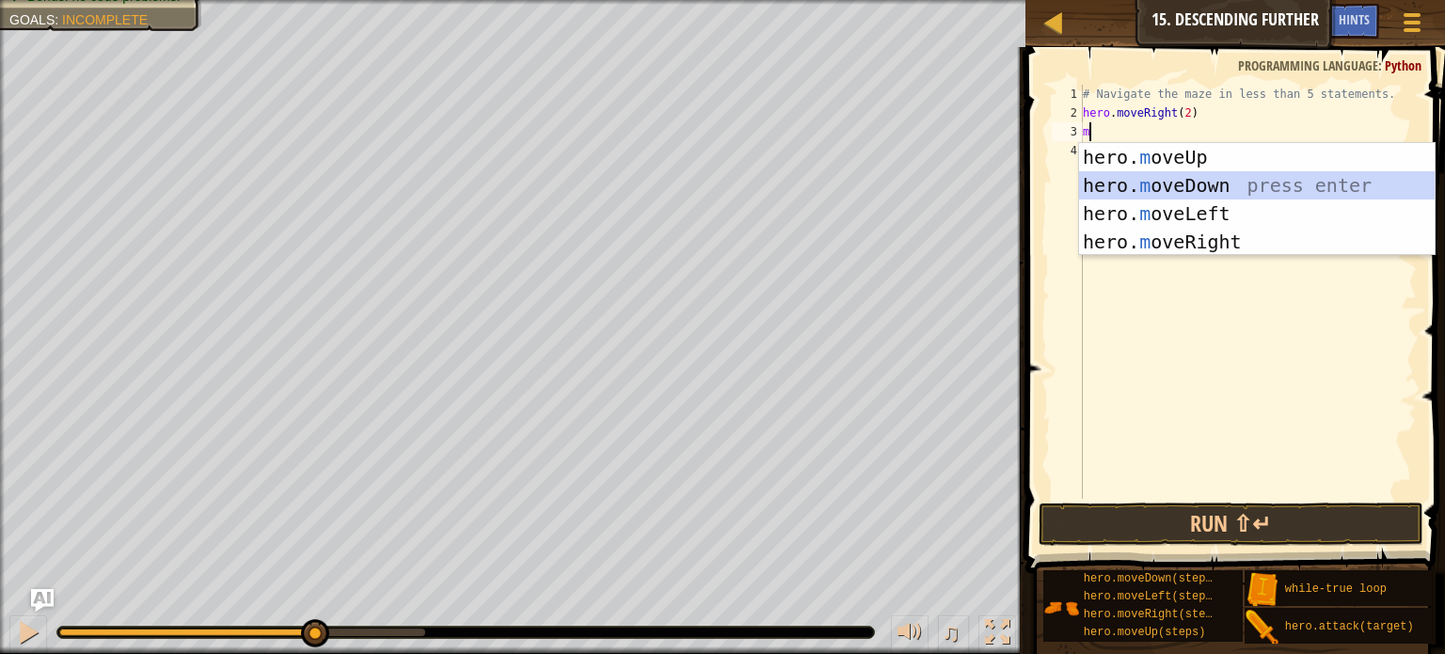
click at [1197, 179] on div "hero. m oveUp press enter hero. m oveDown press enter hero. m oveLeft press ent…" at bounding box center [1257, 227] width 356 height 169
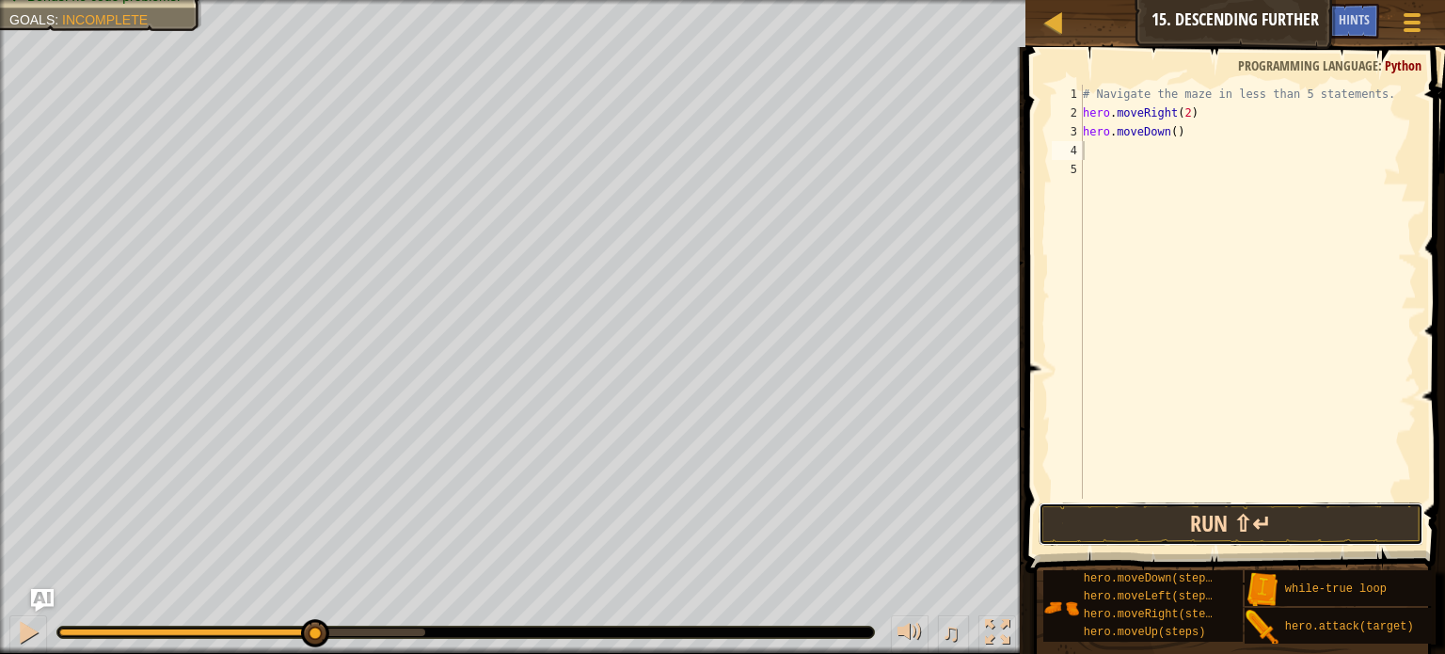
click at [1129, 513] on button "Run ⇧↵" at bounding box center [1230, 523] width 385 height 43
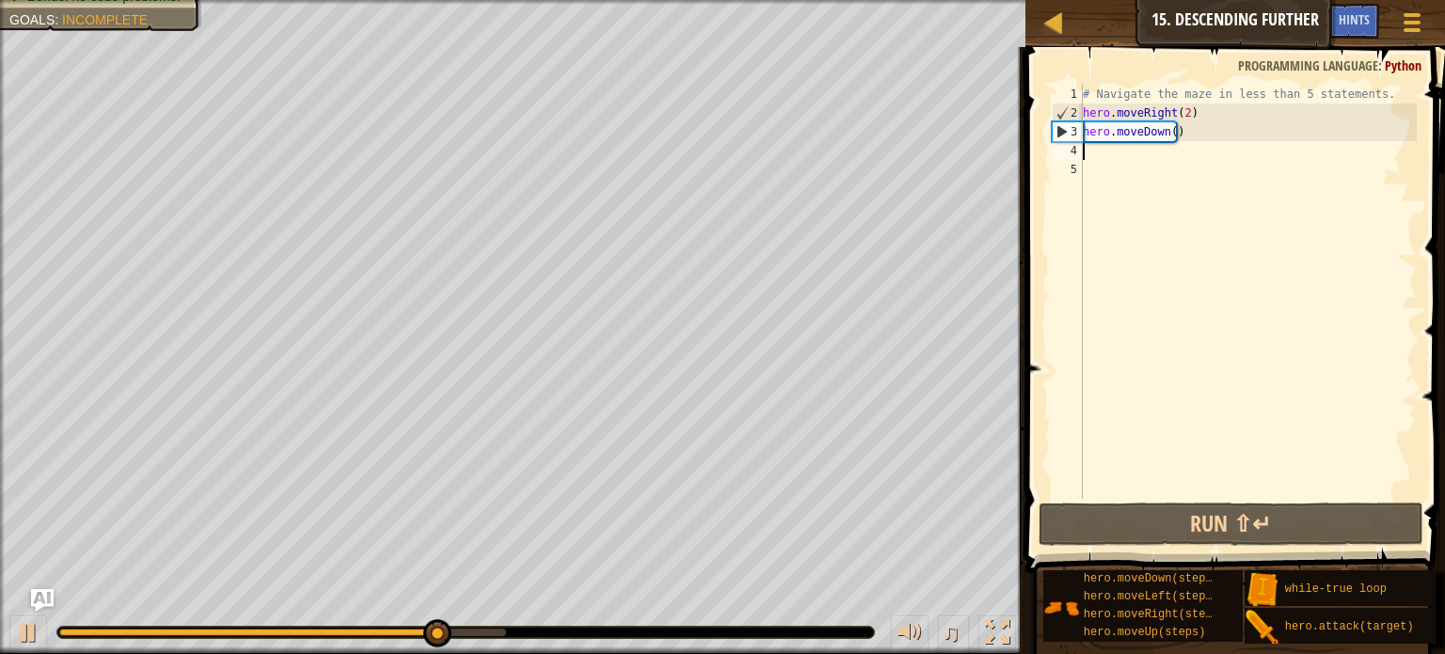
type textarea "m"
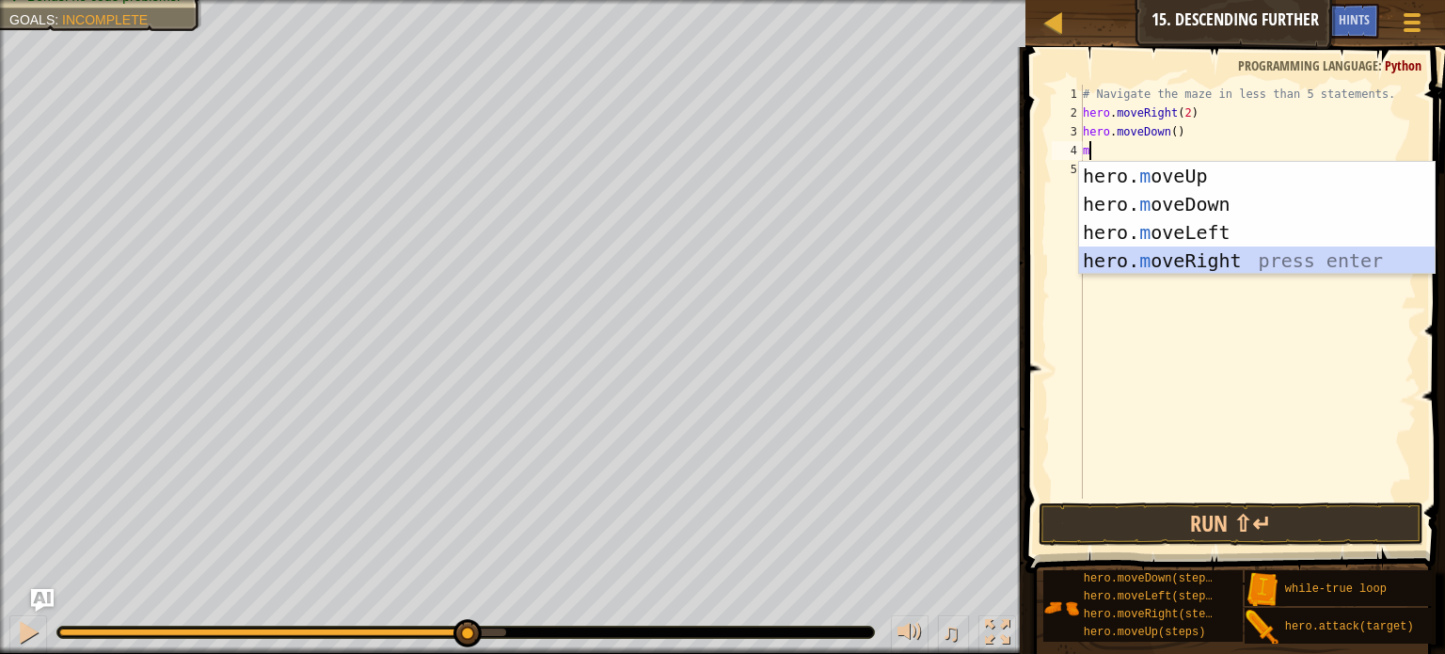
click at [1233, 252] on div "hero. m oveUp press enter hero. m oveDown press enter hero. m oveLeft press ent…" at bounding box center [1257, 246] width 356 height 169
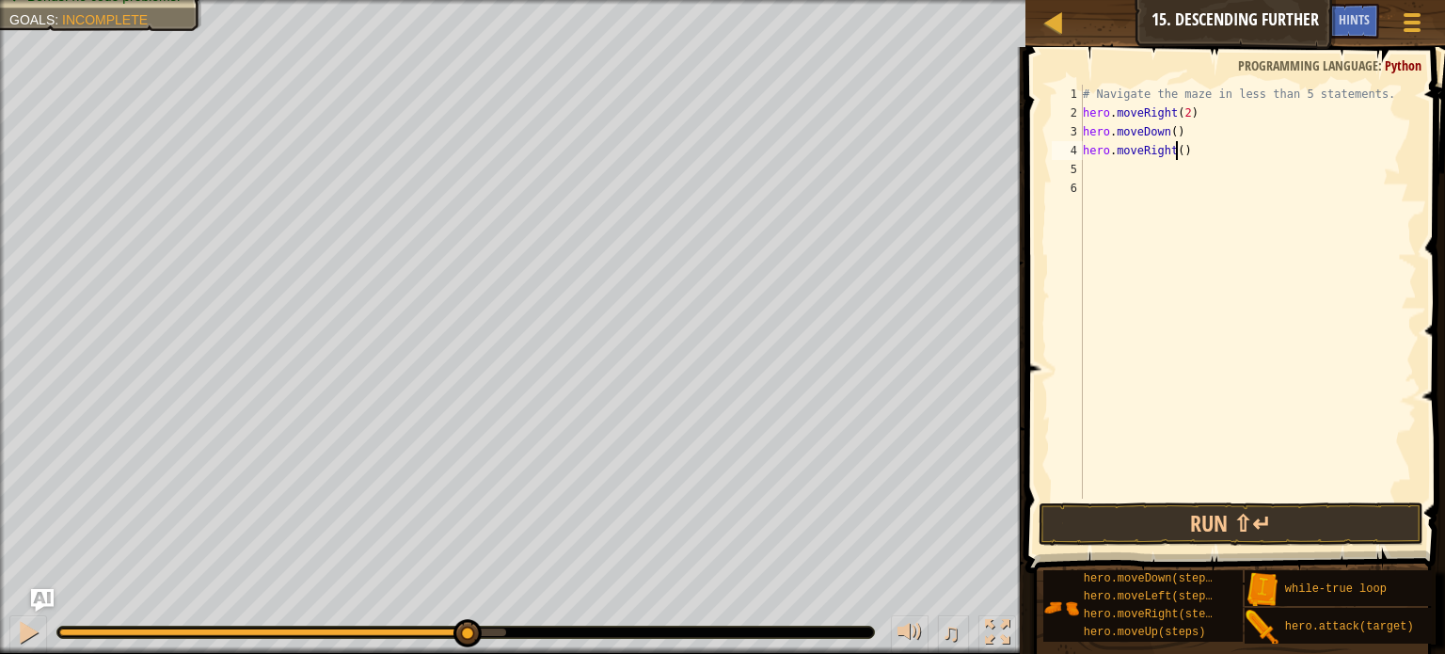
click at [1174, 146] on div "# Navigate the maze in less than 5 statements. hero . moveRight ( 2 ) hero . mo…" at bounding box center [1248, 311] width 338 height 452
click at [1225, 519] on button "Run ⇧↵" at bounding box center [1230, 523] width 385 height 43
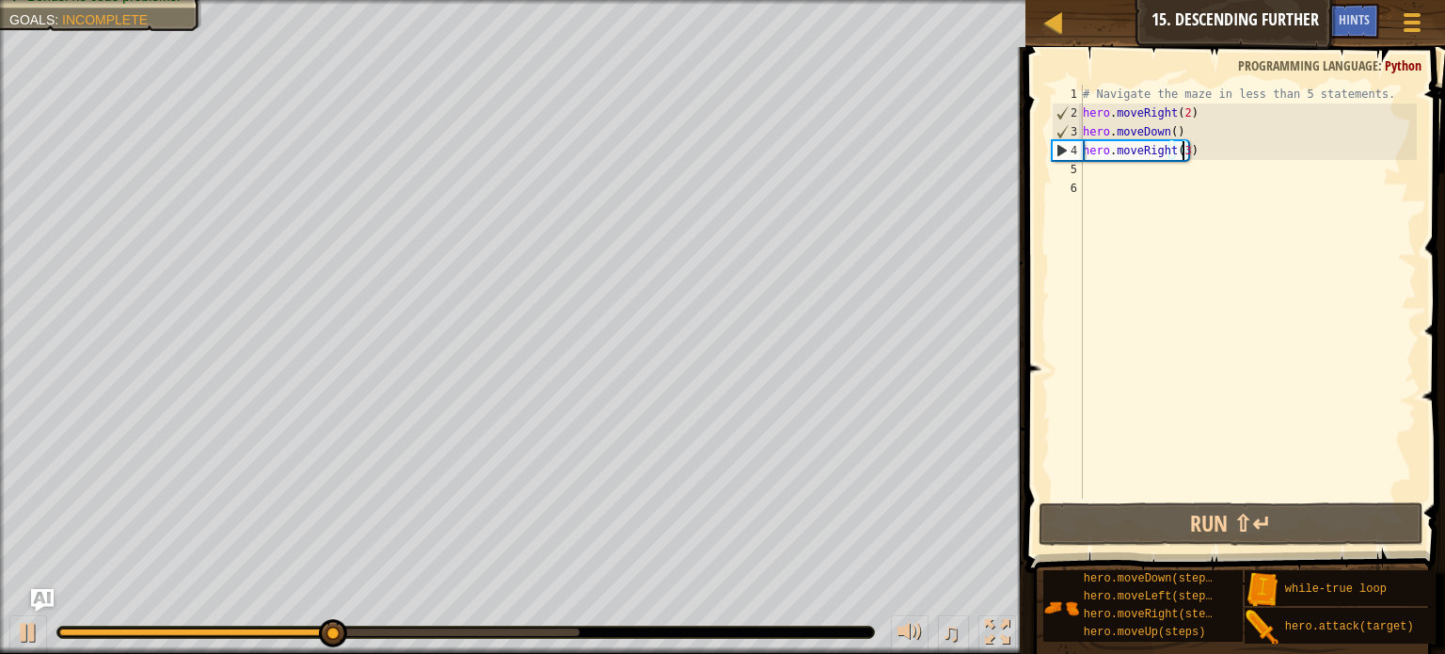
scroll to position [8, 7]
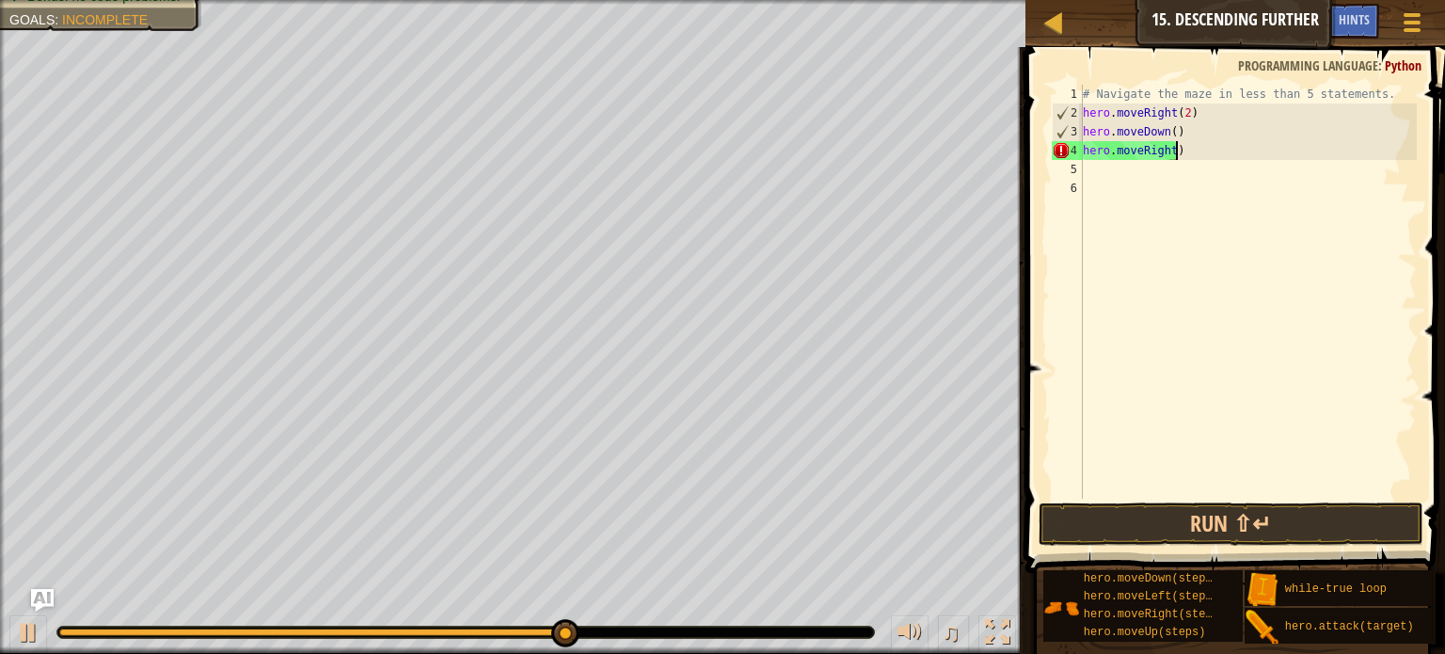
click at [1178, 148] on div "# Navigate the maze in less than 5 statements. hero . moveRight ( 2 ) hero . mo…" at bounding box center [1248, 311] width 338 height 452
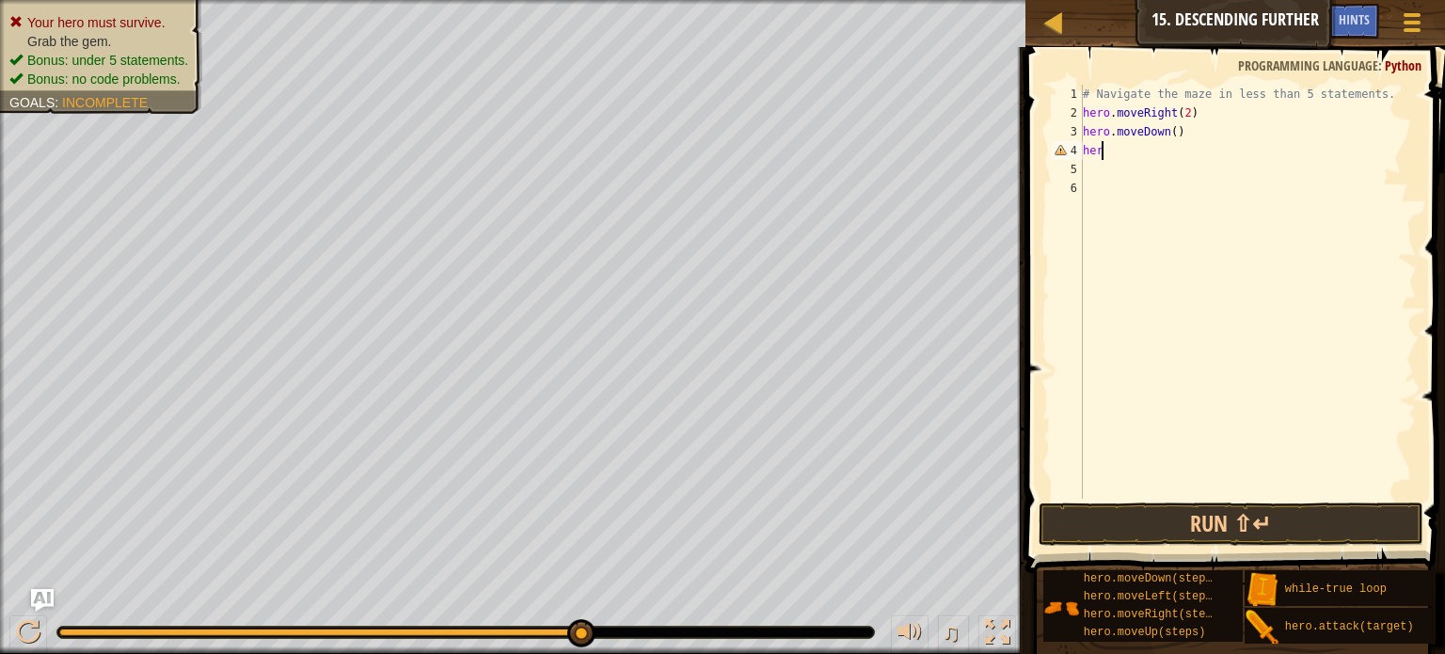
scroll to position [8, 0]
type textarea "h"
type textarea "m"
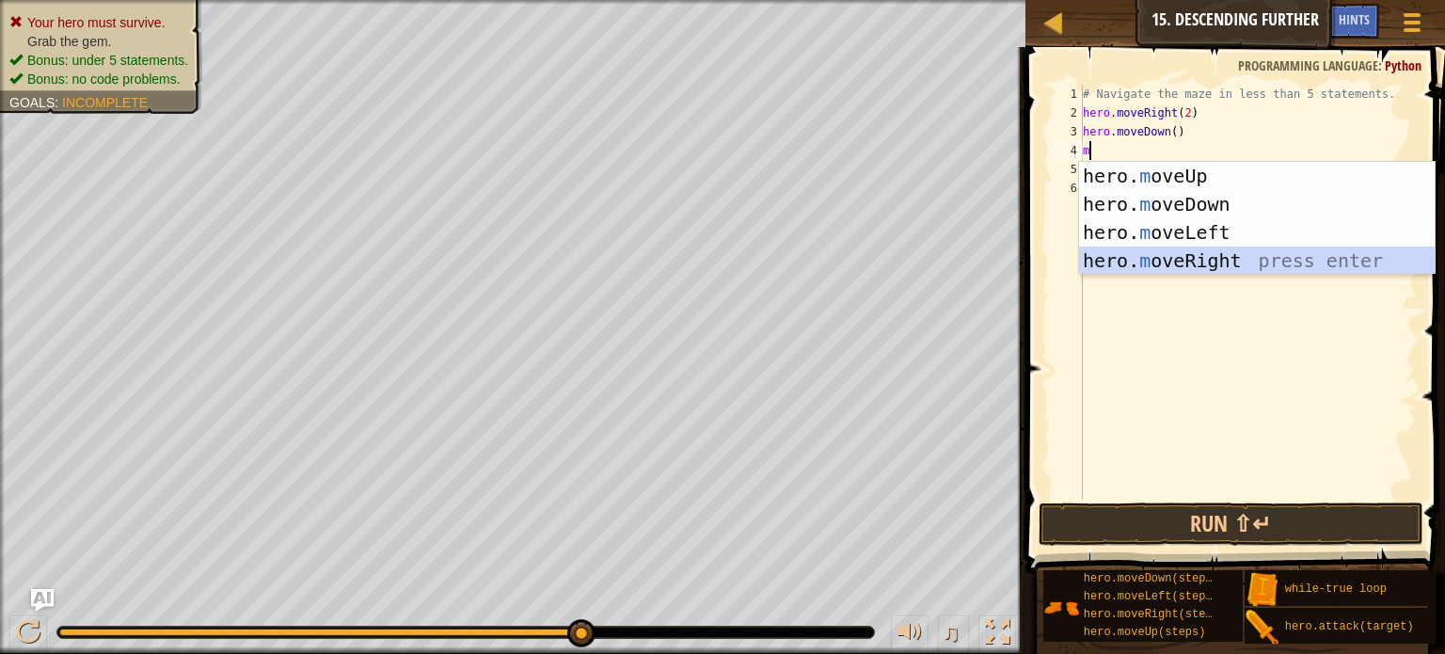
click at [1212, 254] on div "hero. m oveUp press enter hero. m oveDown press enter hero. m oveLeft press ent…" at bounding box center [1257, 246] width 356 height 169
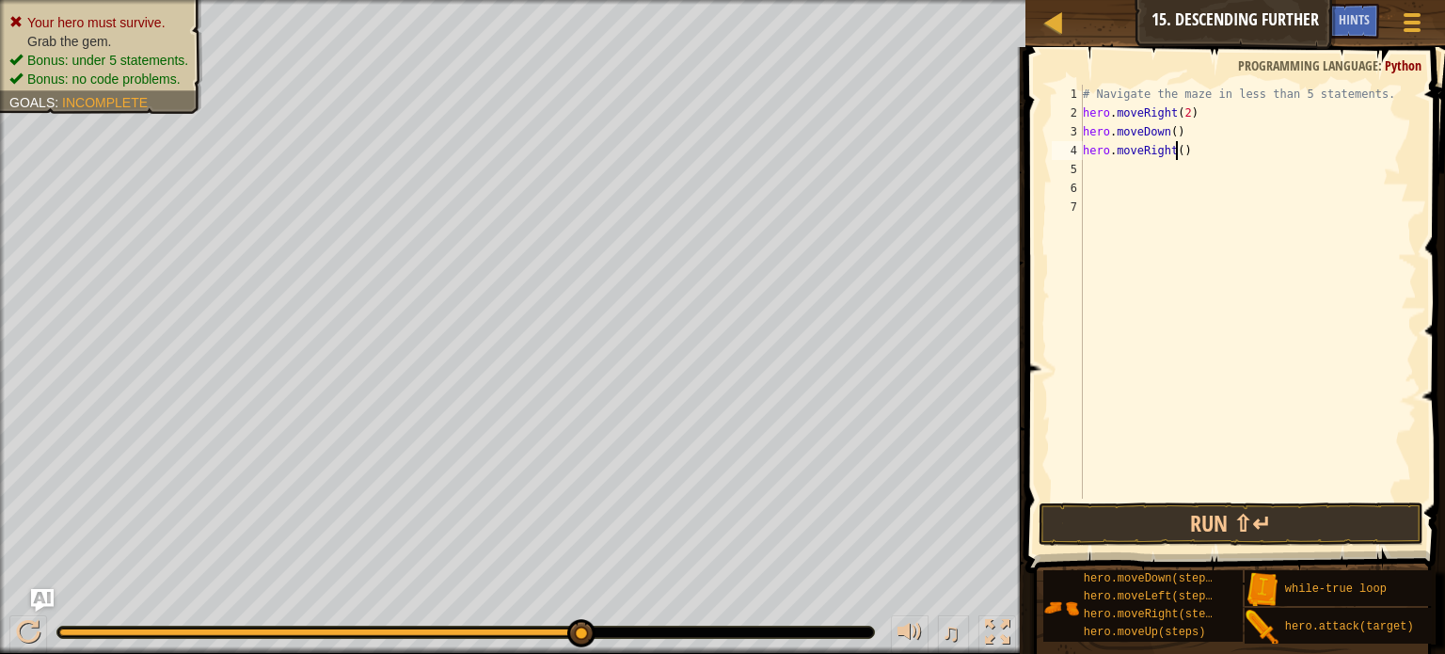
click at [1173, 152] on div "# Navigate the maze in less than 5 statements. hero . moveRight ( 2 ) hero . mo…" at bounding box center [1248, 311] width 338 height 452
click at [1200, 522] on button "Run ⇧↵" at bounding box center [1230, 523] width 385 height 43
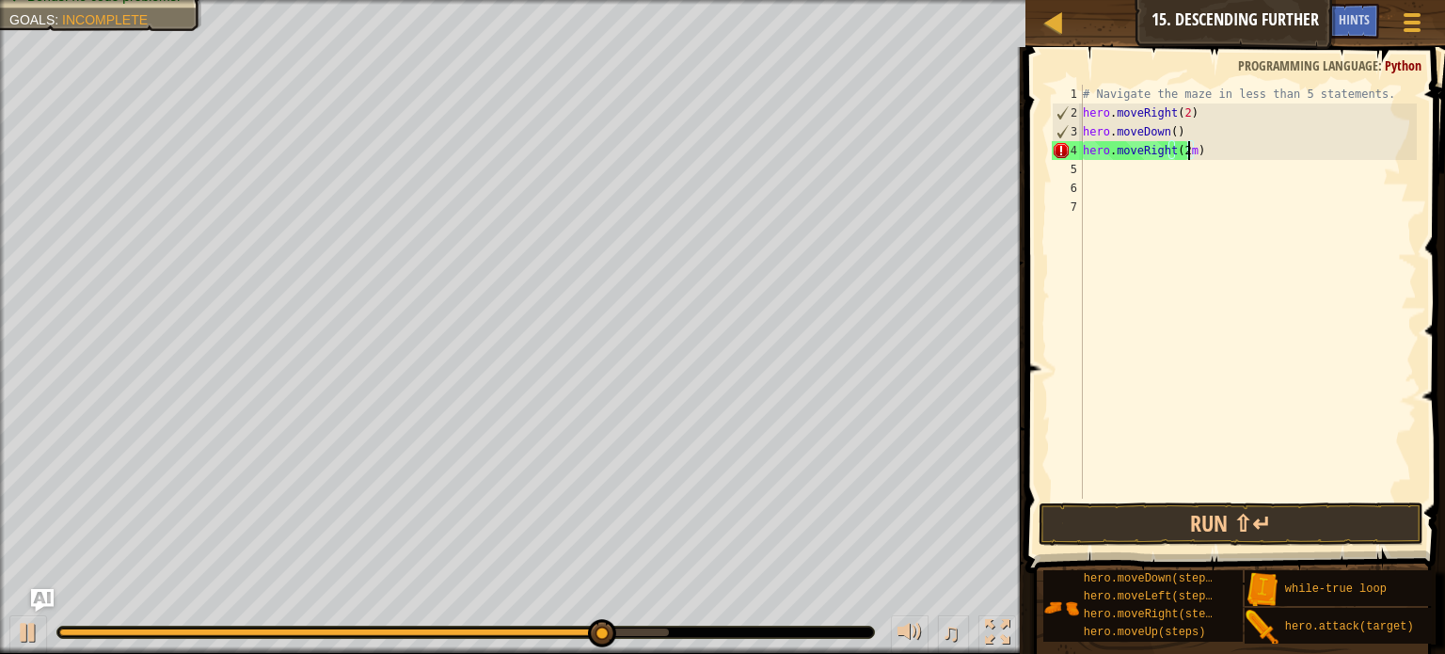
type textarea "hero.moveRight(2)"
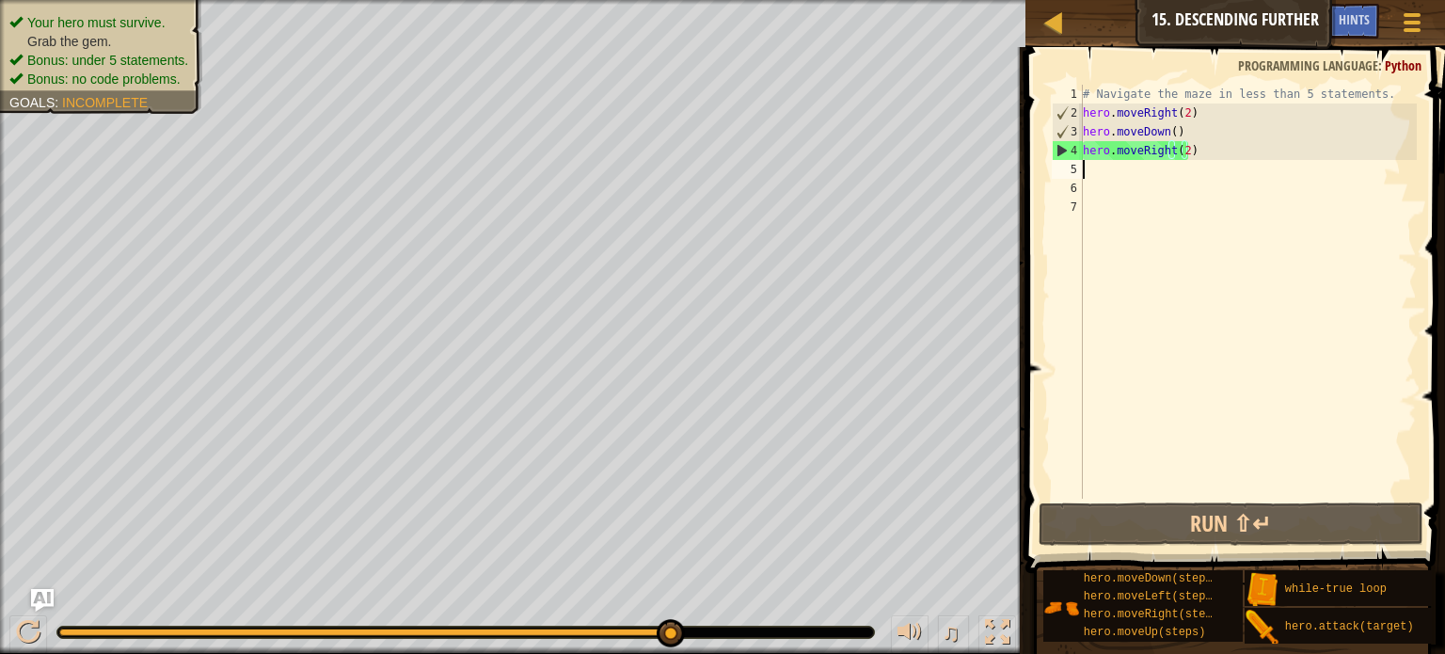
click at [1151, 178] on div "# Navigate the maze in less than 5 statements. hero . moveRight ( 2 ) hero . mo…" at bounding box center [1248, 311] width 338 height 452
type textarea "m"
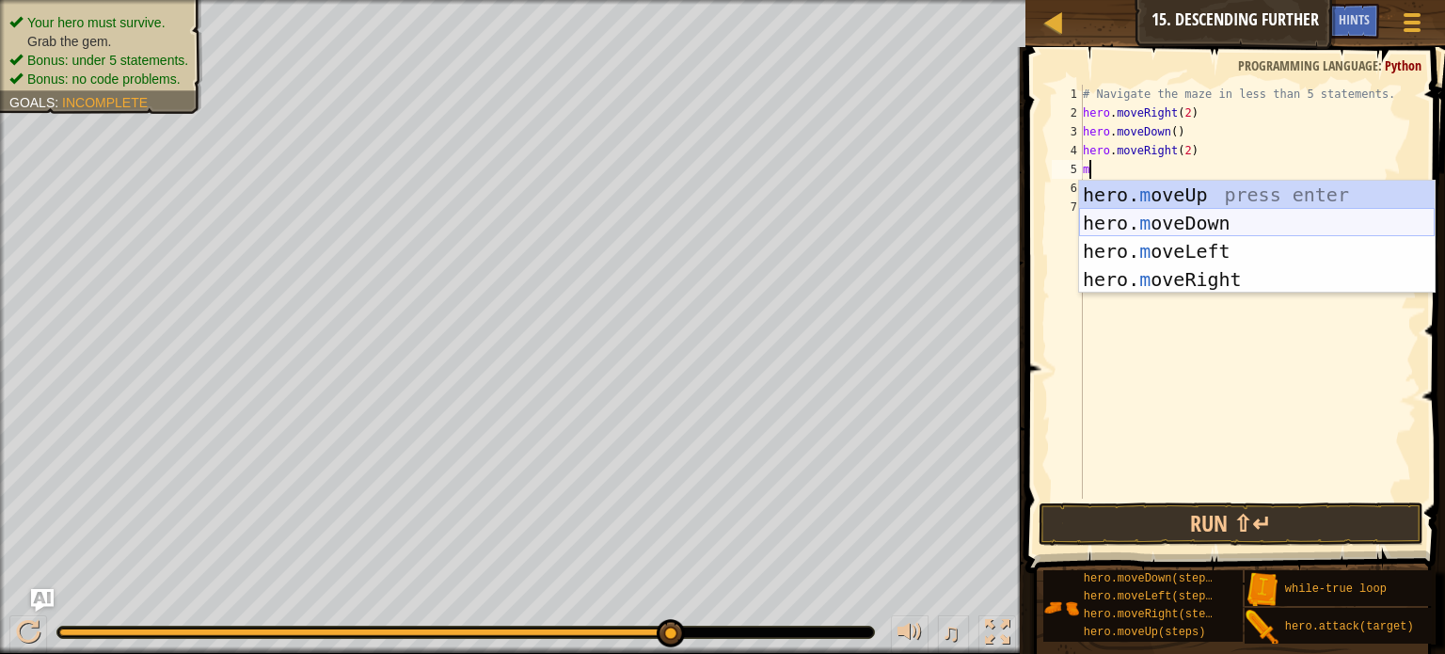
click at [1169, 216] on div "hero. m oveUp press enter hero. m oveDown press enter hero. m oveLeft press ent…" at bounding box center [1257, 265] width 356 height 169
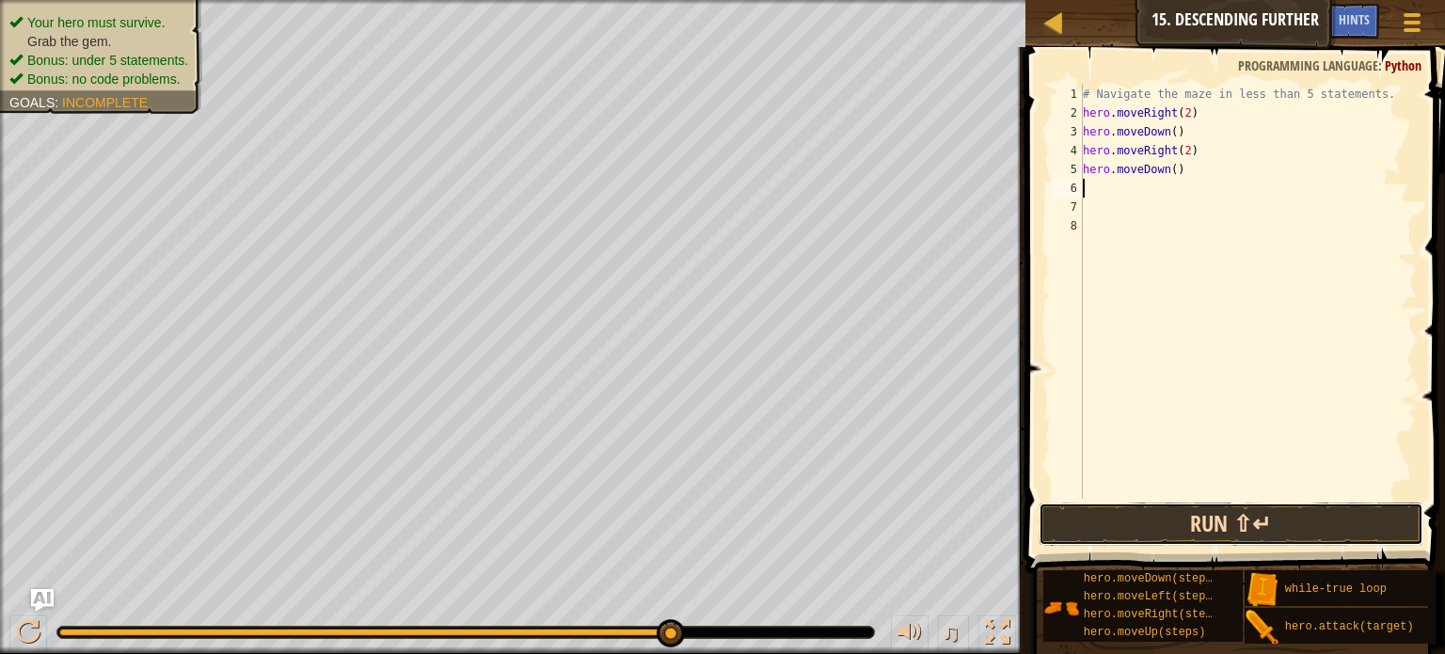
click at [1113, 526] on button "Run ⇧↵" at bounding box center [1230, 523] width 385 height 43
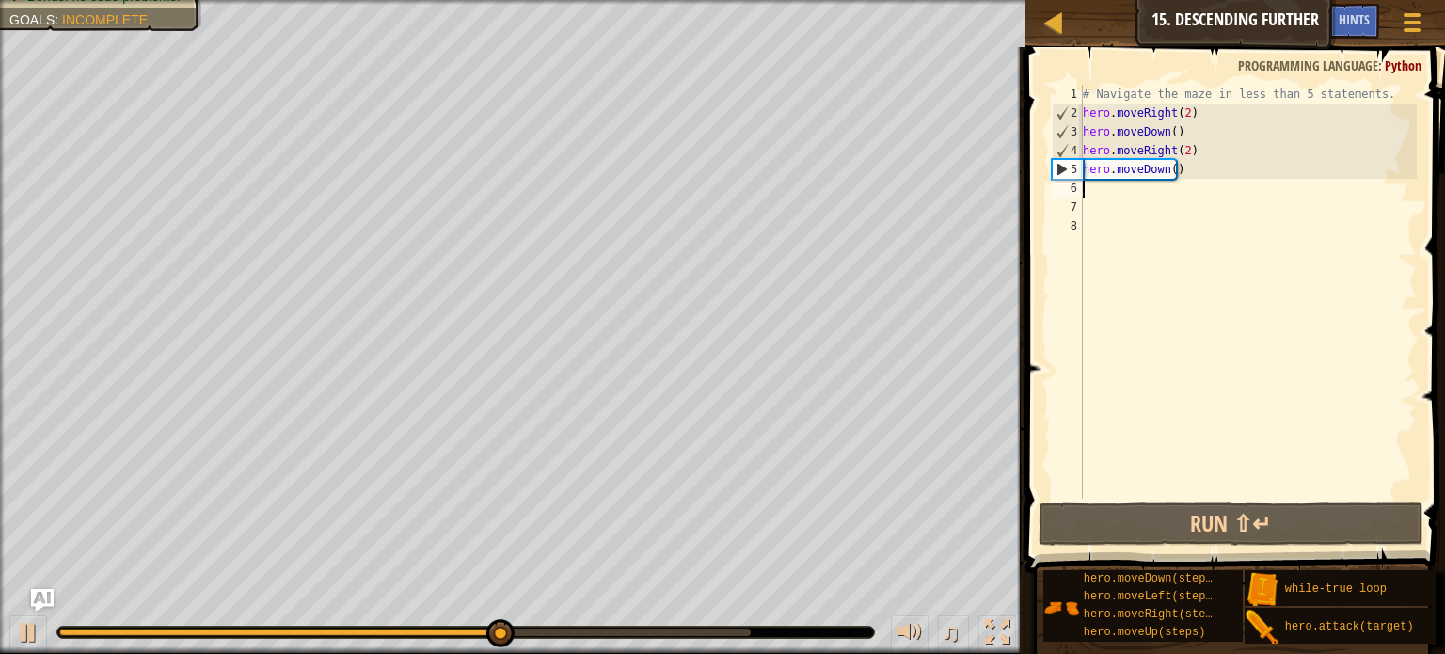
type textarea "m"
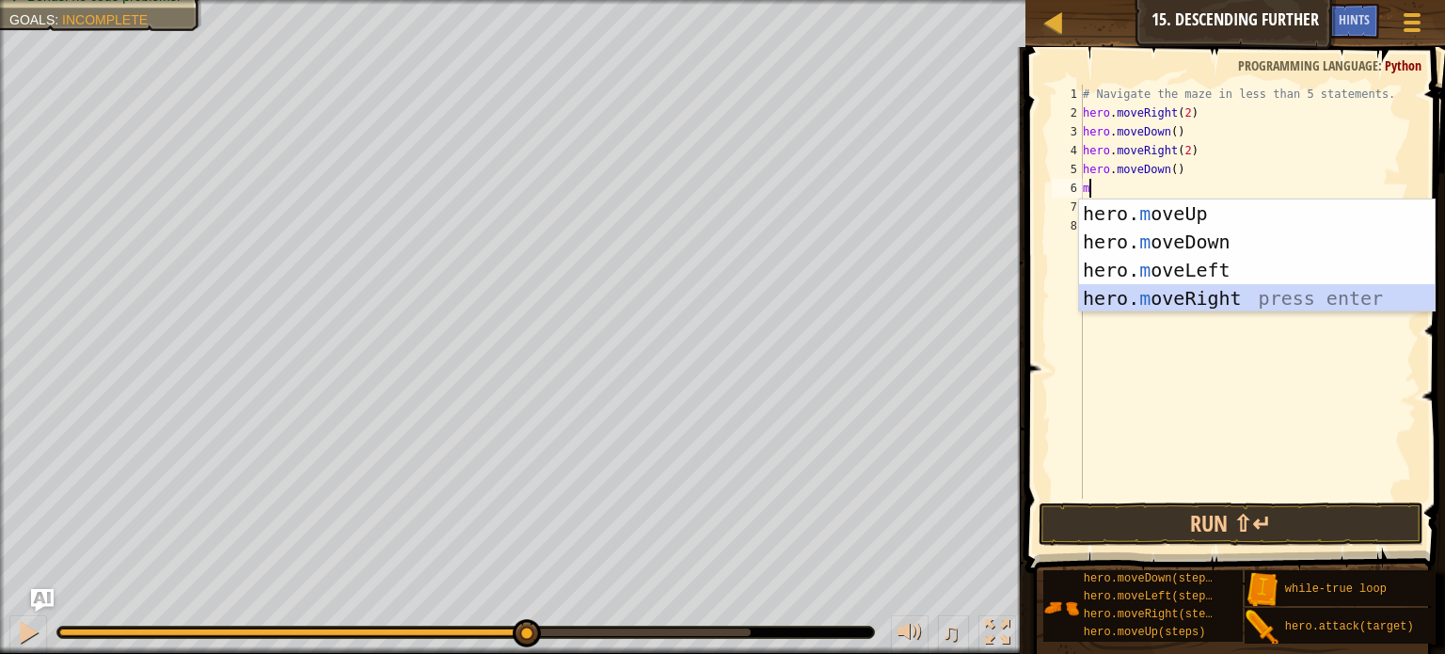
click at [1207, 289] on div "hero. m oveUp press enter hero. m oveDown press enter hero. m oveLeft press ent…" at bounding box center [1257, 283] width 356 height 169
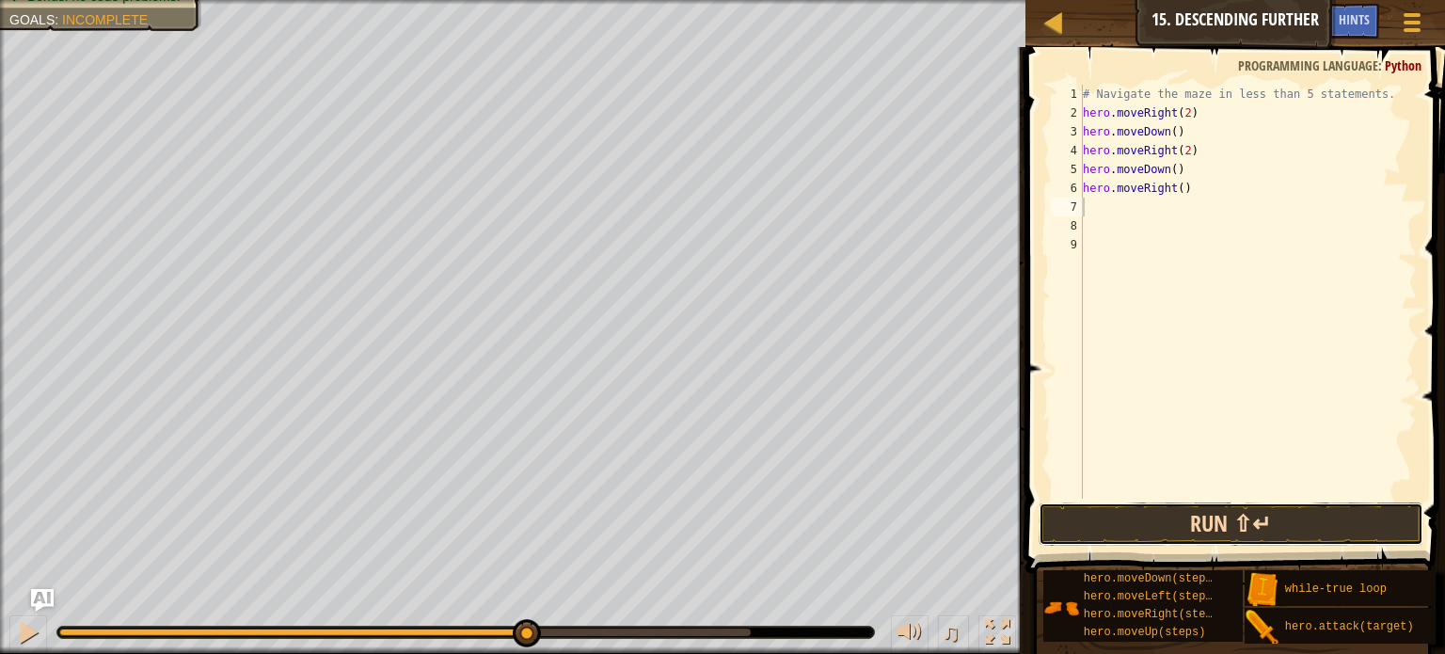
click at [1136, 511] on button "Run ⇧↵" at bounding box center [1230, 523] width 385 height 43
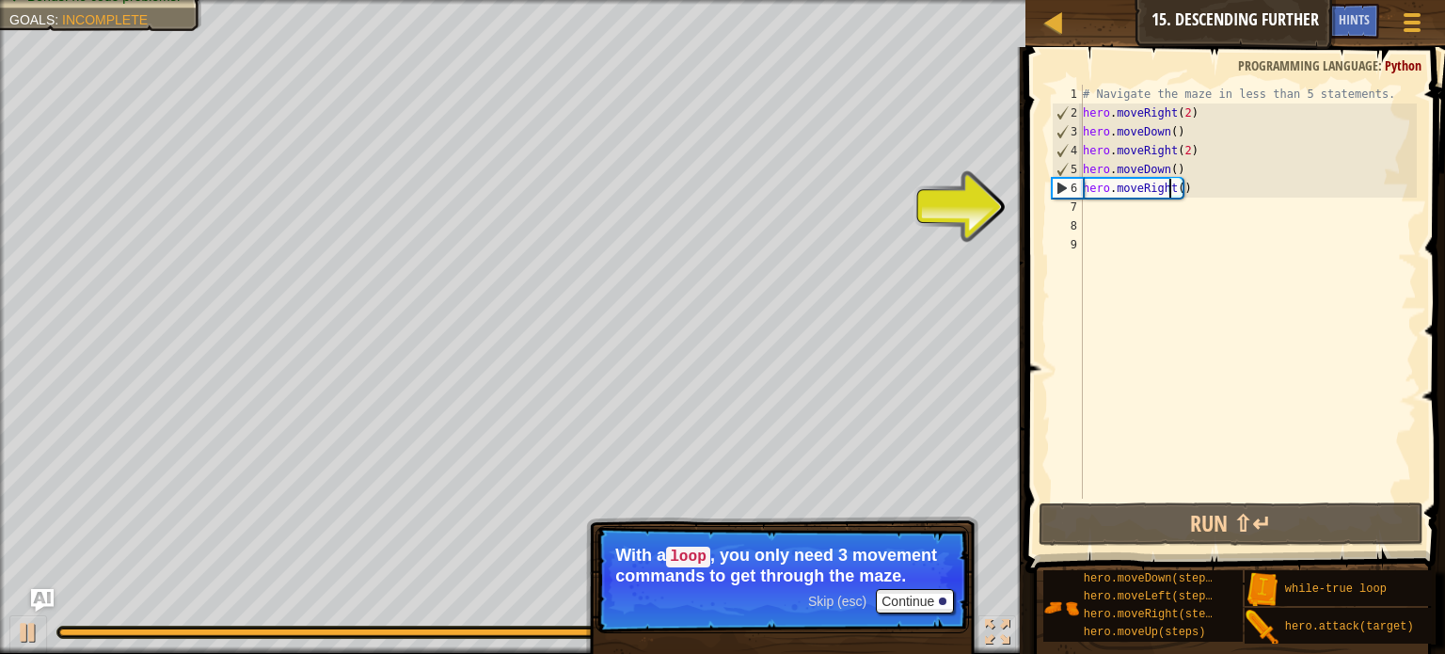
click at [1171, 187] on div "# Navigate the maze in less than 5 statements. hero . moveRight ( 2 ) hero . mo…" at bounding box center [1248, 311] width 338 height 452
click at [1174, 187] on div "# Navigate the maze in less than 5 statements. hero . moveRight ( 2 ) hero . mo…" at bounding box center [1248, 311] width 338 height 452
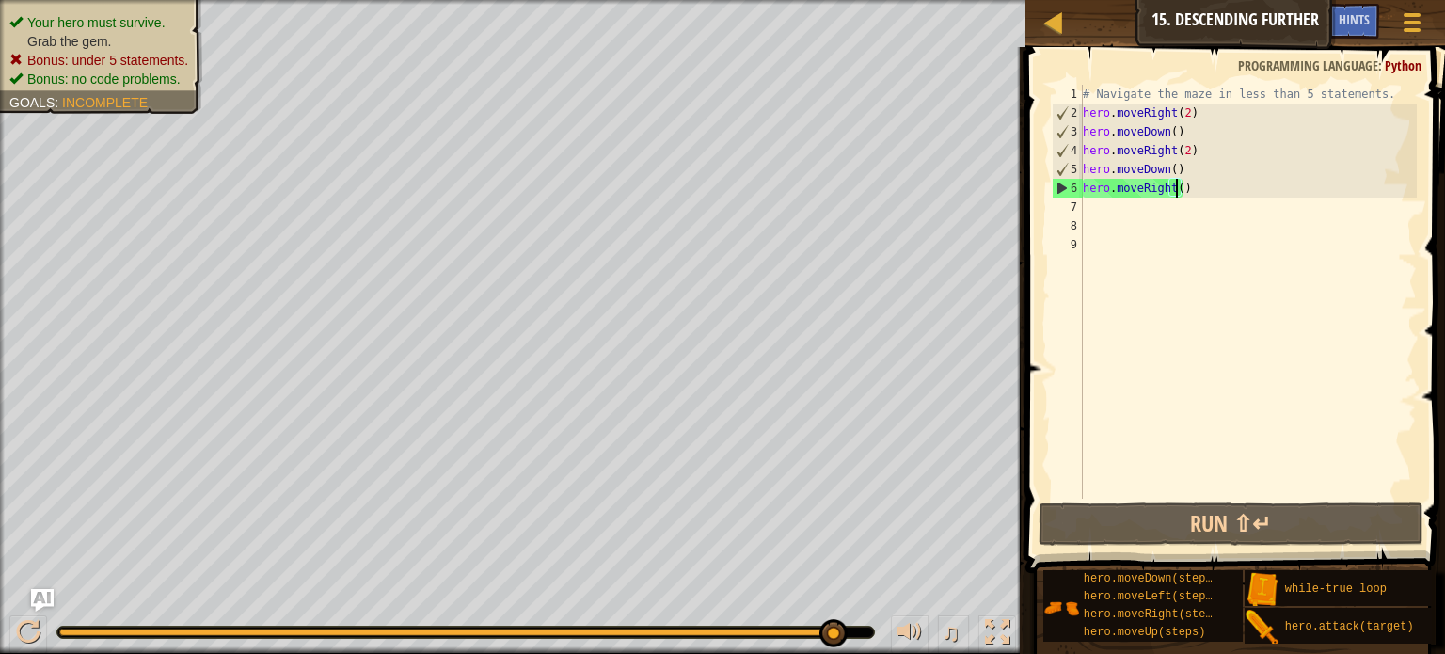
scroll to position [8, 8]
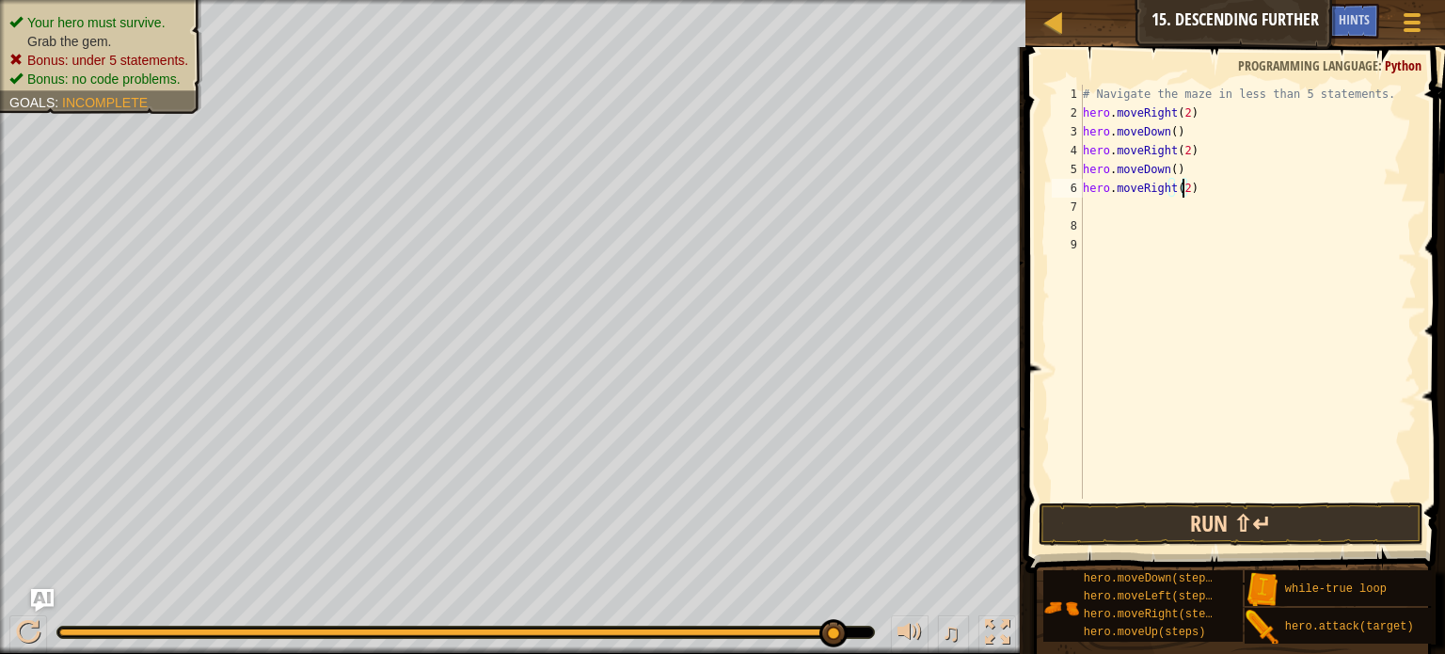
type textarea "hero.moveRight(2)"
click at [1223, 517] on button "Run ⇧↵" at bounding box center [1230, 523] width 385 height 43
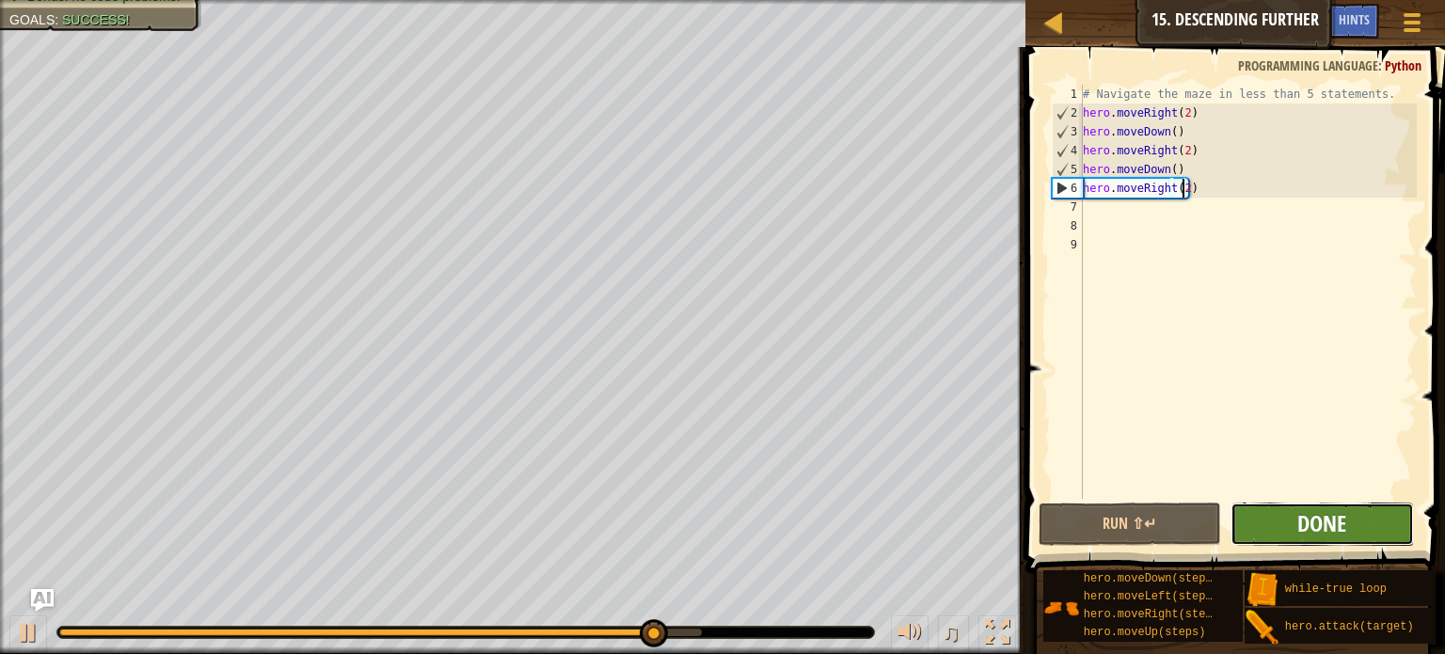
click at [1307, 516] on span "Done" at bounding box center [1321, 523] width 49 height 30
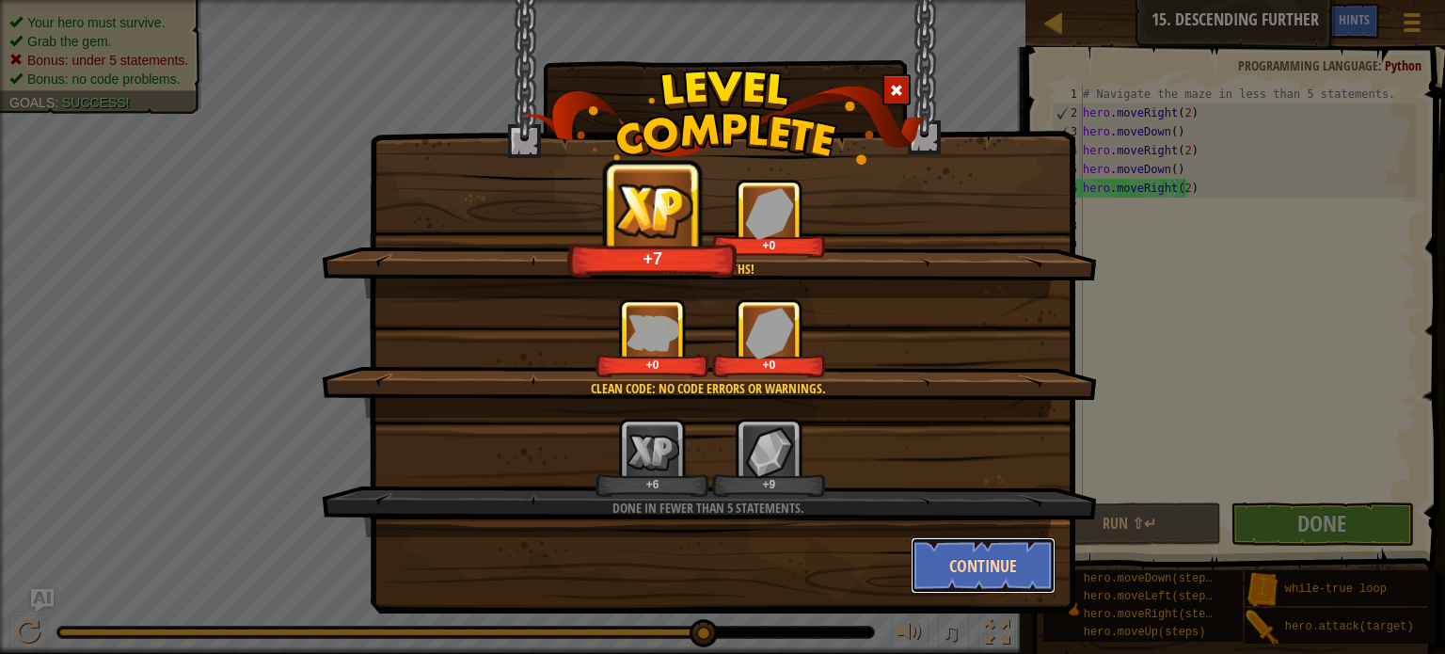
click at [1007, 552] on button "Continue" at bounding box center [984, 565] width 146 height 56
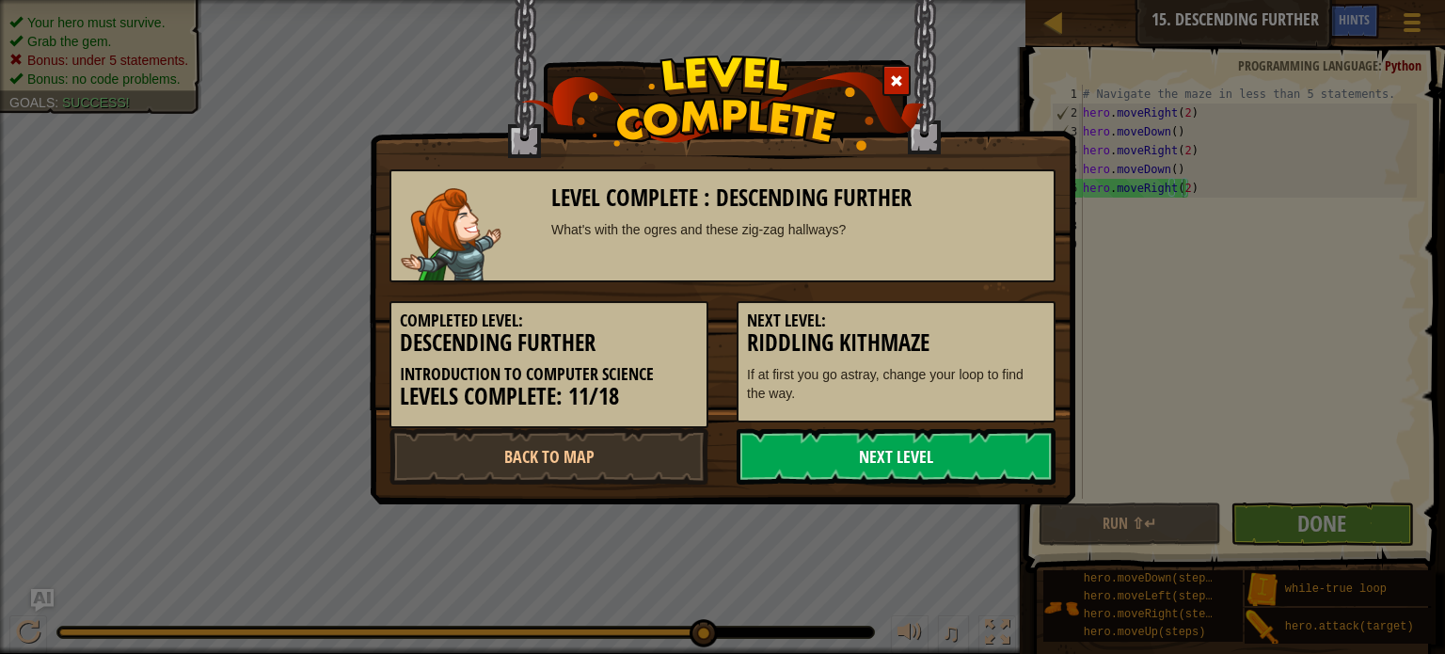
click at [921, 444] on link "Next Level" at bounding box center [896, 456] width 319 height 56
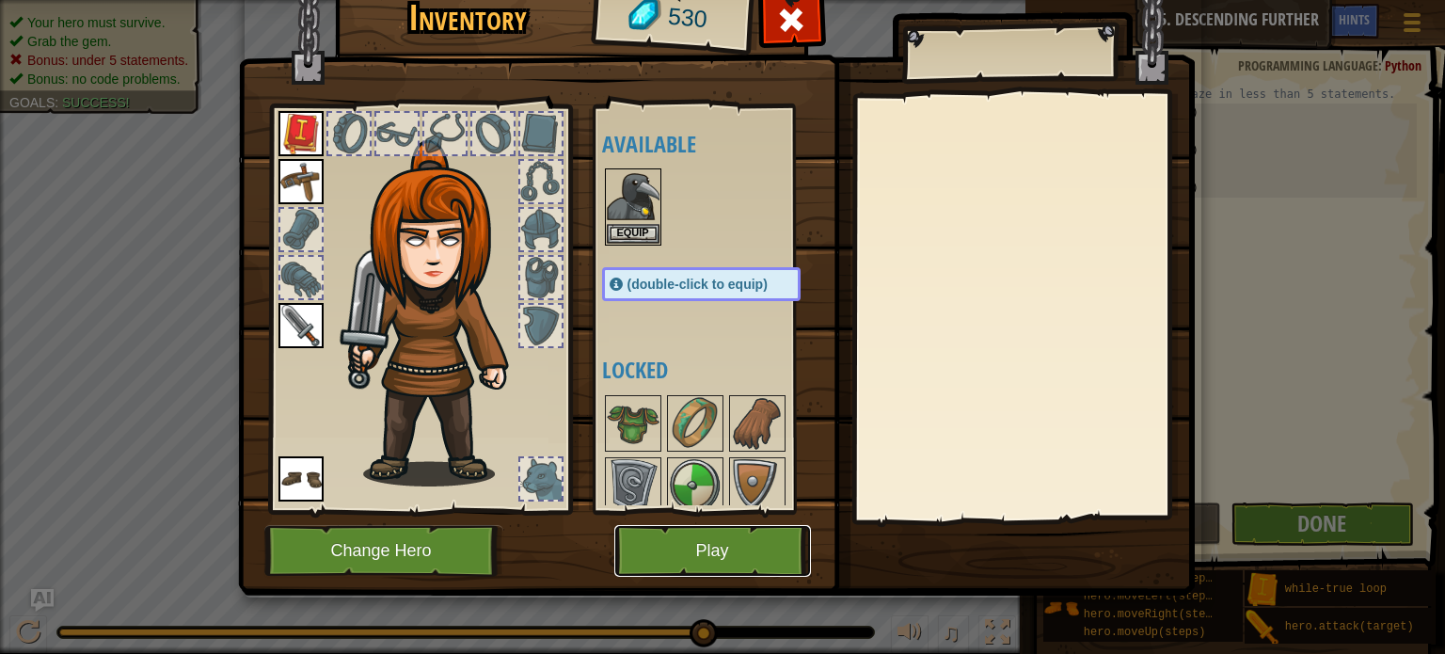
click at [679, 526] on button "Play" at bounding box center [712, 551] width 197 height 52
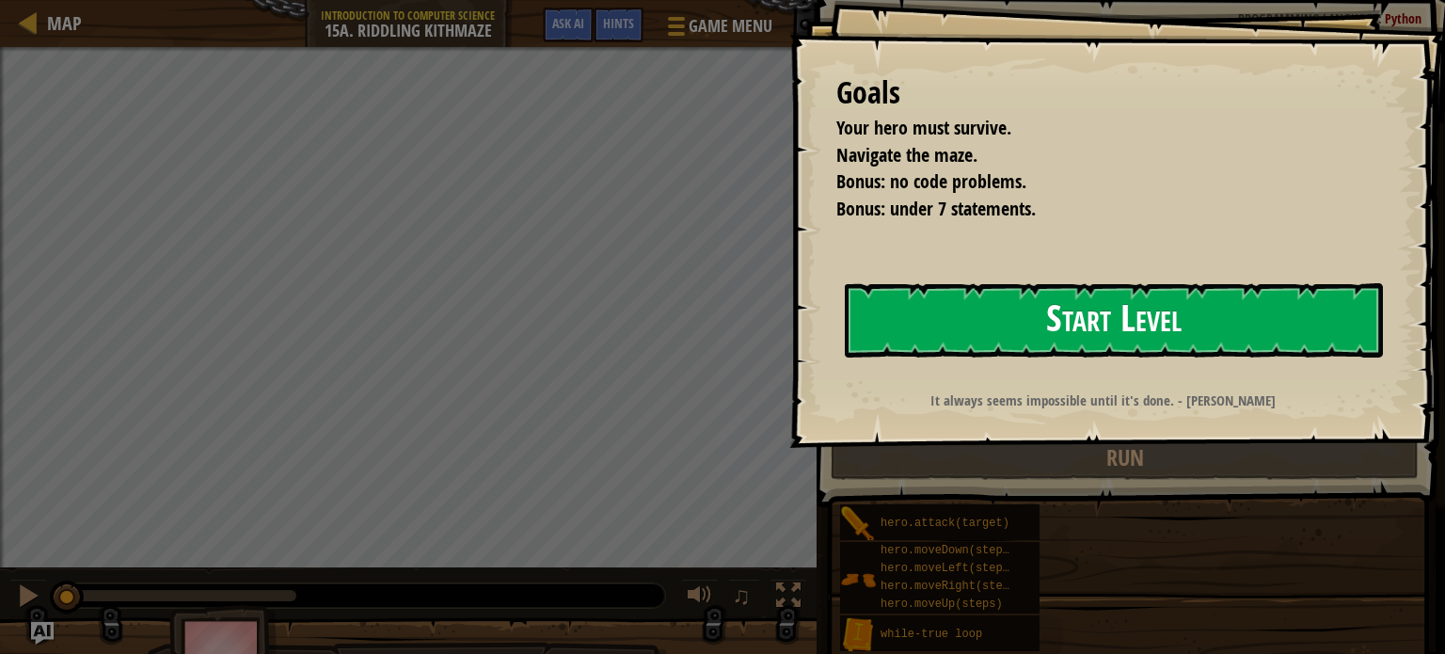
click at [933, 309] on button "Start Level" at bounding box center [1114, 320] width 538 height 74
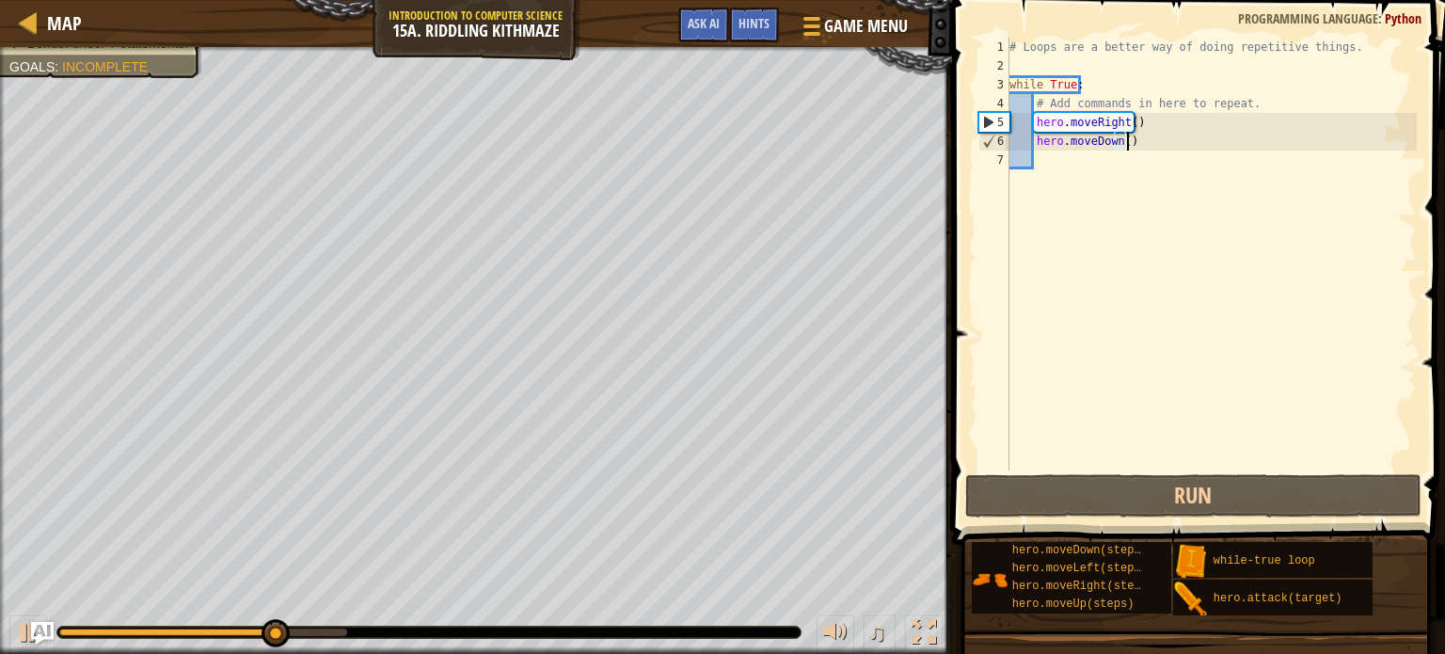
click at [1133, 142] on div "# Loops are a better way of doing repetitive things. while True : # Add command…" at bounding box center [1211, 273] width 411 height 470
type textarea "hero.moveDown()"
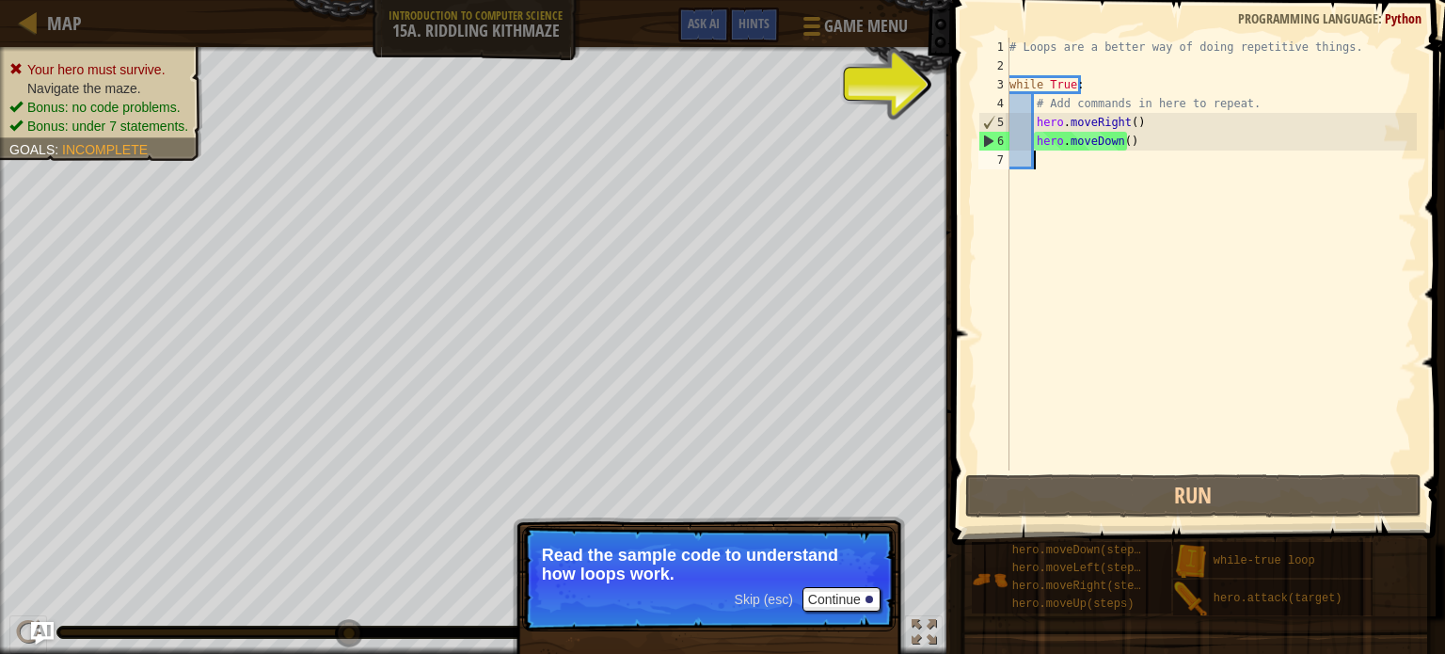
click at [1057, 157] on div "# Loops are a better way of doing repetitive things. while True : # Add command…" at bounding box center [1211, 273] width 411 height 470
type textarea "m"
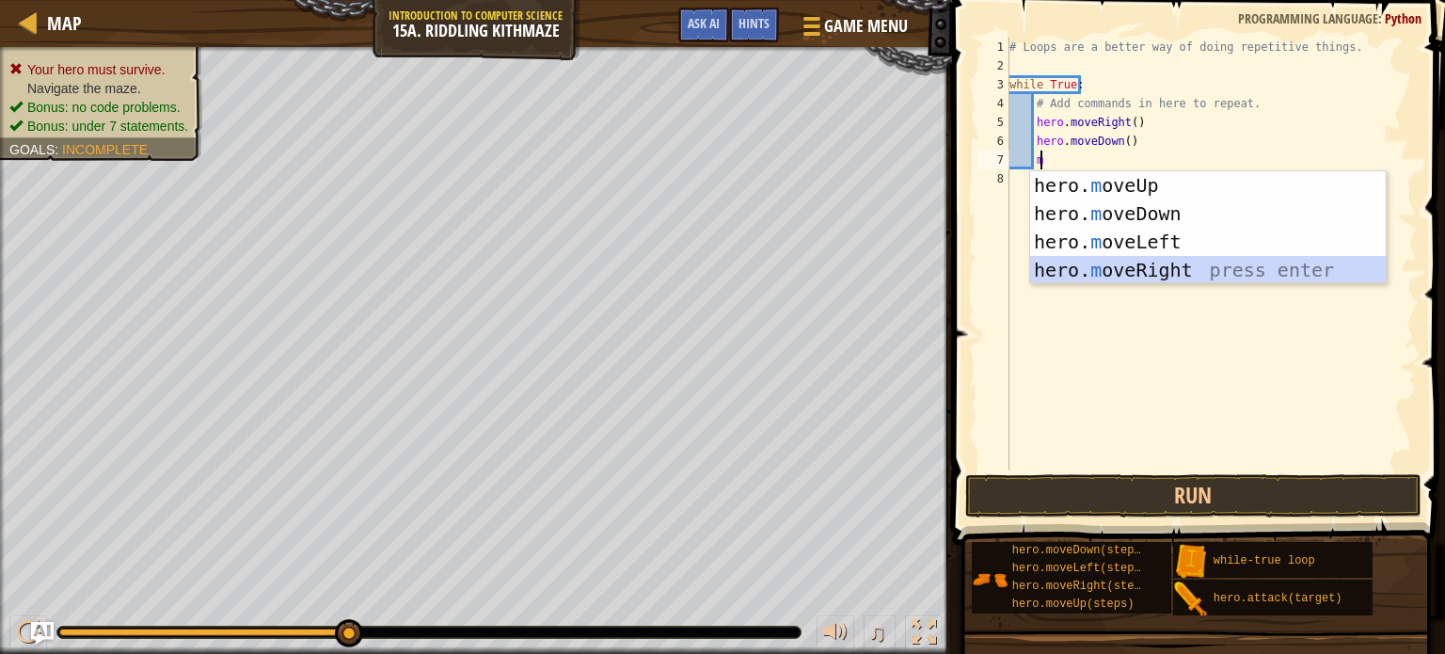
click at [1109, 267] on div "hero. m oveUp press enter hero. m oveDown press enter hero. m oveLeft press ent…" at bounding box center [1208, 255] width 356 height 169
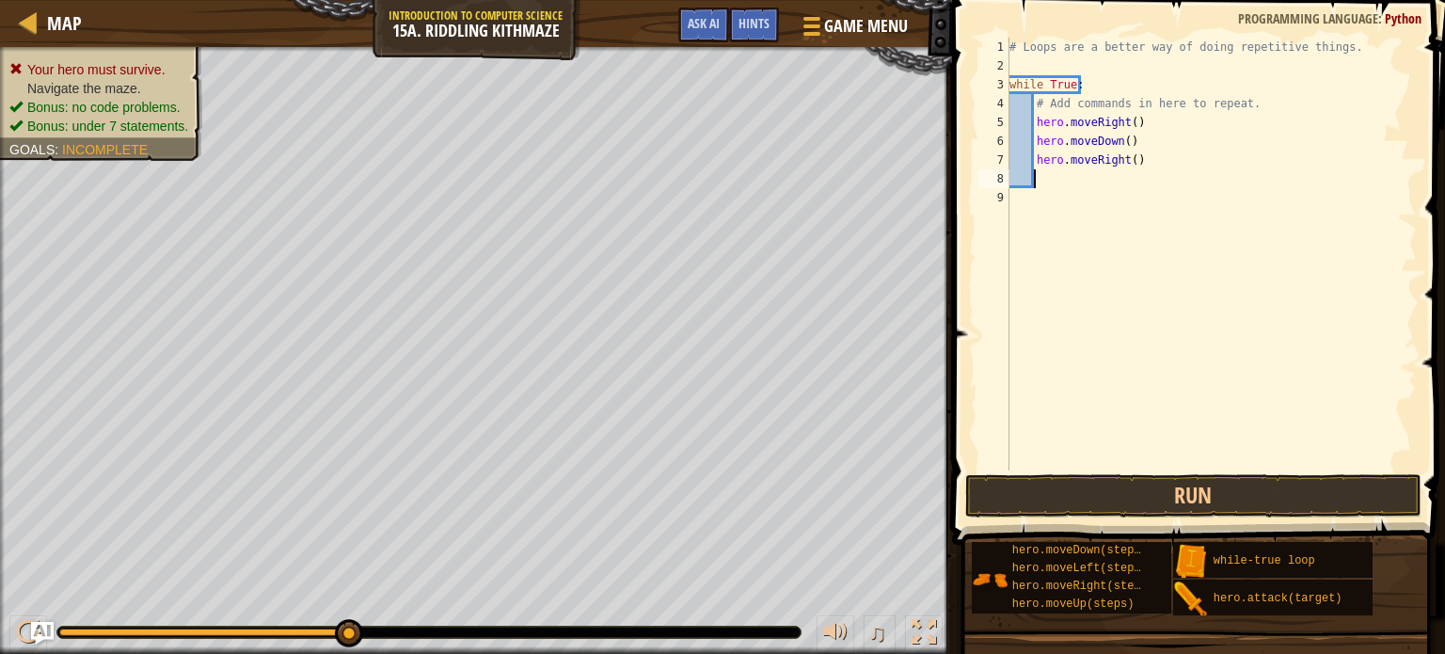
click at [1125, 158] on div "# Loops are a better way of doing repetitive things. while True : # Add command…" at bounding box center [1211, 273] width 411 height 470
type textarea "hero.moveRight(2)"
click at [1041, 175] on div "# Loops are a better way of doing repetitive things. while True : # Add command…" at bounding box center [1211, 273] width 411 height 470
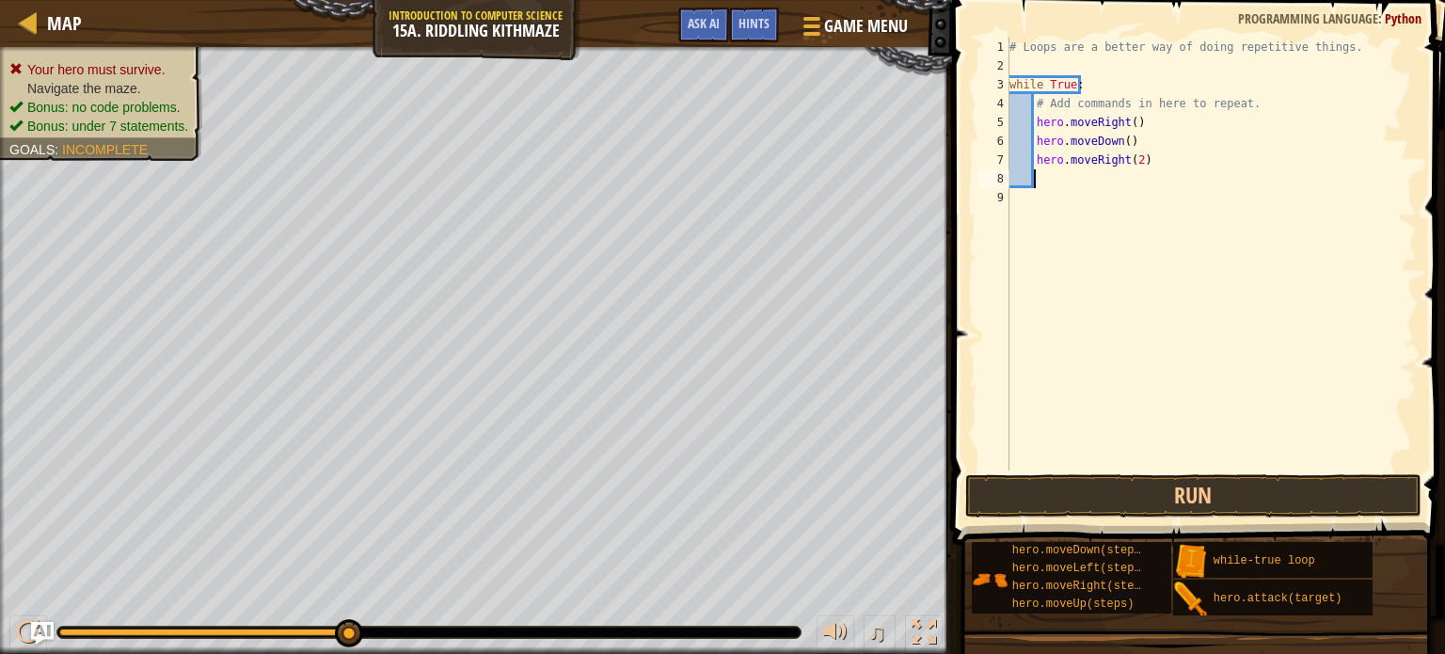
type textarea "m"
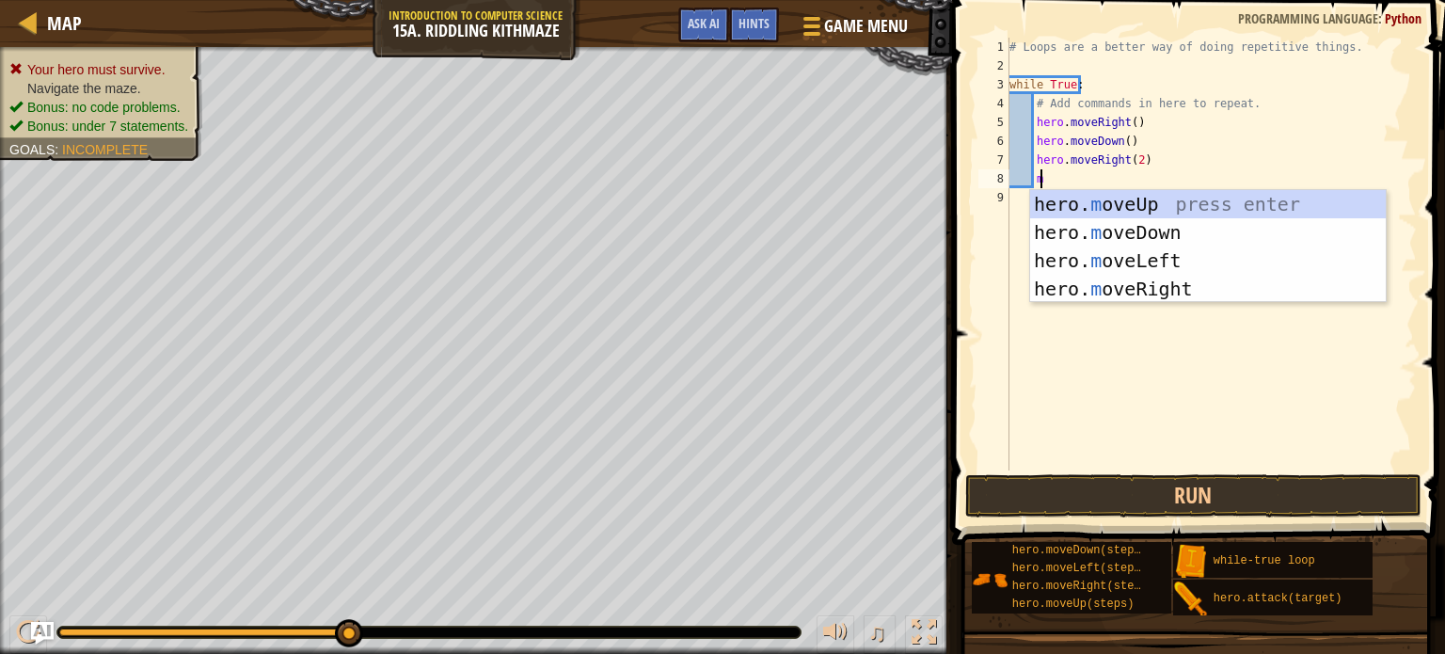
scroll to position [8, 1]
click at [1154, 191] on div "hero. m oveUp press enter hero. m oveDown press enter hero. m oveLeft press ent…" at bounding box center [1208, 274] width 356 height 169
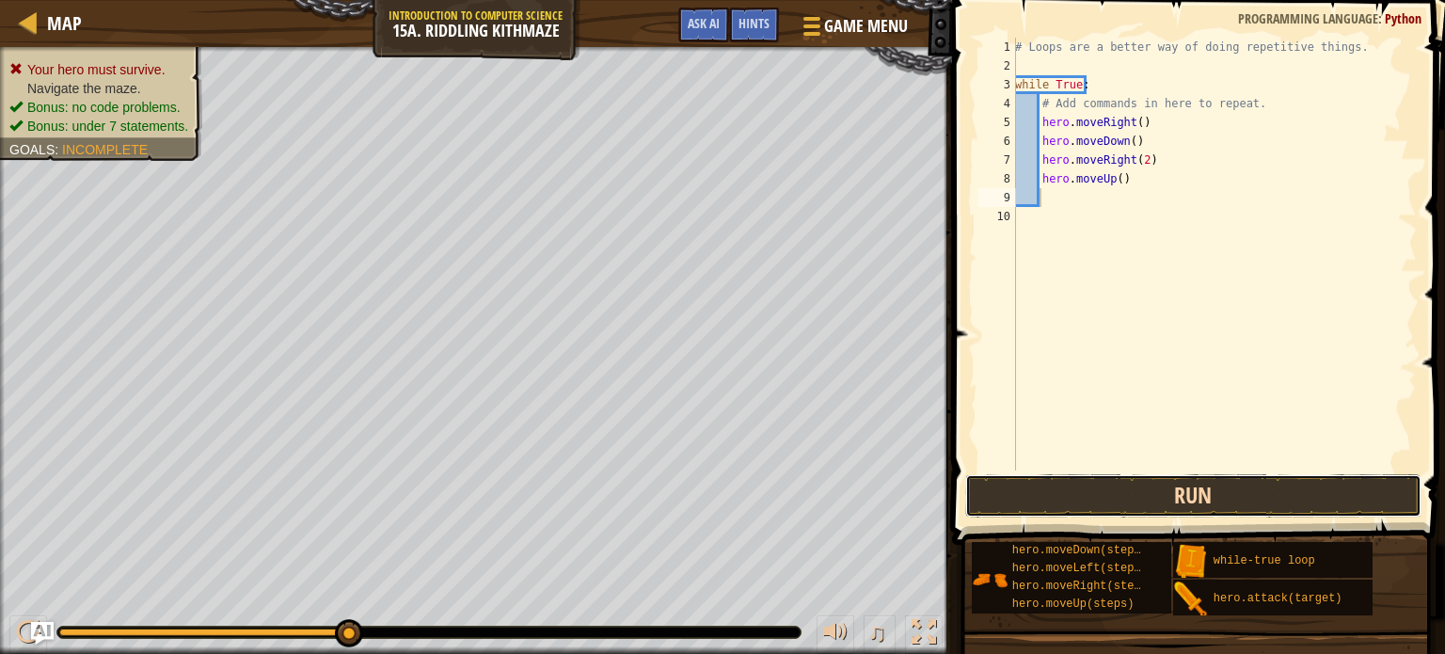
click at [1113, 498] on button "Run" at bounding box center [1193, 495] width 456 height 43
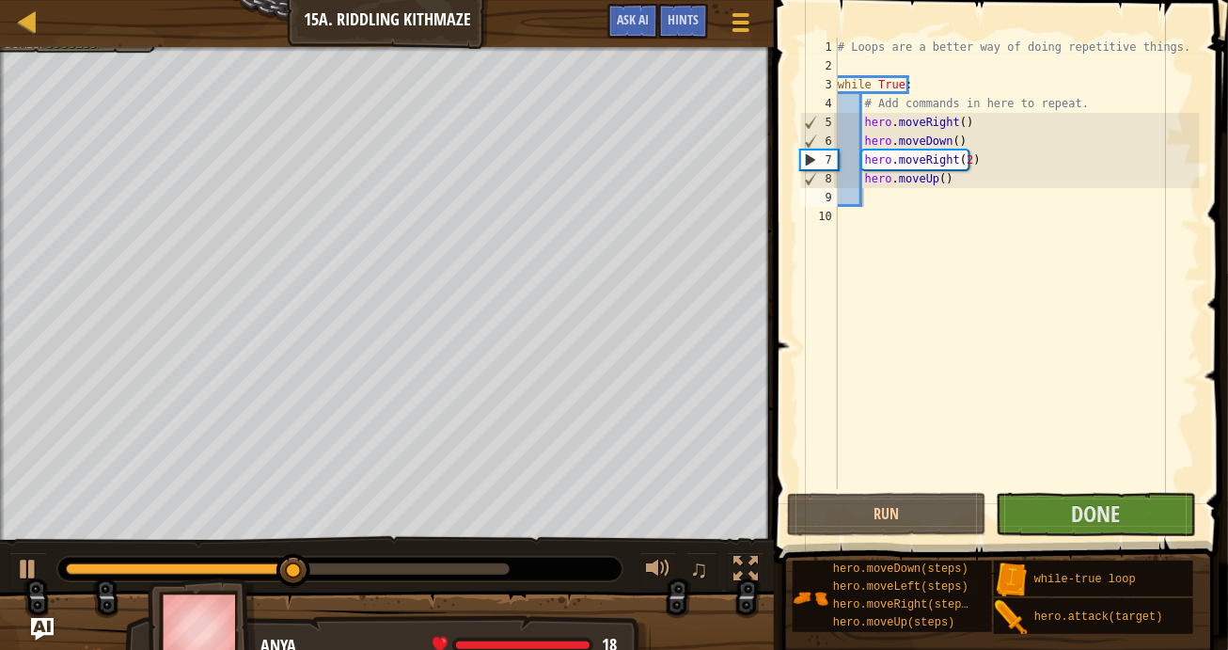
click at [4, 33] on div "Map Introduction to Computer Science 15a. Riddling Kithmaze Game Menu Done Hint…" at bounding box center [387, 23] width 774 height 47
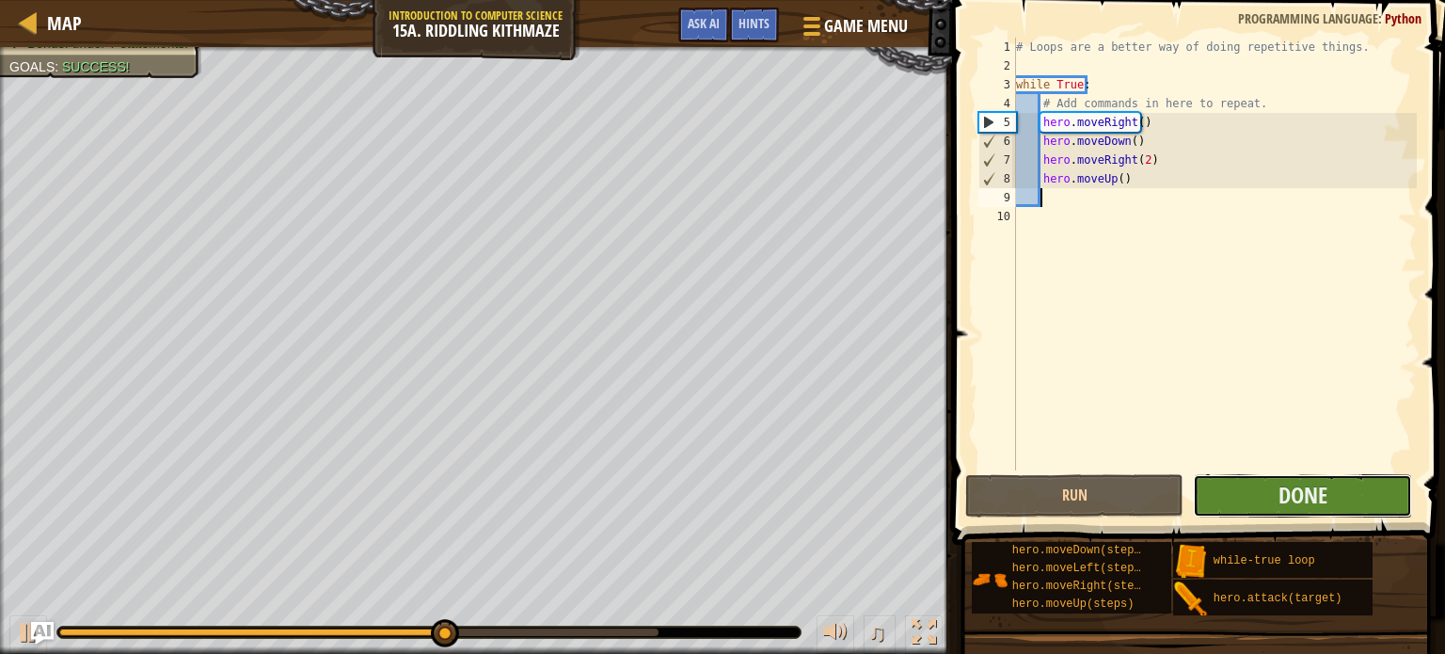
click at [1272, 484] on button "Done" at bounding box center [1302, 495] width 219 height 43
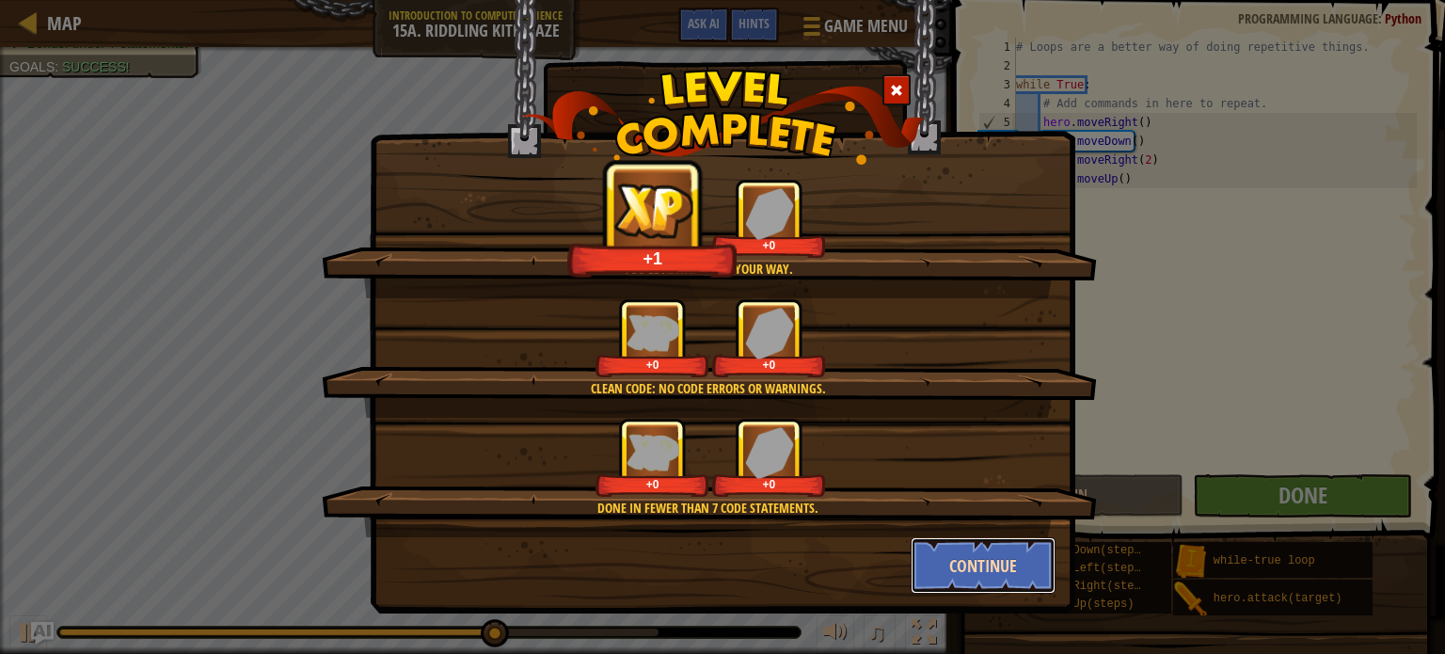
click at [991, 563] on button "Continue" at bounding box center [984, 565] width 146 height 56
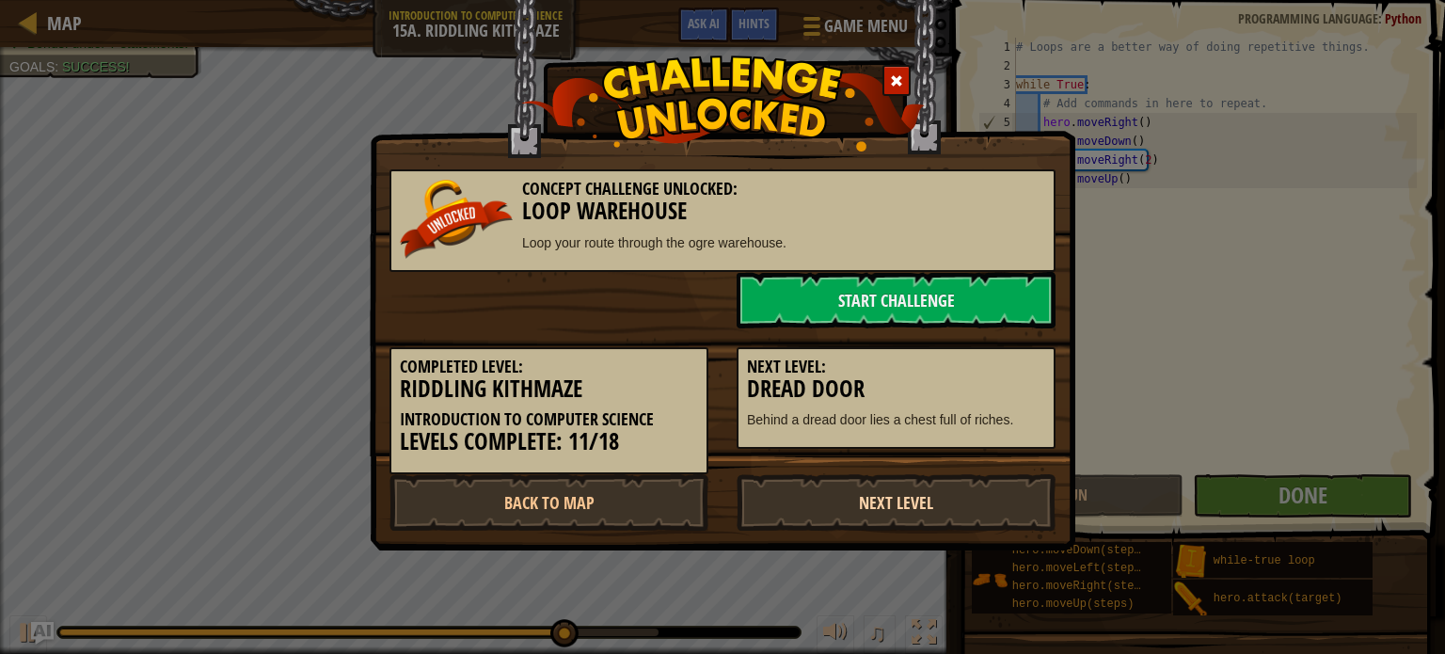
click at [941, 477] on link "Next Level" at bounding box center [896, 502] width 319 height 56
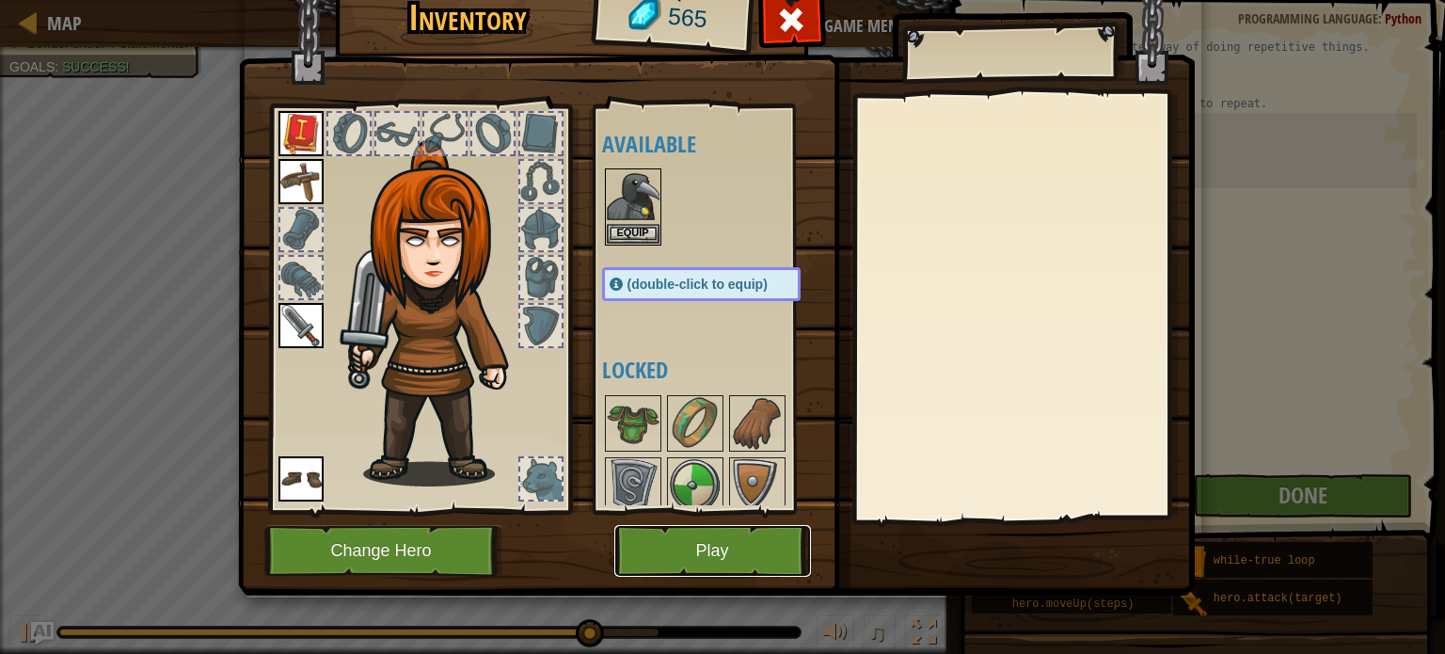
click at [753, 538] on button "Play" at bounding box center [712, 551] width 197 height 52
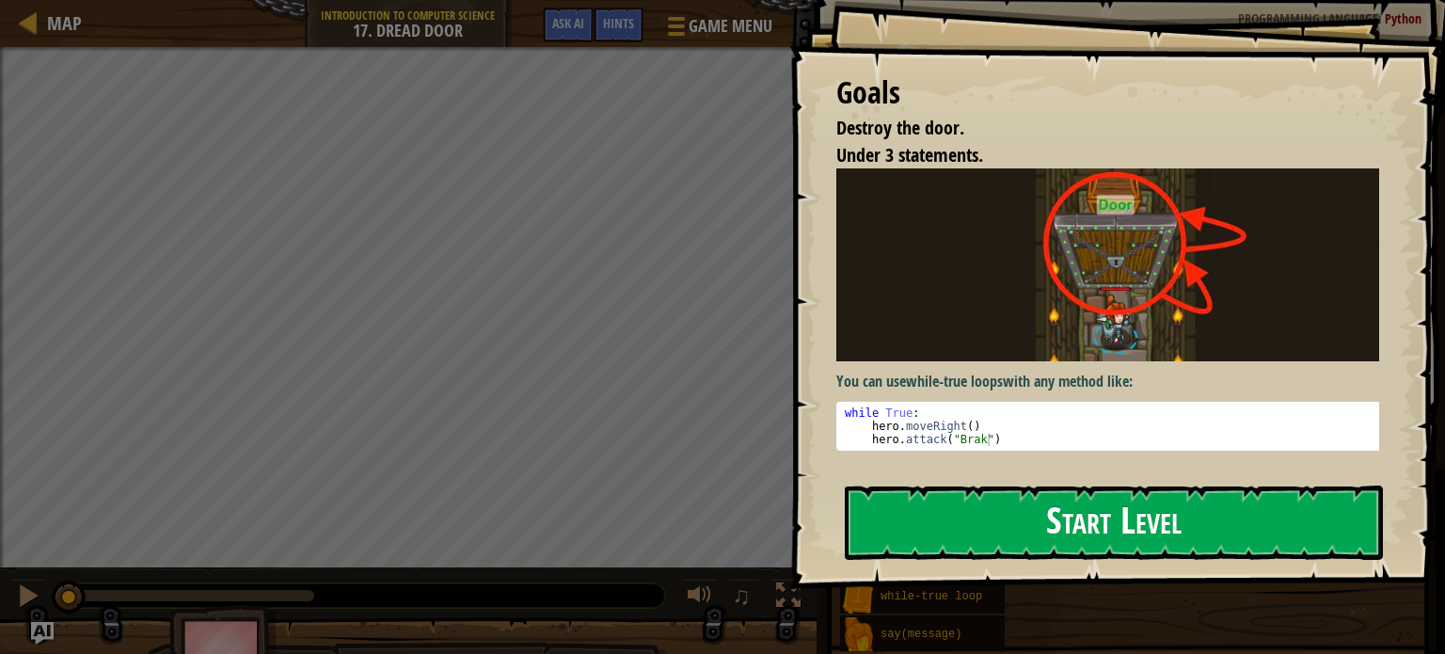
click at [978, 531] on button "Start Level" at bounding box center [1114, 522] width 538 height 74
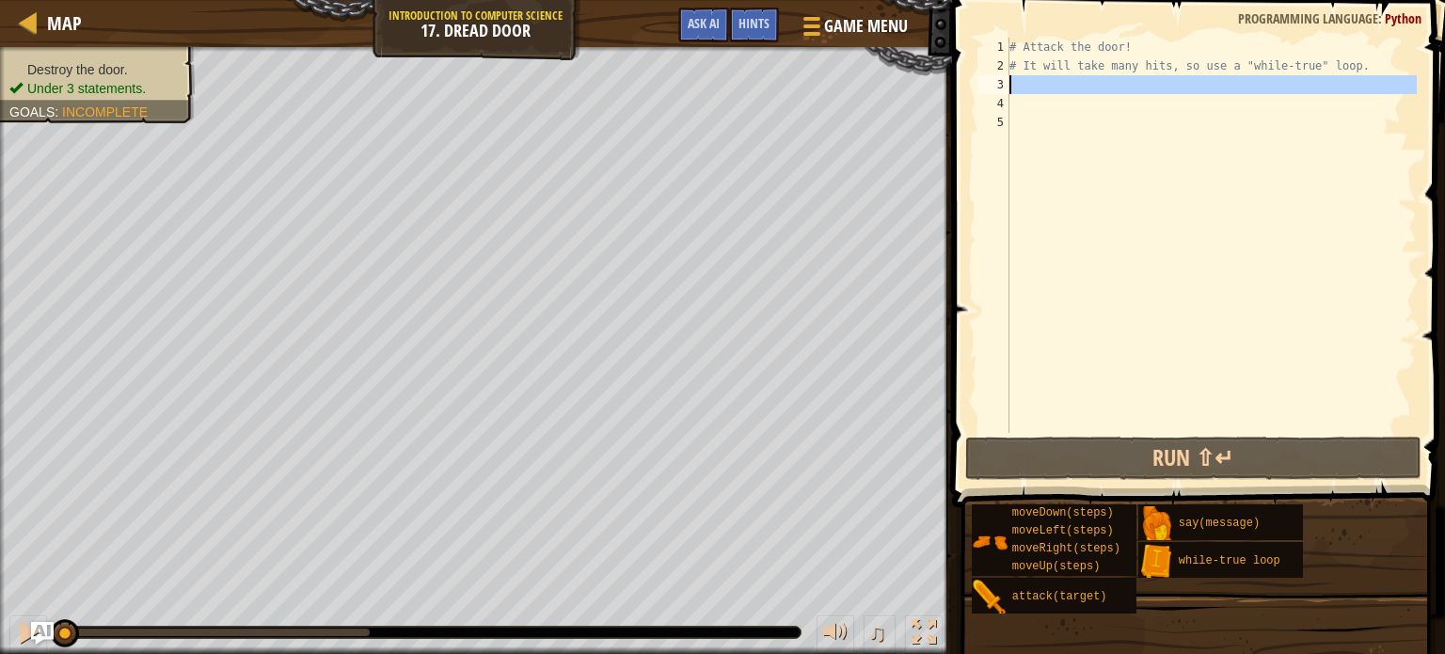
click at [1008, 82] on div "3" at bounding box center [993, 84] width 31 height 19
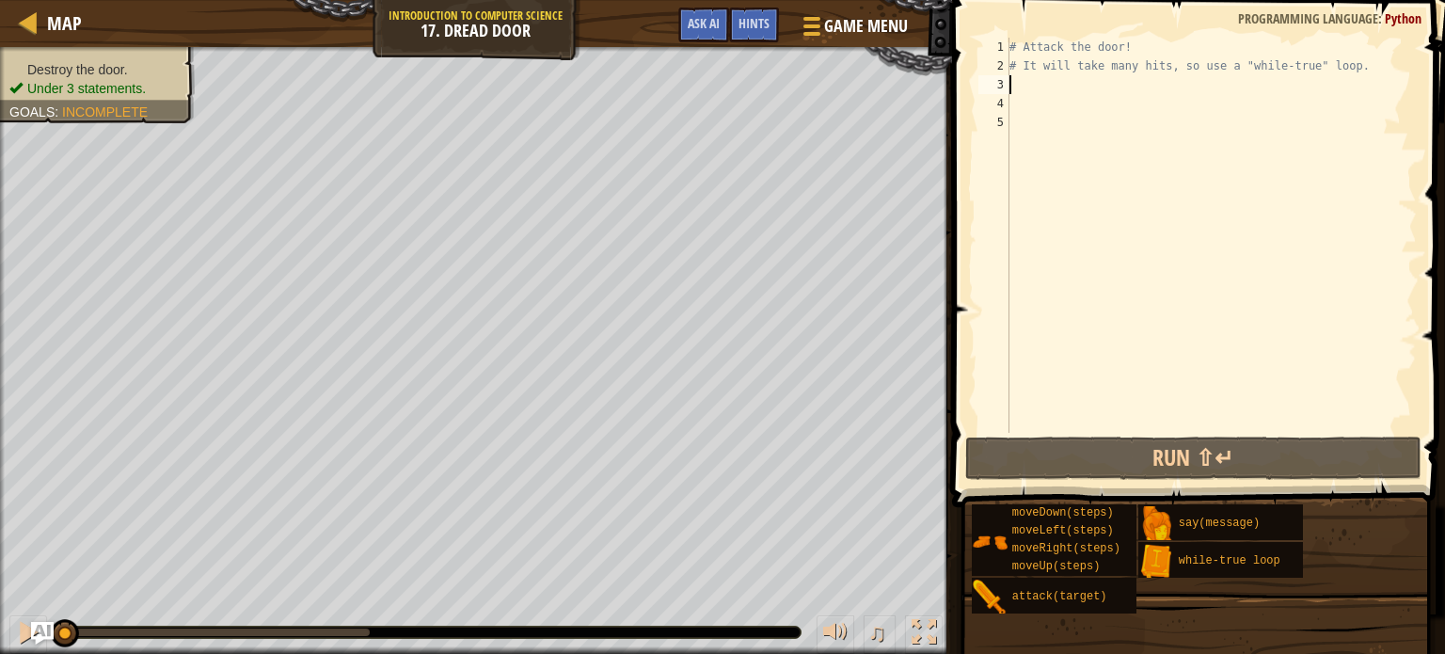
type textarea "m"
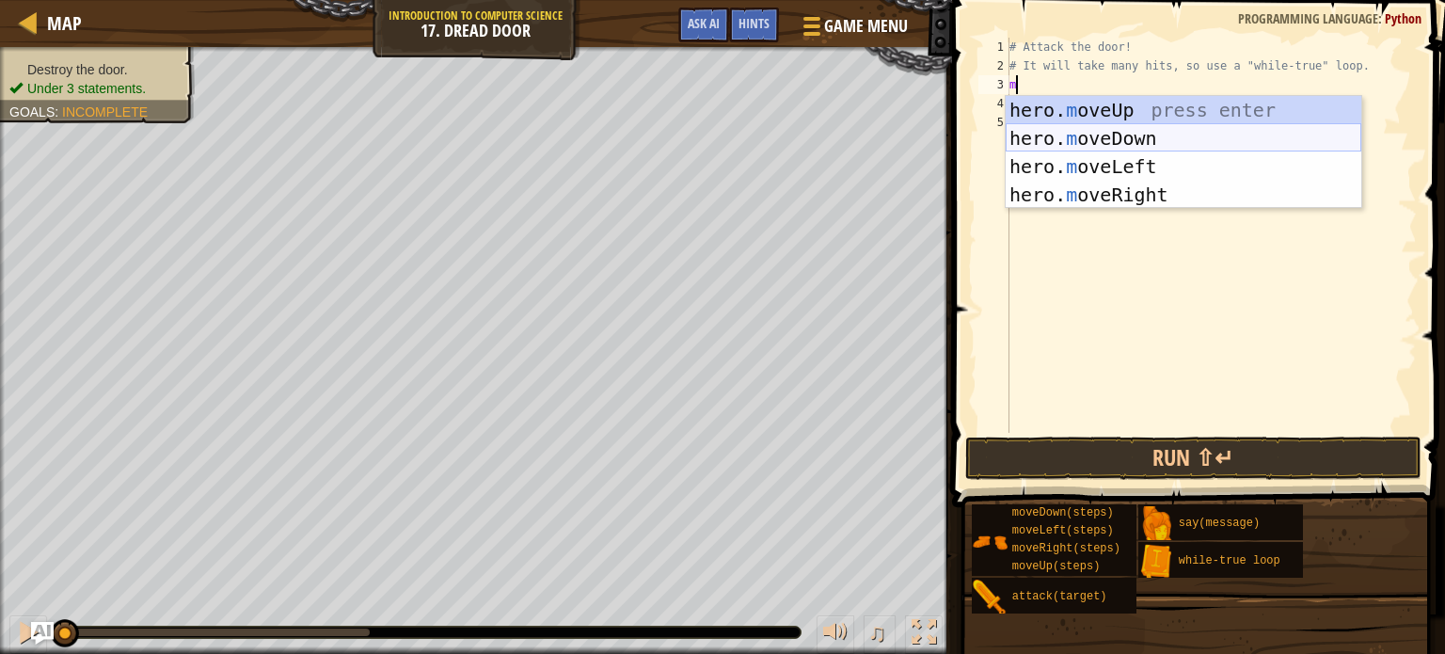
click at [1146, 125] on div "hero. m oveUp press enter hero. m oveDown press enter hero. m oveLeft press ent…" at bounding box center [1184, 180] width 356 height 169
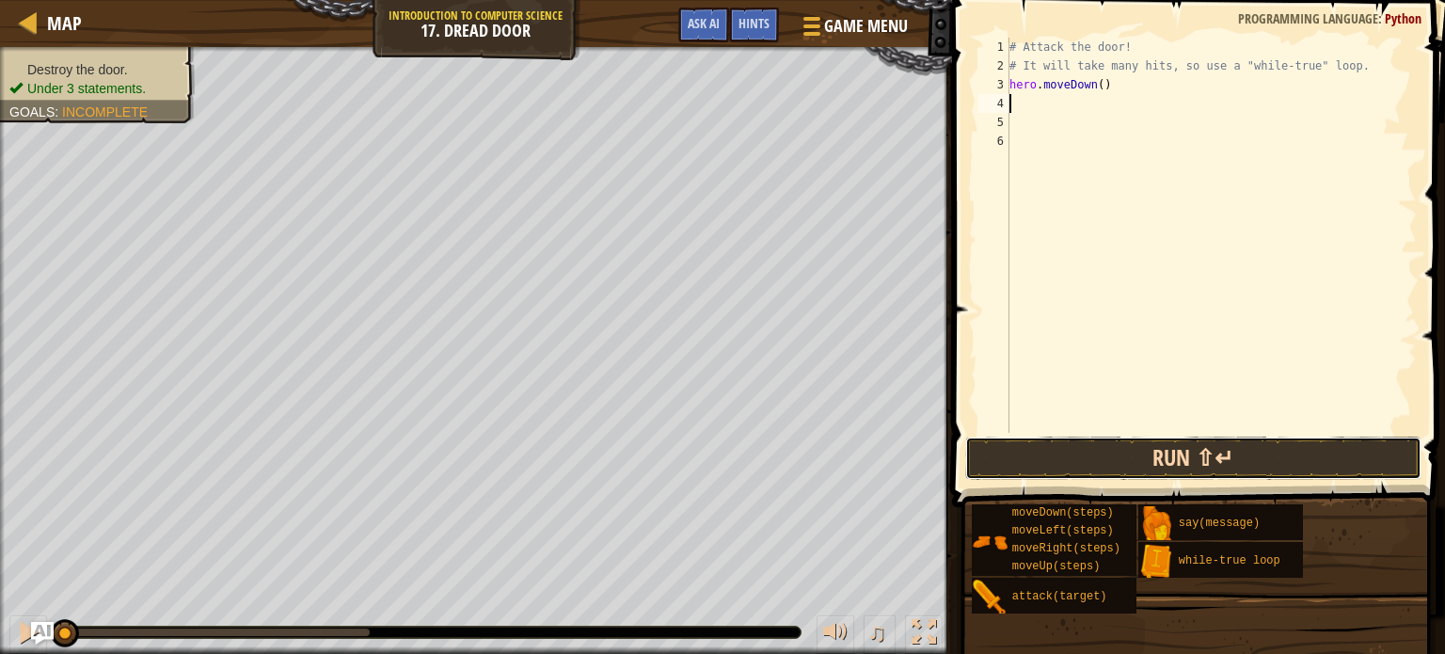
click at [1112, 451] on button "Run ⇧↵" at bounding box center [1193, 457] width 456 height 43
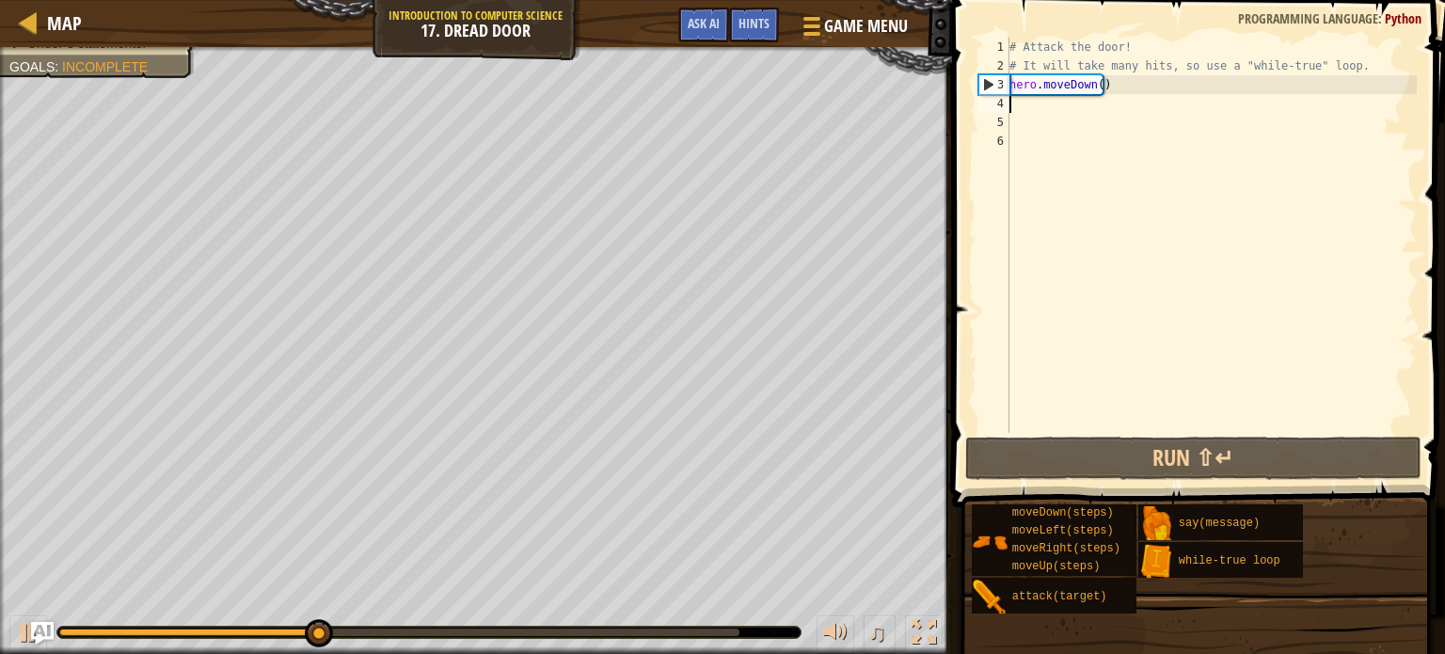
click at [1102, 86] on div "# Attack the door! # It will take many hits, so use a "while-true" loop. hero .…" at bounding box center [1211, 254] width 411 height 433
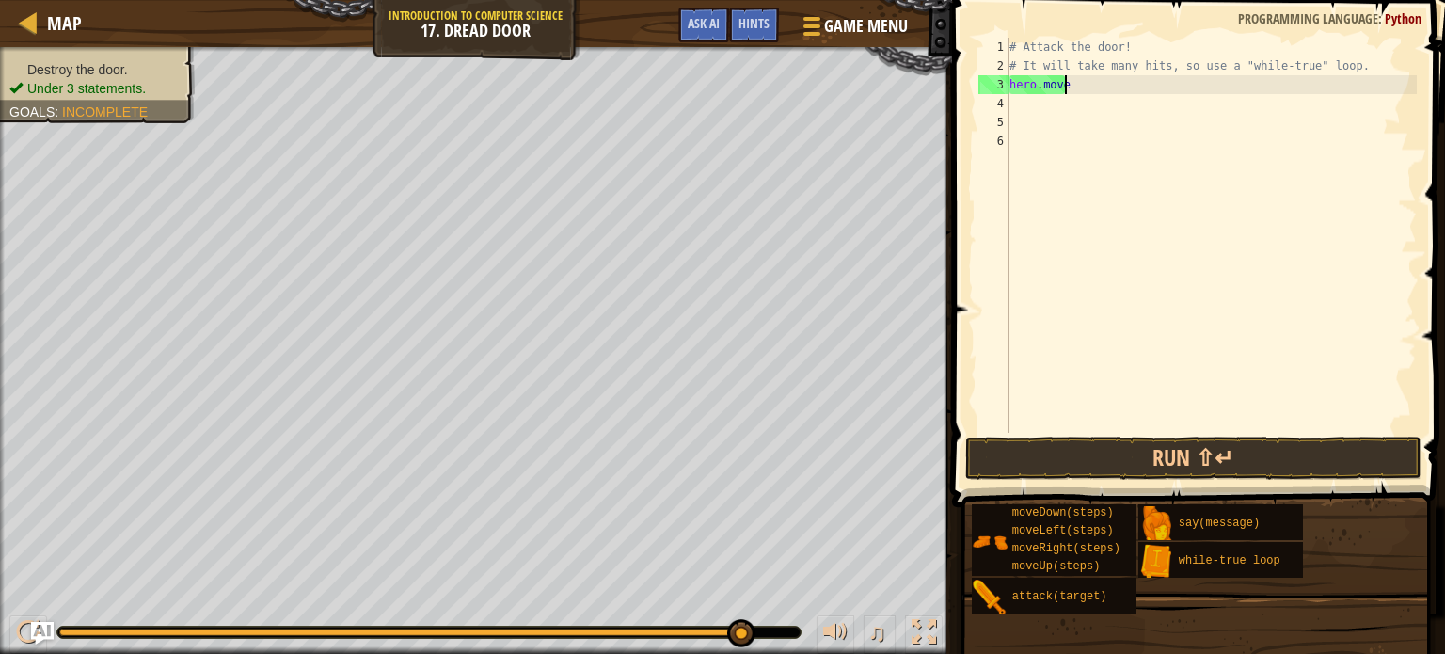
click at [1082, 83] on div "# Attack the door! # It will take many hits, so use a "while-true" loop. hero .…" at bounding box center [1211, 254] width 411 height 433
type textarea "h"
type textarea "m"
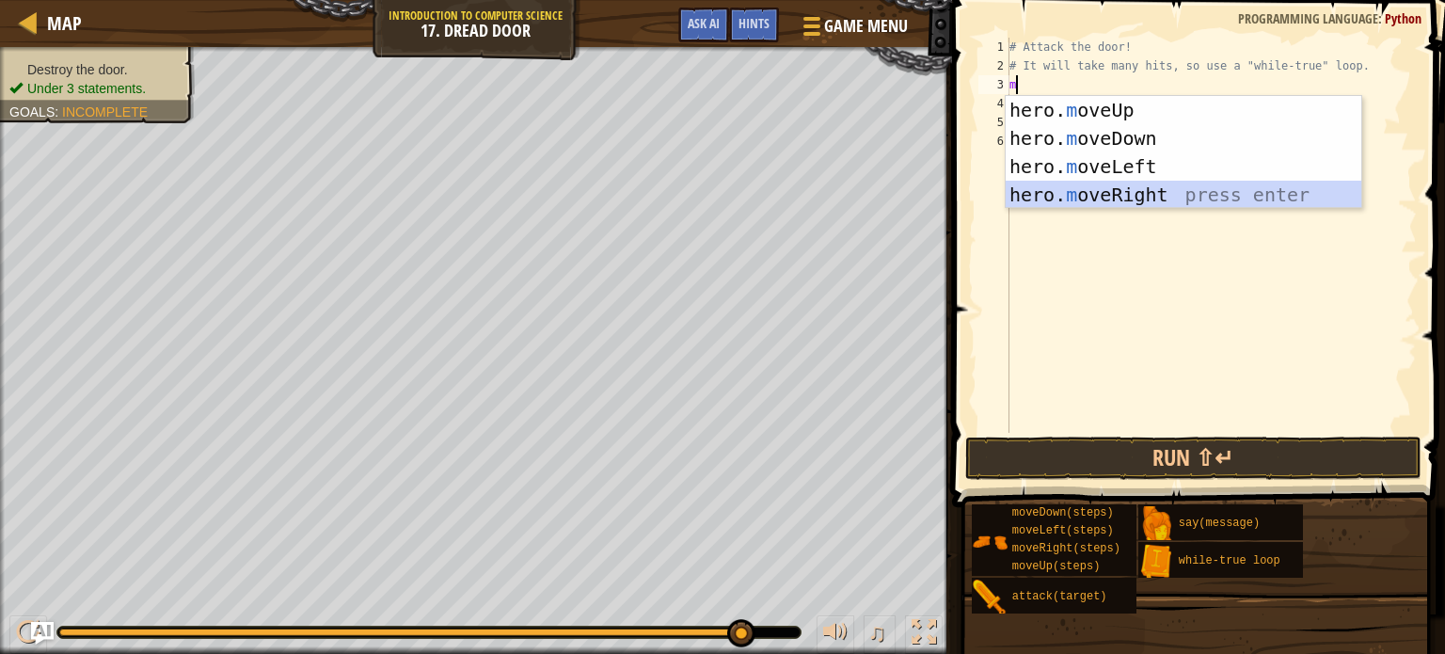
click at [1138, 182] on div "hero. m oveUp press enter hero. m oveDown press enter hero. m oveLeft press ent…" at bounding box center [1184, 180] width 356 height 169
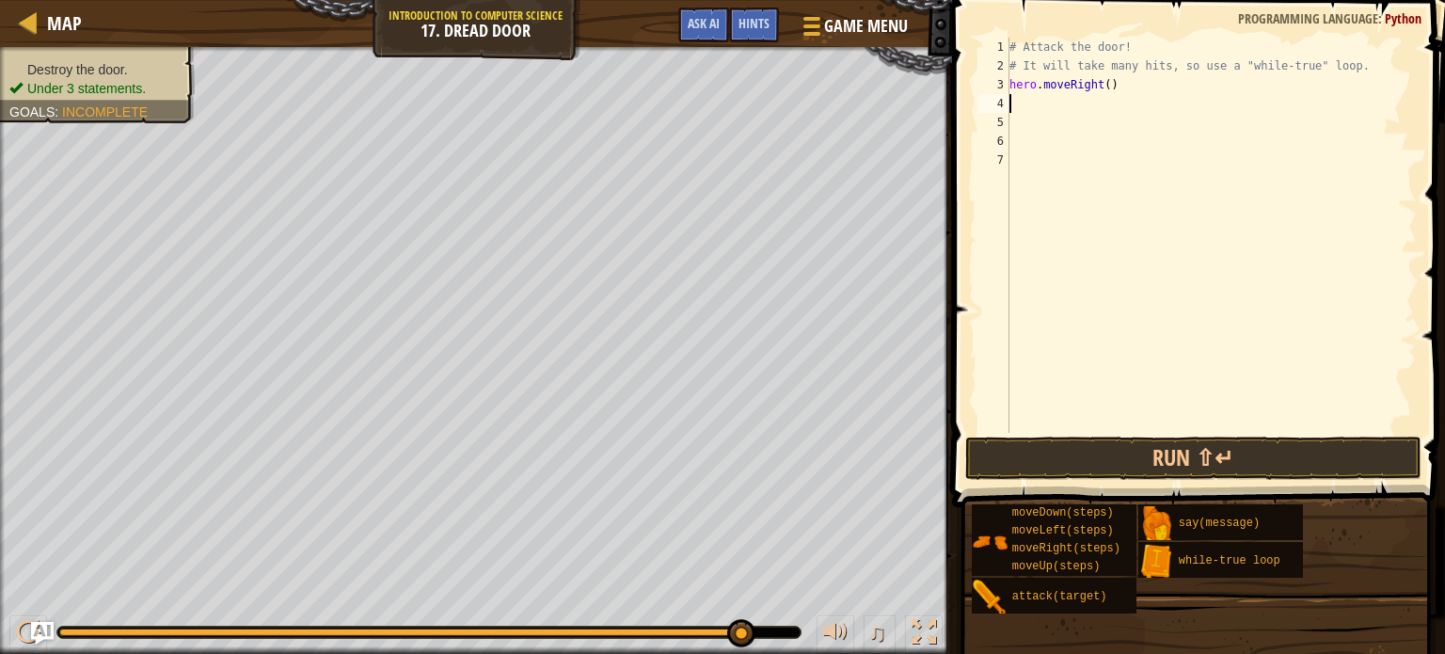
click at [1117, 90] on div "# Attack the door! # It will take many hits, so use a "while-true" loop. hero .…" at bounding box center [1211, 254] width 411 height 433
type textarea "h"
type textarea "m"
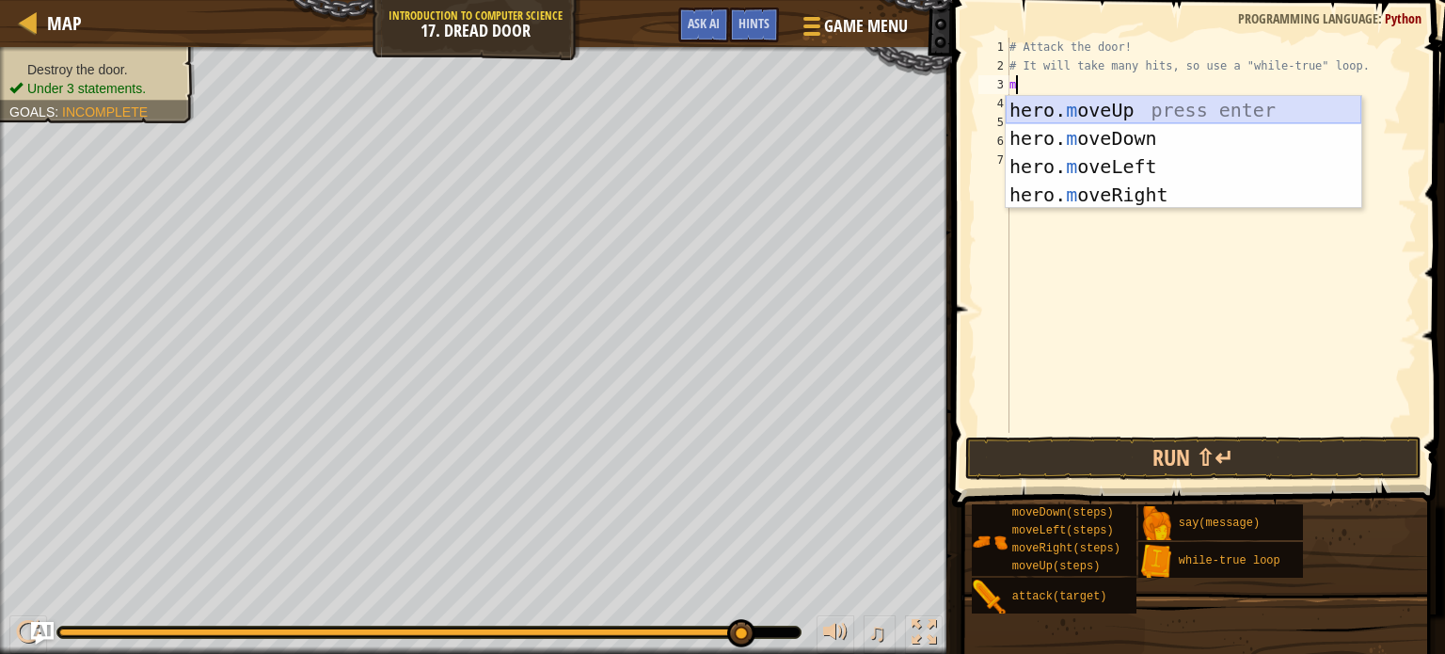
click at [1148, 103] on div "hero. m oveUp press enter hero. m oveDown press enter hero. m oveLeft press ent…" at bounding box center [1184, 180] width 356 height 169
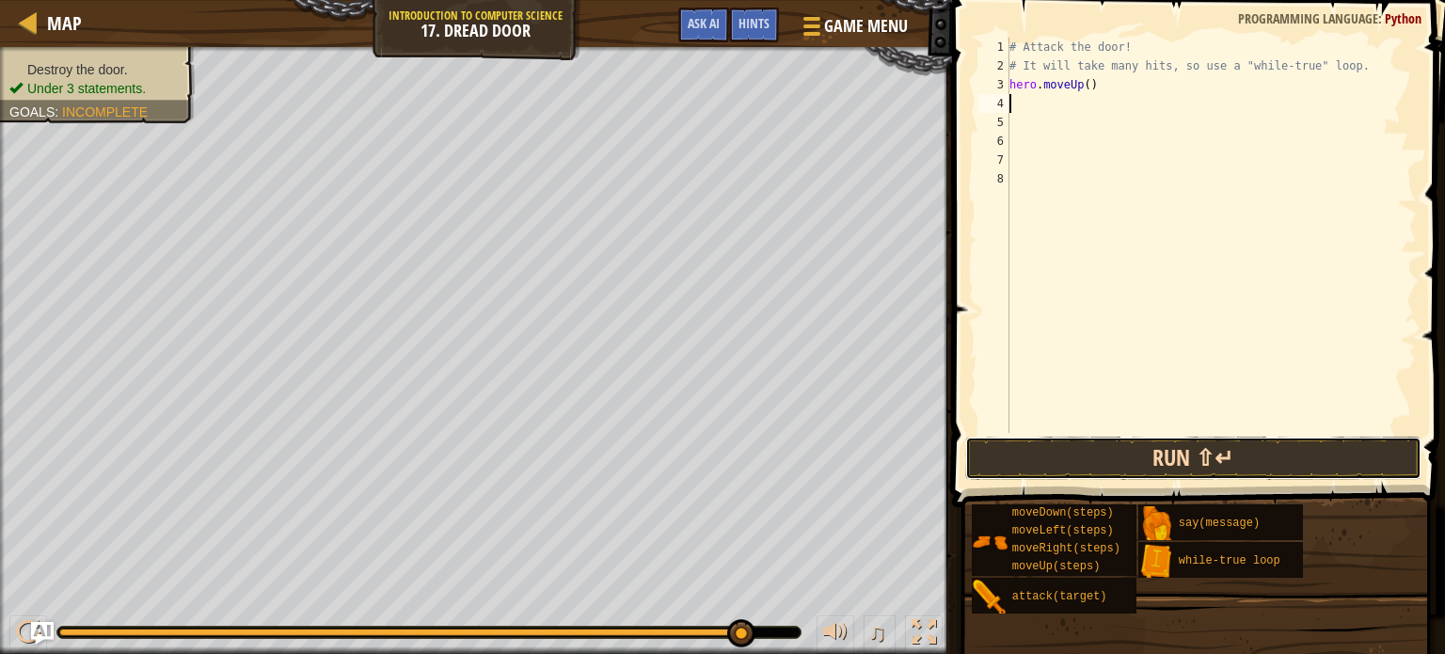
click at [1133, 441] on button "Run ⇧↵" at bounding box center [1193, 457] width 456 height 43
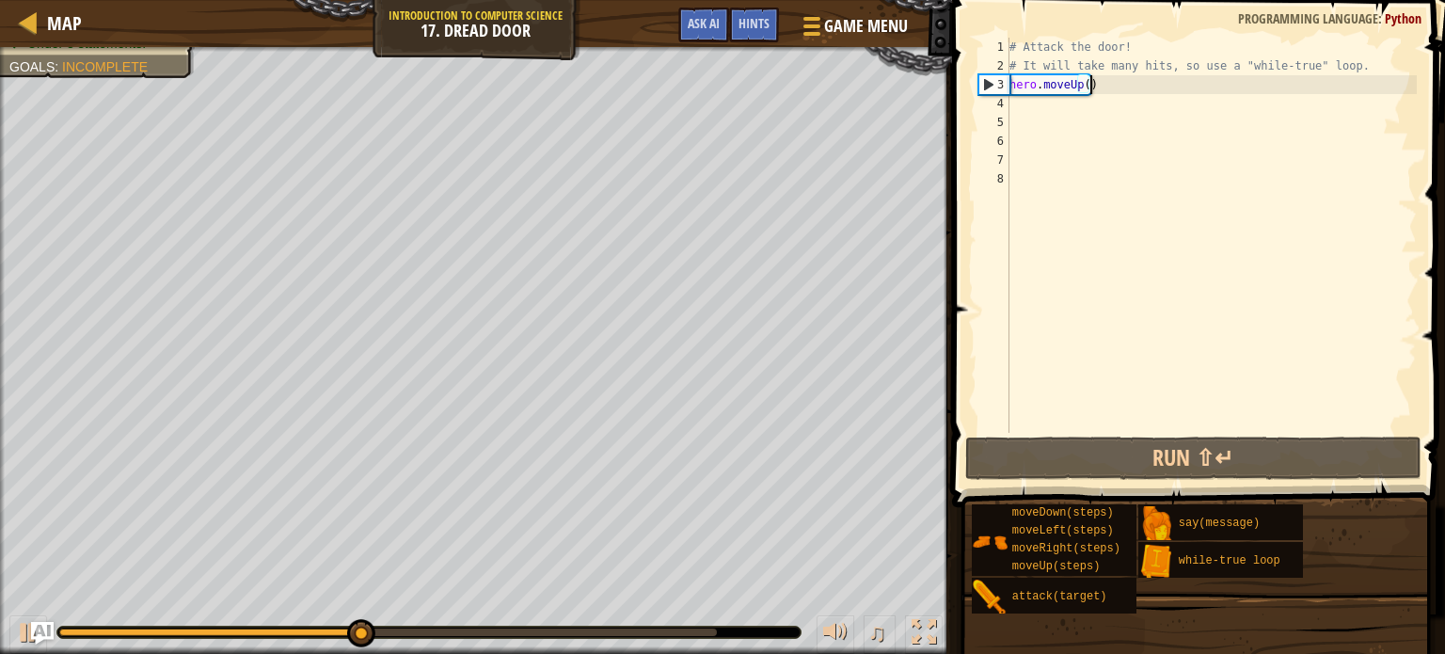
click at [1133, 87] on div "# Attack the door! # It will take many hits, so use a "while-true" loop. hero .…" at bounding box center [1211, 254] width 411 height 433
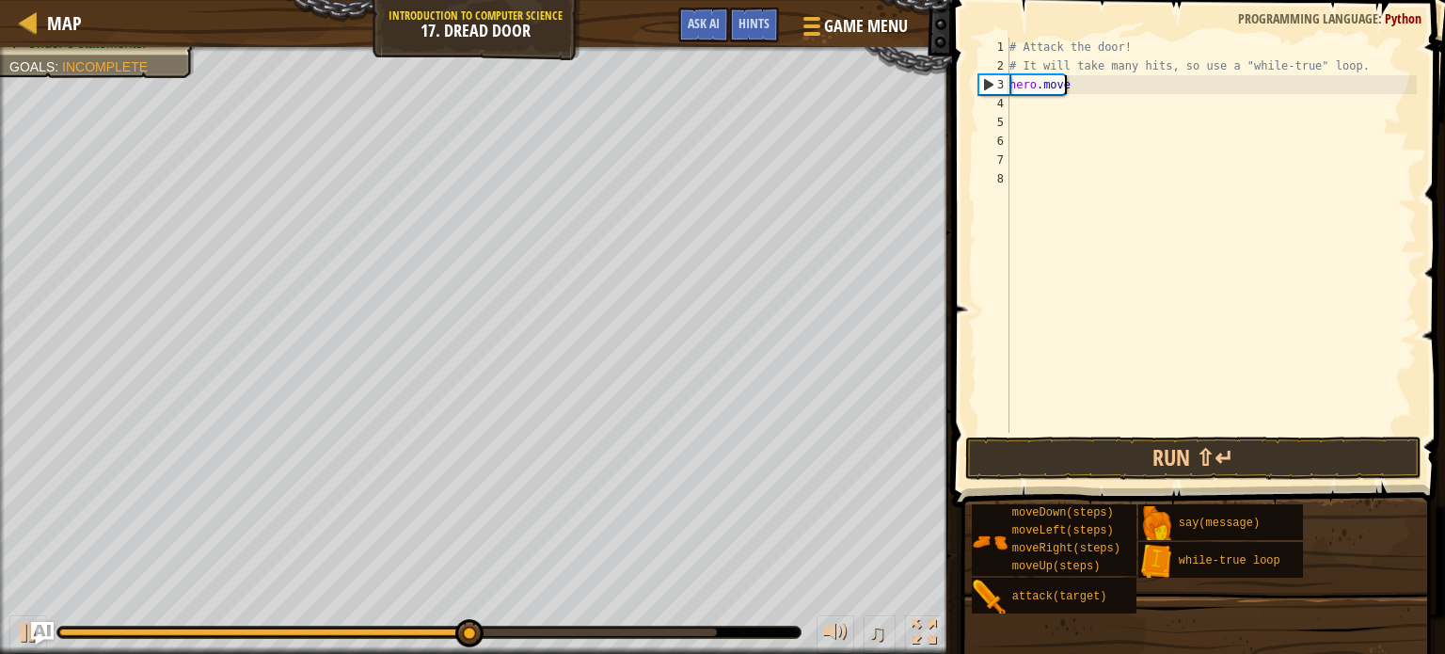
type textarea "h"
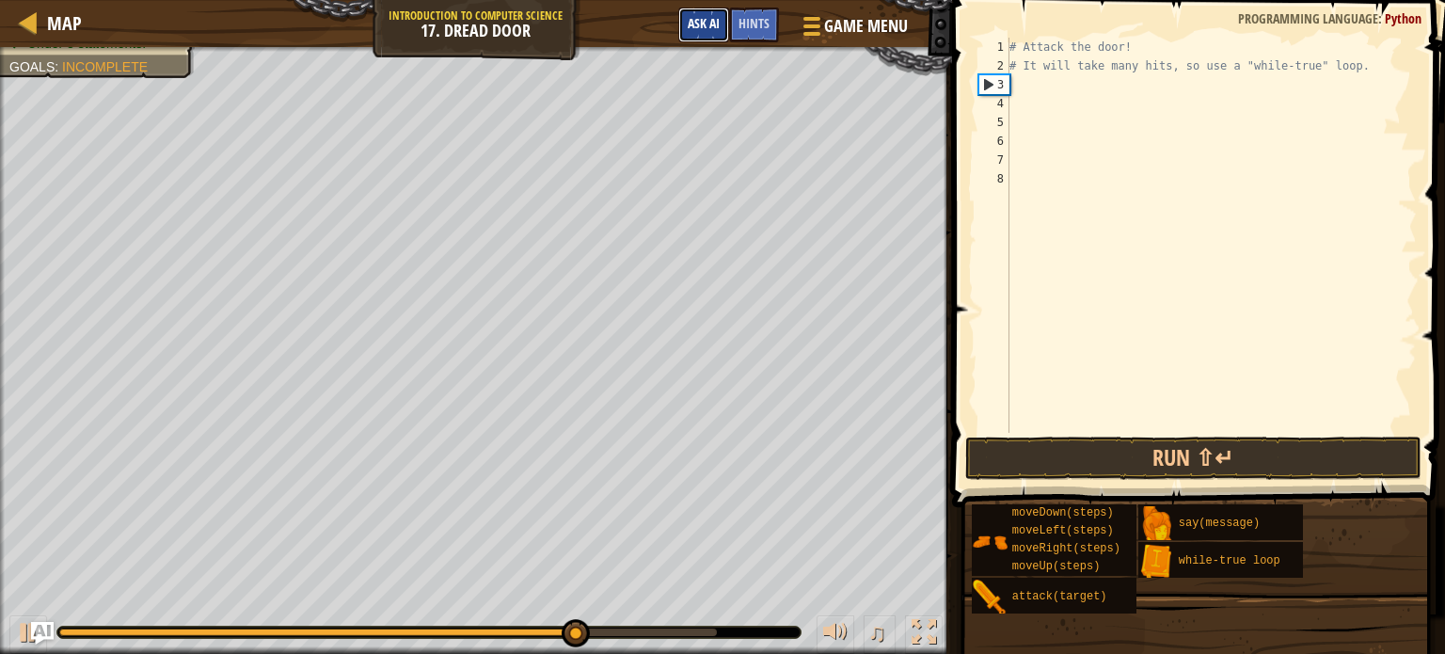
click at [703, 24] on span "Ask AI" at bounding box center [704, 23] width 32 height 18
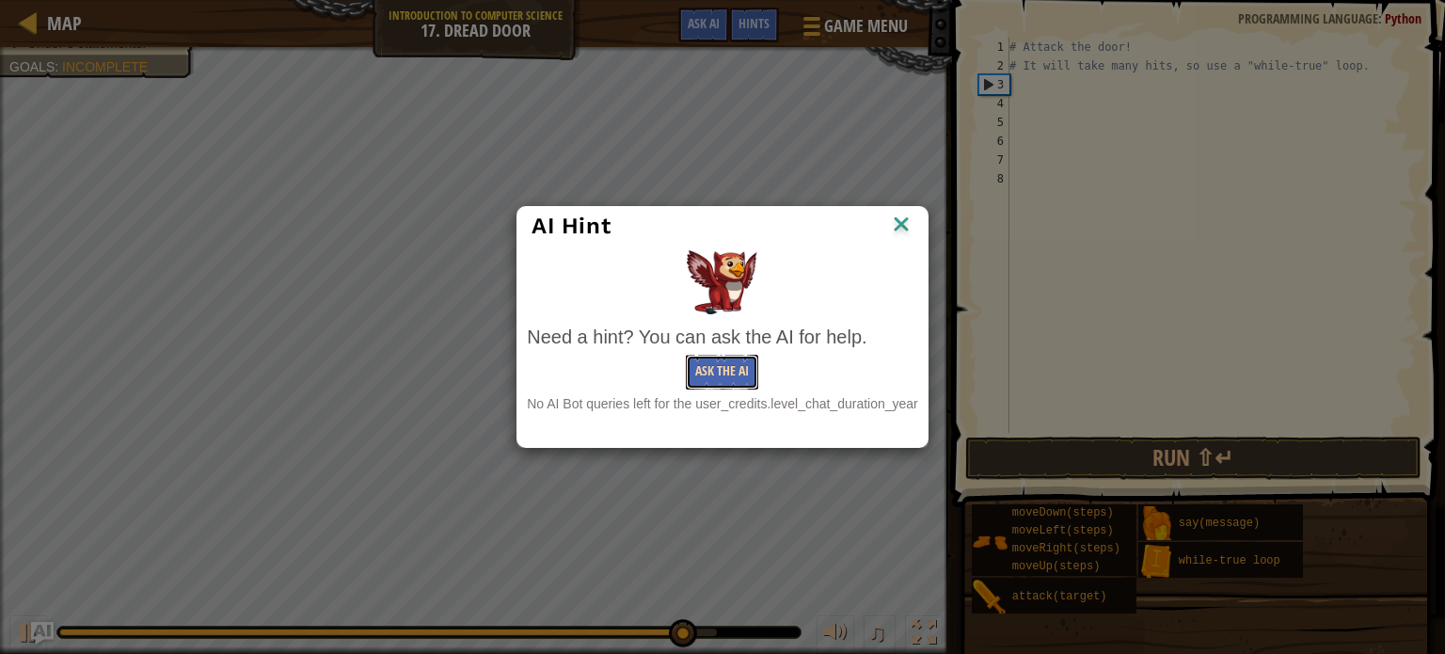
click at [719, 374] on button "Ask the AI" at bounding box center [722, 372] width 72 height 35
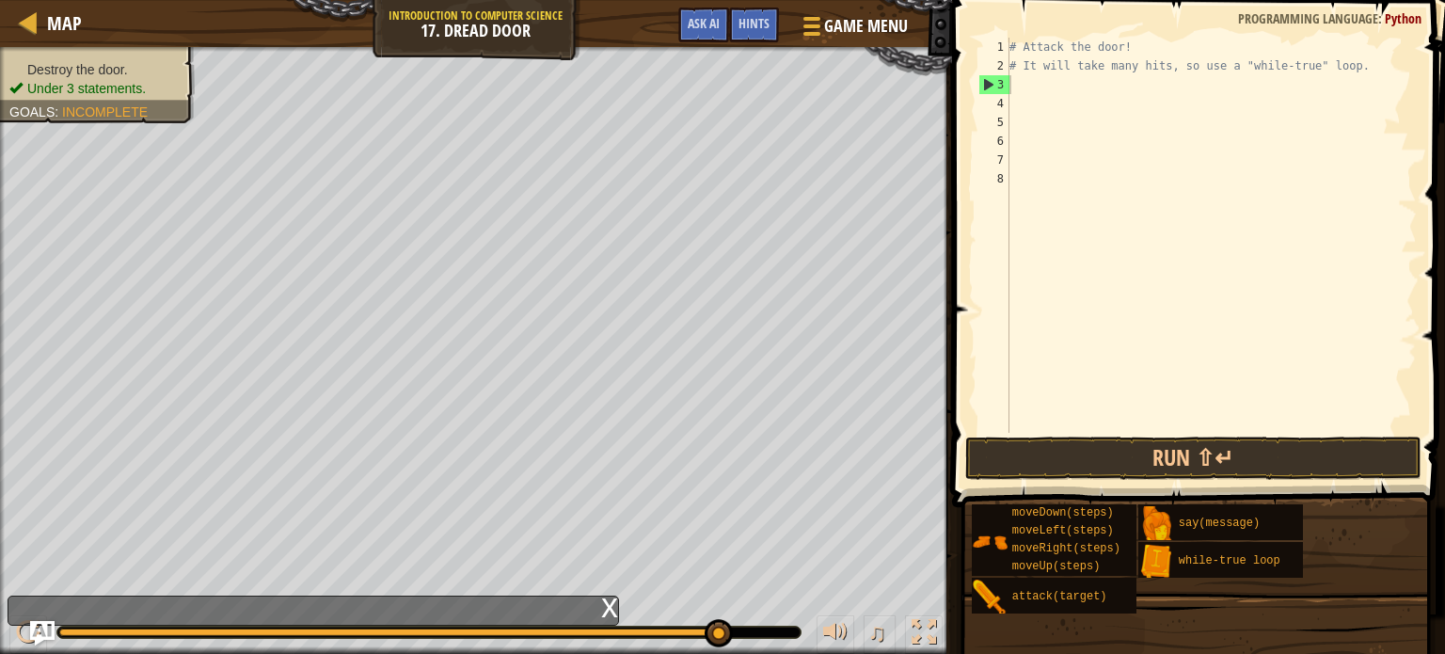
click at [37, 630] on img "Ask AI" at bounding box center [42, 633] width 24 height 24
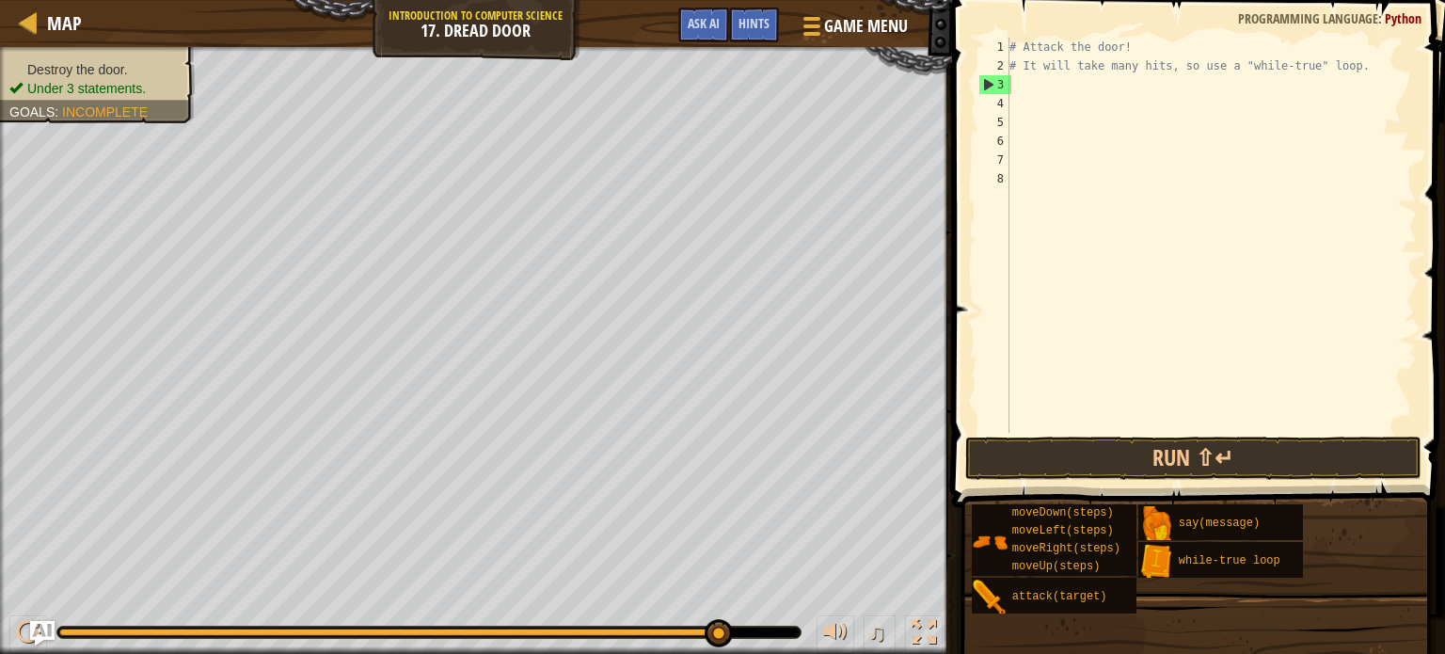
click at [35, 632] on img "Ask AI" at bounding box center [42, 633] width 24 height 24
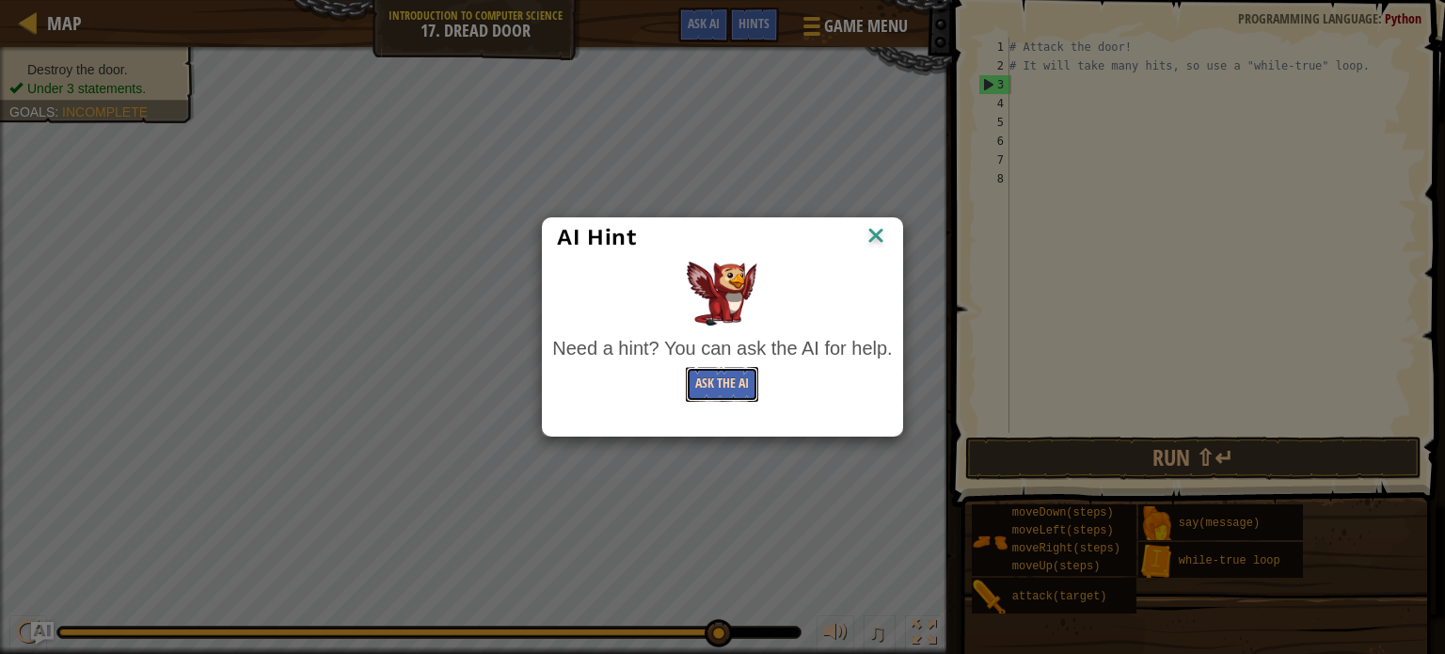
click at [700, 368] on button "Ask the AI" at bounding box center [722, 384] width 72 height 35
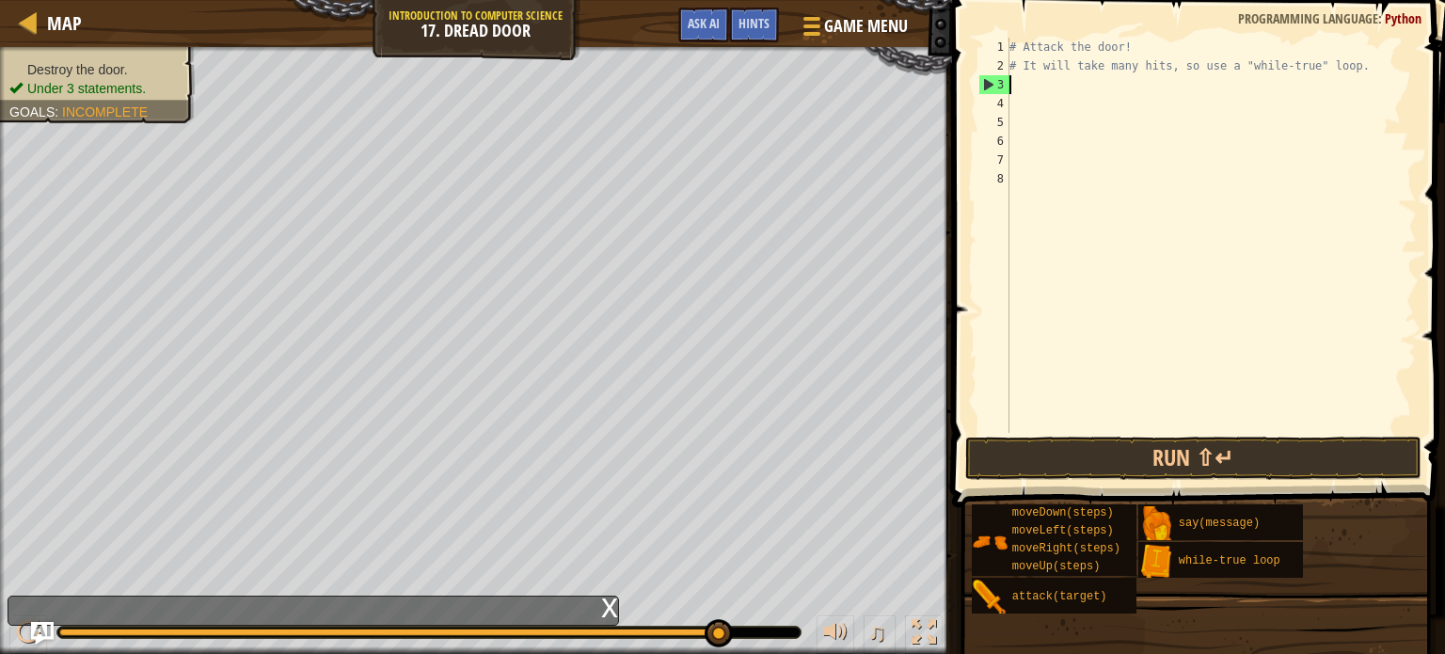
type textarea "m"
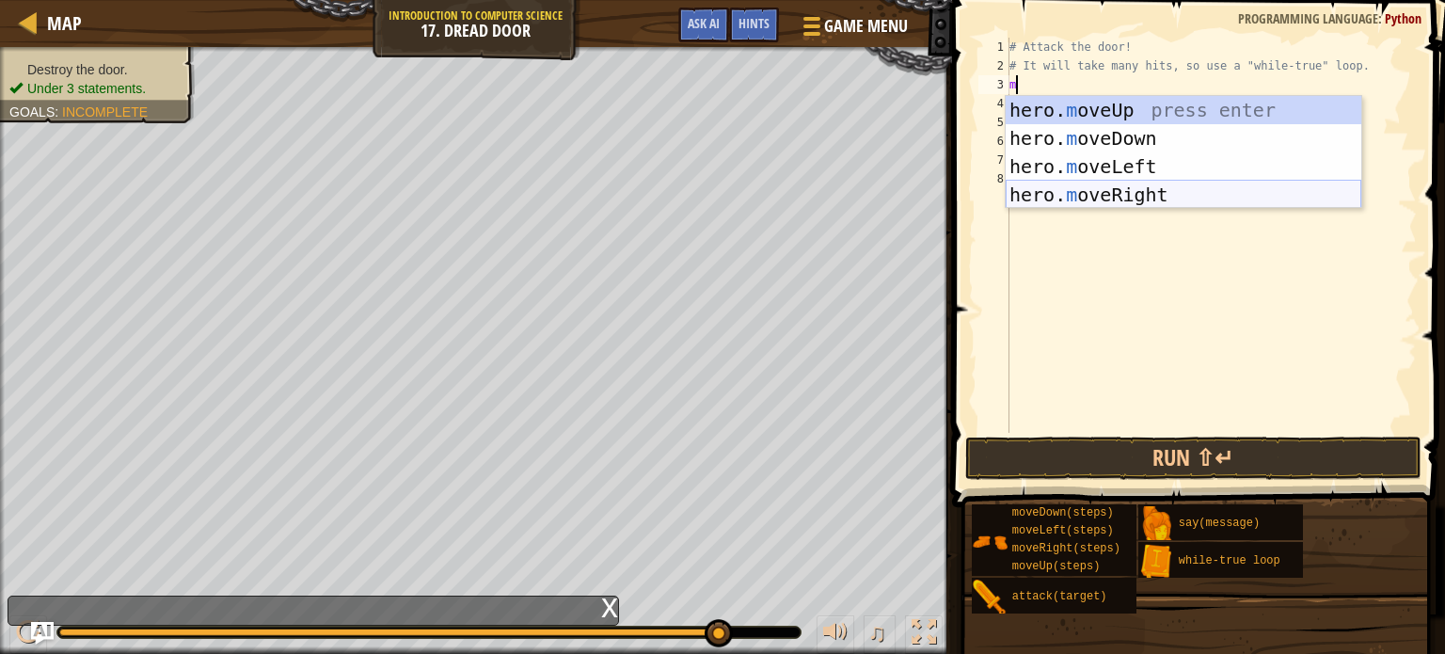
click at [1075, 195] on div "hero. m oveUp press enter hero. m oveDown press enter hero. m oveLeft press ent…" at bounding box center [1184, 180] width 356 height 169
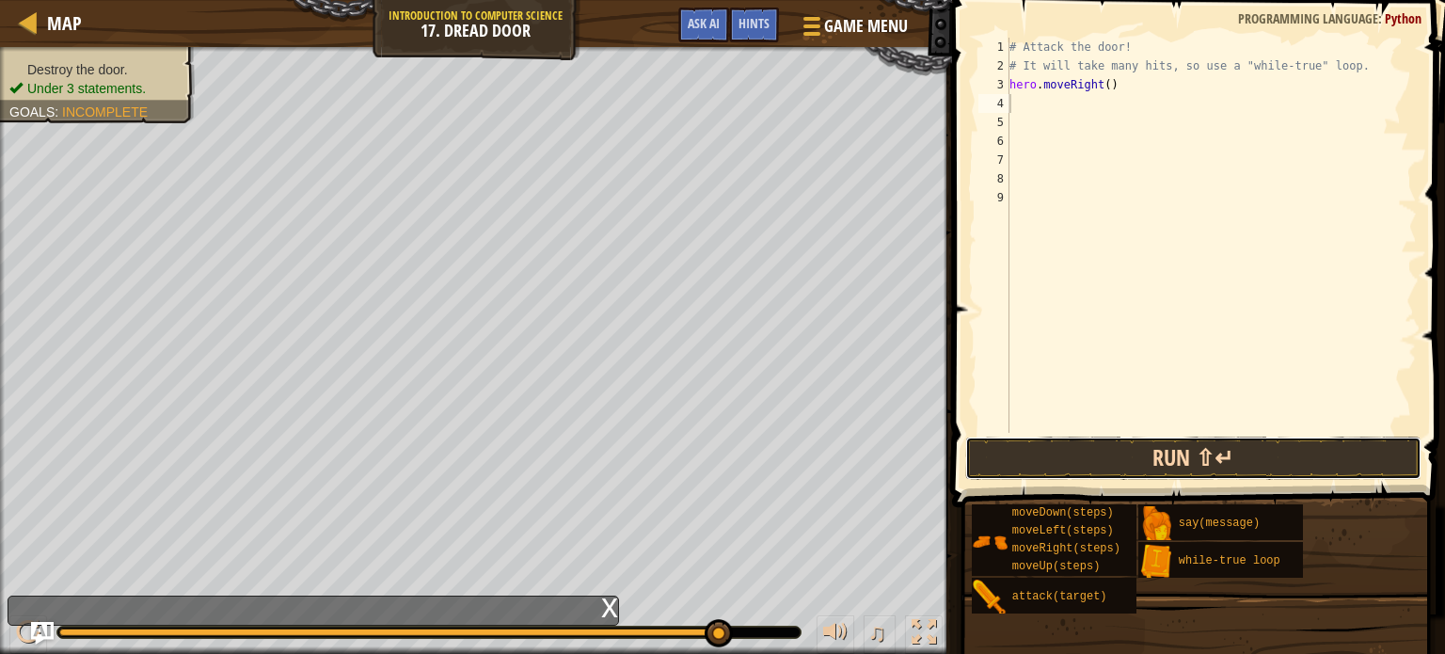
click at [1083, 457] on button "Run ⇧↵" at bounding box center [1193, 457] width 456 height 43
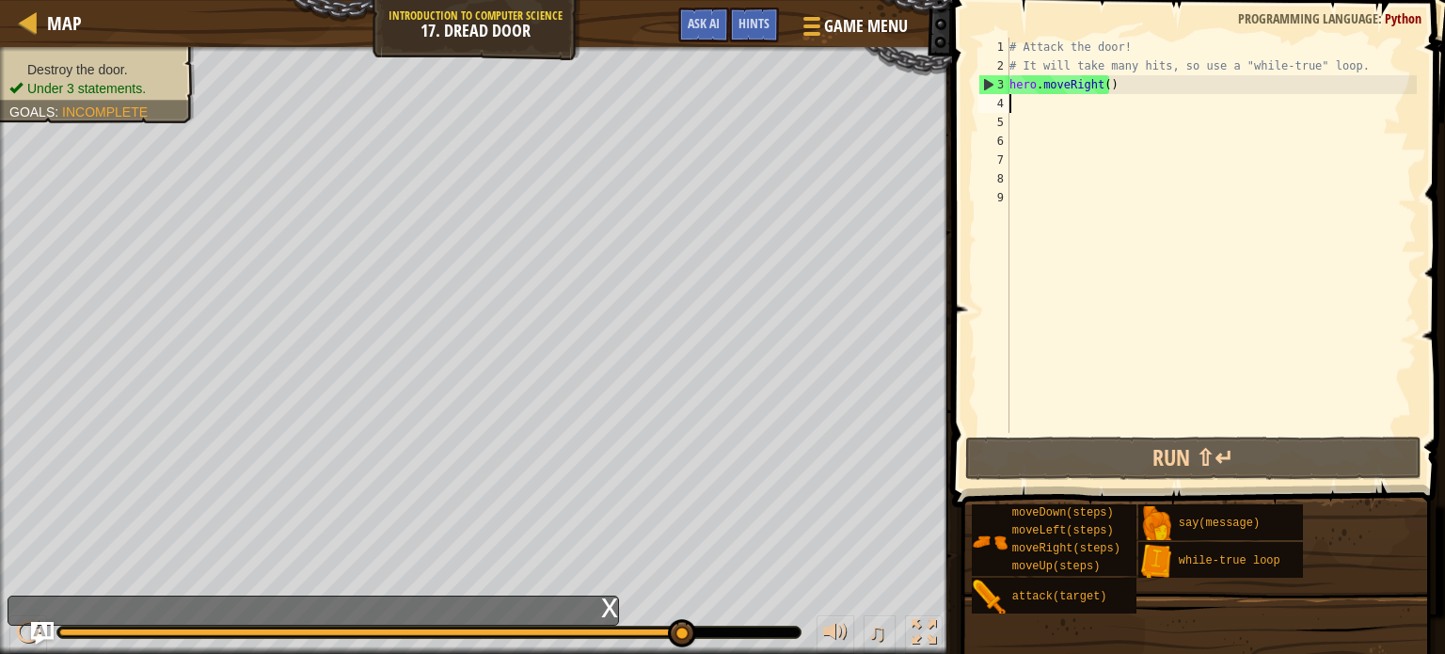
click at [1189, 93] on div "# Attack the door! # It will take many hits, so use a "while-true" loop. hero .…" at bounding box center [1211, 254] width 411 height 433
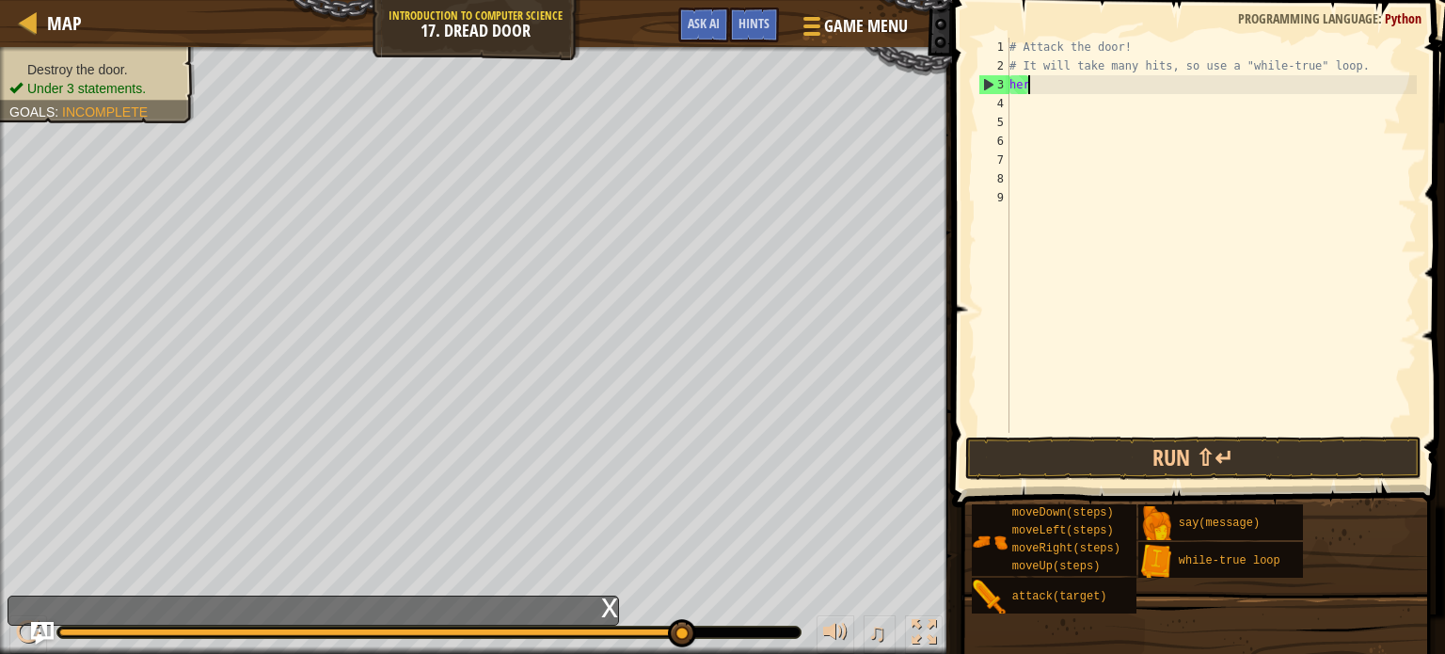
type textarea "h"
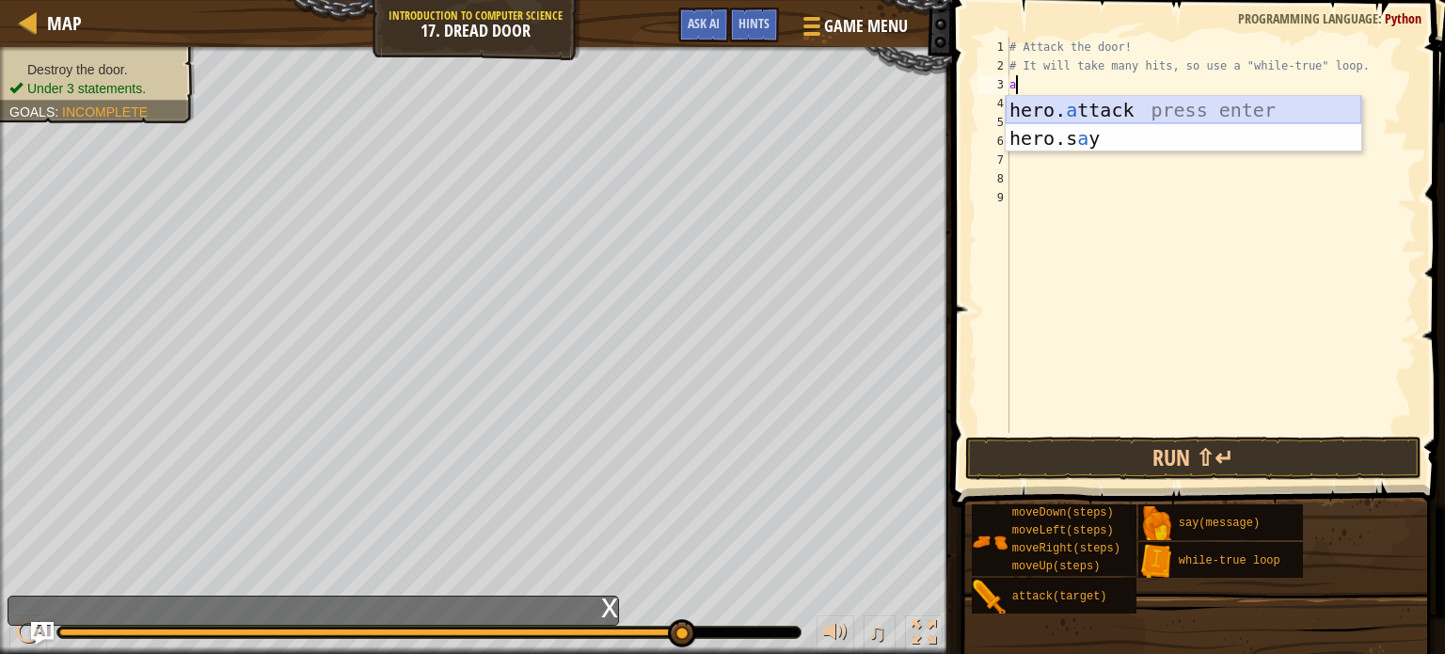
click at [1161, 100] on div "hero. a ttack press enter hero.s a y press enter" at bounding box center [1184, 152] width 356 height 113
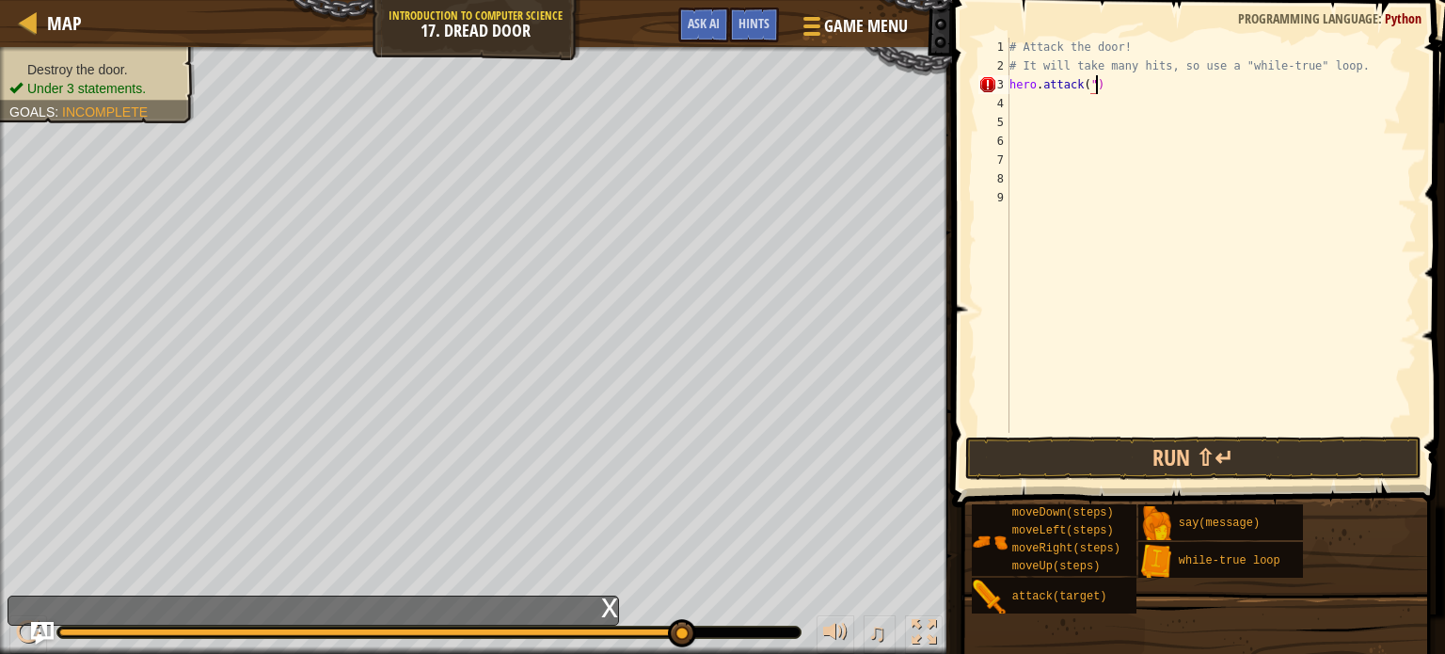
click at [1261, 87] on div "# Attack the door! # It will take many hits, so use a "while-true" loop. hero .…" at bounding box center [1211, 254] width 411 height 433
type textarea "h"
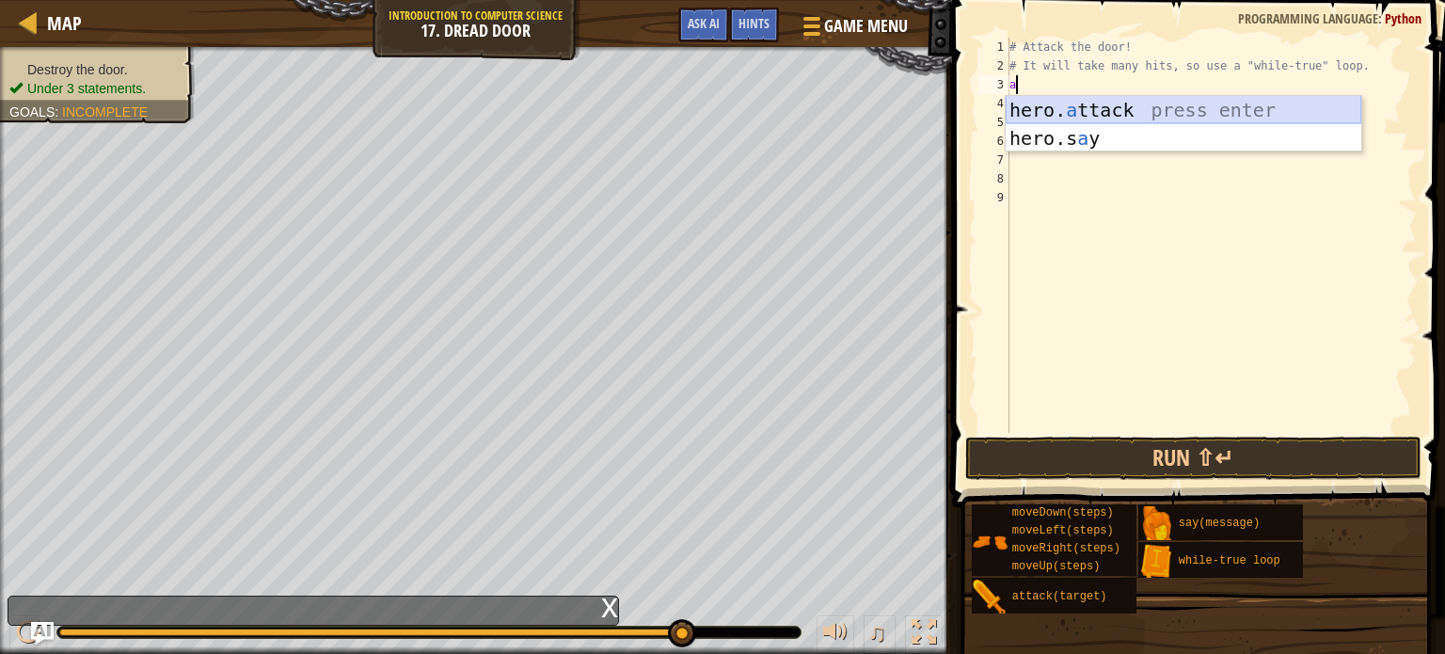
click at [1250, 103] on div "hero. a ttack press enter hero.s a y press enter" at bounding box center [1184, 152] width 356 height 113
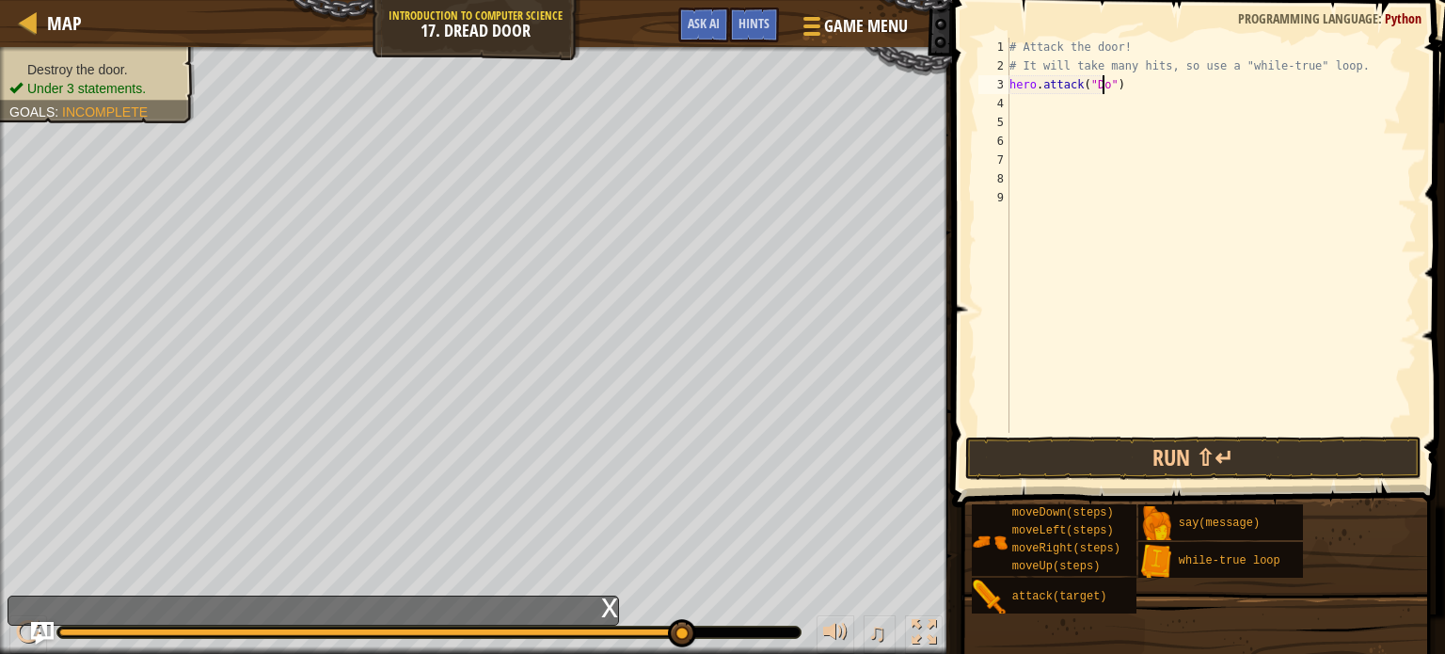
scroll to position [8, 8]
click at [1125, 78] on div "# Attack the door! # It will take many hits, so use a "while-true" loop. hero .…" at bounding box center [1211, 254] width 411 height 433
type textarea "h"
type textarea "w"
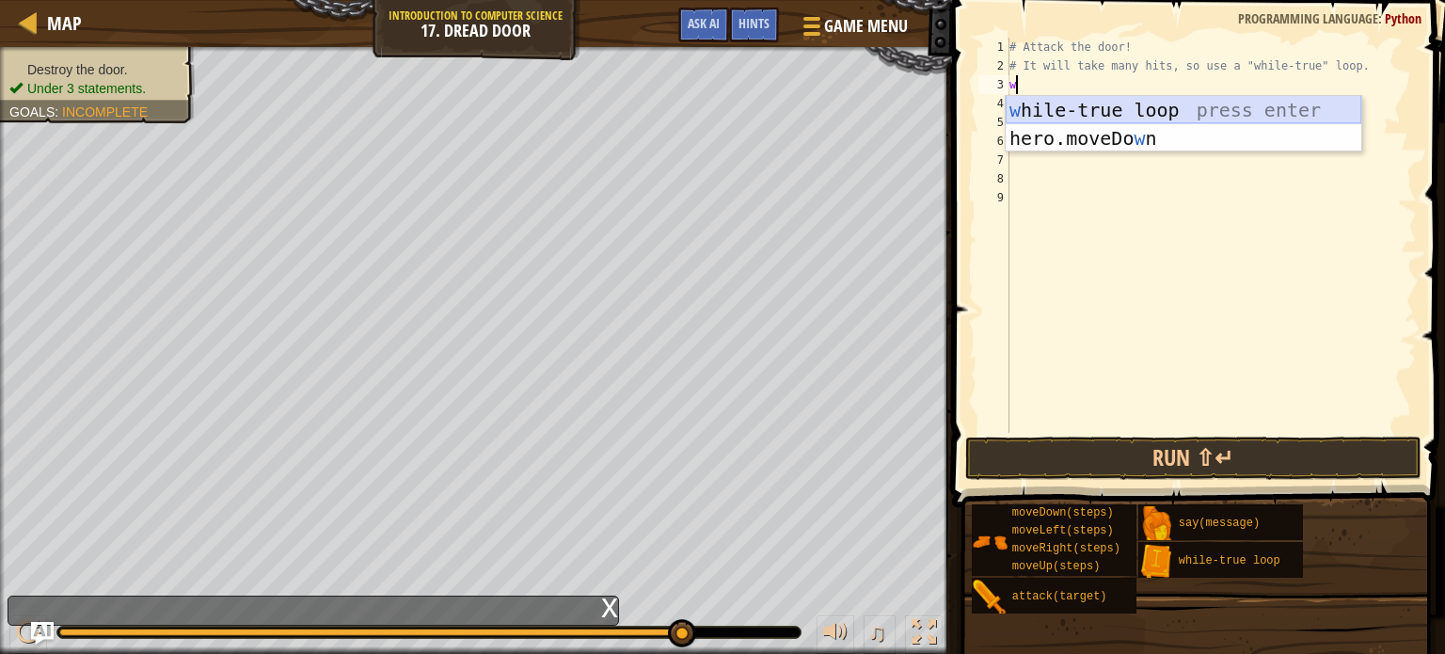
click at [1143, 107] on div "w [PERSON_NAME]-true loop press enter hero.moveDo w n press enter" at bounding box center [1184, 152] width 356 height 113
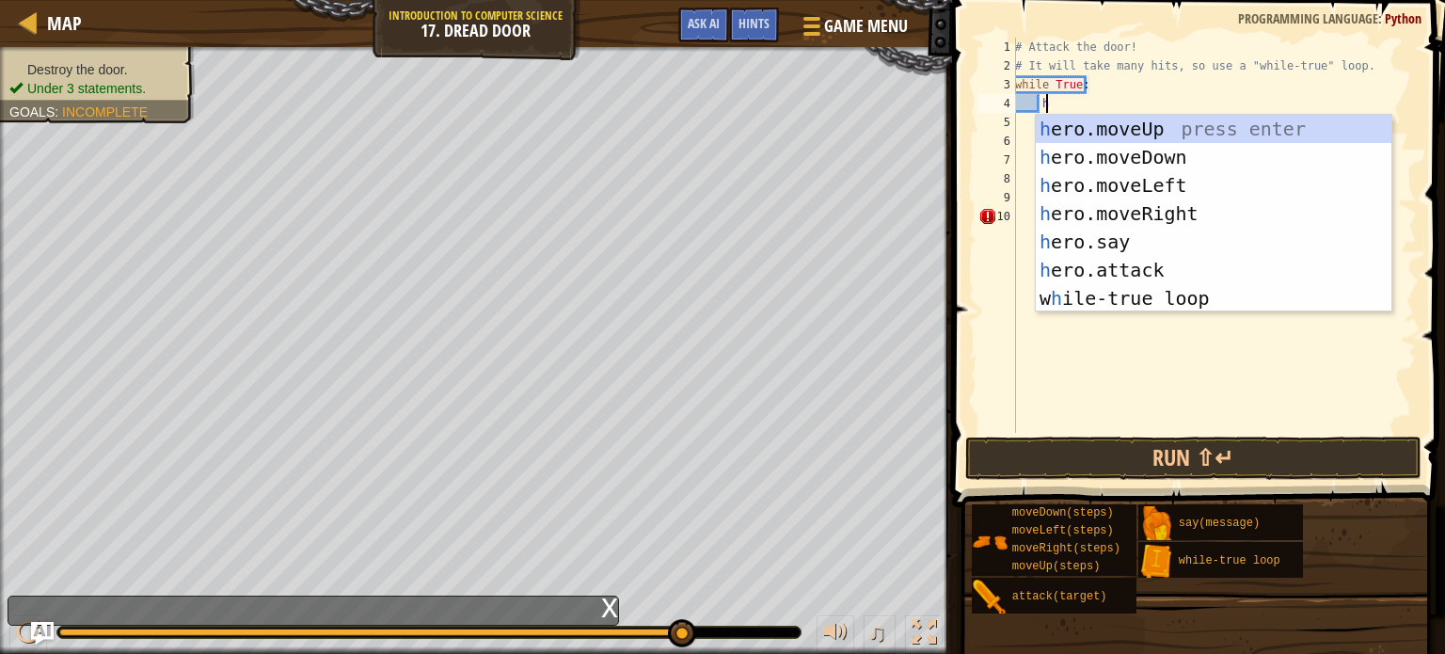
scroll to position [8, 1]
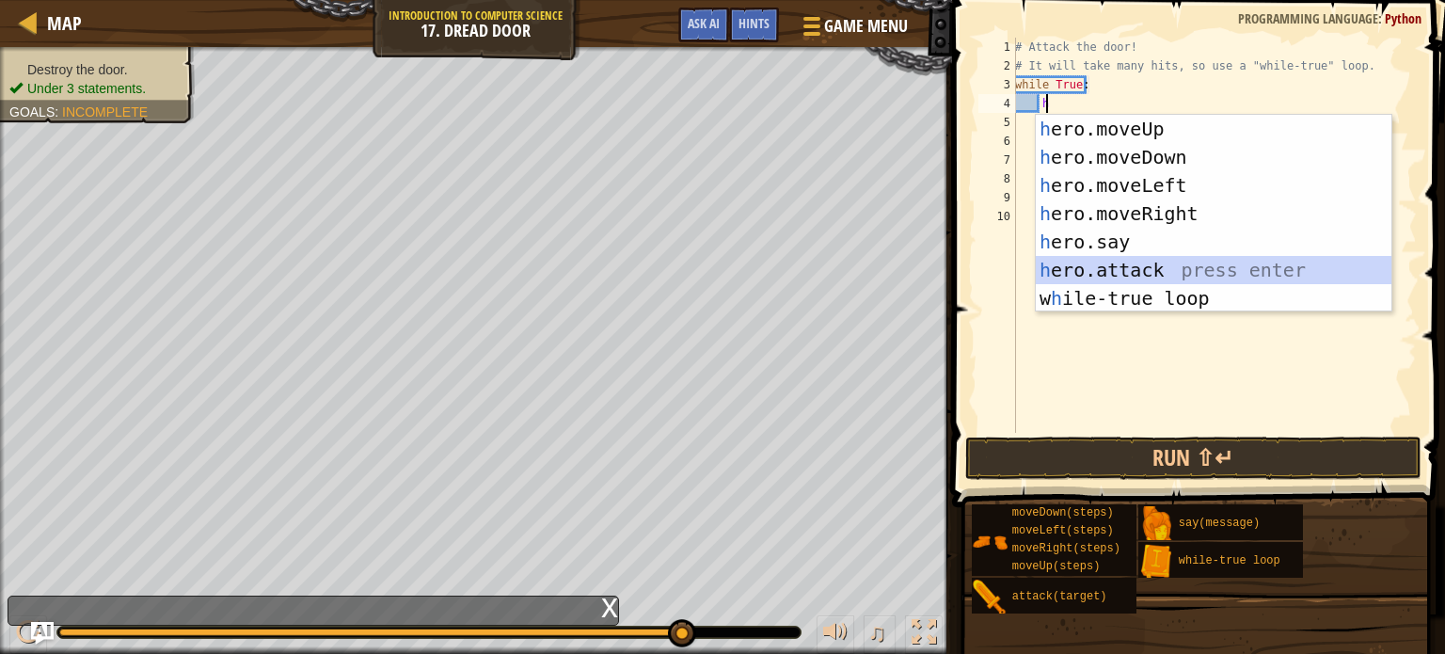
click at [1132, 261] on div "h ero.moveUp press enter h ero.moveDown press enter h ero.moveLeft press enter …" at bounding box center [1214, 242] width 356 height 254
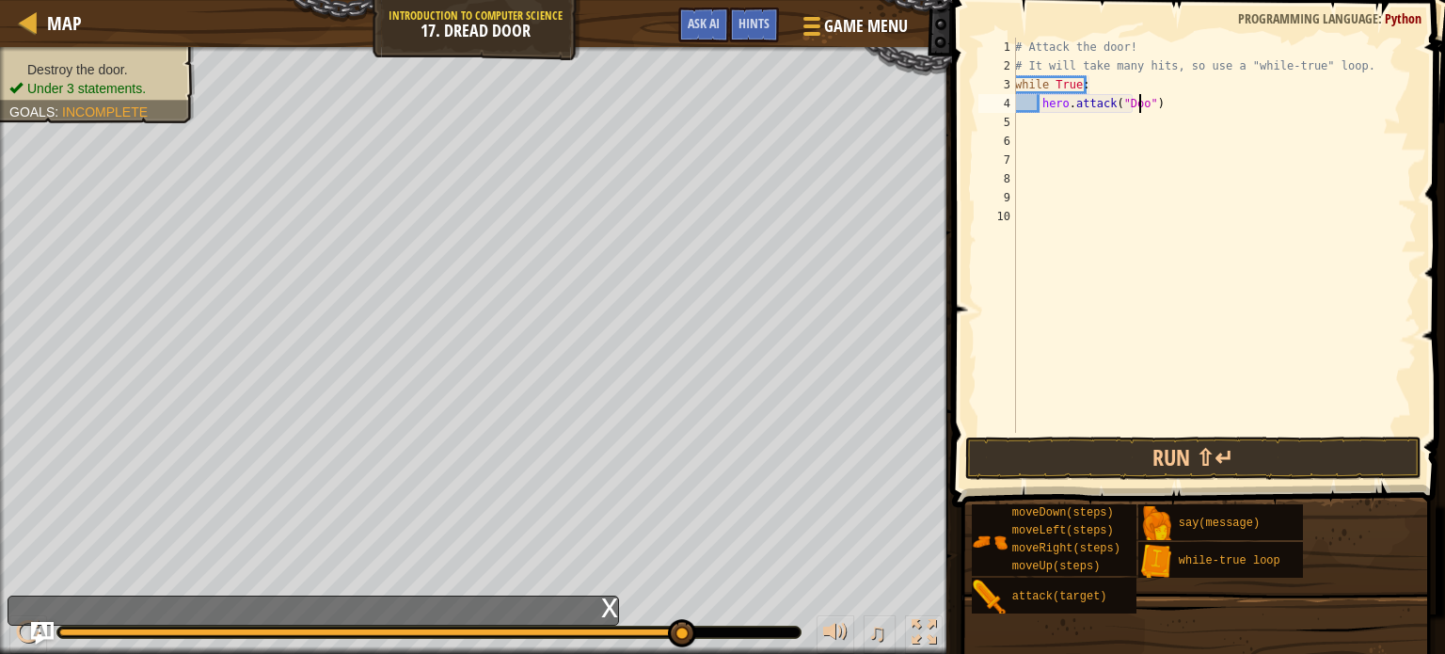
scroll to position [8, 10]
type textarea "hero.attack("Door")"
click at [1199, 452] on button "Run ⇧↵" at bounding box center [1193, 457] width 456 height 43
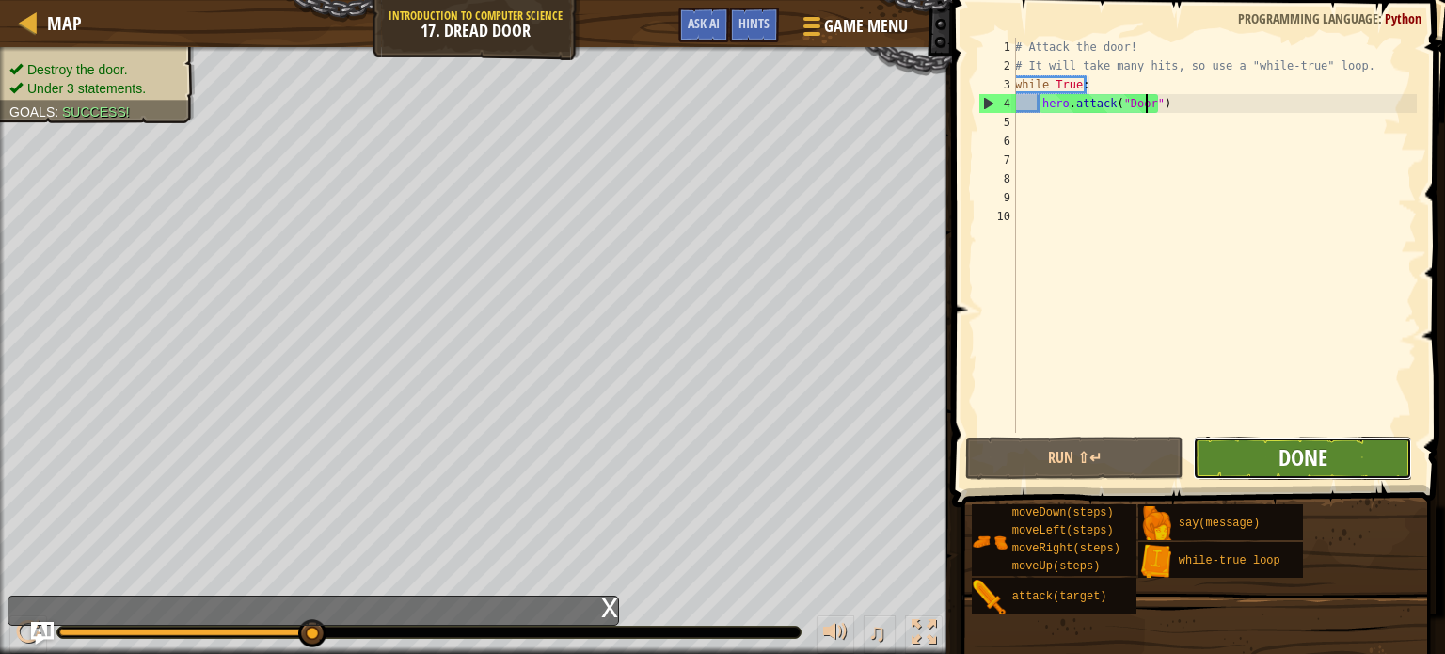
click at [1306, 442] on span "Done" at bounding box center [1302, 457] width 49 height 30
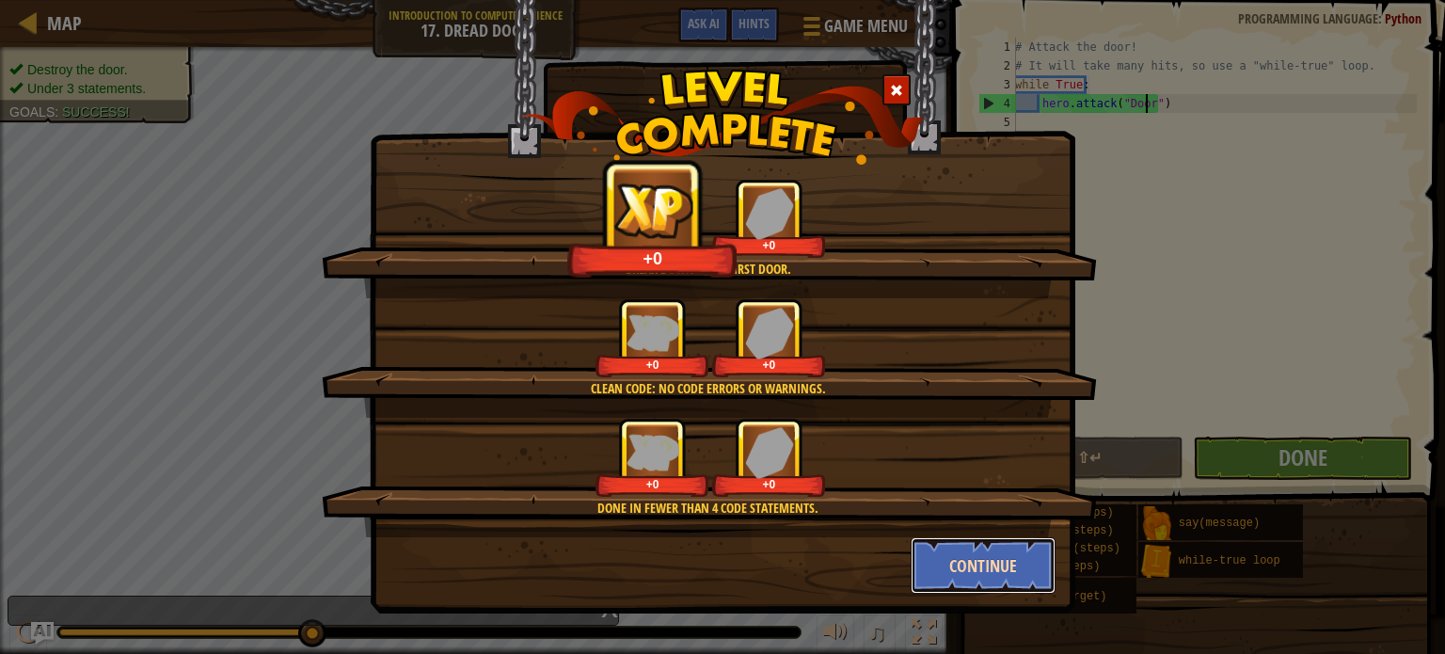
click at [1024, 563] on button "Continue" at bounding box center [984, 565] width 146 height 56
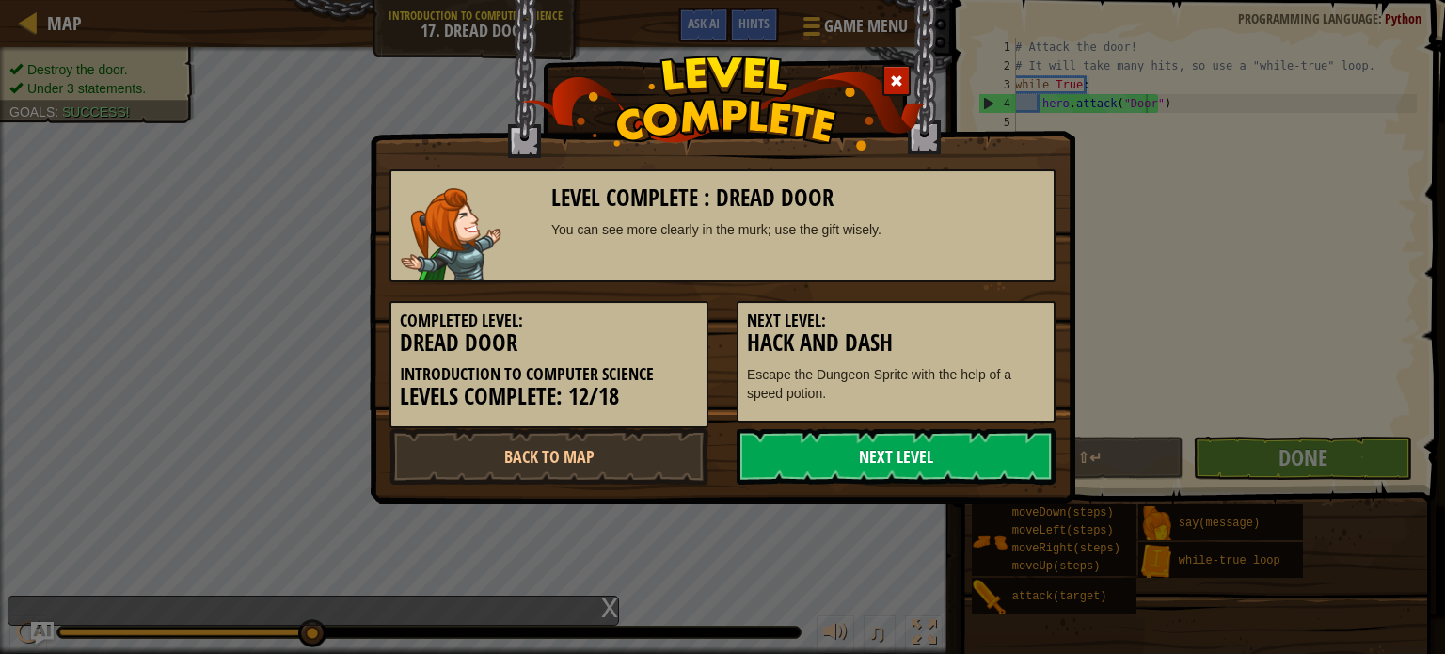
click at [954, 458] on link "Next Level" at bounding box center [896, 456] width 319 height 56
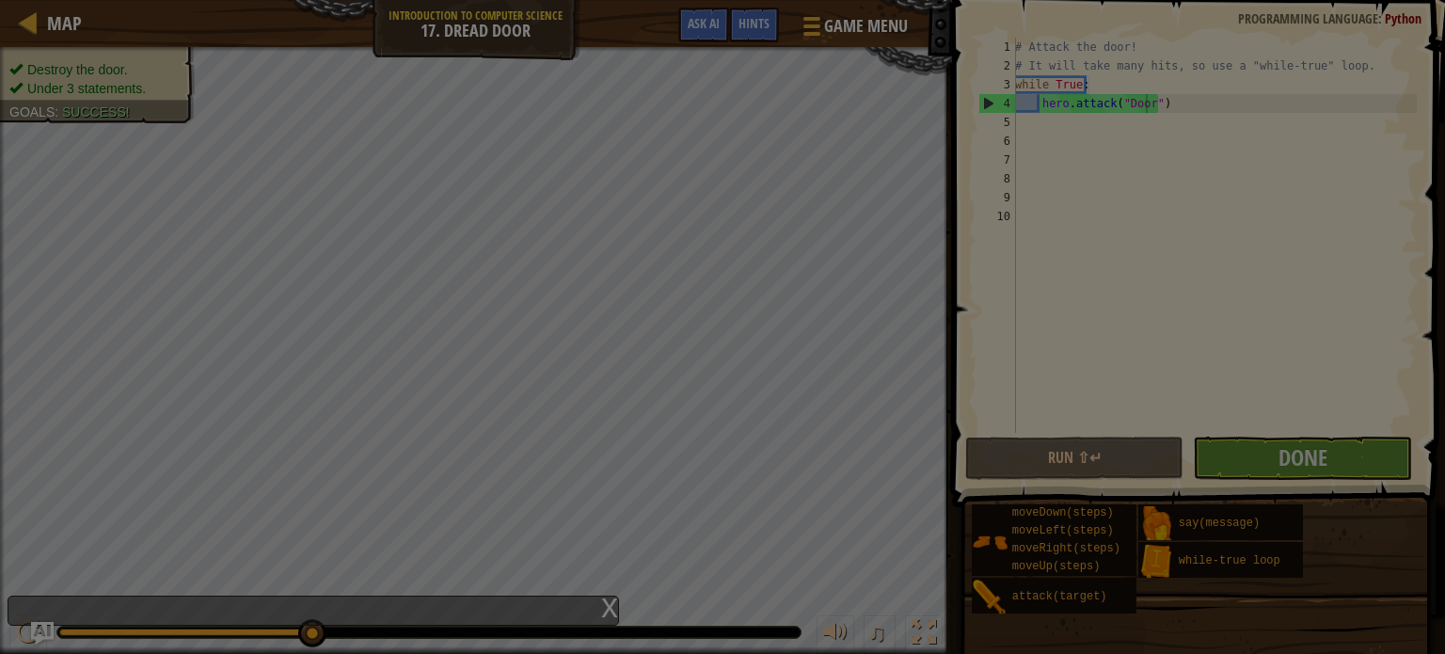
click at [941, 2] on body "Map Introduction to Computer Science 17. Dread Door Game Menu Done Hints Ask AI…" at bounding box center [722, 1] width 1445 height 2
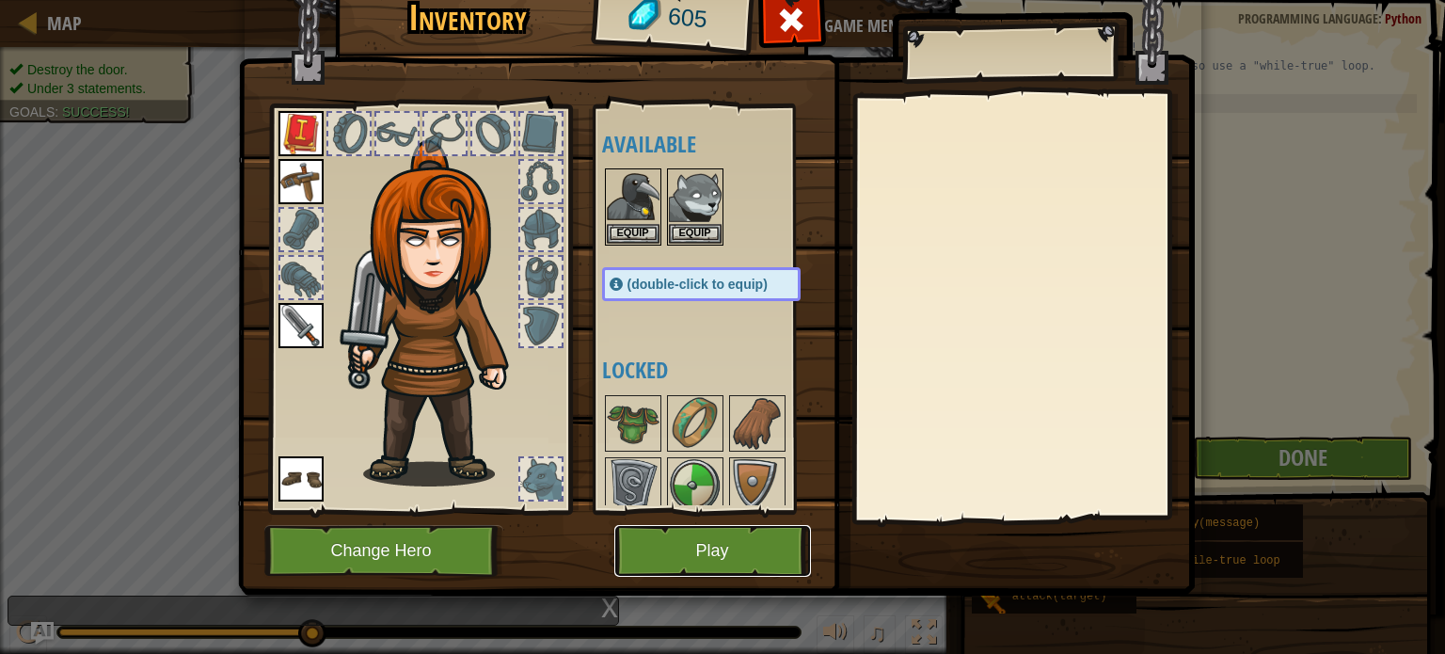
click at [636, 566] on button "Play" at bounding box center [712, 551] width 197 height 52
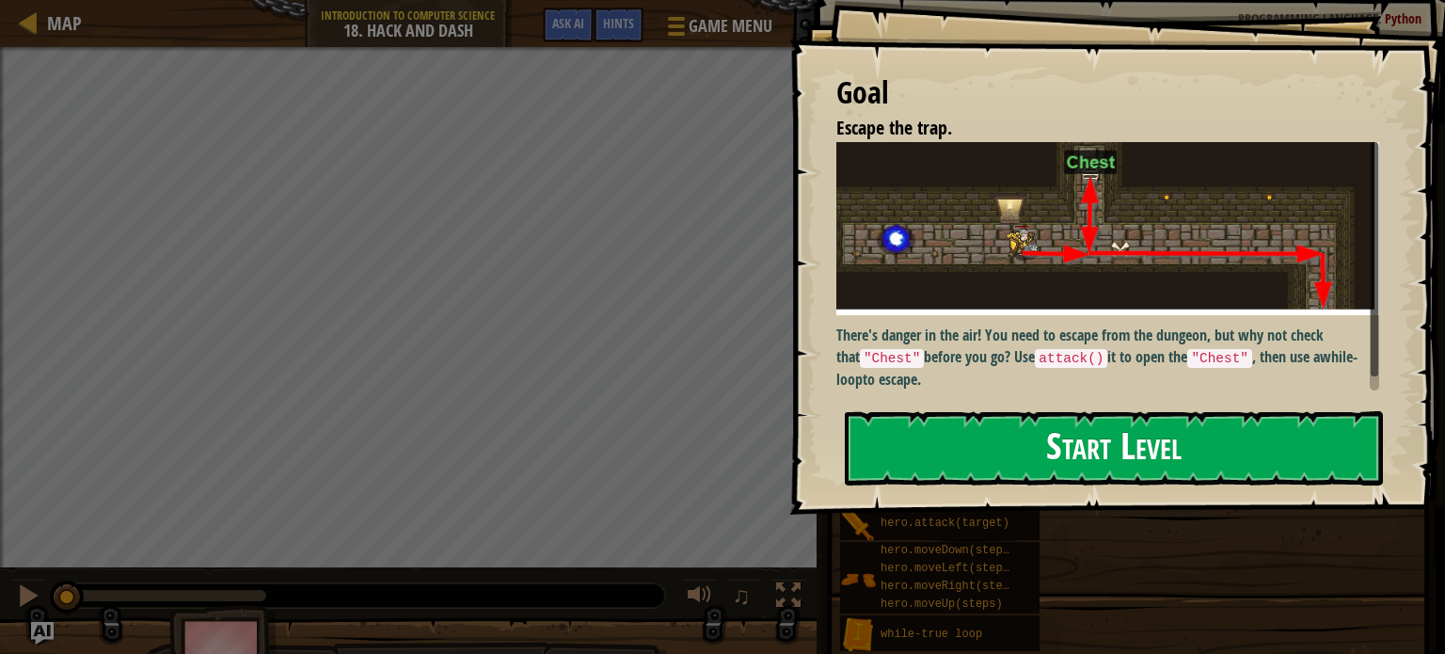
click at [1031, 477] on button "Start Level" at bounding box center [1114, 448] width 538 height 74
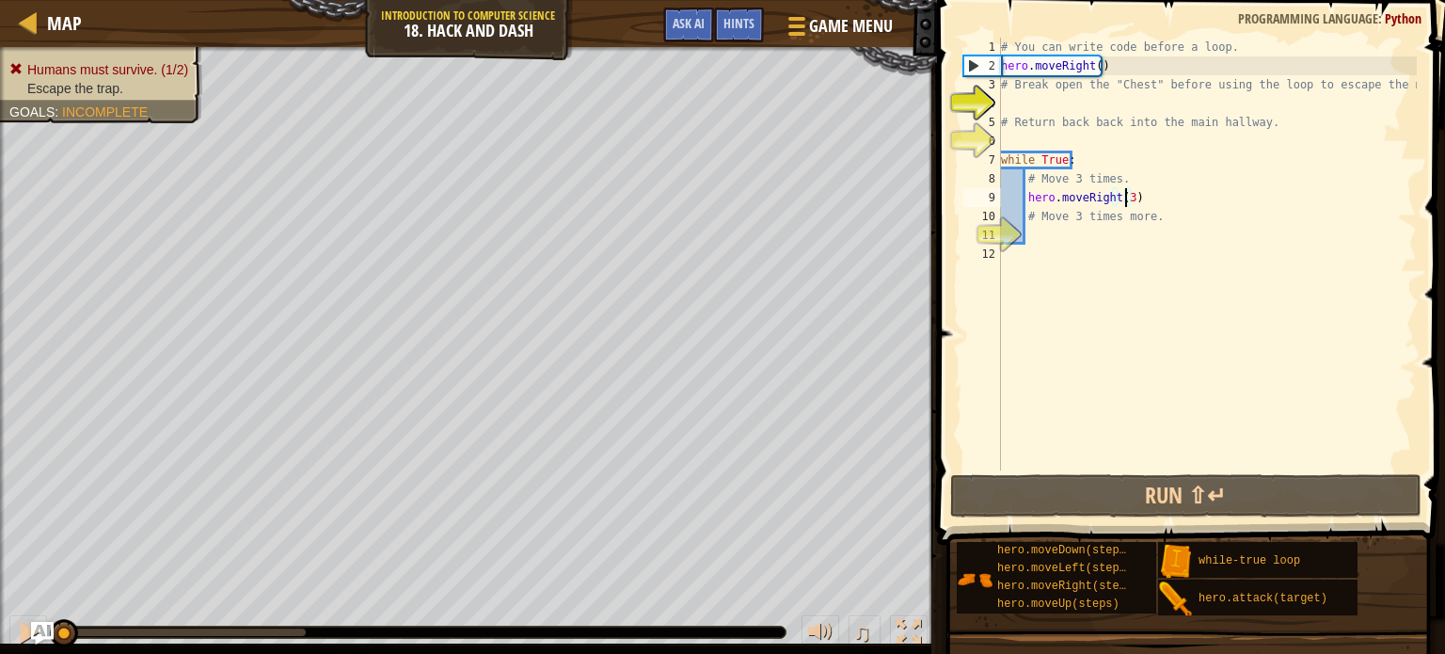
click at [1123, 197] on div "# You can write code before a loop. hero . moveRight ( ) # Break open the "Ches…" at bounding box center [1207, 273] width 420 height 470
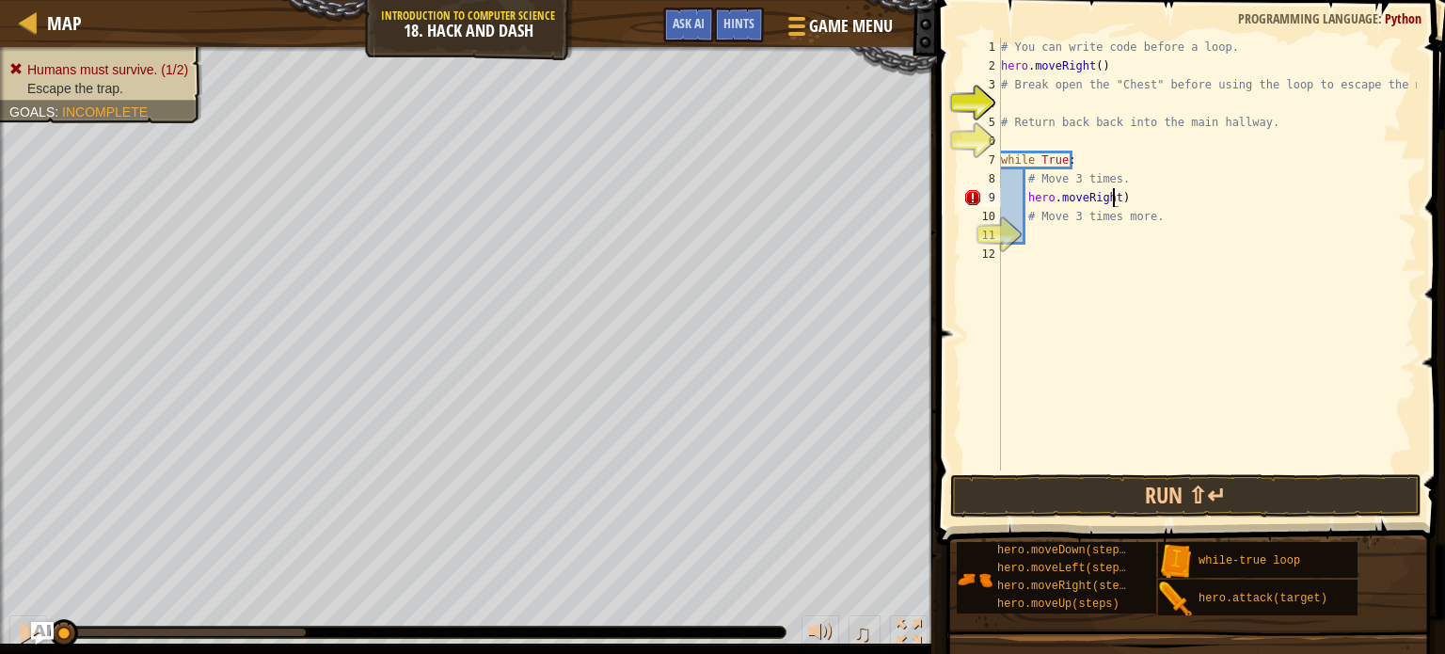
click at [1174, 177] on div "# You can write code before a loop. hero . moveRight ( ) # Break open the "Ches…" at bounding box center [1207, 273] width 420 height 470
click at [1149, 194] on div "# You can write code before a loop. hero . moveRight ( ) # Break open the "Ches…" at bounding box center [1207, 273] width 420 height 470
type textarea "h"
type textarea "m"
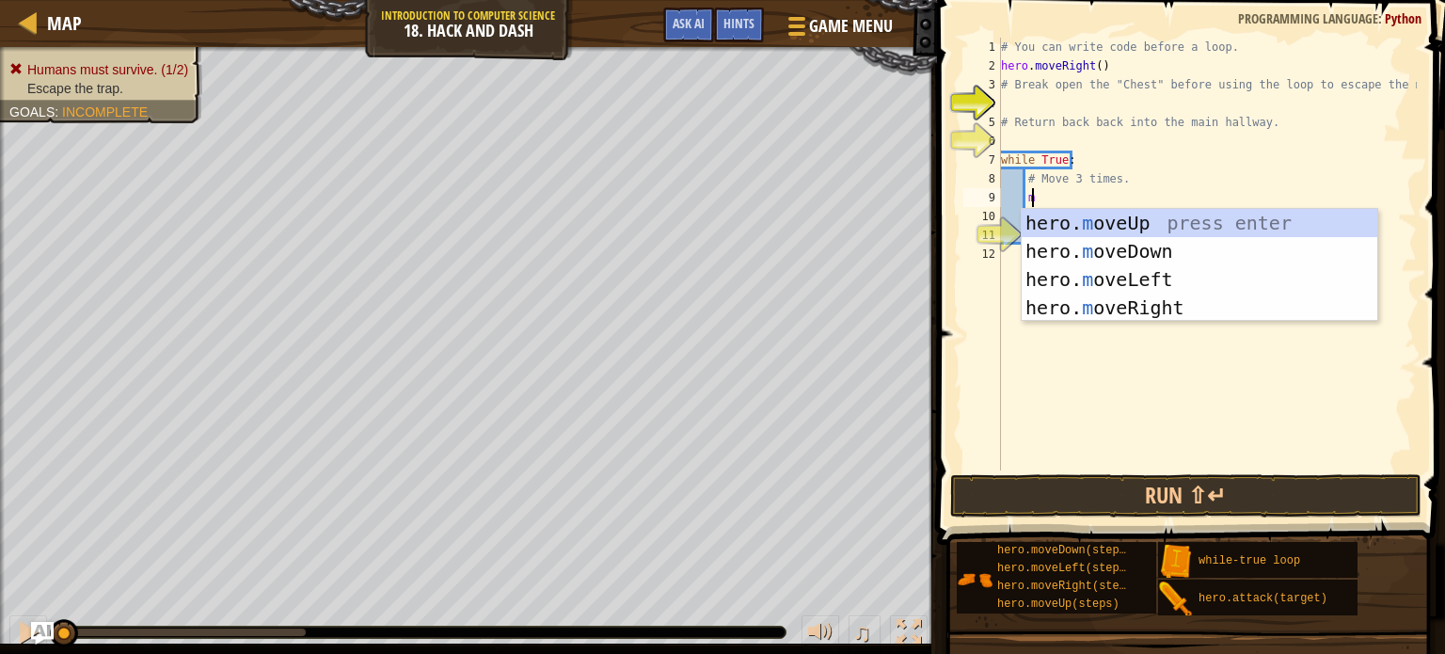
scroll to position [8, 1]
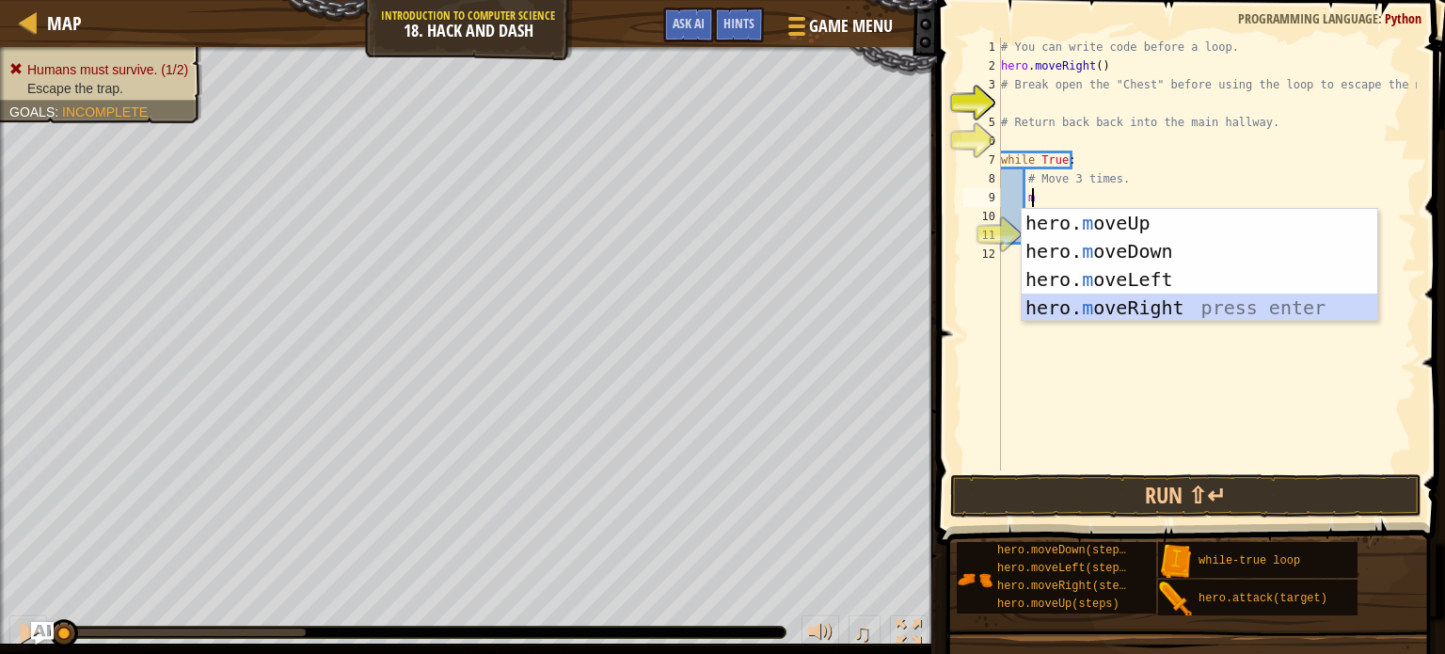
click at [1145, 303] on div "hero. m oveUp press enter hero. m oveDown press enter hero. m oveLeft press ent…" at bounding box center [1200, 293] width 356 height 169
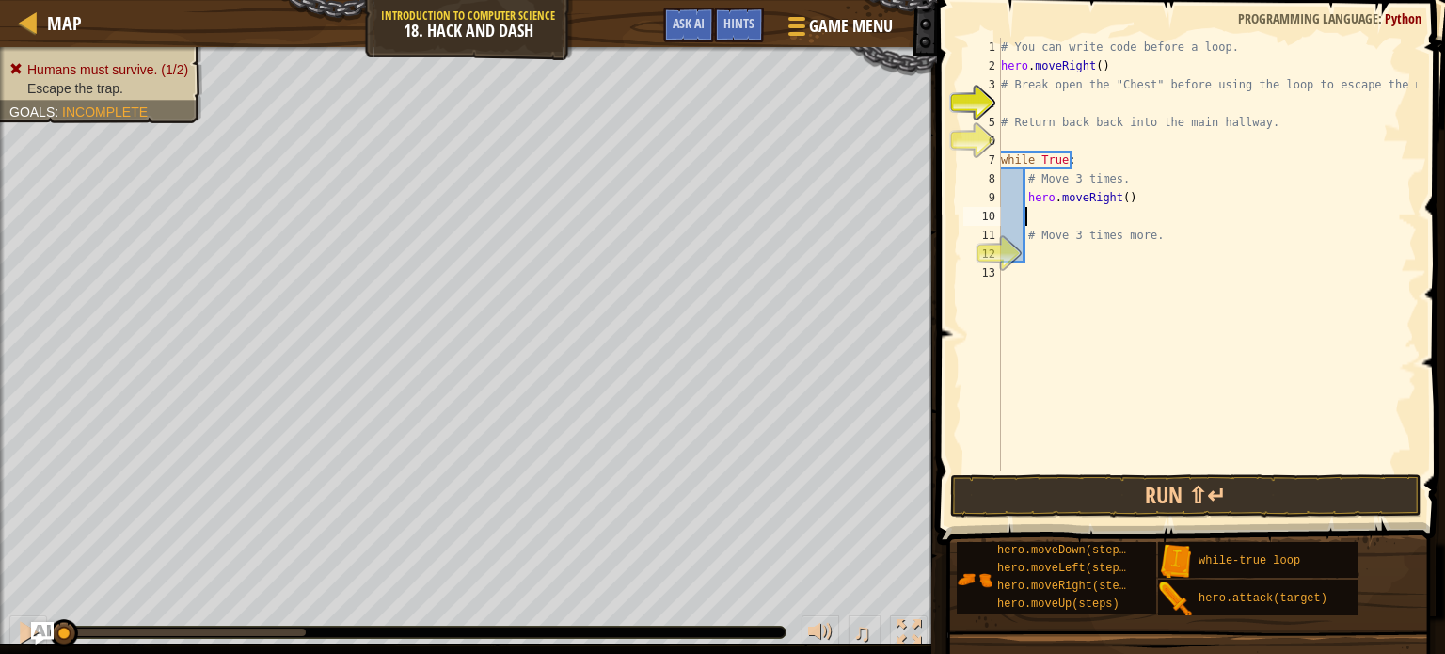
type textarea "m"
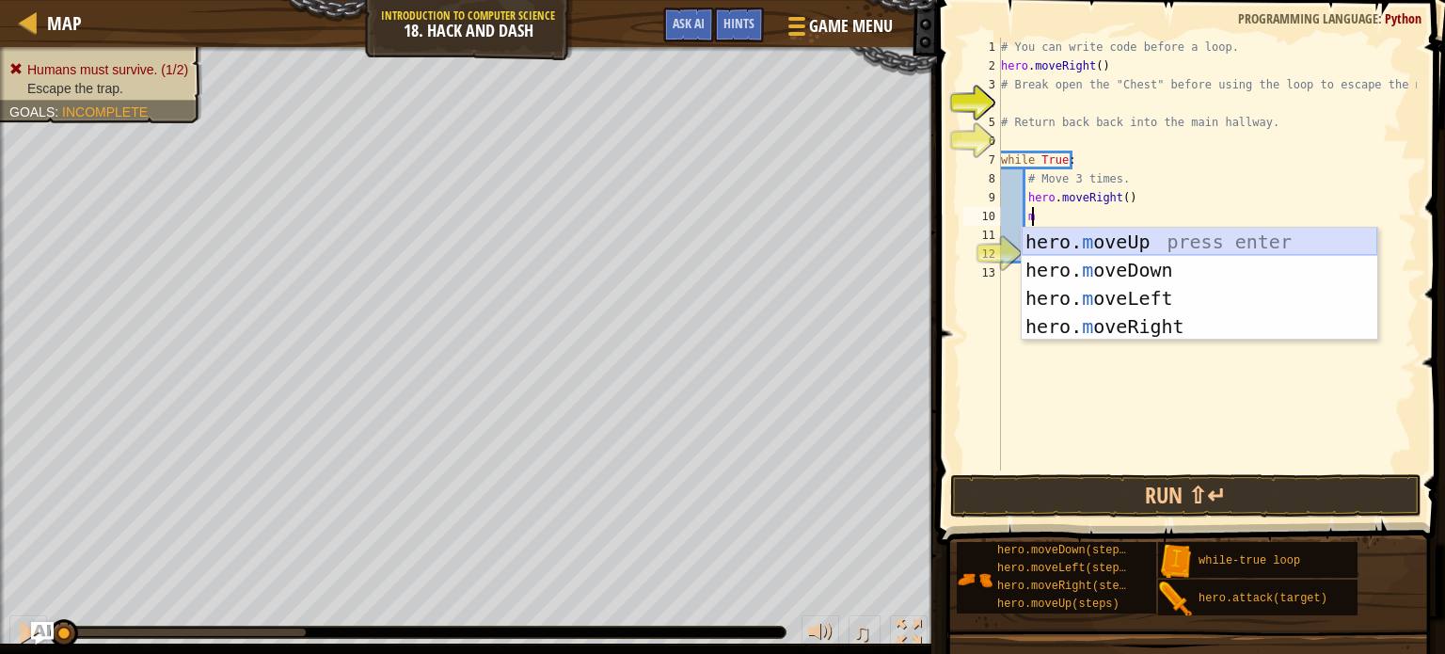
click at [1106, 236] on div "hero. m oveUp press enter hero. m oveDown press enter hero. m oveLeft press ent…" at bounding box center [1200, 312] width 356 height 169
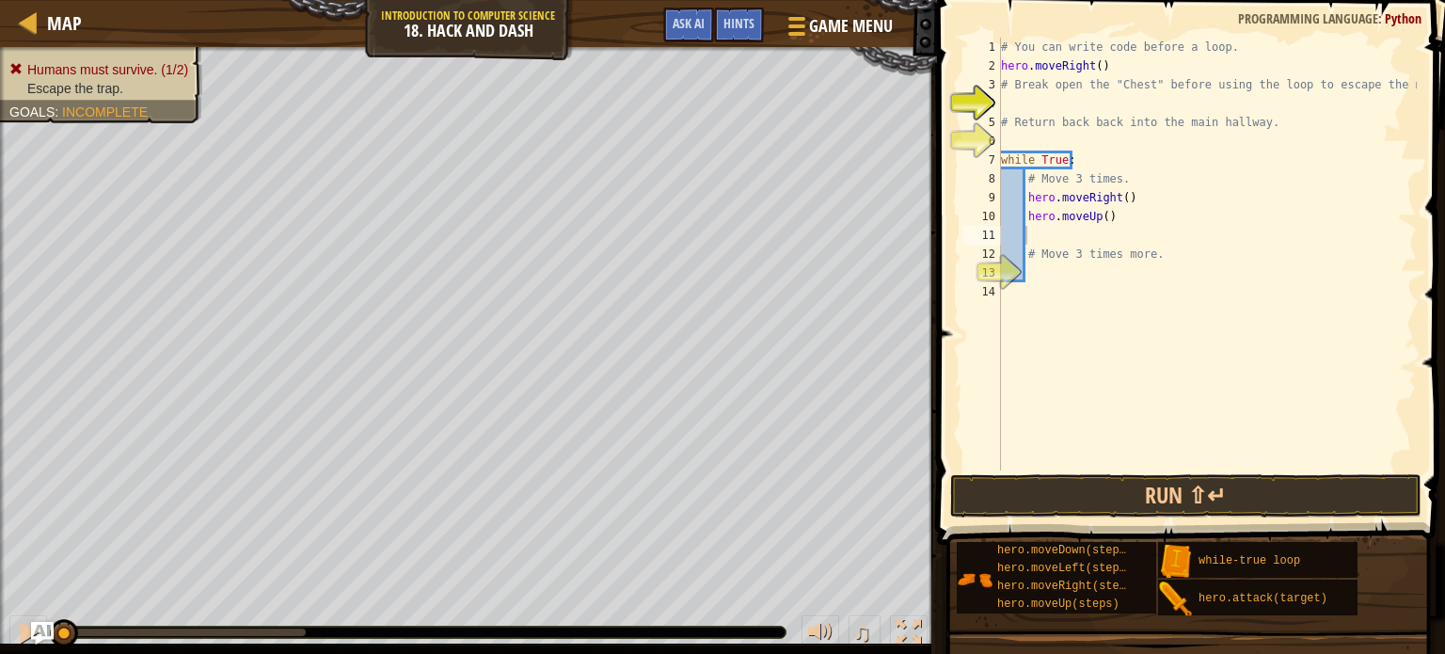
click at [1057, 472] on span at bounding box center [1192, 245] width 523 height 600
click at [1057, 483] on button "Run ⇧↵" at bounding box center [1185, 495] width 471 height 43
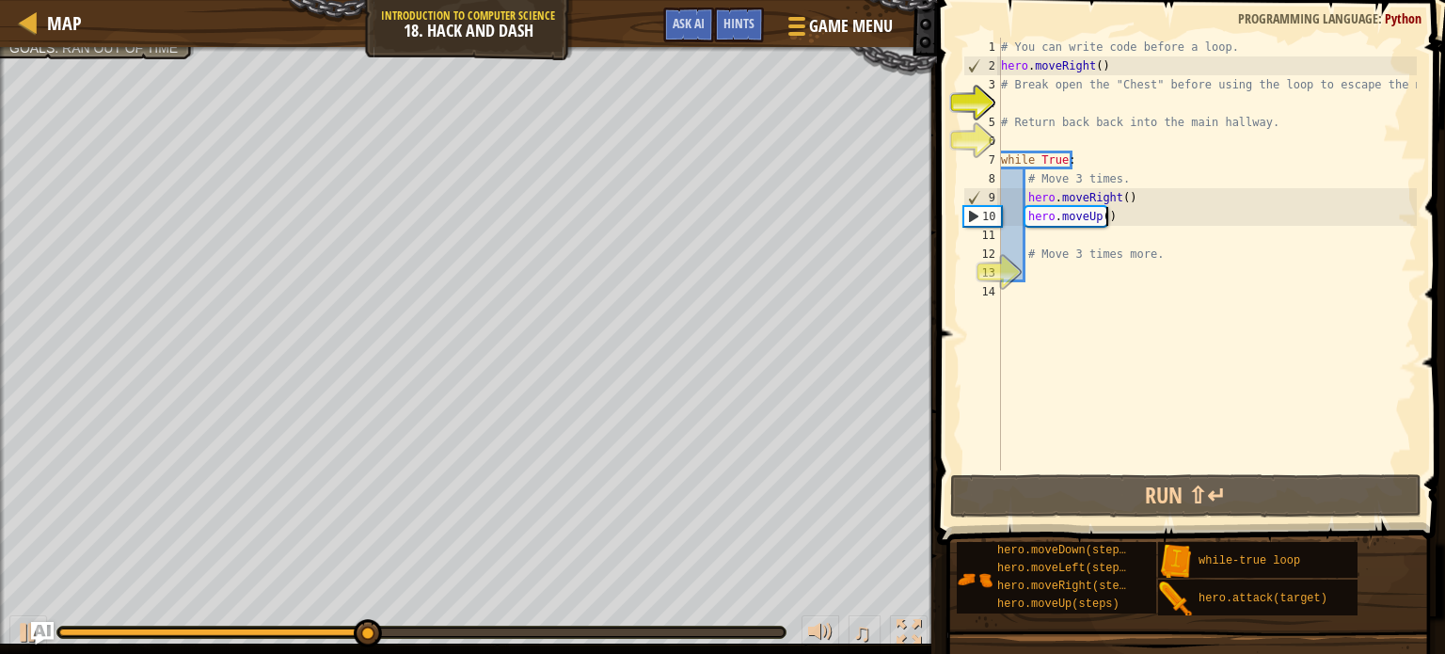
click at [1105, 216] on div "# You can write code before a loop. hero . moveRight ( ) # Break open the "Ches…" at bounding box center [1207, 273] width 420 height 470
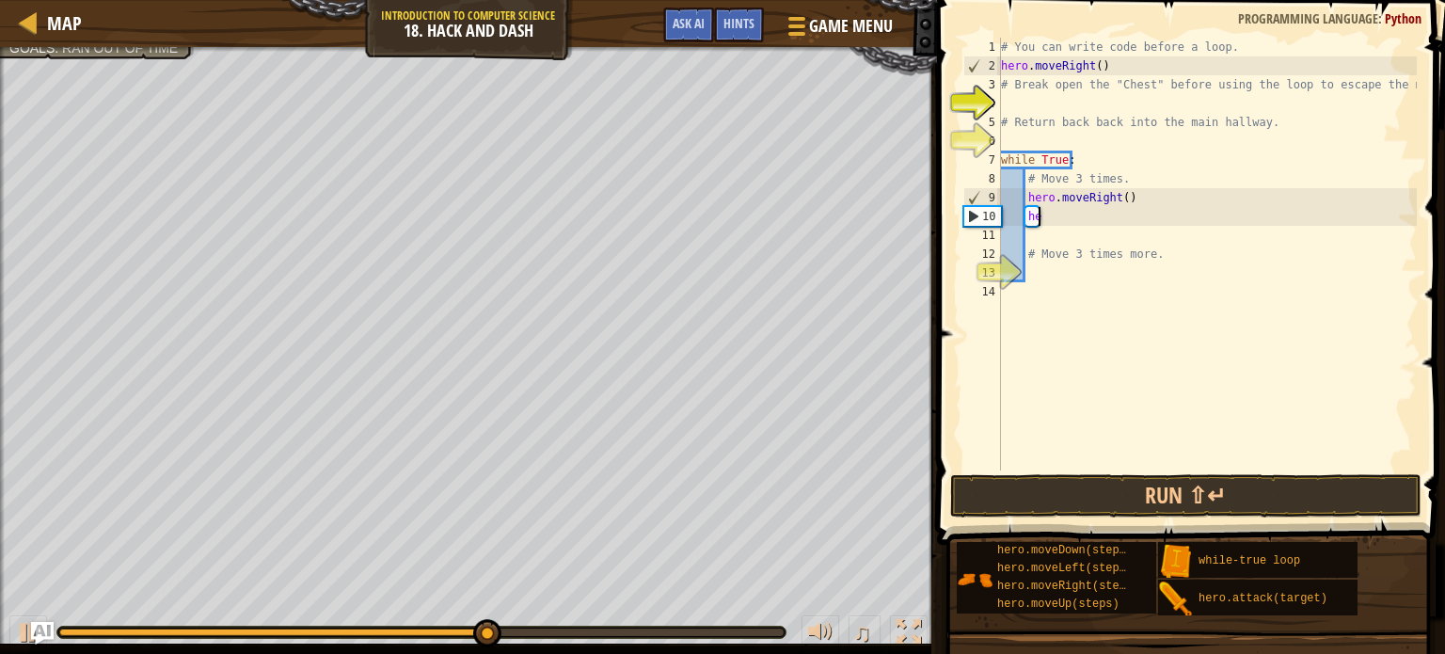
type textarea "h"
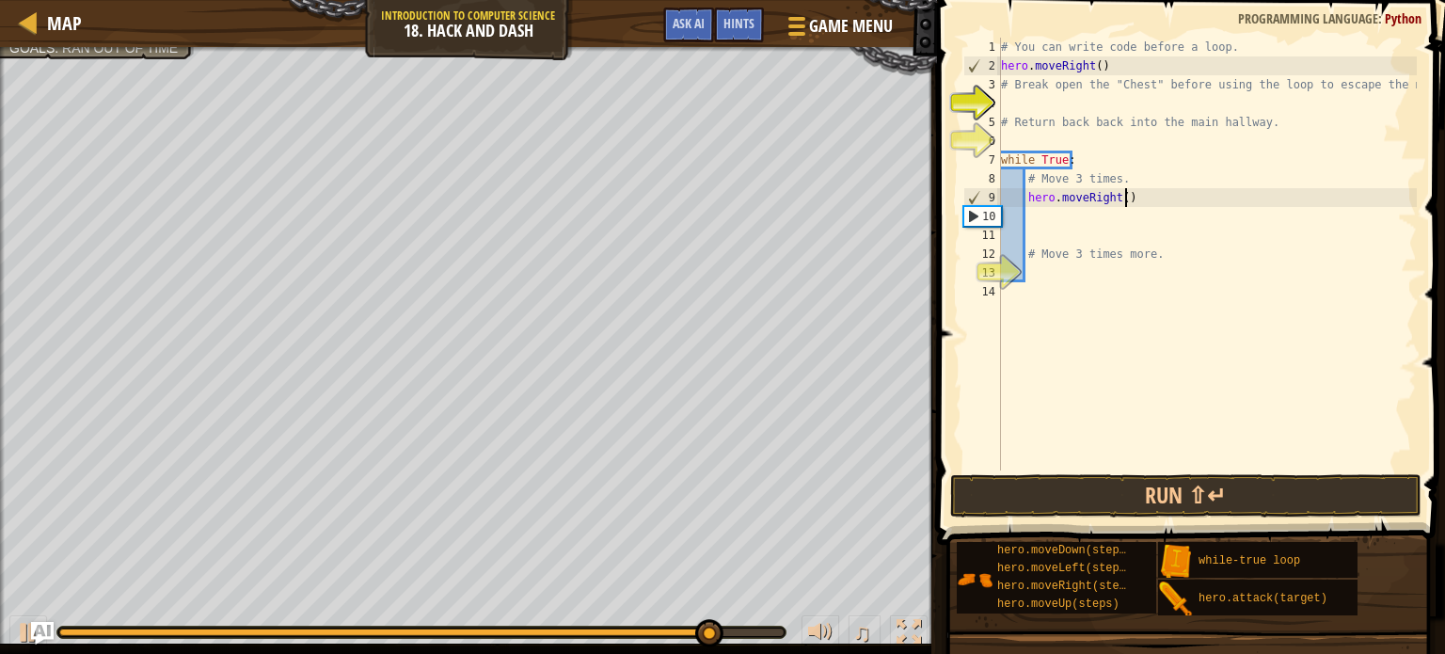
click at [1176, 195] on div "# You can write code before a loop. hero . moveRight ( ) # Break open the "Ches…" at bounding box center [1207, 273] width 420 height 470
type textarea "h"
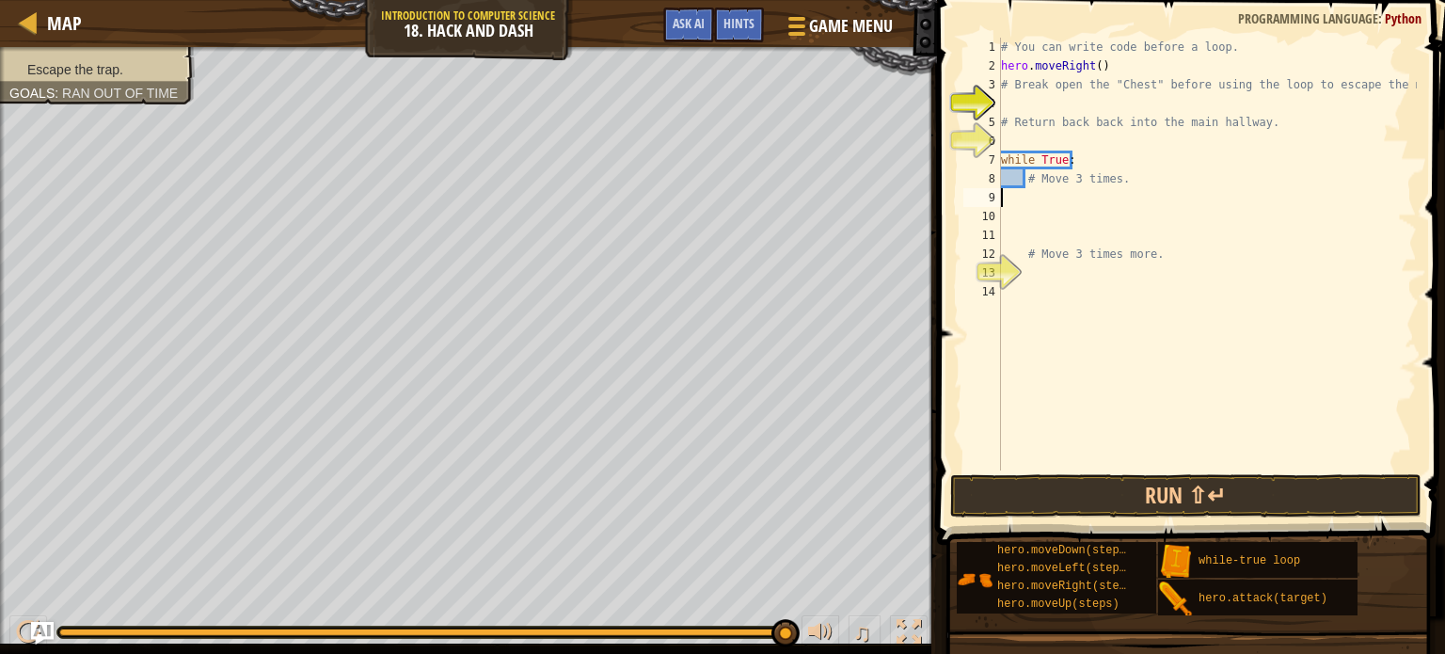
type textarea "# Move 3 times"
